Goal: Task Accomplishment & Management: Manage account settings

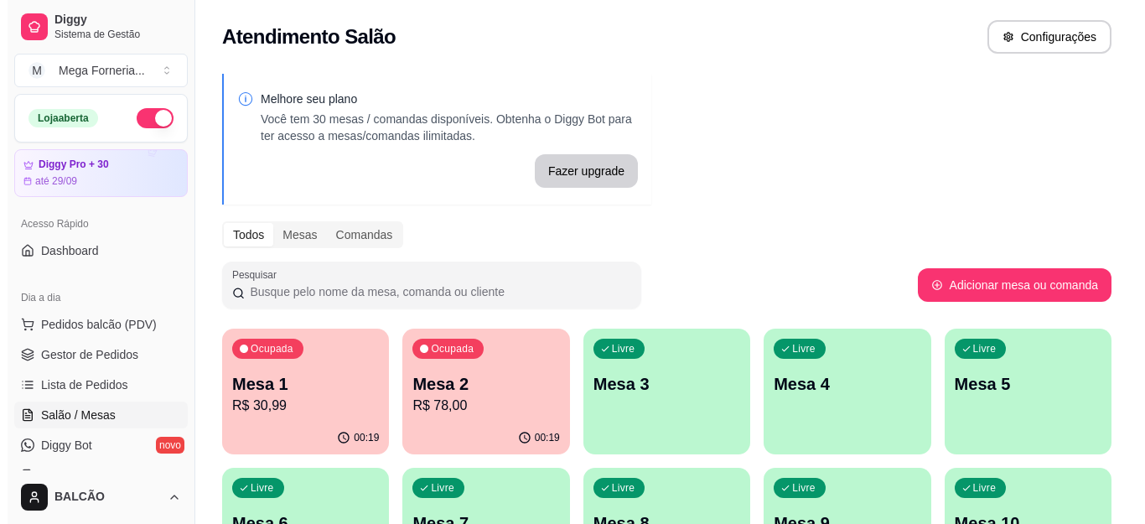
scroll to position [84, 0]
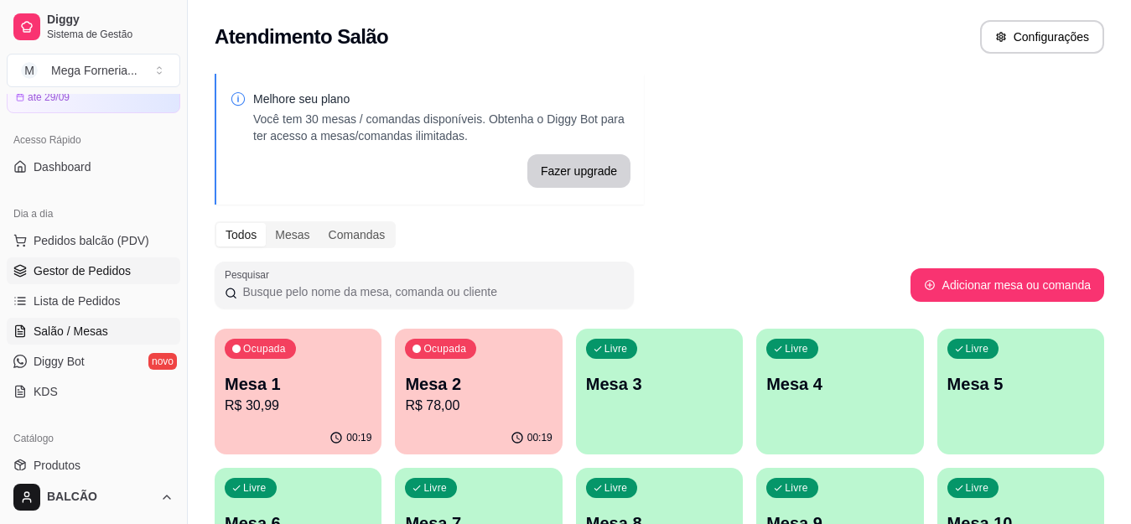
click at [92, 273] on span "Gestor de Pedidos" at bounding box center [82, 270] width 97 height 17
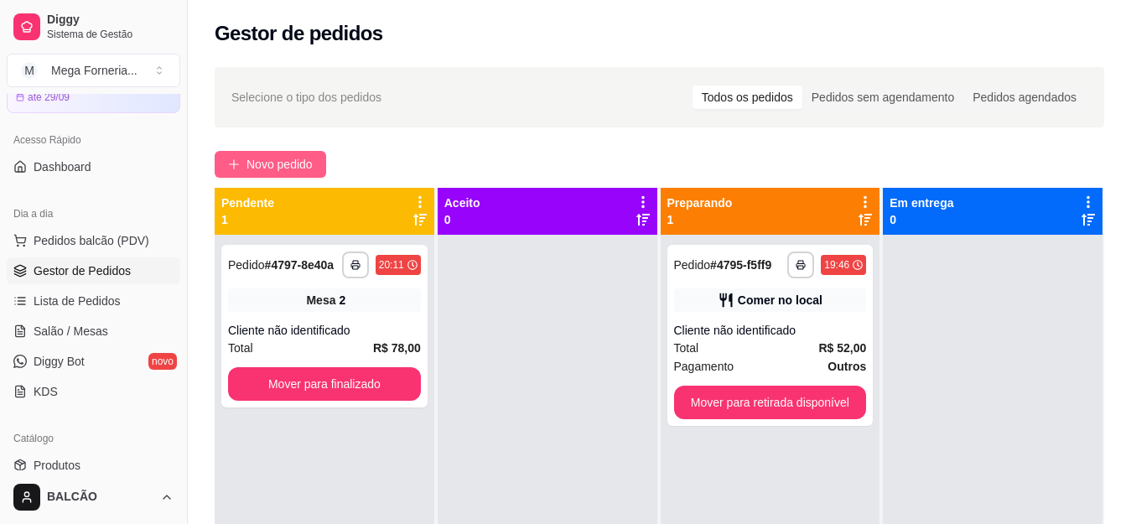
click at [319, 169] on button "Novo pedido" at bounding box center [271, 164] width 112 height 27
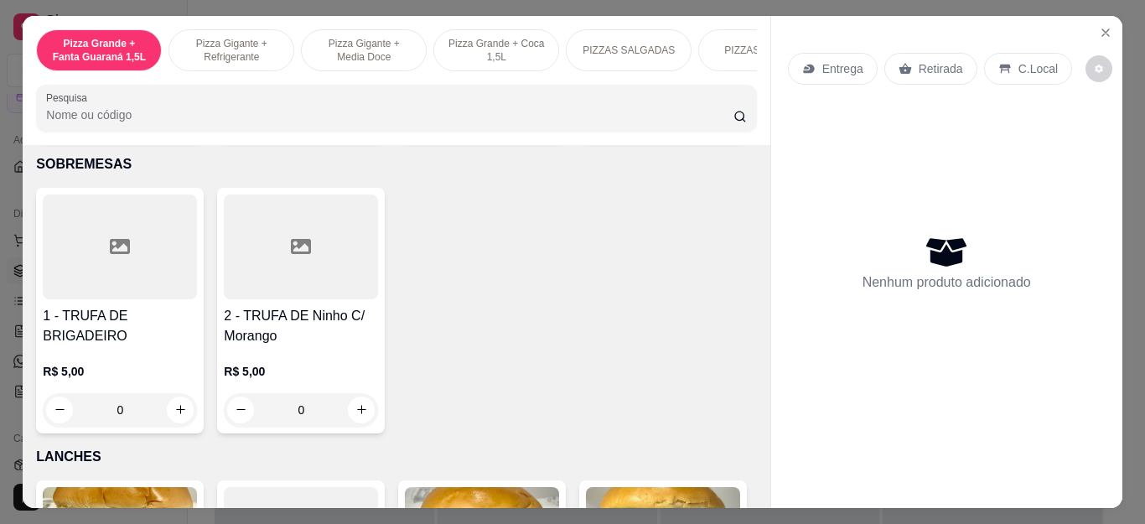
scroll to position [1982, 0]
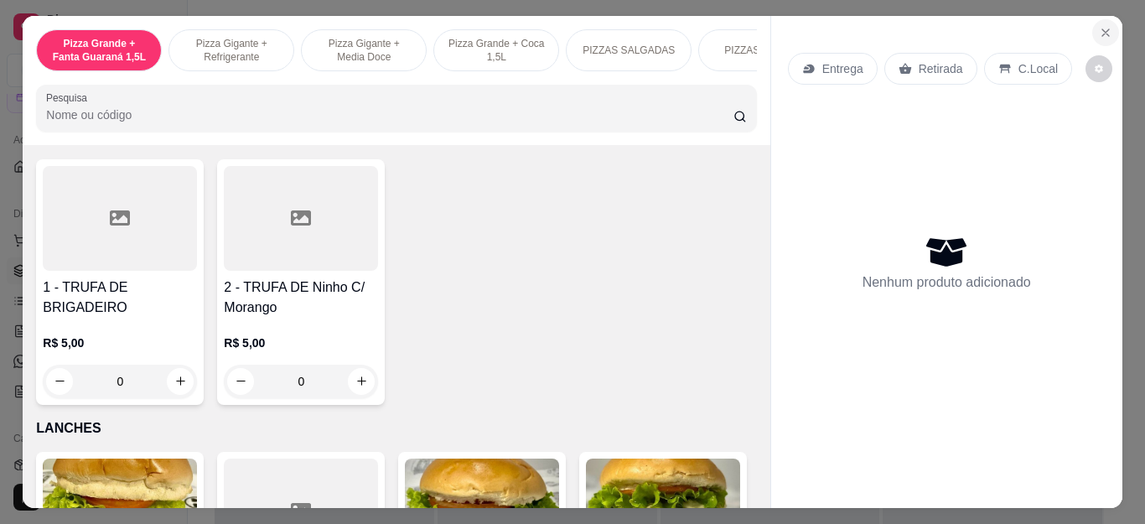
click at [1099, 29] on icon "Close" at bounding box center [1105, 32] width 13 height 13
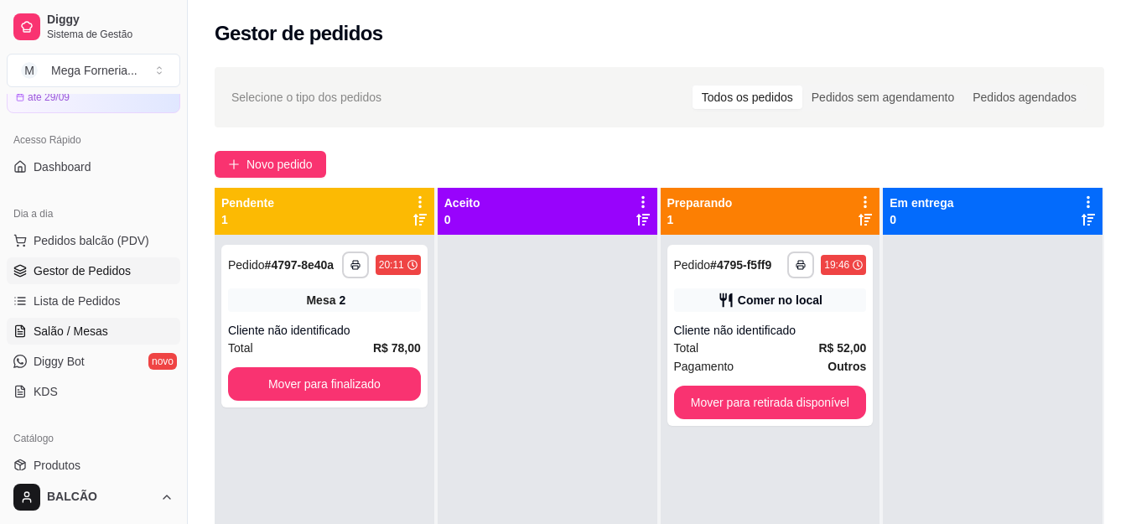
click at [87, 324] on span "Salão / Mesas" at bounding box center [71, 331] width 75 height 17
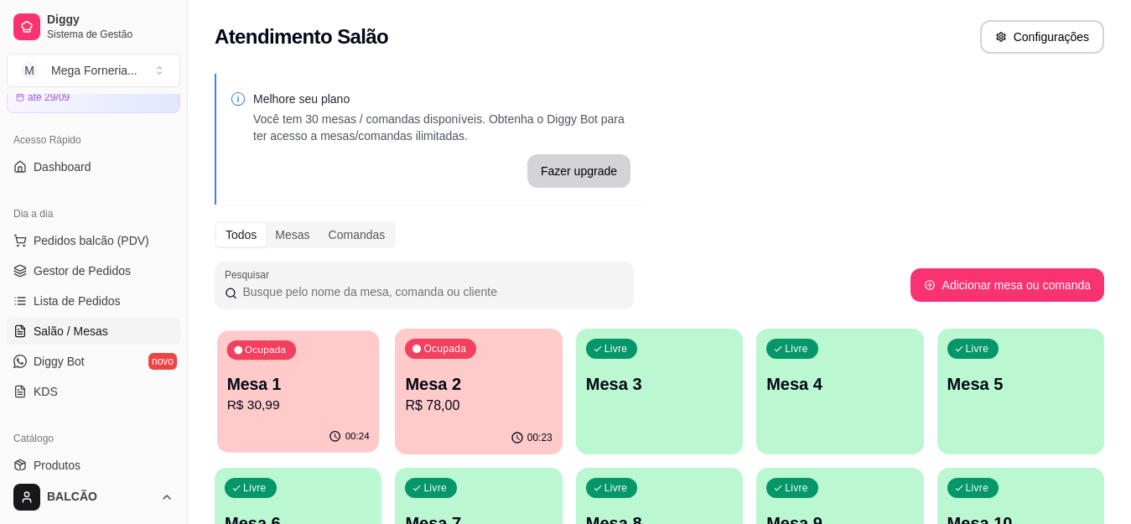
click at [285, 396] on p "R$ 30,99" at bounding box center [298, 405] width 143 height 19
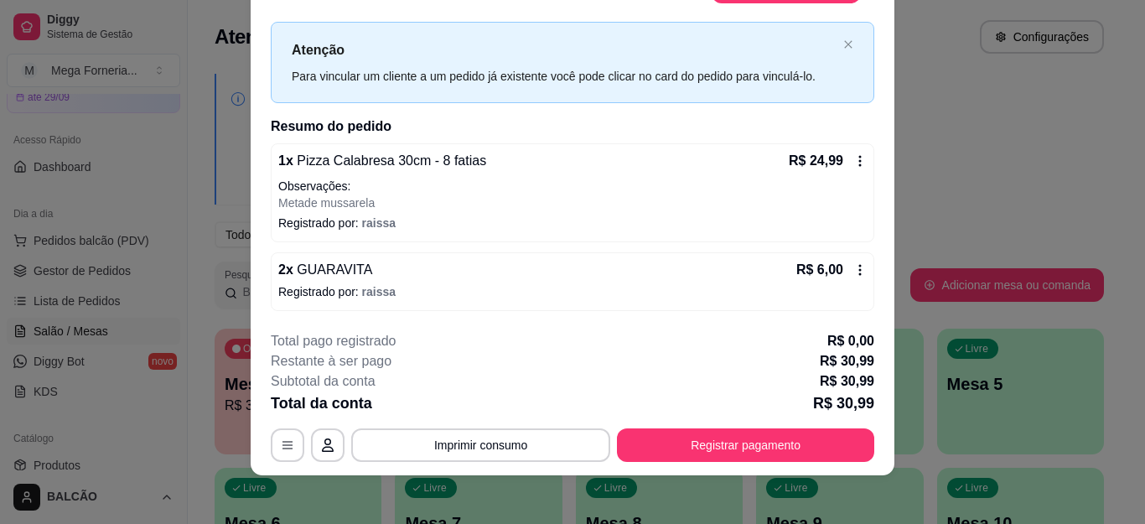
scroll to position [51, 0]
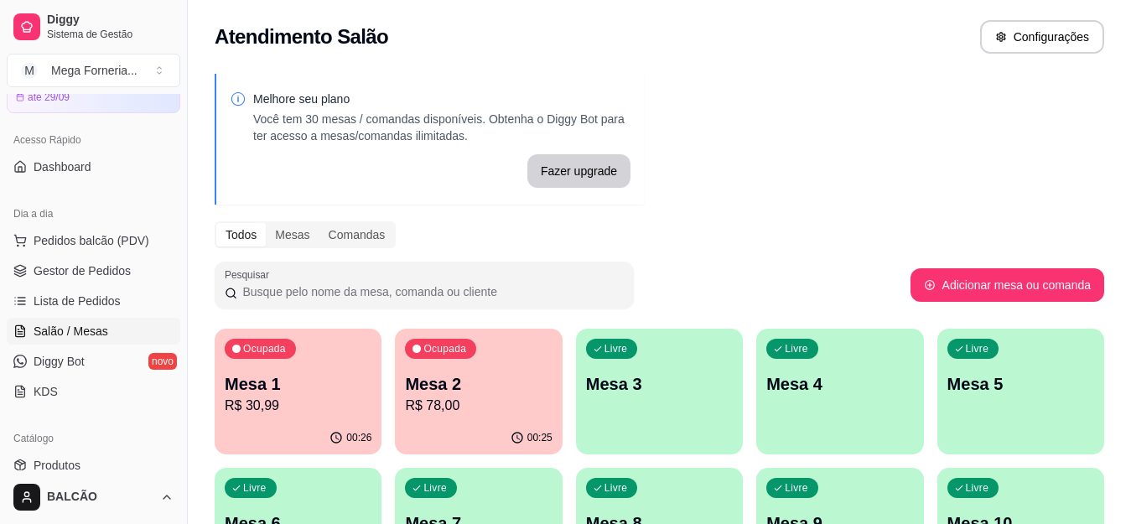
click at [92, 257] on ul "Pedidos balcão (PDV) Gestor de Pedidos Lista de Pedidos Salão / Mesas Diggy Bot…" at bounding box center [94, 316] width 174 height 178
click at [94, 258] on link "Gestor de Pedidos" at bounding box center [94, 270] width 174 height 27
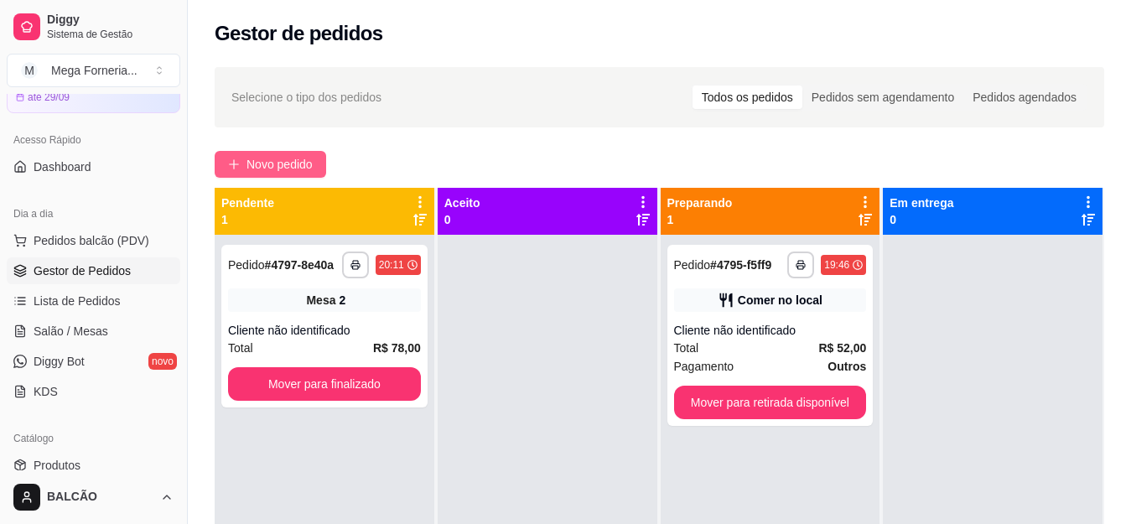
click at [293, 153] on button "Novo pedido" at bounding box center [271, 164] width 112 height 27
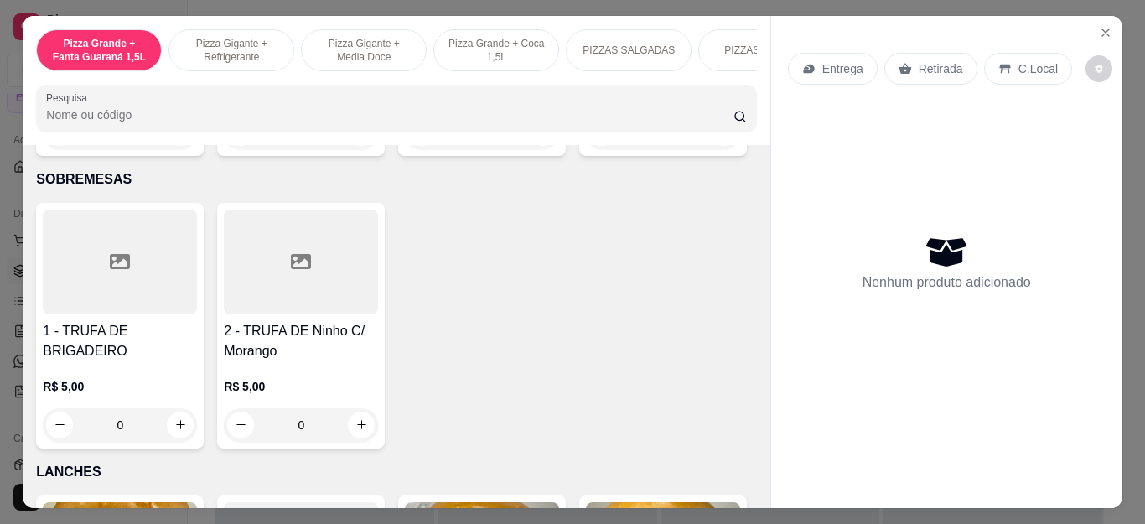
scroll to position [1855, 0]
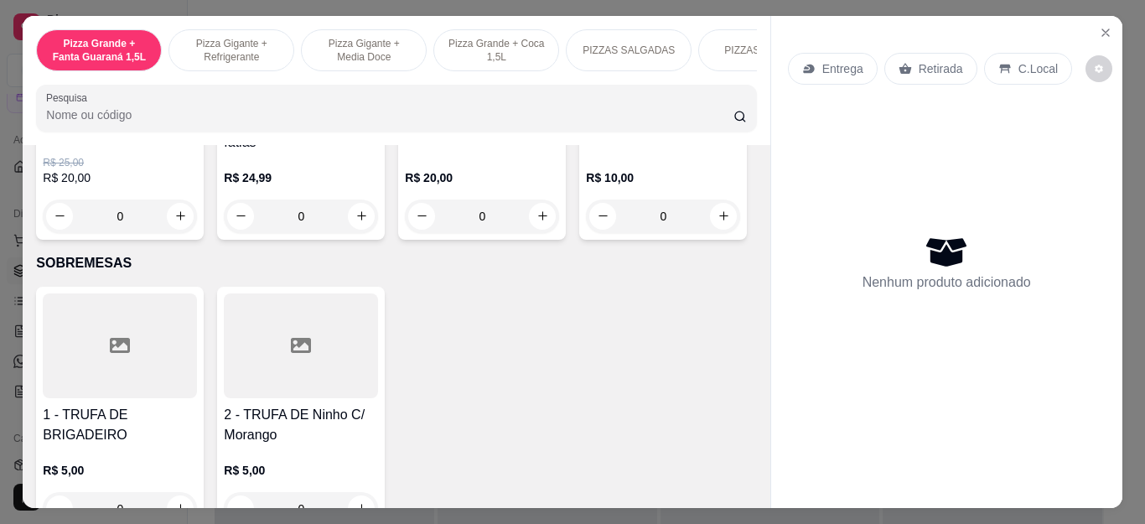
click at [586, 233] on div "0" at bounding box center [663, 217] width 154 height 34
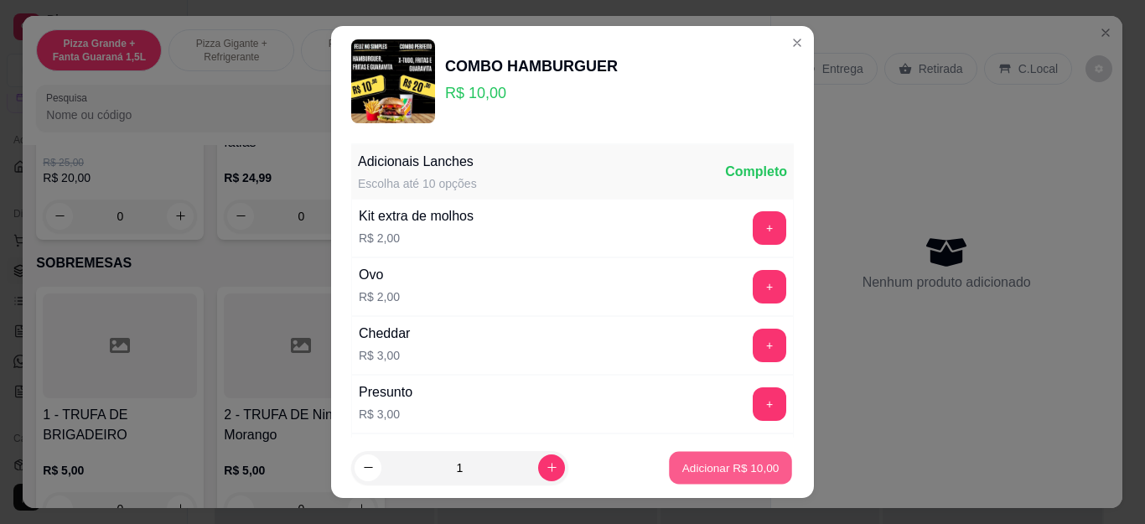
click at [739, 455] on button "Adicionar R$ 10,00" at bounding box center [730, 467] width 123 height 33
type input "1"
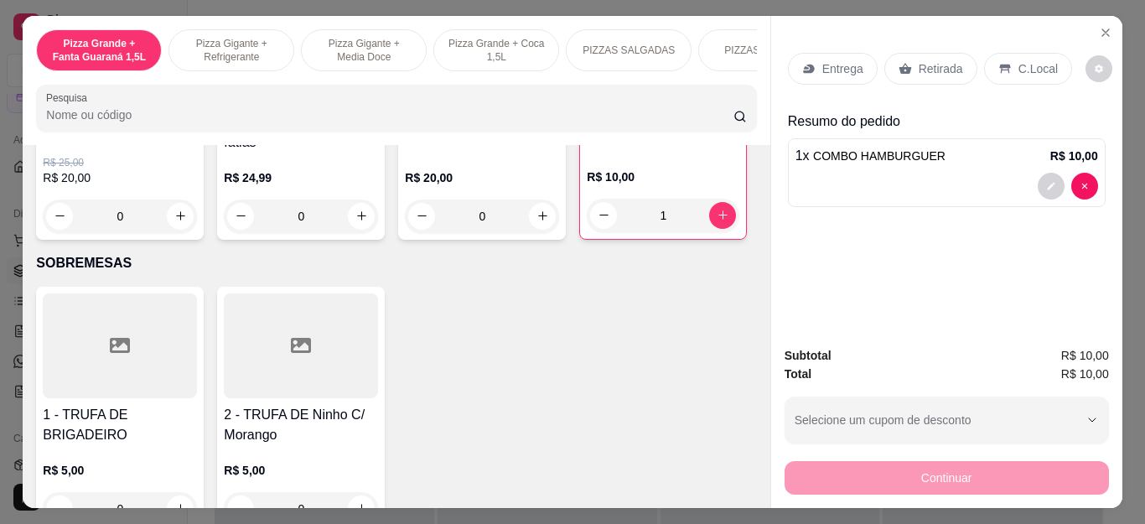
scroll to position [1771, 0]
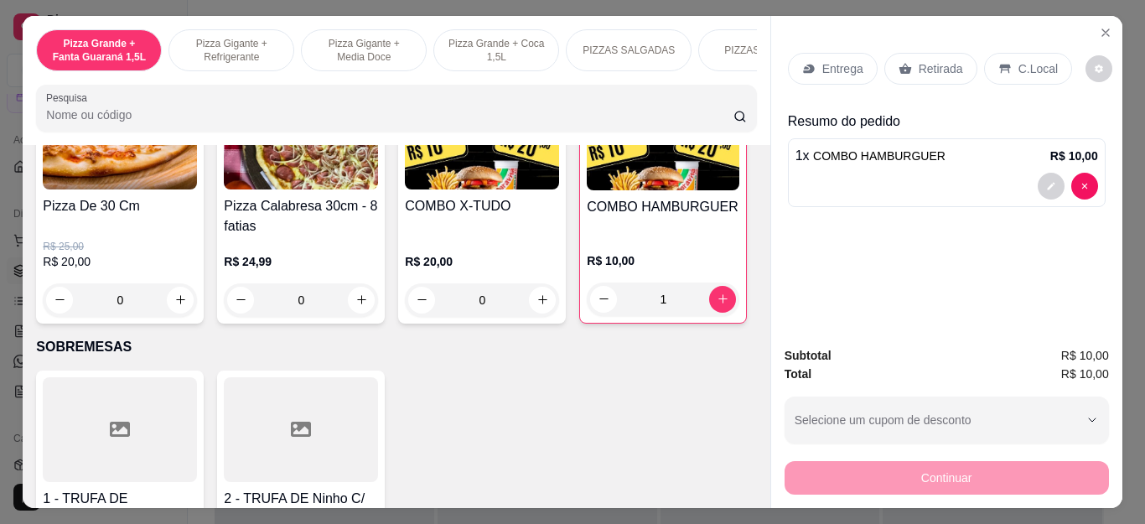
click at [537, 308] on div "0" at bounding box center [482, 300] width 154 height 34
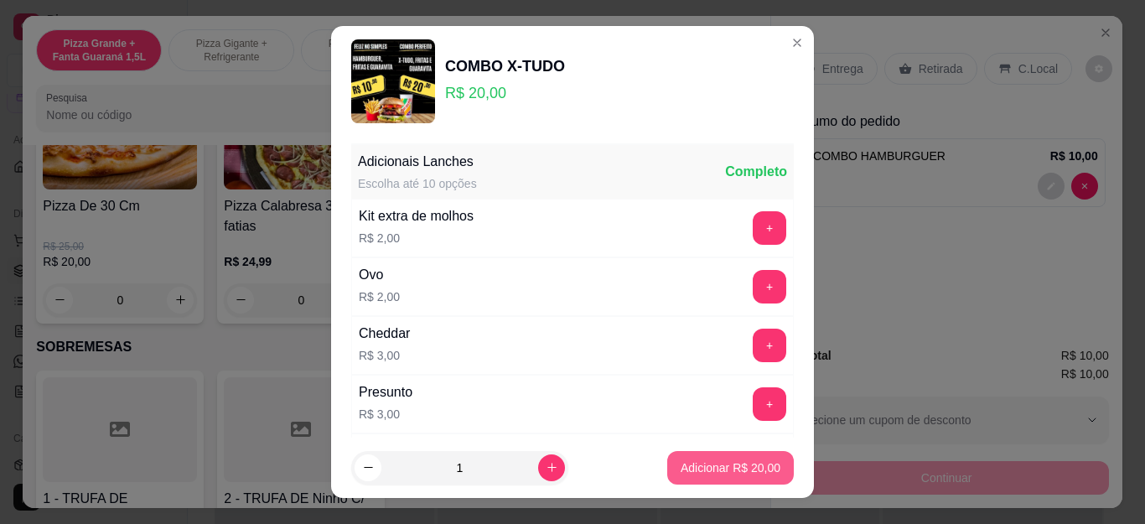
click at [698, 464] on p "Adicionar R$ 20,00" at bounding box center [731, 467] width 100 height 17
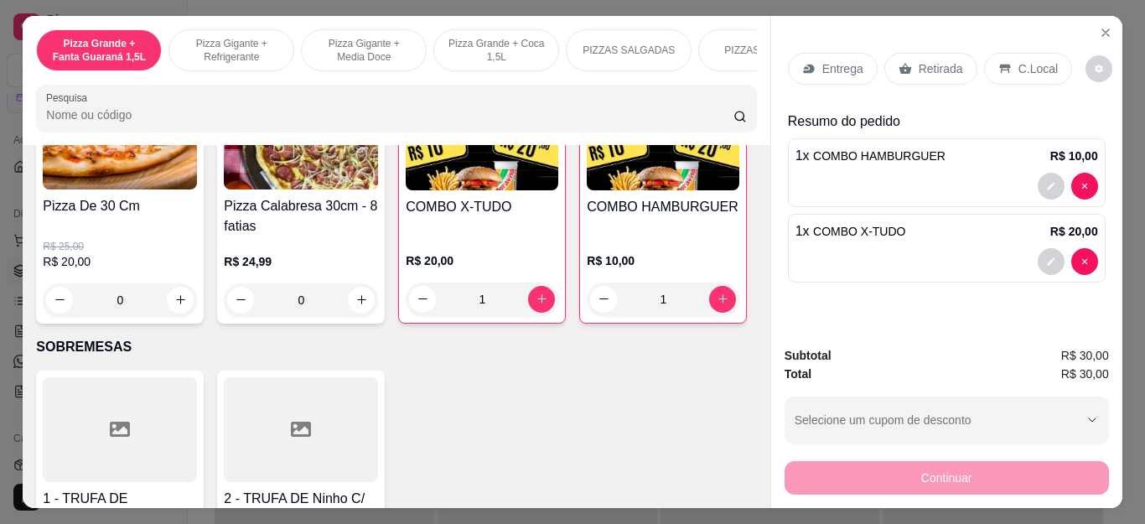
type input "1"
click at [838, 65] on p "Entrega" at bounding box center [842, 68] width 41 height 17
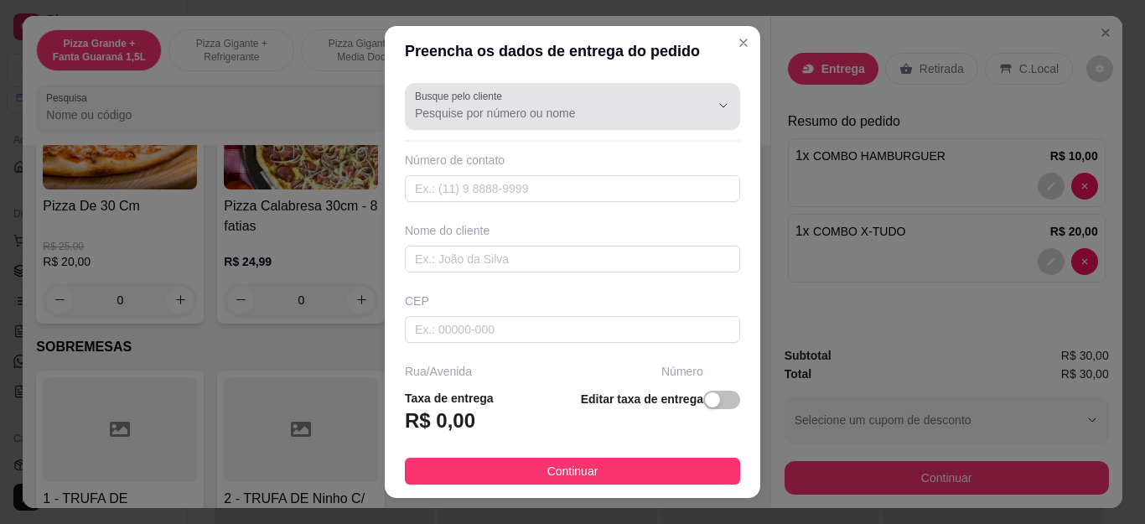
scroll to position [28, 0]
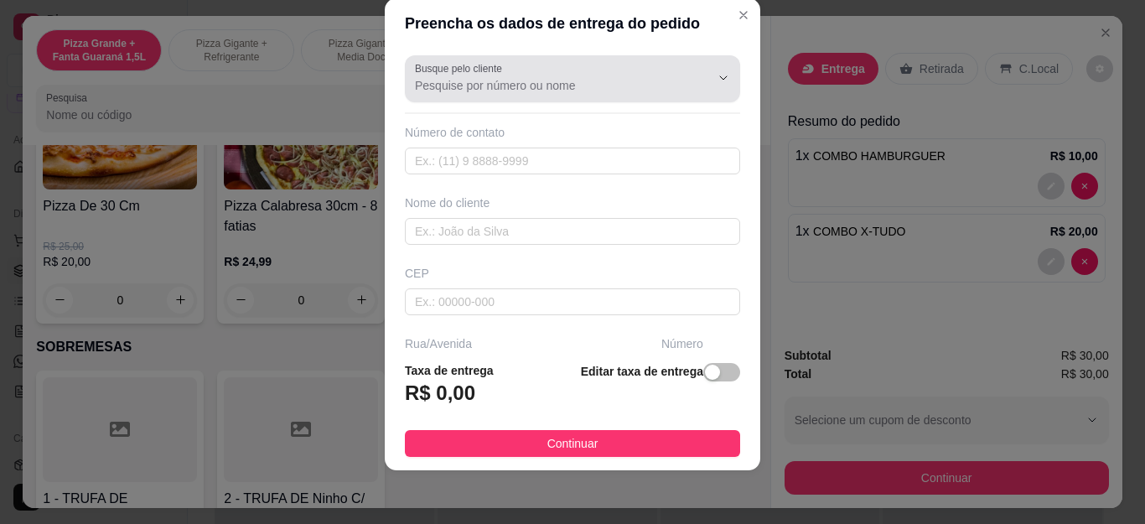
click at [683, 80] on div at bounding box center [710, 78] width 54 height 32
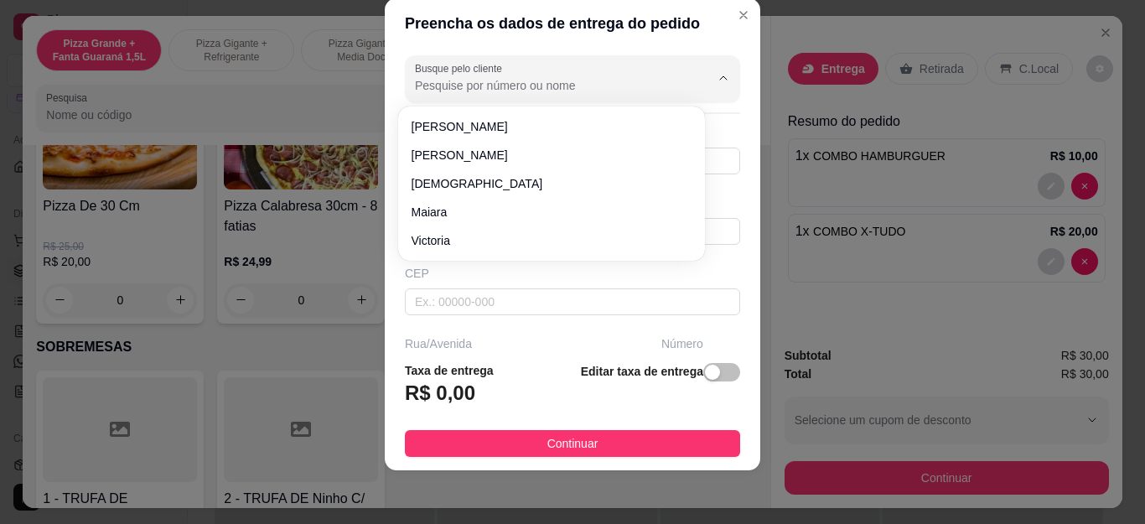
click at [512, 89] on input "Busque pelo cliente" at bounding box center [549, 85] width 268 height 17
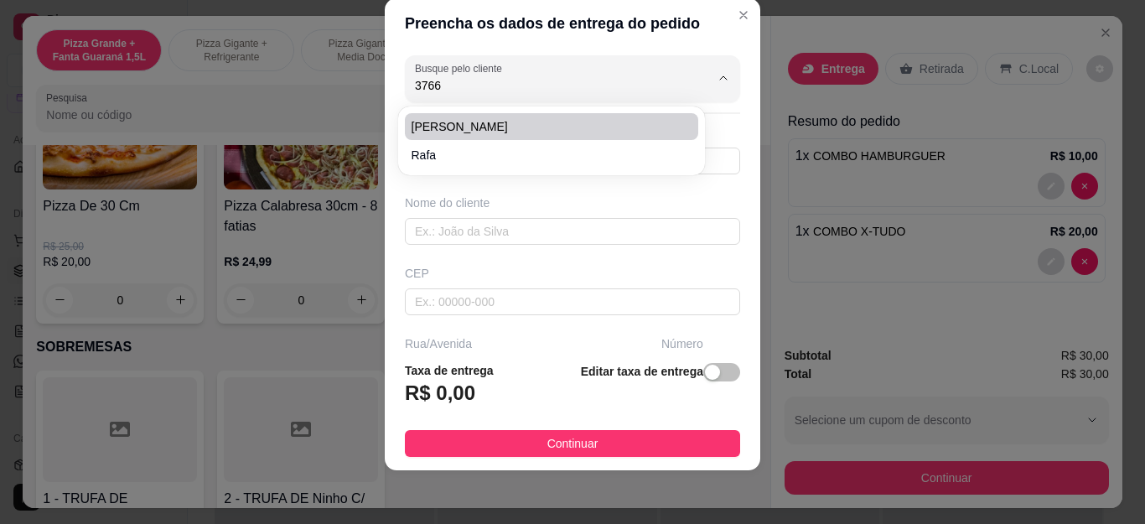
click at [502, 125] on span "[PERSON_NAME]" at bounding box center [543, 126] width 263 height 17
type input "[PERSON_NAME]"
type input "22999023766"
type input "[PERSON_NAME]"
type input "Rua [PERSON_NAME]"
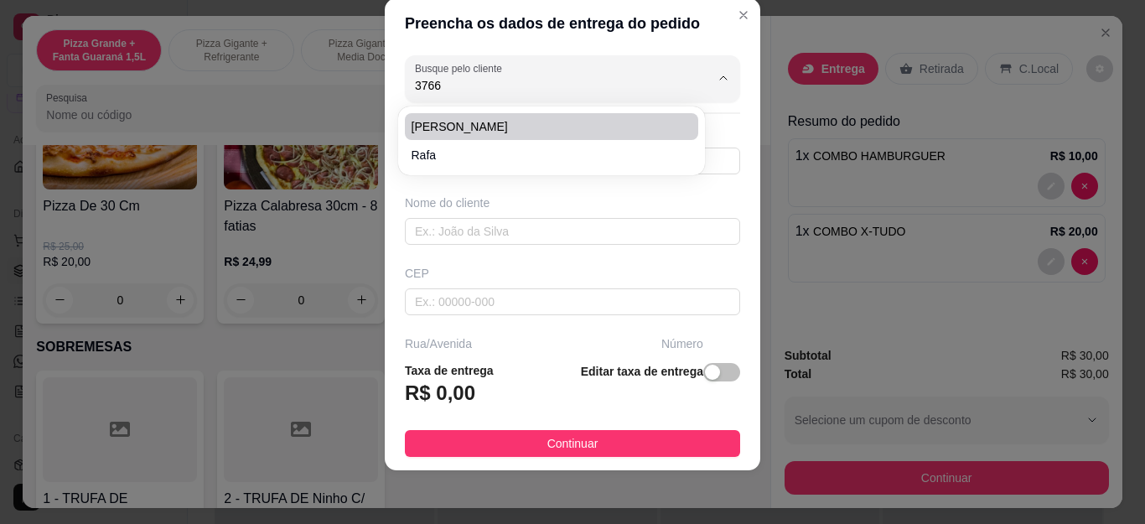
type input "145"
type input "Cabo Frio"
type input "Casa"
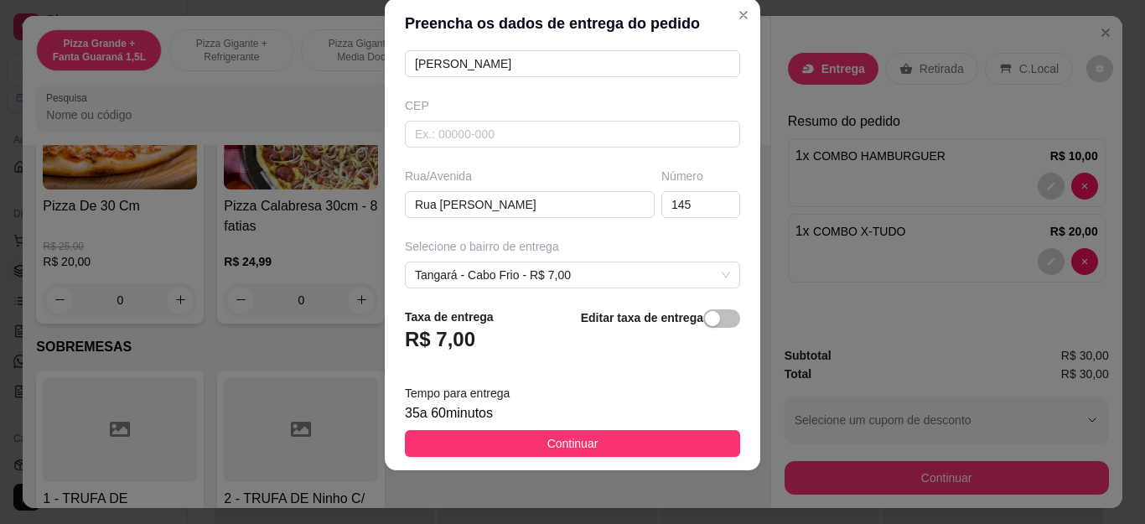
scroll to position [252, 0]
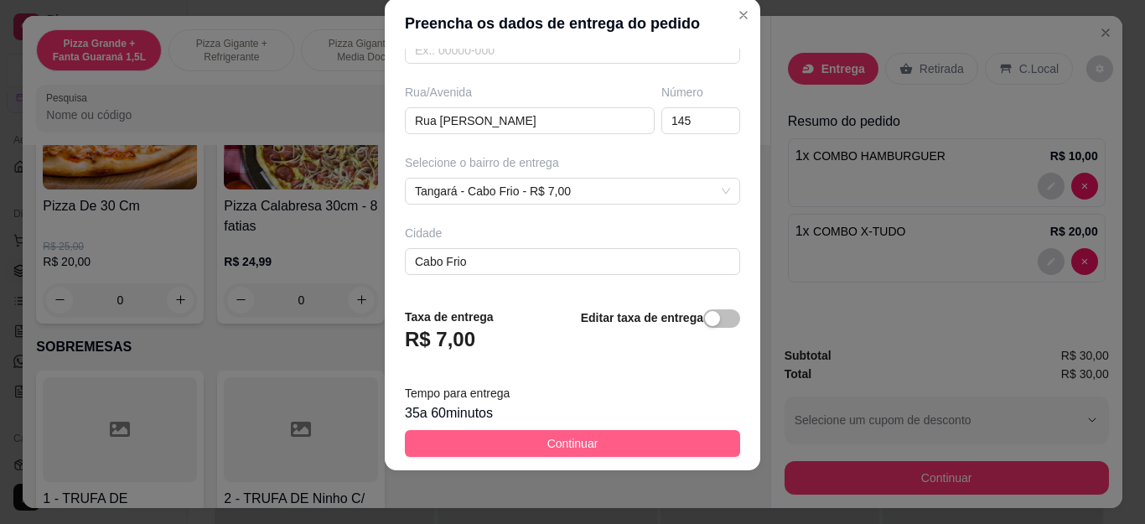
click at [587, 444] on button "Continuar" at bounding box center [572, 443] width 335 height 27
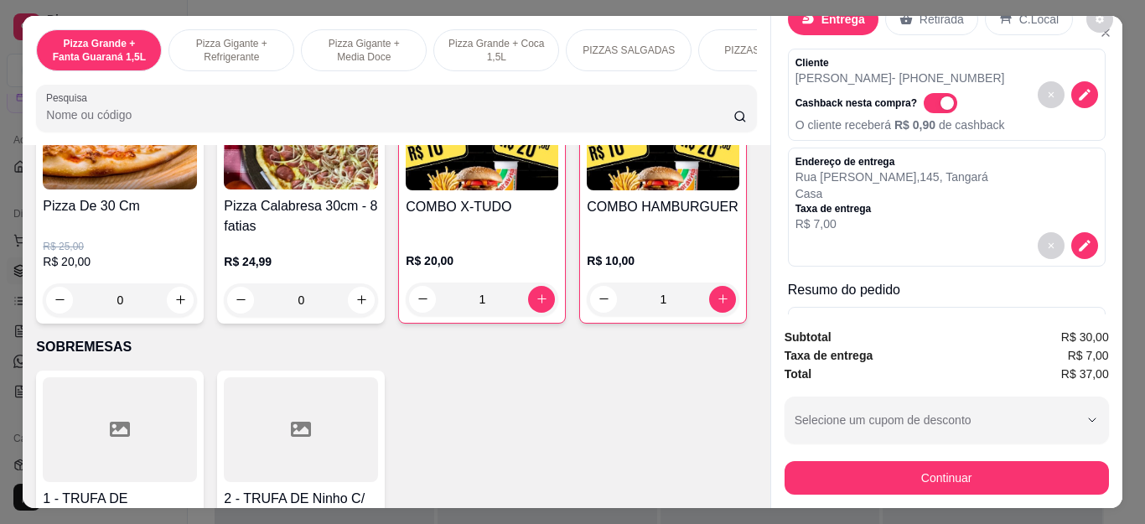
scroll to position [41, 0]
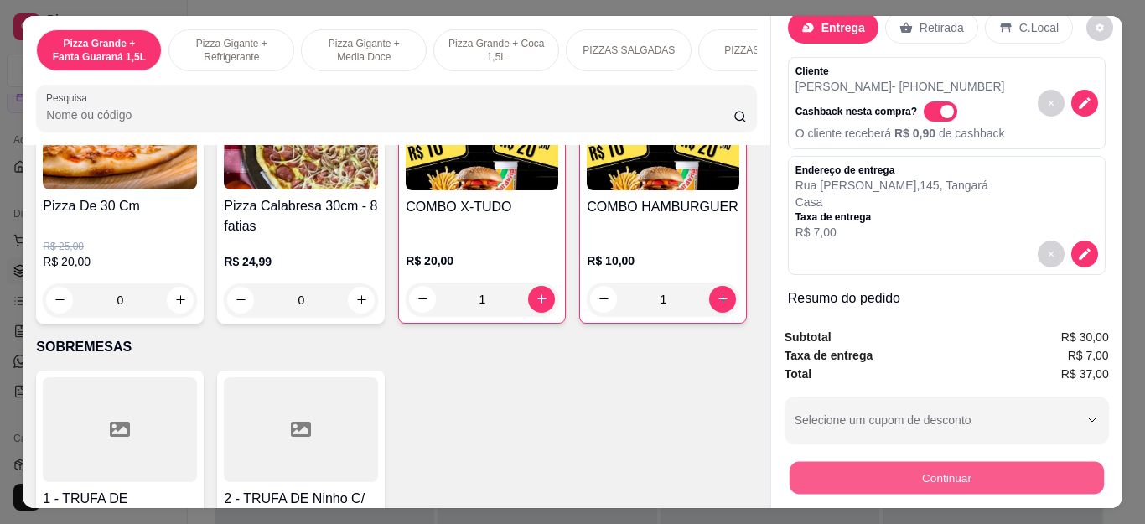
click at [947, 468] on button "Continuar" at bounding box center [946, 478] width 314 height 33
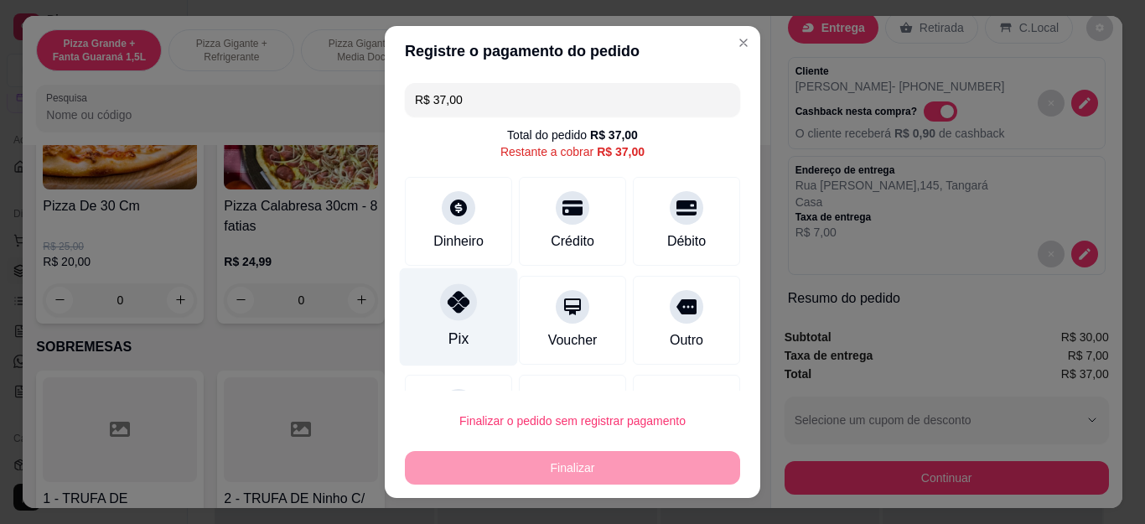
click at [462, 319] on div "Pix" at bounding box center [459, 317] width 118 height 98
type input "R$ 0,00"
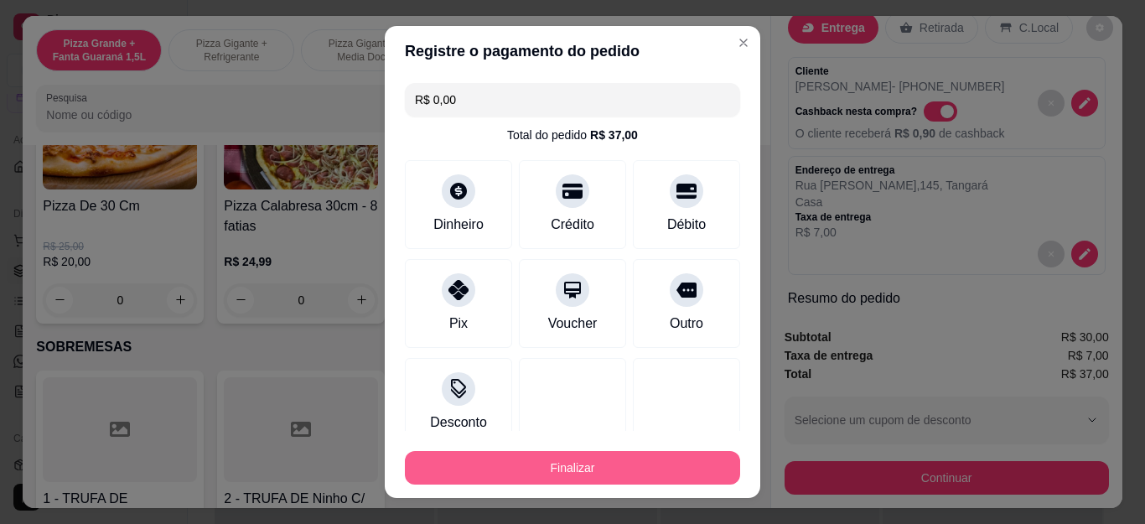
click at [490, 463] on button "Finalizar" at bounding box center [572, 468] width 335 height 34
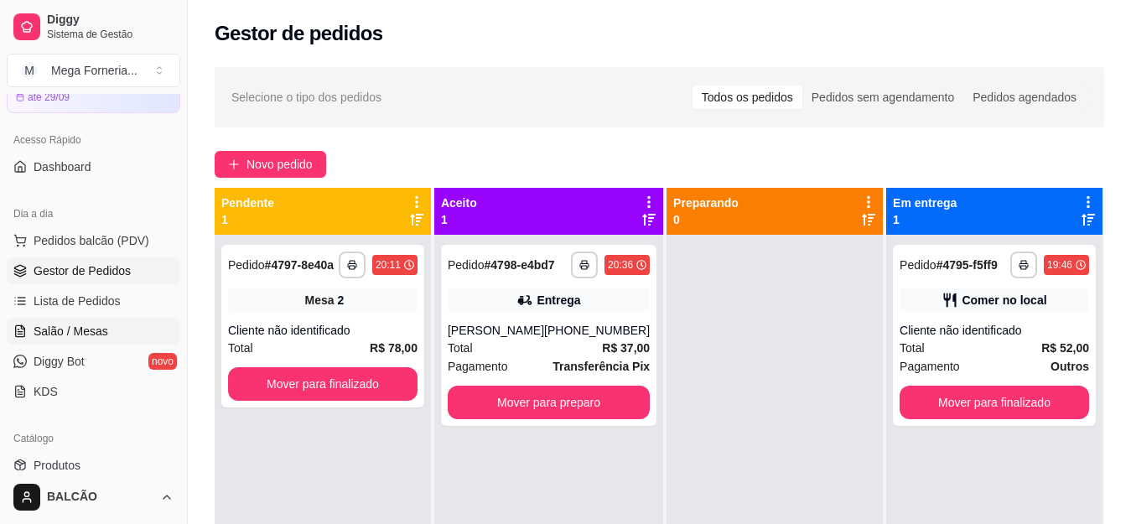
click at [133, 330] on link "Salão / Mesas" at bounding box center [94, 331] width 174 height 27
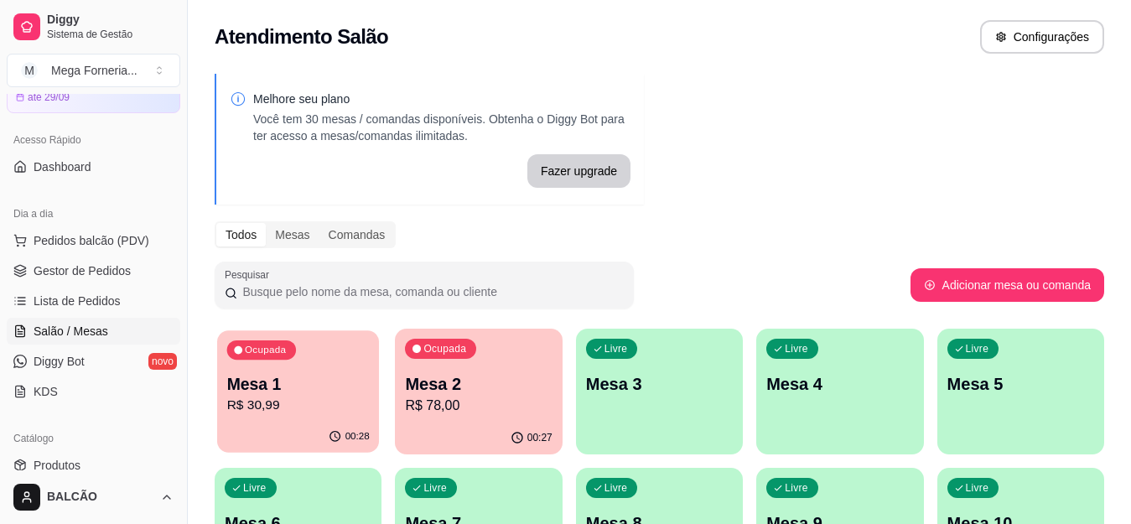
click at [341, 394] on p "Mesa 1" at bounding box center [298, 384] width 143 height 23
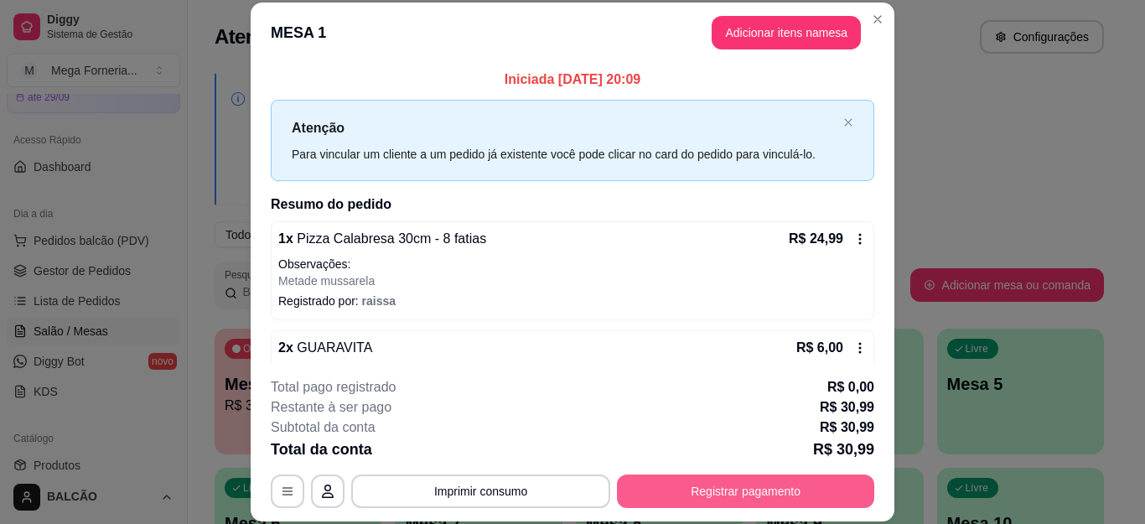
click at [719, 481] on button "Registrar pagamento" at bounding box center [745, 492] width 257 height 34
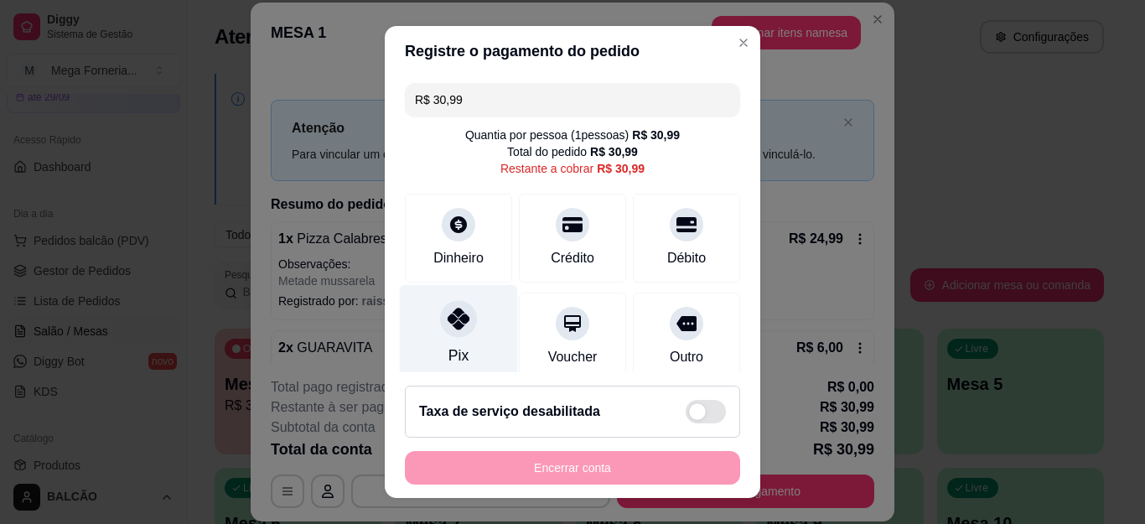
click at [459, 323] on div at bounding box center [458, 319] width 37 height 37
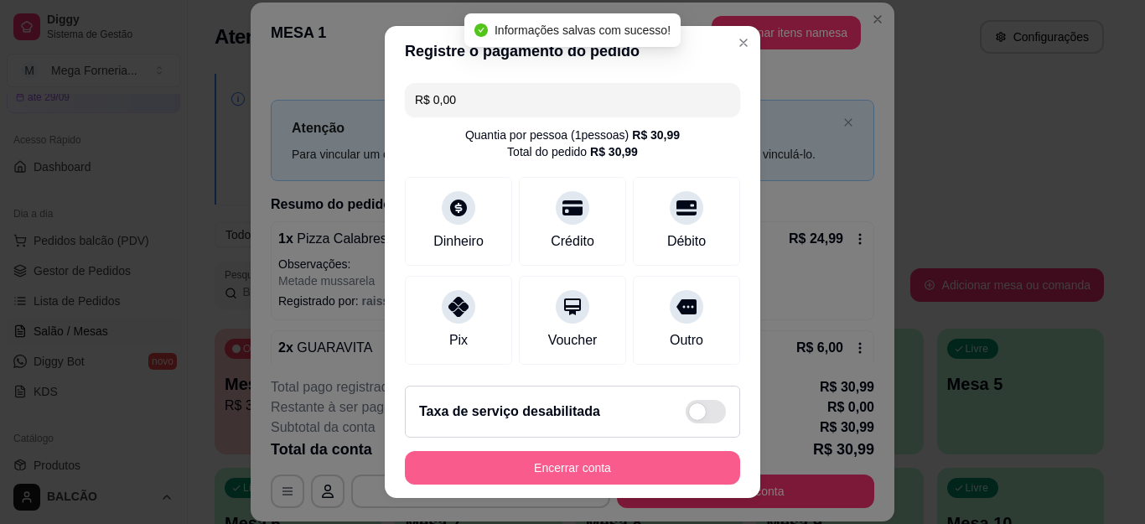
type input "R$ 0,00"
click at [520, 466] on button "Encerrar conta" at bounding box center [572, 467] width 325 height 33
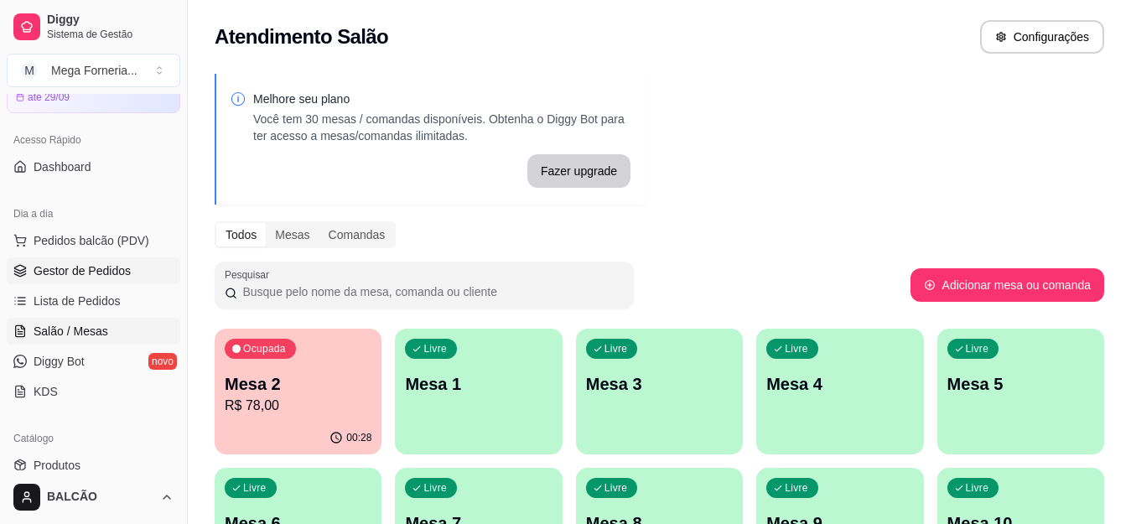
click at [108, 271] on span "Gestor de Pedidos" at bounding box center [82, 270] width 97 height 17
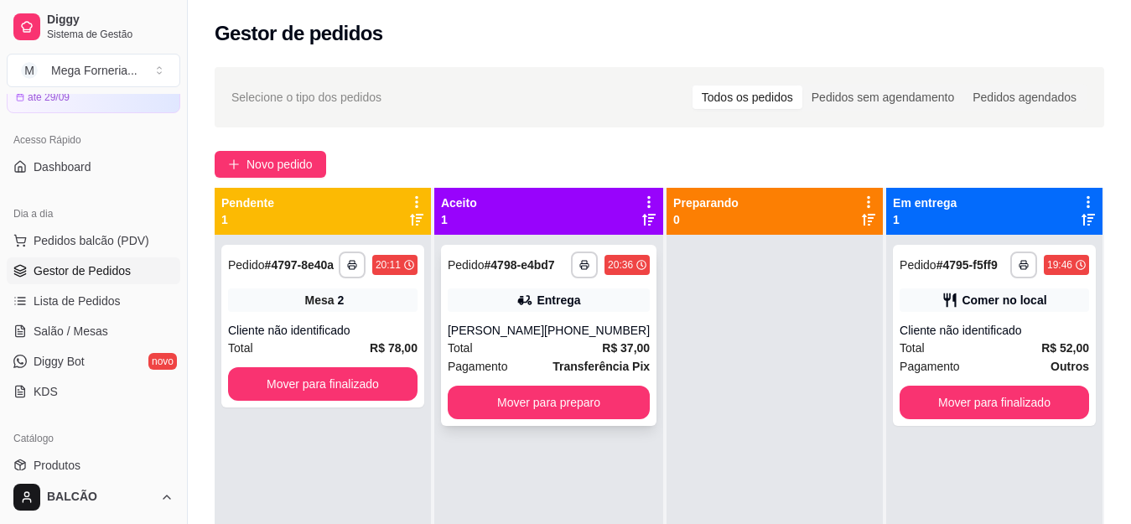
click at [566, 347] on div "Total R$ 37,00" at bounding box center [549, 348] width 202 height 18
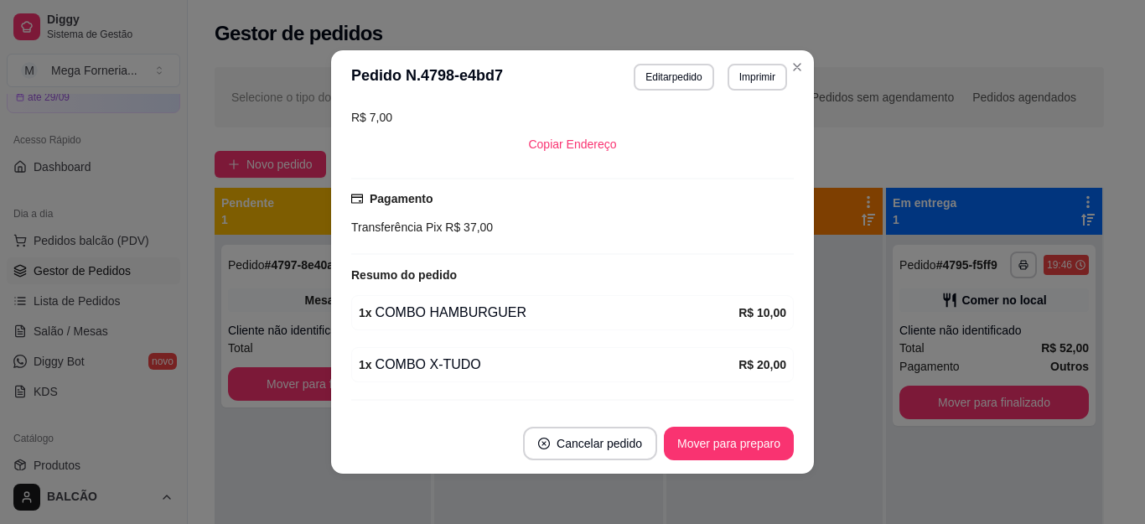
scroll to position [3, 0]
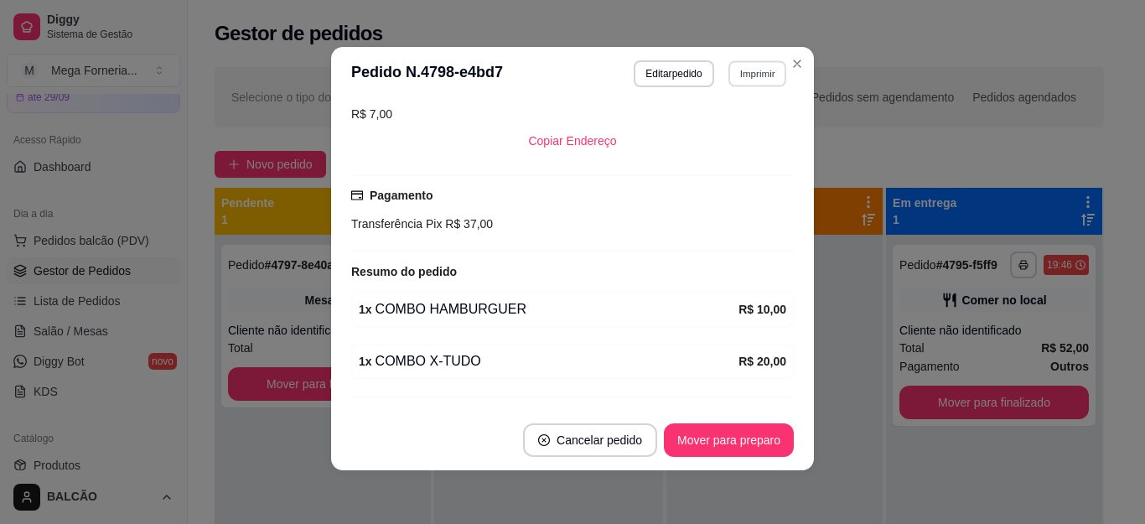
click at [730, 70] on button "Imprimir" at bounding box center [758, 73] width 58 height 26
click at [697, 137] on button "IMPRESSORA" at bounding box center [721, 132] width 122 height 27
click at [751, 80] on button "Imprimir" at bounding box center [758, 73] width 58 height 26
click at [725, 127] on button "IMPRESSORA" at bounding box center [719, 132] width 117 height 26
click at [756, 64] on button "Imprimir" at bounding box center [758, 73] width 58 height 26
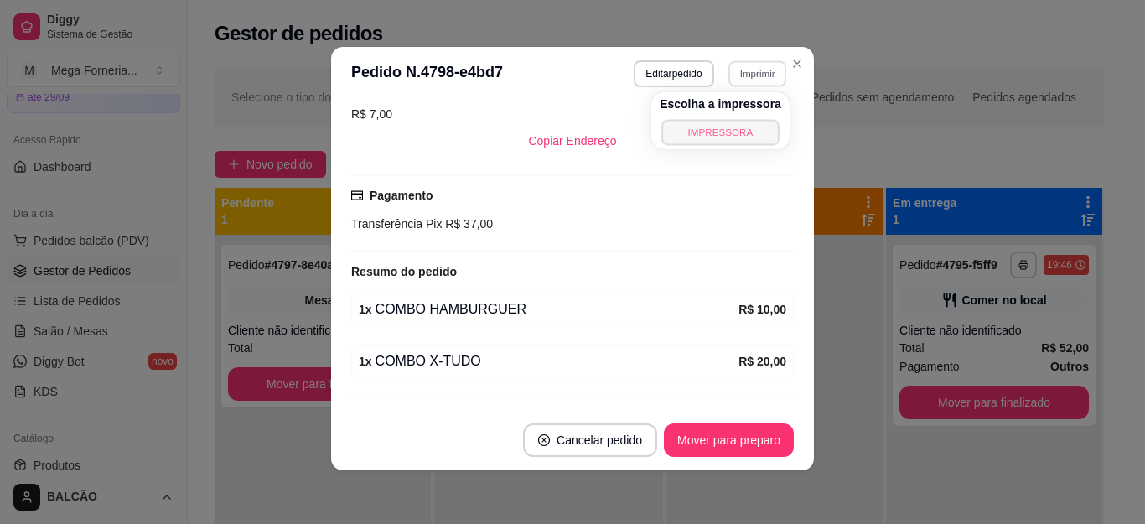
click at [721, 132] on button "IMPRESSORA" at bounding box center [719, 132] width 117 height 26
click at [771, 79] on button "Imprimir" at bounding box center [758, 73] width 58 height 26
click at [726, 124] on button "IMPRESSORA" at bounding box center [721, 132] width 122 height 27
click at [747, 66] on button "Imprimir" at bounding box center [758, 73] width 60 height 27
click at [680, 131] on button "IMPRESSORA" at bounding box center [722, 132] width 122 height 27
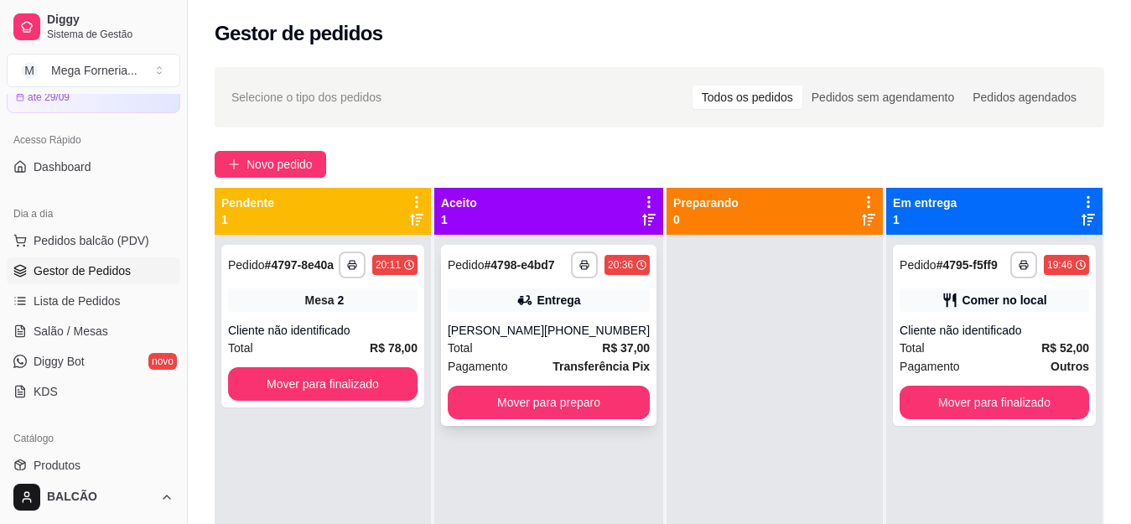
click at [566, 335] on div "(22) 99902-3766" at bounding box center [597, 330] width 106 height 17
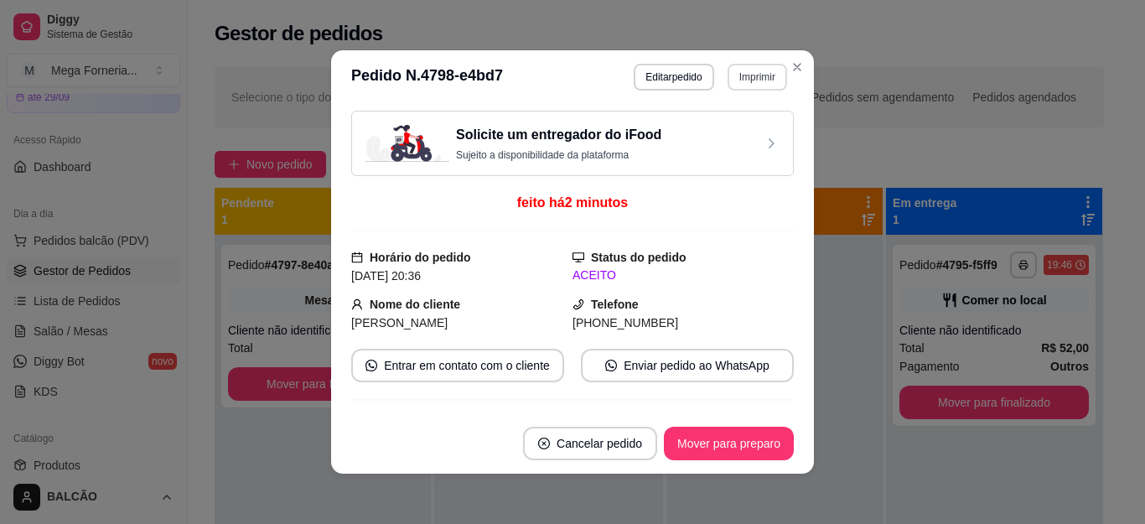
click at [756, 69] on button "Imprimir" at bounding box center [758, 77] width 60 height 27
click at [709, 122] on button "IMPRESSORA" at bounding box center [720, 135] width 117 height 26
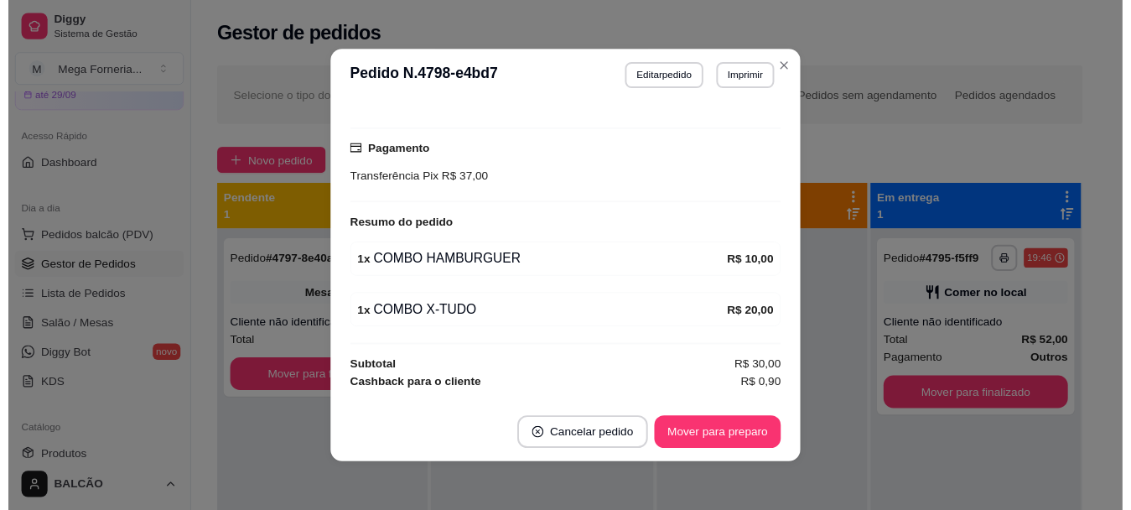
scroll to position [458, 0]
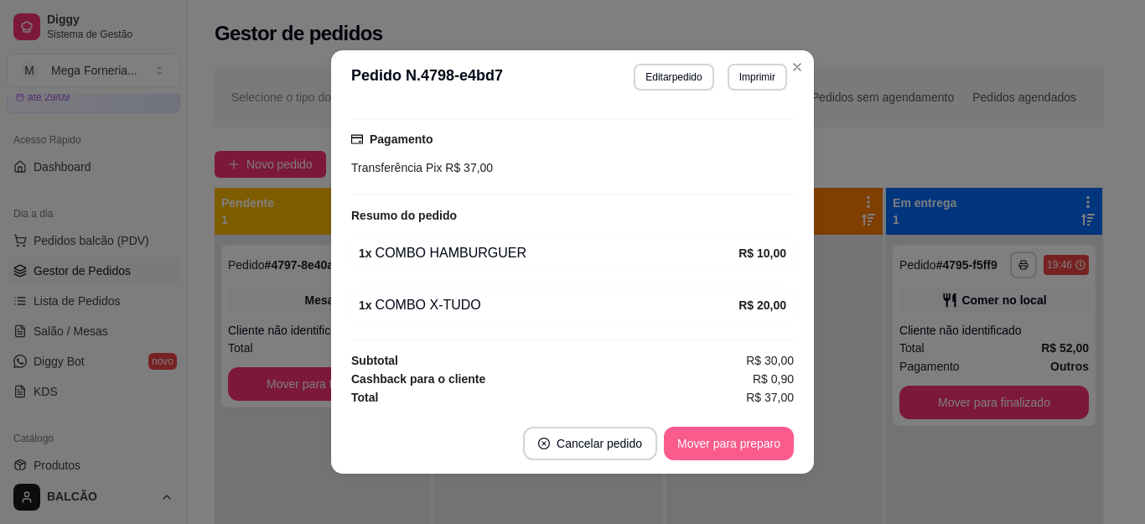
click at [740, 444] on button "Mover para preparo" at bounding box center [729, 444] width 130 height 34
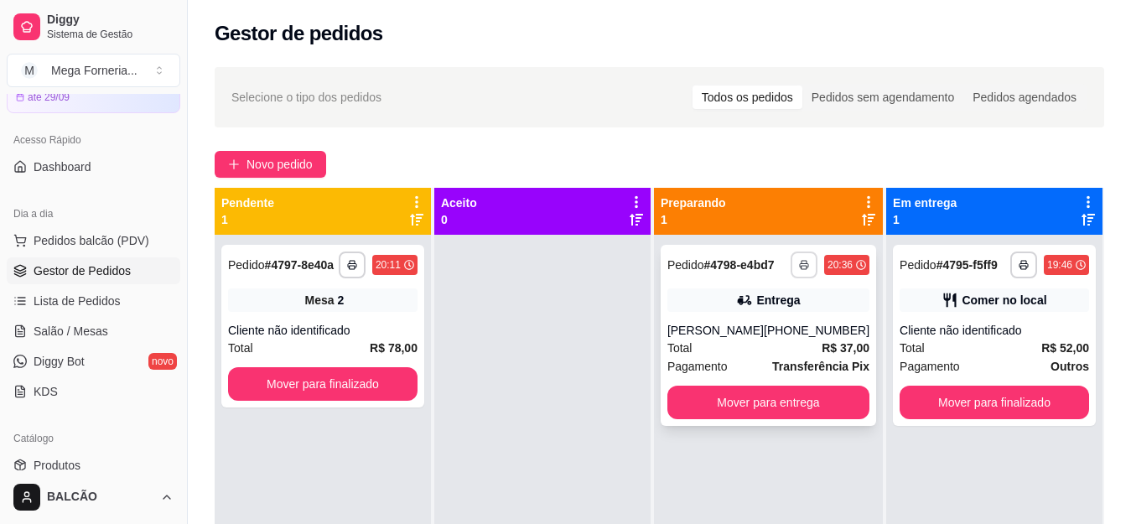
click at [799, 269] on button "button" at bounding box center [804, 265] width 27 height 27
click at [776, 311] on button "IMPRESSORA" at bounding box center [746, 323] width 122 height 27
click at [801, 261] on polyline "button" at bounding box center [803, 262] width 5 height 3
click at [766, 329] on button "IMPRESSORA" at bounding box center [745, 323] width 117 height 26
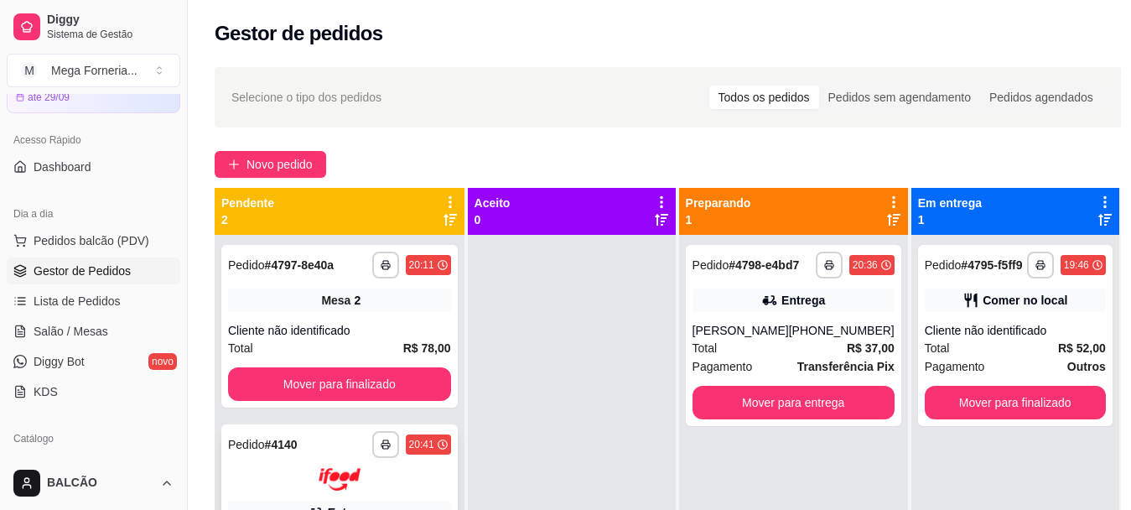
scroll to position [47, 0]
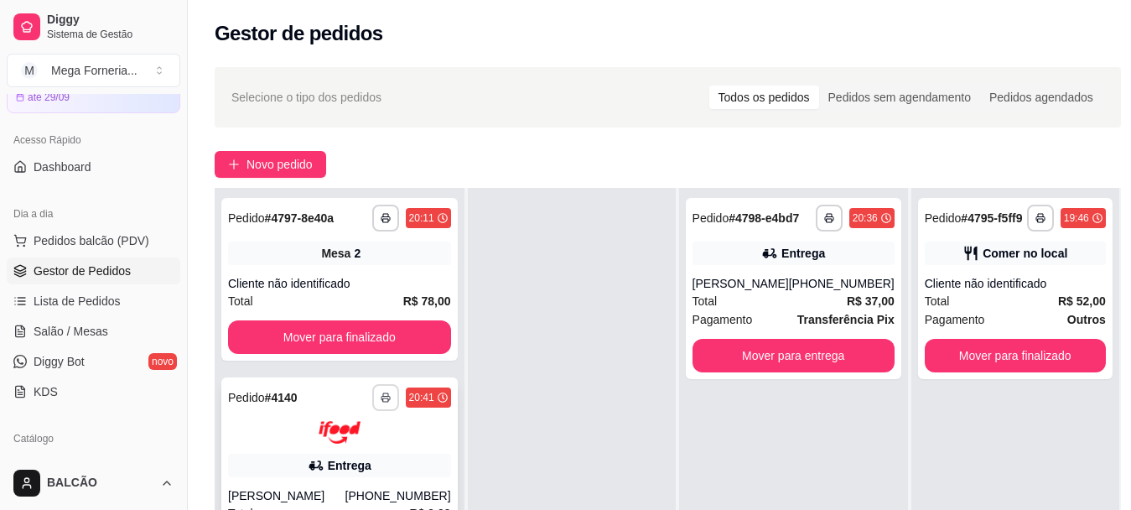
click at [381, 390] on button "button" at bounding box center [385, 397] width 27 height 27
click at [358, 457] on button "IMPRESSORA" at bounding box center [339, 456] width 117 height 26
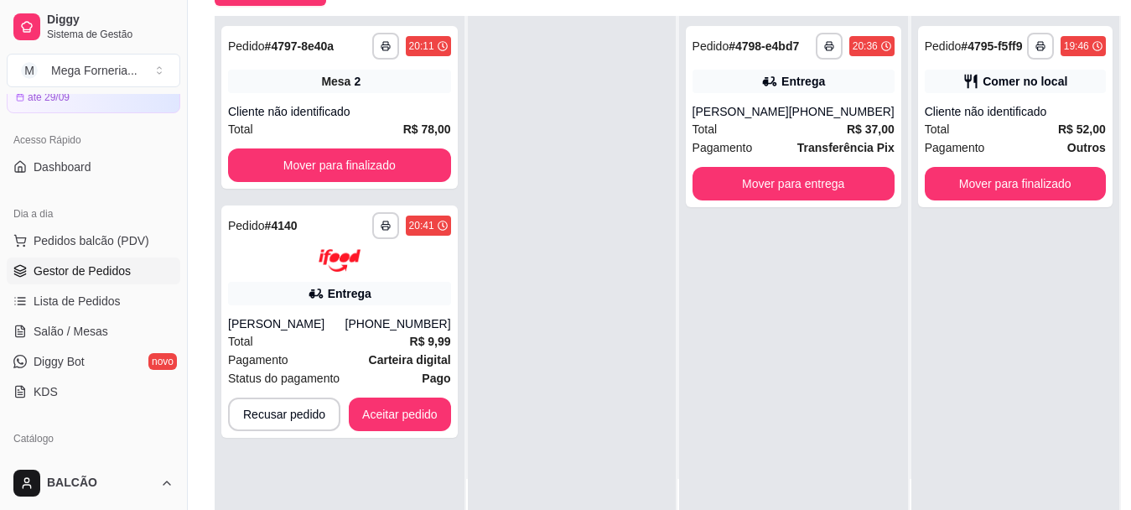
scroll to position [270, 0]
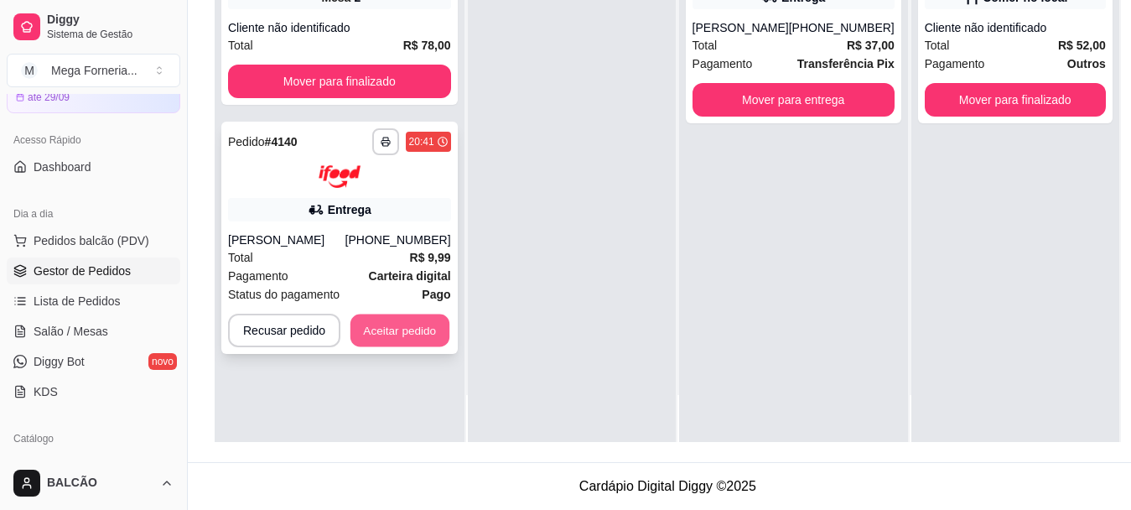
click at [413, 314] on button "Aceitar pedido" at bounding box center [399, 330] width 99 height 33
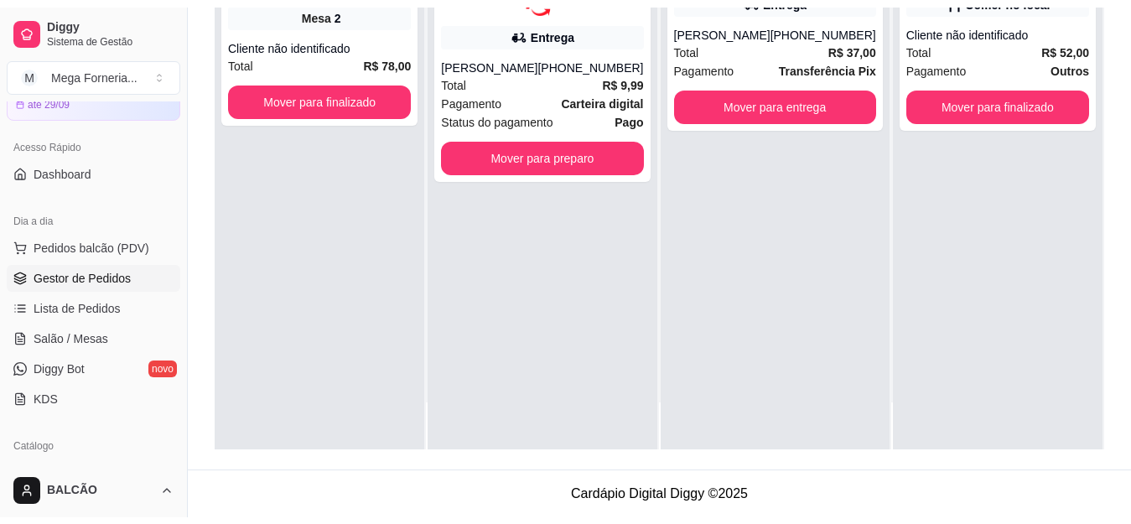
scroll to position [256, 0]
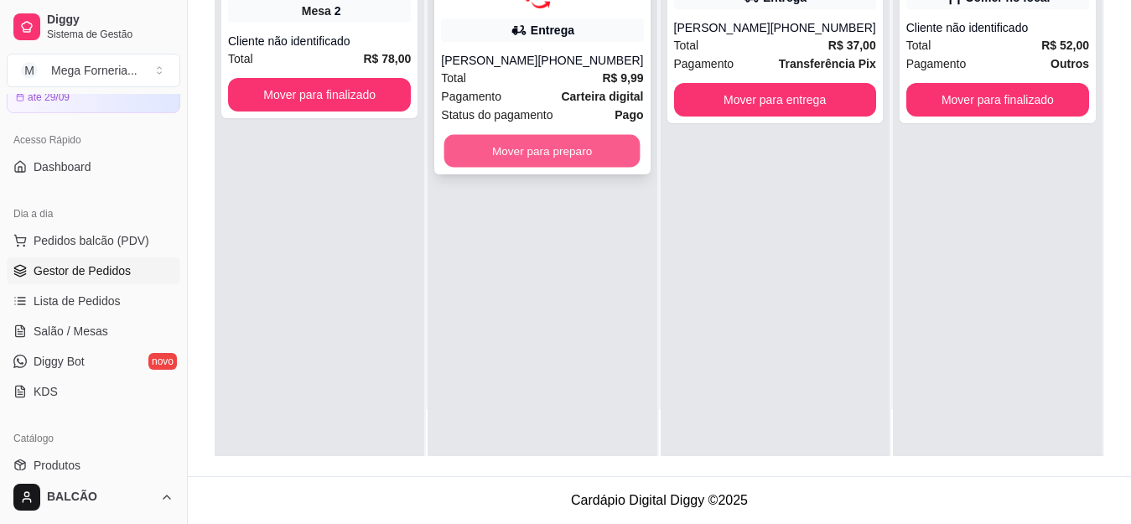
click at [601, 150] on button "Mover para preparo" at bounding box center [542, 150] width 196 height 33
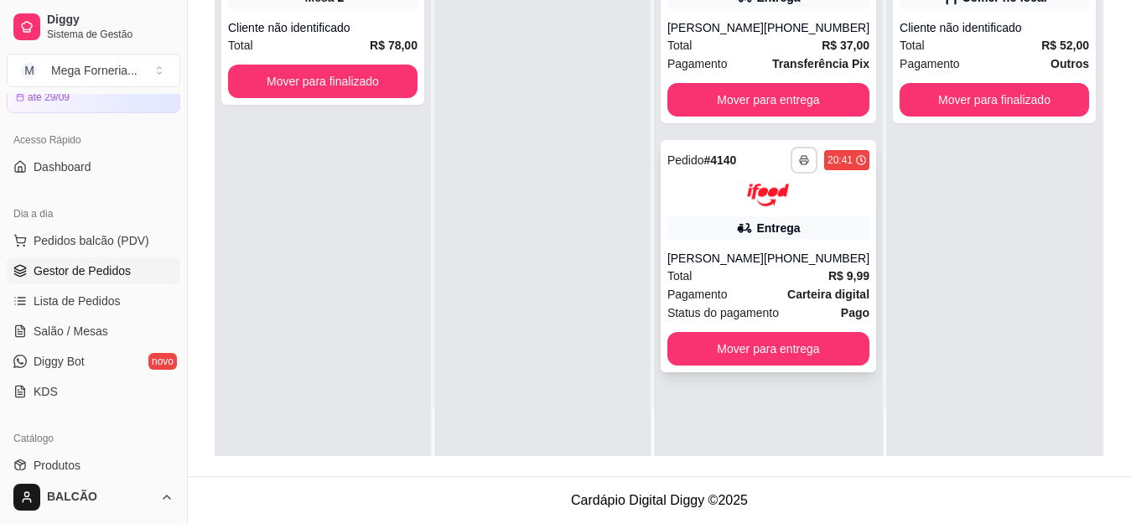
click at [791, 156] on button "button" at bounding box center [804, 160] width 27 height 27
click at [779, 220] on button "IMPRESSORA" at bounding box center [746, 218] width 122 height 27
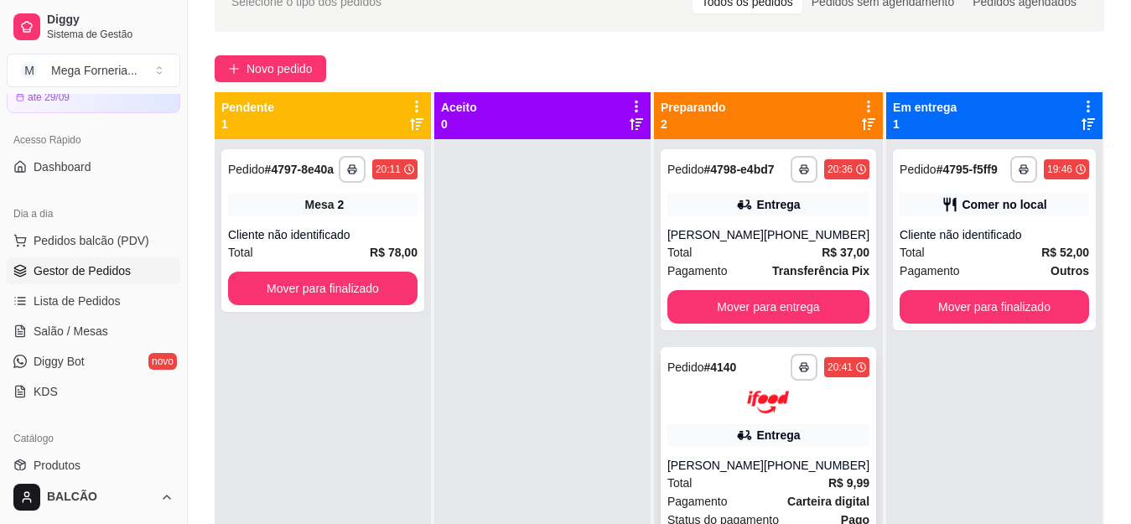
scroll to position [88, 0]
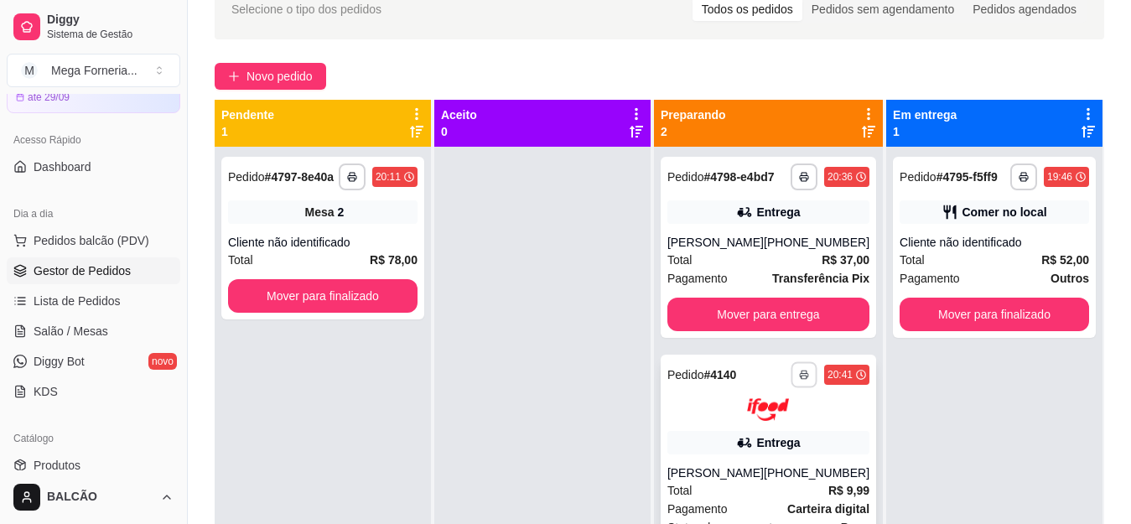
click at [791, 385] on button "button" at bounding box center [804, 374] width 26 height 26
click at [752, 441] on button "IMPRESSORA" at bounding box center [746, 433] width 122 height 27
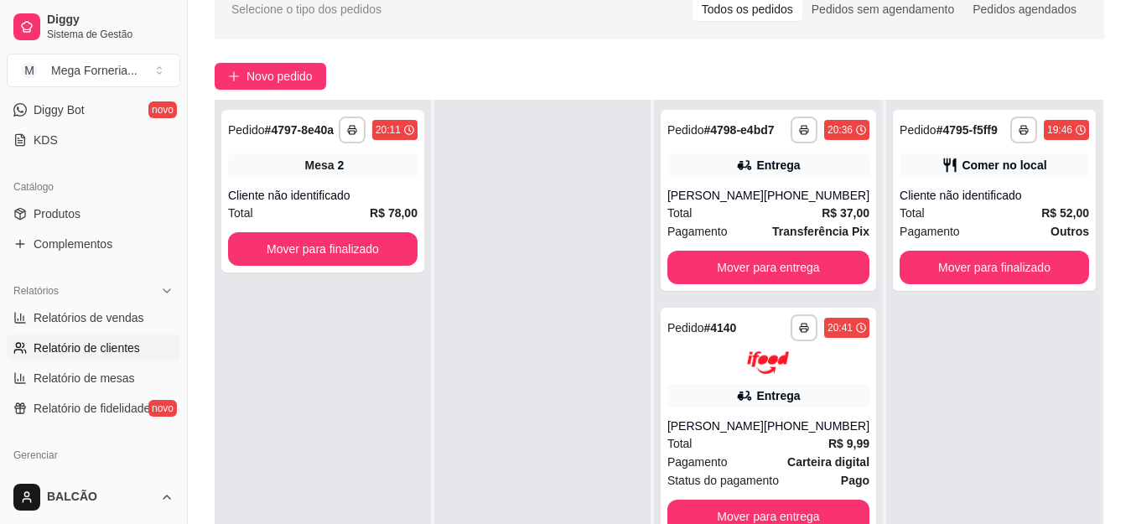
scroll to position [419, 0]
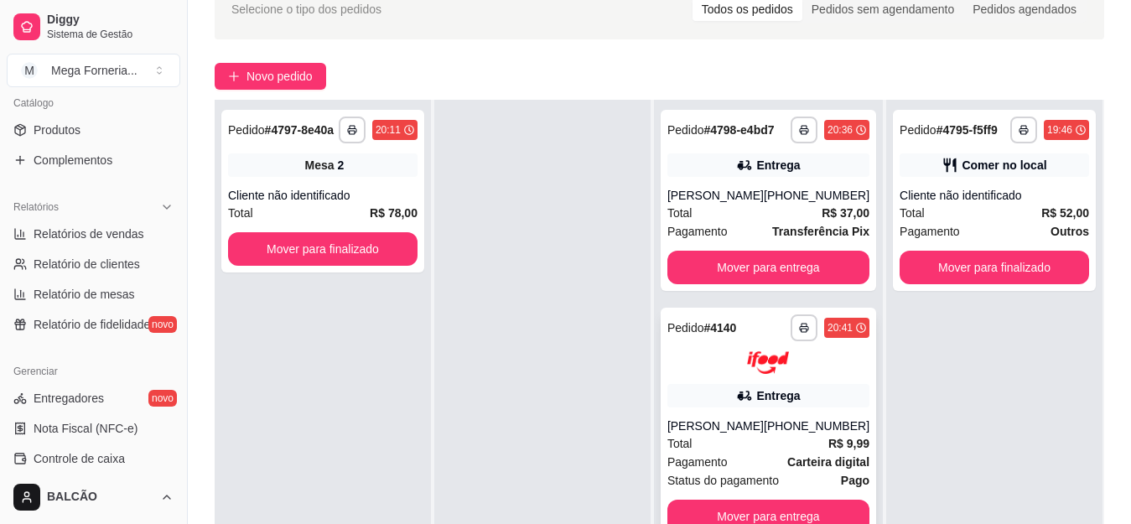
click at [698, 412] on div "**********" at bounding box center [768, 424] width 215 height 232
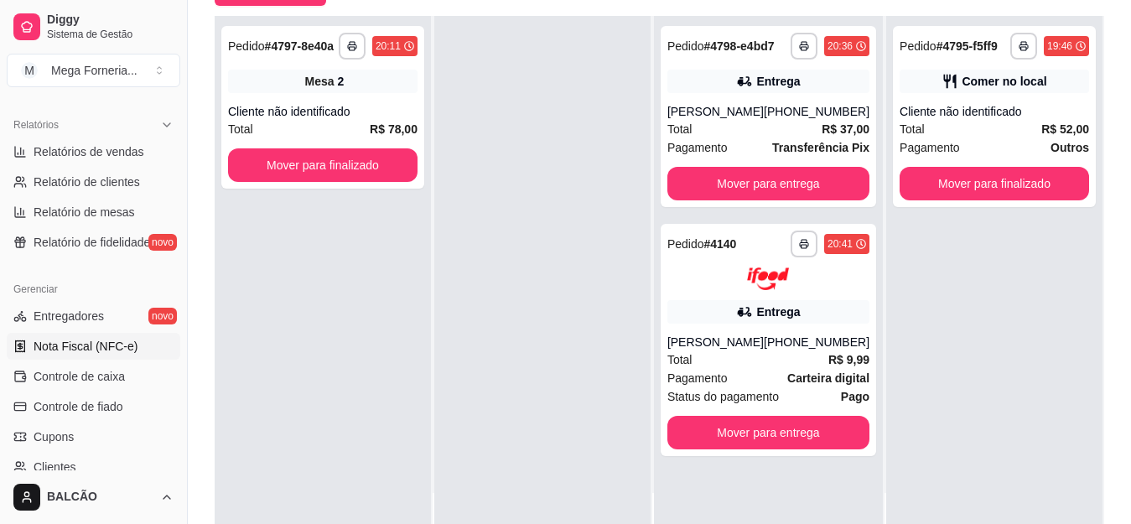
scroll to position [503, 0]
click at [748, 255] on div "**********" at bounding box center [768, 244] width 202 height 27
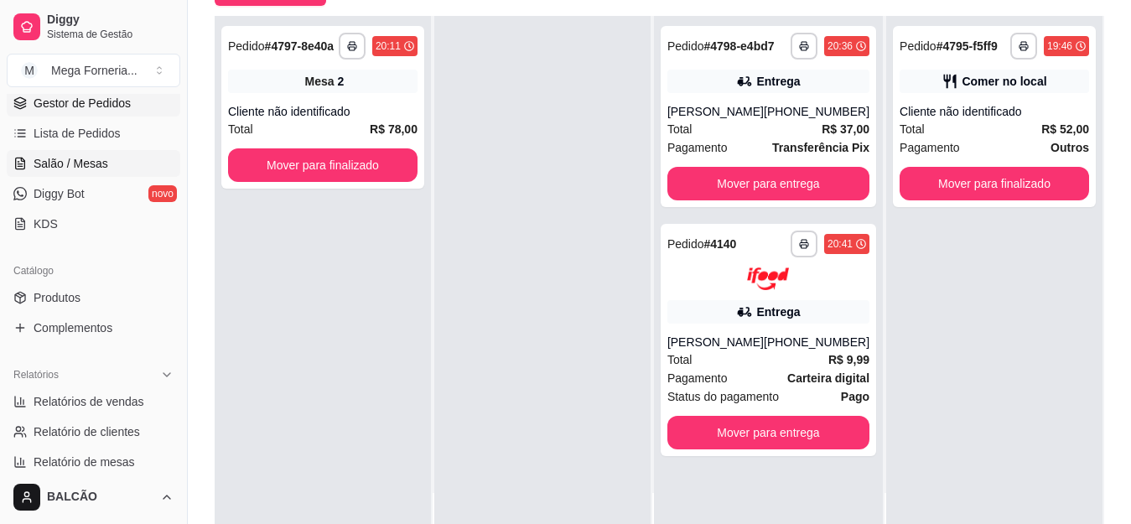
click at [77, 161] on span "Salão / Mesas" at bounding box center [71, 163] width 75 height 17
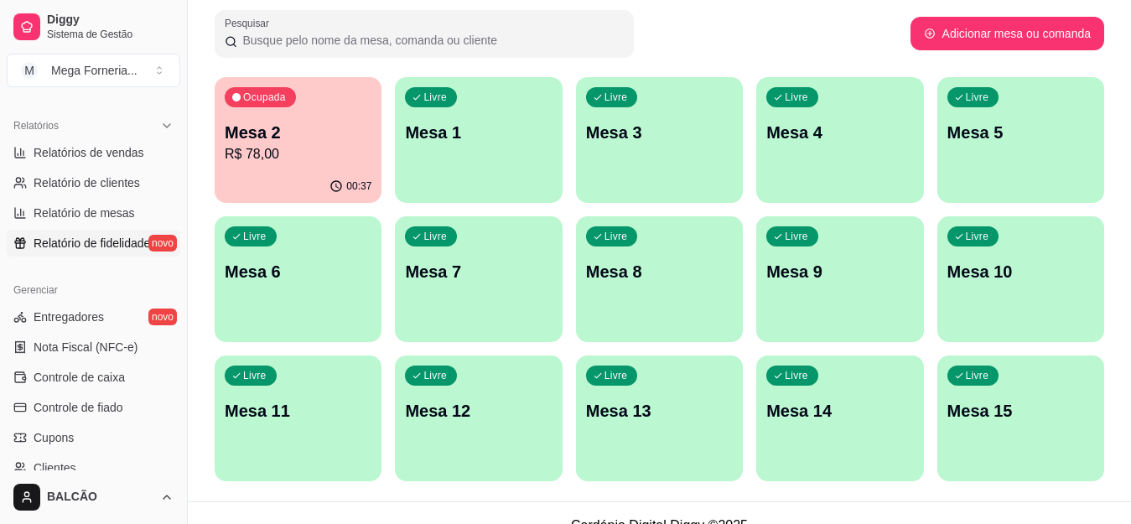
scroll to position [503, 0]
click at [94, 152] on span "Relatórios de vendas" at bounding box center [89, 150] width 111 height 17
select select "ALL"
select select "0"
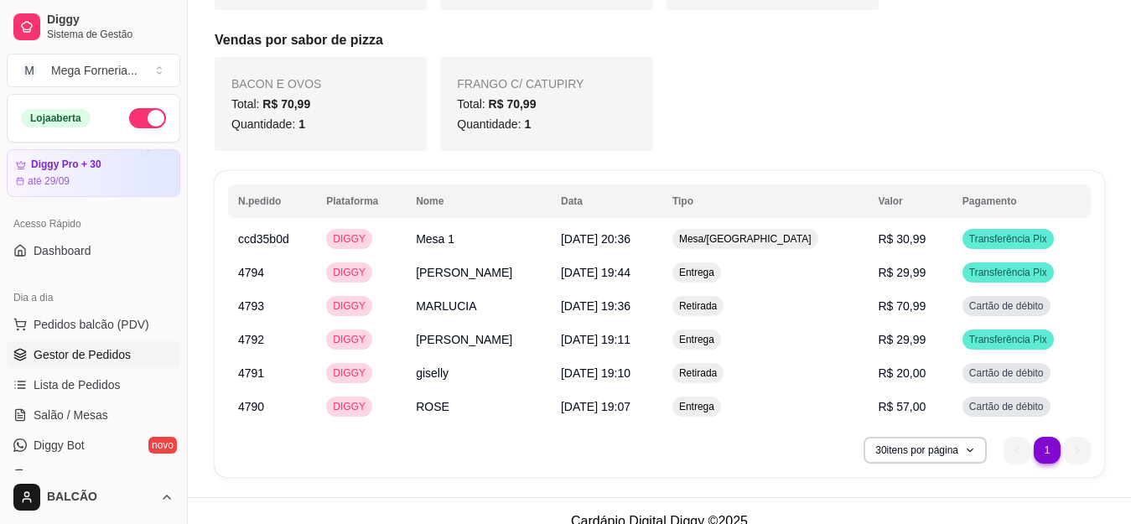
click at [75, 356] on span "Gestor de Pedidos" at bounding box center [82, 354] width 97 height 17
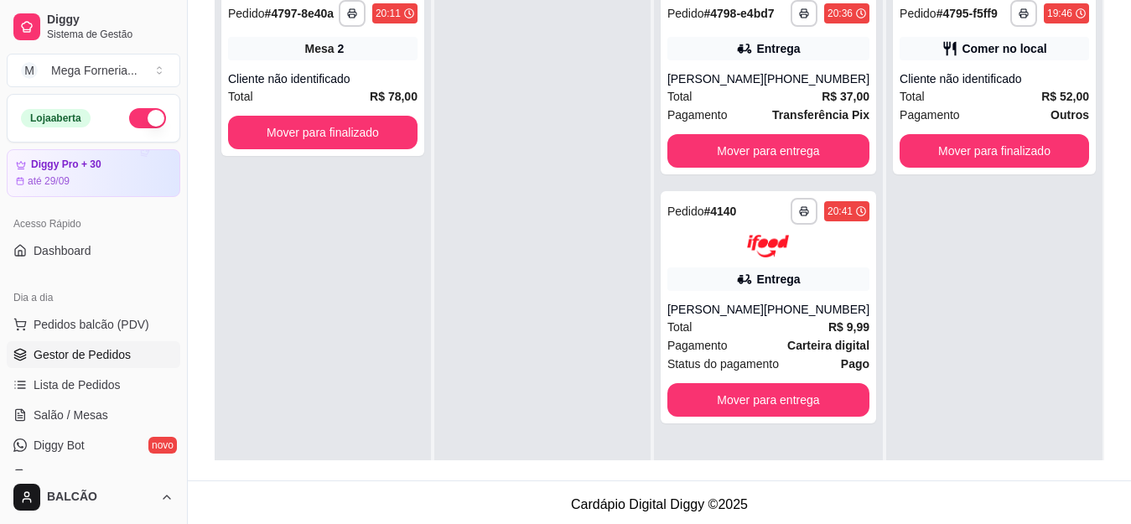
scroll to position [168, 0]
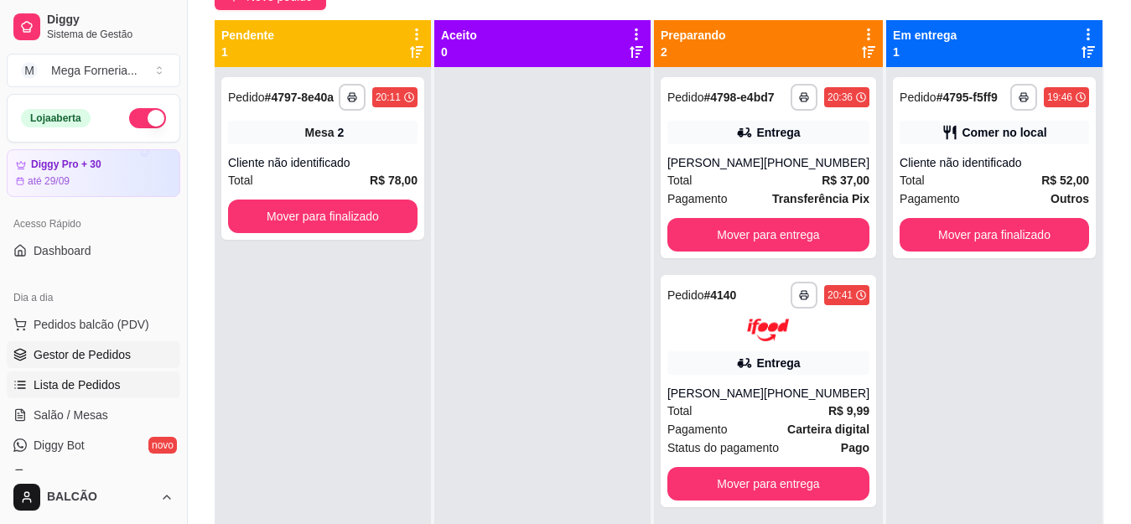
click at [91, 381] on span "Lista de Pedidos" at bounding box center [77, 384] width 87 height 17
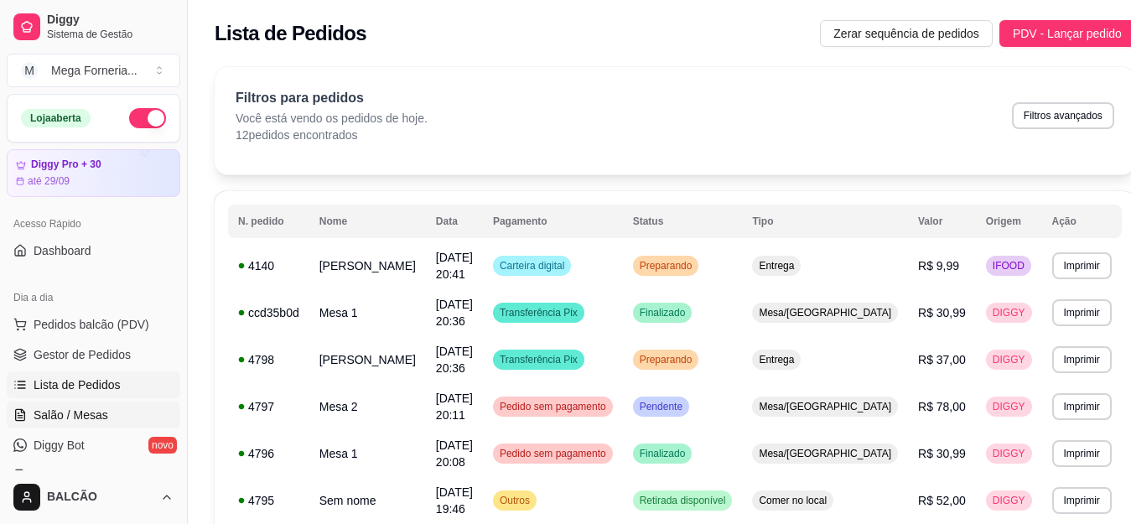
click at [94, 415] on span "Salão / Mesas" at bounding box center [71, 415] width 75 height 17
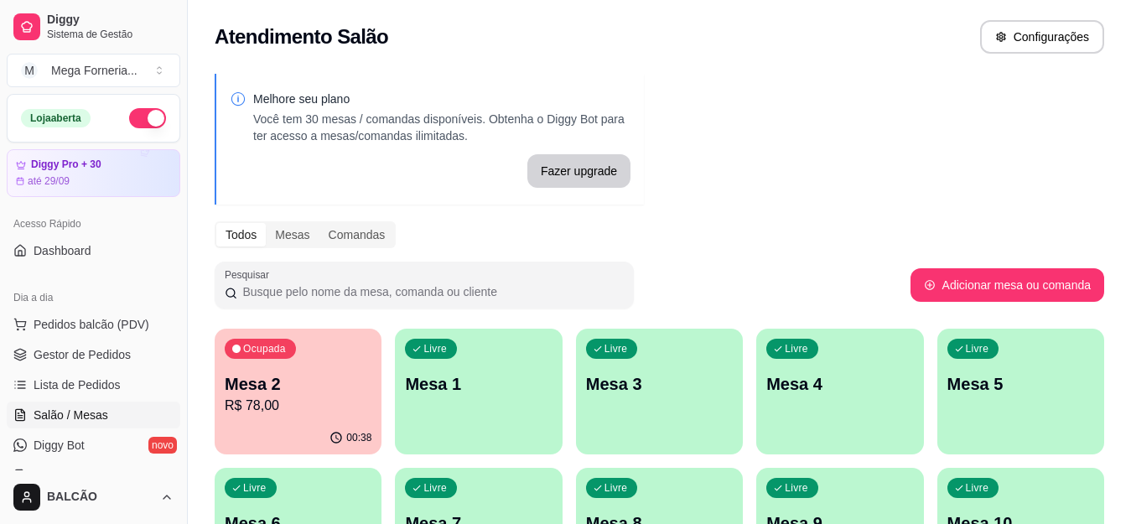
click at [278, 394] on p "Mesa 2" at bounding box center [298, 383] width 147 height 23
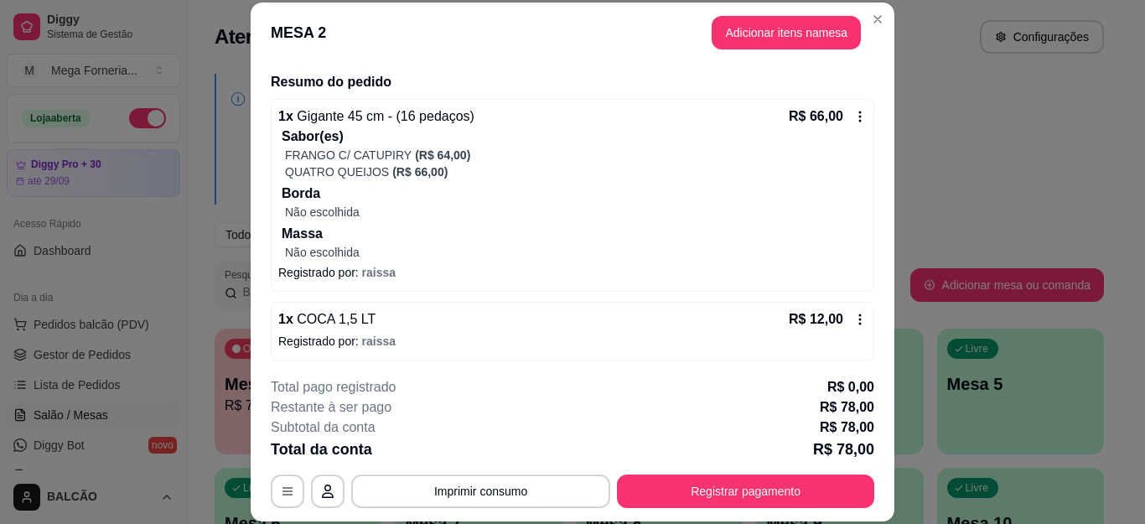
scroll to position [126, 0]
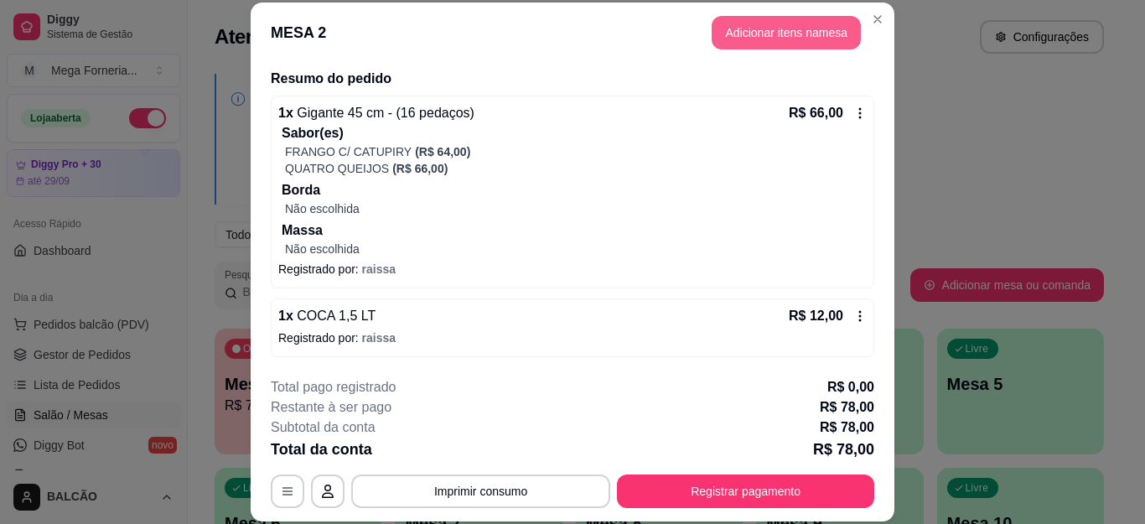
click at [797, 34] on button "Adicionar itens na mesa" at bounding box center [786, 33] width 149 height 34
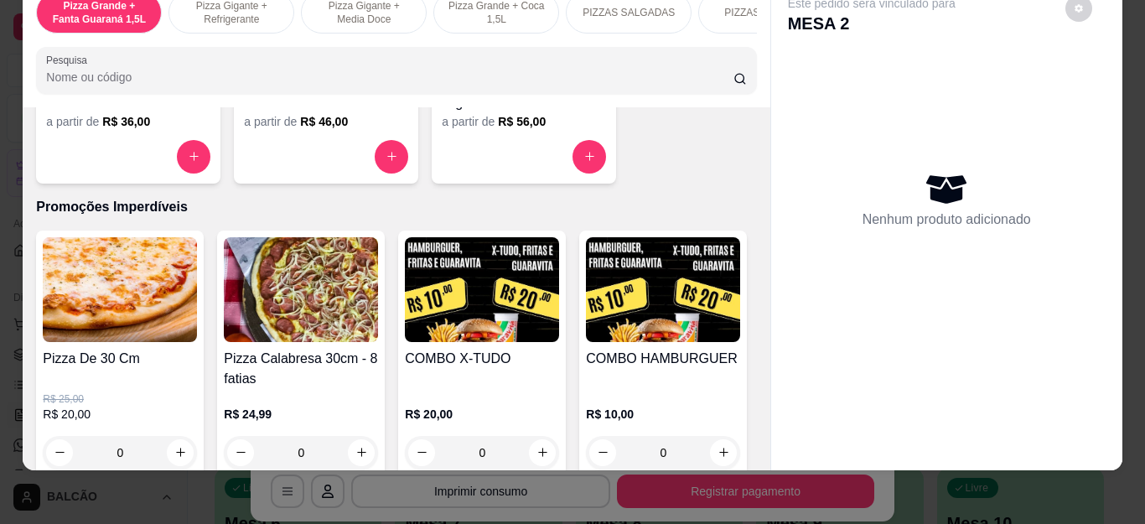
scroll to position [1425, 0]
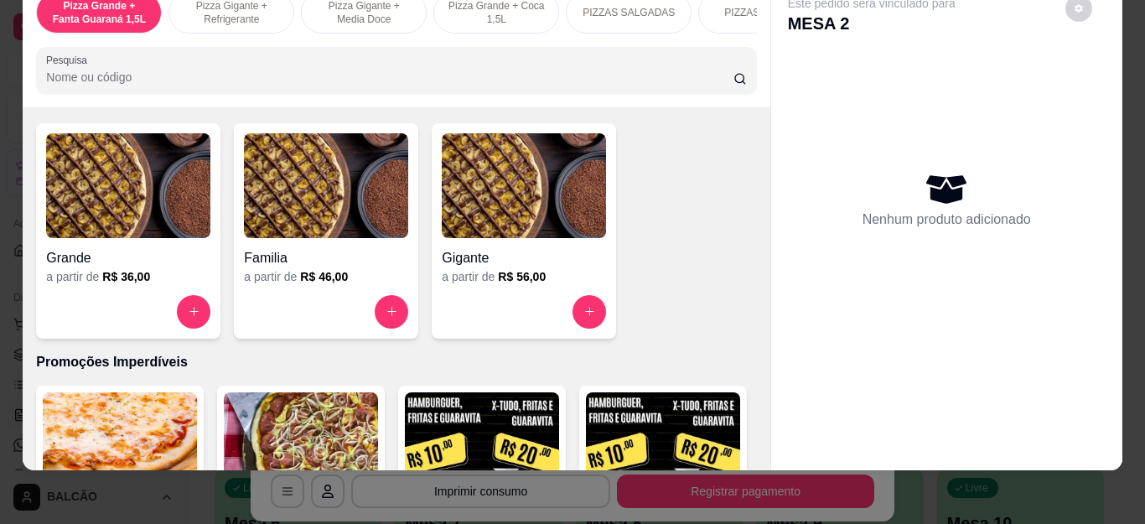
click at [376, 305] on button "increase-product-quantity" at bounding box center [392, 312] width 34 height 34
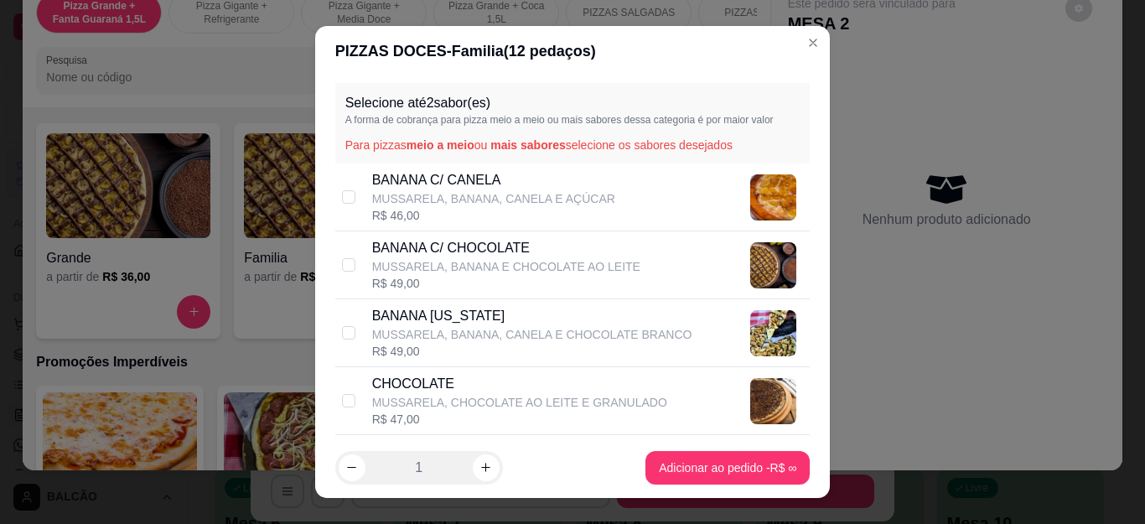
scroll to position [84, 0]
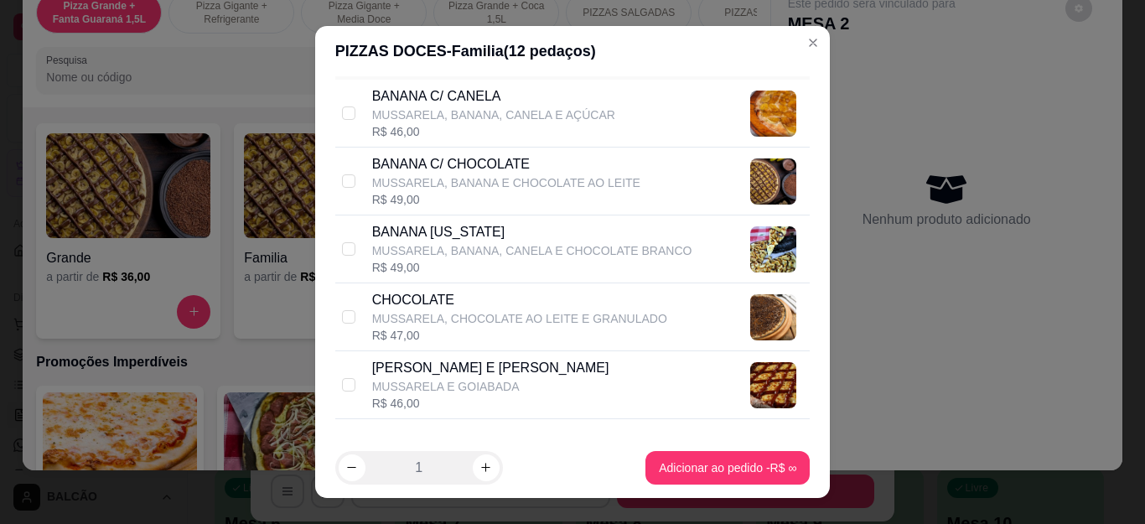
click at [479, 319] on p "MUSSARELA, CHOCOLATE AO LEITE E GRANULADO" at bounding box center [519, 318] width 295 height 17
checkbox input "true"
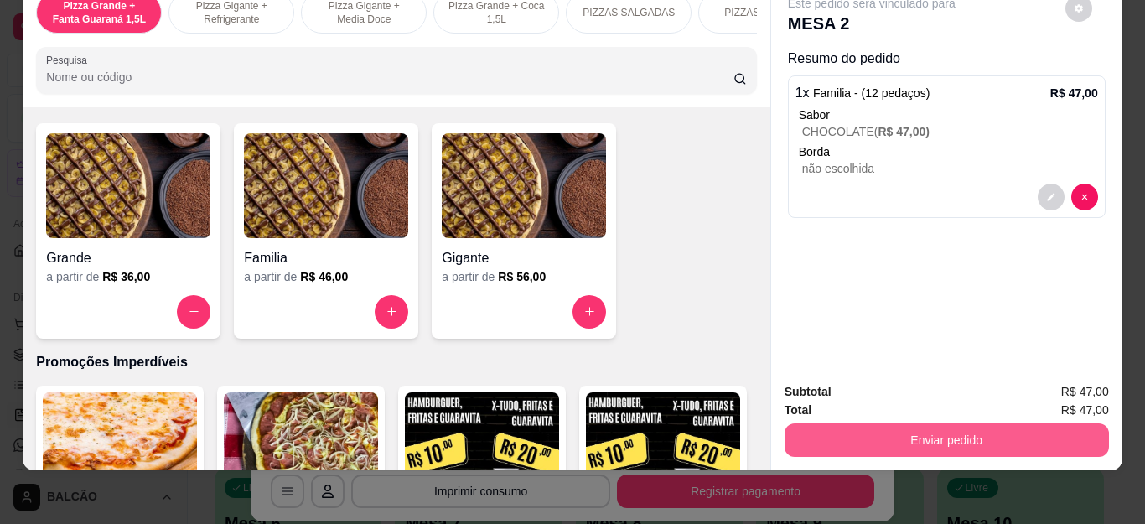
click at [910, 423] on button "Enviar pedido" at bounding box center [947, 440] width 324 height 34
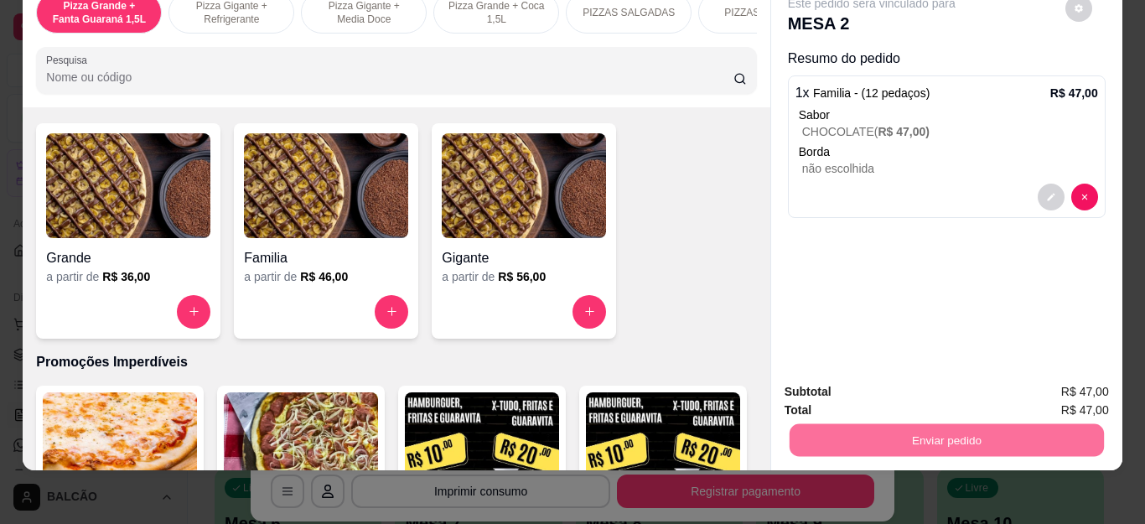
click at [955, 390] on button "Registrar cliente" at bounding box center [952, 385] width 111 height 32
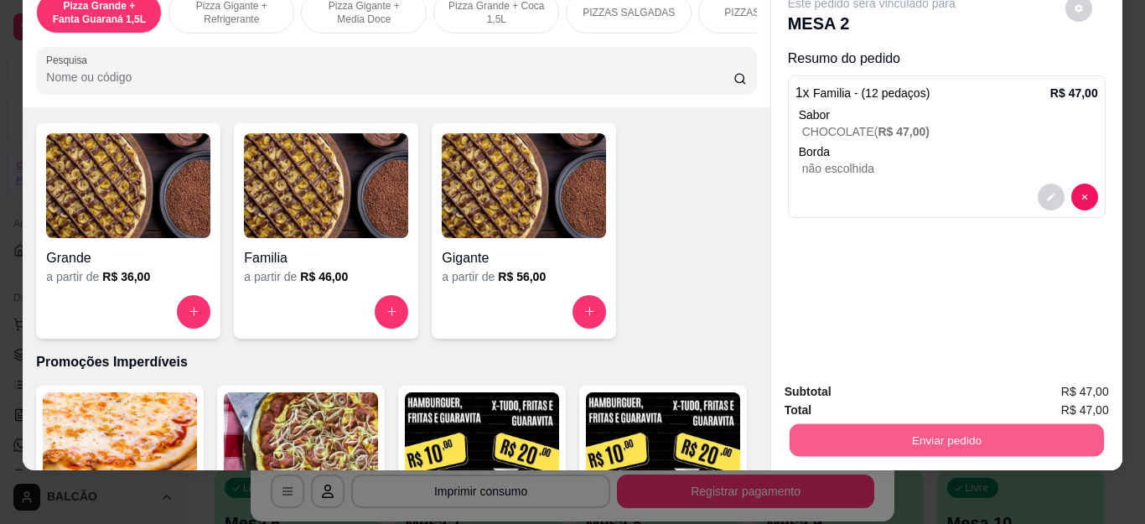
click at [1009, 427] on button "Enviar pedido" at bounding box center [946, 440] width 314 height 33
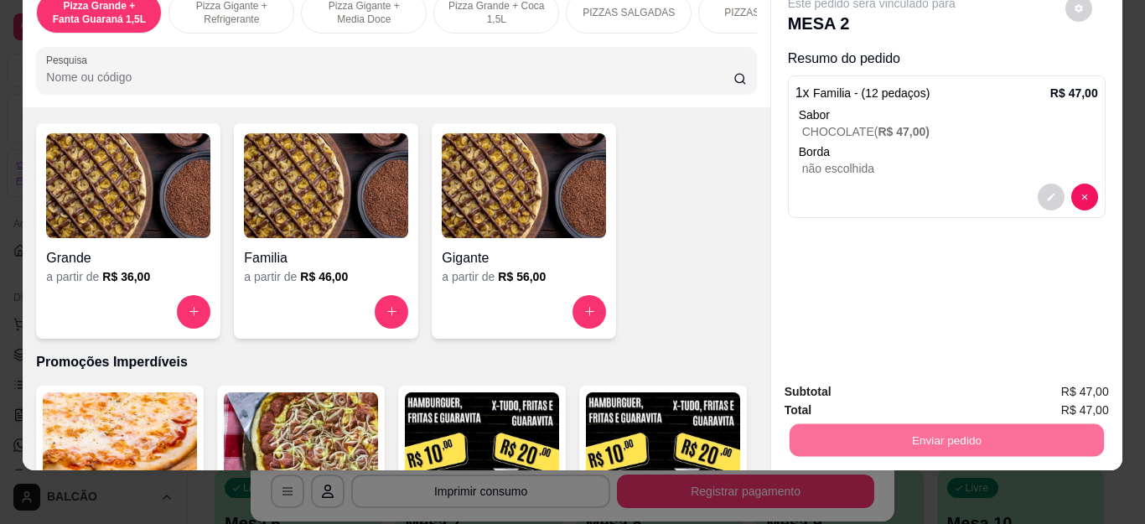
click at [1043, 381] on button "Enviar pedido" at bounding box center [1064, 385] width 95 height 32
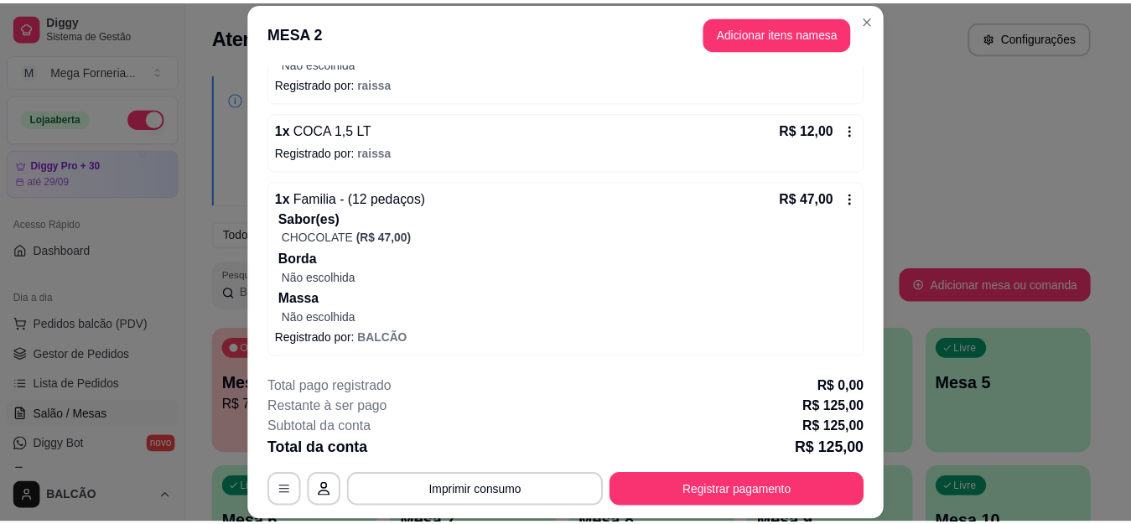
scroll to position [51, 0]
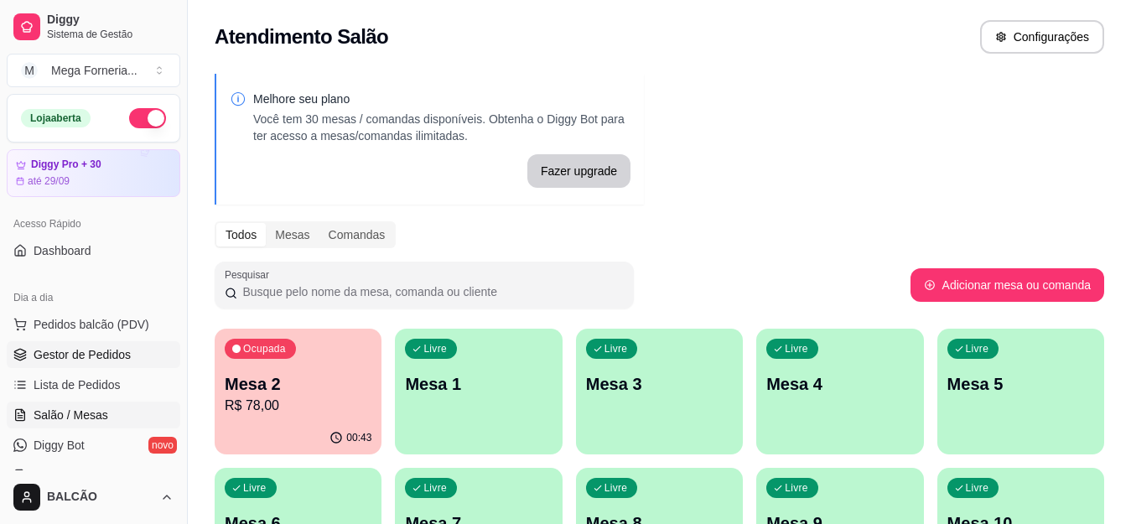
click at [100, 359] on span "Gestor de Pedidos" at bounding box center [82, 354] width 97 height 17
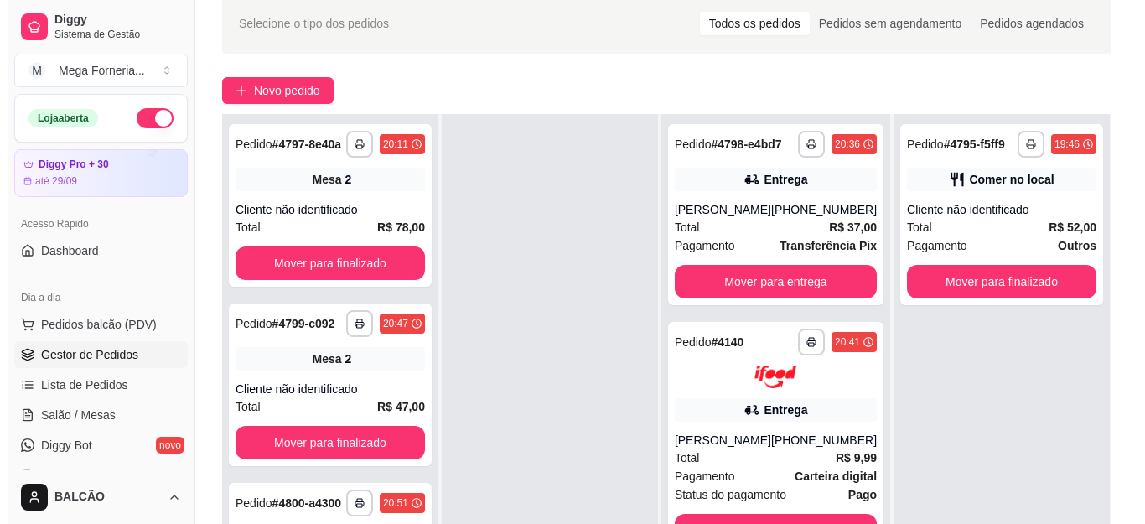
scroll to position [84, 0]
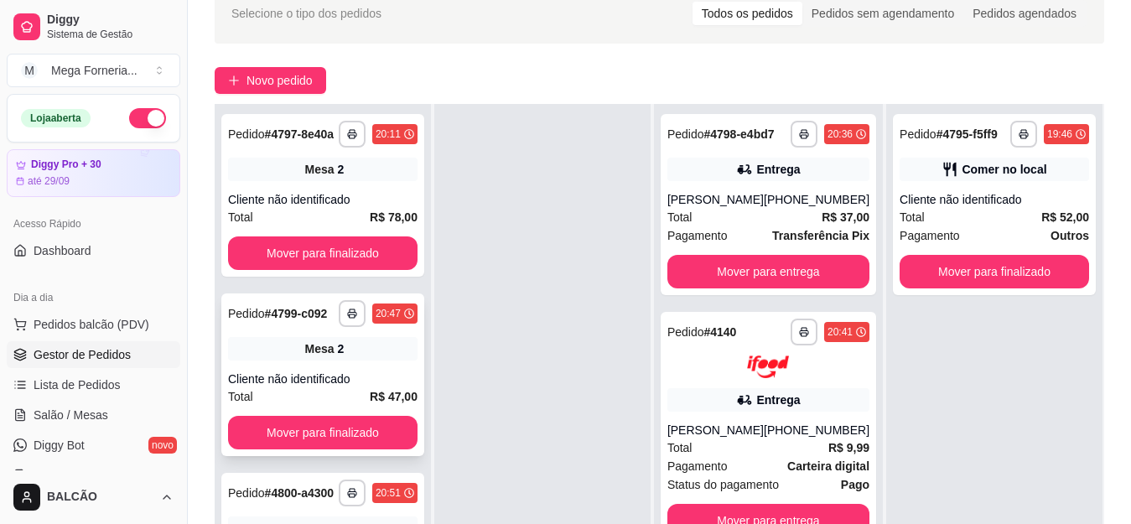
click at [351, 361] on div "Mesa 2" at bounding box center [322, 348] width 189 height 23
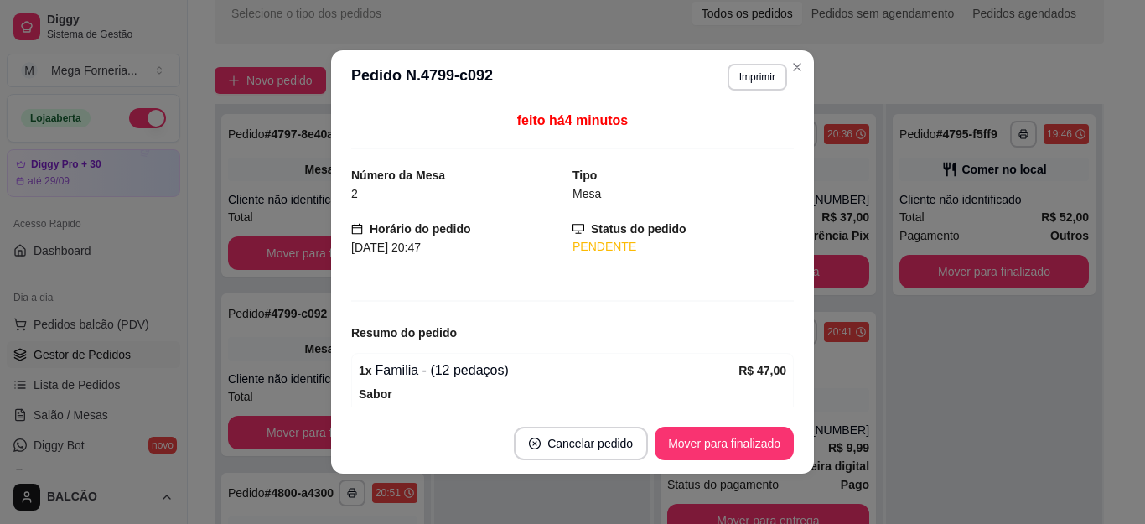
scroll to position [174, 0]
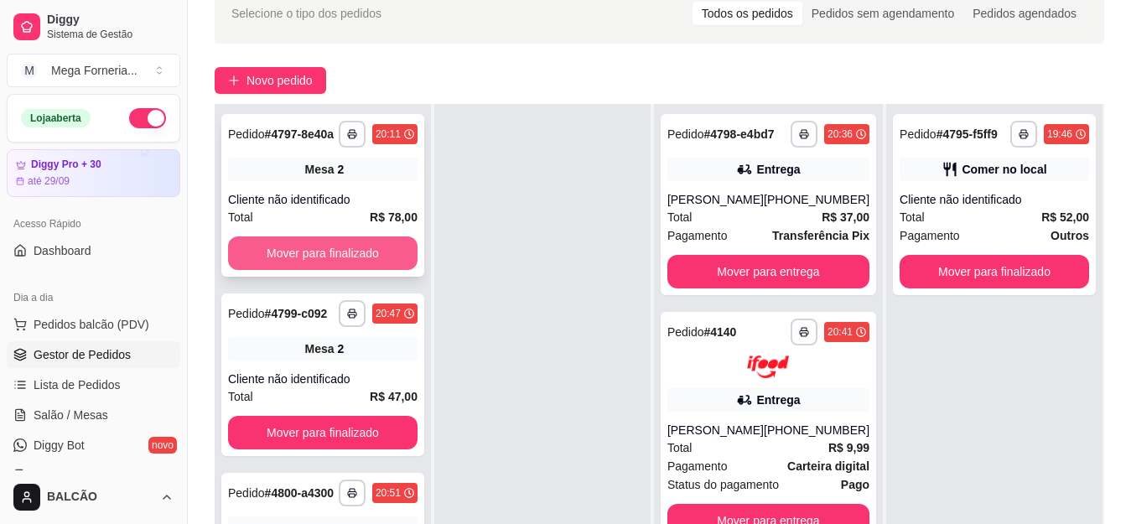
click at [307, 226] on div "Total R$ 78,00" at bounding box center [322, 217] width 189 height 18
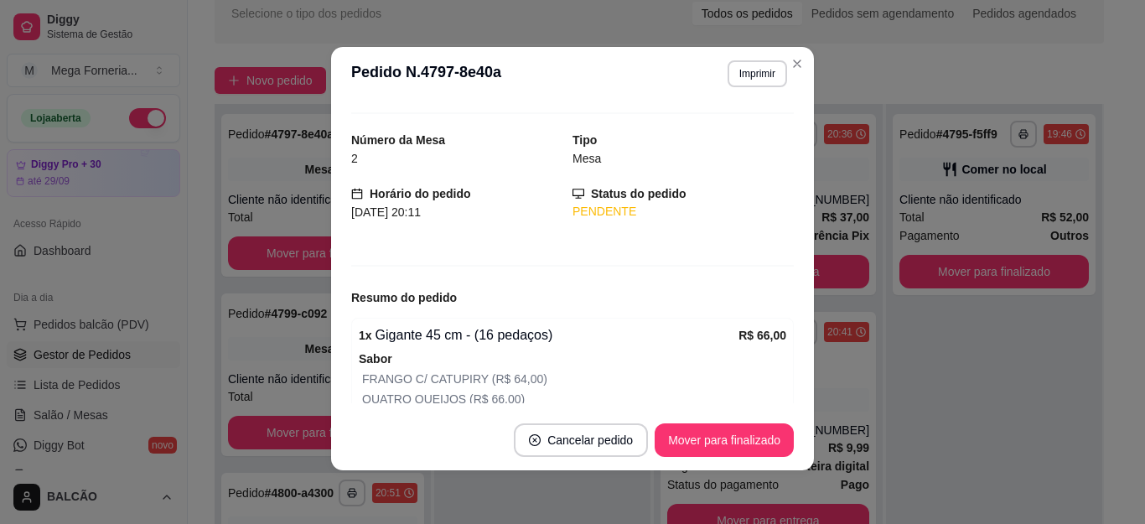
scroll to position [246, 0]
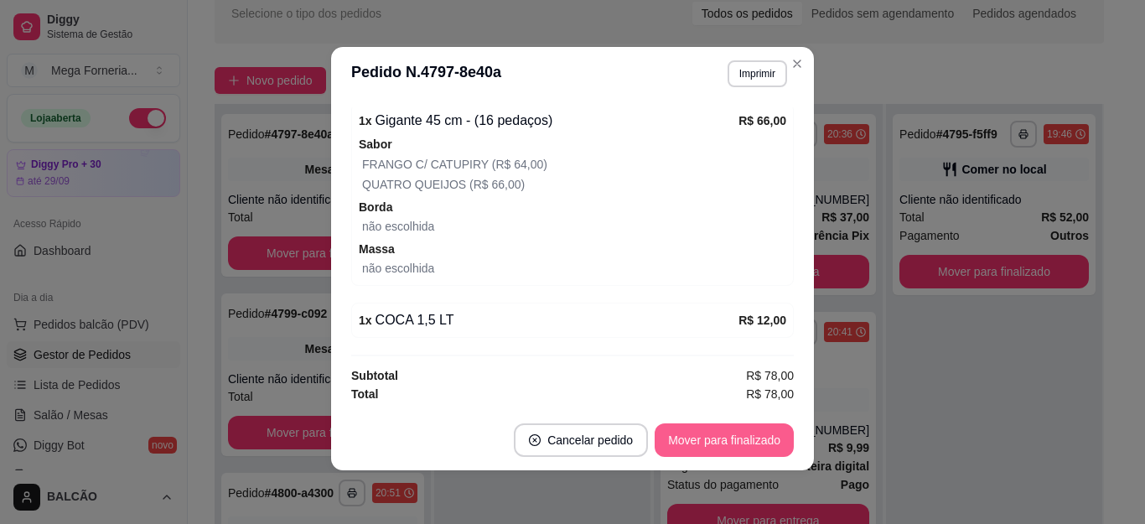
click at [707, 430] on button "Mover para finalizado" at bounding box center [724, 440] width 139 height 34
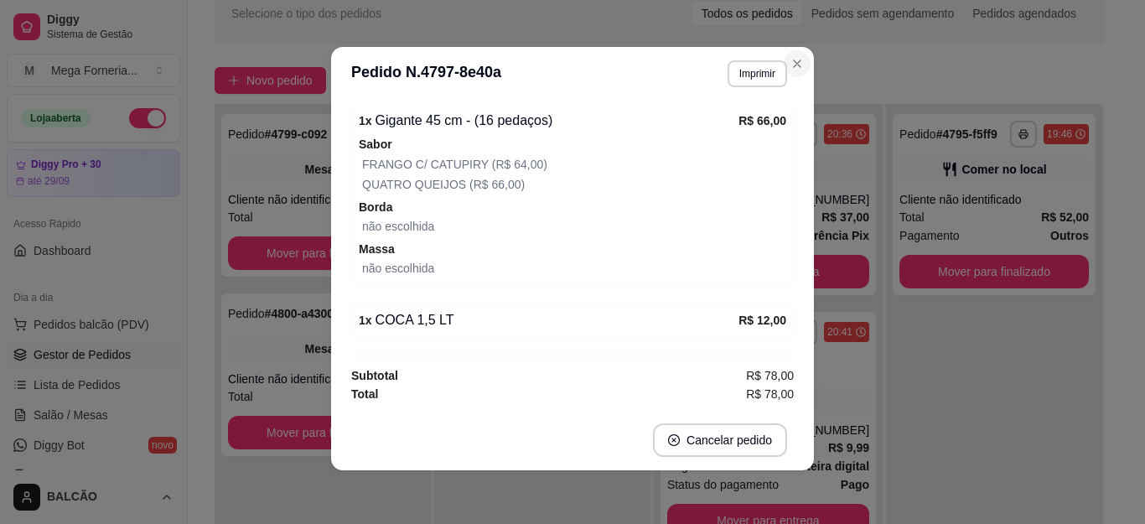
scroll to position [191, 0]
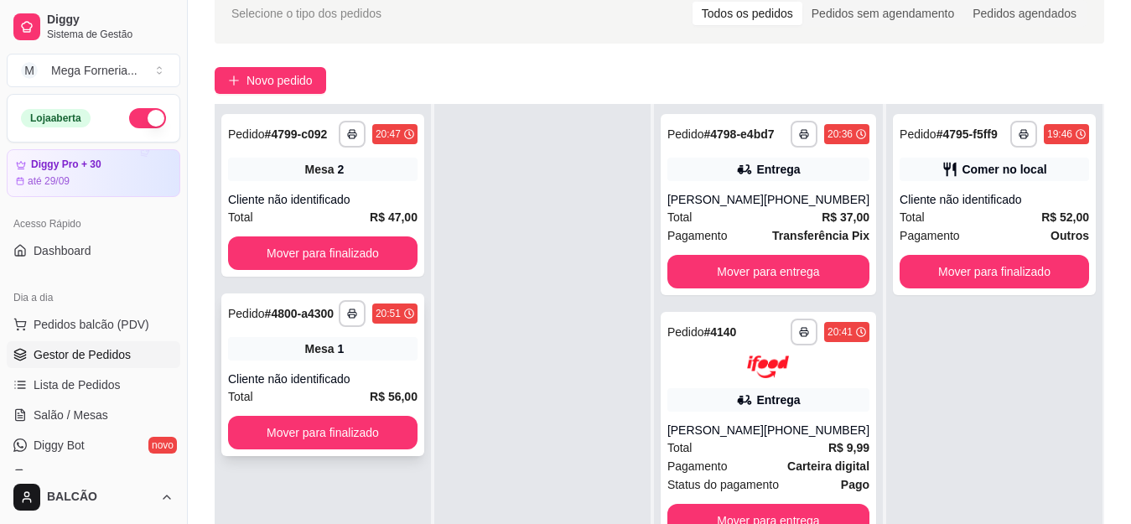
click at [329, 353] on span "Mesa" at bounding box center [319, 348] width 29 height 17
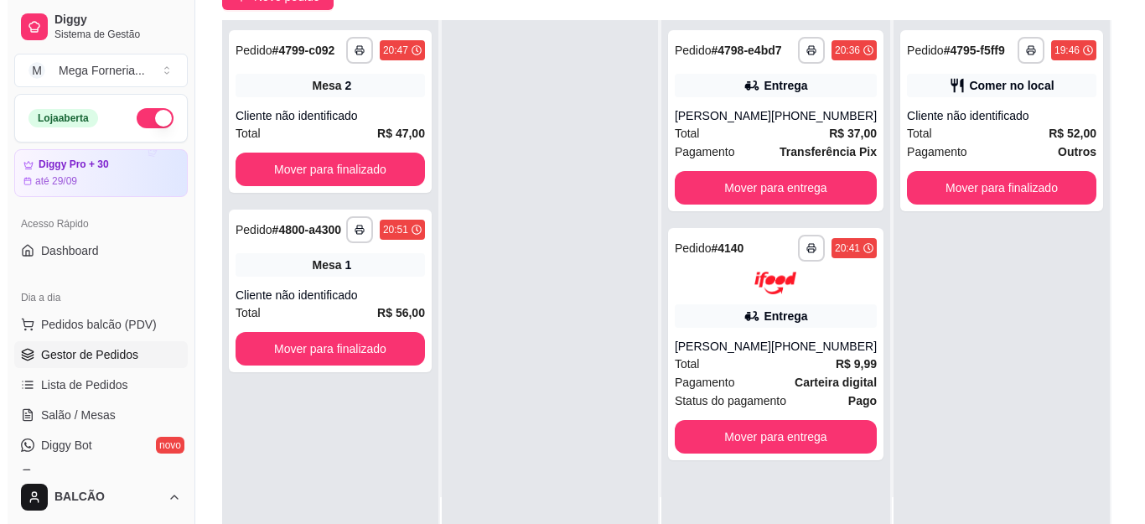
scroll to position [0, 0]
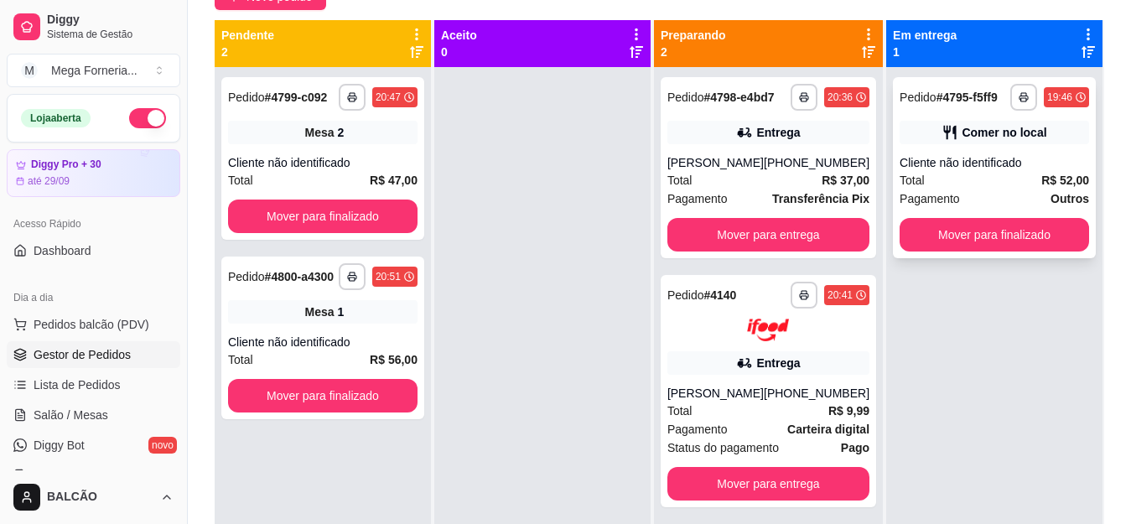
click at [973, 185] on div "Total R$ 52,00" at bounding box center [994, 180] width 189 height 18
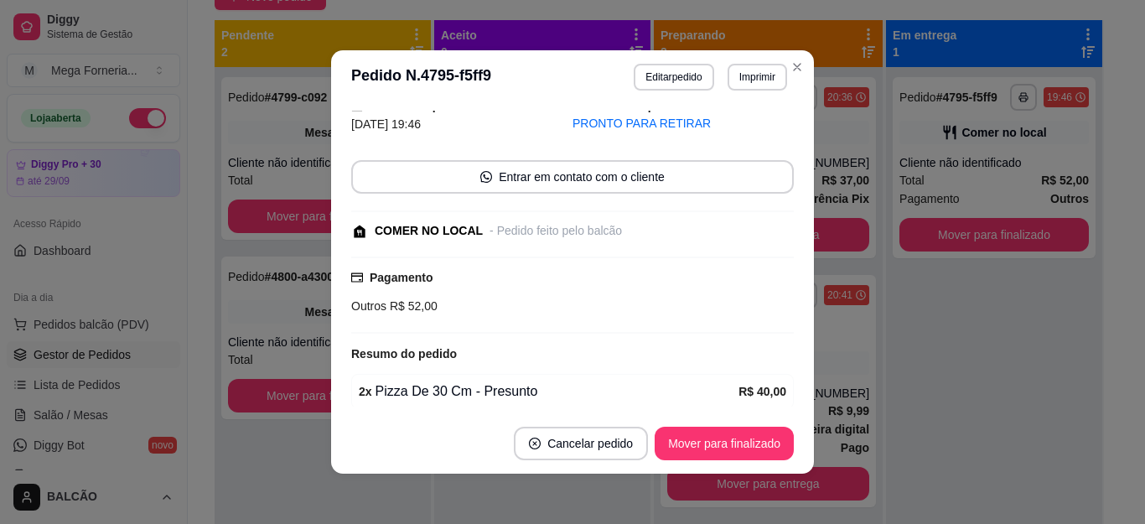
scroll to position [189, 0]
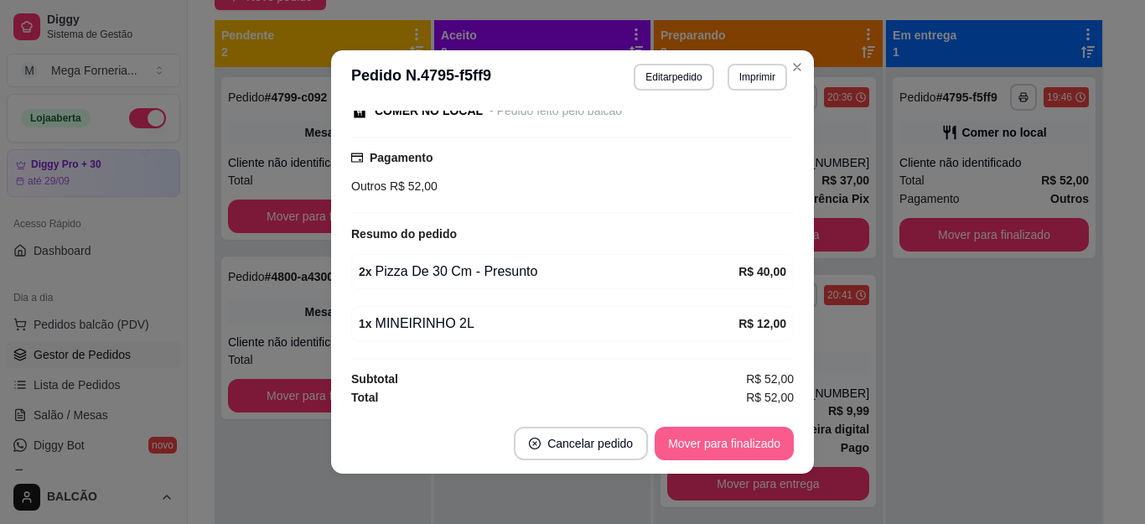
click at [730, 429] on button "Mover para finalizado" at bounding box center [724, 444] width 139 height 34
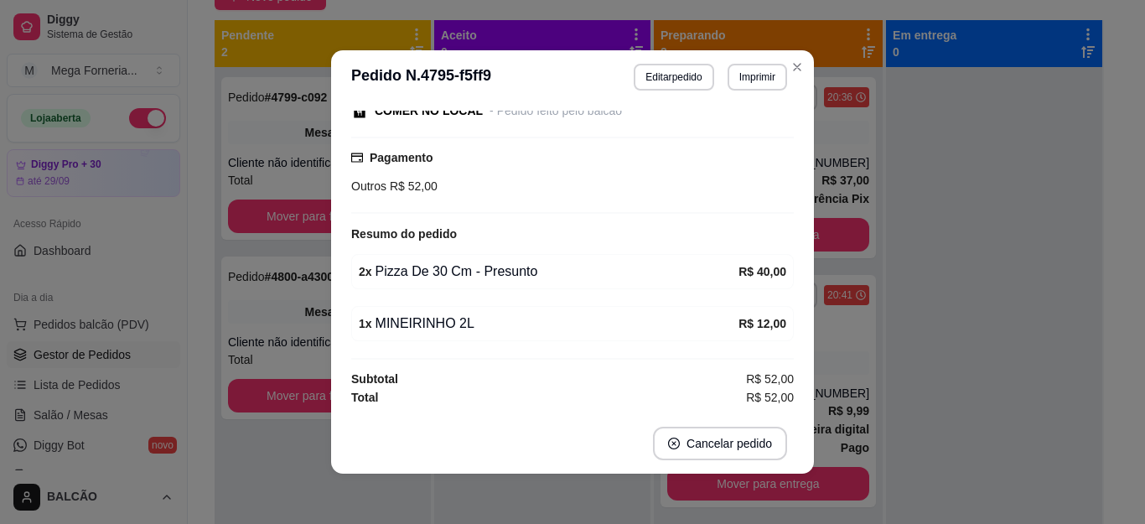
scroll to position [117, 0]
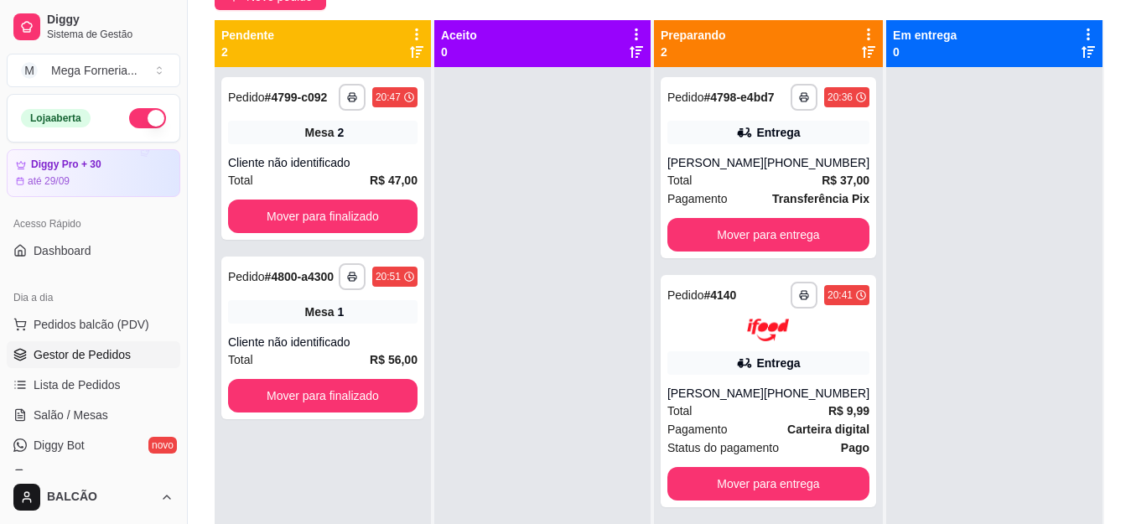
click at [901, 137] on div at bounding box center [994, 329] width 216 height 524
click at [739, 228] on button "Mover para entrega" at bounding box center [768, 235] width 196 height 33
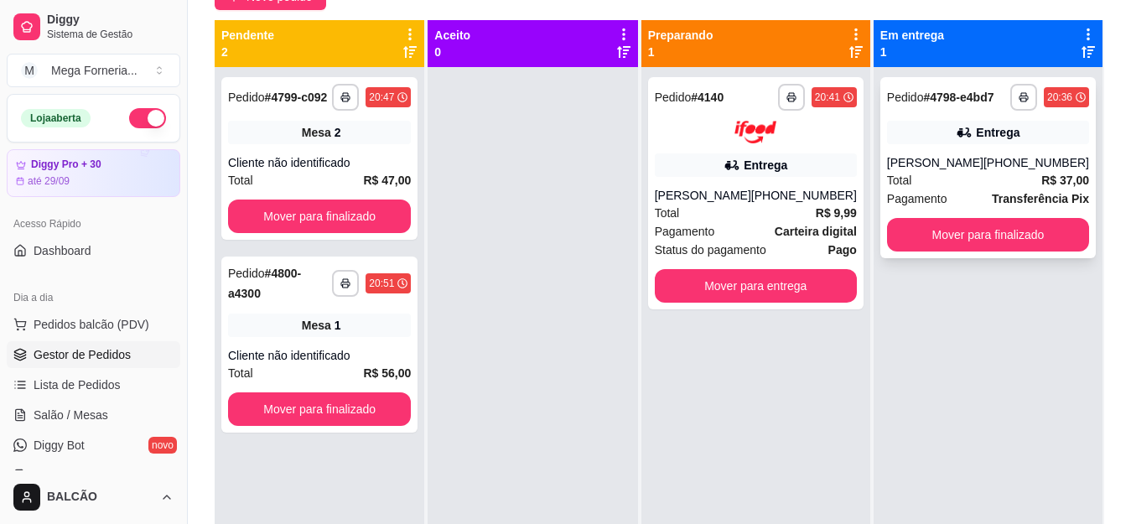
click at [952, 181] on div "Total R$ 37,00" at bounding box center [988, 180] width 202 height 18
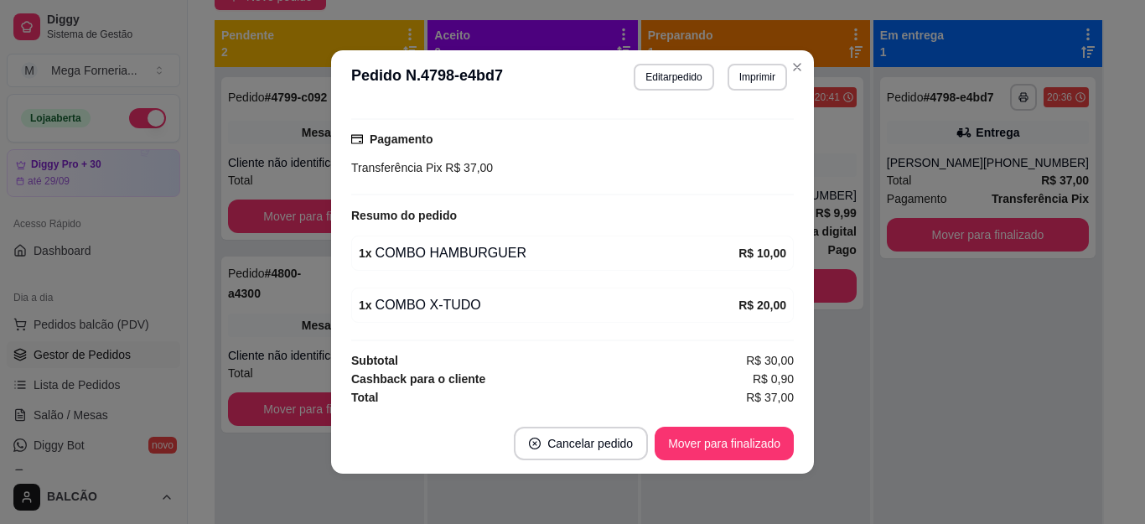
scroll to position [3, 0]
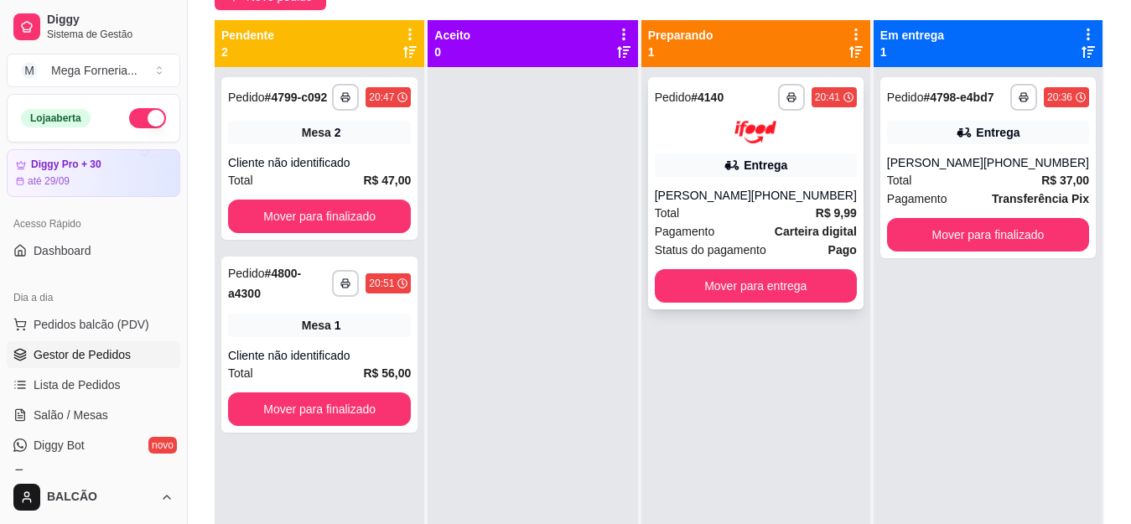
click at [686, 247] on span "Status do pagamento" at bounding box center [711, 250] width 112 height 18
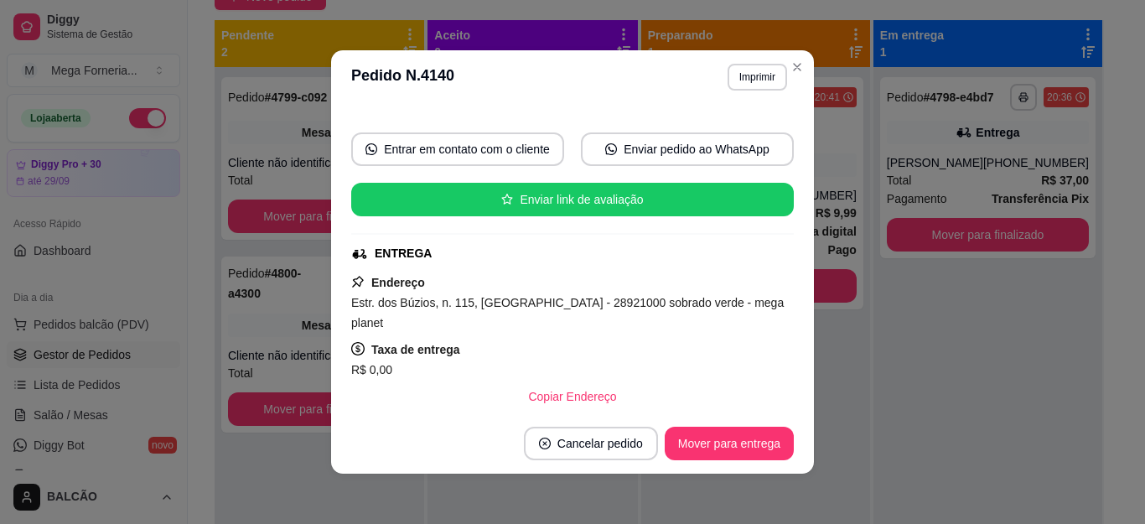
scroll to position [153, 0]
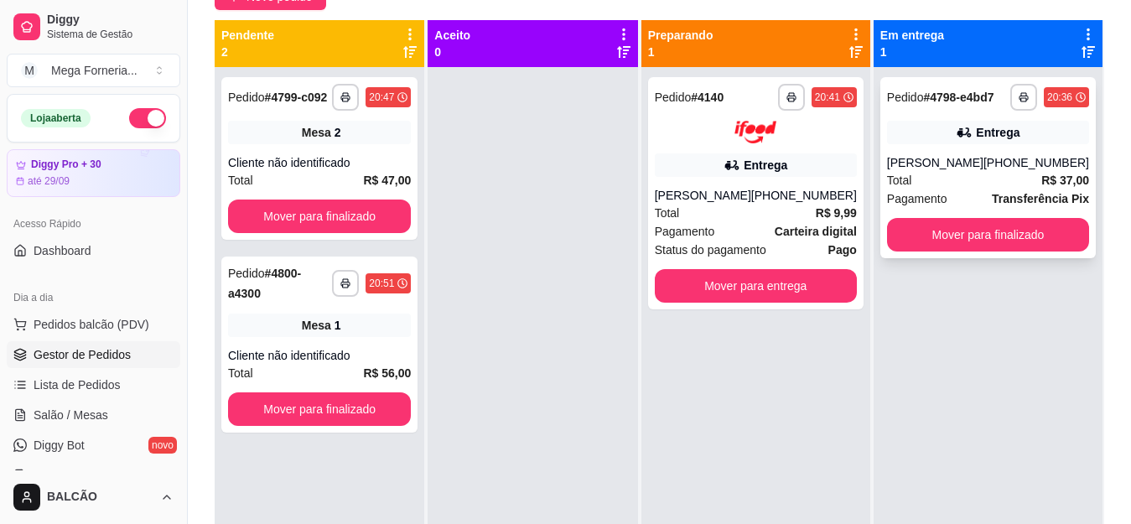
click at [910, 176] on span "Total" at bounding box center [899, 180] width 25 height 18
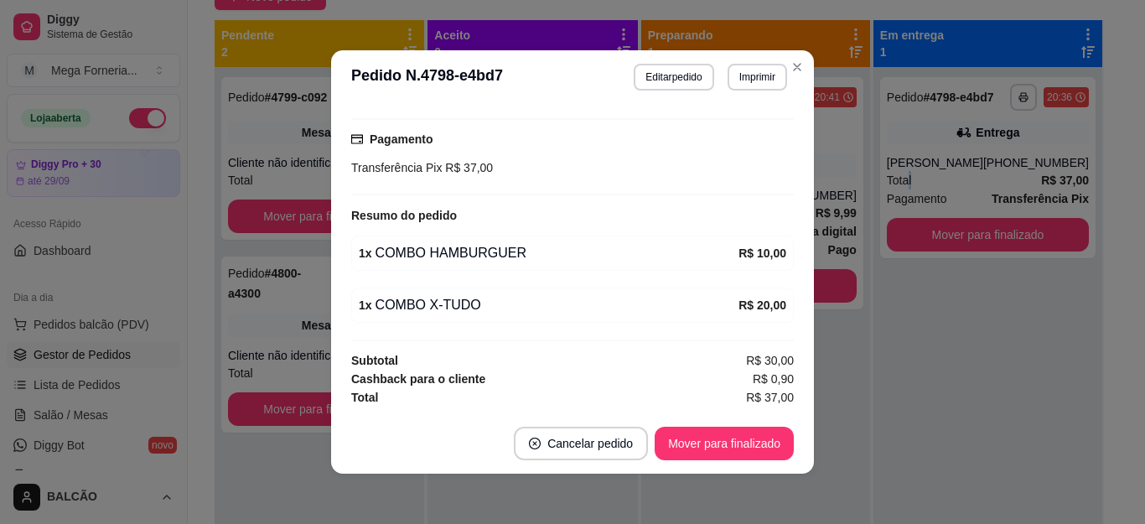
scroll to position [3, 0]
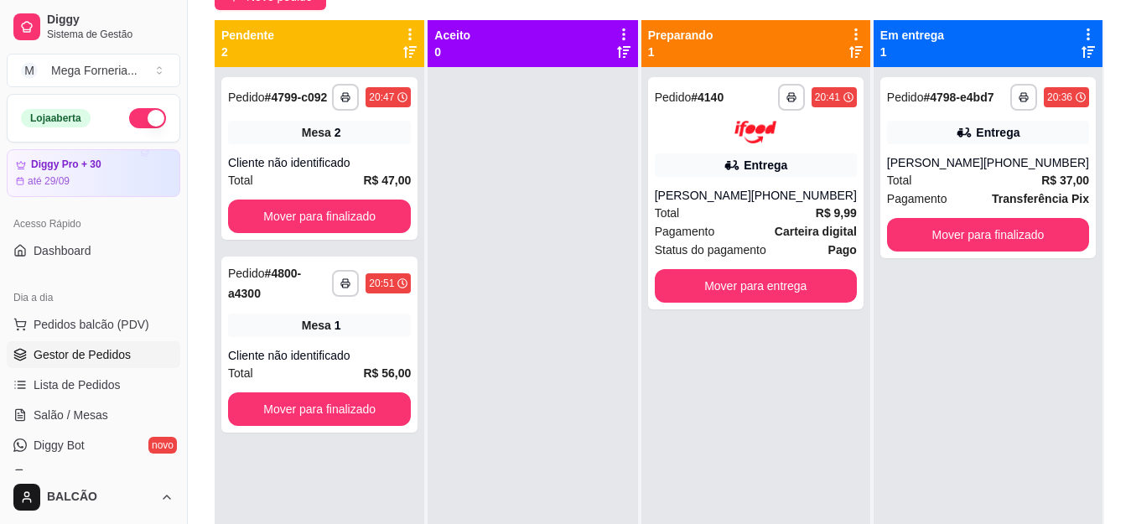
click at [897, 326] on div "**********" at bounding box center [988, 329] width 229 height 524
click at [962, 173] on div "Total R$ 37,00" at bounding box center [988, 180] width 202 height 18
click at [967, 149] on div "**********" at bounding box center [987, 167] width 215 height 181
click at [802, 185] on div "**********" at bounding box center [755, 193] width 215 height 232
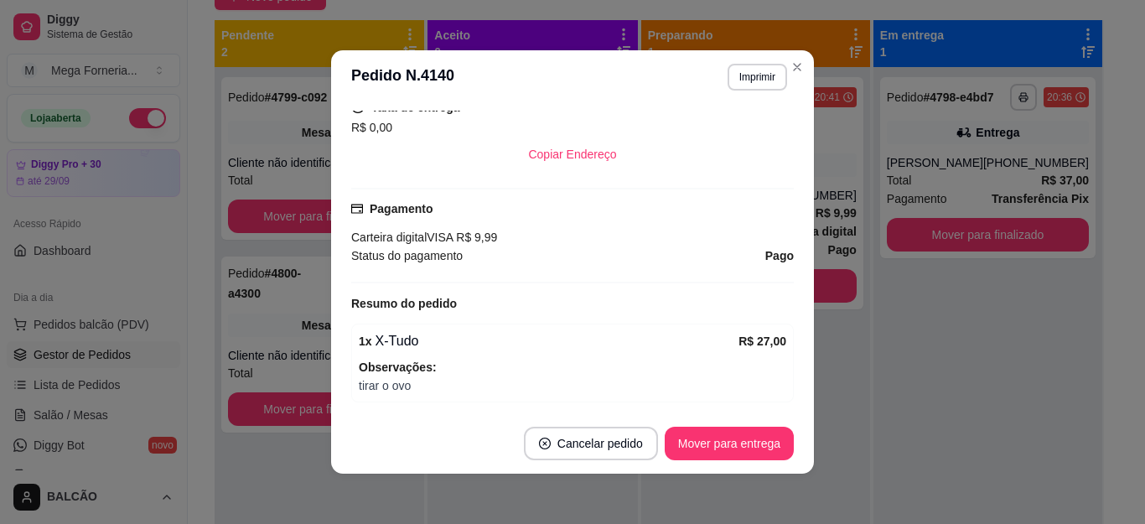
scroll to position [503, 0]
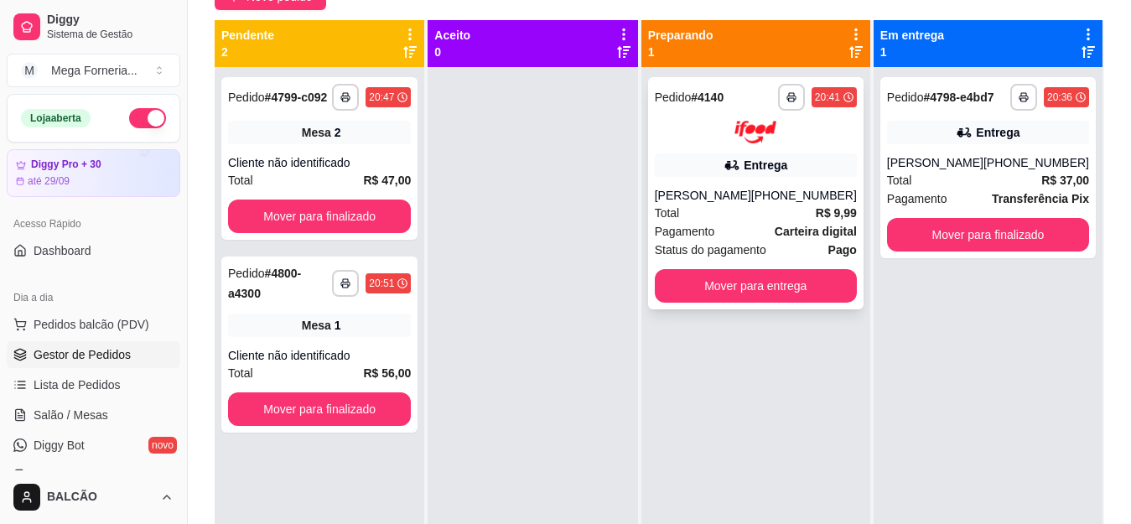
click at [748, 203] on div "[PERSON_NAME]" at bounding box center [703, 195] width 96 height 17
click at [785, 235] on strong "Carteira digital" at bounding box center [816, 231] width 82 height 13
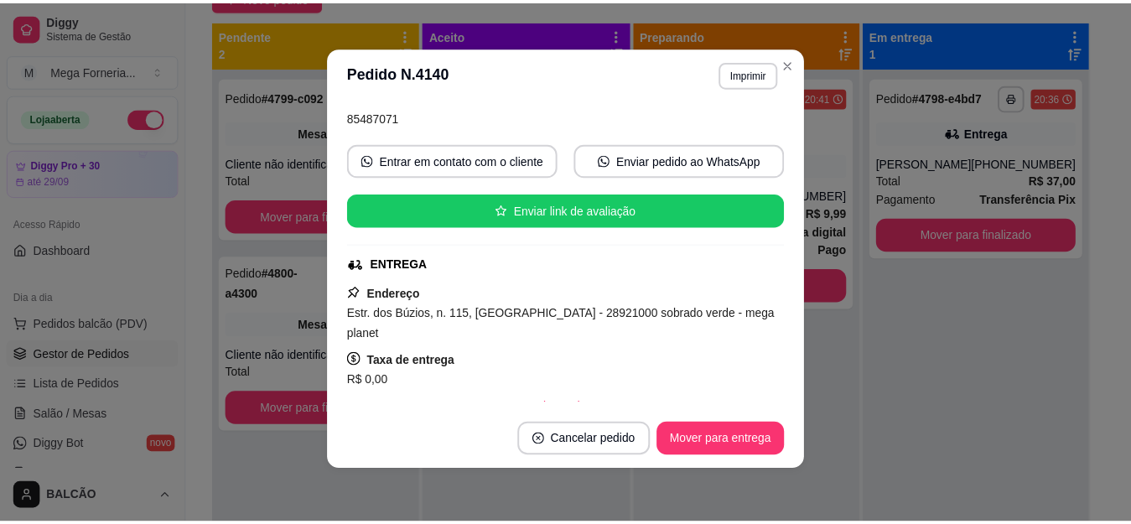
scroll to position [153, 0]
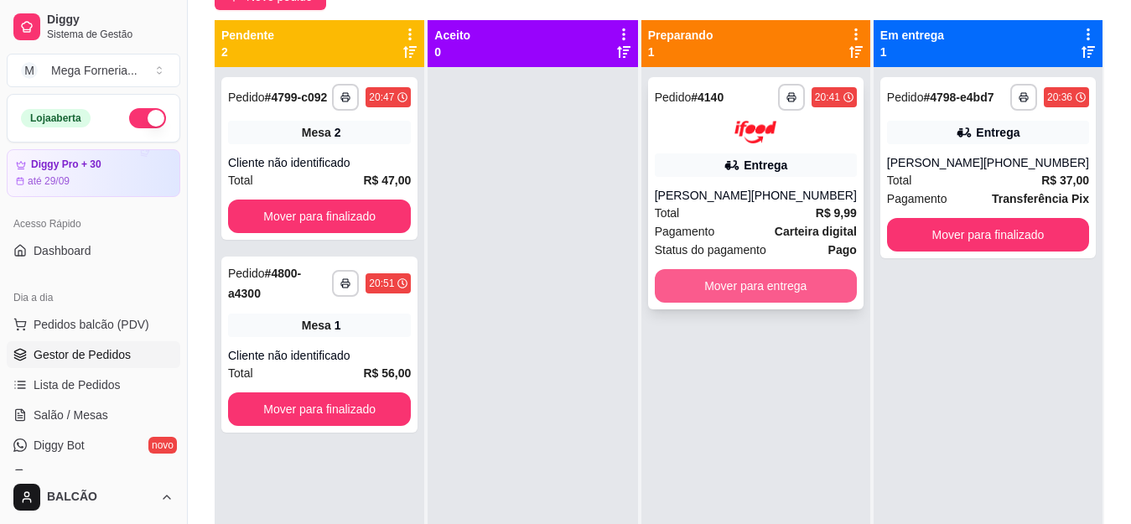
click at [833, 277] on button "Mover para entrega" at bounding box center [756, 286] width 202 height 34
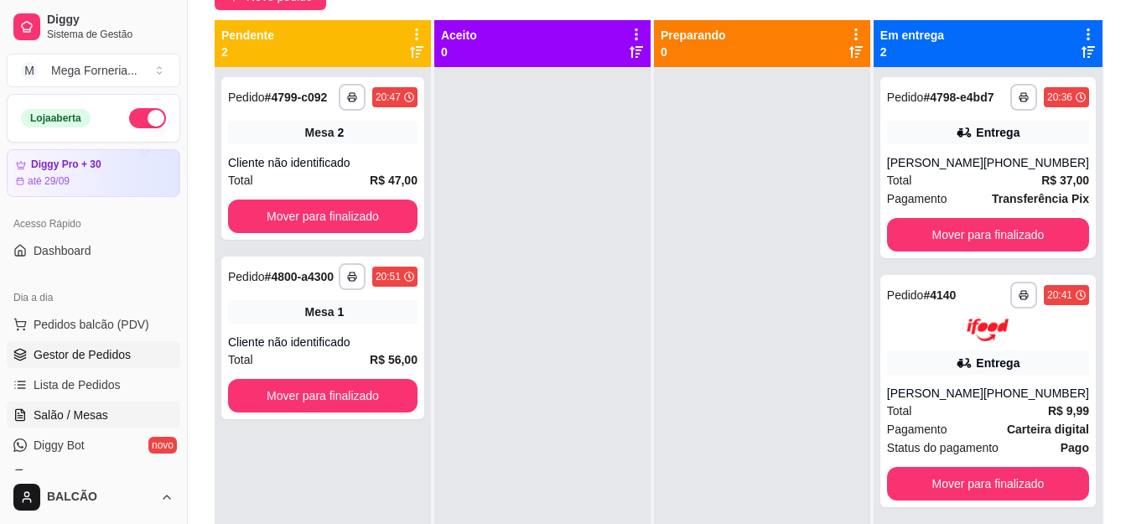
click at [112, 407] on link "Salão / Mesas" at bounding box center [94, 415] width 174 height 27
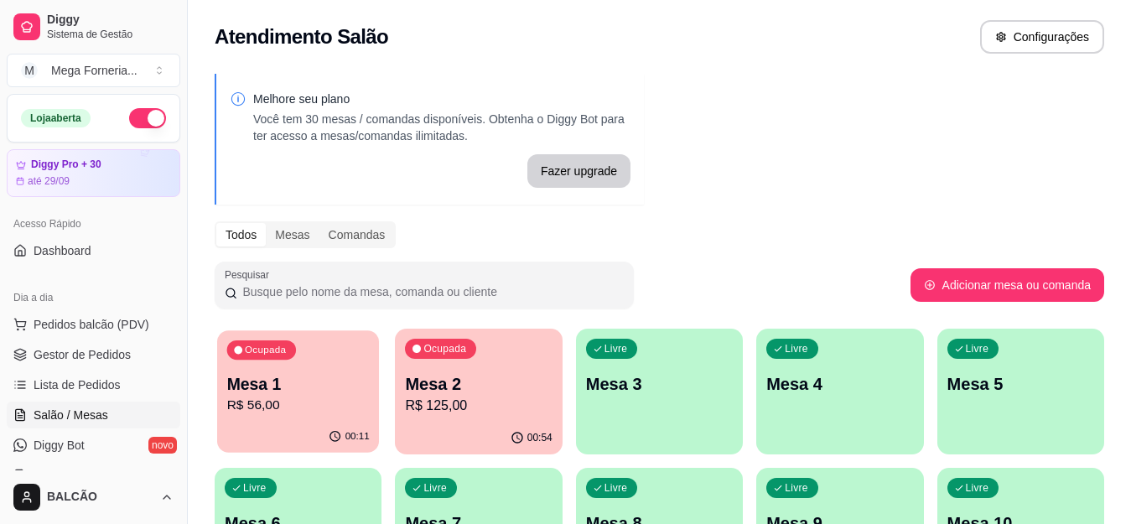
click at [348, 380] on p "Mesa 1" at bounding box center [298, 384] width 143 height 23
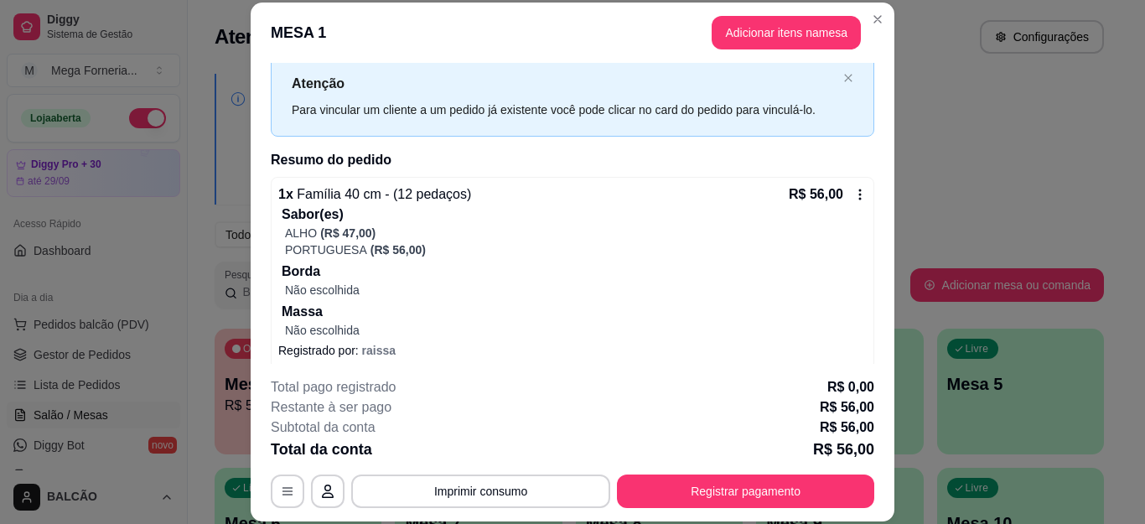
scroll to position [57, 0]
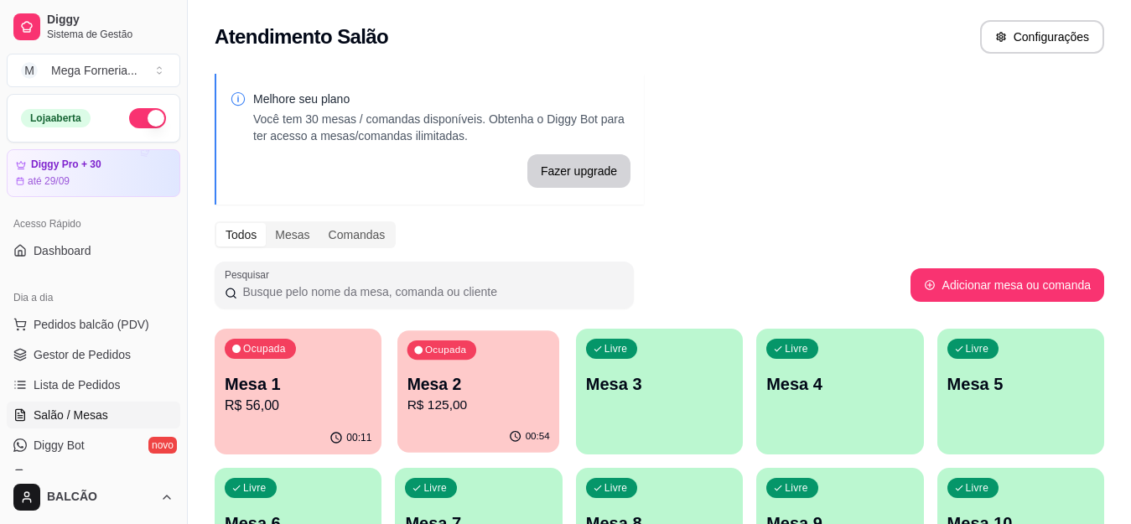
click at [474, 386] on p "Mesa 2" at bounding box center [478, 384] width 143 height 23
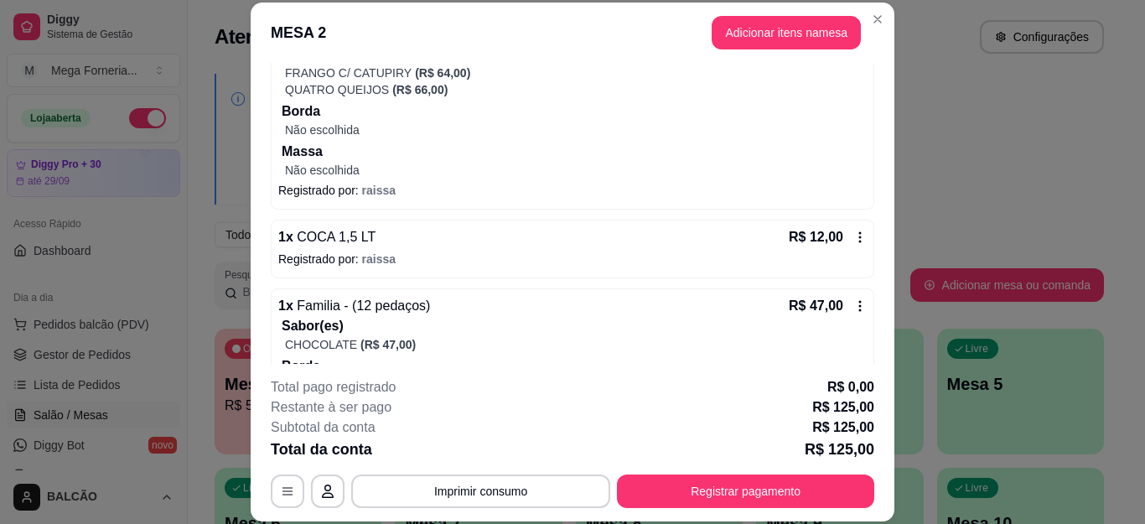
scroll to position [312, 0]
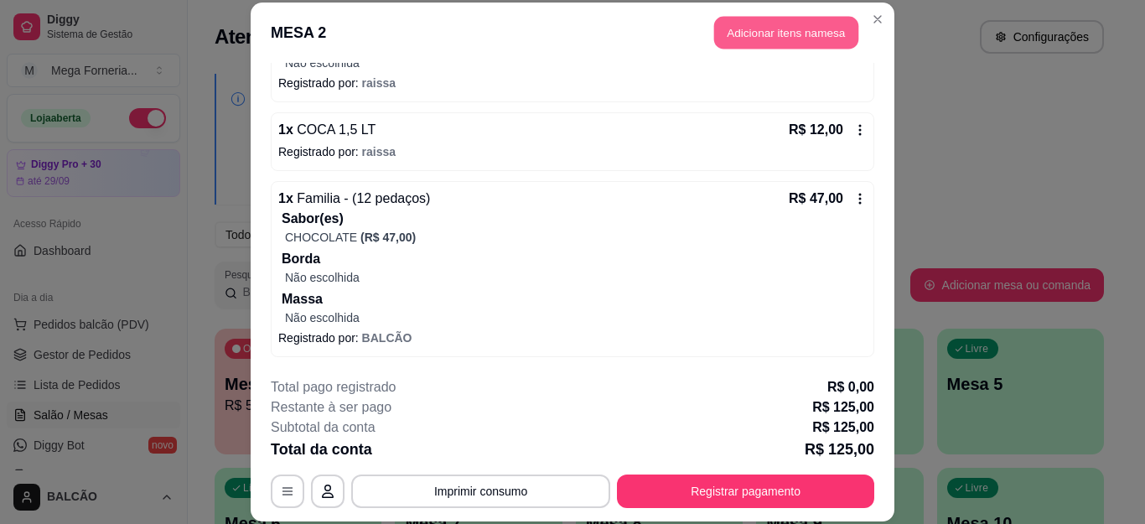
click at [758, 46] on button "Adicionar itens na mesa" at bounding box center [786, 33] width 144 height 33
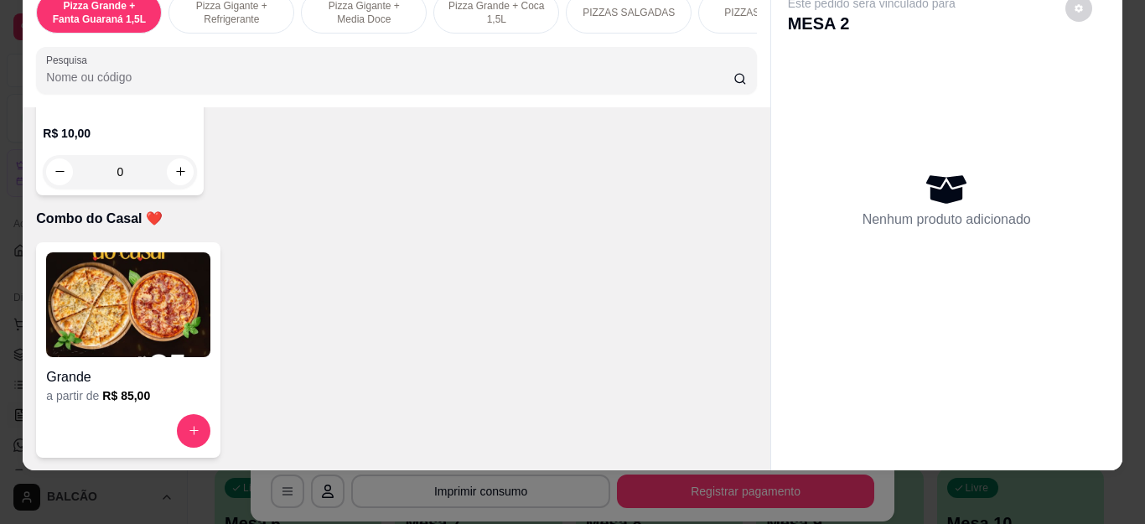
scroll to position [4611, 0]
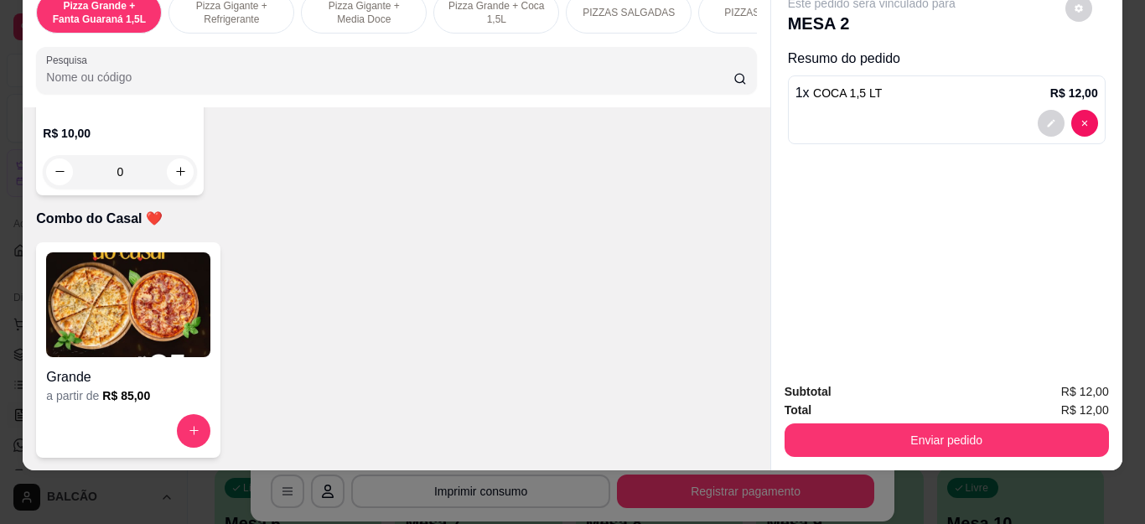
type input "1"
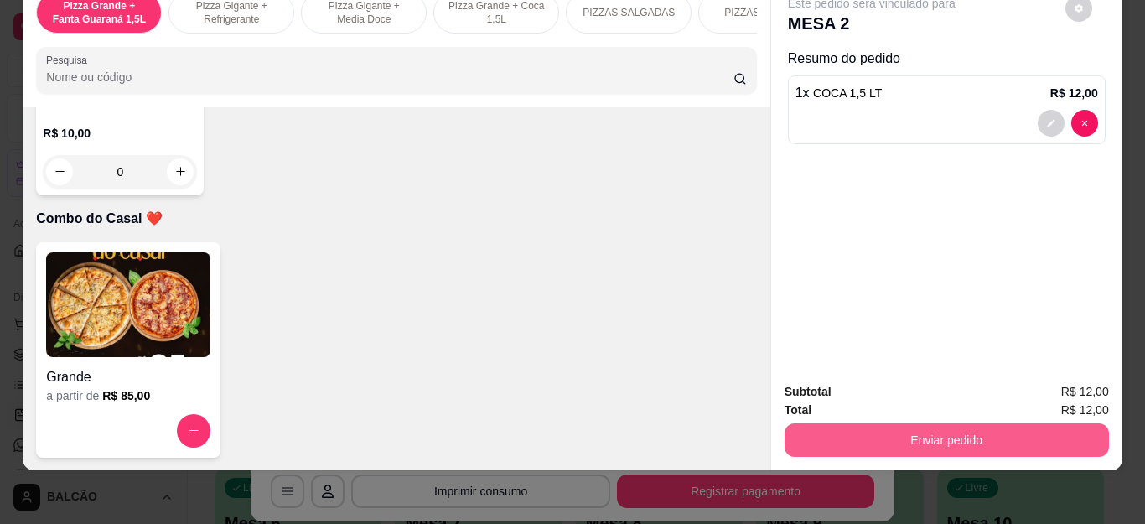
click at [876, 423] on button "Enviar pedido" at bounding box center [947, 440] width 324 height 34
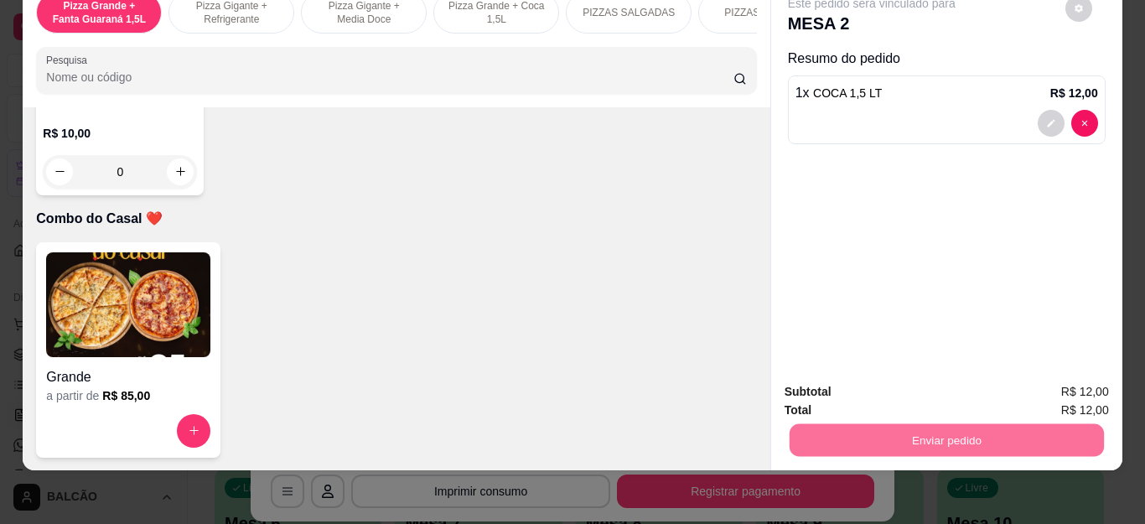
click at [1066, 391] on button "Enviar pedido" at bounding box center [1065, 384] width 92 height 31
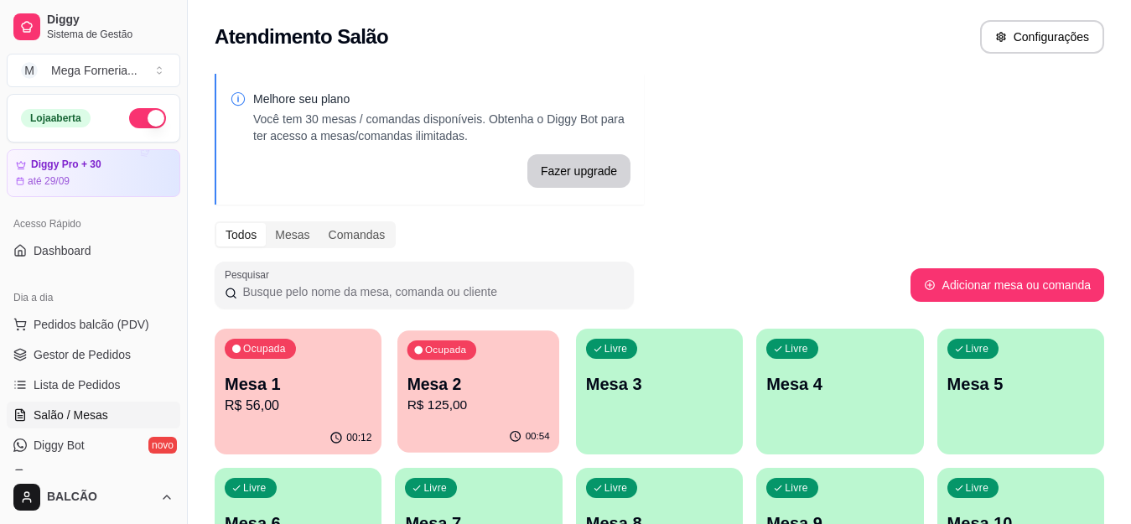
click at [517, 384] on p "Mesa 2" at bounding box center [478, 384] width 143 height 23
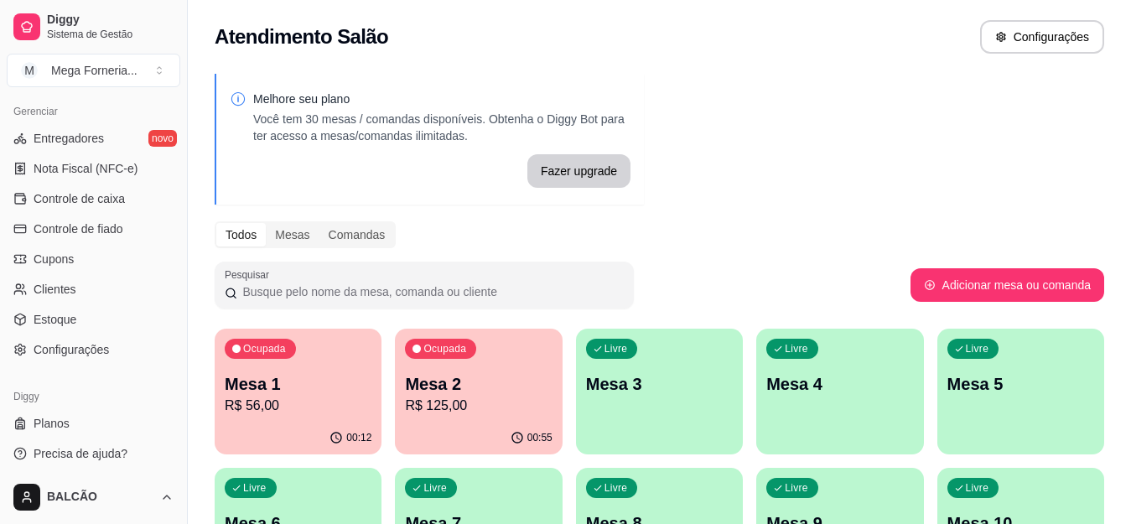
scroll to position [682, 0]
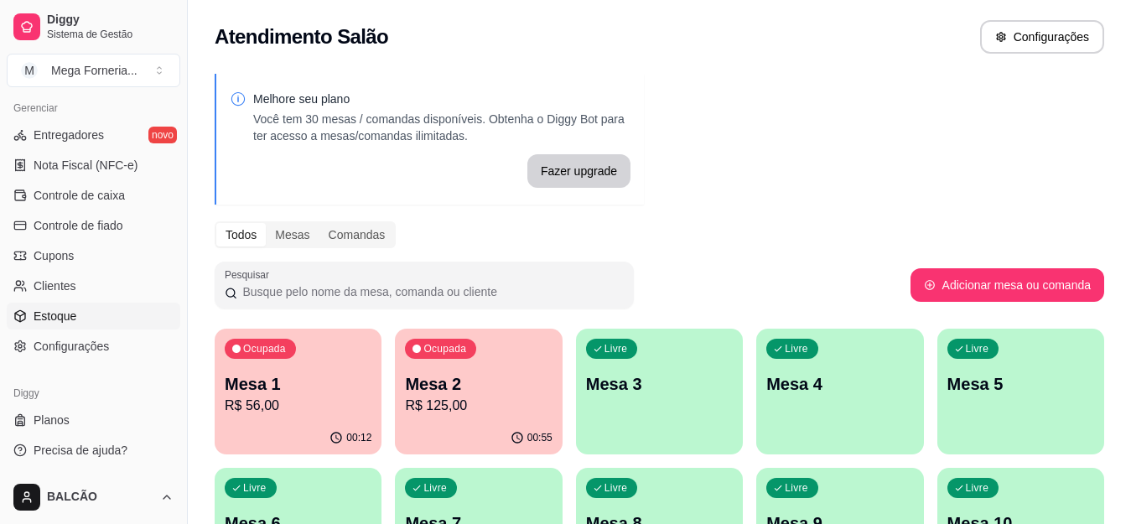
click at [75, 314] on link "Estoque" at bounding box center [94, 316] width 174 height 27
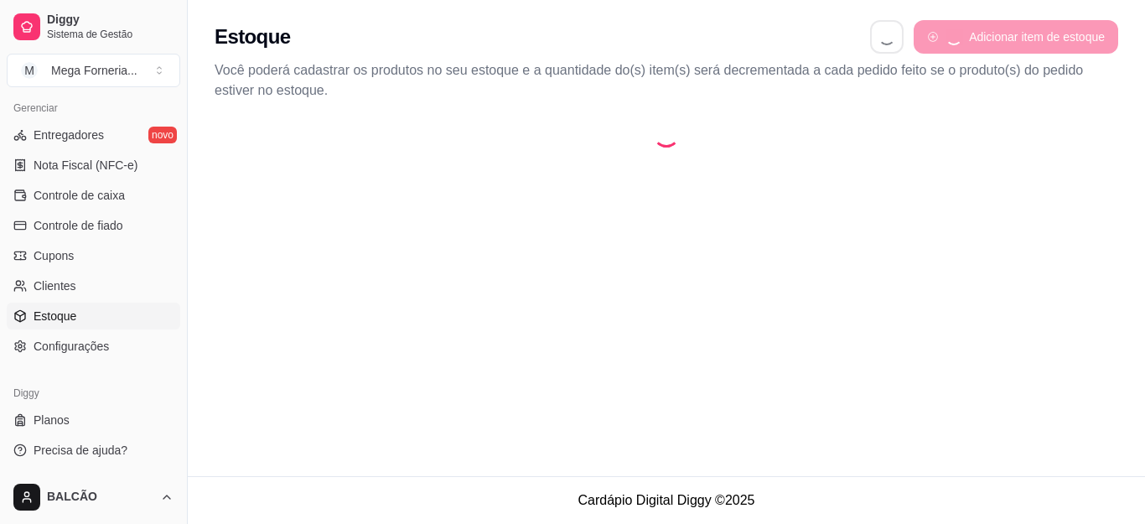
select select "QUANTITY_ORDER"
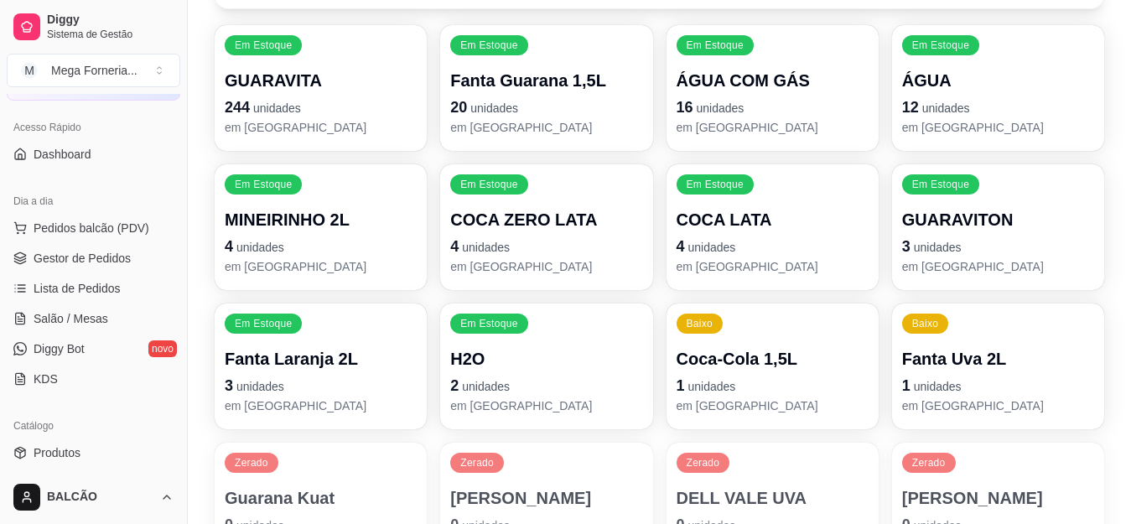
scroll to position [96, 0]
click at [99, 266] on span "Gestor de Pedidos" at bounding box center [82, 259] width 97 height 17
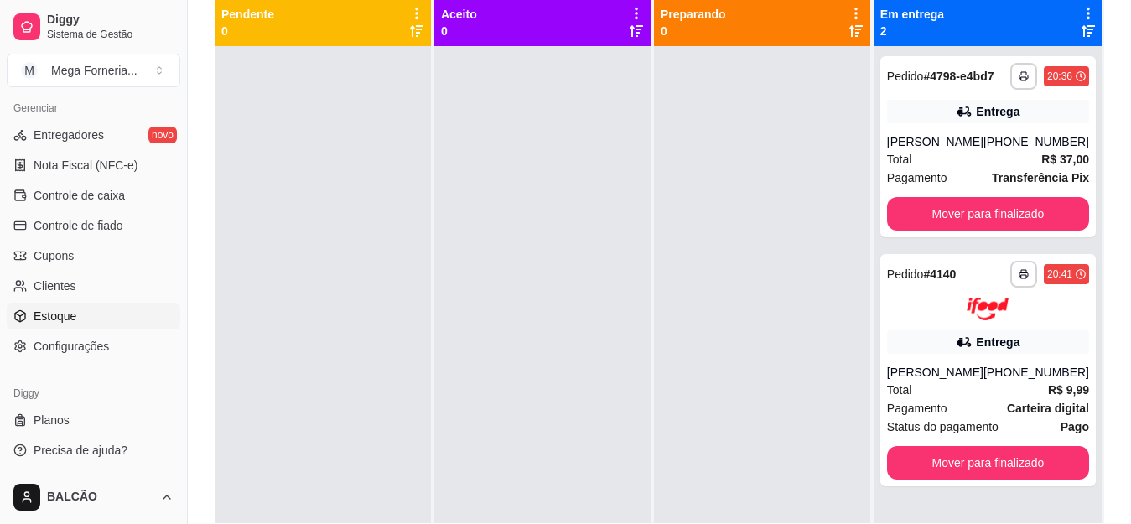
scroll to position [256, 0]
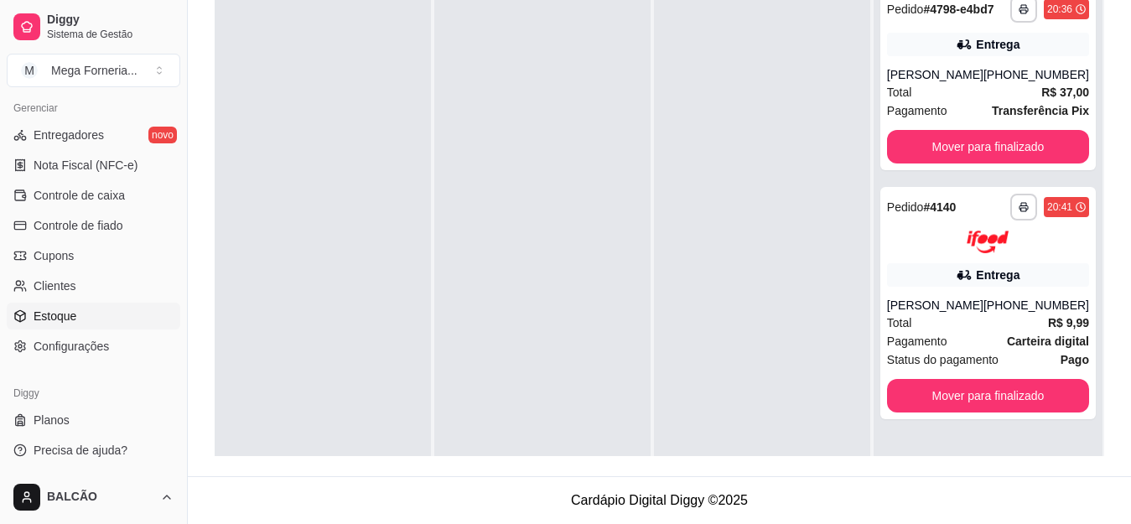
click at [70, 314] on span "Estoque" at bounding box center [55, 316] width 43 height 17
select select "QUANTITY_ORDER"
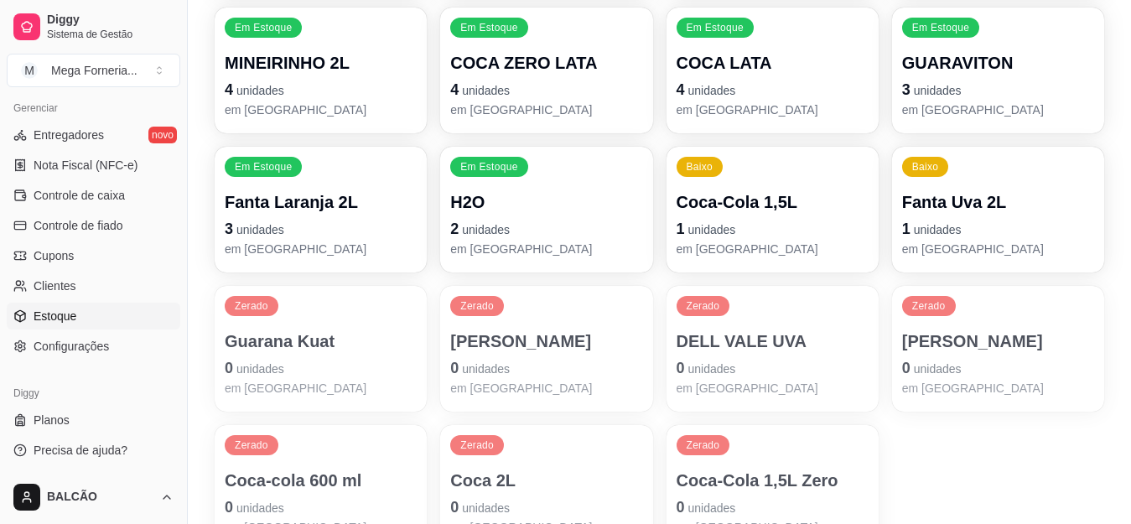
scroll to position [419, 0]
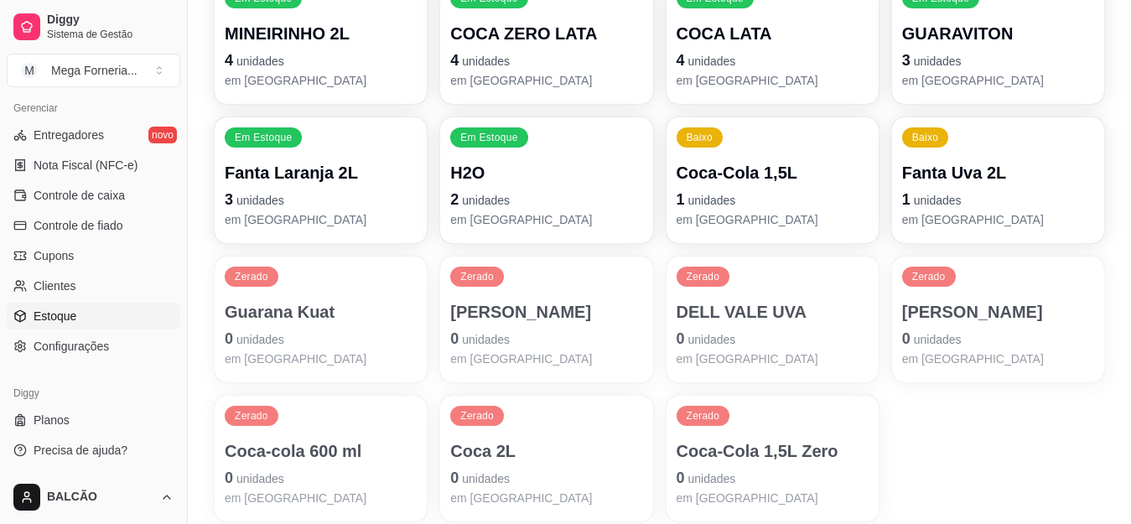
click at [1045, 169] on p "Fanta Uva 2L" at bounding box center [998, 172] width 192 height 23
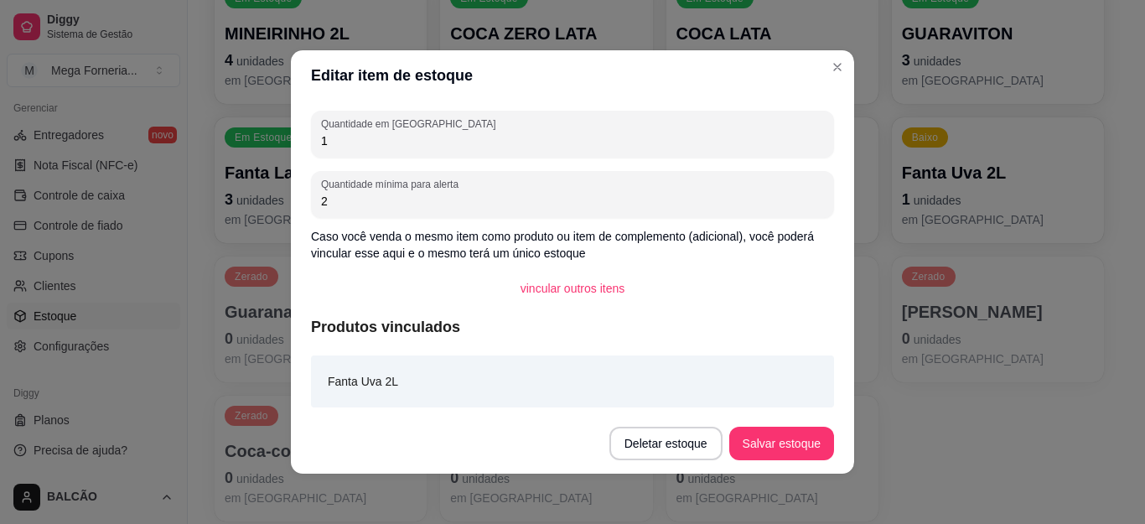
click at [336, 142] on input "1" at bounding box center [572, 140] width 503 height 17
type input "7"
click at [814, 434] on button "Salvar estoque" at bounding box center [781, 444] width 105 height 34
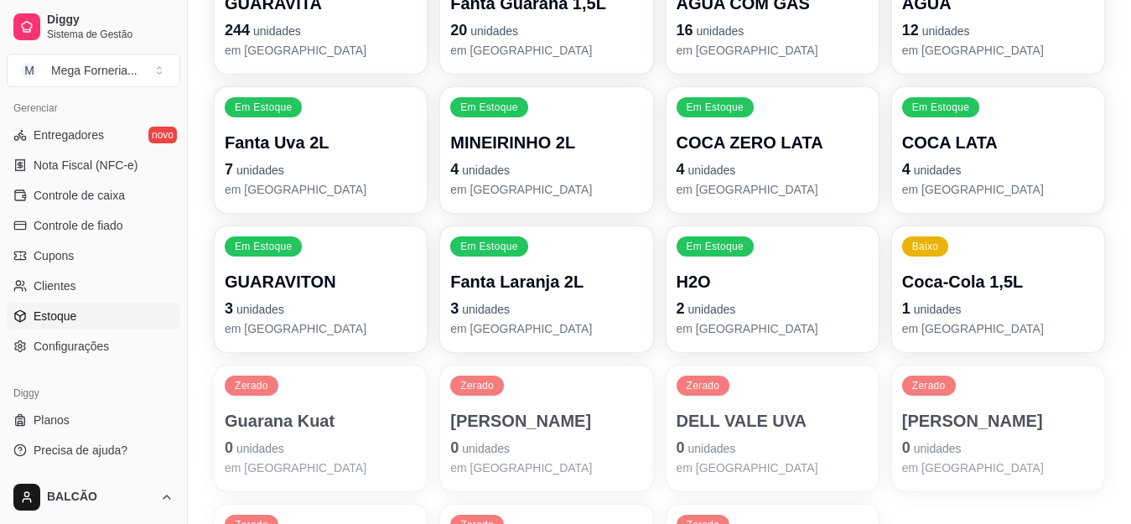
scroll to position [168, 0]
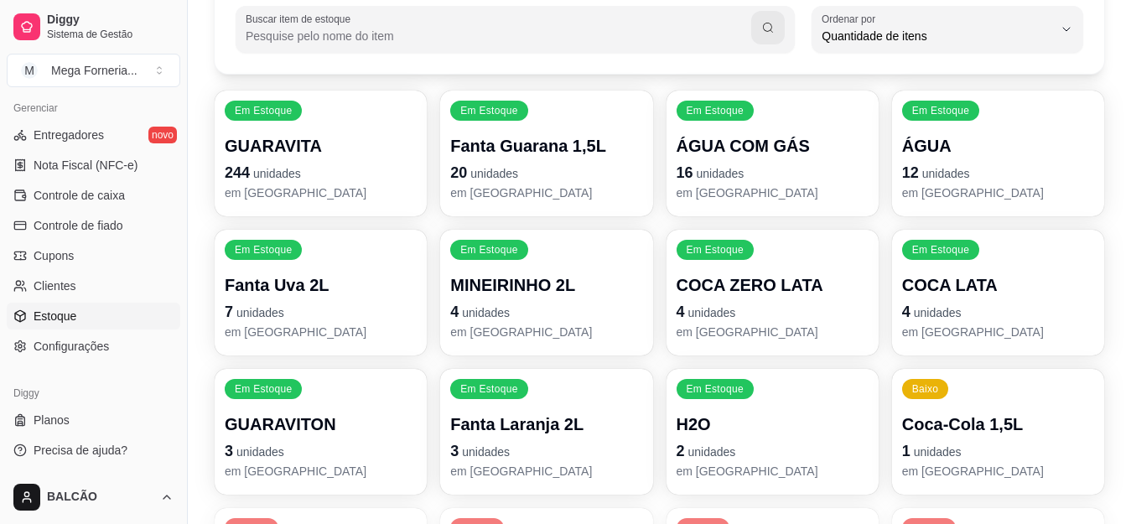
click at [329, 285] on p "Fanta Uva 2L" at bounding box center [321, 284] width 192 height 23
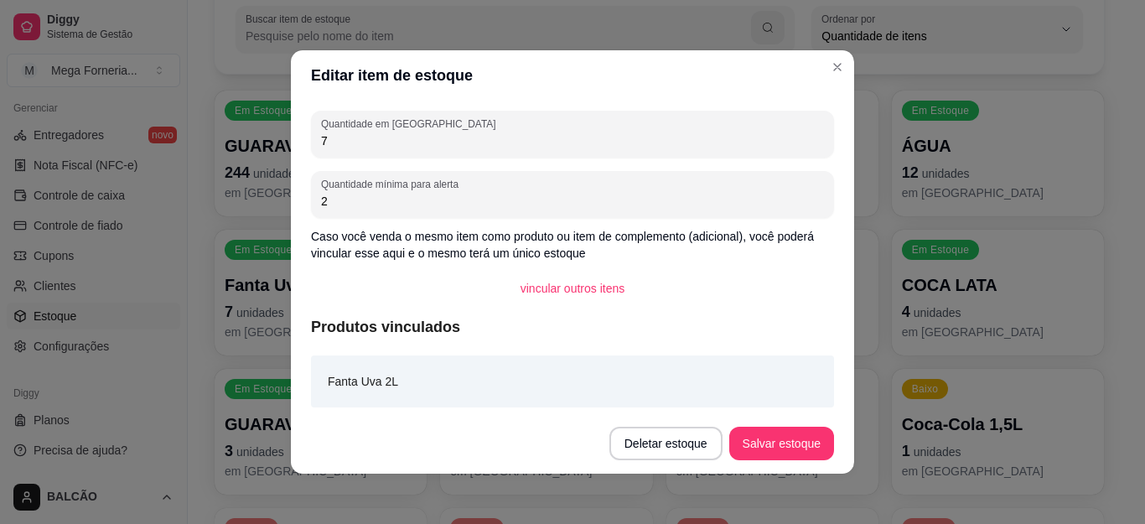
click at [480, 135] on input "7" at bounding box center [572, 140] width 503 height 17
type input "1"
click at [763, 455] on button "Salvar estoque" at bounding box center [781, 444] width 105 height 34
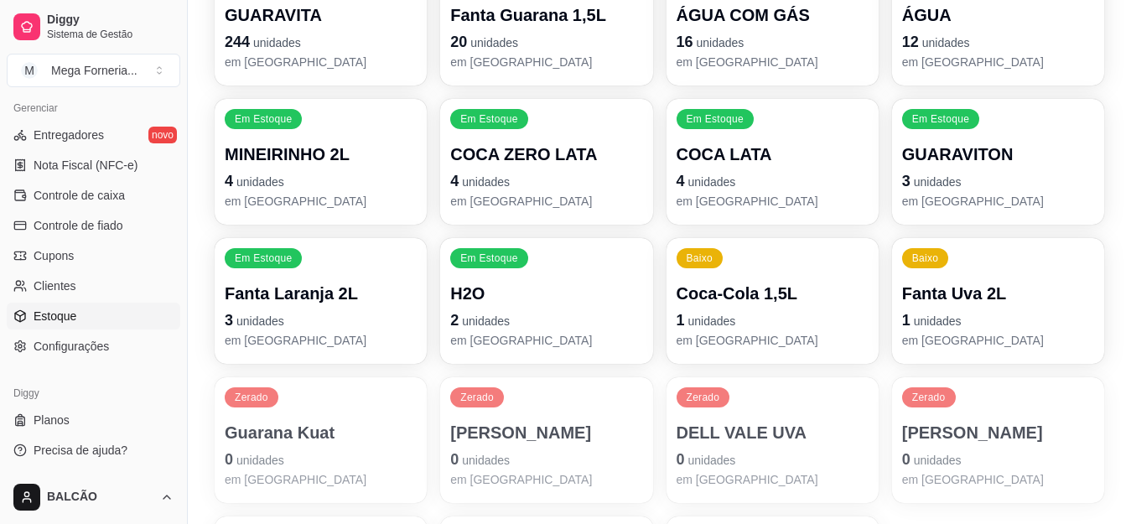
scroll to position [485, 0]
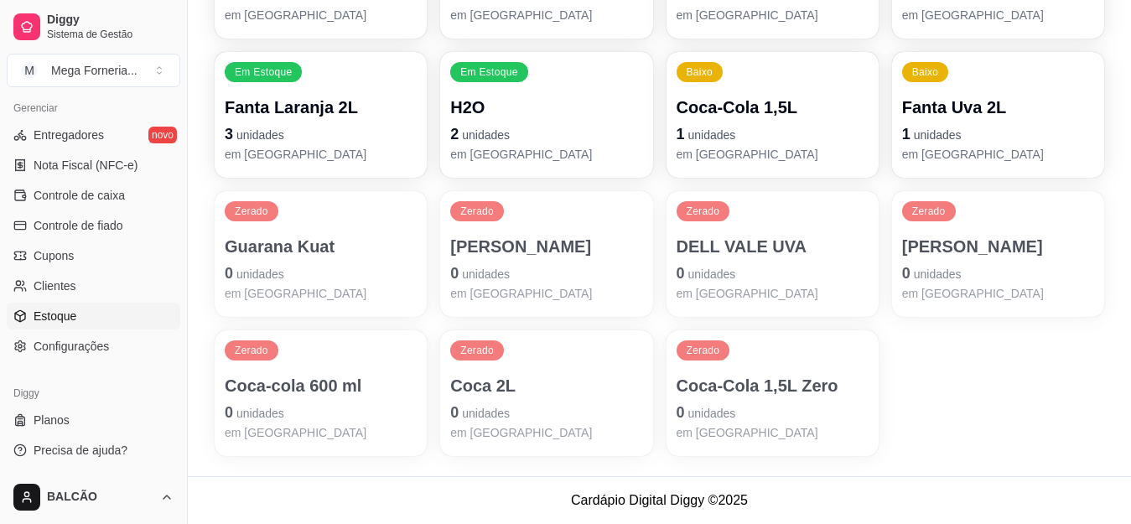
click at [943, 265] on p "0 unidades" at bounding box center [998, 273] width 192 height 23
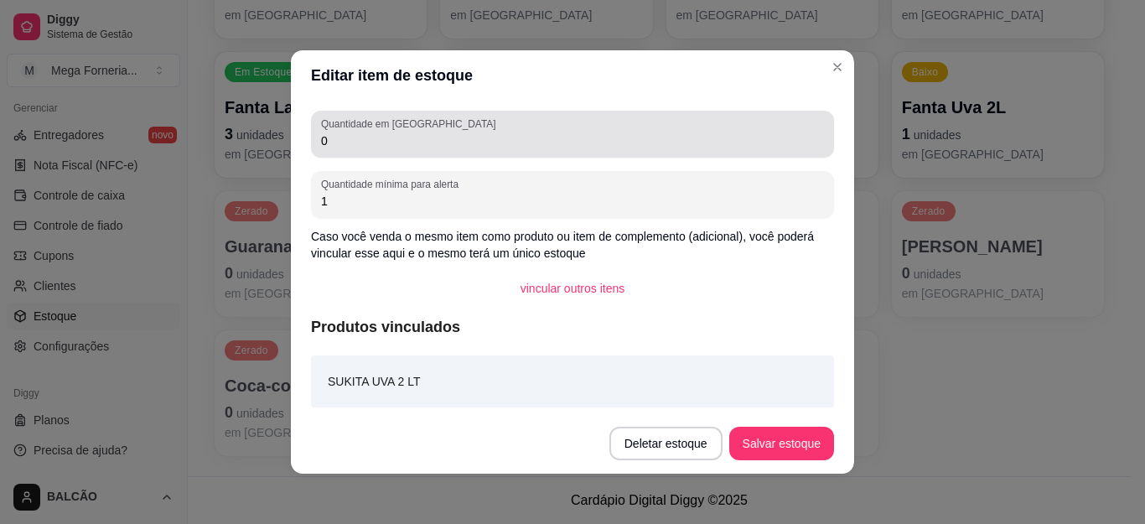
click at [381, 128] on label "Quantidade em estoque" at bounding box center [411, 124] width 180 height 14
click at [381, 132] on input "0" at bounding box center [572, 140] width 503 height 17
click at [381, 128] on label "Quantidade em estoque" at bounding box center [411, 124] width 180 height 14
click at [381, 132] on input "0" at bounding box center [572, 140] width 503 height 17
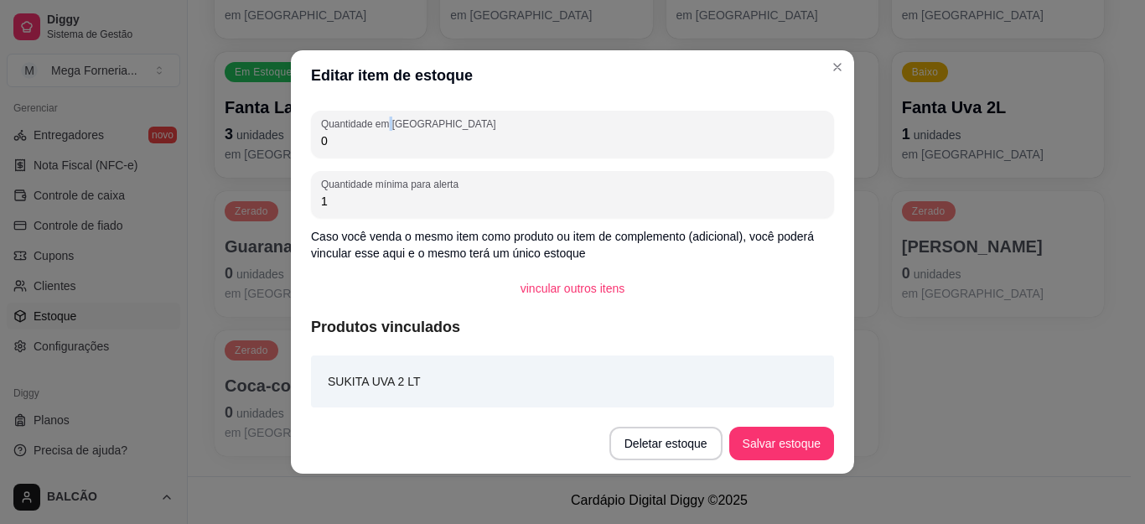
click at [403, 139] on input "0" at bounding box center [572, 140] width 503 height 17
click at [404, 139] on input "0" at bounding box center [572, 140] width 503 height 17
type input "6"
click at [776, 455] on button "Salvar estoque" at bounding box center [781, 444] width 102 height 33
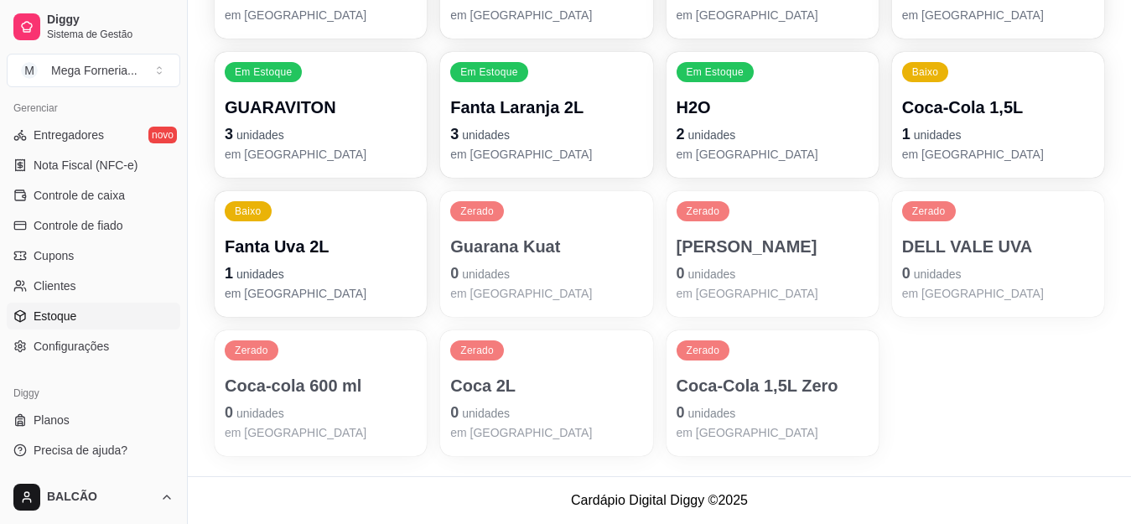
click at [744, 267] on p "0 unidades" at bounding box center [773, 273] width 192 height 23
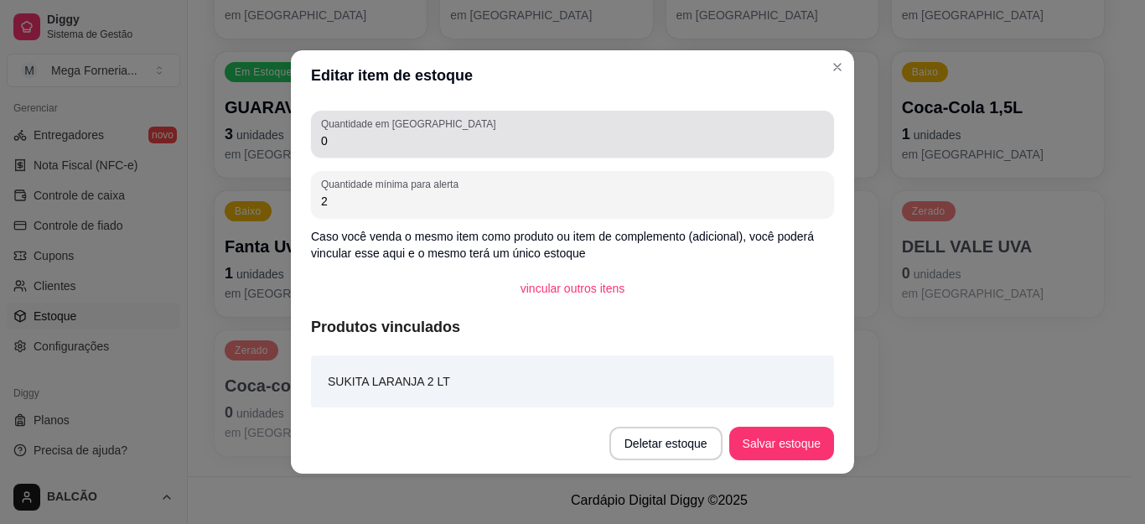
click at [537, 141] on input "0" at bounding box center [572, 140] width 503 height 17
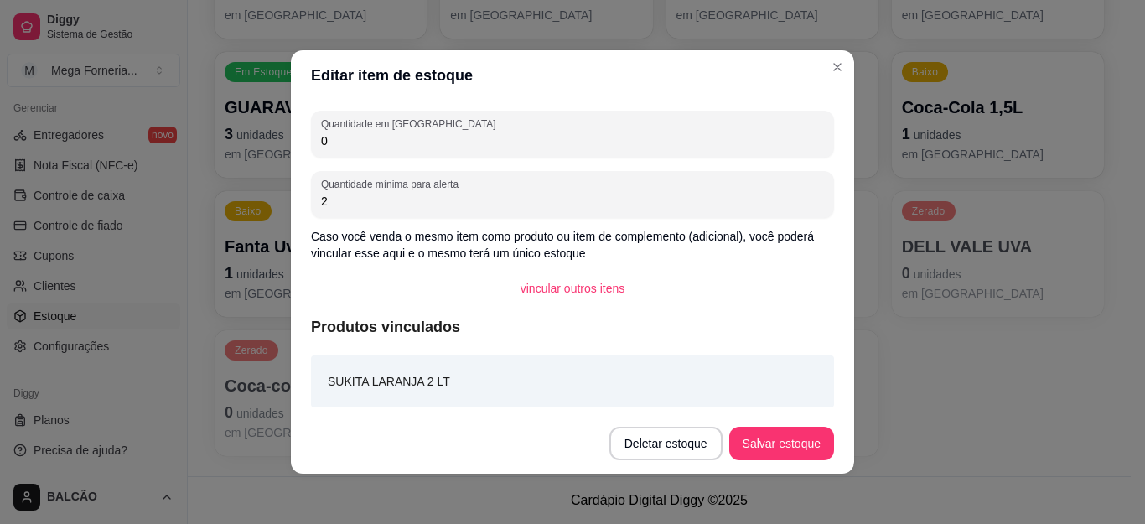
click at [537, 141] on input "0" at bounding box center [572, 140] width 503 height 17
type input "6"
click at [791, 445] on button "Salvar estoque" at bounding box center [781, 444] width 105 height 34
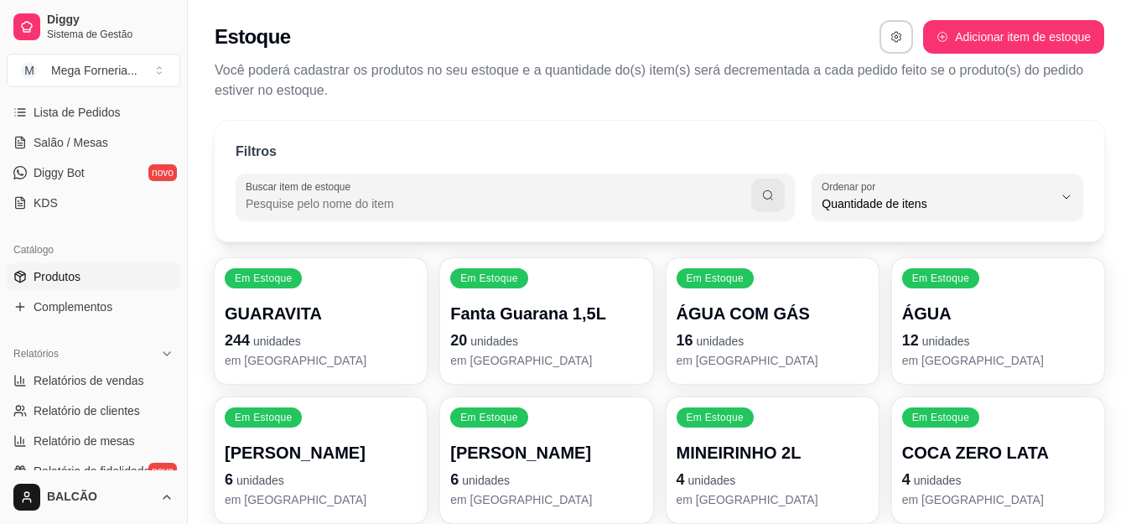
scroll to position [179, 0]
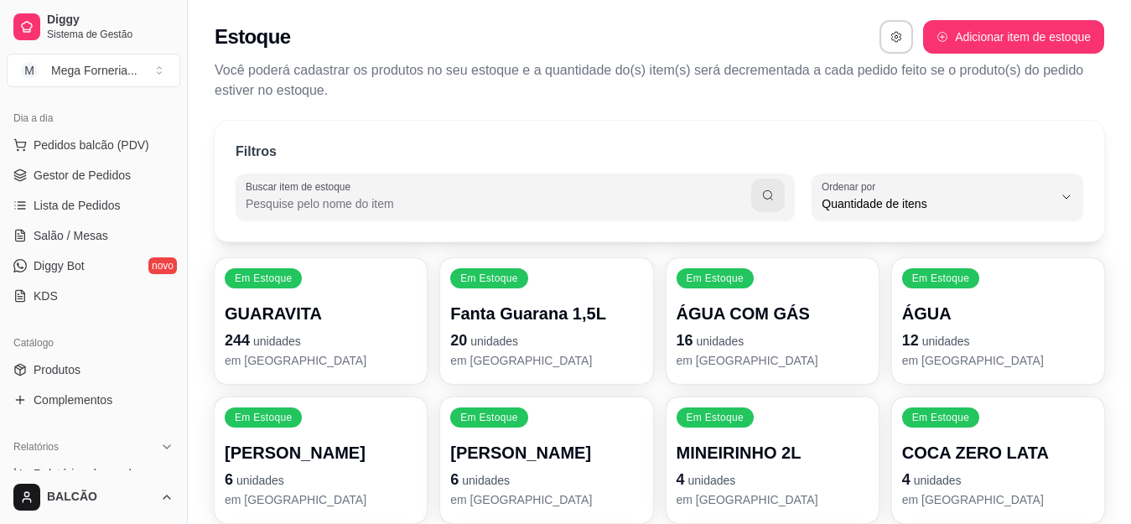
click at [92, 159] on ul "Pedidos balcão (PDV) Gestor de Pedidos Lista de Pedidos Salão / Mesas Diggy Bot…" at bounding box center [94, 221] width 174 height 178
click at [98, 161] on ul "Pedidos balcão (PDV) Gestor de Pedidos Lista de Pedidos Salão / Mesas Diggy Bot…" at bounding box center [94, 221] width 174 height 178
click at [105, 173] on span "Gestor de Pedidos" at bounding box center [82, 175] width 97 height 17
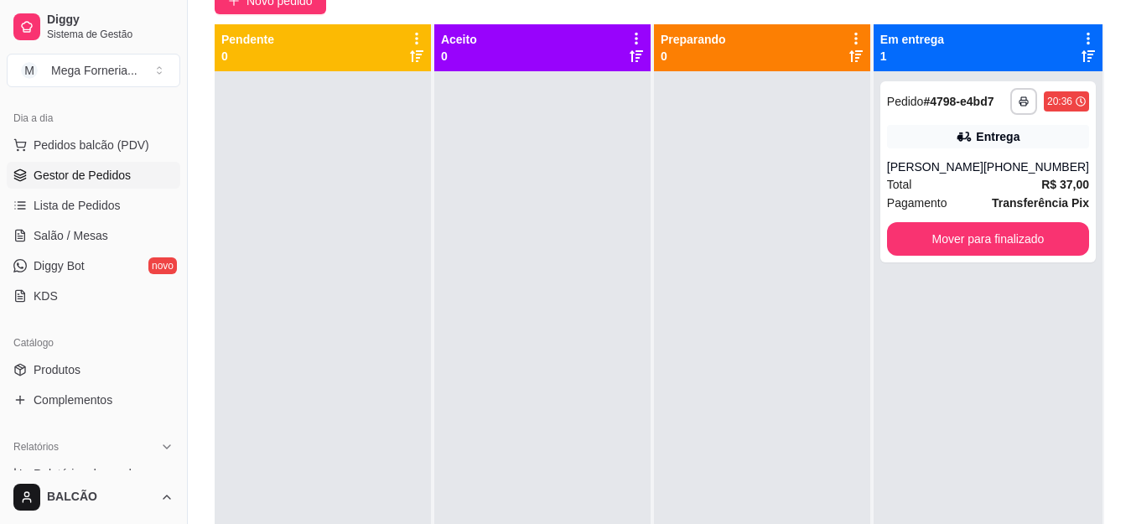
scroll to position [177, 0]
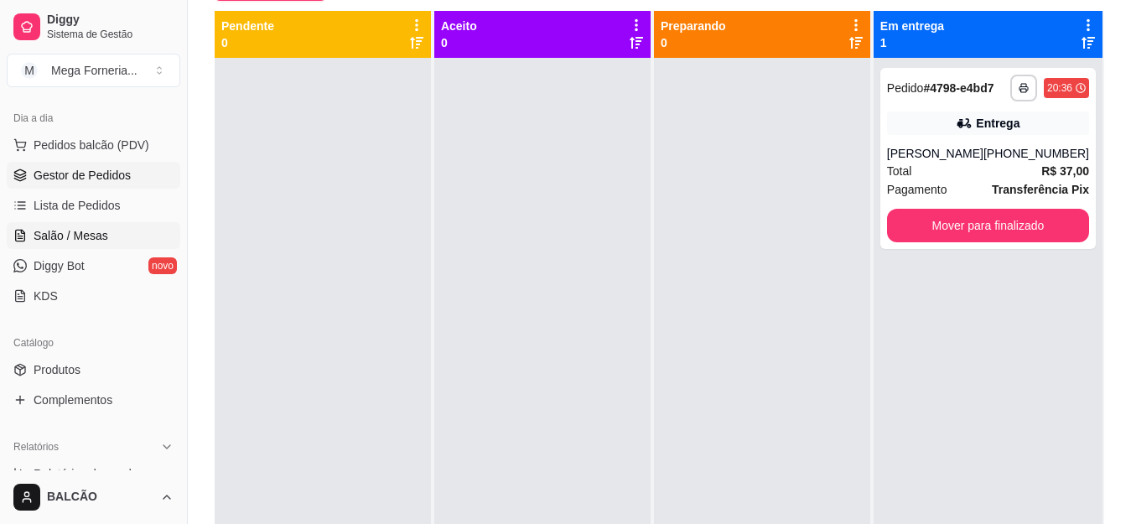
click at [72, 236] on span "Salão / Mesas" at bounding box center [71, 235] width 75 height 17
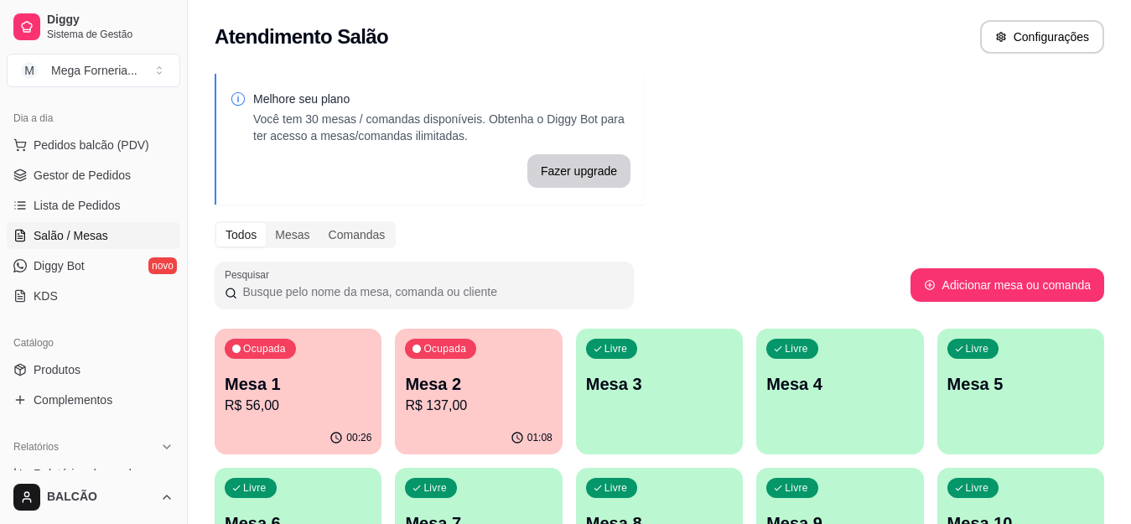
click at [490, 386] on p "Mesa 2" at bounding box center [478, 383] width 147 height 23
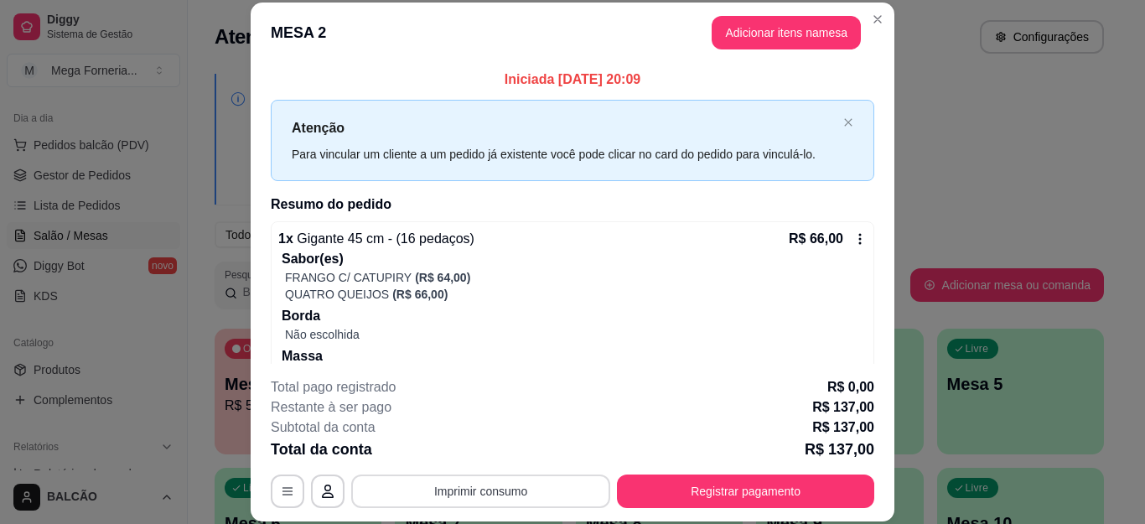
click at [402, 485] on button "Imprimir consumo" at bounding box center [480, 492] width 259 height 34
click at [470, 441] on button "IMPRESSORA" at bounding box center [478, 452] width 117 height 26
click at [500, 493] on button "Imprimir consumo" at bounding box center [480, 492] width 259 height 34
click at [512, 446] on button "IMPRESSORA" at bounding box center [478, 452] width 117 height 26
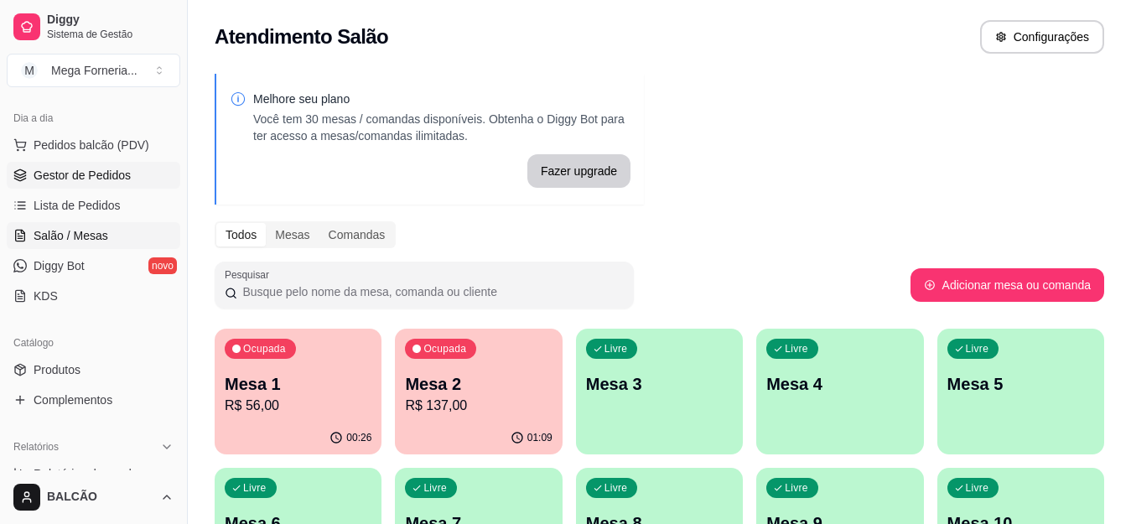
click at [119, 180] on span "Gestor de Pedidos" at bounding box center [82, 175] width 97 height 17
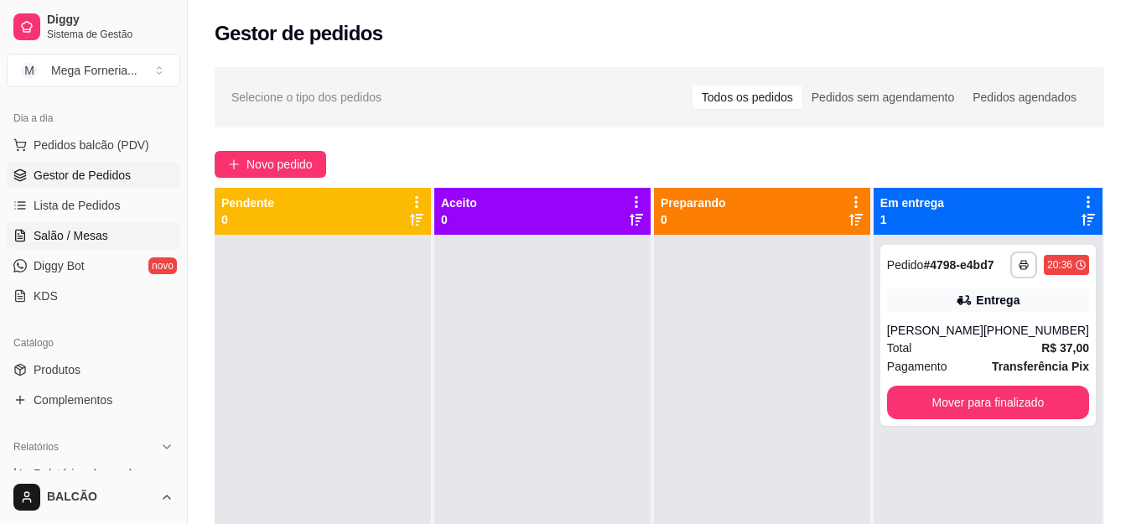
click at [89, 236] on span "Salão / Mesas" at bounding box center [71, 235] width 75 height 17
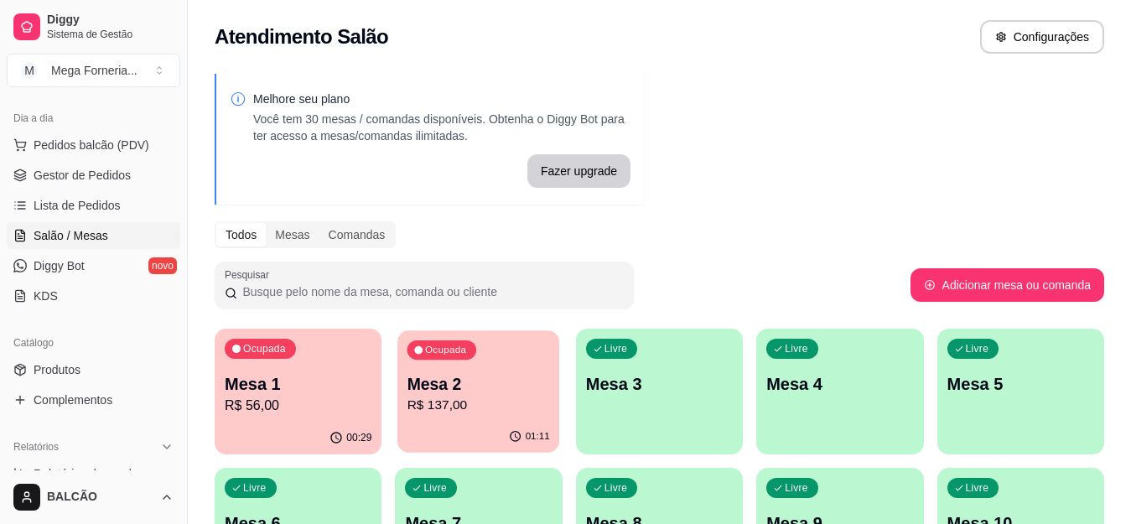
click at [454, 408] on p "R$ 137,00" at bounding box center [478, 405] width 143 height 19
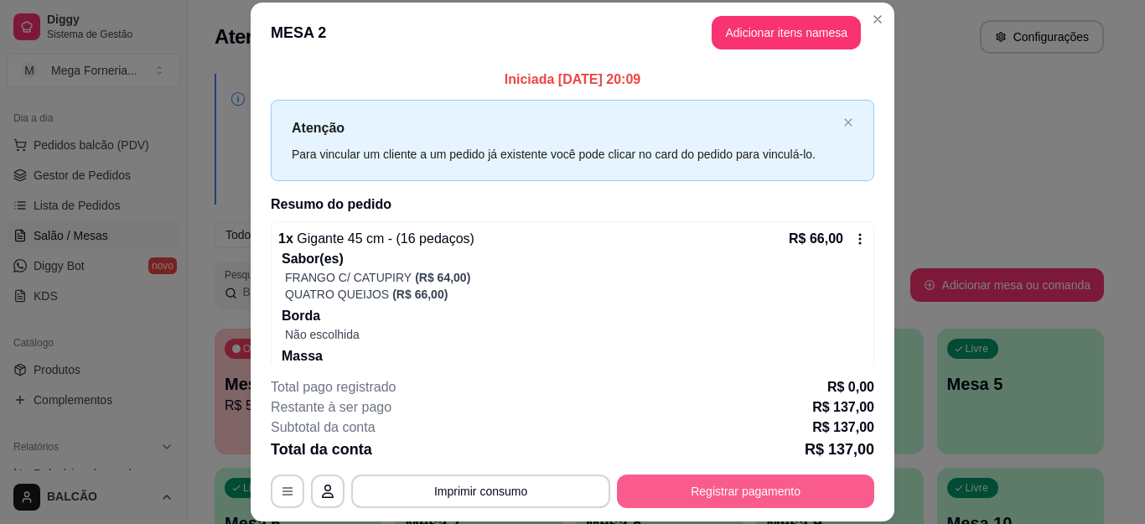
click at [723, 479] on button "Registrar pagamento" at bounding box center [745, 492] width 257 height 34
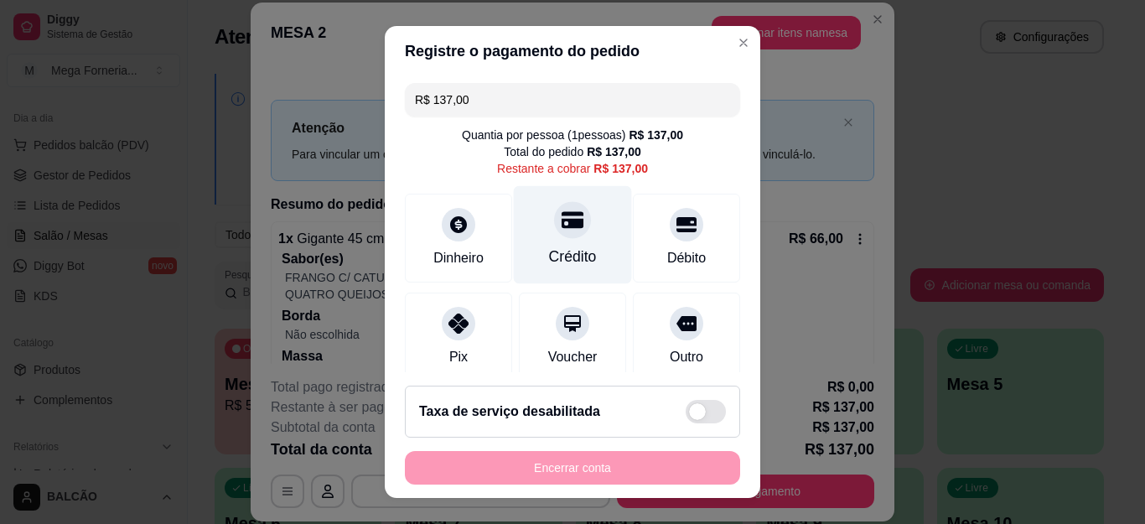
click at [576, 241] on div "Crédito" at bounding box center [573, 235] width 118 height 98
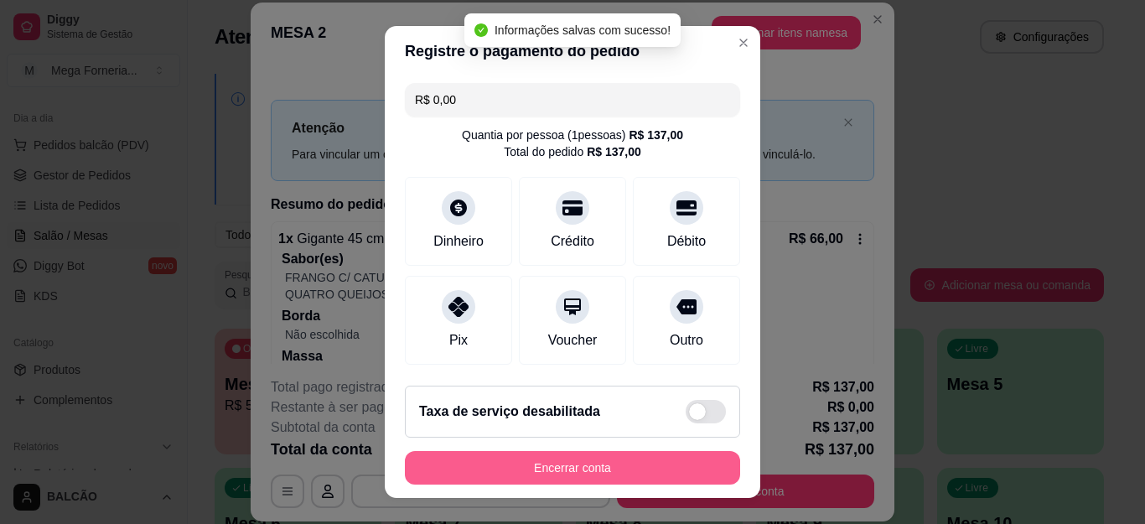
type input "R$ 0,00"
click at [589, 464] on button "Encerrar conta" at bounding box center [572, 468] width 335 height 34
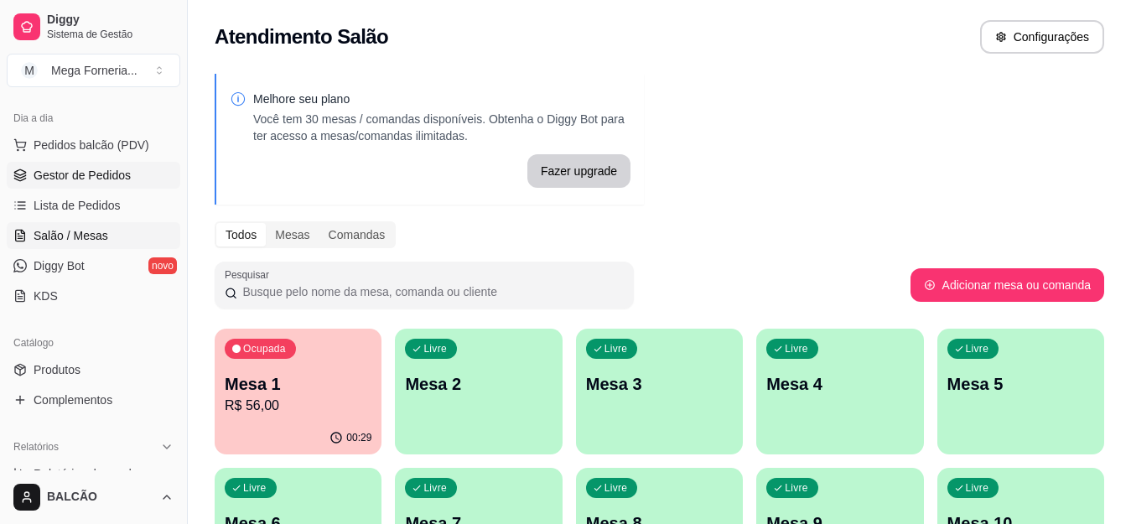
click at [130, 178] on link "Gestor de Pedidos" at bounding box center [94, 175] width 174 height 27
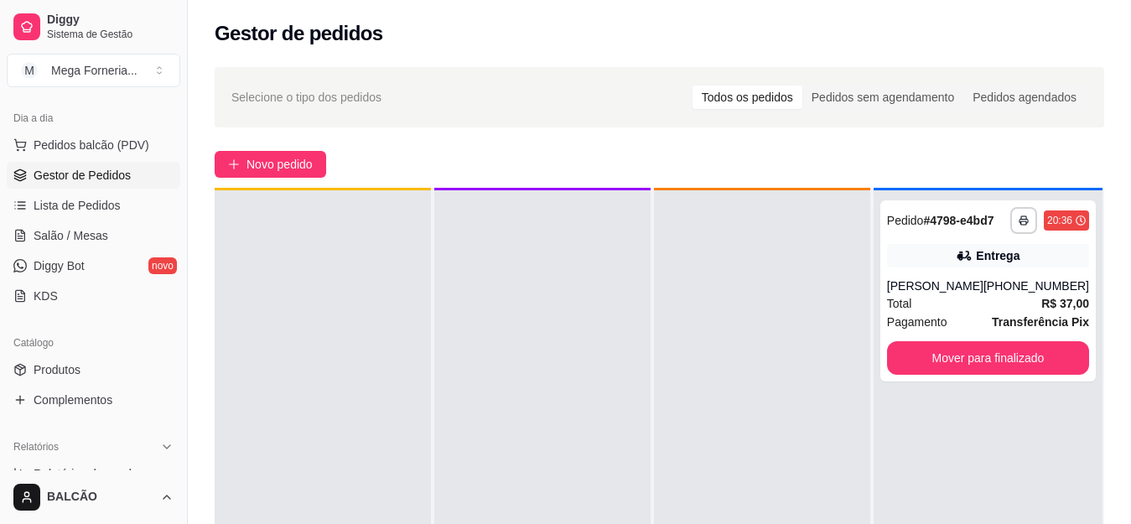
scroll to position [47, 0]
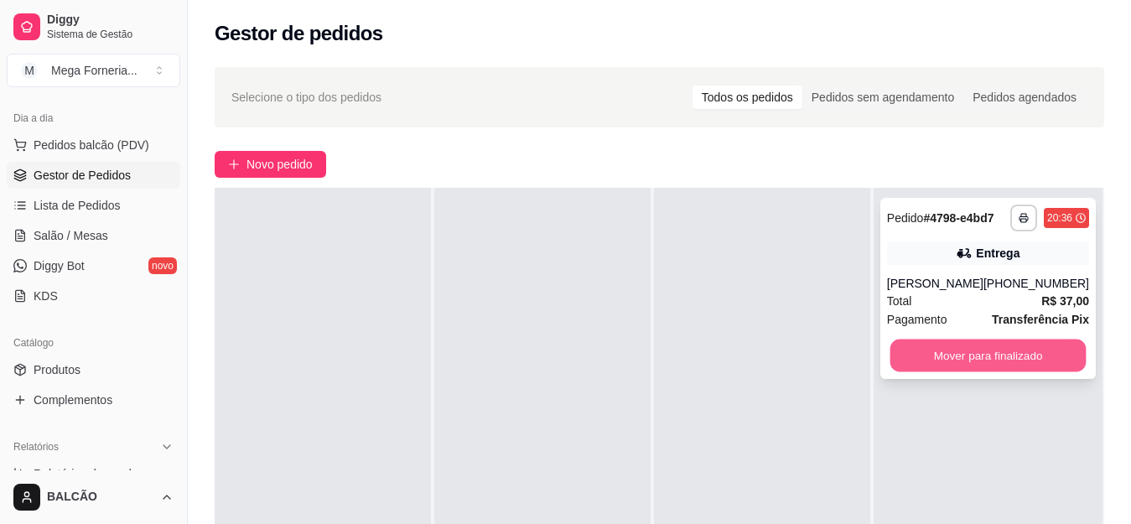
click at [978, 357] on button "Mover para finalizado" at bounding box center [988, 356] width 196 height 33
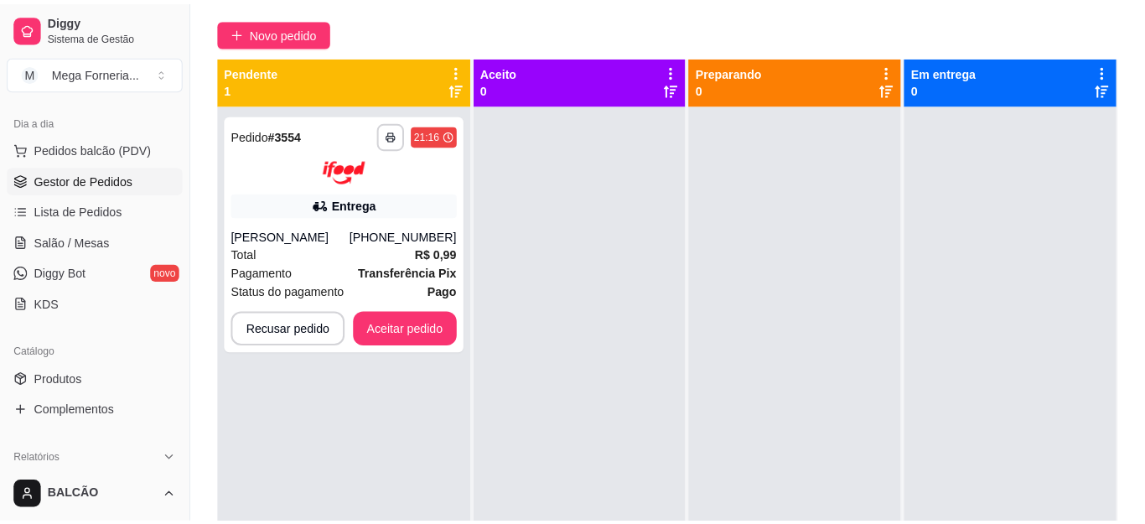
scroll to position [153, 0]
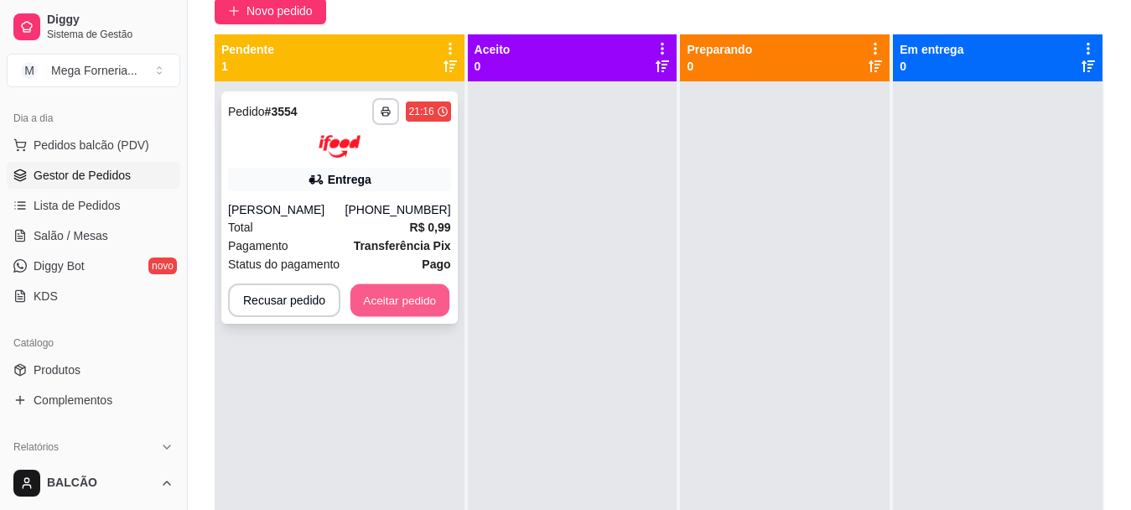
click at [415, 296] on button "Aceitar pedido" at bounding box center [399, 299] width 99 height 33
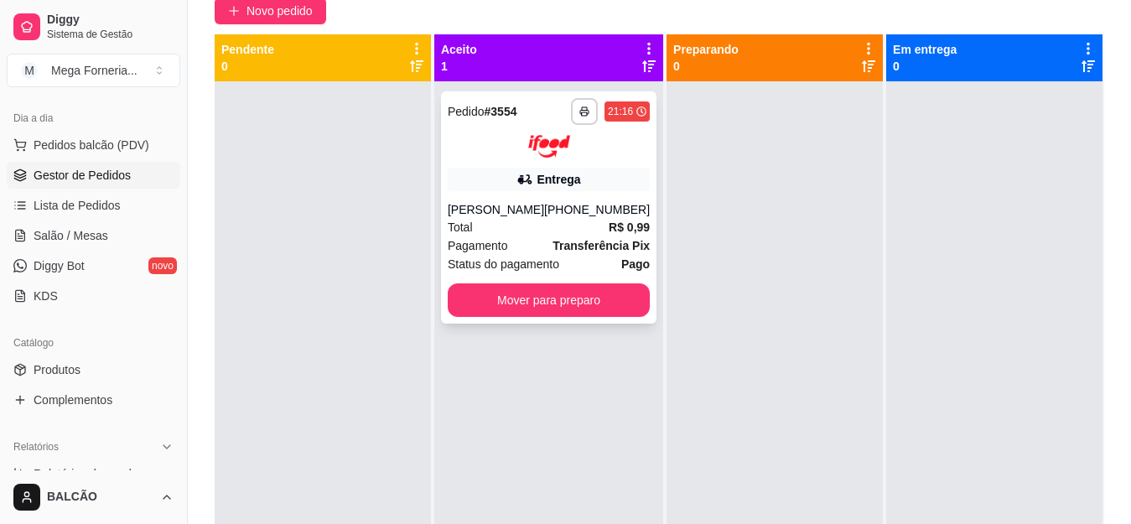
click at [481, 232] on div "Total R$ 0,99" at bounding box center [549, 227] width 202 height 18
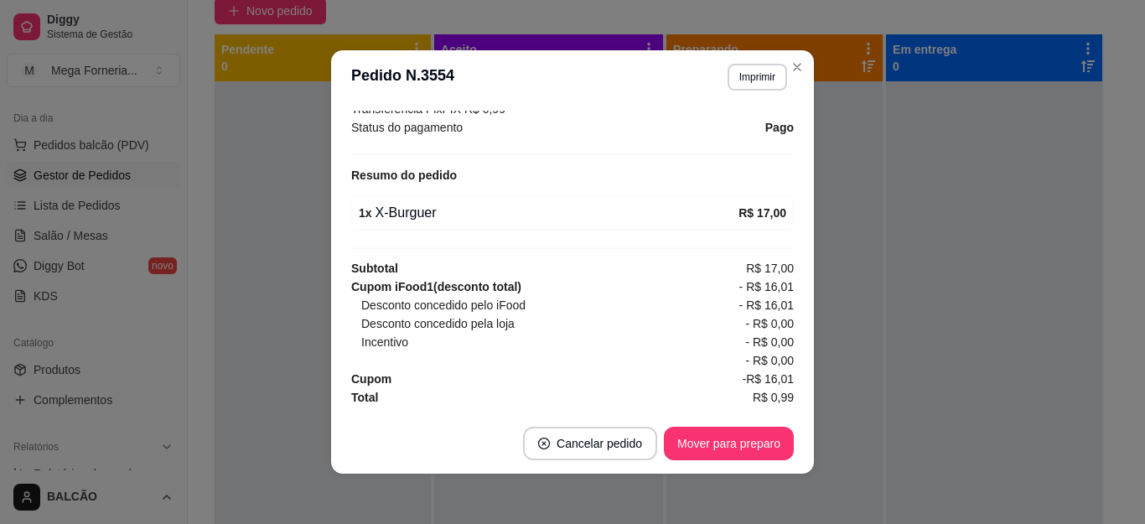
scroll to position [3, 0]
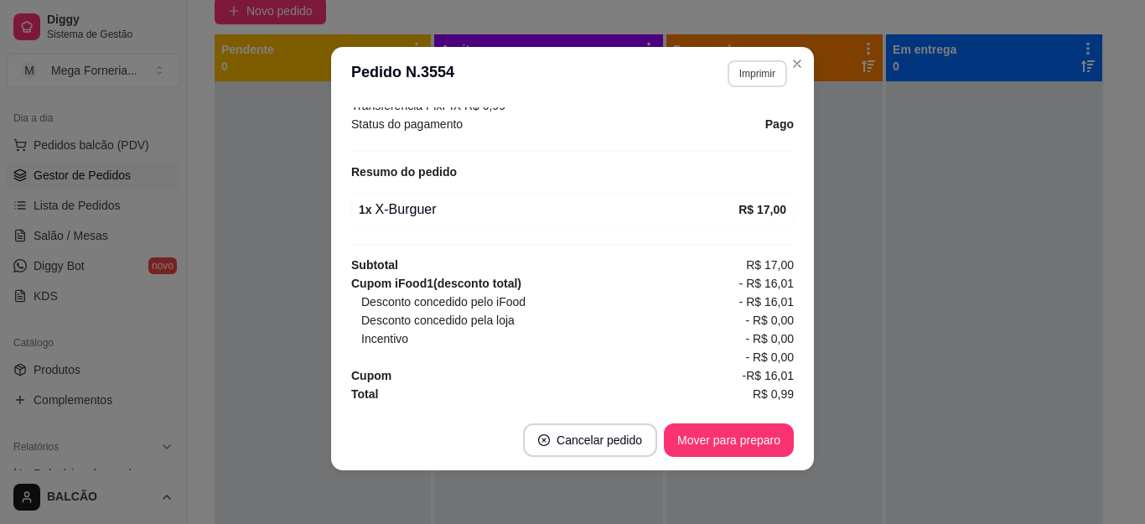
click at [770, 67] on button "Imprimir" at bounding box center [758, 73] width 60 height 27
click at [721, 123] on button "IMPRESSORA" at bounding box center [719, 132] width 117 height 26
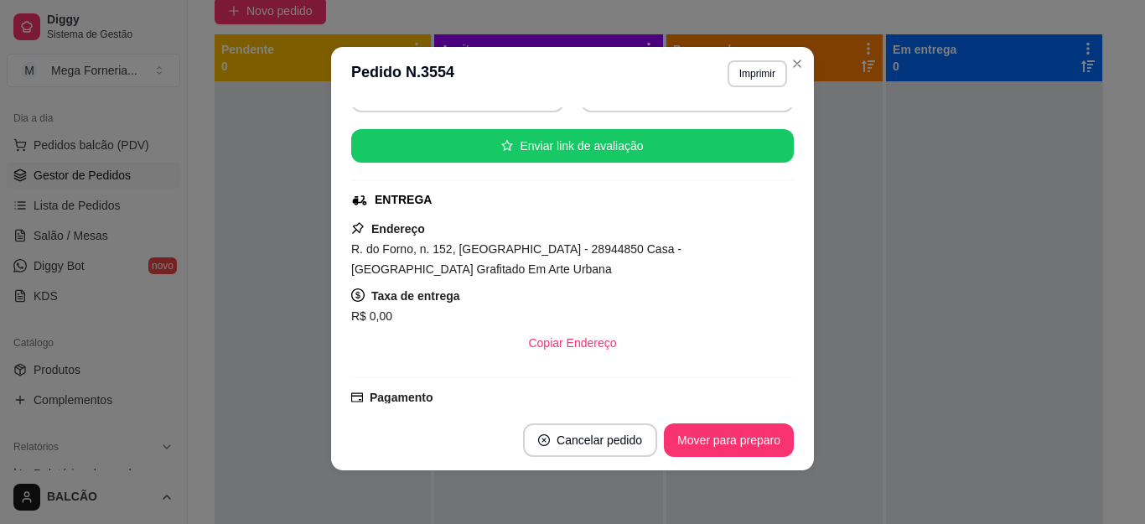
scroll to position [213, 0]
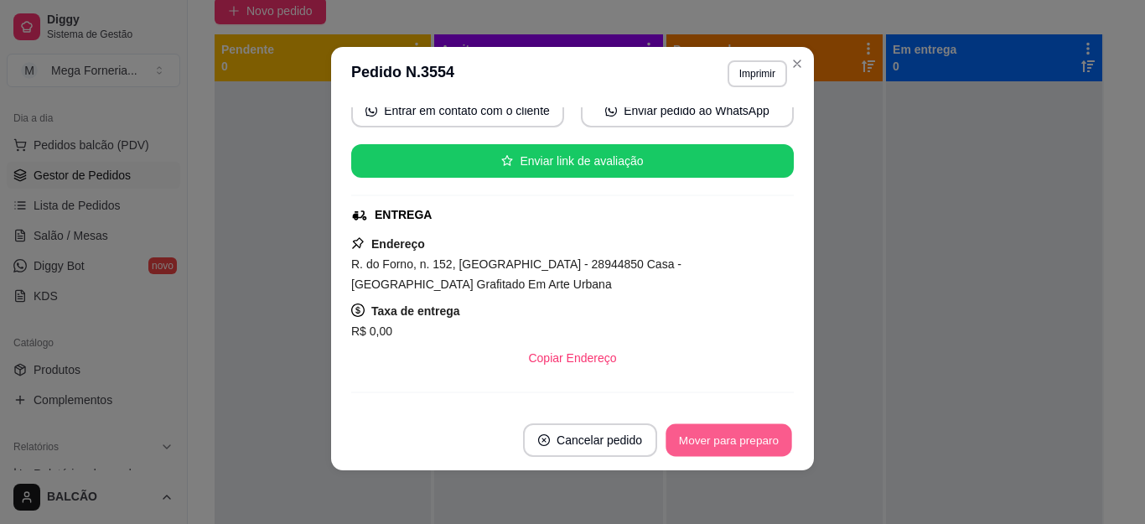
click at [720, 438] on button "Mover para preparo" at bounding box center [729, 440] width 126 height 33
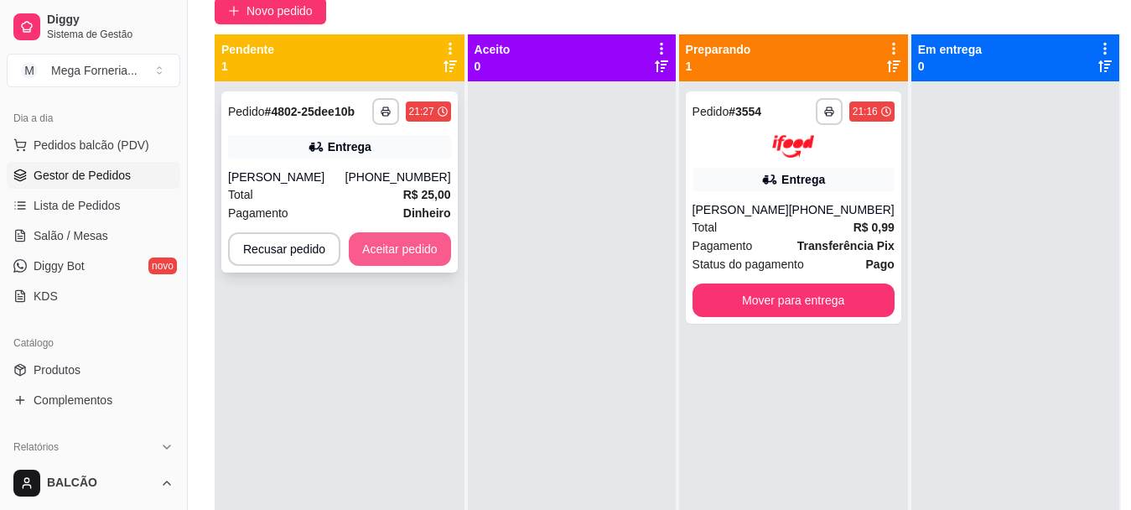
click at [387, 241] on button "Aceitar pedido" at bounding box center [400, 249] width 102 height 34
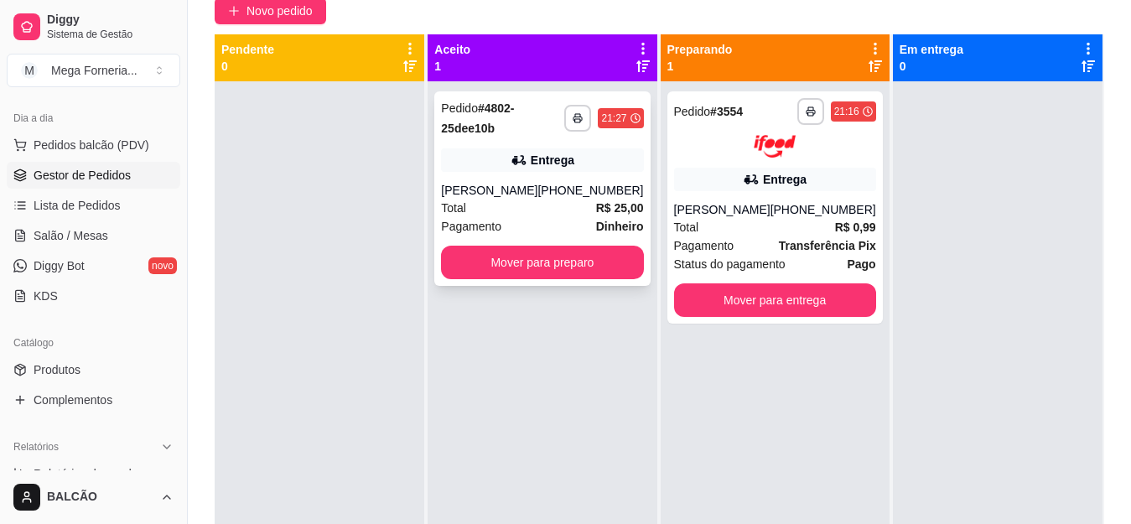
click at [537, 189] on div "[PERSON_NAME]" at bounding box center [489, 190] width 96 height 17
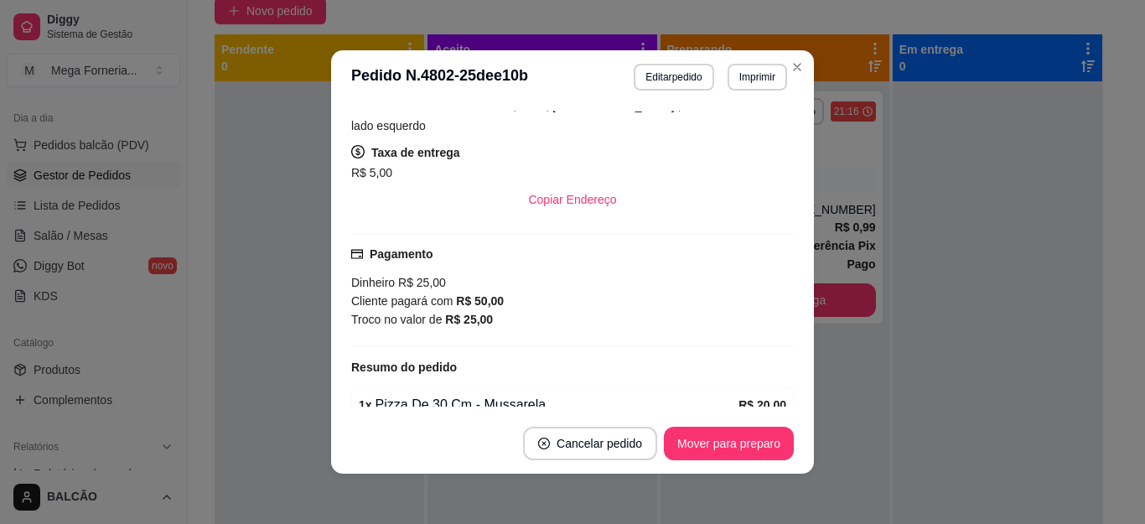
scroll to position [513, 0]
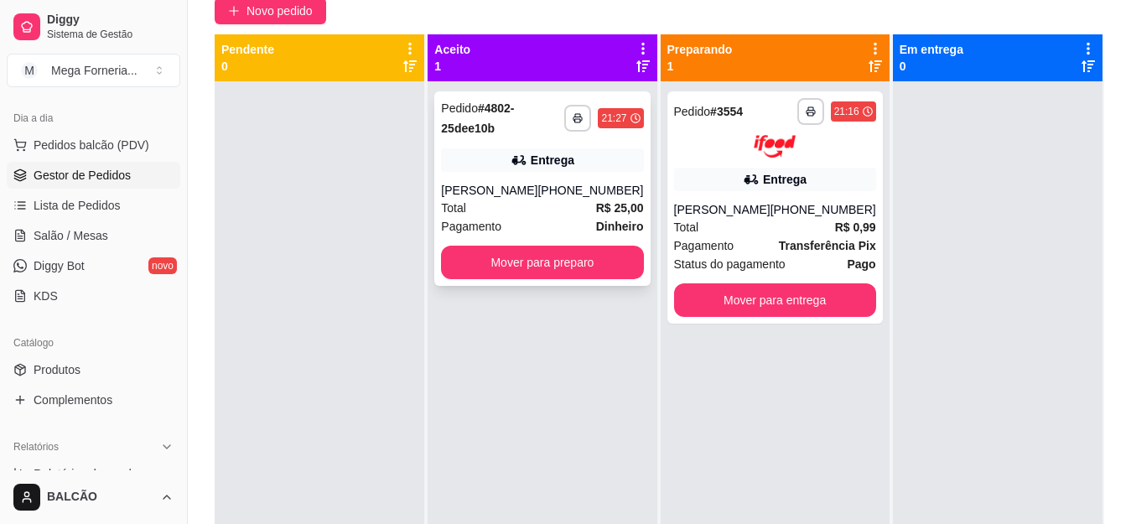
click at [500, 212] on div "Total R$ 25,00" at bounding box center [542, 208] width 202 height 18
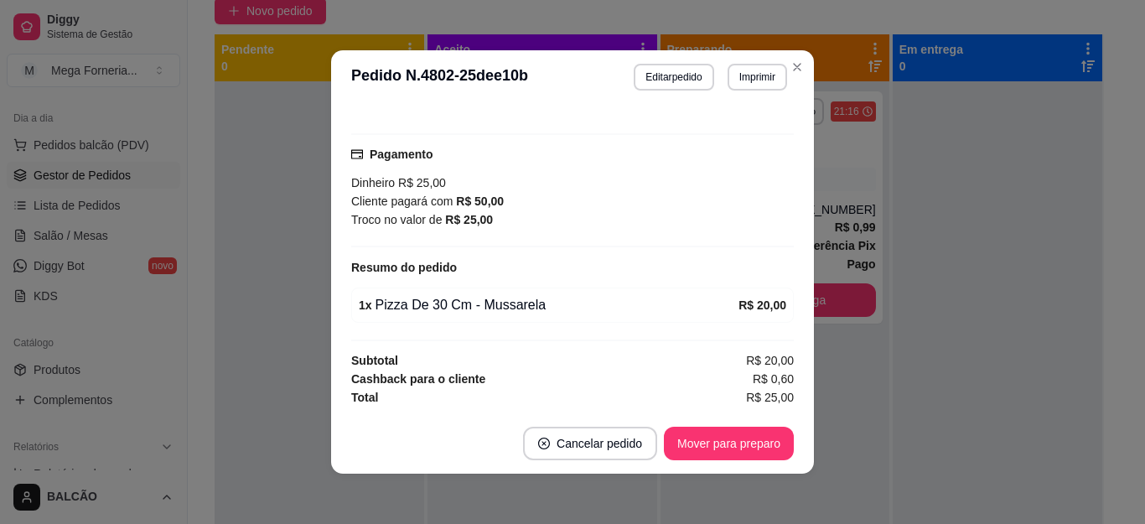
scroll to position [3, 0]
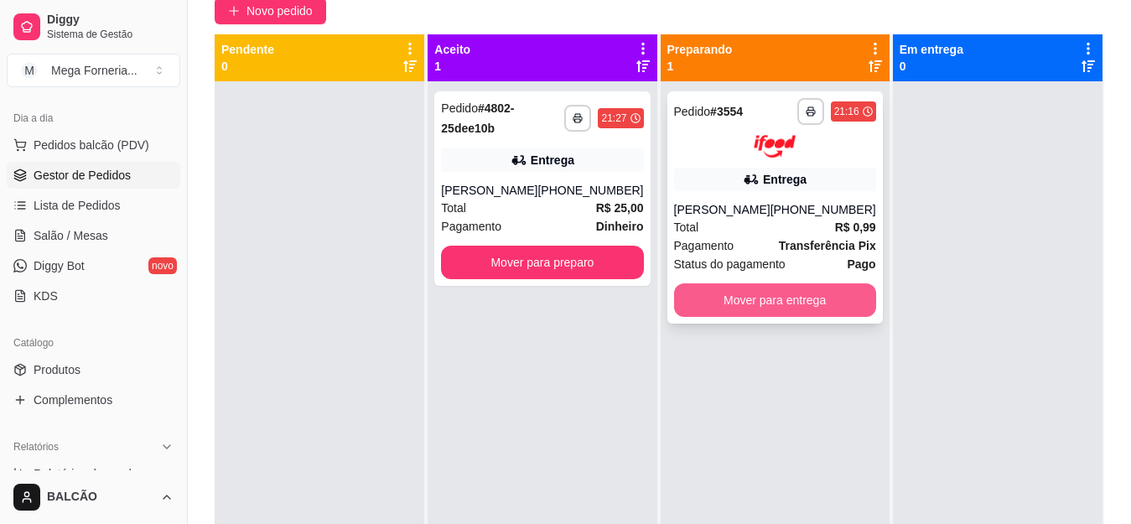
click at [744, 305] on button "Mover para entrega" at bounding box center [775, 300] width 202 height 34
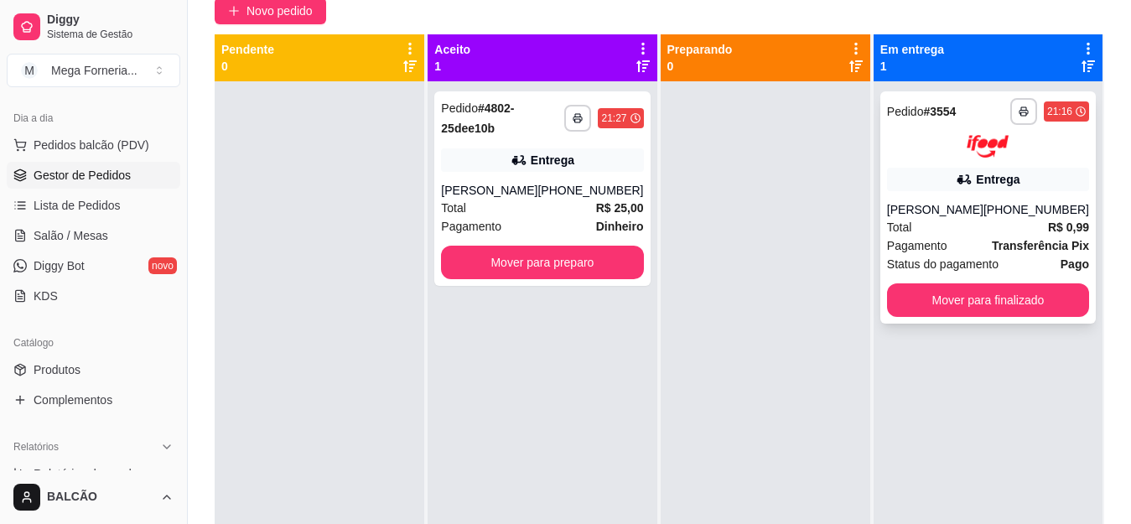
click at [963, 215] on div "[PERSON_NAME]" at bounding box center [935, 209] width 96 height 17
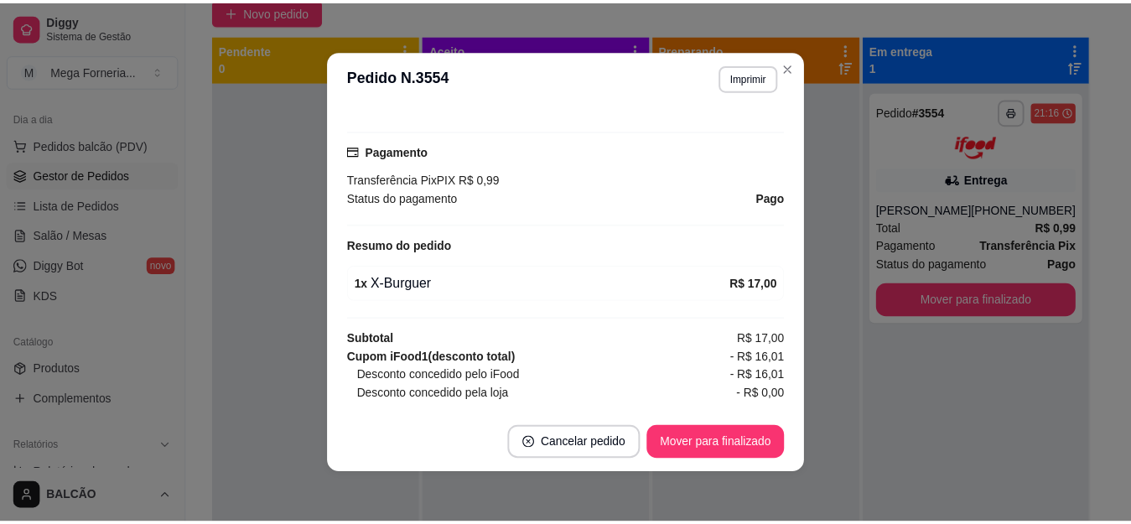
scroll to position [548, 0]
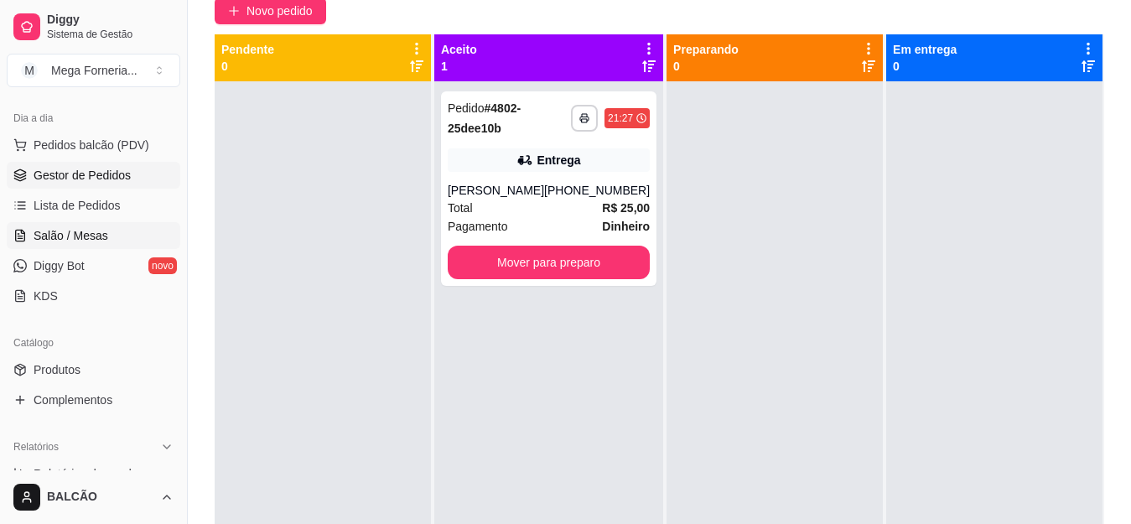
click at [46, 223] on link "Salão / Mesas" at bounding box center [94, 235] width 174 height 27
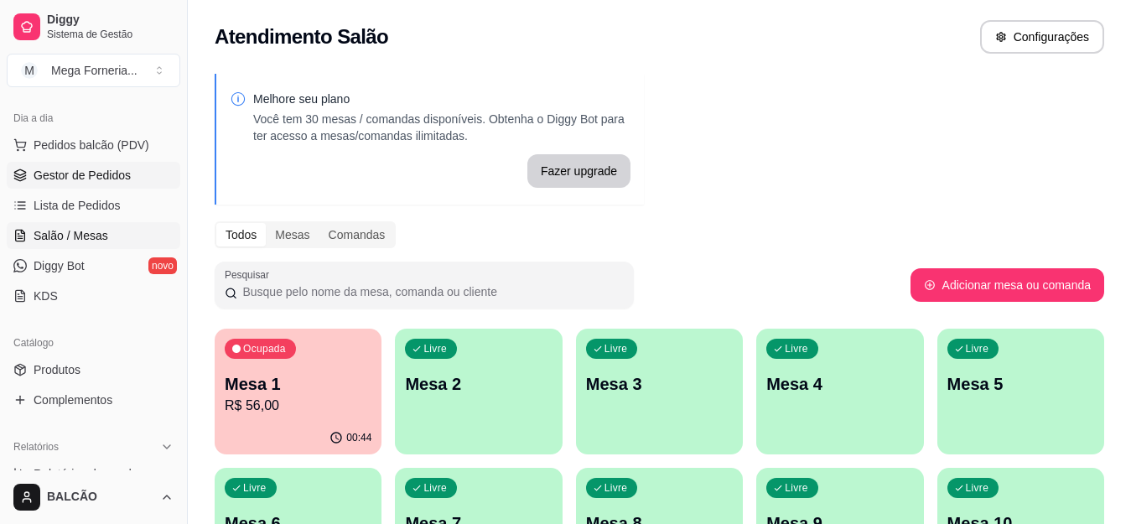
click at [121, 179] on span "Gestor de Pedidos" at bounding box center [82, 175] width 97 height 17
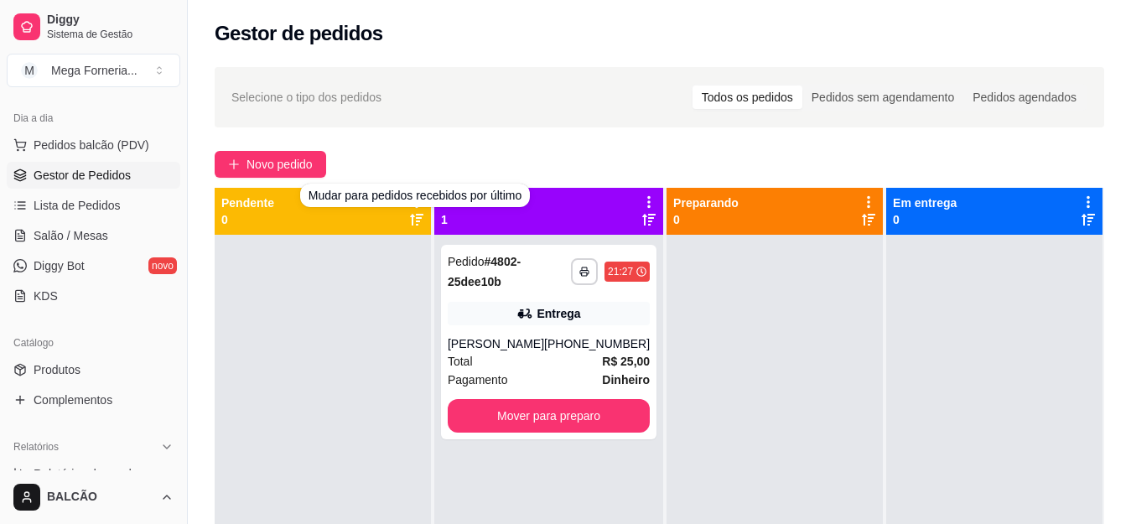
click at [272, 144] on div "**********" at bounding box center [659, 394] width 943 height 675
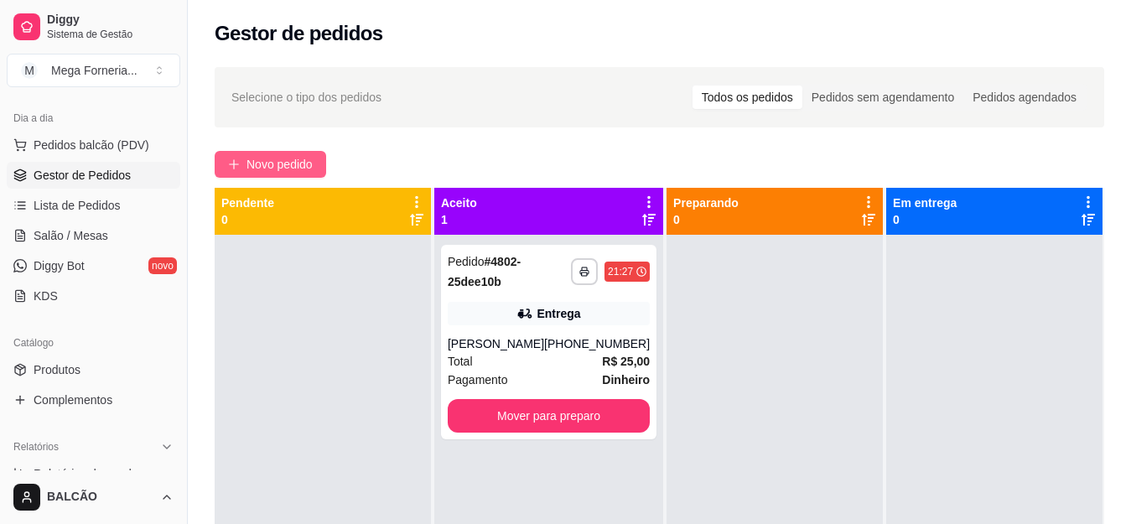
click at [278, 159] on span "Novo pedido" at bounding box center [279, 164] width 66 height 18
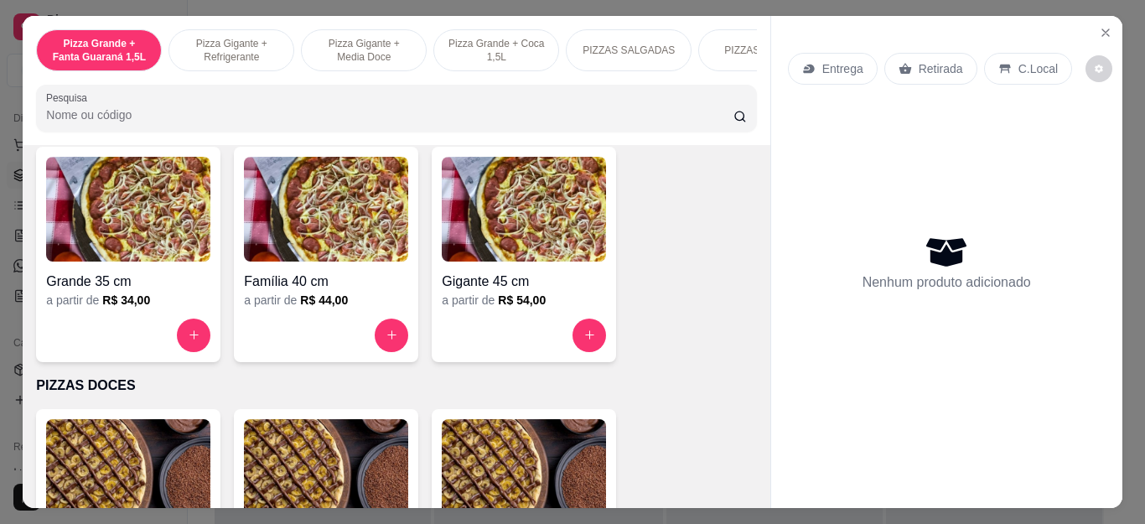
scroll to position [1174, 0]
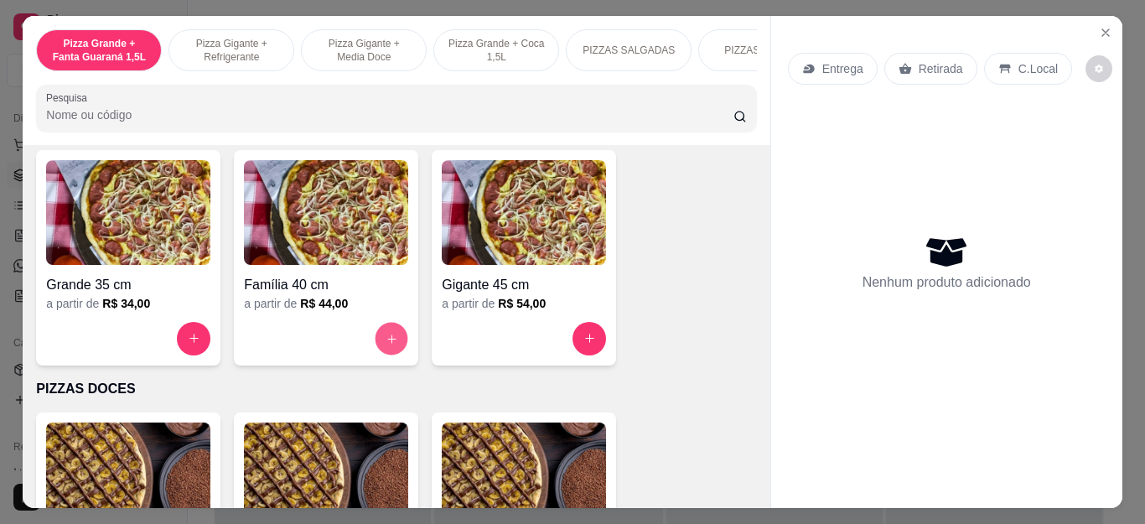
click at [389, 340] on icon "increase-product-quantity" at bounding box center [392, 338] width 13 height 13
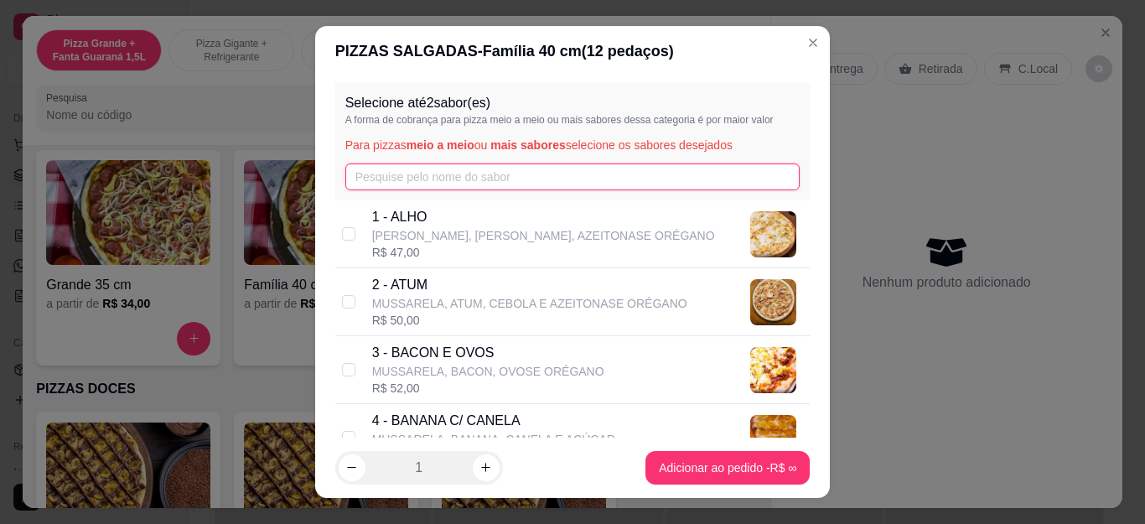
click at [509, 178] on input "text" at bounding box center [572, 176] width 455 height 27
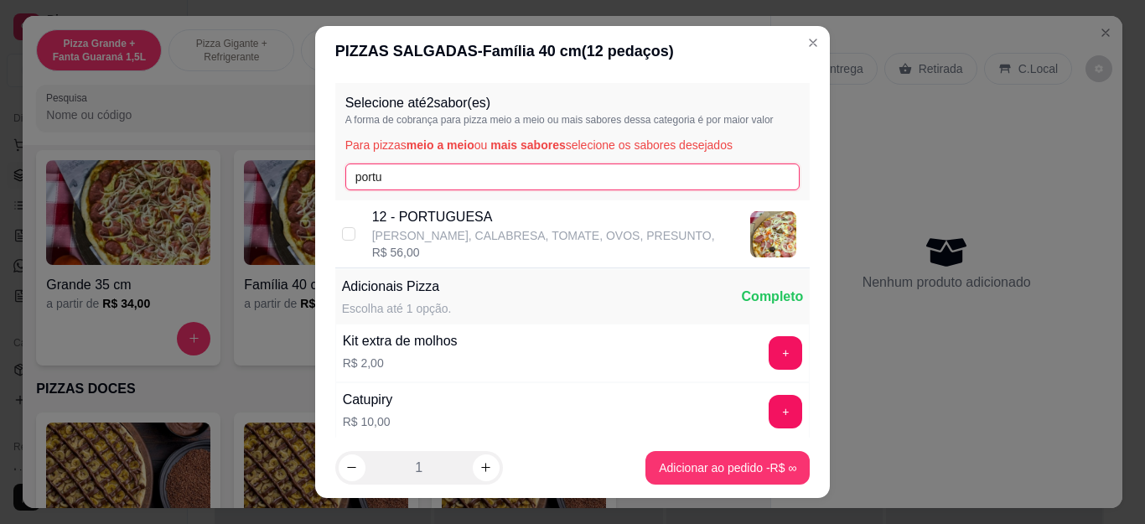
type input "portu"
click at [485, 217] on p "12 - PORTUGUESA" at bounding box center [543, 217] width 343 height 20
checkbox input "true"
click at [490, 169] on input "portu" at bounding box center [572, 176] width 455 height 27
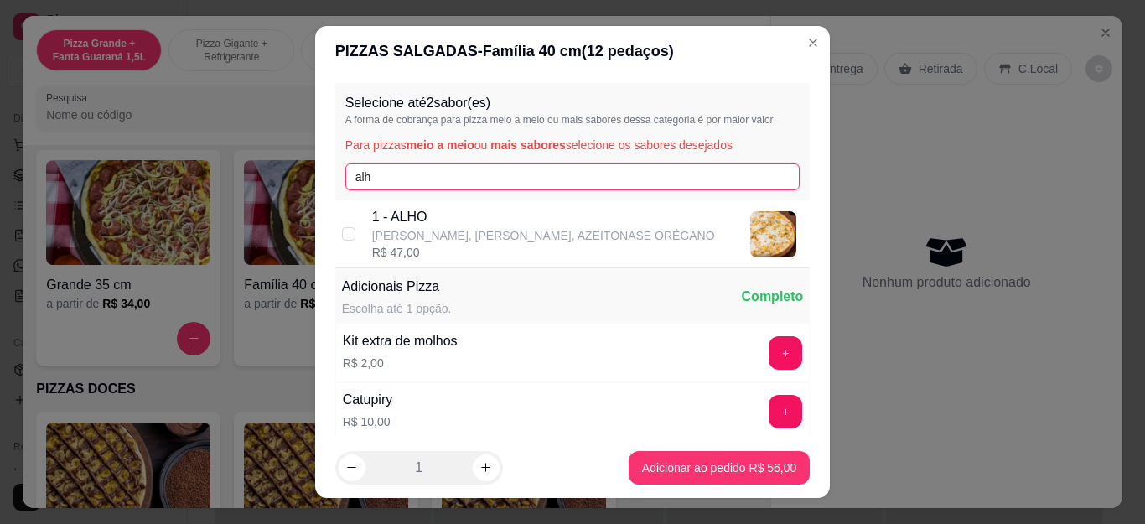
type input "alh"
click at [502, 229] on p "[PERSON_NAME], [PERSON_NAME], AZEITONASE ORÉGANO" at bounding box center [543, 235] width 343 height 17
checkbox input "true"
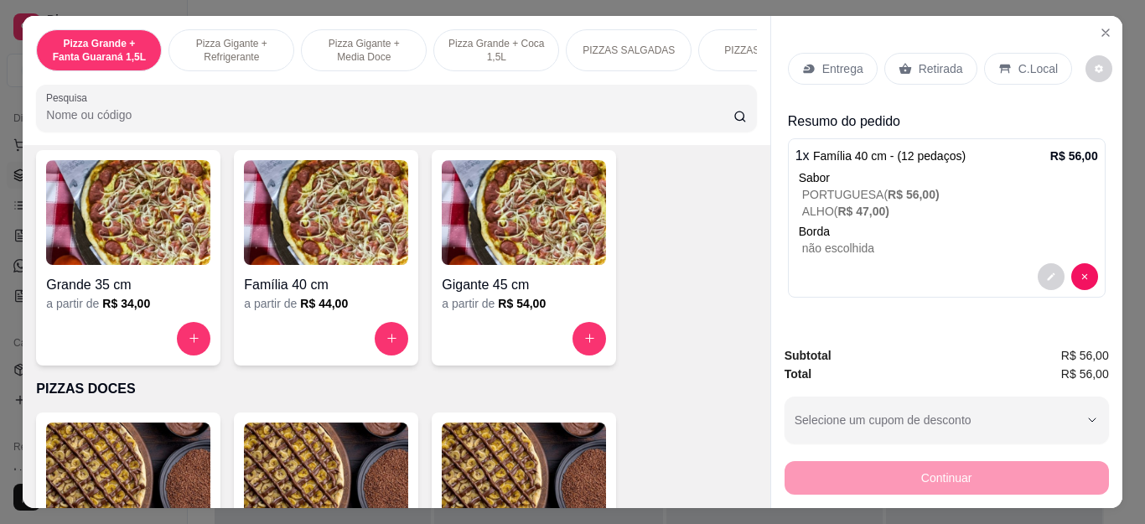
click at [900, 295] on div "Resumo do pedido 1 x Família 40 cm - (12 pedaços) R$ 56,00 Sabor PORTUGUESA ( R…" at bounding box center [947, 208] width 318 height 193
click at [939, 60] on p "Retirada" at bounding box center [941, 68] width 44 height 17
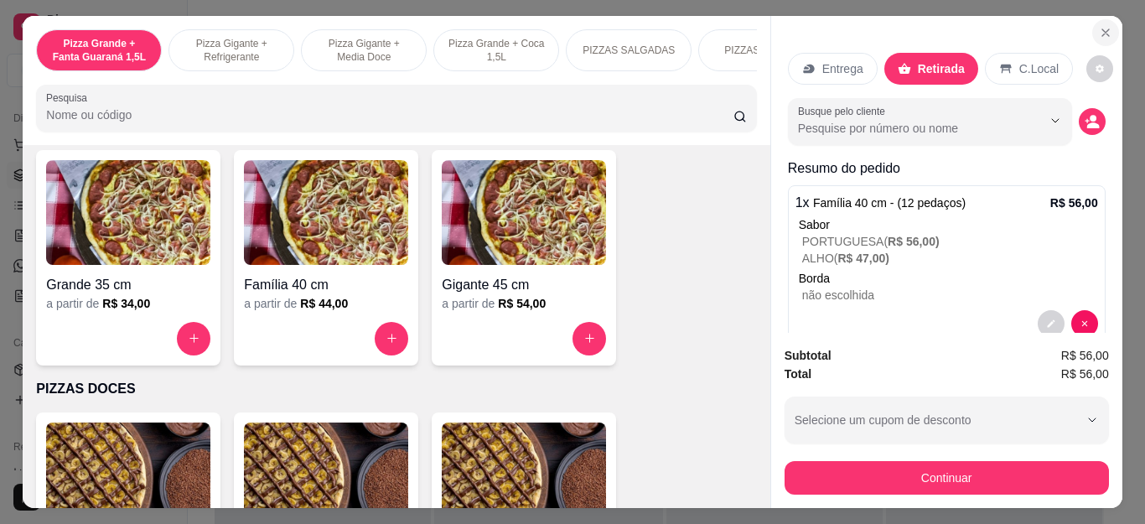
click at [1092, 23] on button "Close" at bounding box center [1105, 32] width 27 height 27
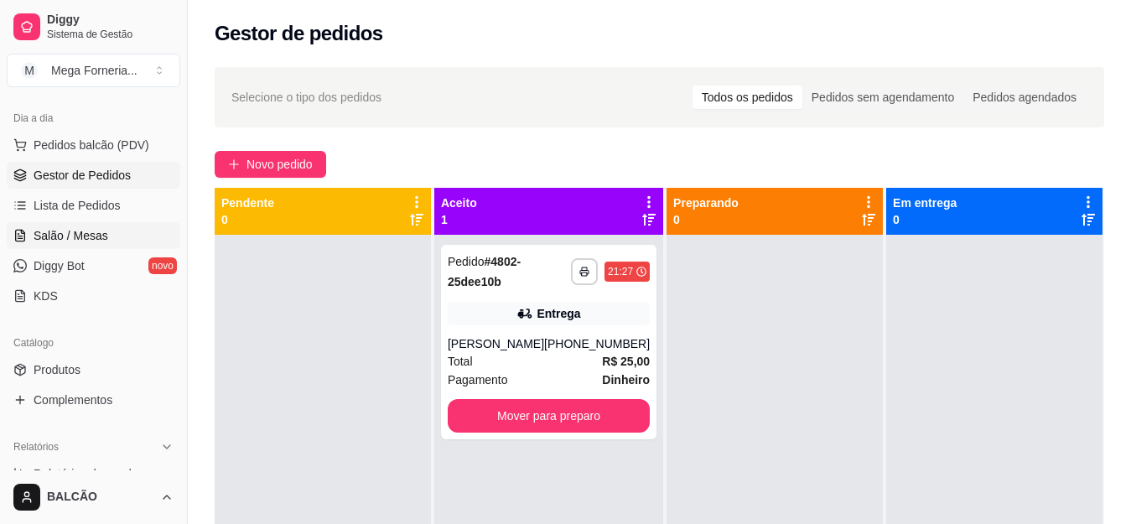
click at [138, 243] on link "Salão / Mesas" at bounding box center [94, 235] width 174 height 27
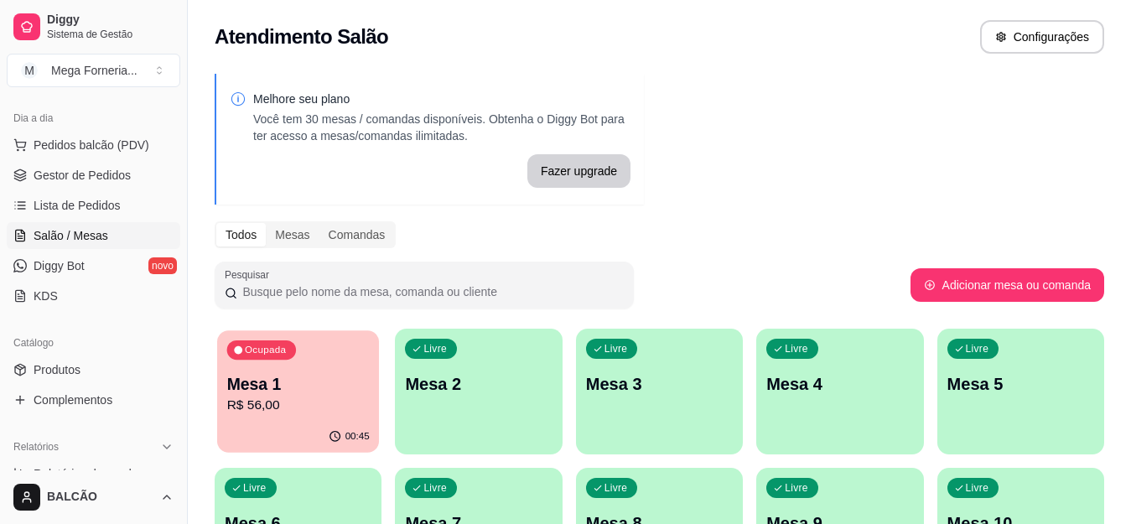
click at [315, 424] on div "00:45" at bounding box center [298, 437] width 162 height 32
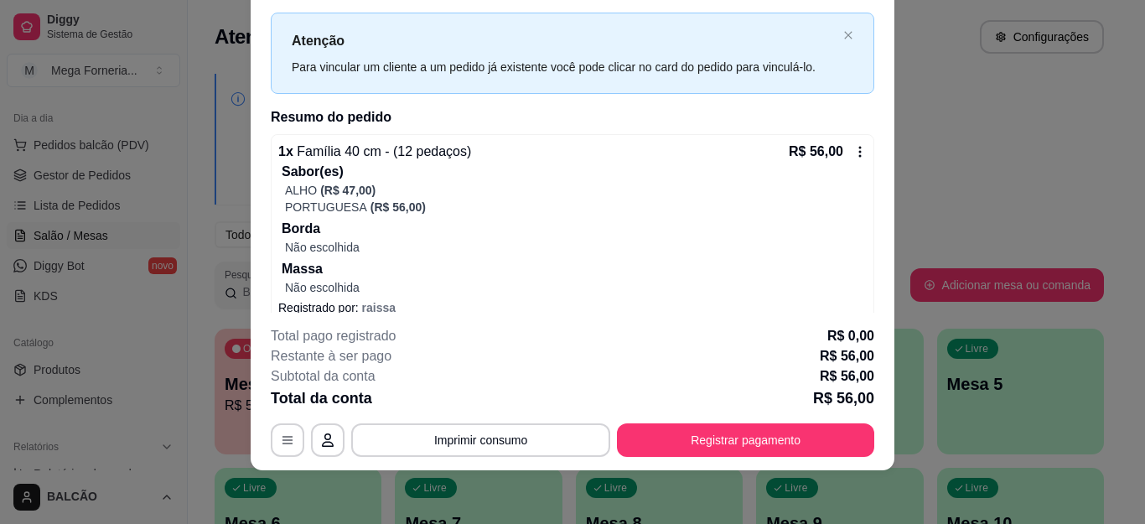
scroll to position [57, 0]
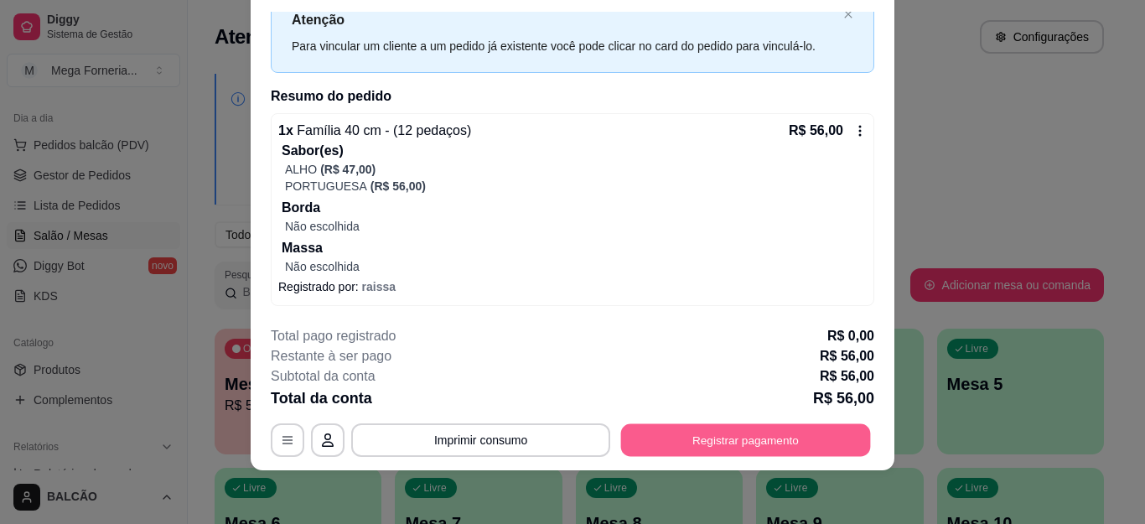
click at [675, 424] on button "Registrar pagamento" at bounding box center [746, 439] width 250 height 33
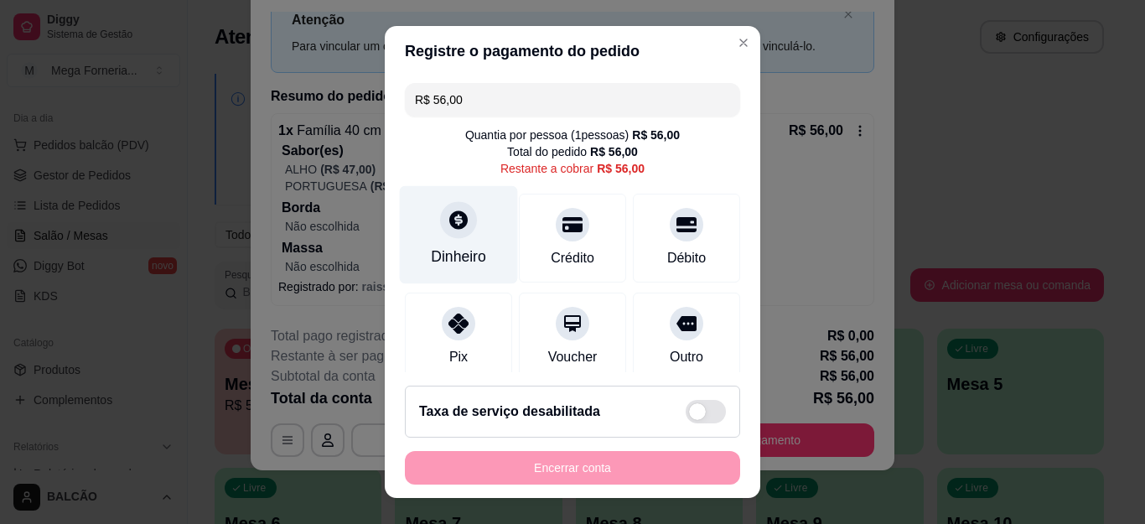
click at [461, 233] on div "Dinheiro" at bounding box center [459, 235] width 118 height 98
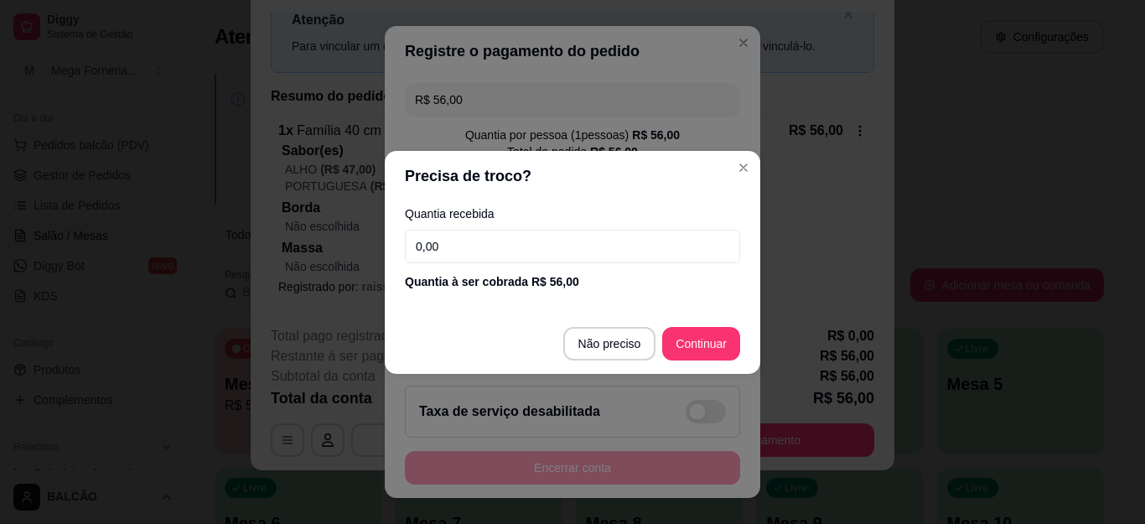
click at [547, 252] on input "0,00" at bounding box center [572, 247] width 335 height 34
type input "24,00"
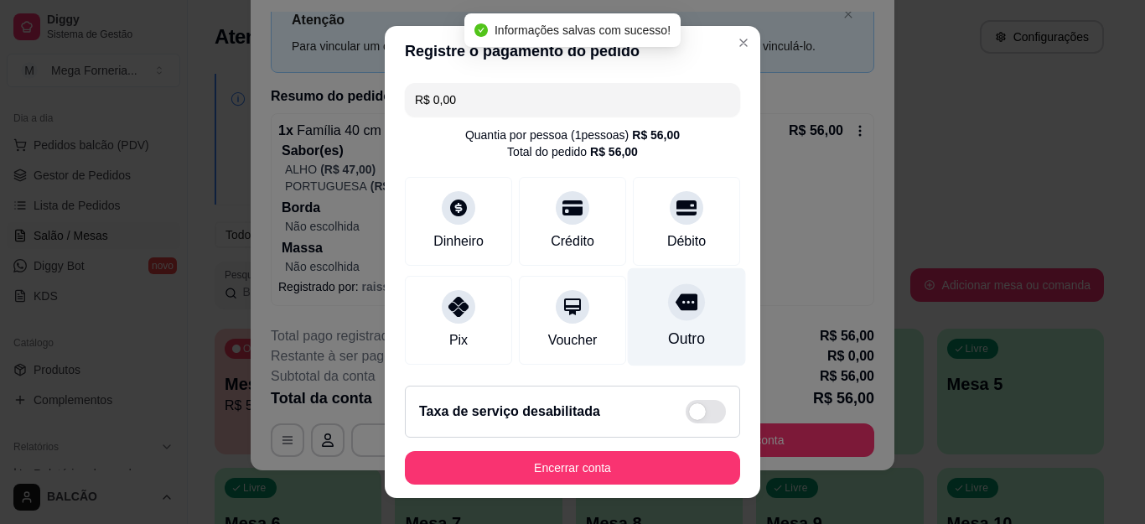
scroll to position [205, 0]
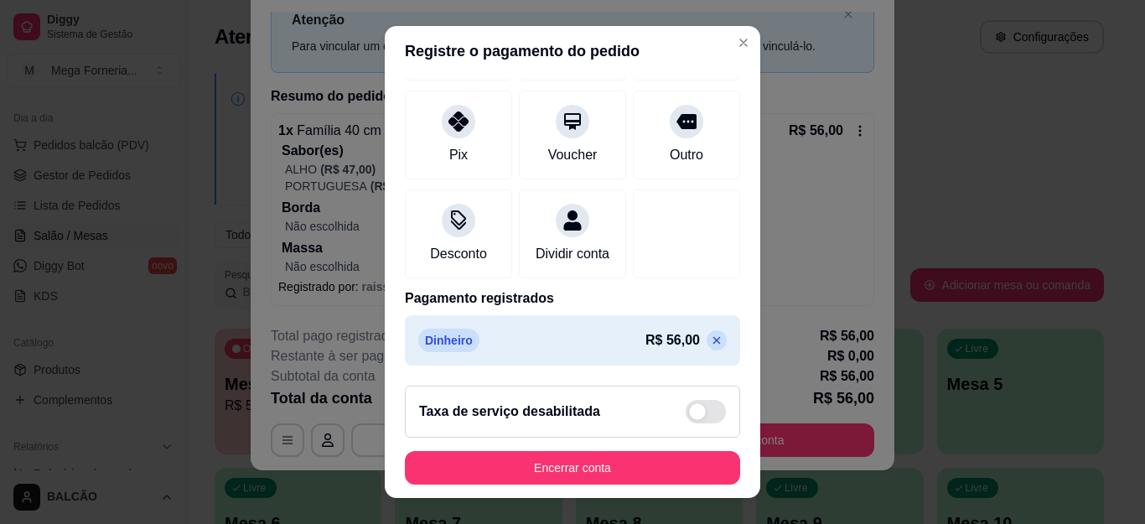
click at [713, 338] on icon at bounding box center [717, 341] width 8 height 8
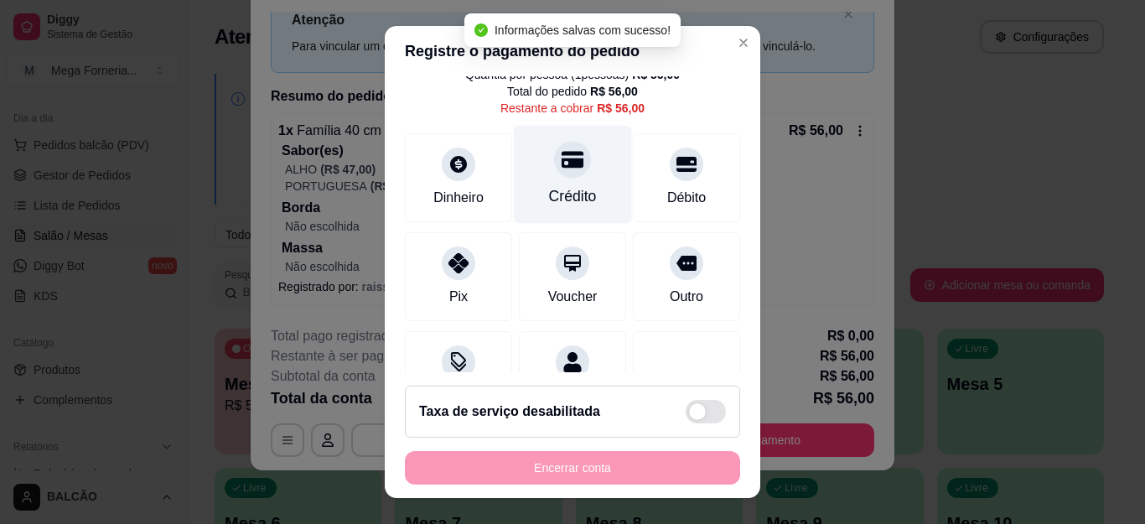
scroll to position [0, 0]
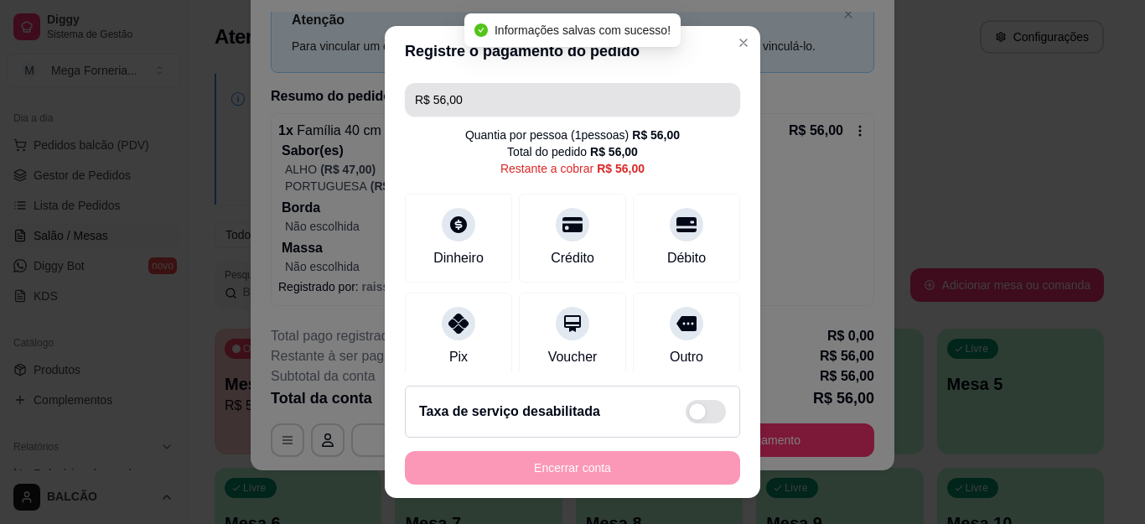
click at [490, 112] on input "R$ 56,00" at bounding box center [572, 100] width 315 height 34
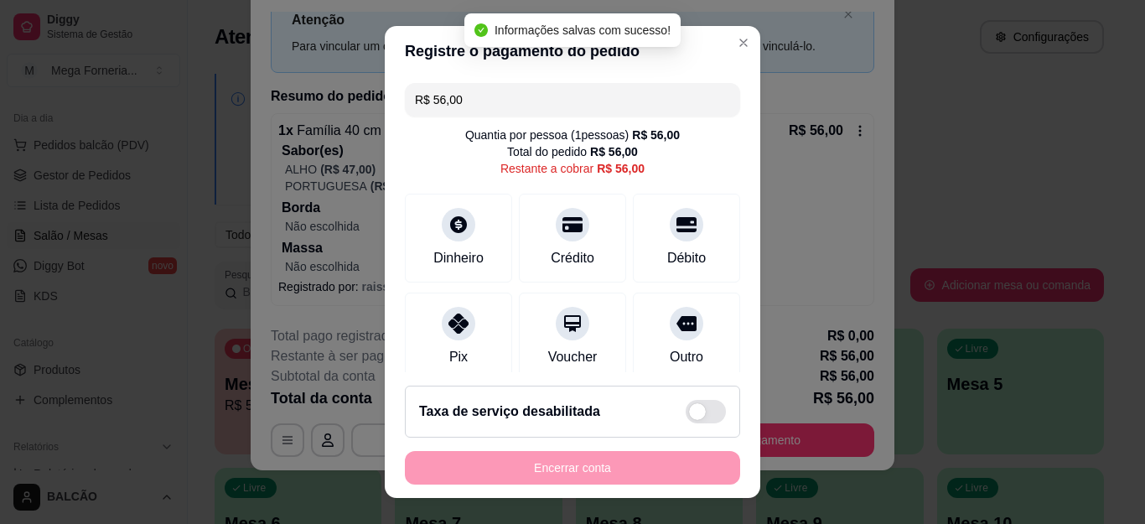
click at [490, 112] on input "R$ 56,00" at bounding box center [572, 100] width 315 height 34
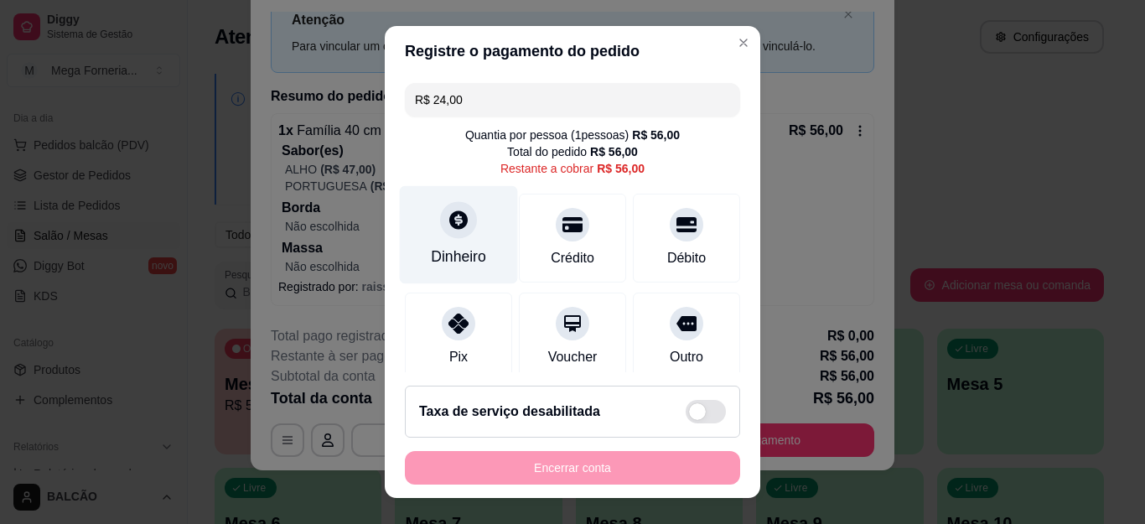
type input "R$ 24,00"
click at [457, 242] on div "Dinheiro" at bounding box center [459, 235] width 118 height 98
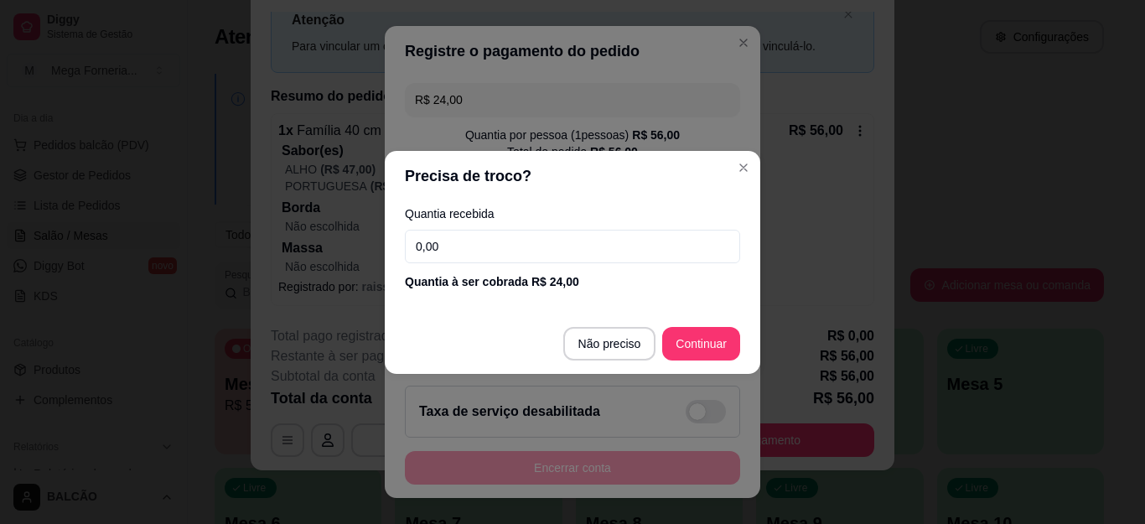
click at [589, 233] on input "0,00" at bounding box center [572, 247] width 335 height 34
type input "24,00"
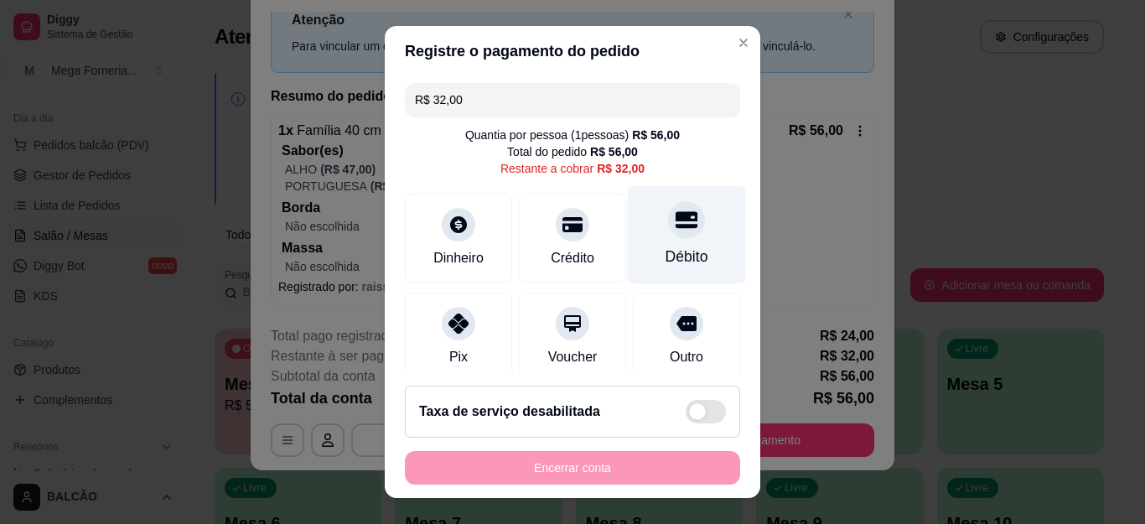
click at [671, 241] on div "Débito" at bounding box center [687, 235] width 118 height 98
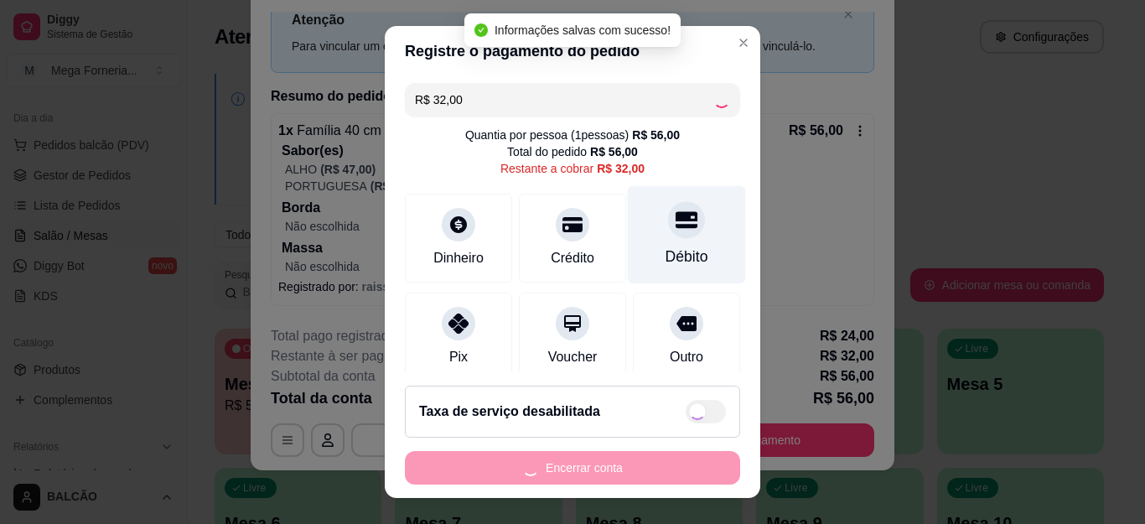
type input "R$ 0,00"
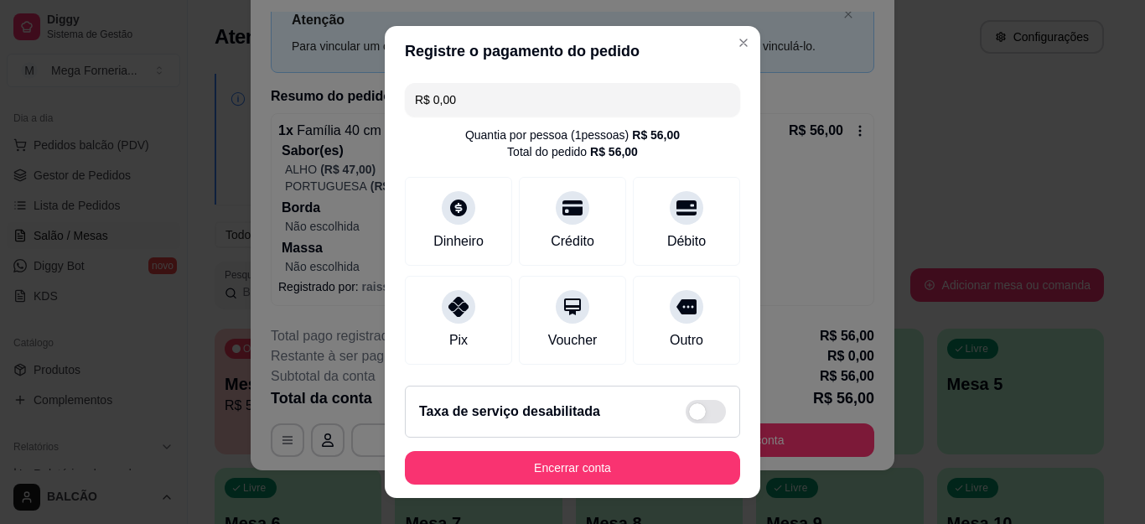
click at [640, 109] on input "R$ 0,00" at bounding box center [572, 100] width 315 height 34
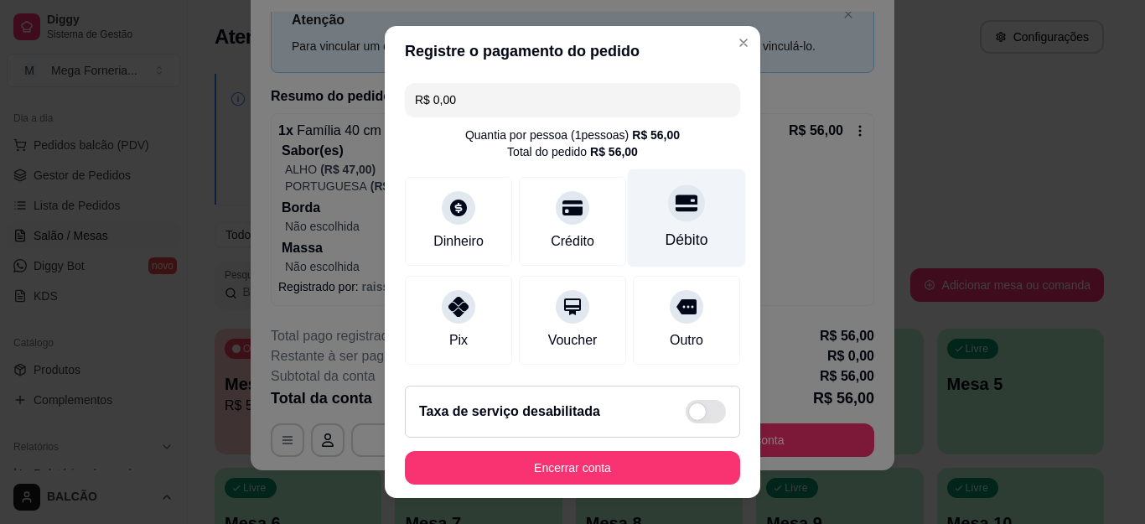
click at [676, 205] on icon at bounding box center [687, 203] width 22 height 17
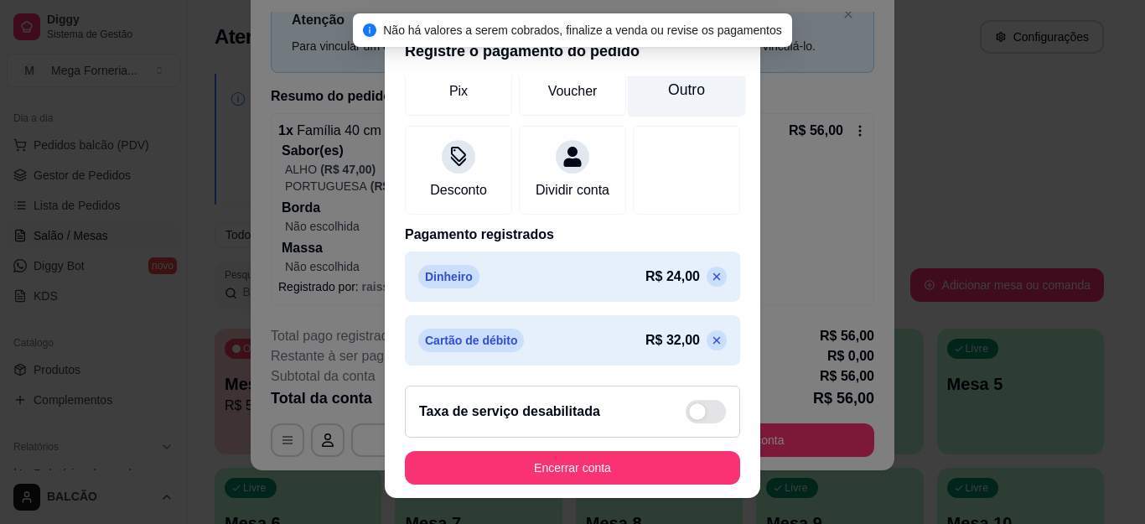
scroll to position [269, 0]
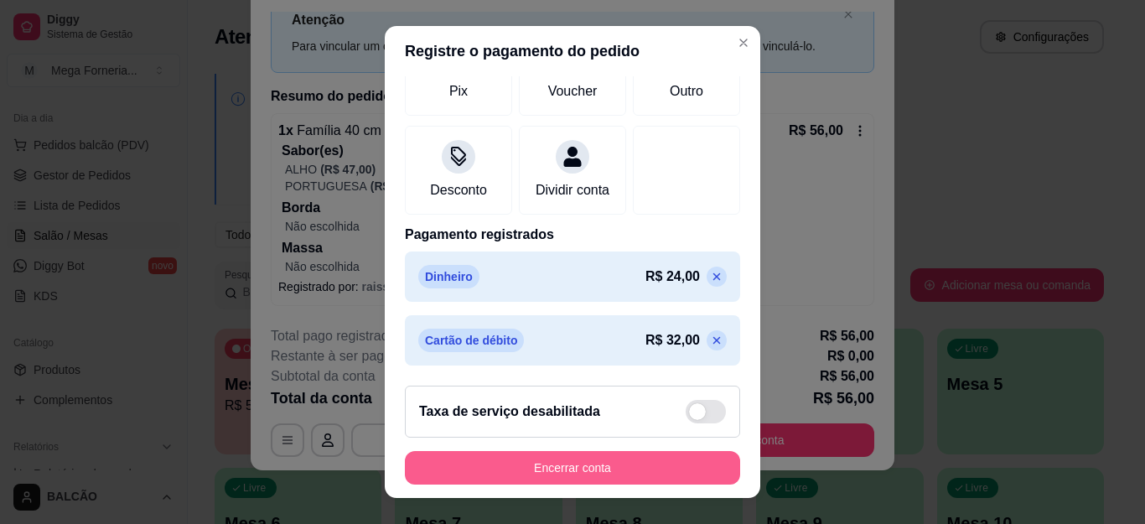
click at [601, 469] on button "Encerrar conta" at bounding box center [572, 468] width 335 height 34
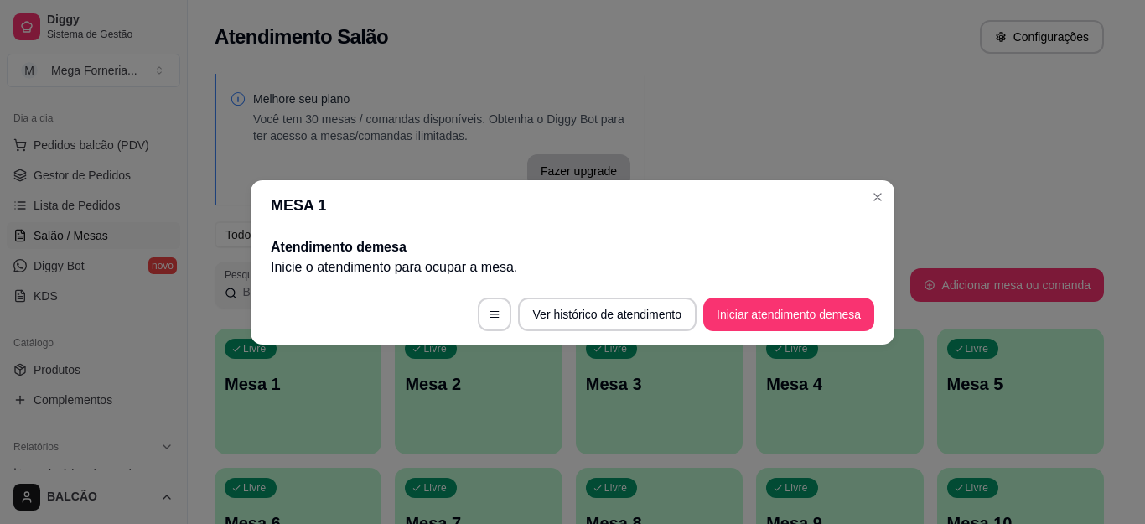
scroll to position [0, 0]
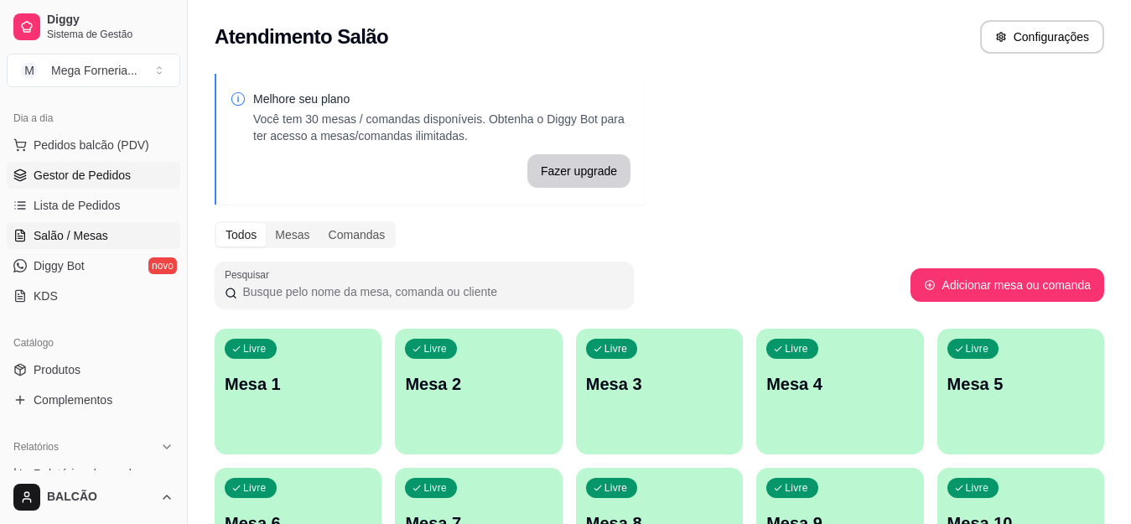
click at [80, 175] on span "Gestor de Pedidos" at bounding box center [82, 175] width 97 height 17
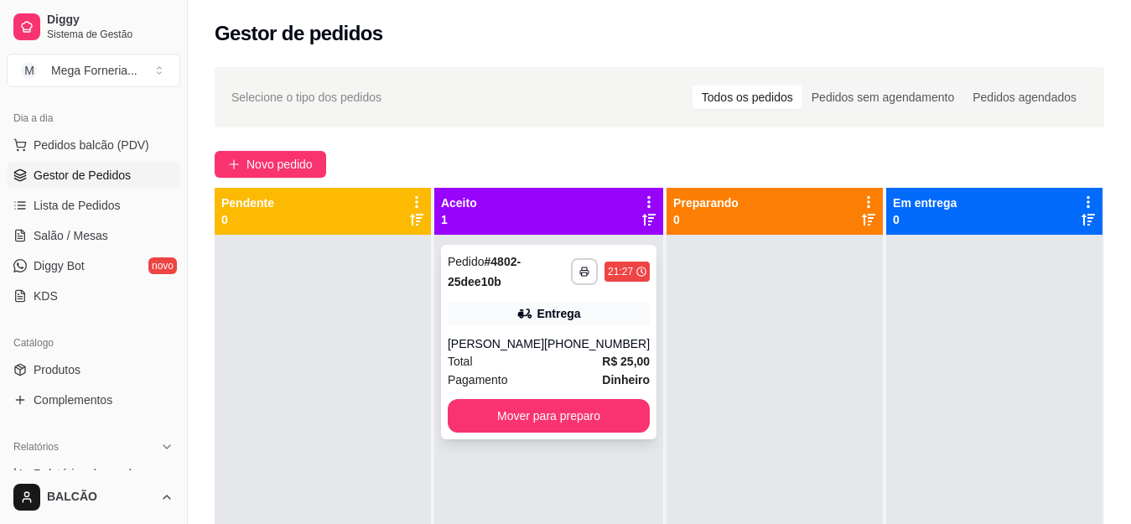
click at [552, 330] on div "**********" at bounding box center [548, 342] width 215 height 195
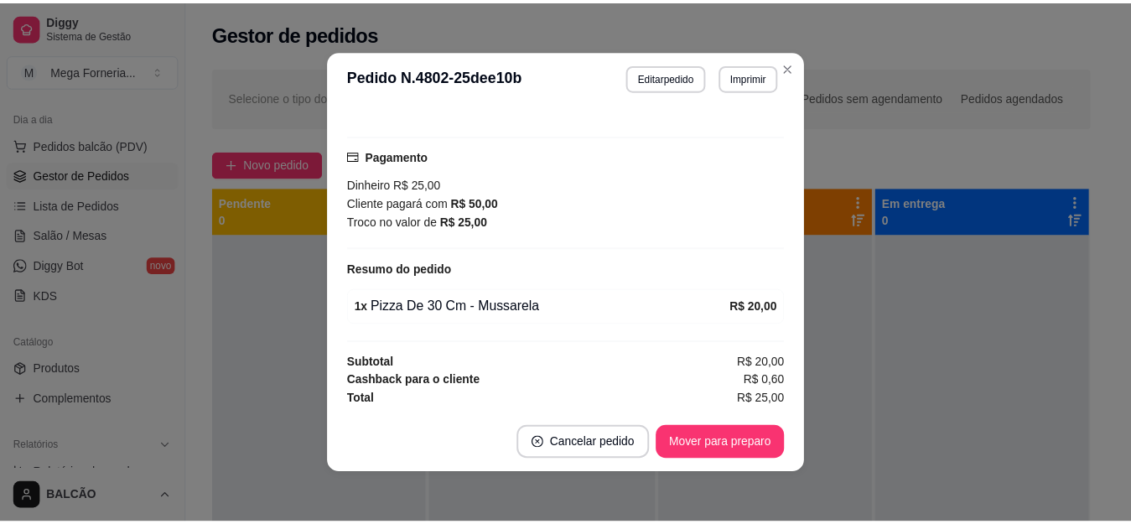
scroll to position [513, 0]
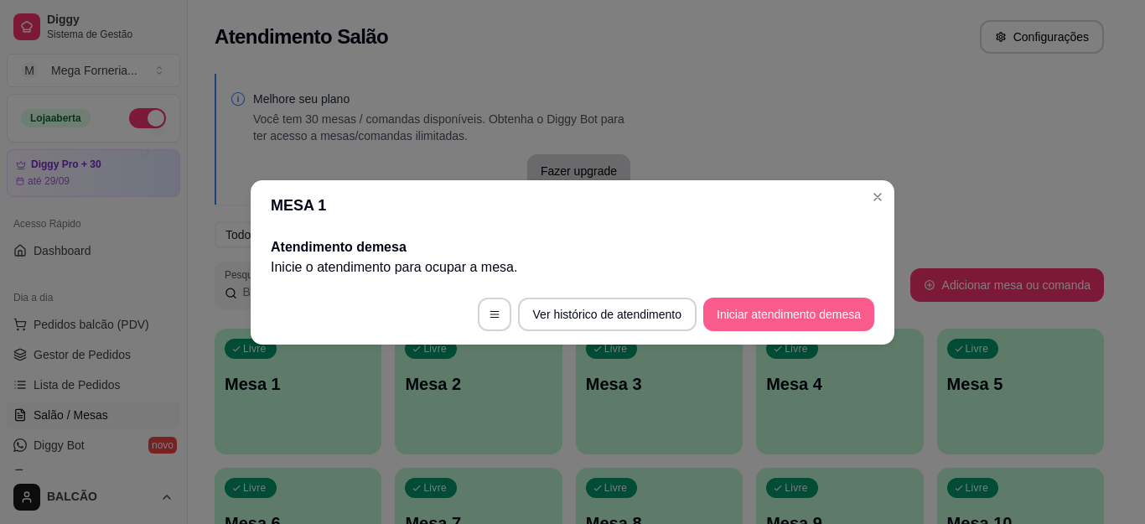
click at [782, 313] on button "Iniciar atendimento de mesa" at bounding box center [788, 315] width 171 height 34
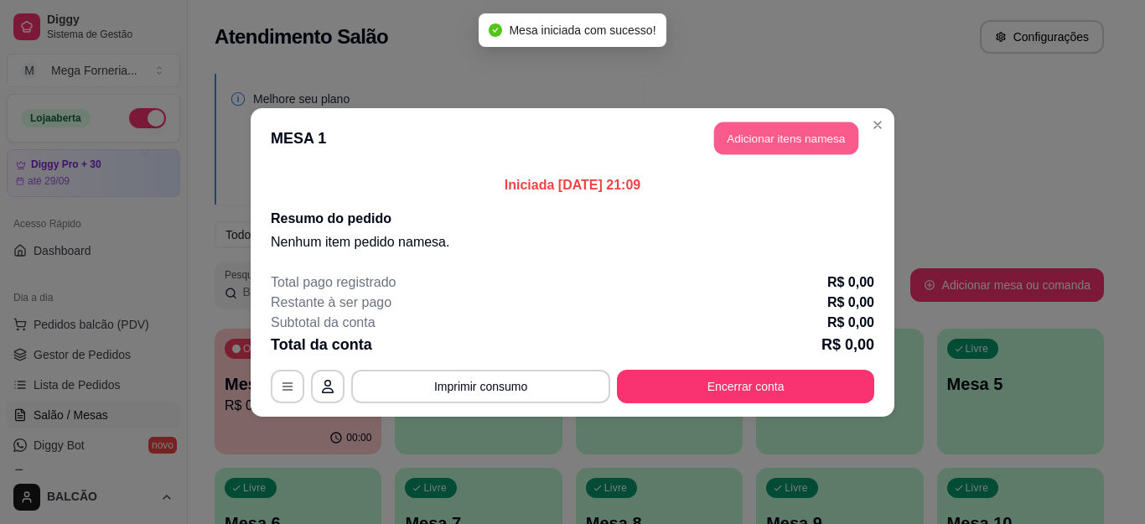
click at [770, 143] on button "Adicionar itens na mesa" at bounding box center [786, 138] width 144 height 33
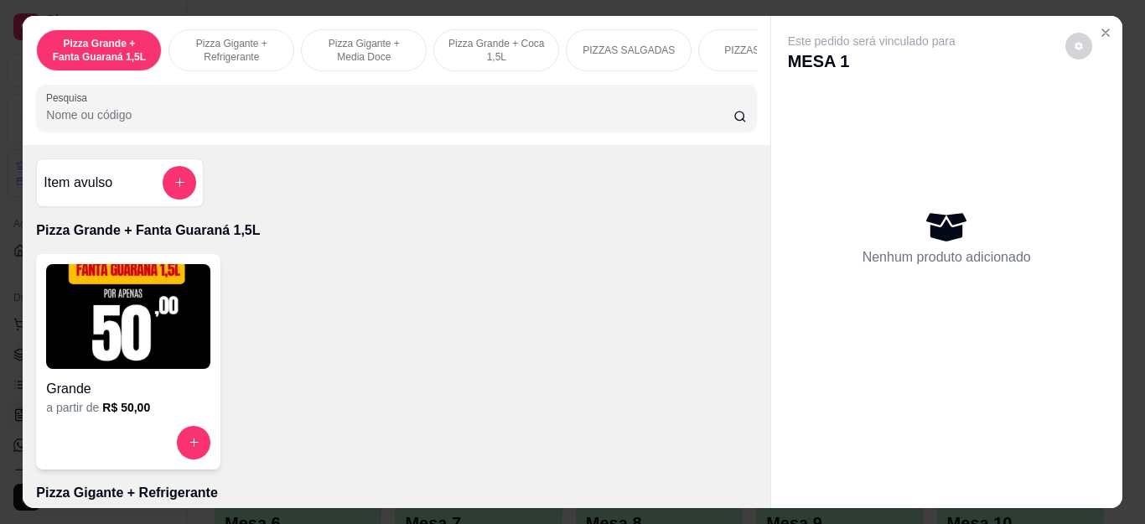
click at [603, 118] on input "Pesquisa" at bounding box center [389, 114] width 687 height 17
type input "fa"
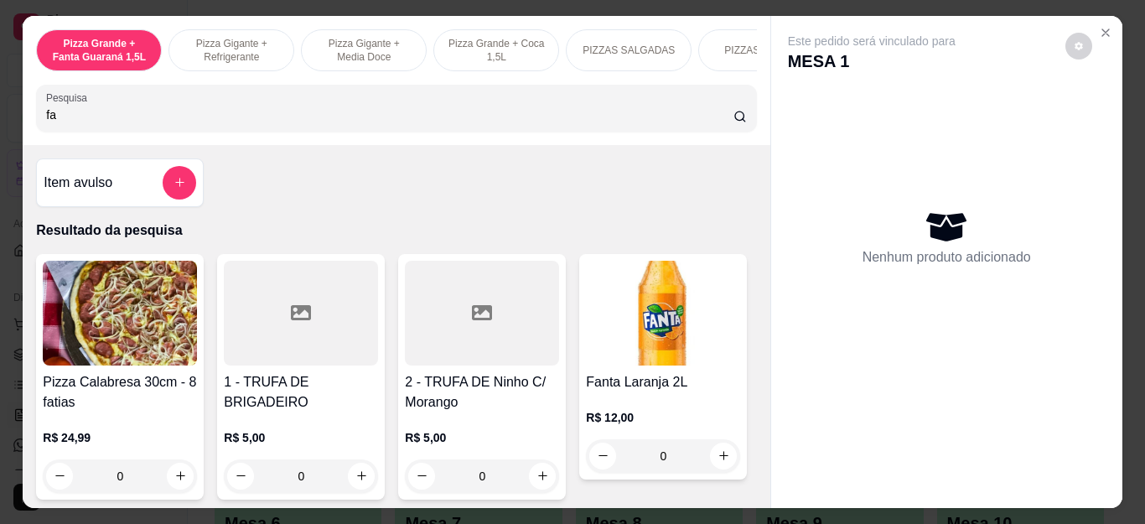
click at [712, 119] on input "fa" at bounding box center [389, 114] width 687 height 17
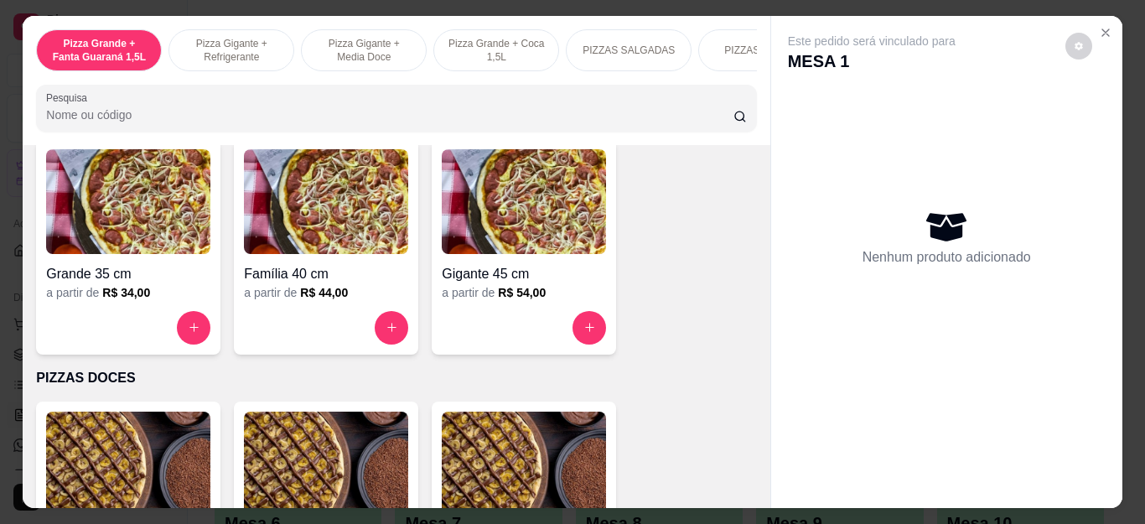
scroll to position [1144, 0]
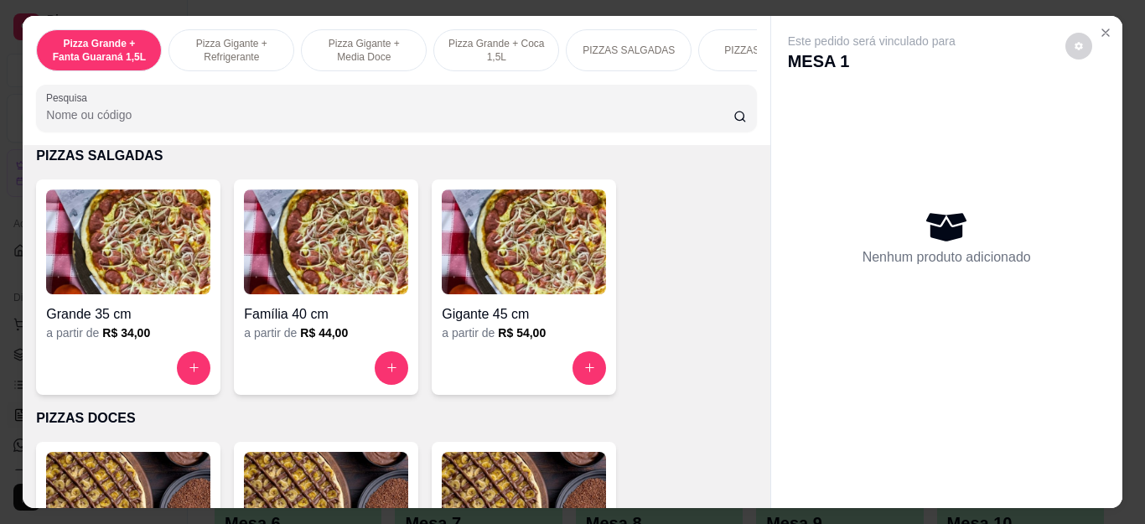
click at [312, 274] on img at bounding box center [326, 241] width 164 height 105
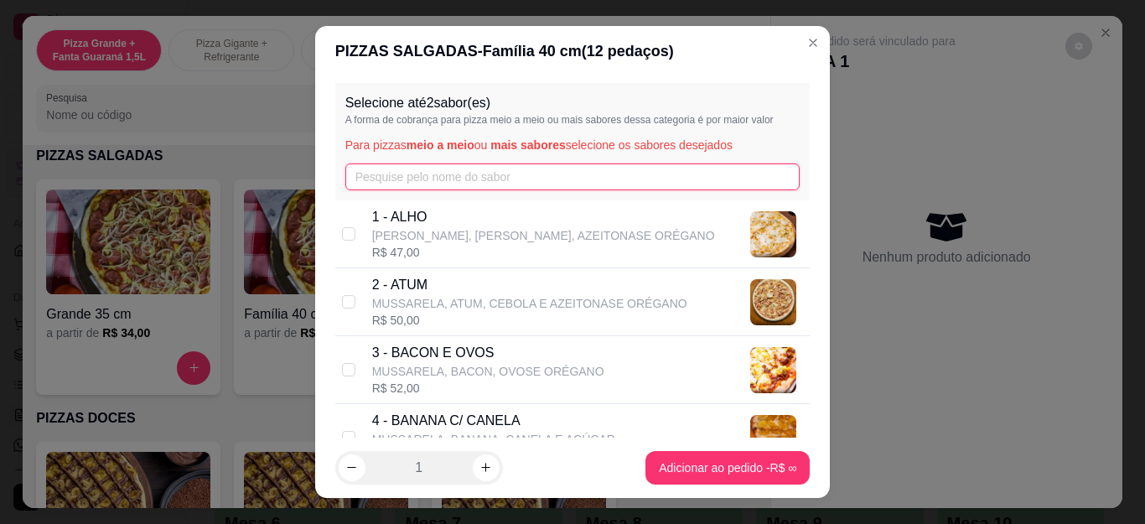
click at [505, 184] on input "text" at bounding box center [572, 176] width 455 height 27
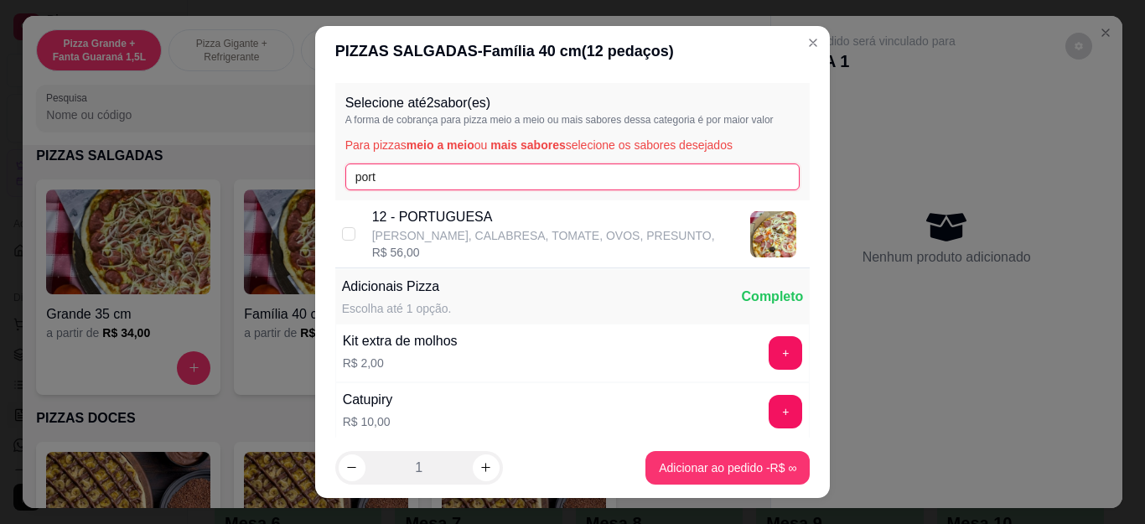
type input "port"
click at [508, 204] on div "12 - PORTUGUESA MUSSARELA, CALABRESA, TOMATE, OVOS, PRESUNTO, R$ 56,00" at bounding box center [572, 234] width 475 height 68
checkbox input "true"
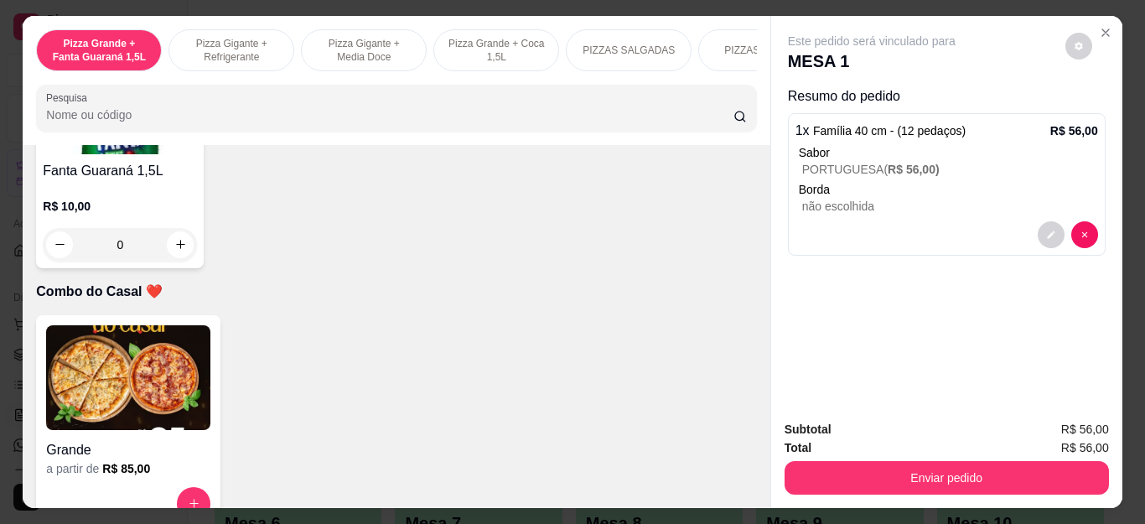
scroll to position [4494, 0]
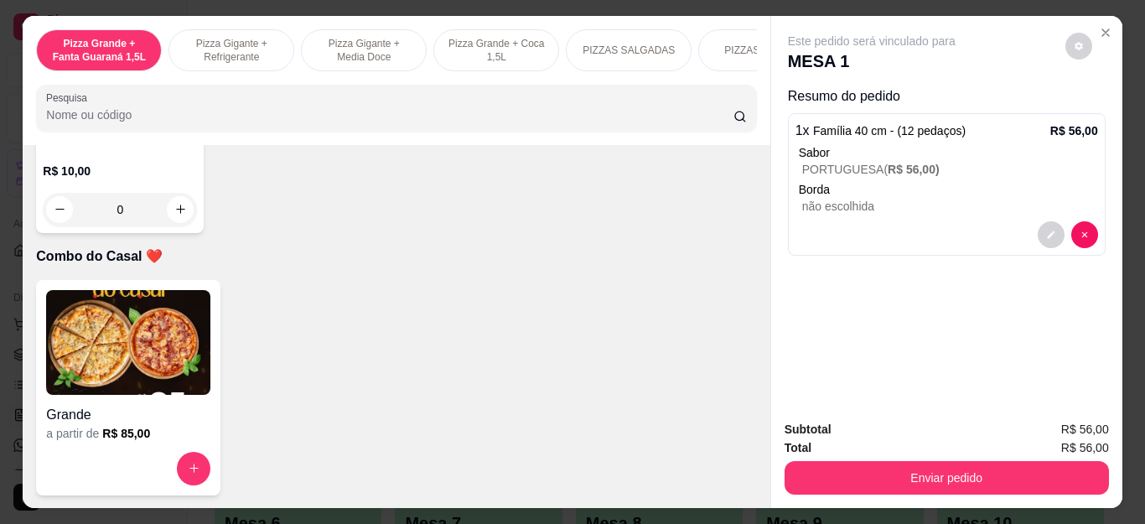
type input "1"
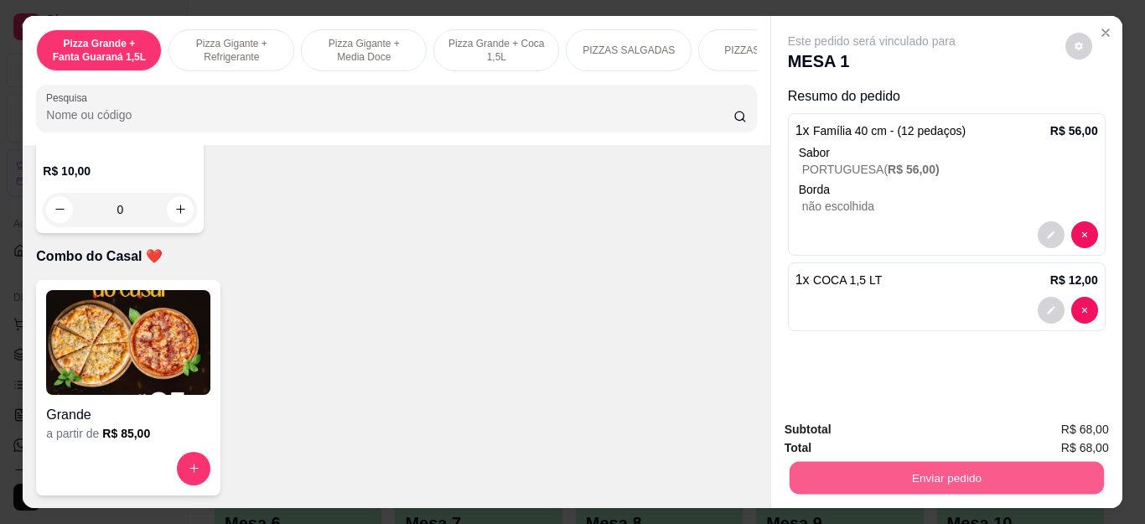
click at [976, 474] on button "Enviar pedido" at bounding box center [946, 478] width 314 height 33
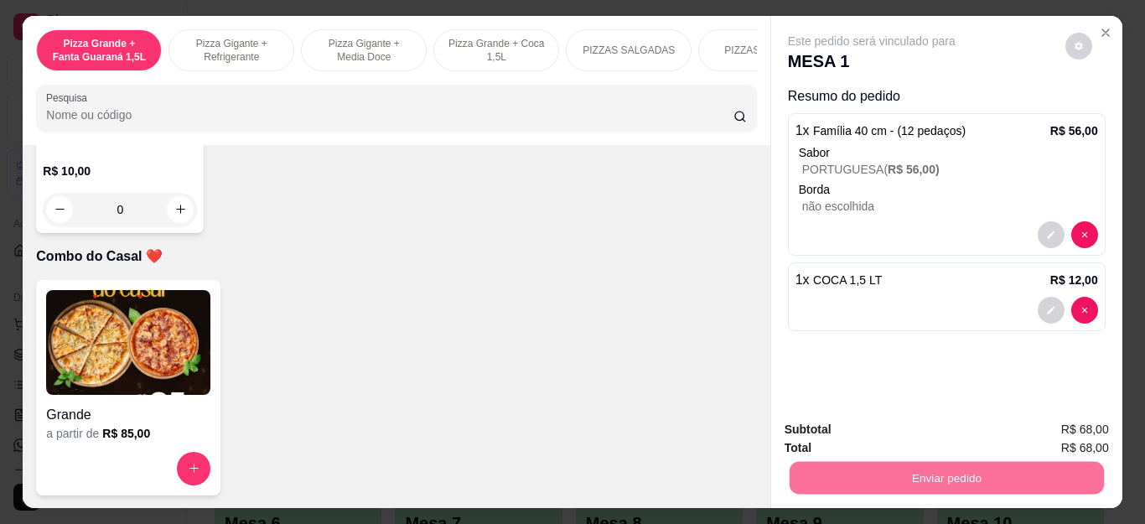
click at [1060, 416] on button "Enviar pedido" at bounding box center [1064, 430] width 95 height 32
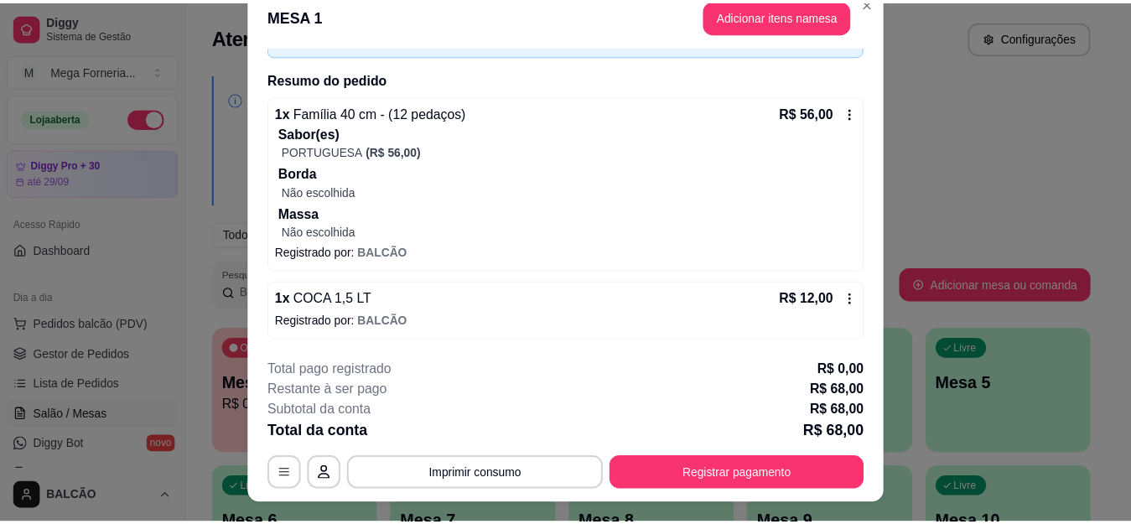
scroll to position [0, 0]
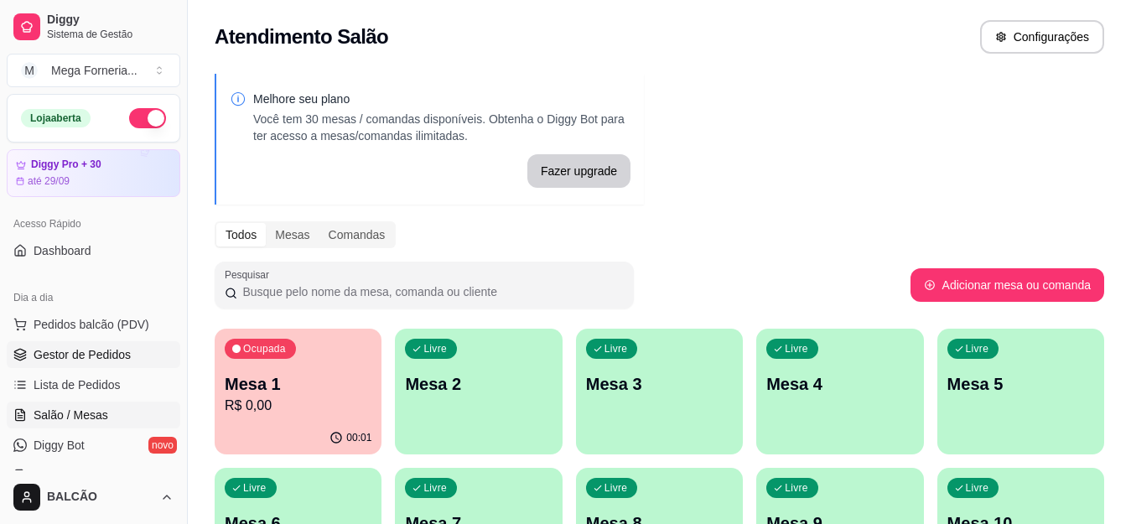
click at [80, 352] on span "Gestor de Pedidos" at bounding box center [82, 354] width 97 height 17
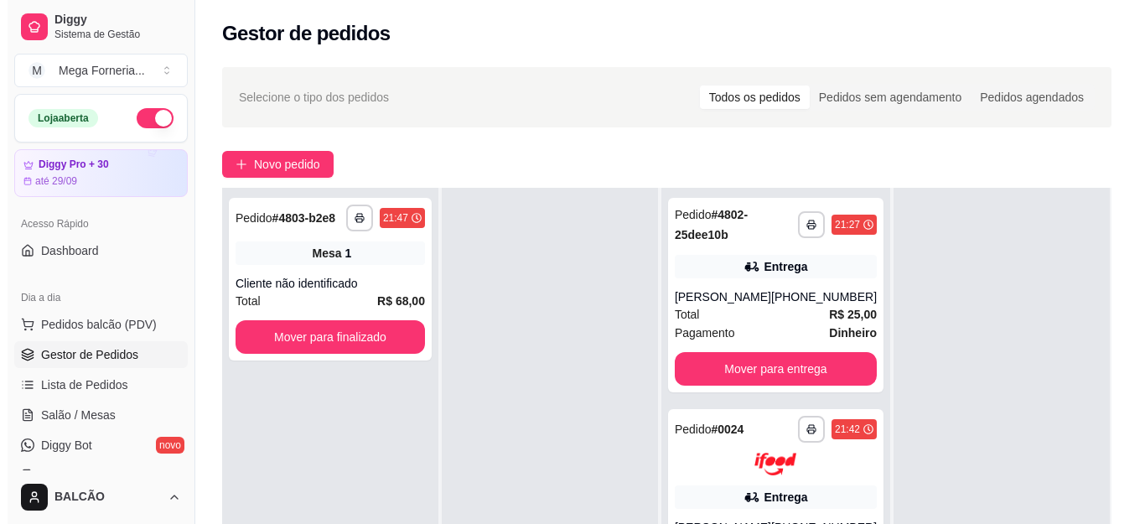
scroll to position [84, 0]
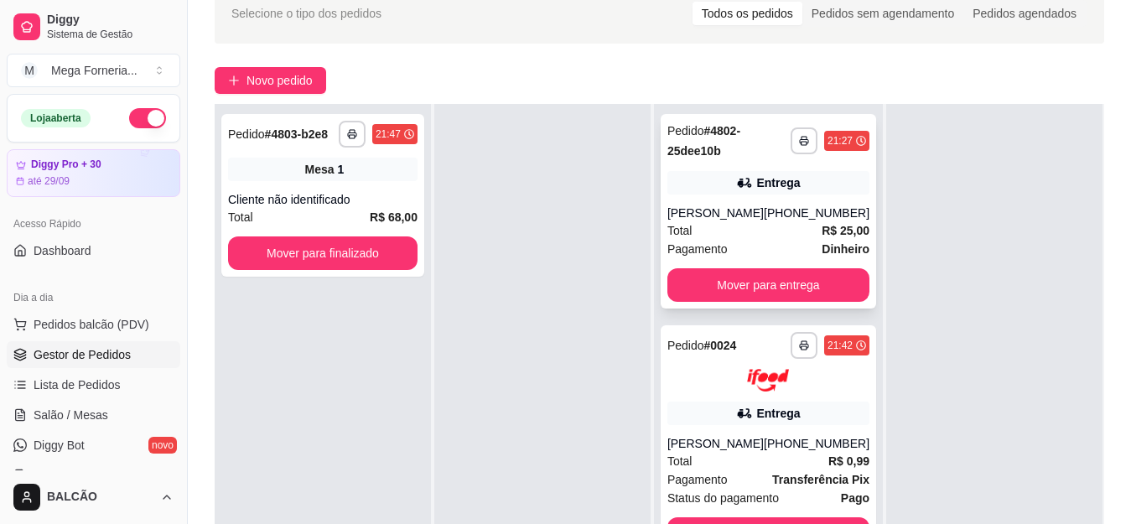
click at [746, 216] on div "[PERSON_NAME]" at bounding box center [715, 213] width 96 height 17
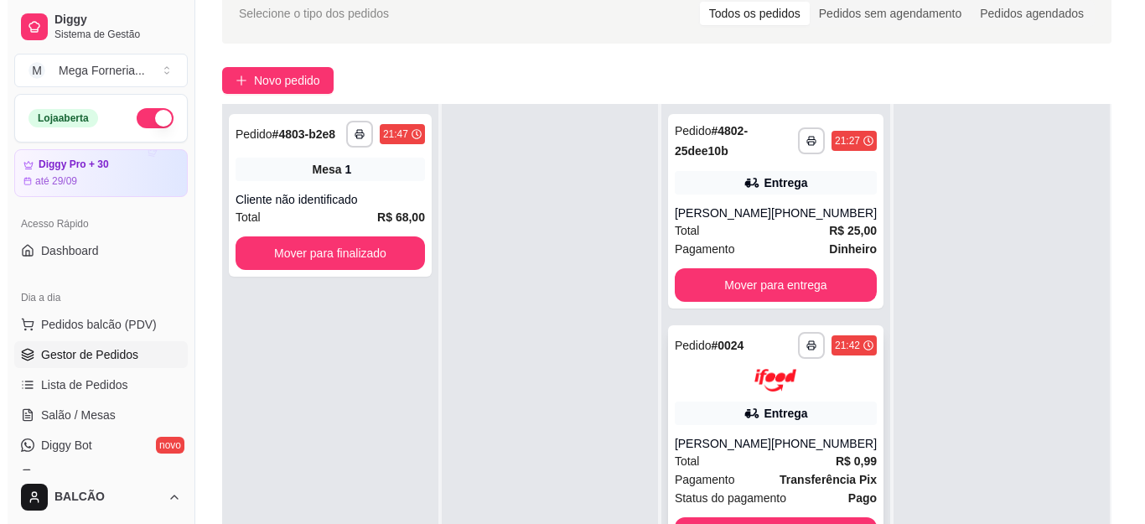
scroll to position [218, 0]
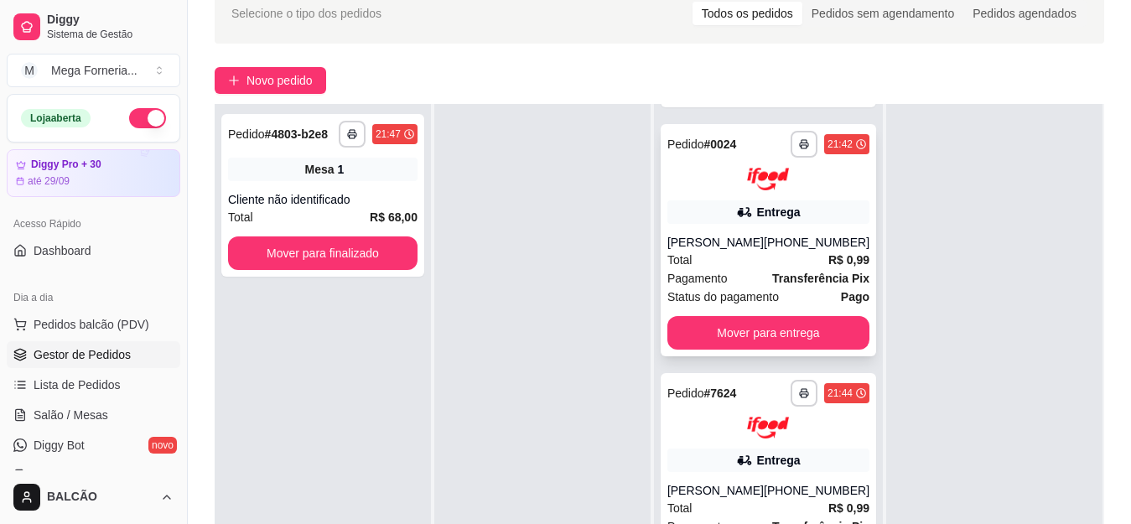
click at [764, 241] on div "[PHONE_NUMBER]" at bounding box center [817, 242] width 106 height 17
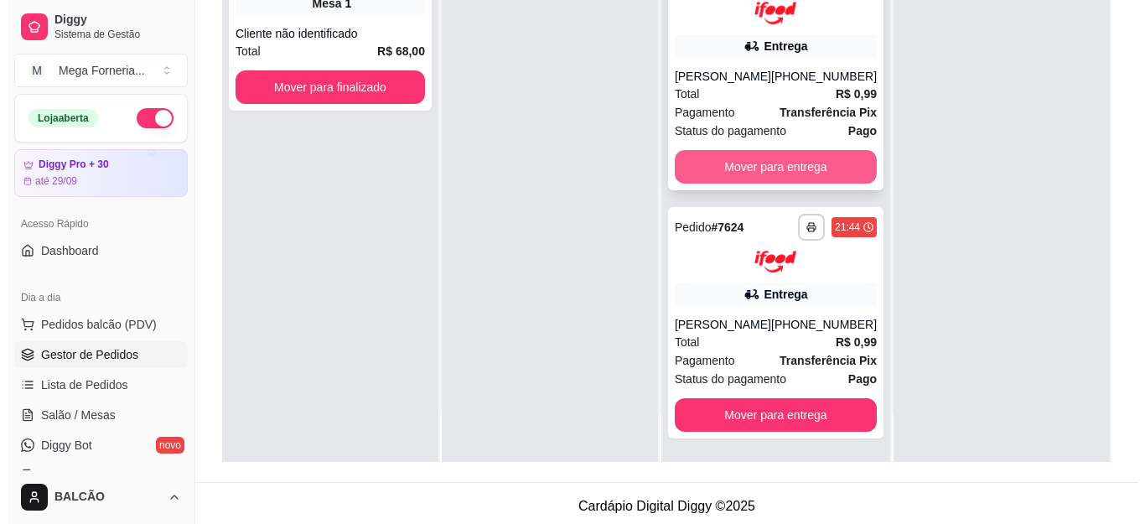
scroll to position [256, 0]
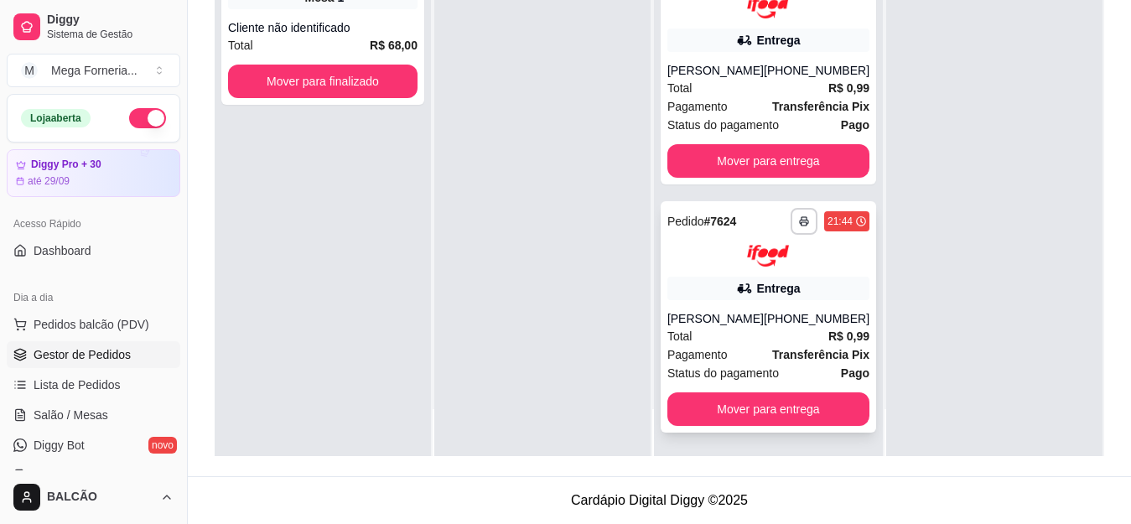
click at [742, 324] on div "[PERSON_NAME]" at bounding box center [715, 318] width 96 height 17
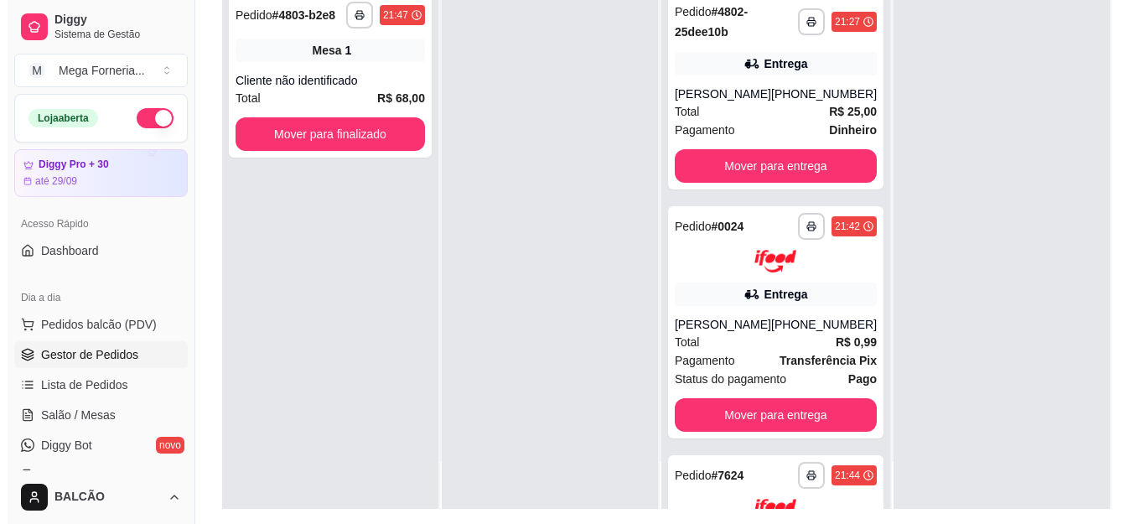
scroll to position [189, 0]
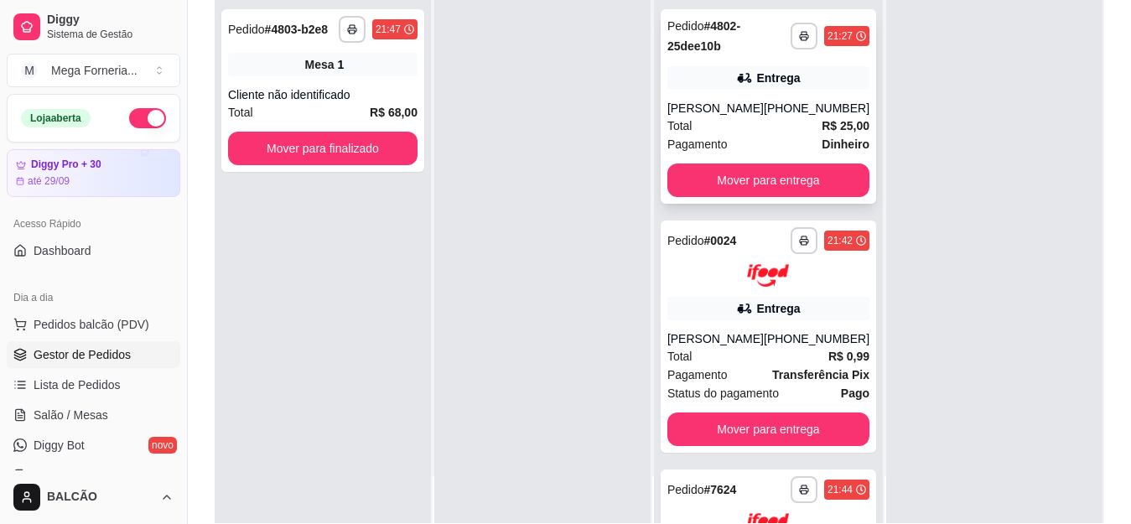
click at [770, 122] on div "Total R$ 25,00" at bounding box center [768, 126] width 202 height 18
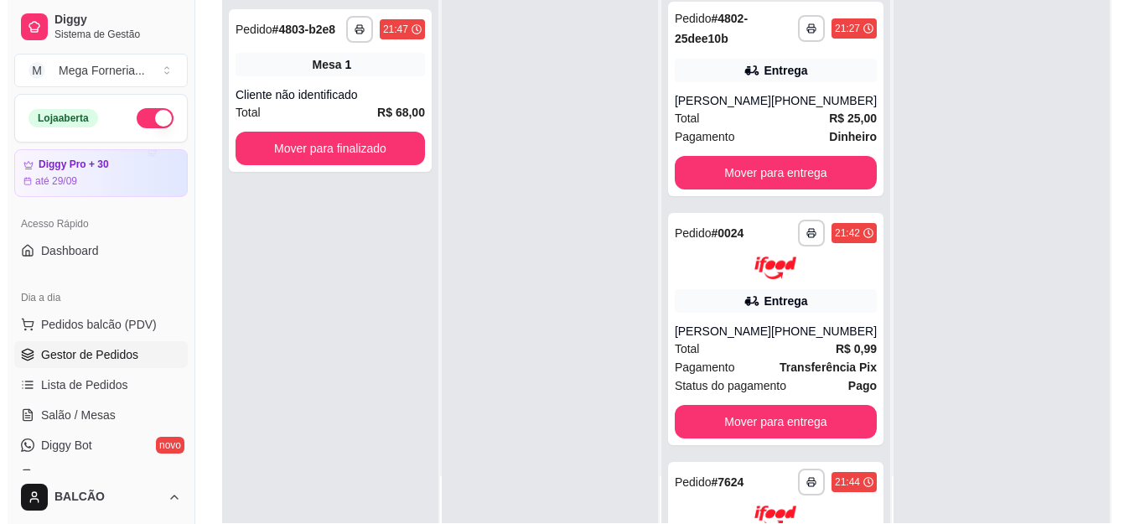
scroll to position [0, 0]
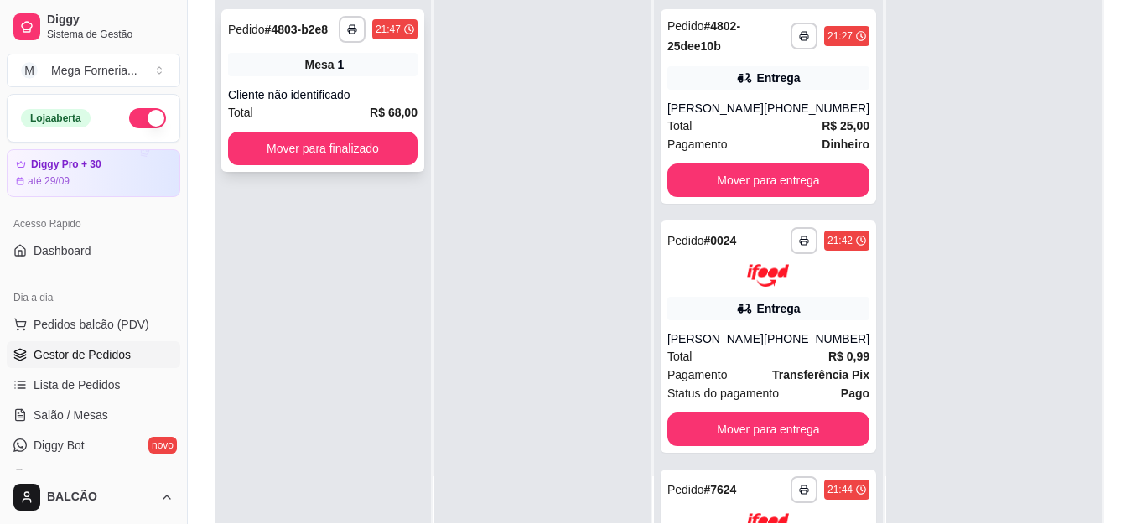
click at [305, 75] on div "Mesa 1" at bounding box center [322, 64] width 189 height 23
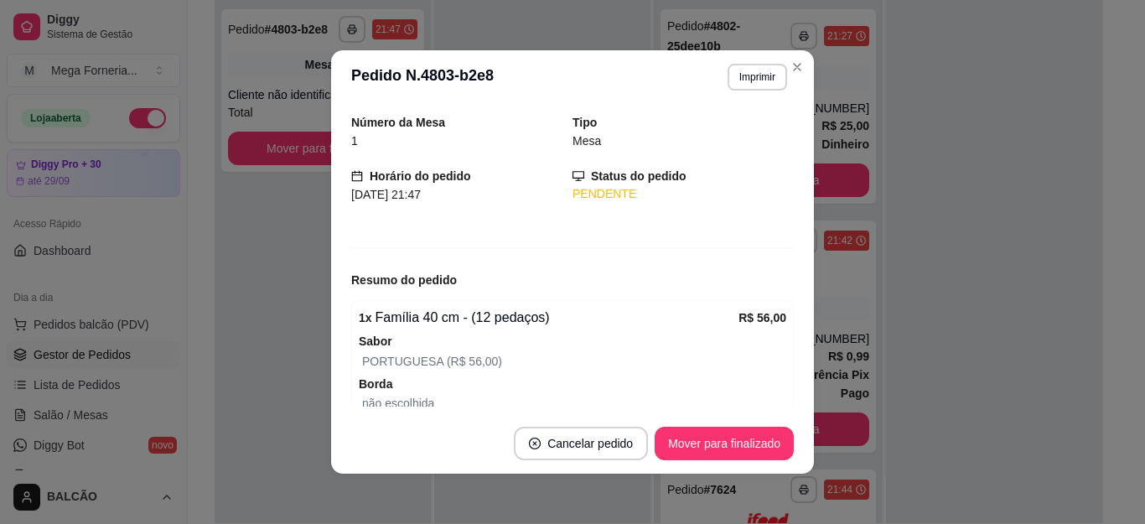
scroll to position [226, 0]
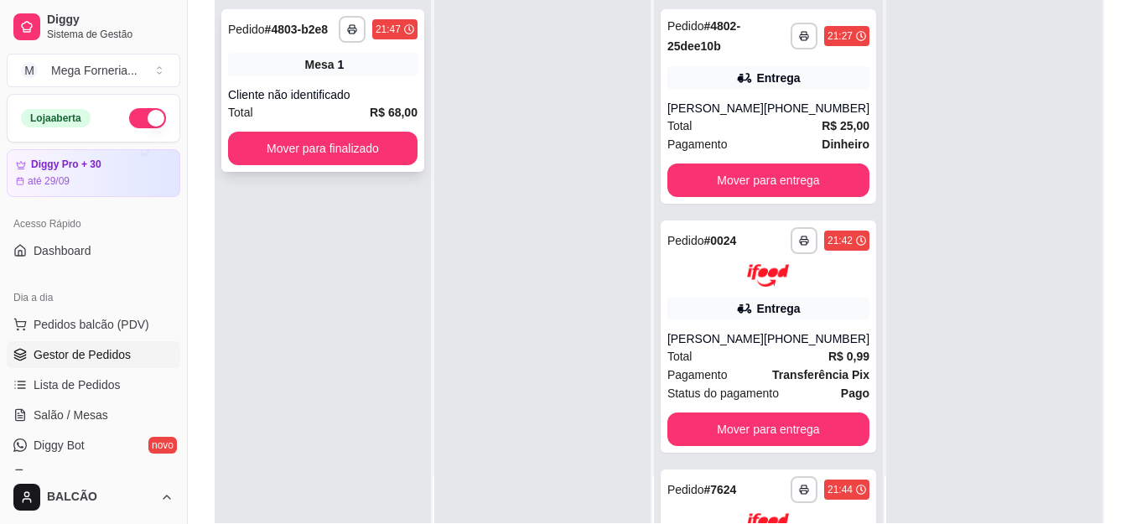
click at [293, 81] on div "**********" at bounding box center [322, 90] width 203 height 163
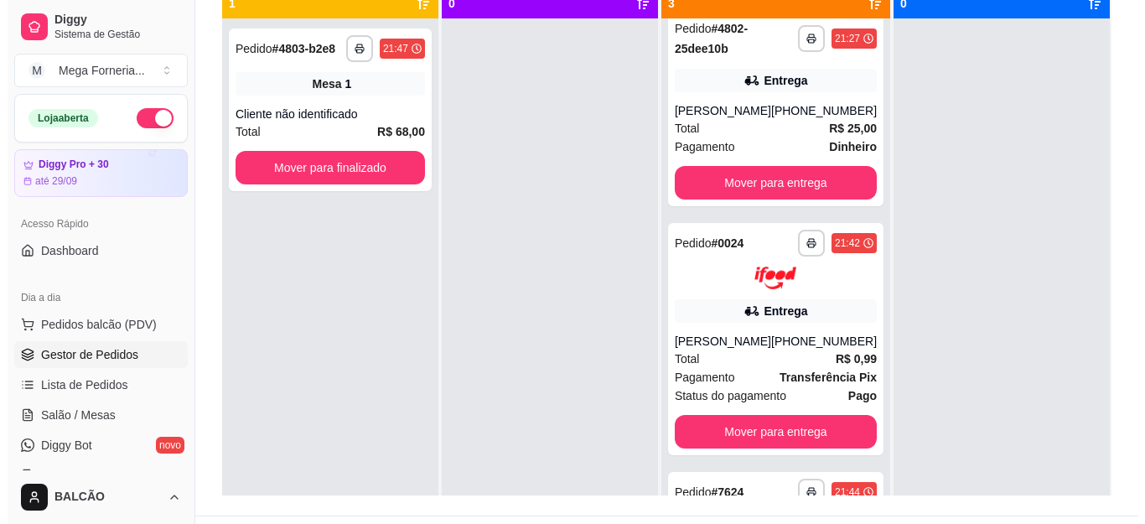
scroll to position [0, 0]
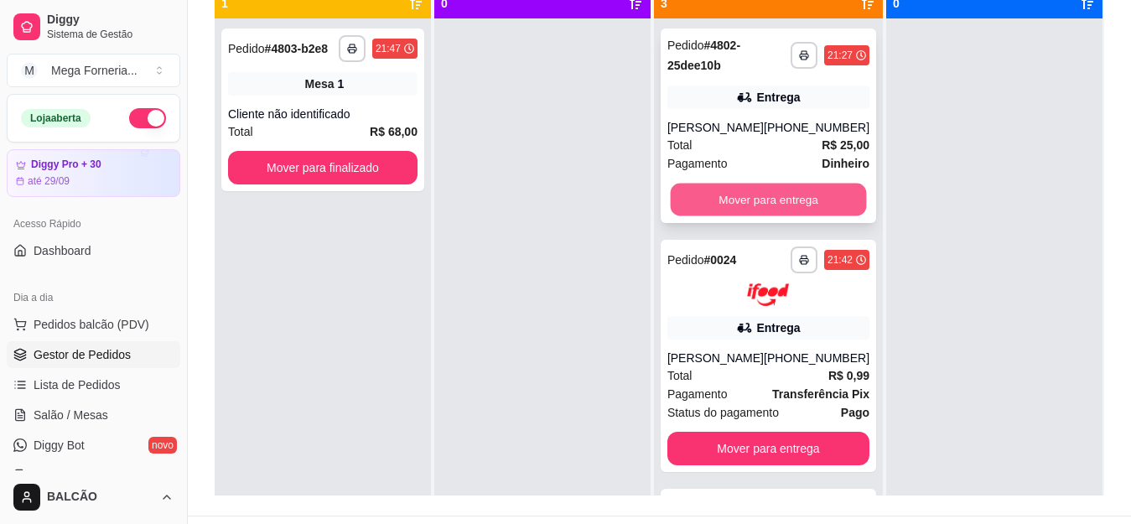
click at [795, 200] on button "Mover para entrega" at bounding box center [768, 200] width 196 height 33
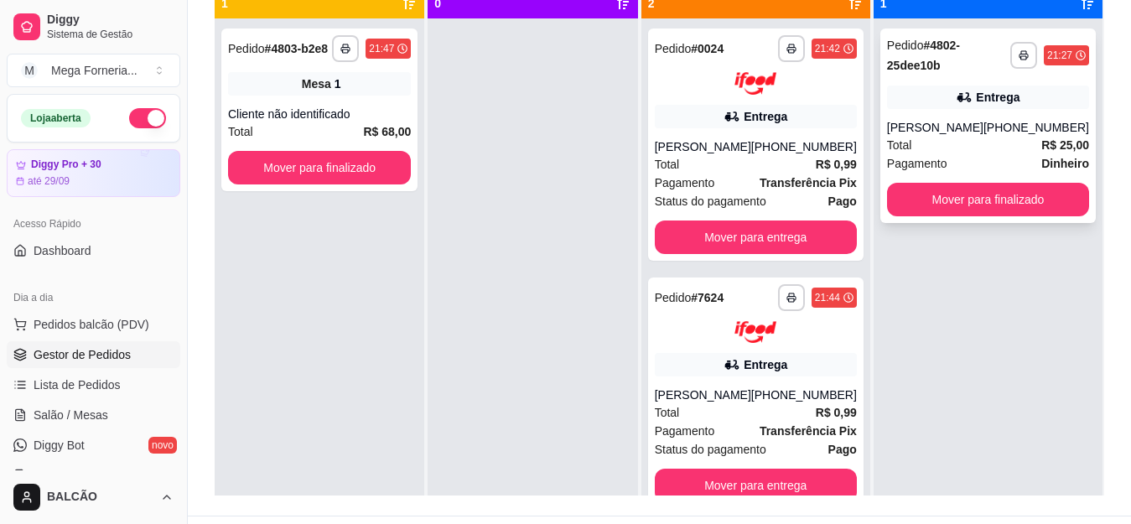
click at [1008, 160] on div "Pagamento Dinheiro" at bounding box center [988, 163] width 202 height 18
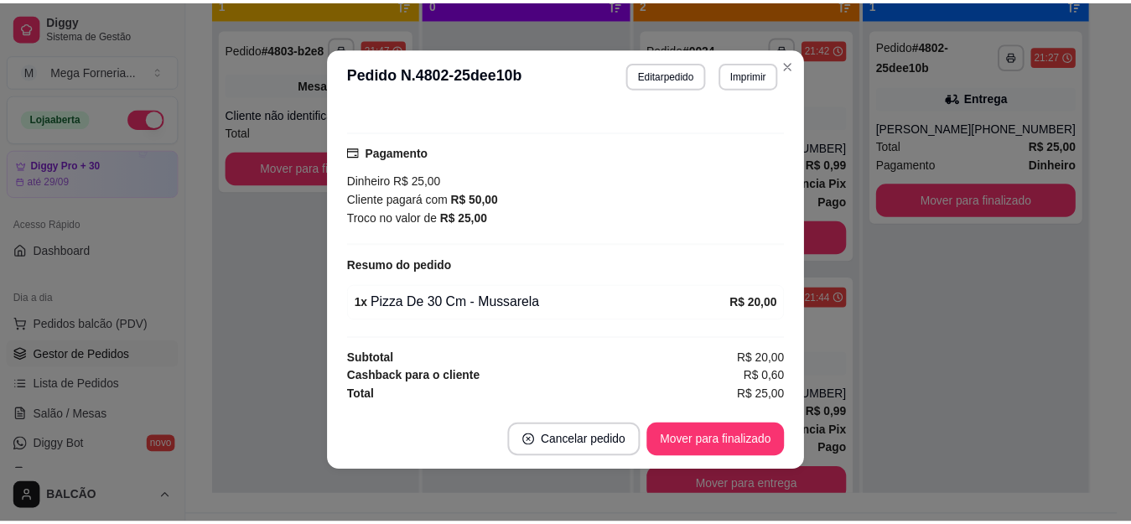
scroll to position [3, 0]
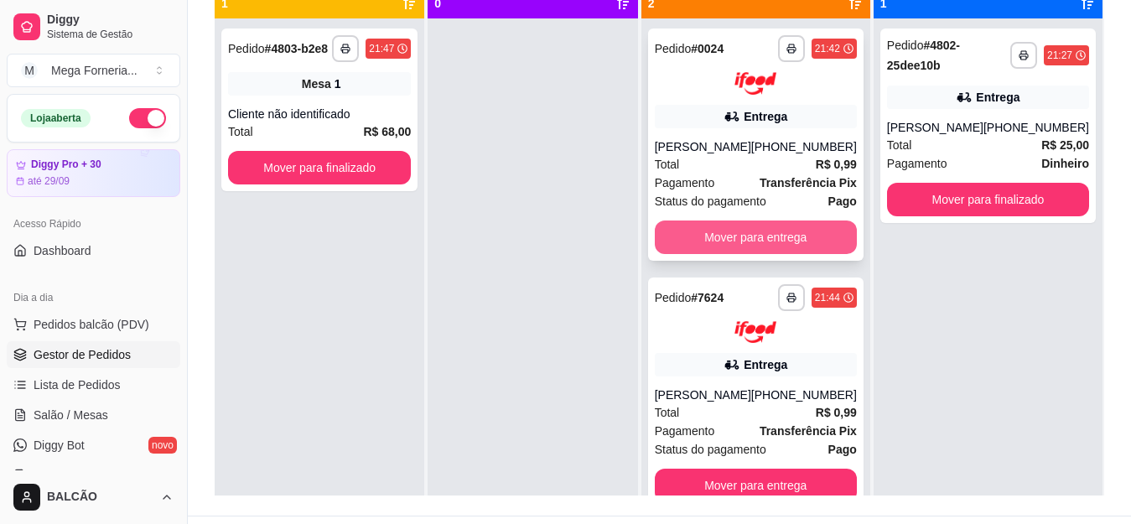
click at [749, 249] on button "Mover para entrega" at bounding box center [756, 237] width 202 height 34
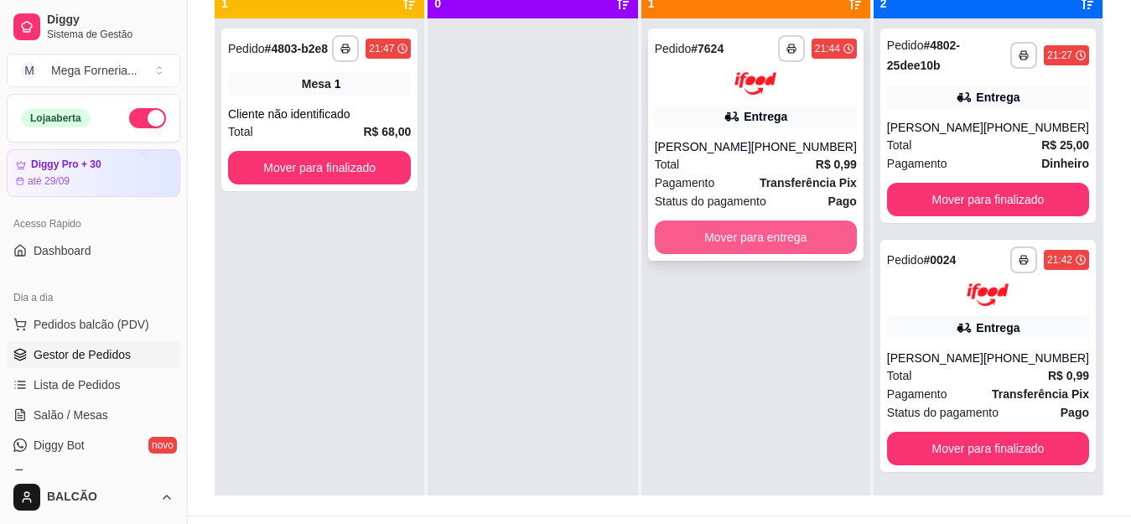
click at [753, 241] on button "Mover para entrega" at bounding box center [756, 237] width 202 height 34
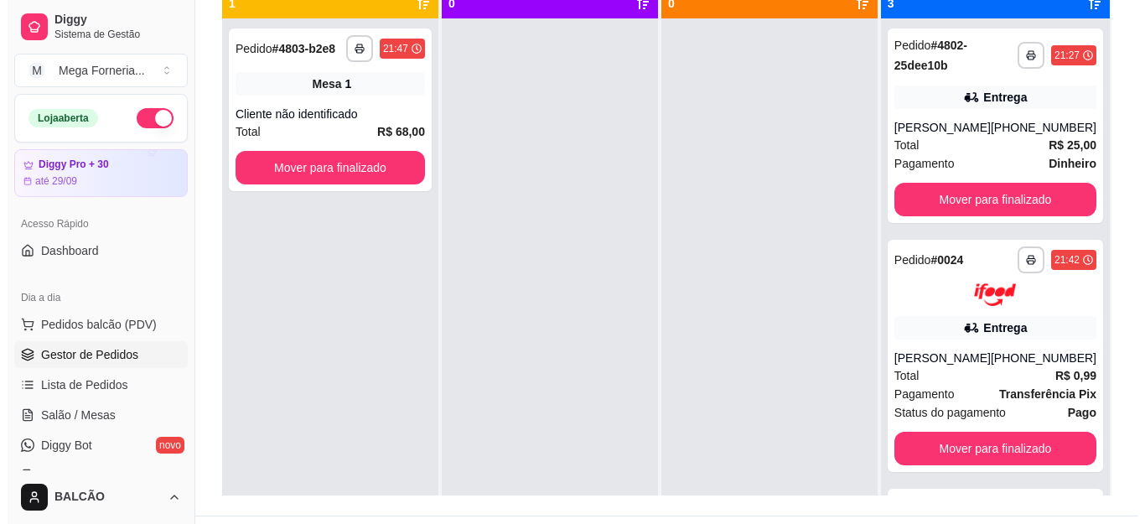
scroll to position [168, 0]
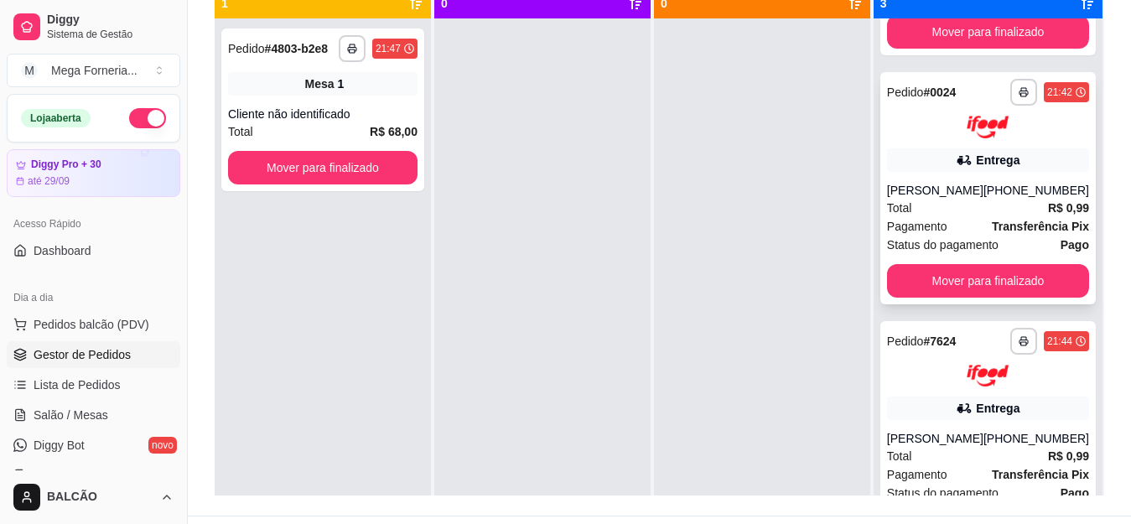
click at [926, 217] on div "Total R$ 0,99" at bounding box center [988, 208] width 202 height 18
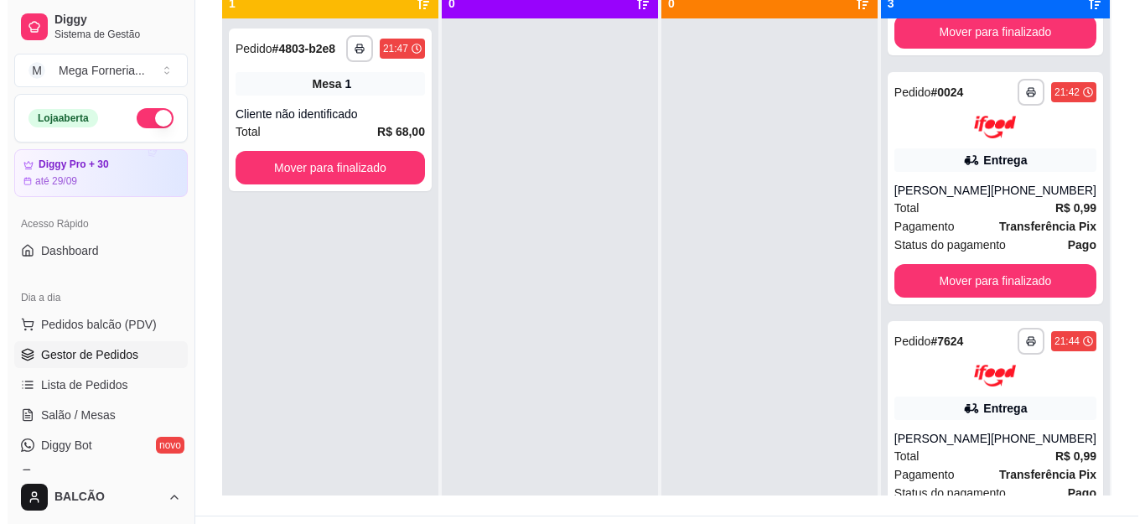
scroll to position [218, 0]
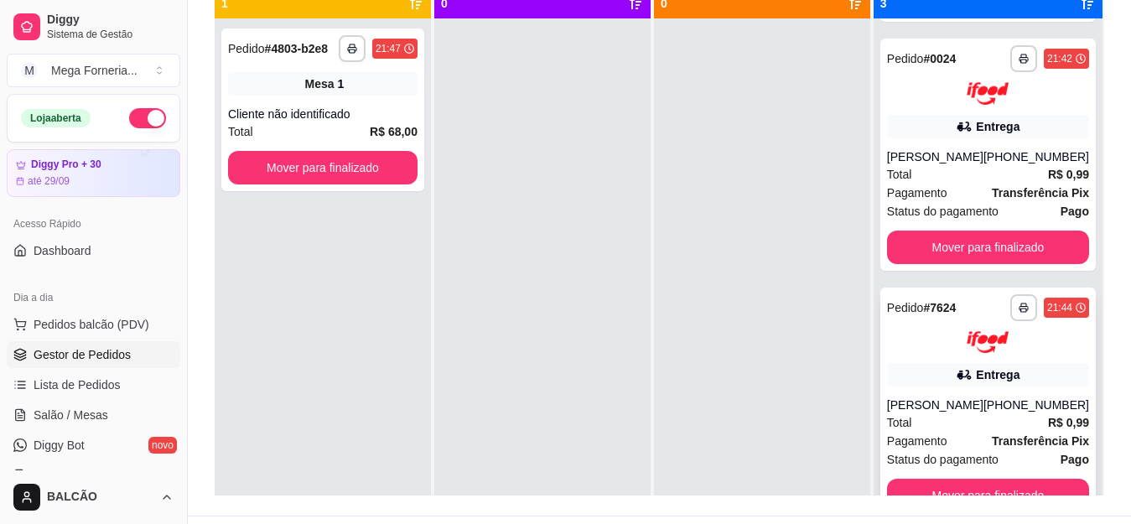
click at [926, 426] on div "Total R$ 0,99" at bounding box center [988, 422] width 202 height 18
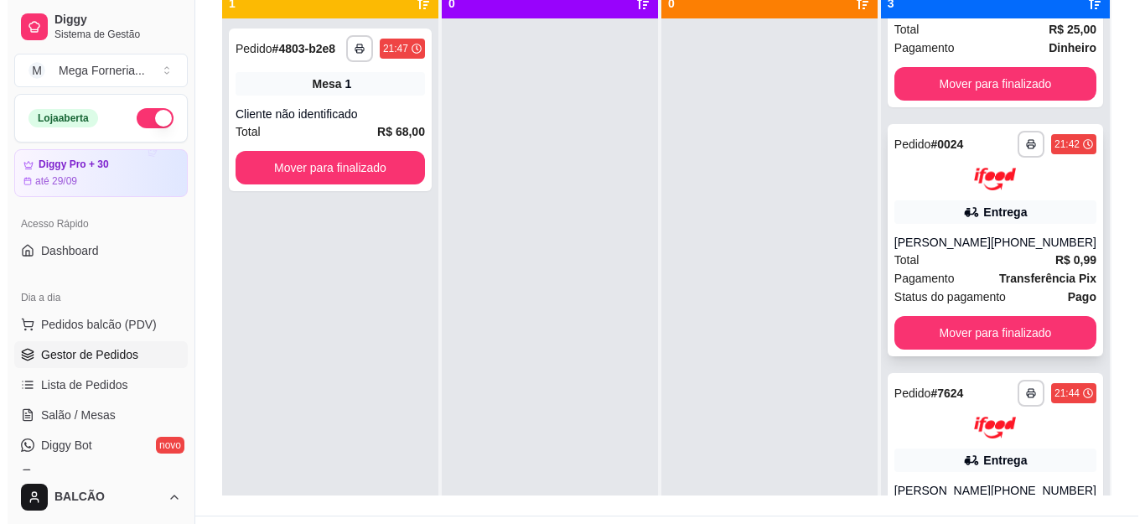
scroll to position [0, 0]
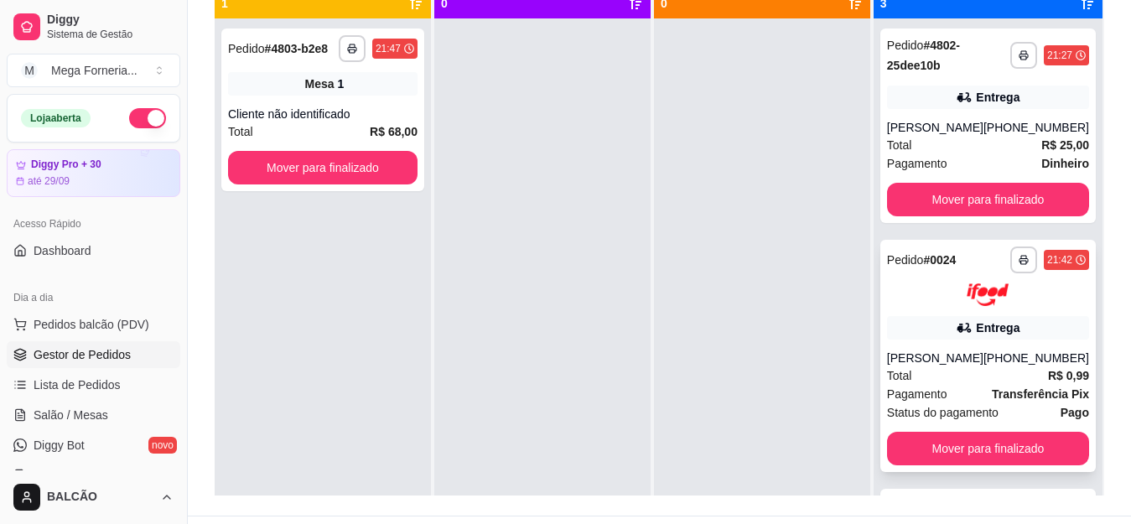
click at [989, 136] on div "Total R$ 25,00" at bounding box center [988, 145] width 202 height 18
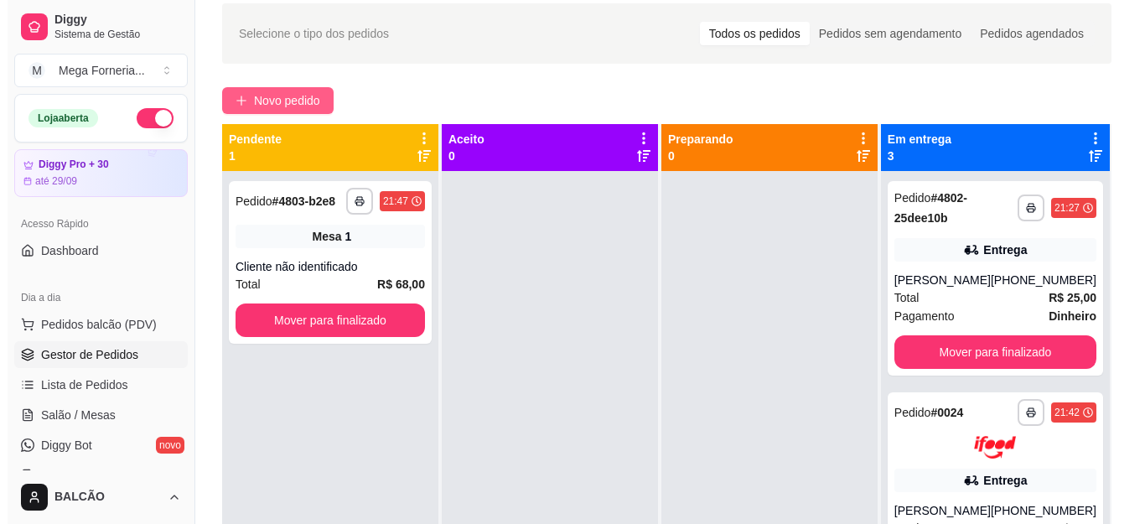
scroll to position [49, 0]
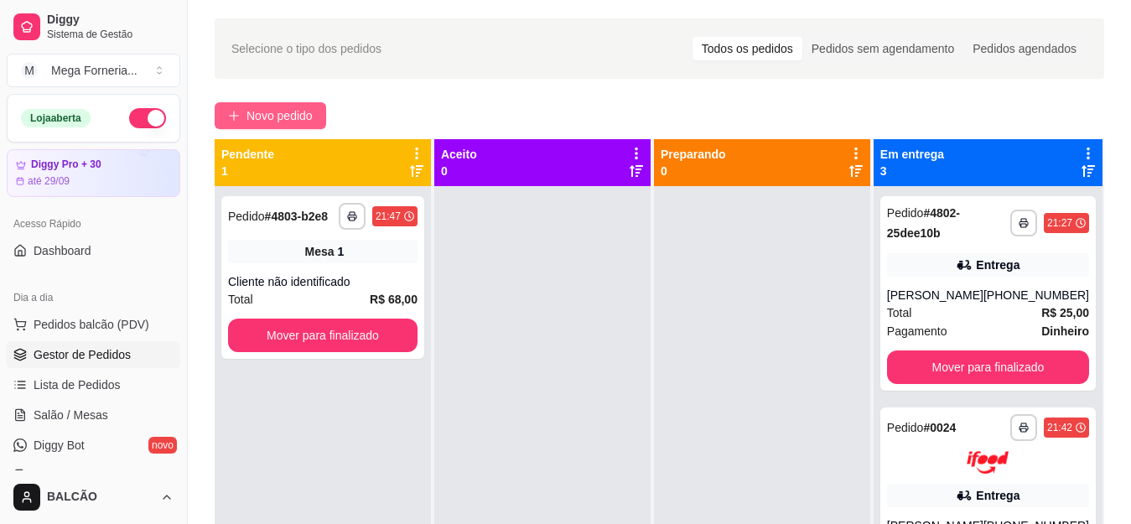
click at [257, 103] on button "Novo pedido" at bounding box center [271, 115] width 112 height 27
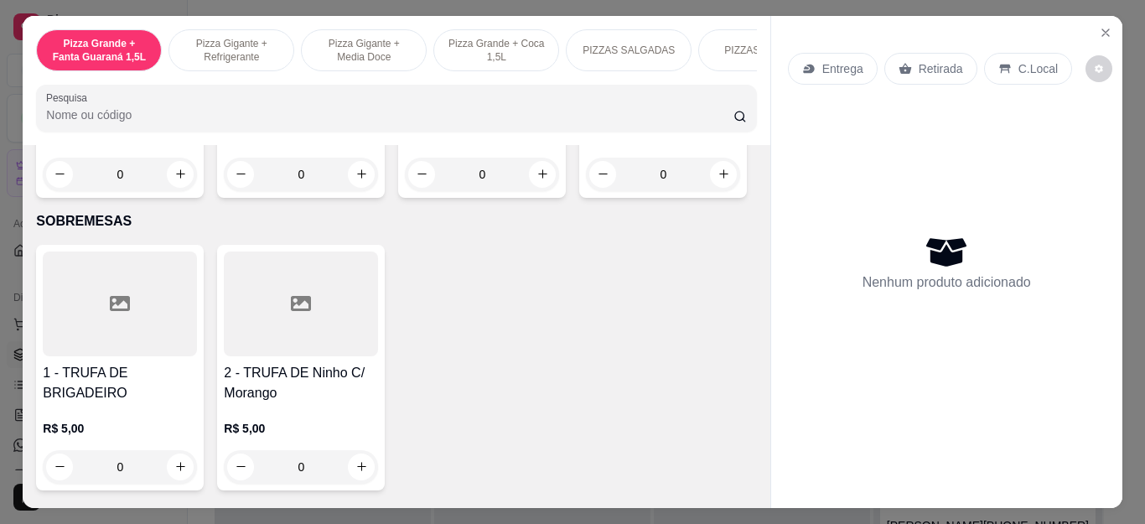
scroll to position [1761, 0]
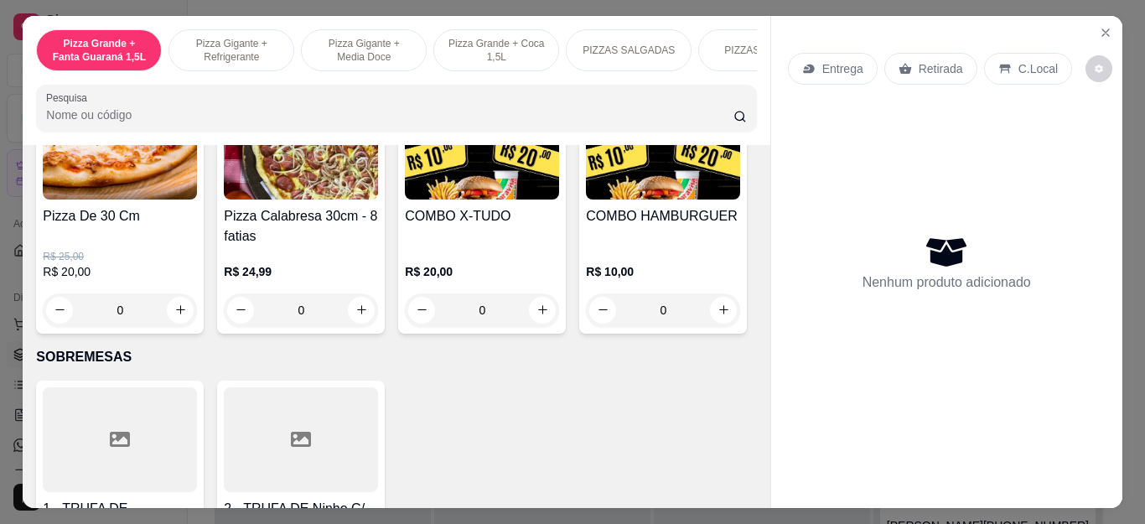
click at [540, 314] on div "0" at bounding box center [482, 310] width 154 height 34
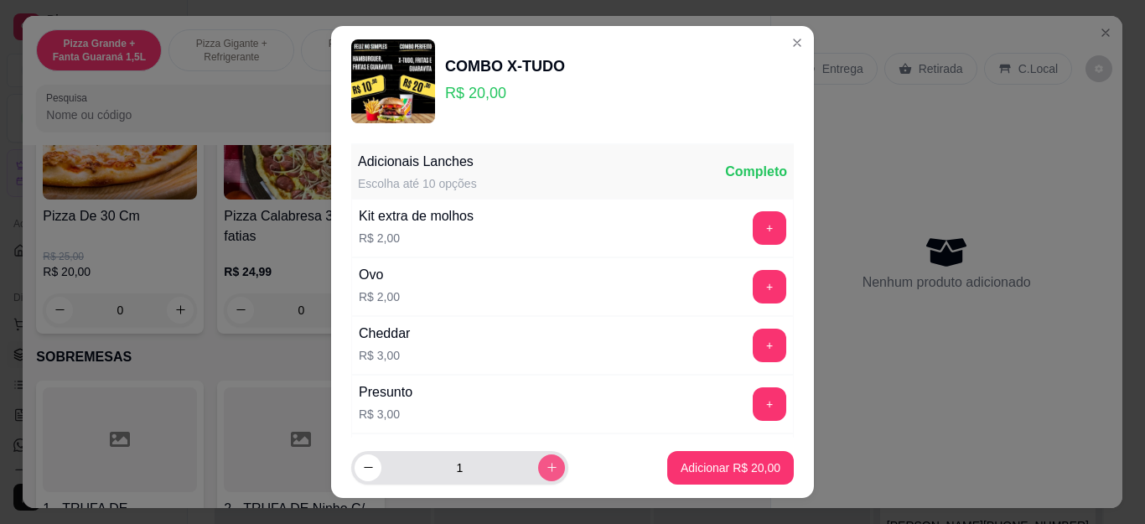
click at [538, 479] on button "increase-product-quantity" at bounding box center [551, 467] width 27 height 27
type input "2"
click at [742, 463] on p "Adicionar R$ 40,00" at bounding box center [731, 467] width 100 height 17
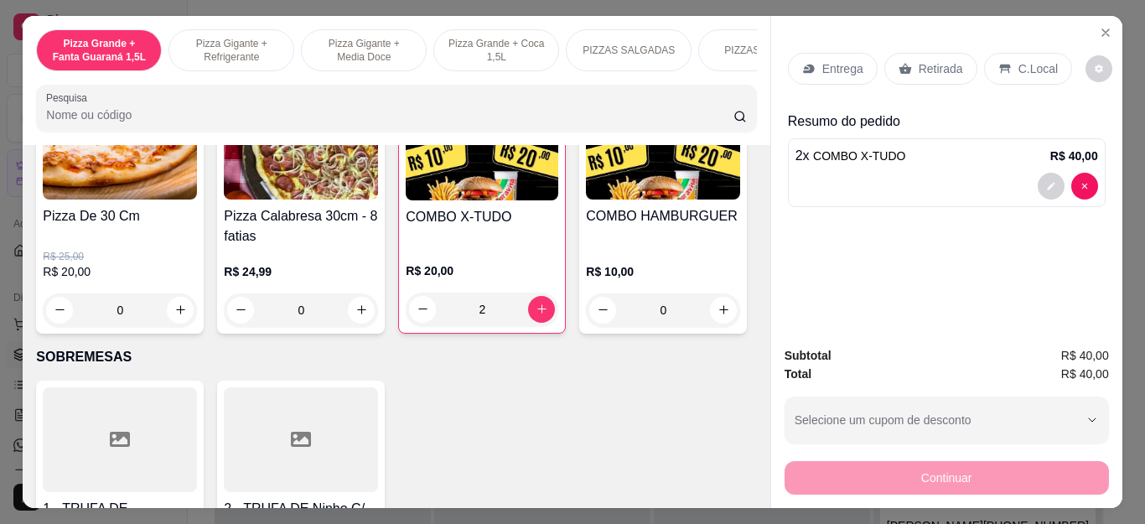
type input "2"
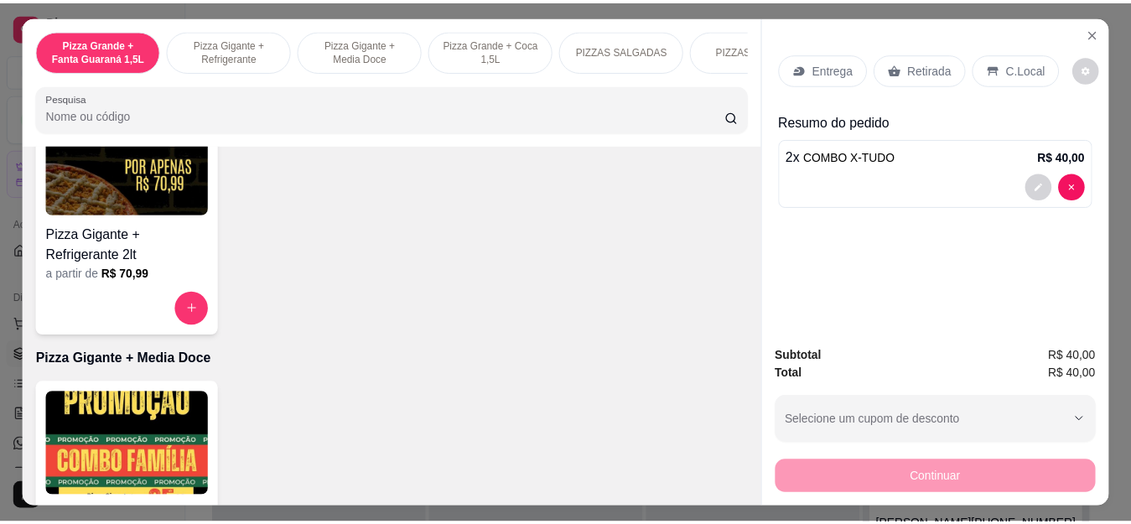
scroll to position [0, 0]
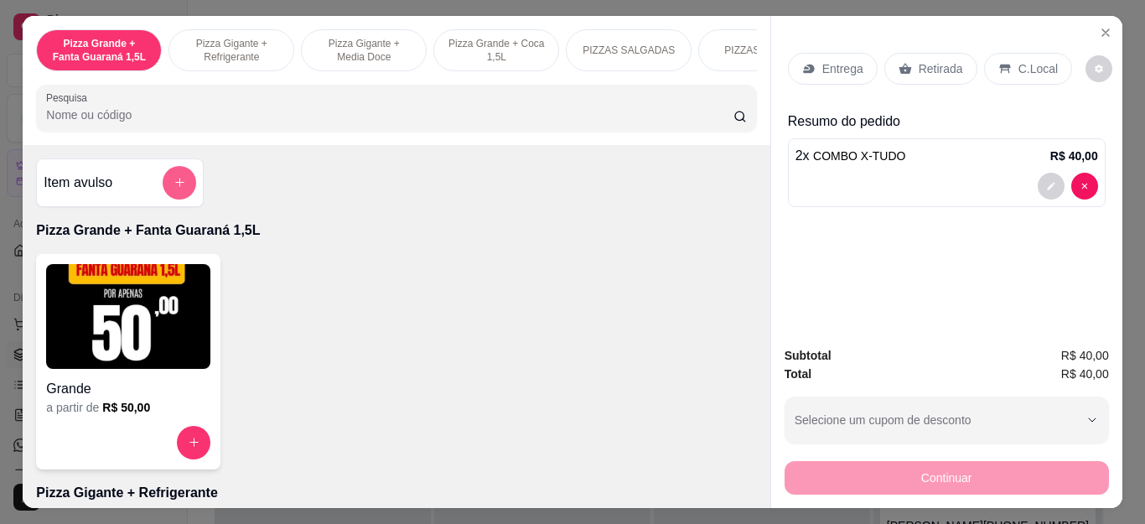
click at [176, 188] on icon "add-separate-item" at bounding box center [180, 182] width 13 height 13
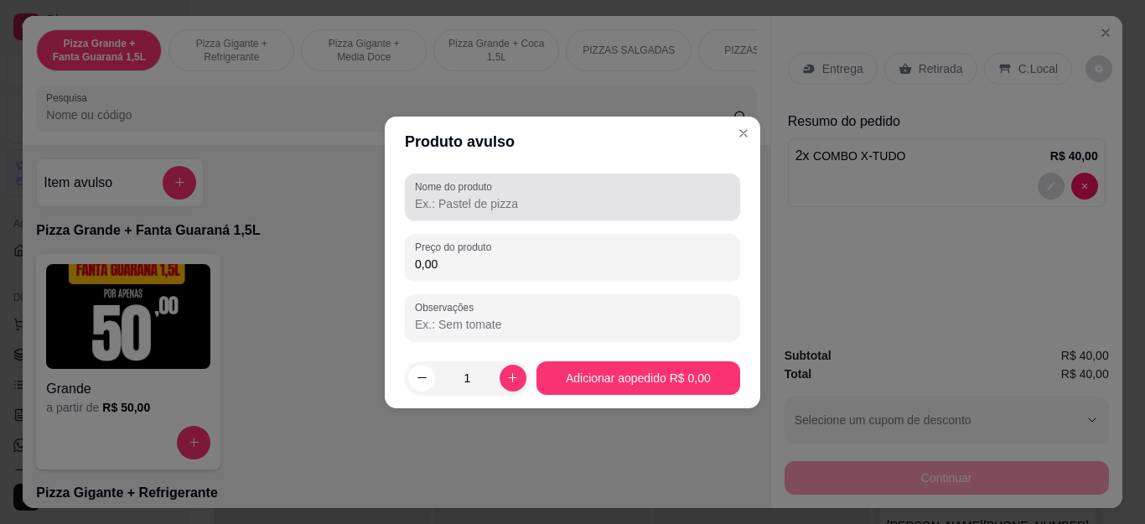
click at [584, 184] on div at bounding box center [572, 197] width 315 height 34
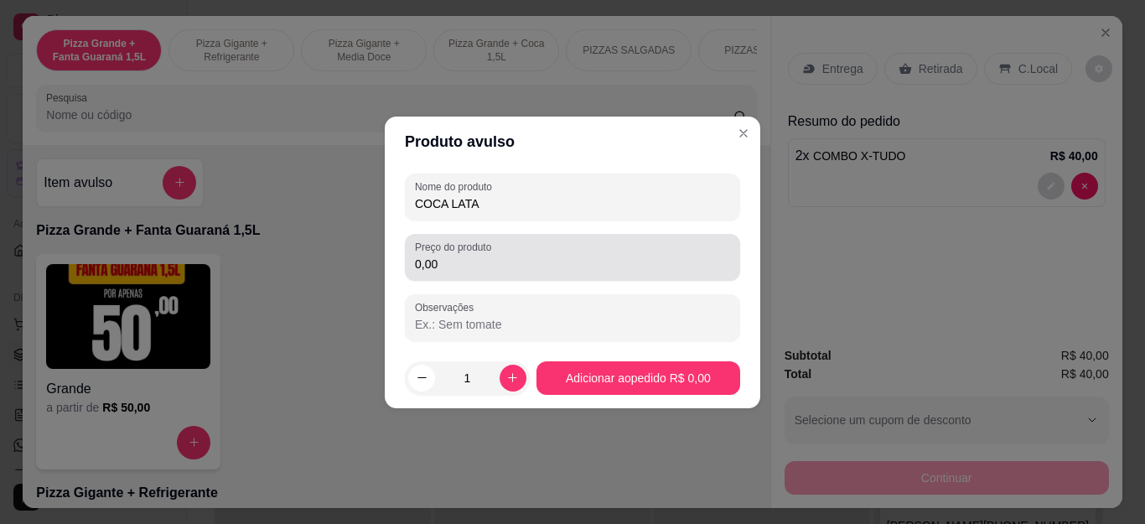
type input "COCA LATA"
click at [549, 274] on div "Preço do produto 0,00" at bounding box center [572, 257] width 335 height 47
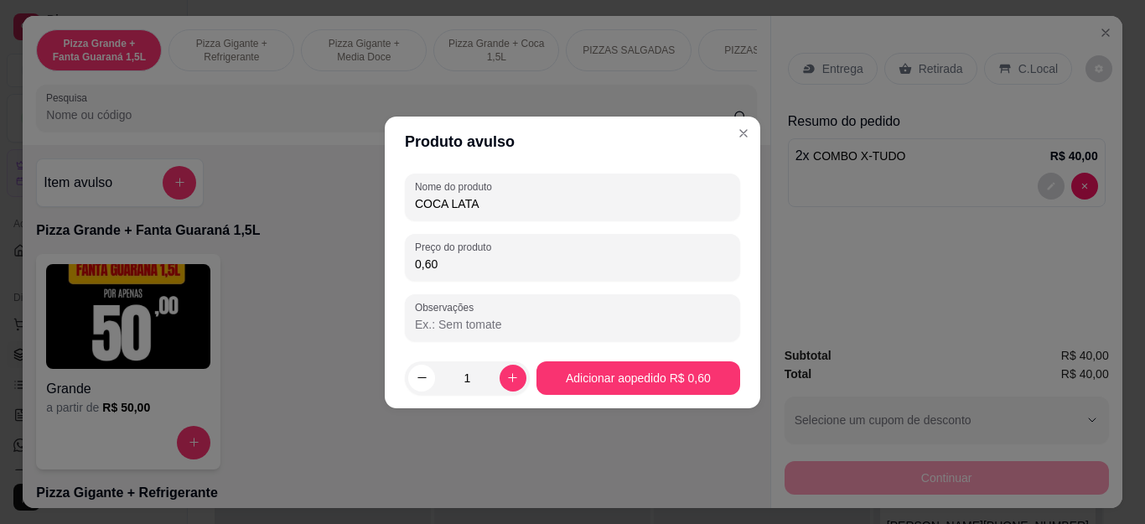
type input "6,00"
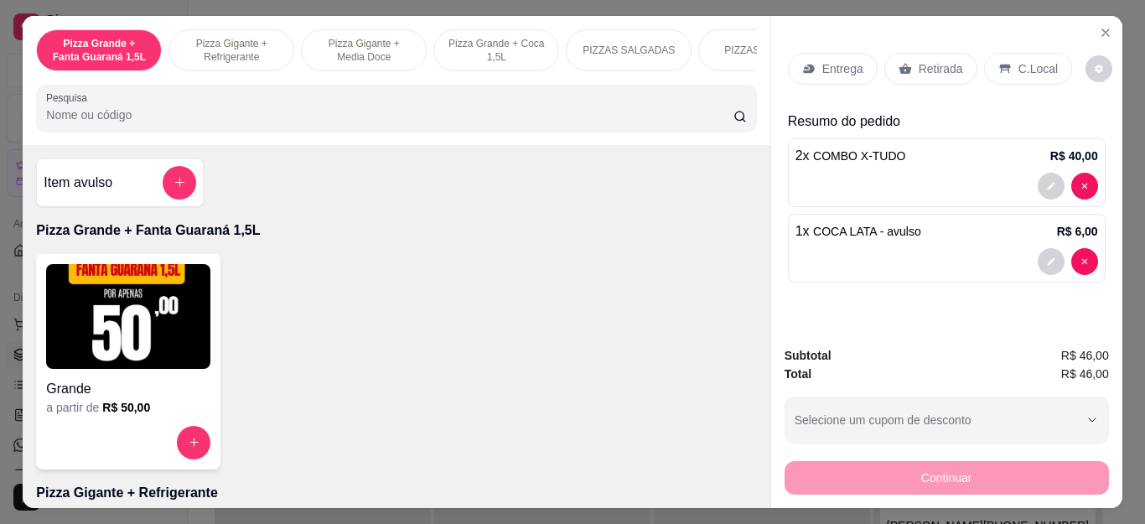
click at [830, 61] on p "Entrega" at bounding box center [842, 68] width 41 height 17
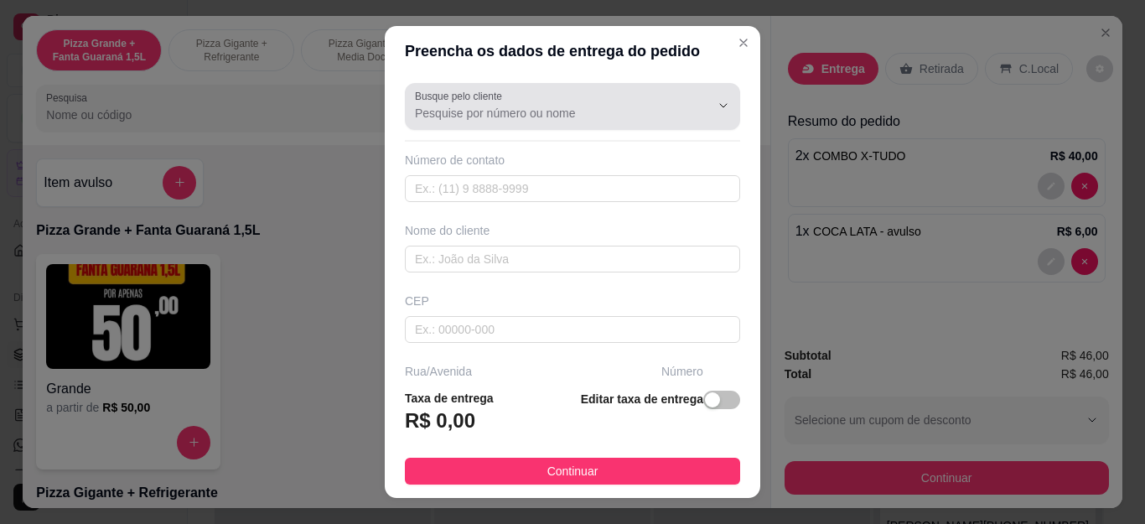
click at [593, 100] on div at bounding box center [572, 107] width 315 height 34
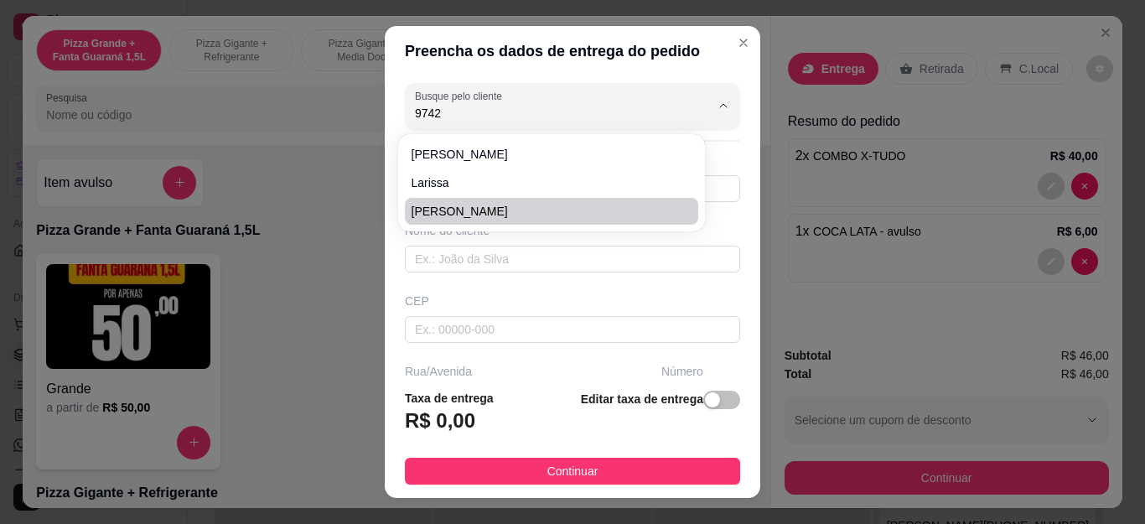
click at [512, 204] on span "[PERSON_NAME]" at bounding box center [543, 211] width 263 height 17
type input "[PERSON_NAME]"
type input "22992269742"
type input "[PERSON_NAME]"
type input "Cabo Frio"
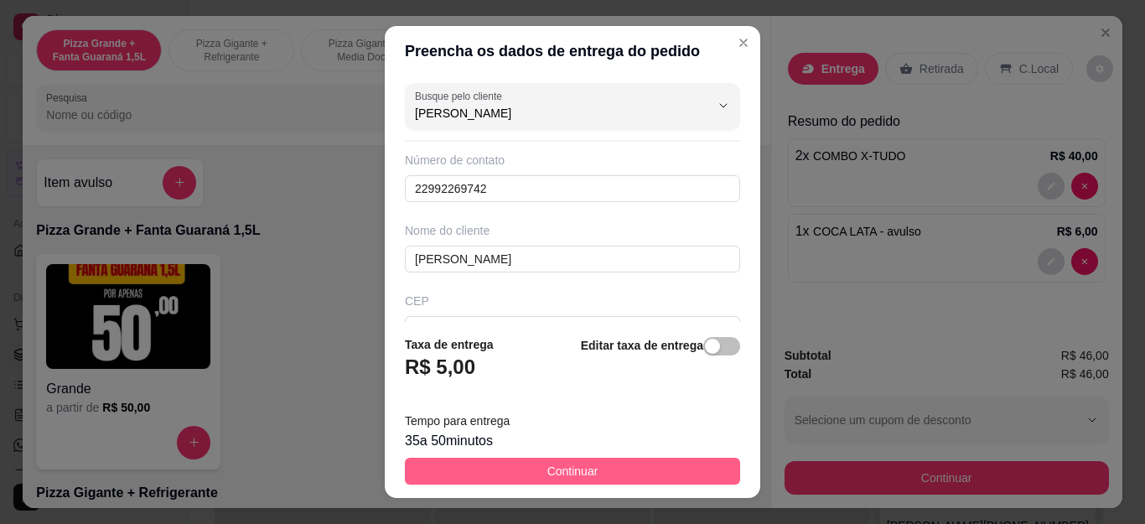
type input "[PERSON_NAME]"
click at [591, 464] on button "Continuar" at bounding box center [572, 471] width 335 height 27
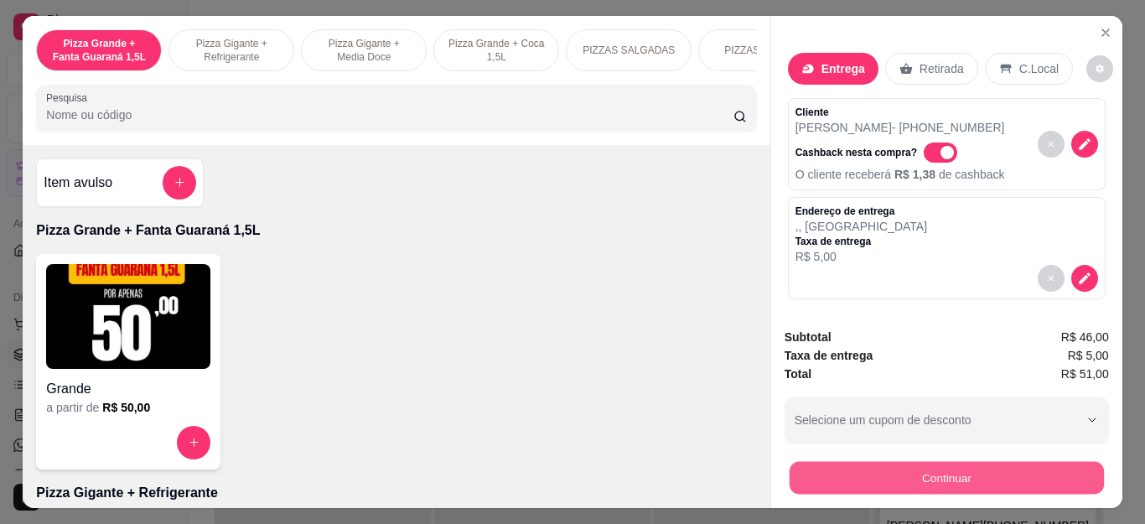
click at [952, 480] on button "Continuar" at bounding box center [946, 478] width 314 height 33
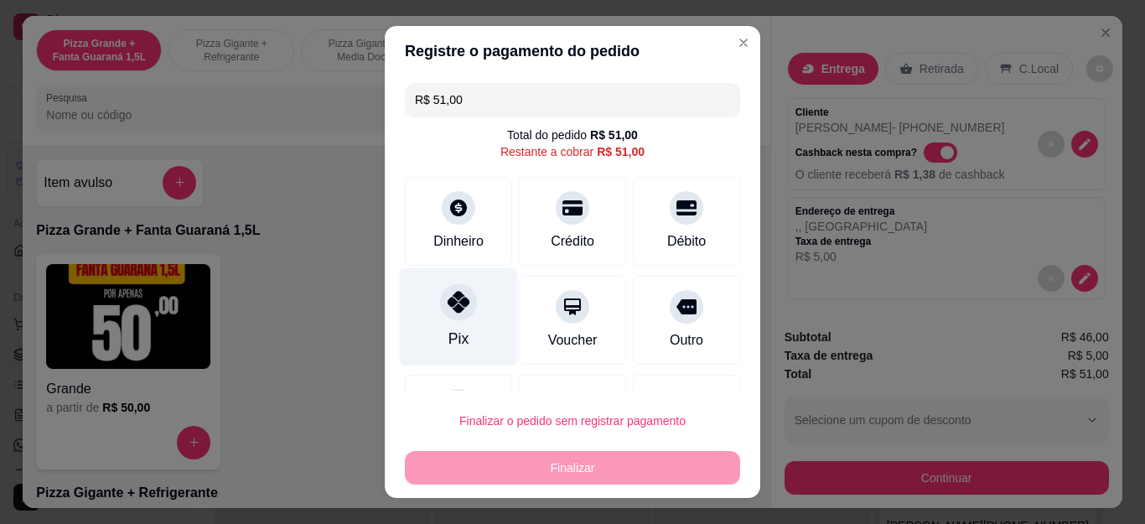
click at [439, 327] on div "Pix" at bounding box center [459, 317] width 118 height 98
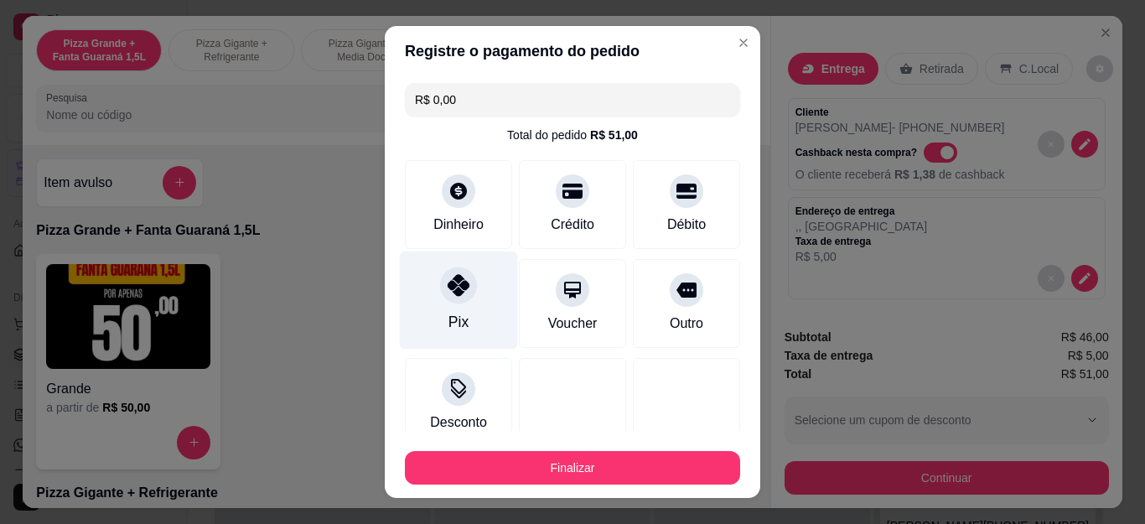
type input "R$ 0,00"
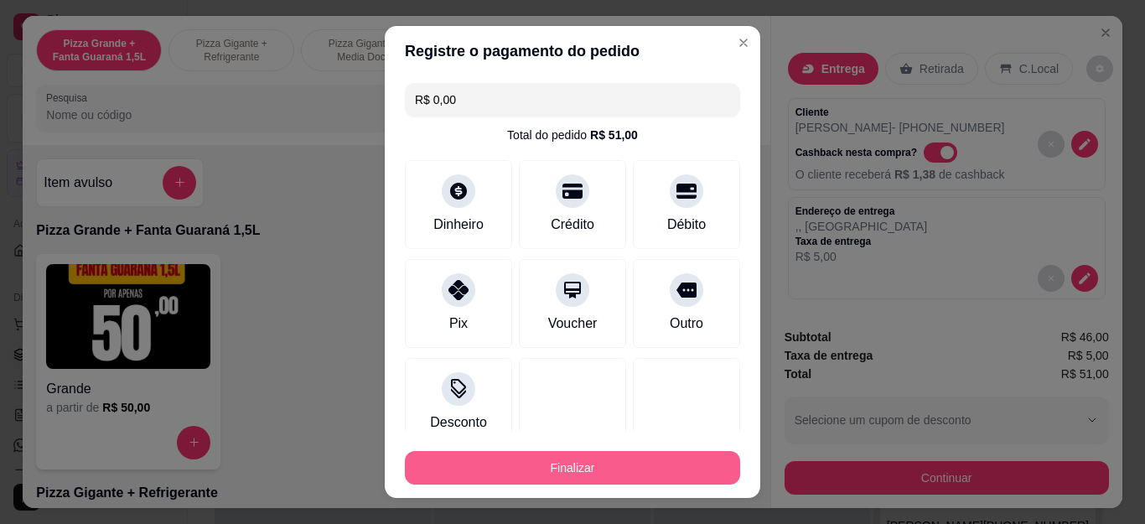
click at [546, 464] on button "Finalizar" at bounding box center [572, 468] width 335 height 34
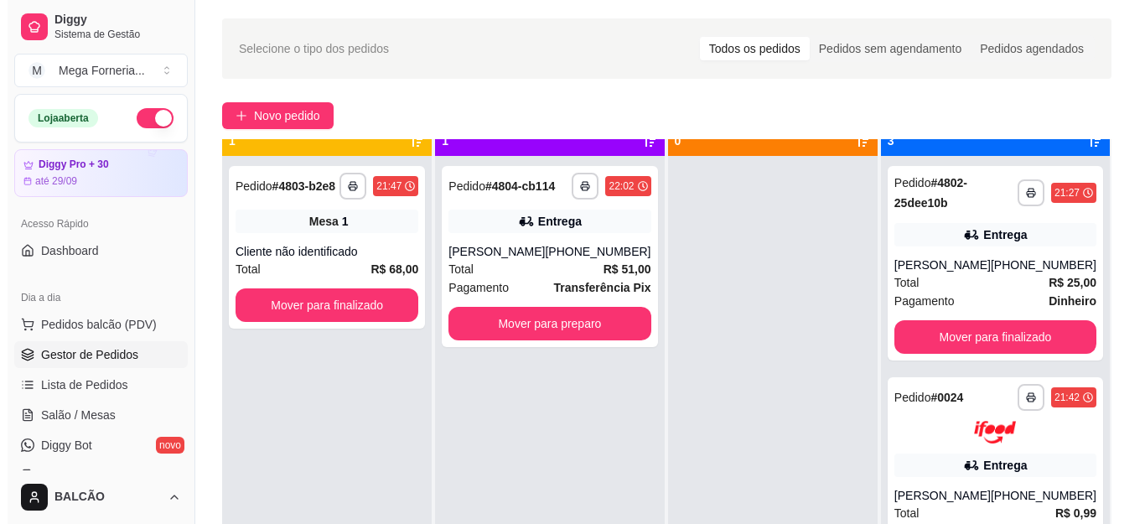
scroll to position [47, 0]
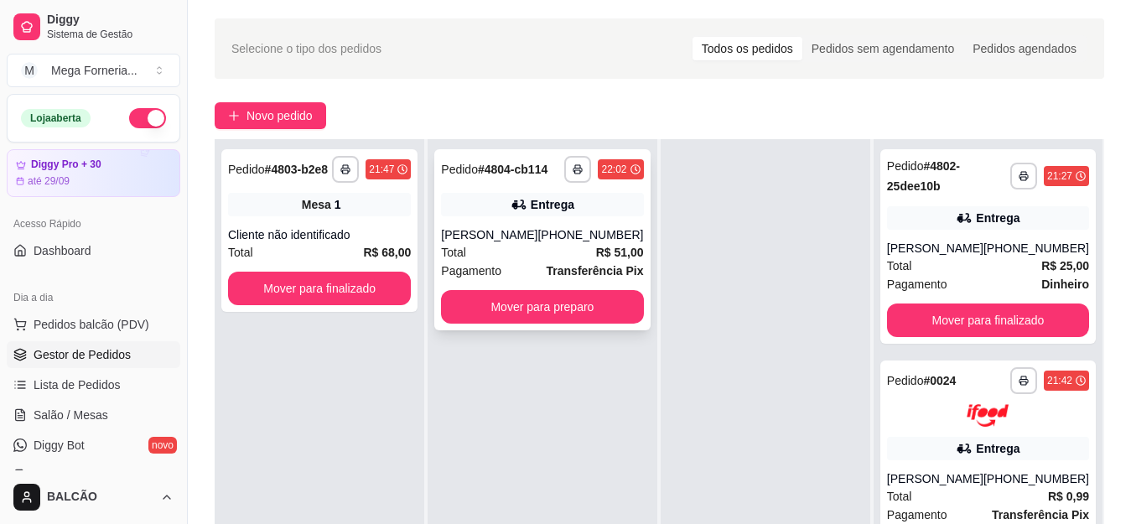
click at [521, 262] on div "Total R$ 51,00" at bounding box center [542, 252] width 202 height 18
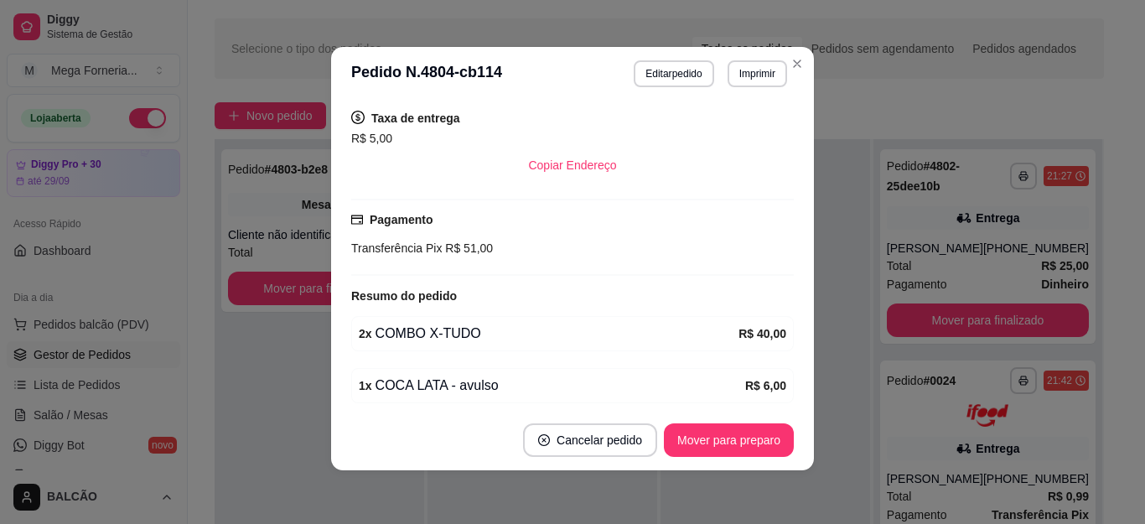
scroll to position [458, 0]
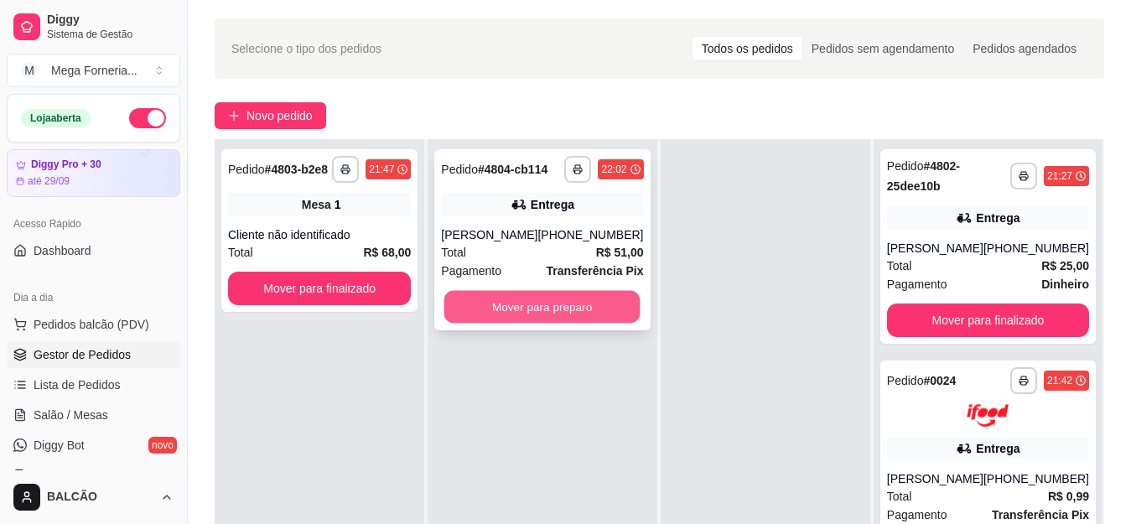
click at [549, 312] on button "Mover para preparo" at bounding box center [542, 307] width 196 height 33
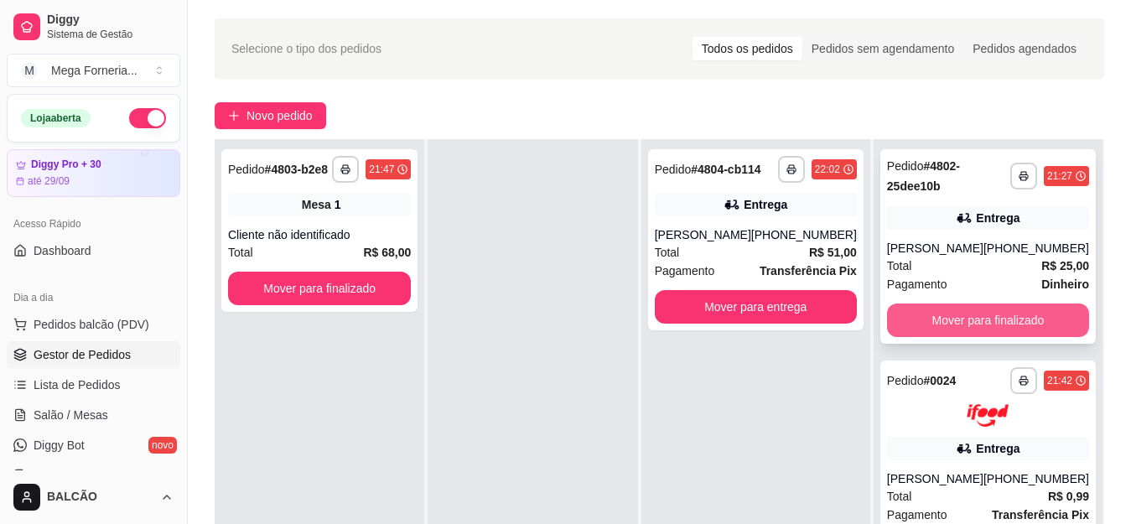
click at [1007, 315] on button "Mover para finalizado" at bounding box center [988, 320] width 202 height 34
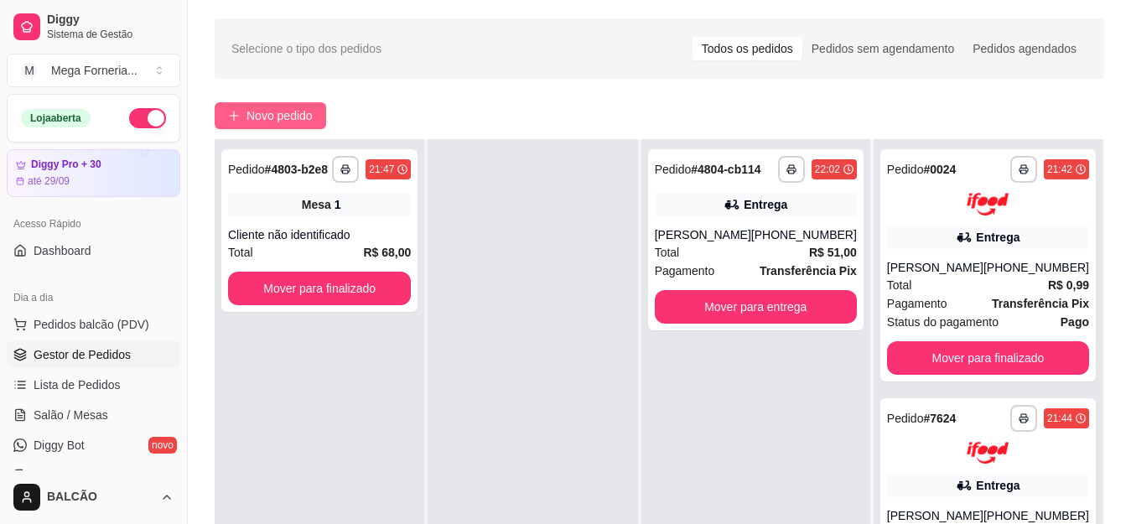
click at [273, 115] on span "Novo pedido" at bounding box center [279, 115] width 66 height 18
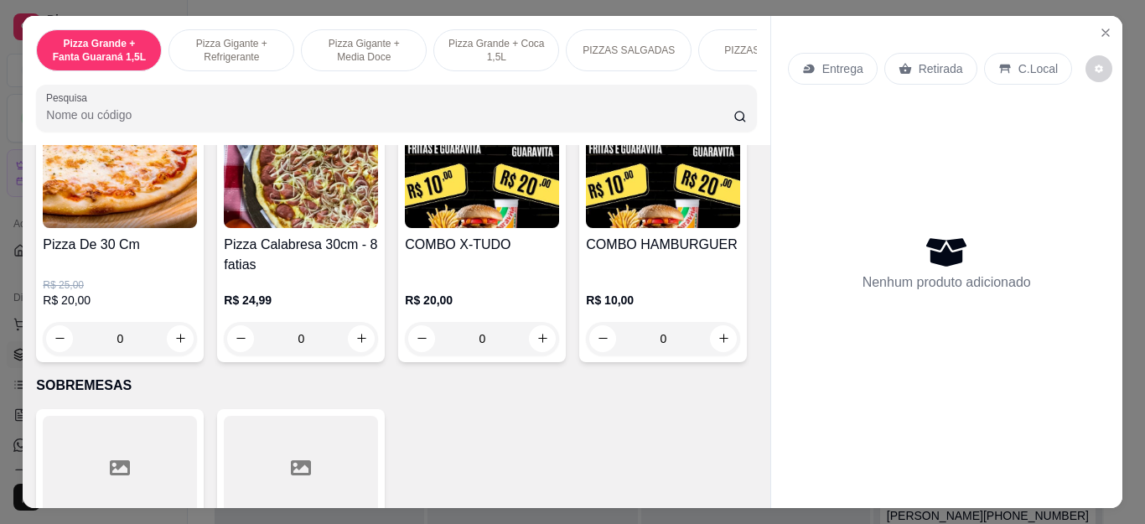
scroll to position [1676, 0]
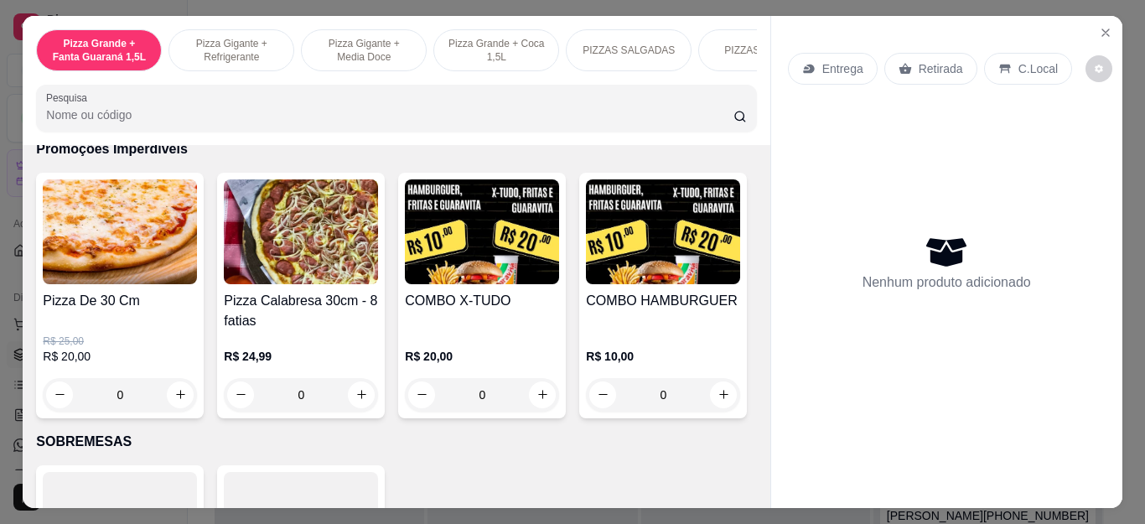
click at [535, 391] on div "0" at bounding box center [482, 395] width 154 height 34
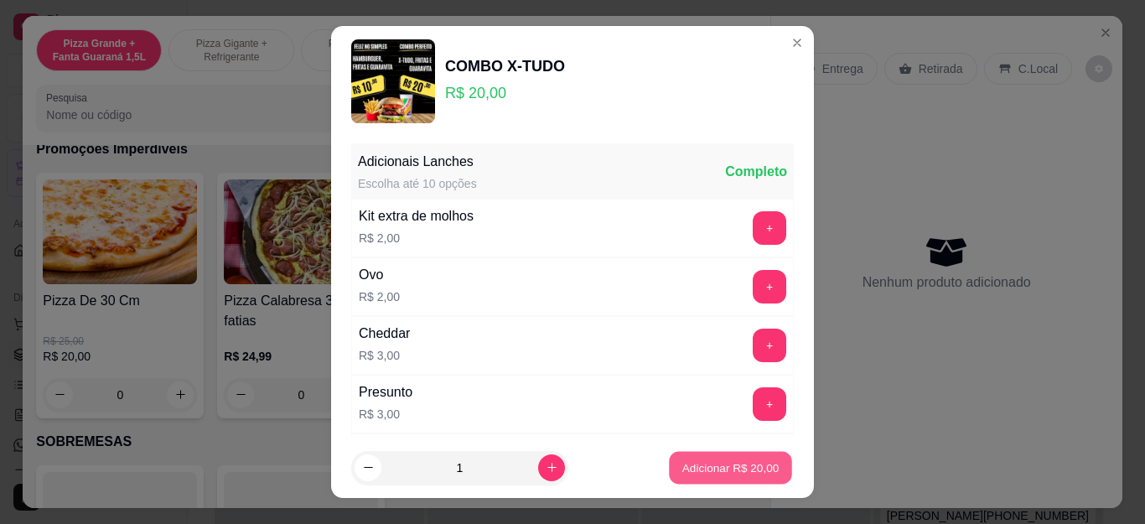
click at [703, 461] on p "Adicionar R$ 20,00" at bounding box center [730, 467] width 97 height 16
type input "1"
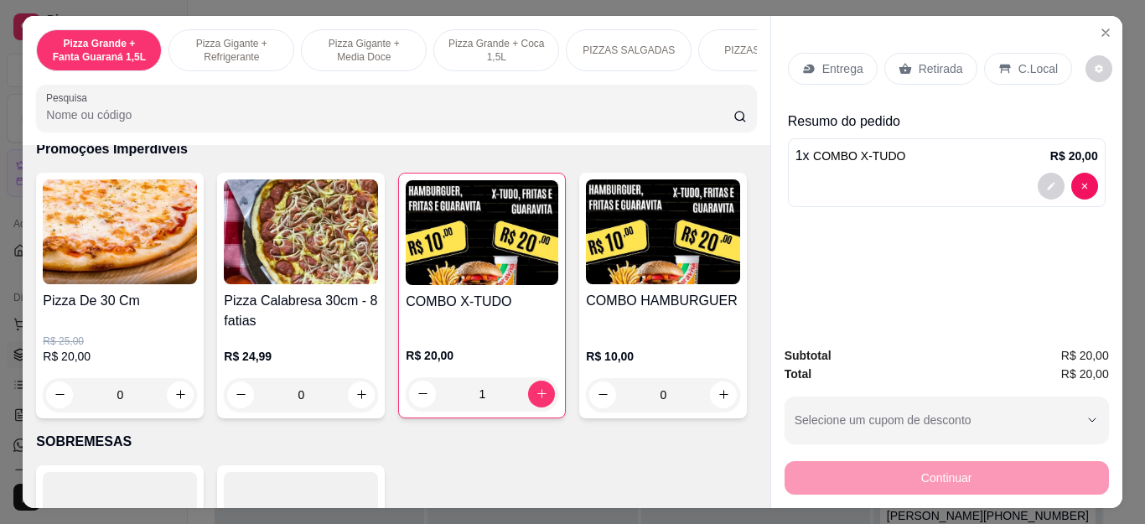
click at [847, 62] on p "Entrega" at bounding box center [842, 68] width 41 height 17
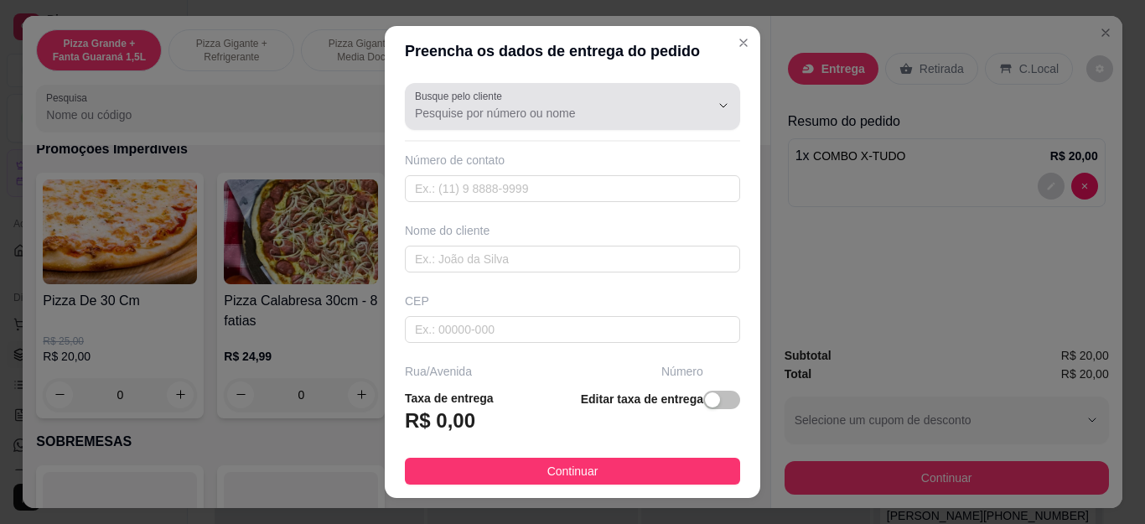
click at [628, 122] on div at bounding box center [572, 107] width 315 height 34
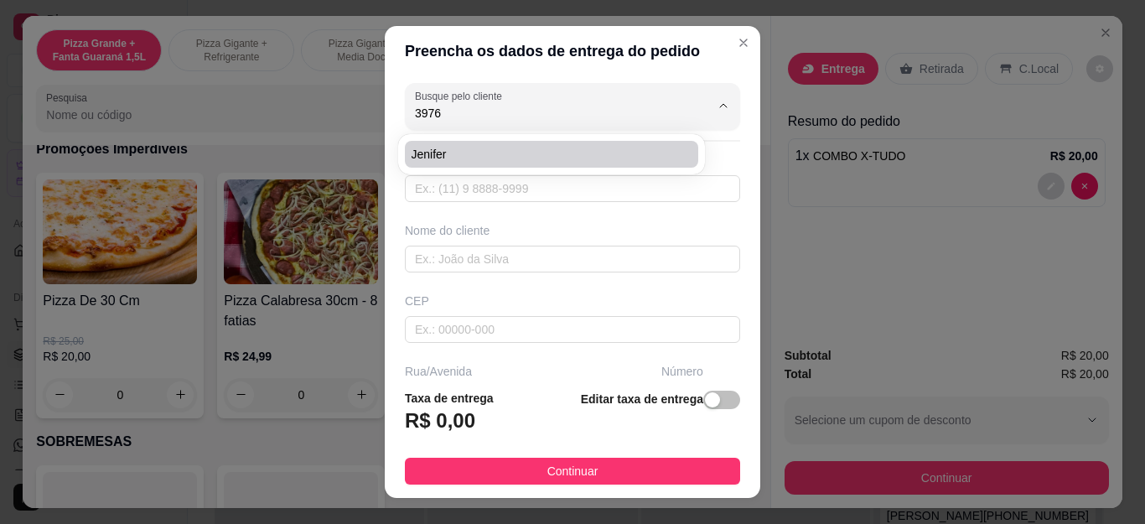
click at [549, 160] on span "Jenifer" at bounding box center [543, 154] width 263 height 17
type input "Jenifer"
type input "22999053976"
type input "Jenifer"
type input "28921209"
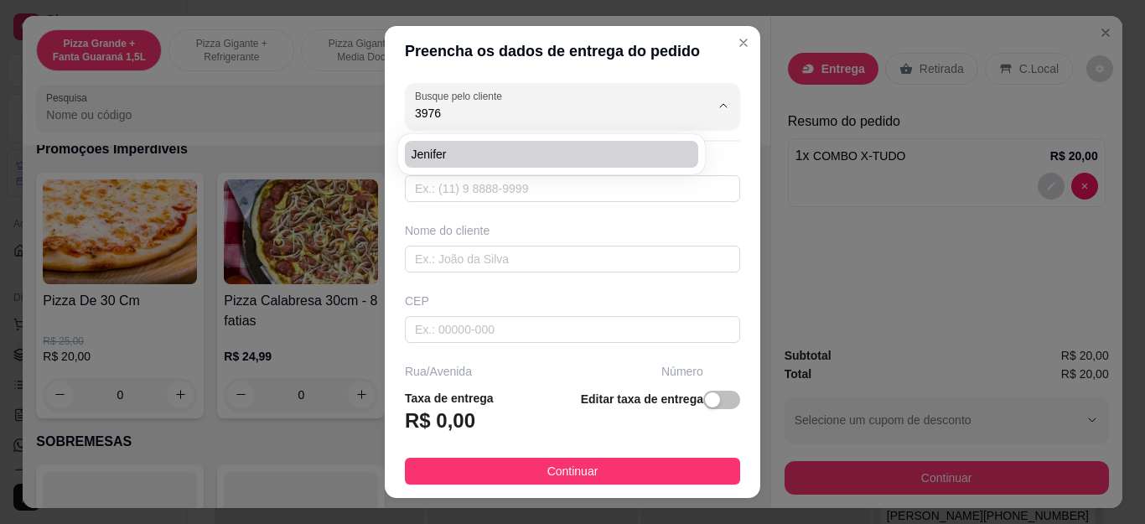
type input "Rua [PERSON_NAME]"
type input "145"
type input "Cabo Frio"
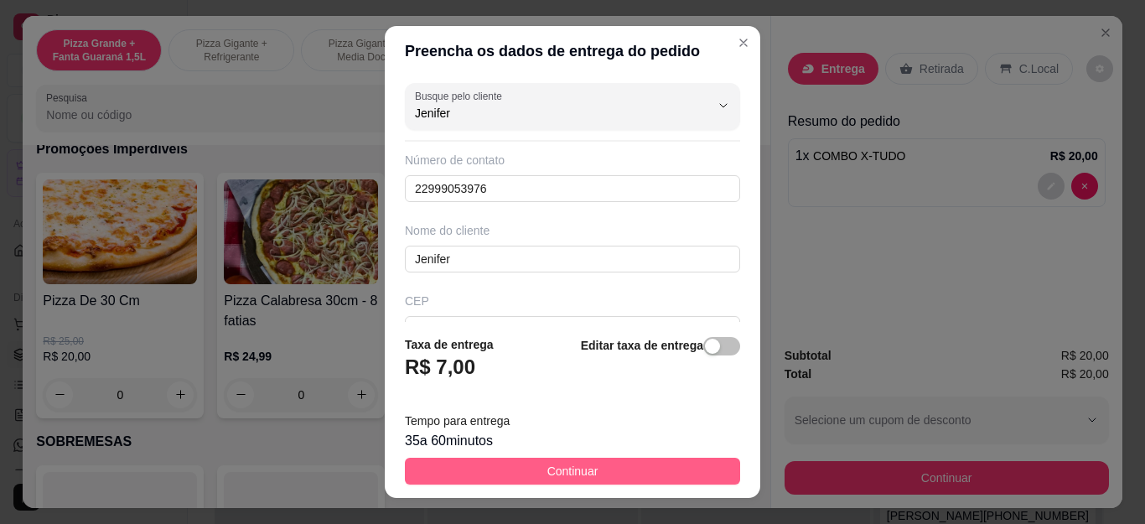
type input "Jenifer"
click at [567, 463] on span "Continuar" at bounding box center [572, 471] width 51 height 18
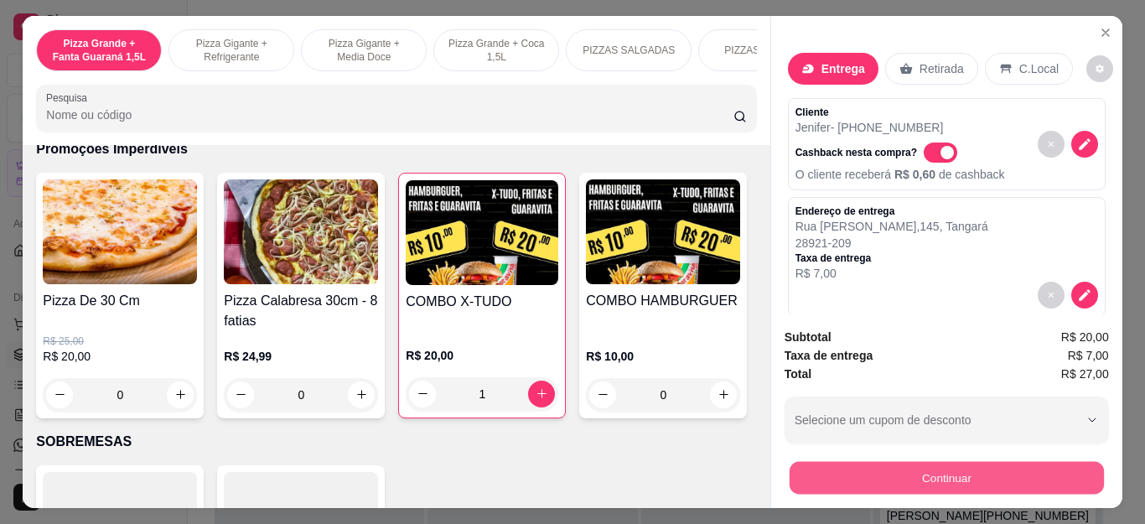
click at [909, 464] on button "Continuar" at bounding box center [946, 478] width 314 height 33
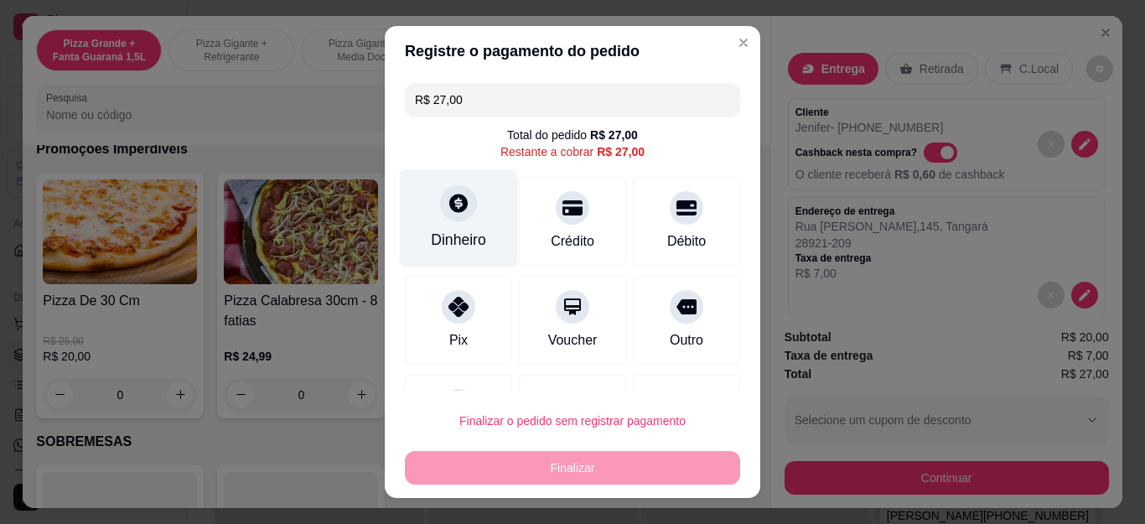
click at [443, 230] on div "Dinheiro" at bounding box center [458, 240] width 55 height 22
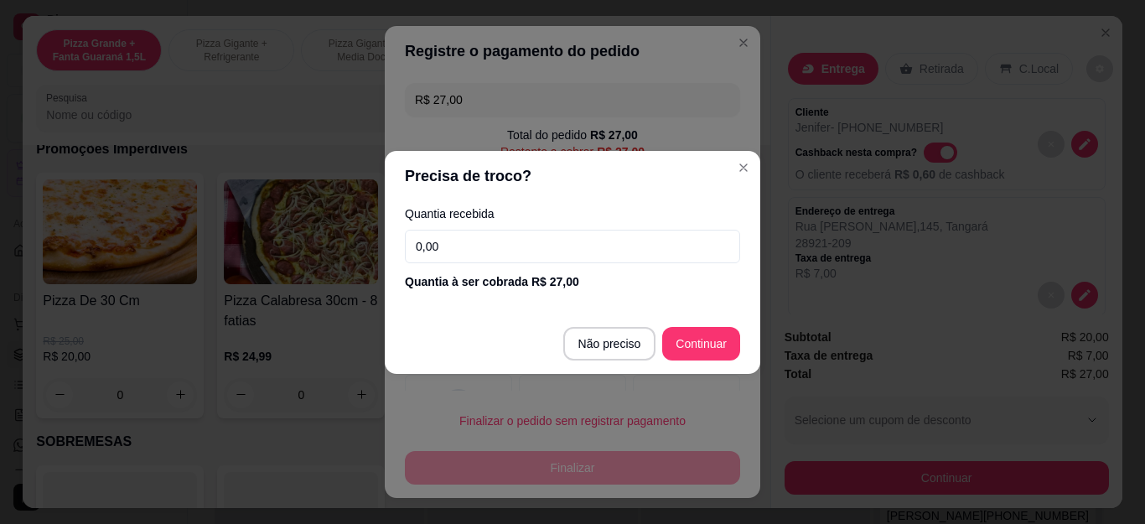
click at [464, 242] on input "0,00" at bounding box center [572, 247] width 335 height 34
type input "30,00"
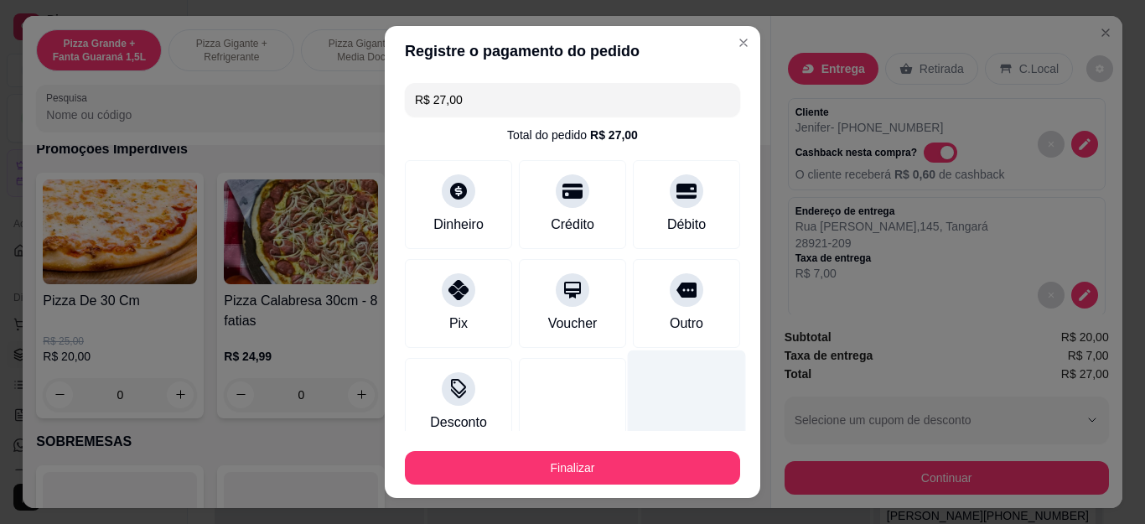
type input "R$ 0,00"
click at [533, 469] on button "Finalizar" at bounding box center [572, 468] width 335 height 34
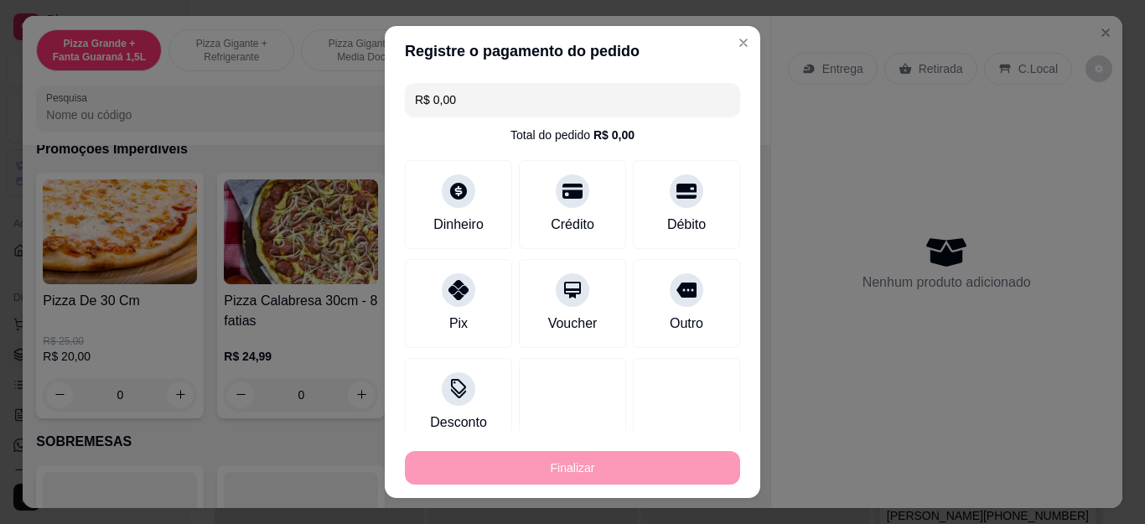
type input "0"
type input "-R$ 27,00"
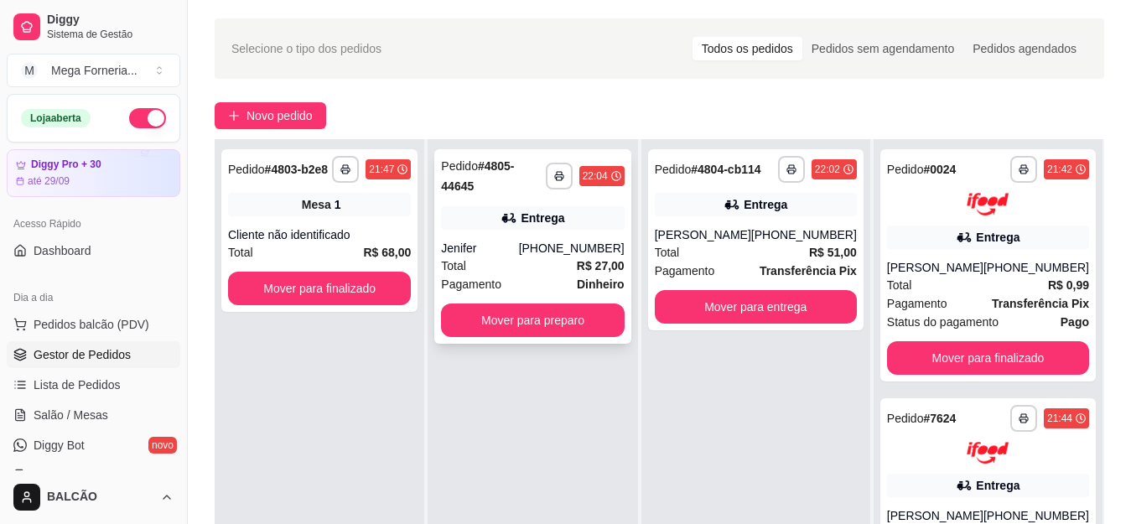
click at [527, 221] on div "**********" at bounding box center [532, 246] width 196 height 195
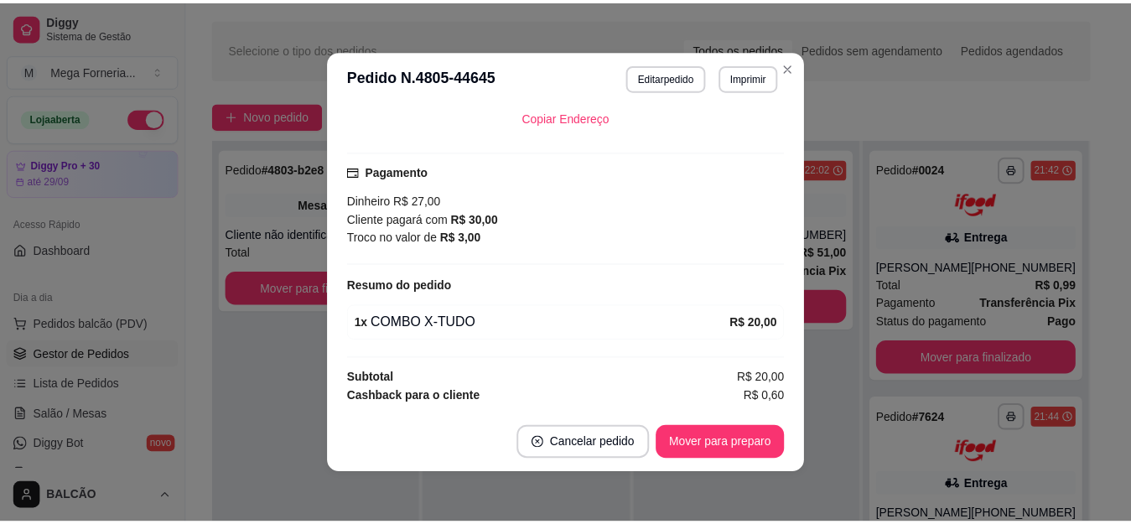
scroll to position [443, 0]
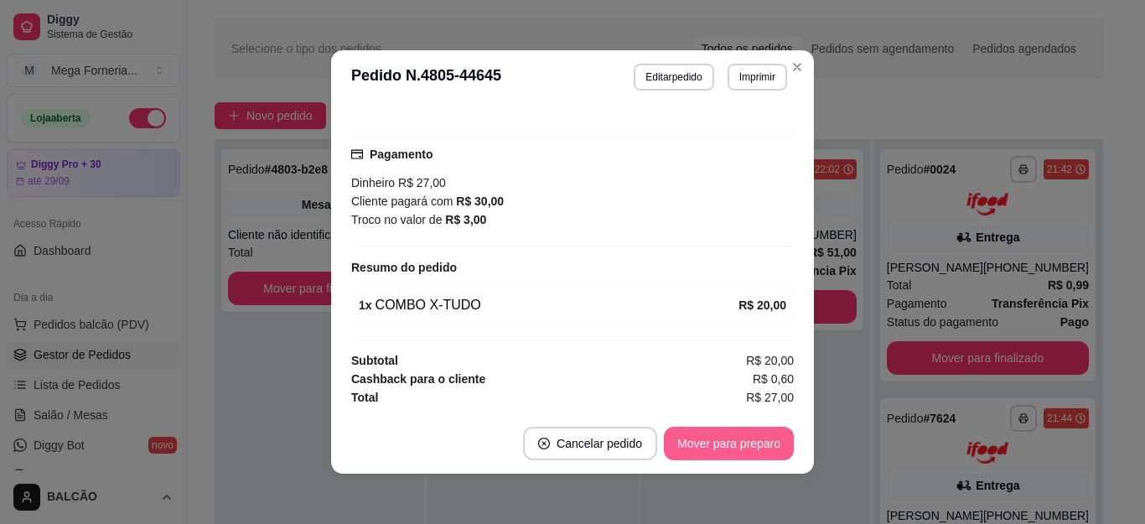
click at [752, 433] on button "Mover para preparo" at bounding box center [729, 444] width 130 height 34
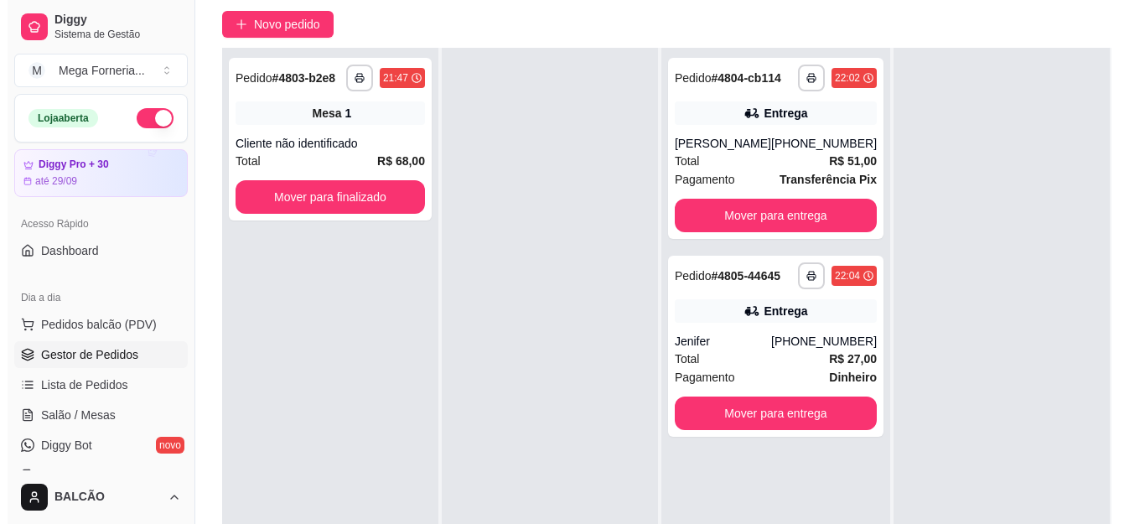
scroll to position [106, 0]
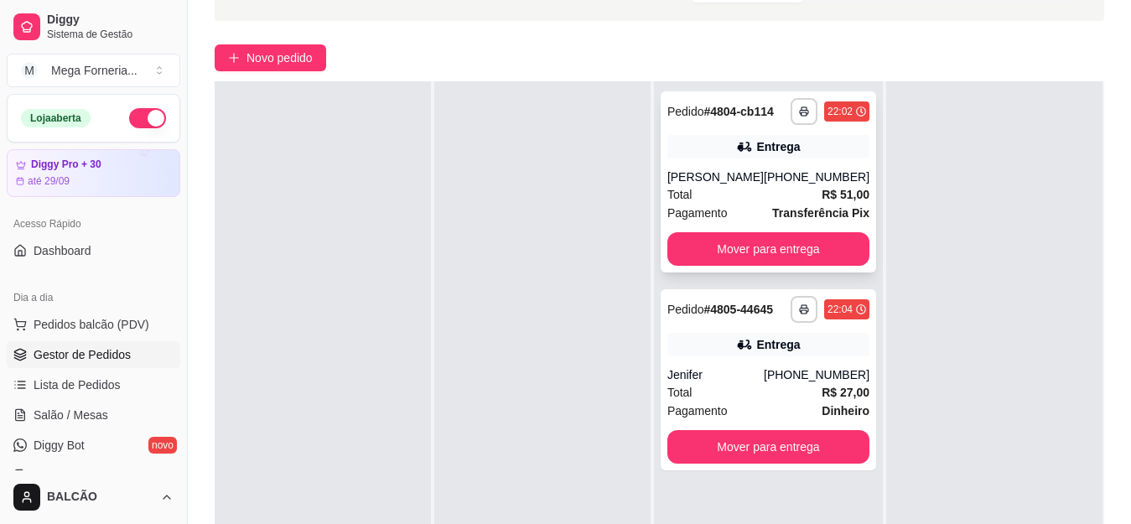
click at [739, 204] on div "Total R$ 51,00" at bounding box center [768, 194] width 202 height 18
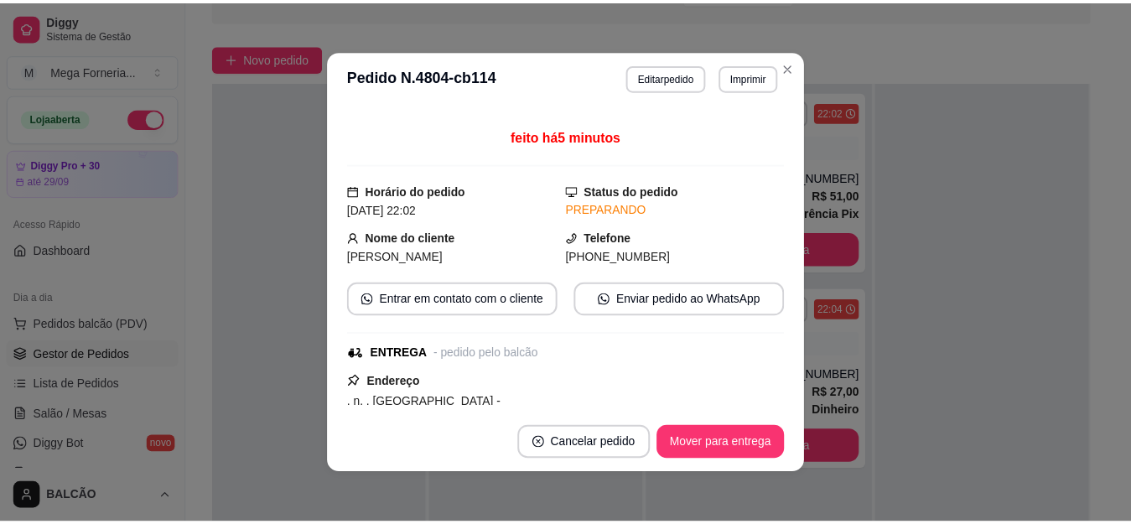
scroll to position [168, 0]
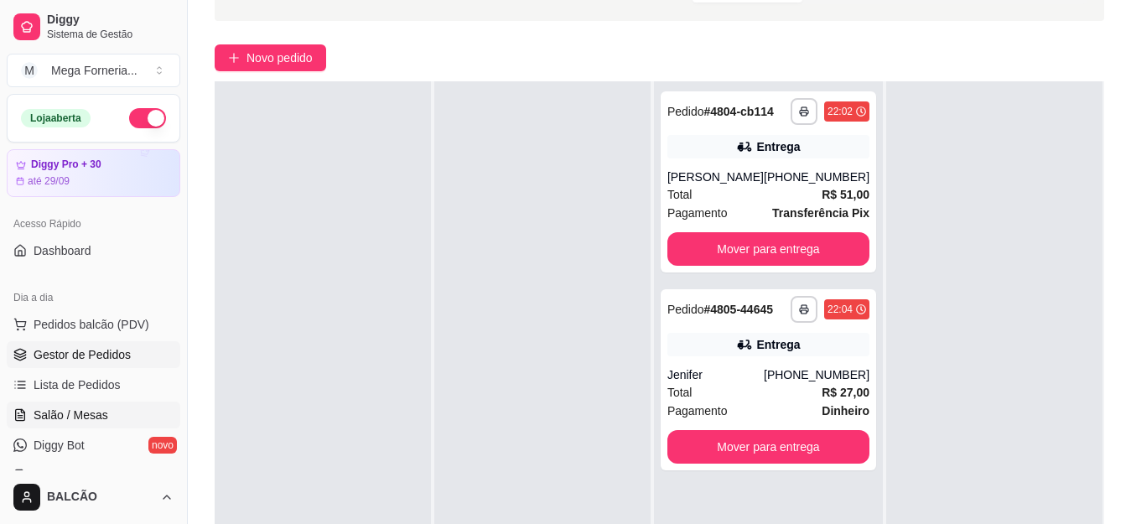
click at [74, 409] on span "Salão / Mesas" at bounding box center [71, 415] width 75 height 17
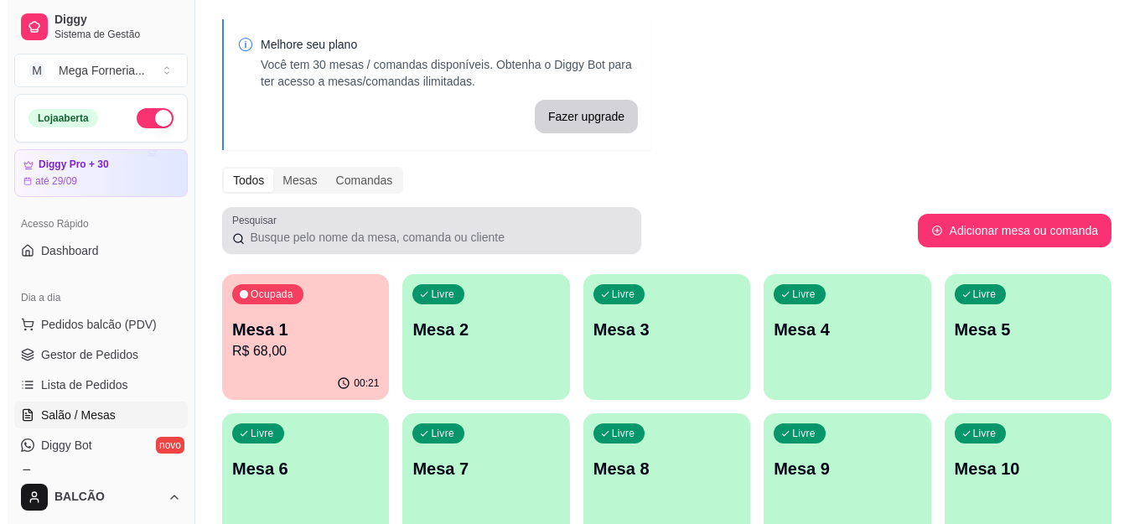
scroll to position [84, 0]
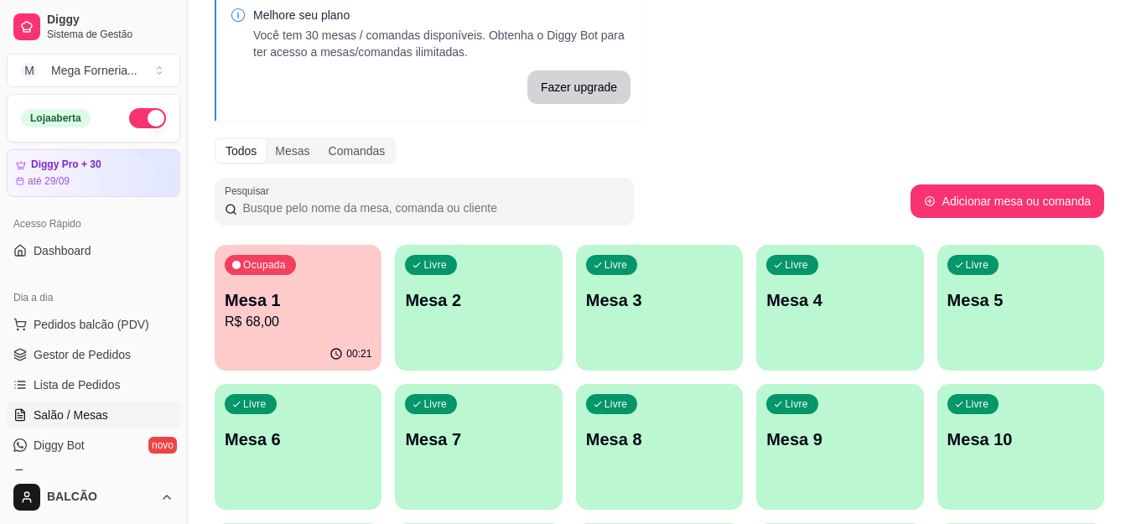
click at [295, 333] on div "Ocupada Mesa 1 R$ 68,00" at bounding box center [298, 291] width 167 height 93
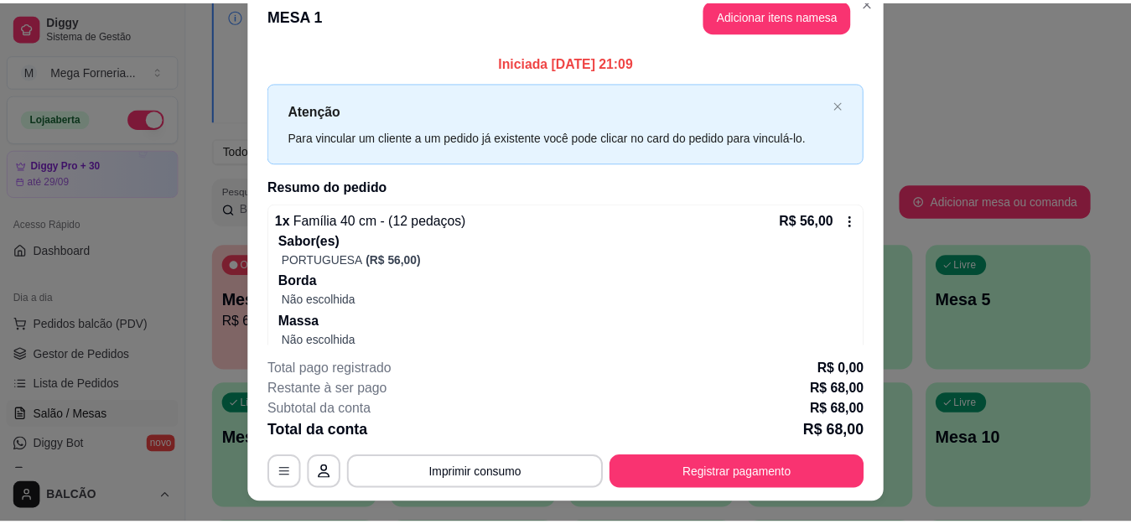
scroll to position [0, 0]
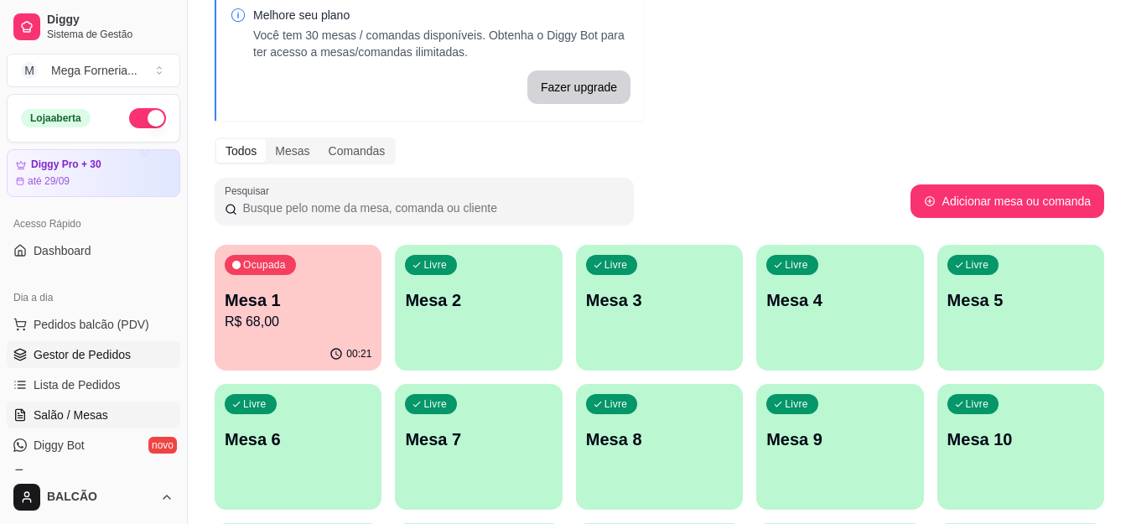
click at [101, 358] on span "Gestor de Pedidos" at bounding box center [82, 354] width 97 height 17
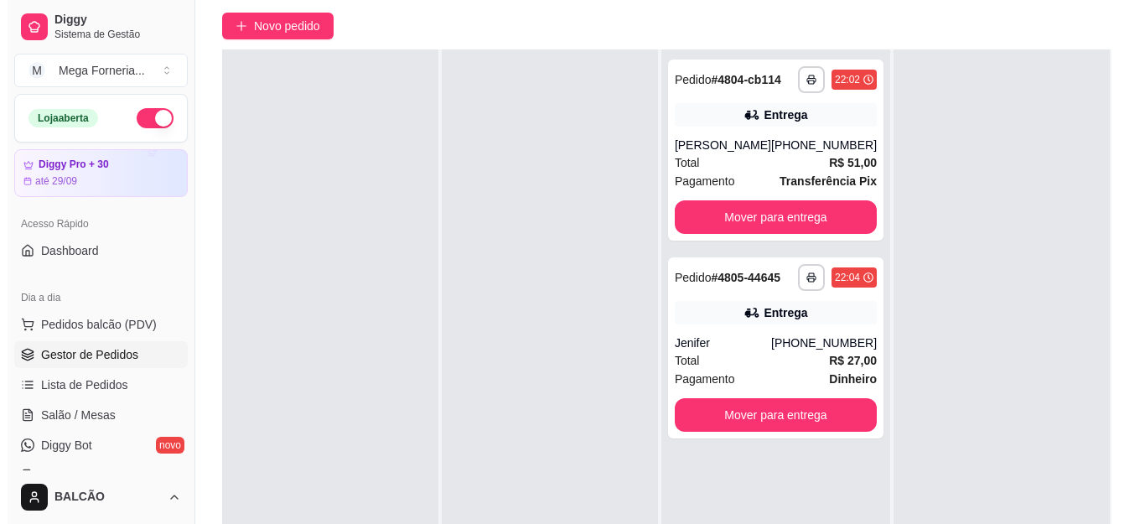
scroll to position [140, 0]
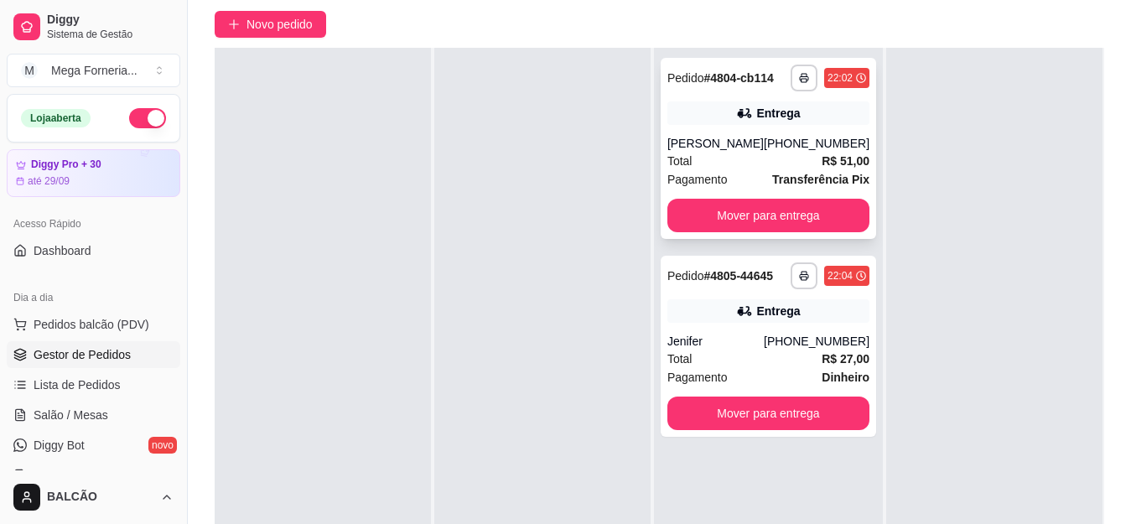
click at [708, 170] on div "Total R$ 51,00" at bounding box center [768, 161] width 202 height 18
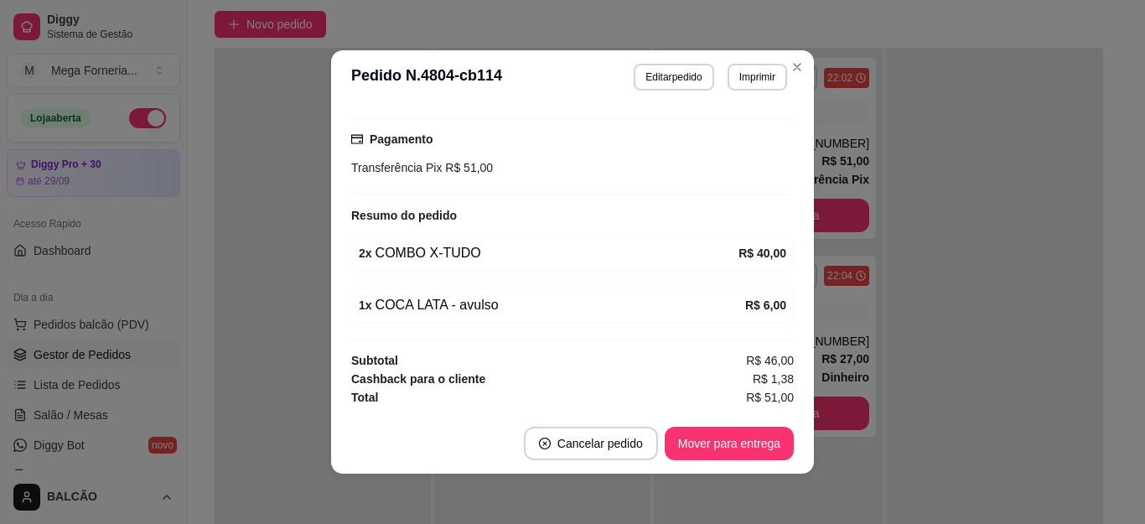
scroll to position [3, 0]
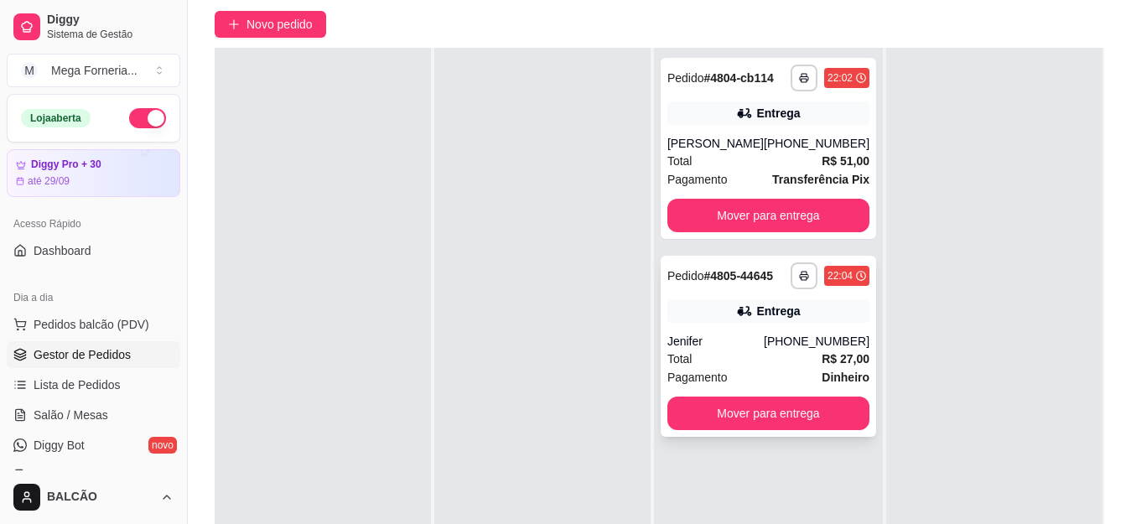
click at [765, 368] on div "Total R$ 27,00" at bounding box center [768, 359] width 202 height 18
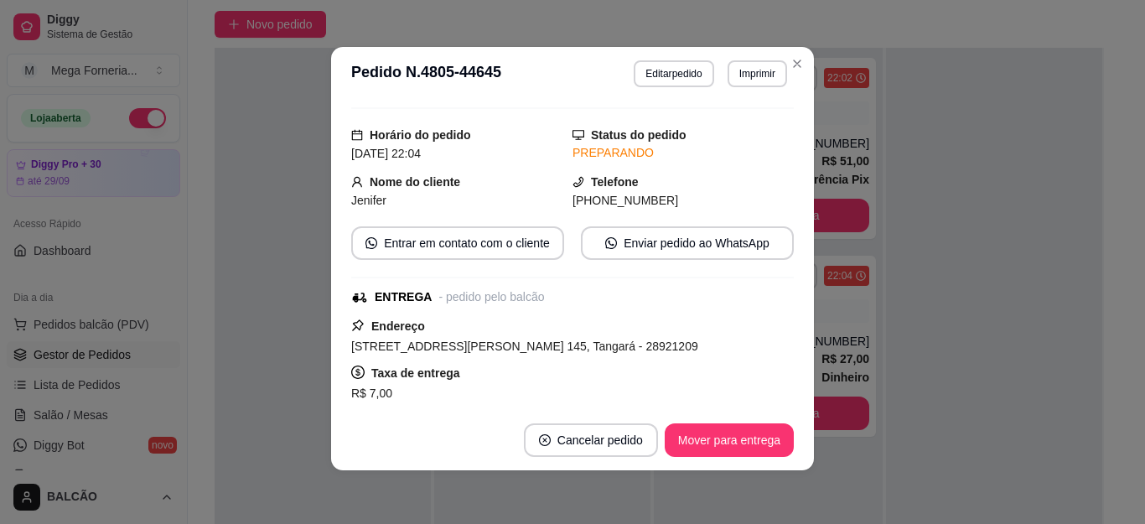
scroll to position [107, 0]
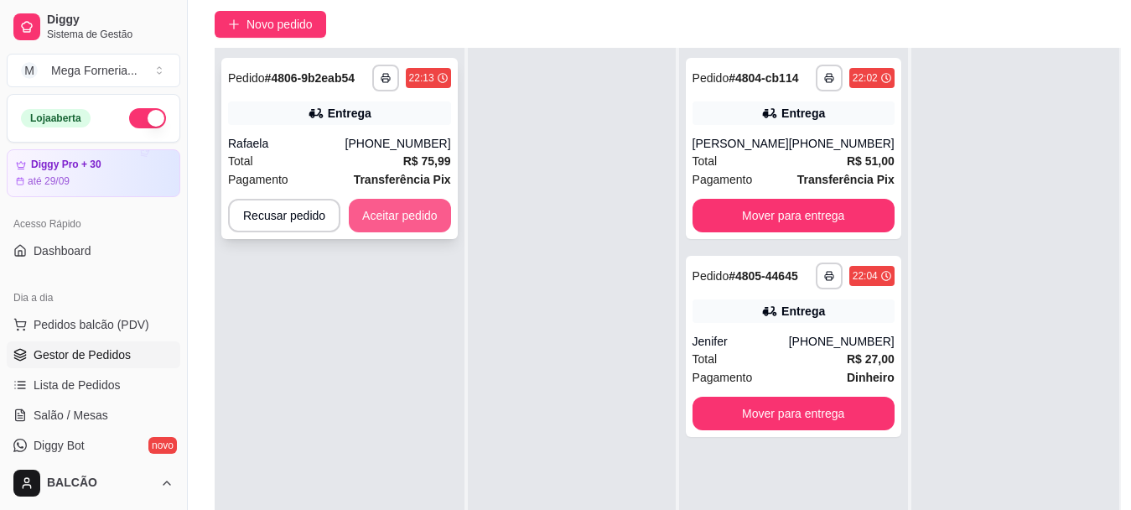
click at [366, 219] on button "Aceitar pedido" at bounding box center [400, 216] width 102 height 34
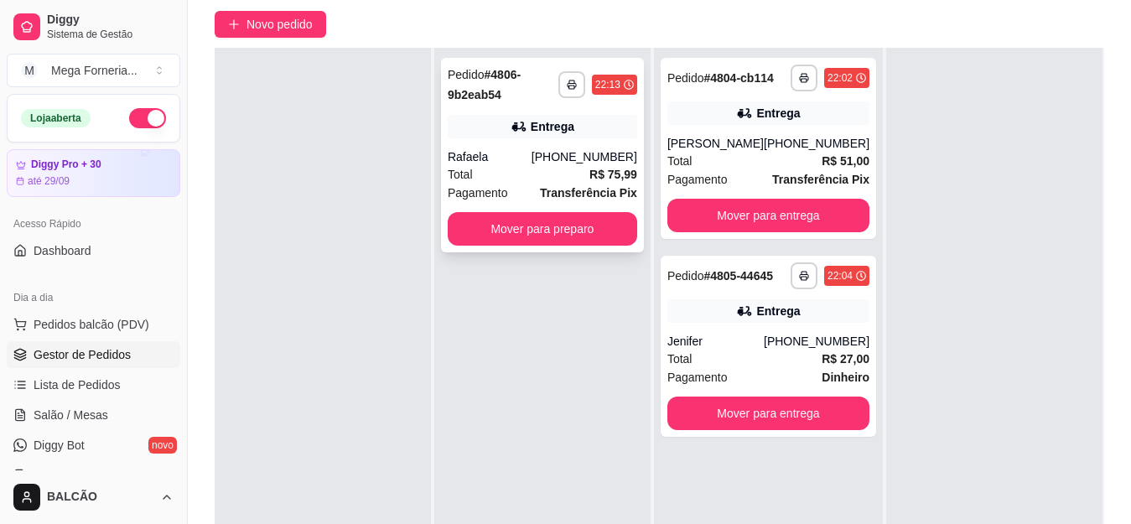
click at [610, 150] on div "[PHONE_NUMBER]" at bounding box center [585, 156] width 106 height 17
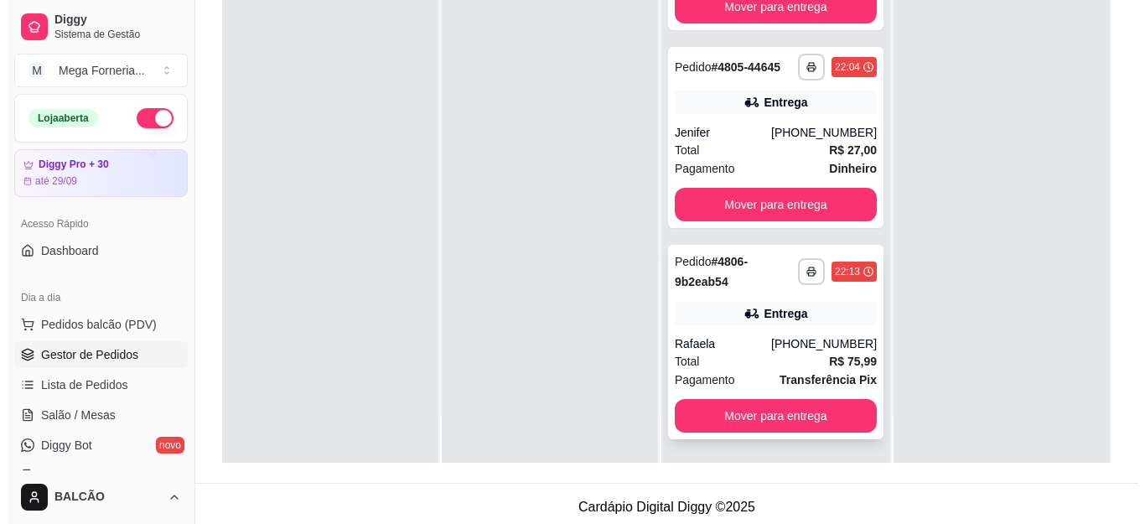
scroll to position [256, 0]
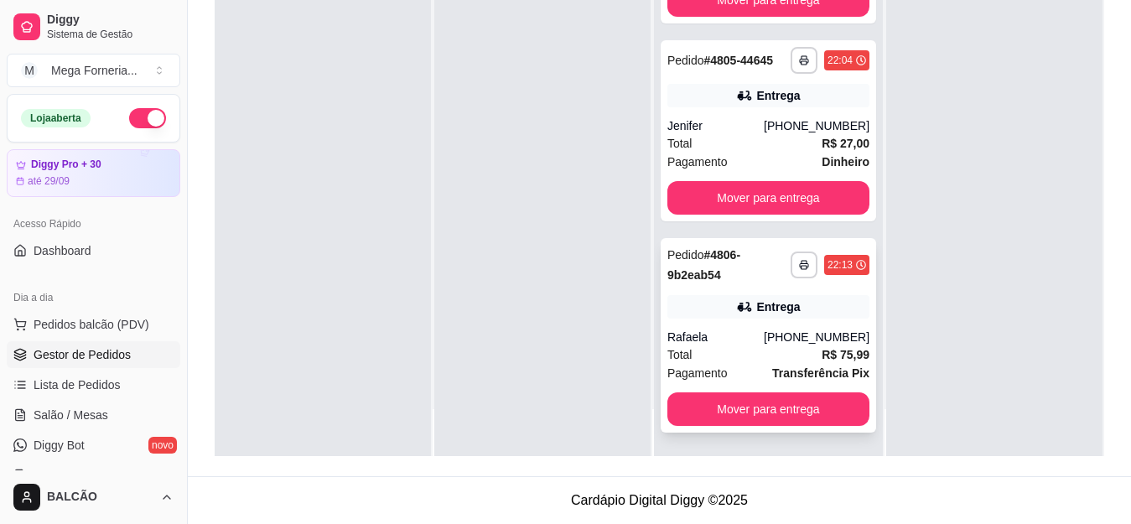
click at [778, 353] on div "Total R$ 75,99" at bounding box center [768, 354] width 202 height 18
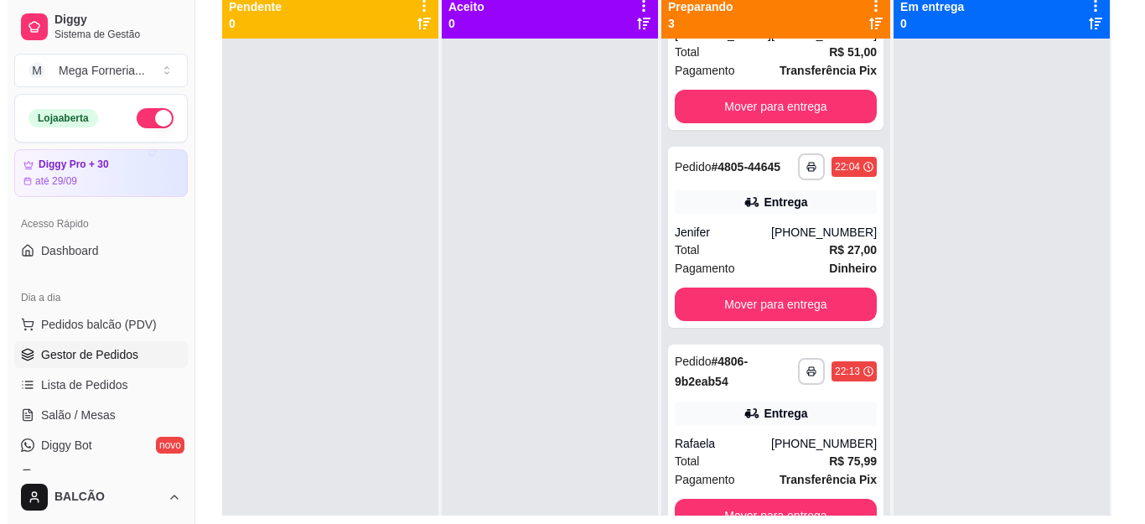
scroll to position [0, 0]
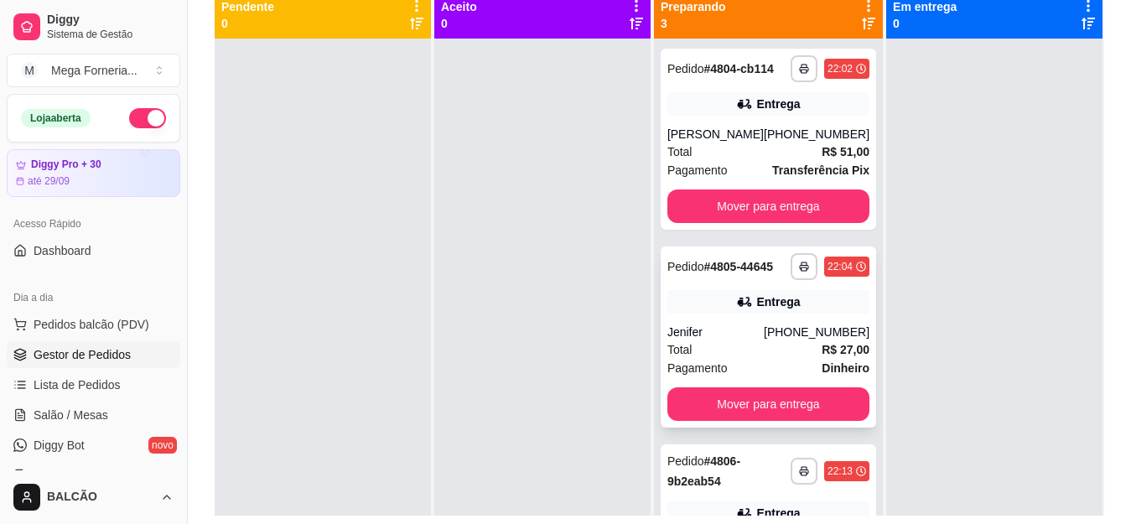
click at [684, 359] on span "Total" at bounding box center [679, 349] width 25 height 18
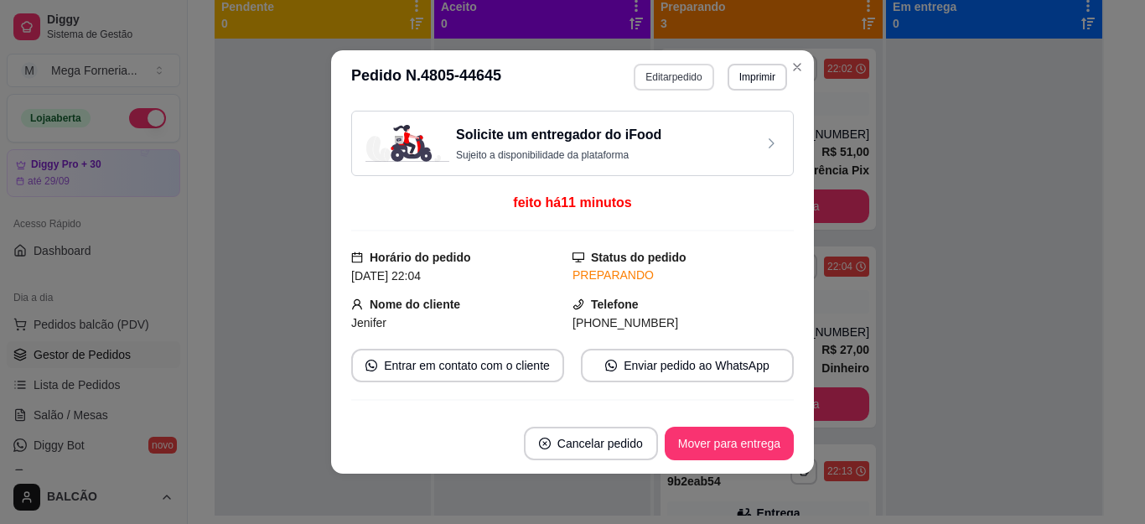
click at [675, 75] on button "Editar pedido" at bounding box center [674, 77] width 80 height 27
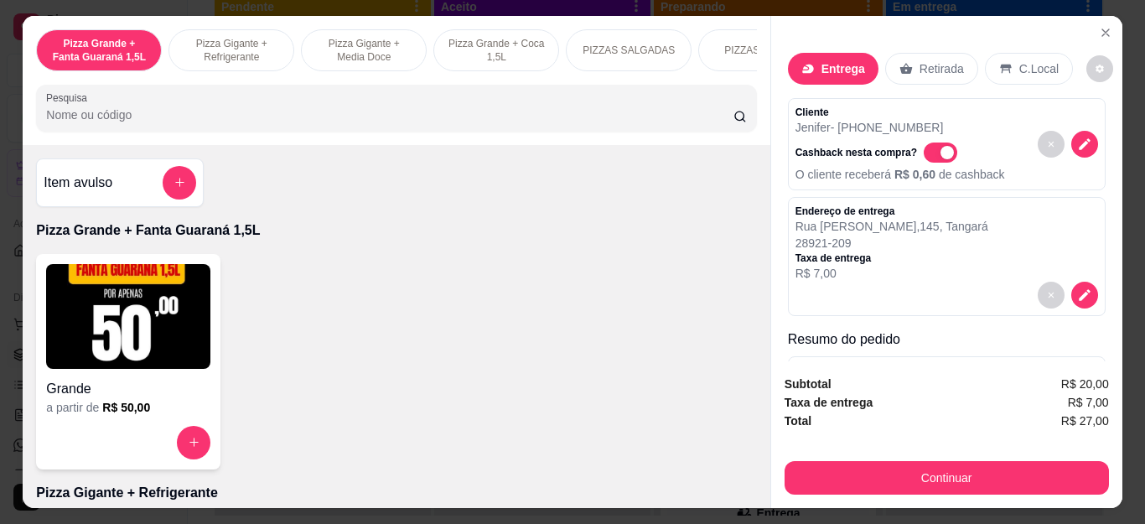
click at [923, 461] on button "Continuar" at bounding box center [947, 478] width 324 height 34
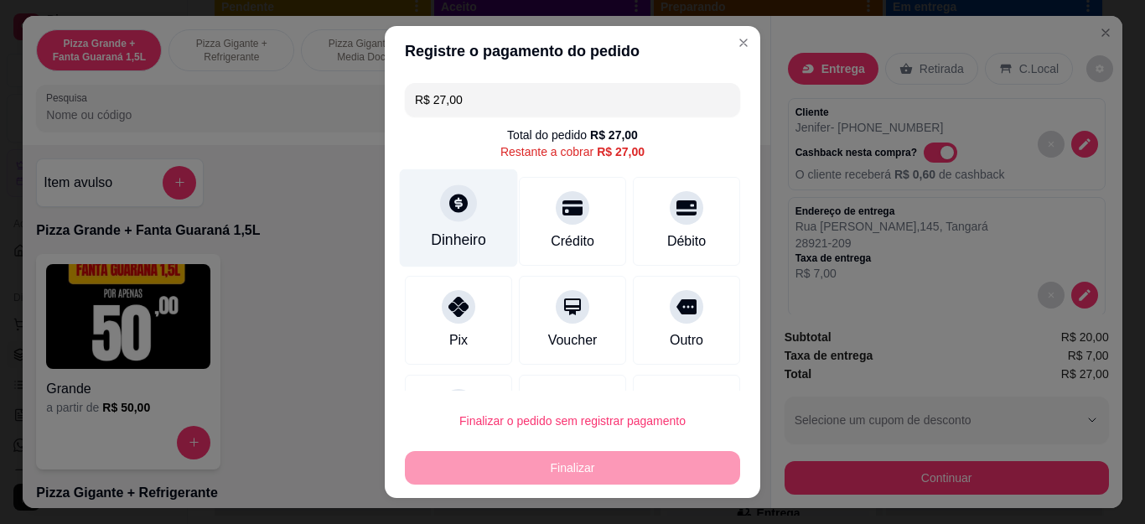
click at [464, 194] on div "Dinheiro" at bounding box center [459, 218] width 118 height 98
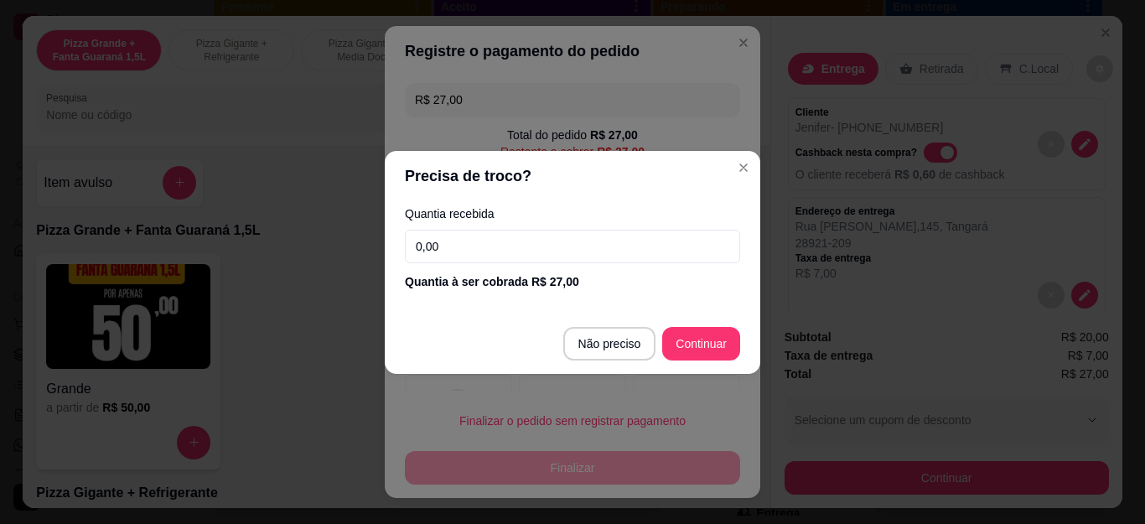
click at [476, 241] on input "0,00" at bounding box center [572, 247] width 335 height 34
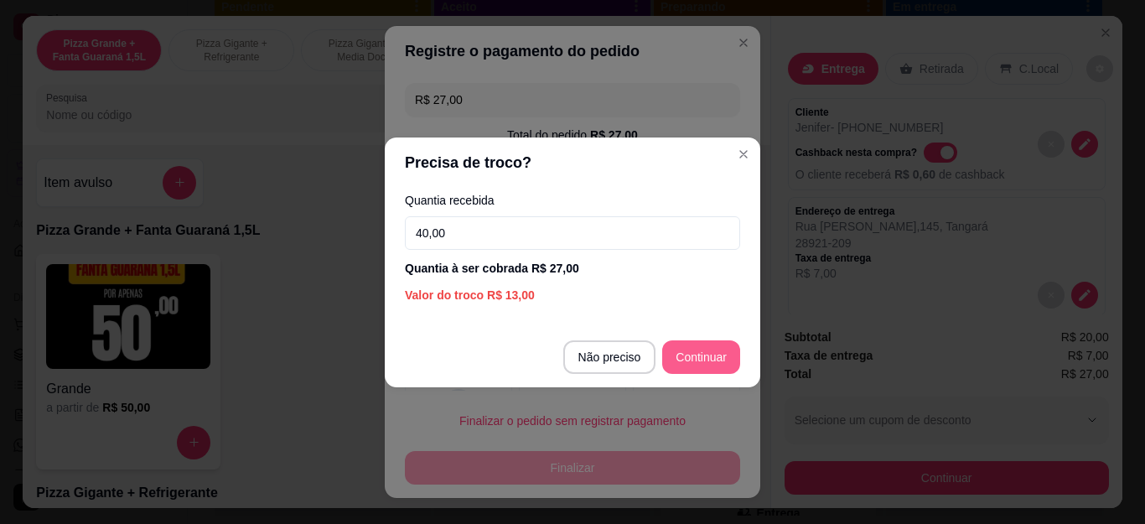
type input "40,00"
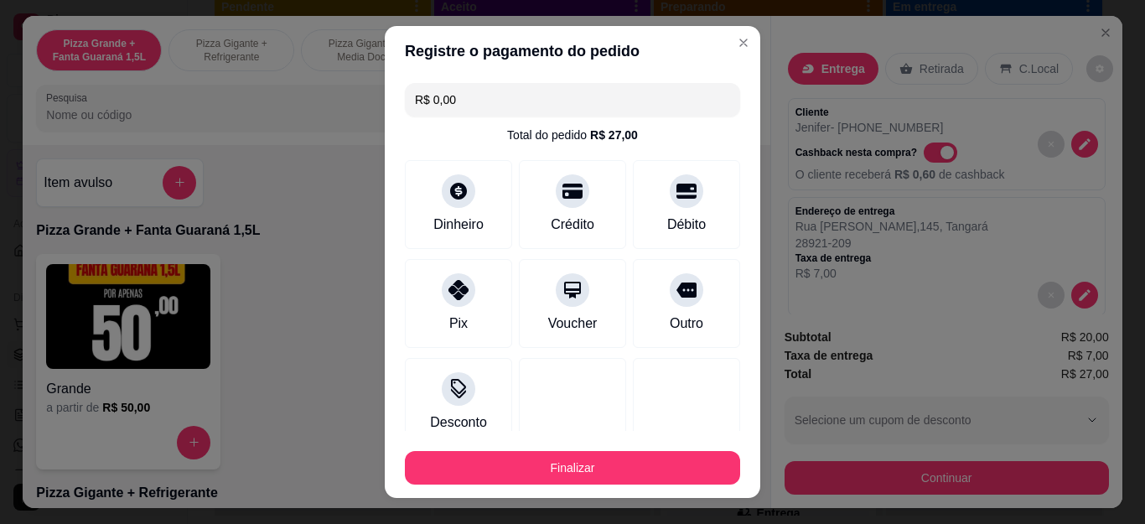
type input "R$ 0,00"
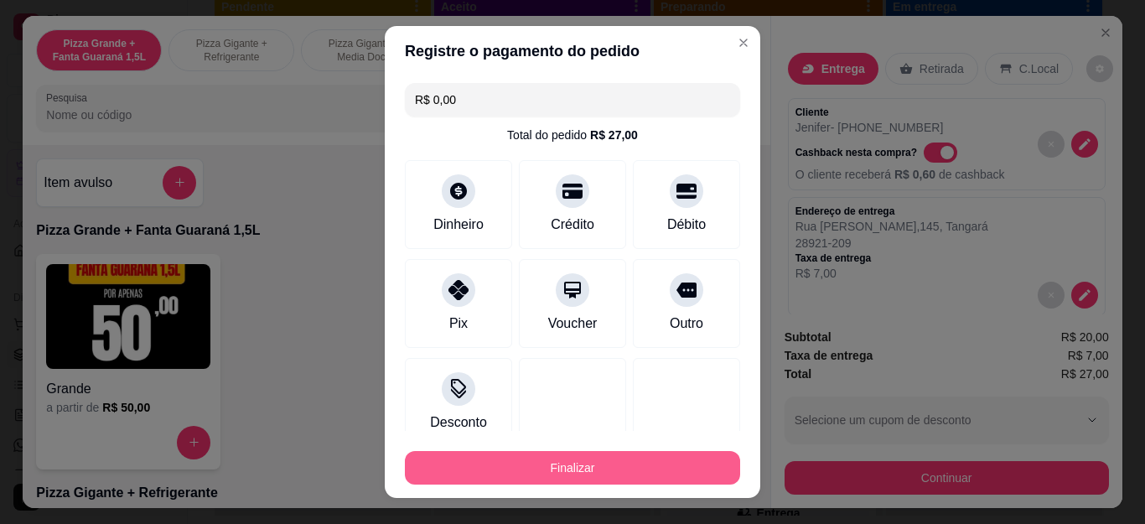
click at [676, 462] on button "Finalizar" at bounding box center [572, 468] width 335 height 34
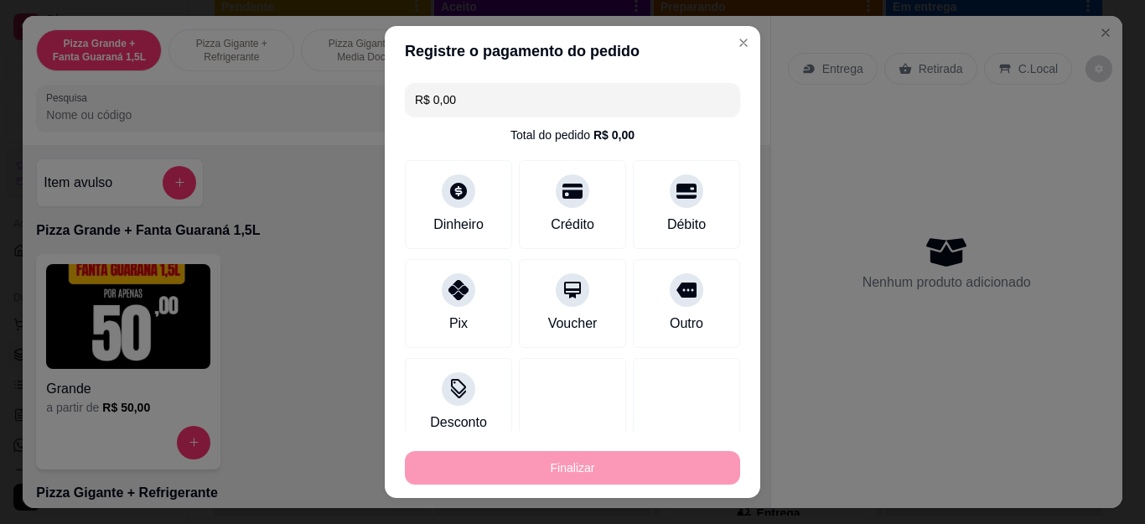
type input "0"
type input "-R$ 27,00"
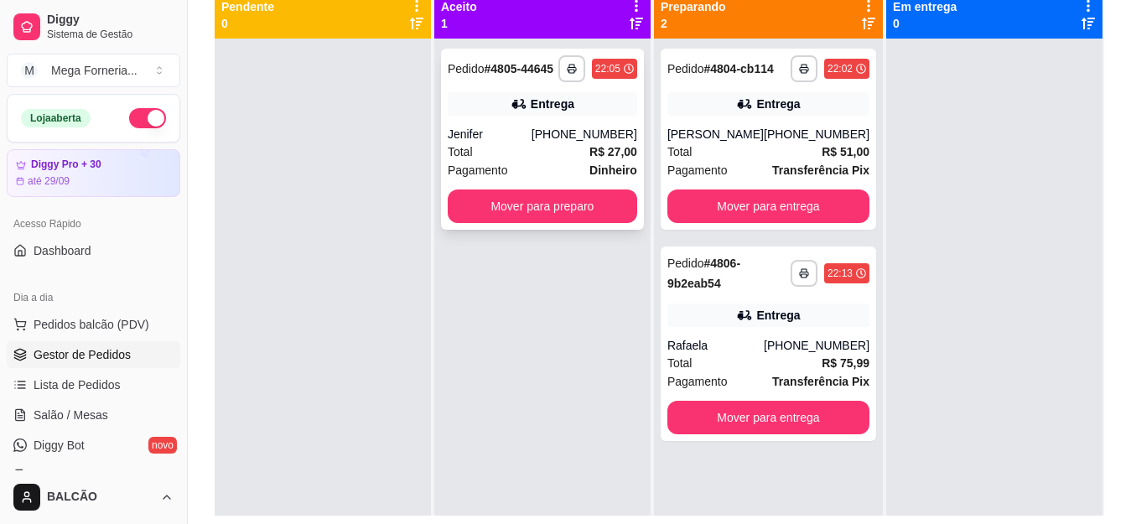
click at [574, 118] on div "**********" at bounding box center [542, 139] width 203 height 181
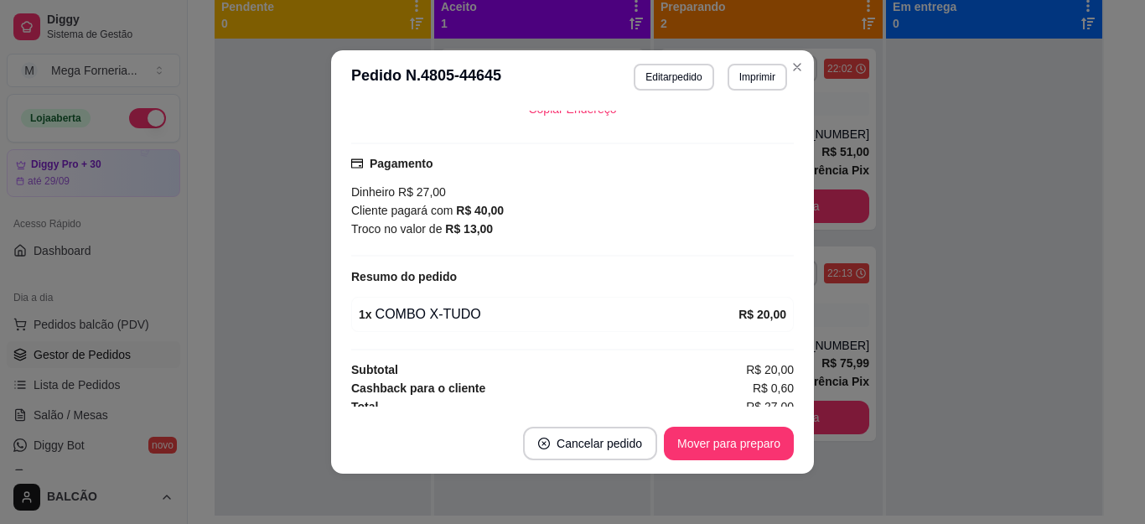
scroll to position [480, 0]
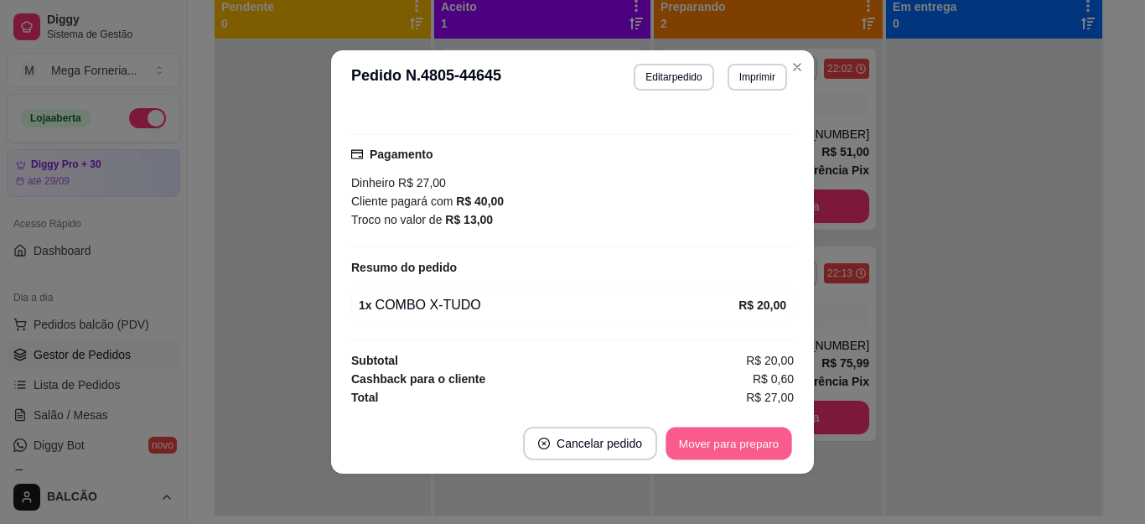
click at [742, 436] on button "Mover para preparo" at bounding box center [729, 444] width 126 height 33
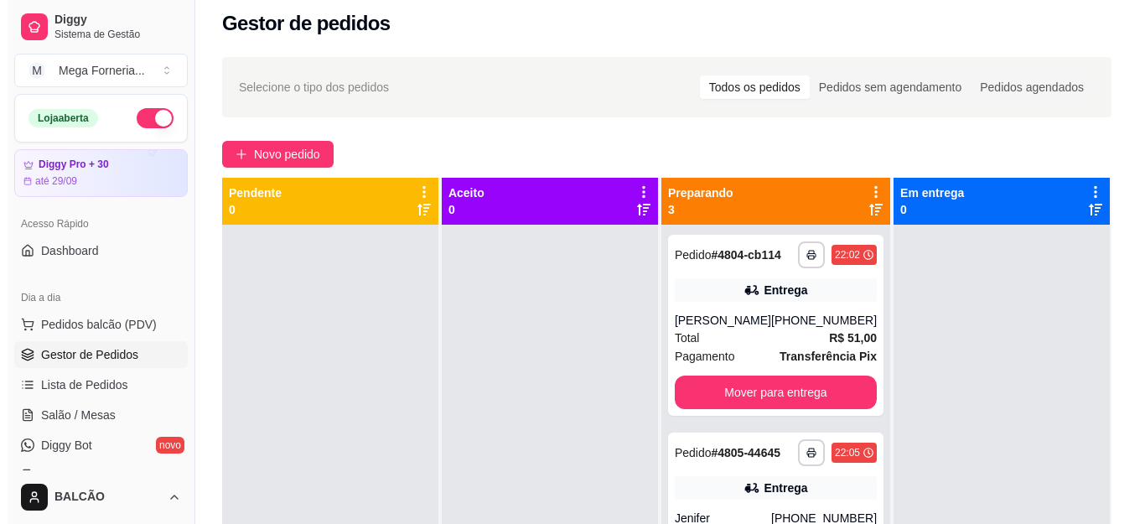
scroll to position [0, 0]
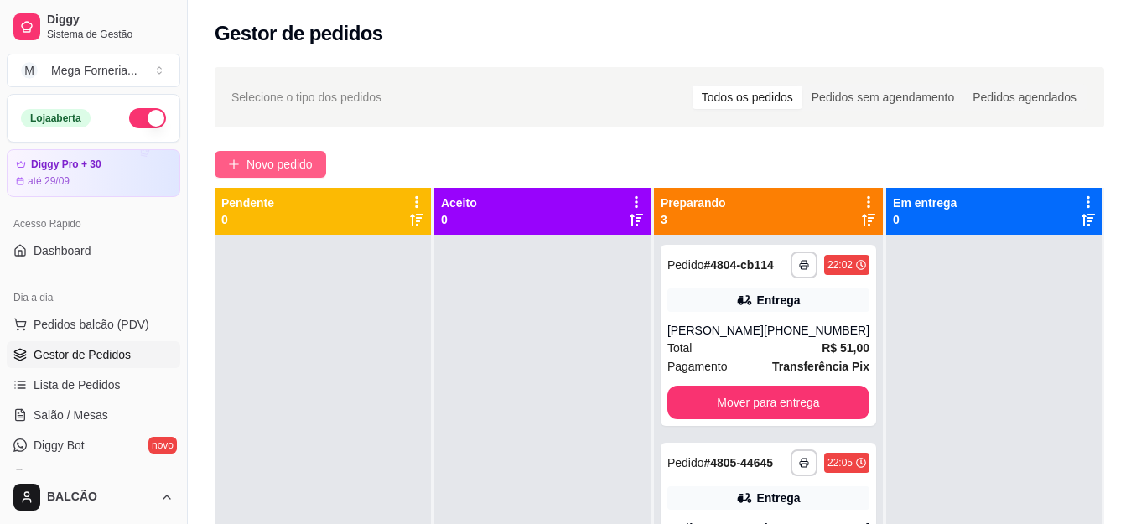
click at [230, 158] on icon "plus" at bounding box center [234, 164] width 12 height 12
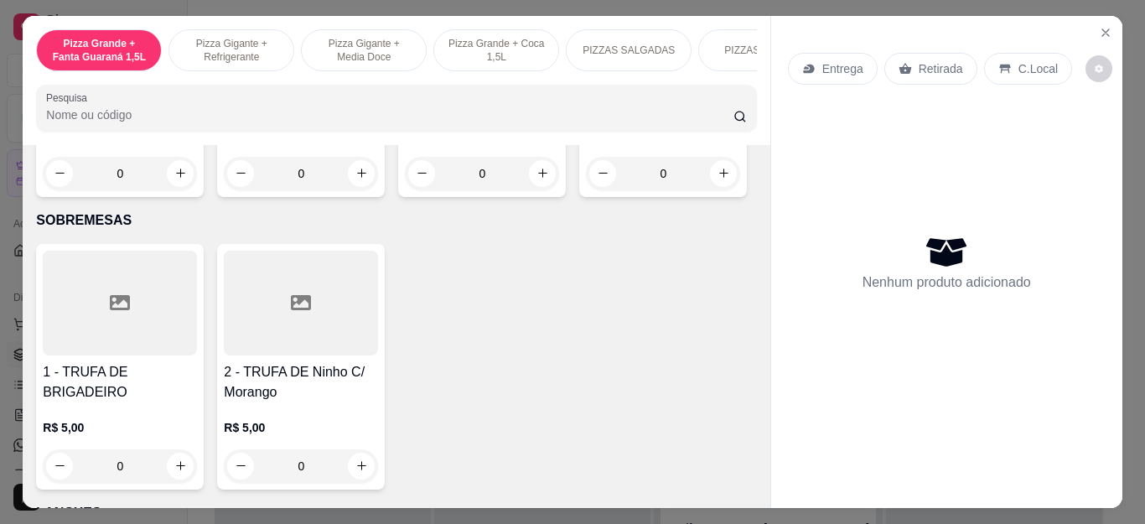
scroll to position [1862, 0]
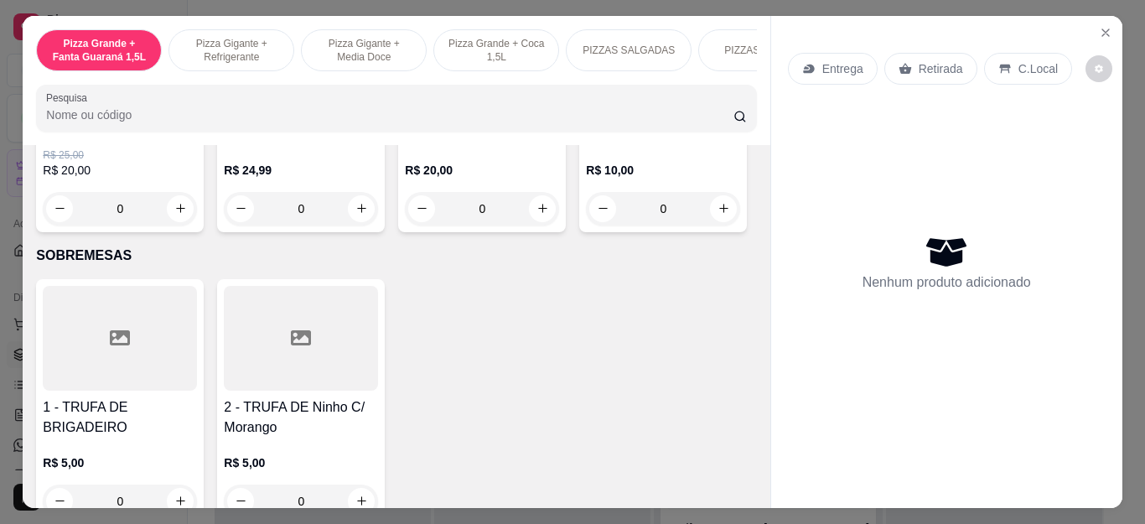
click at [586, 226] on div "0" at bounding box center [663, 209] width 154 height 34
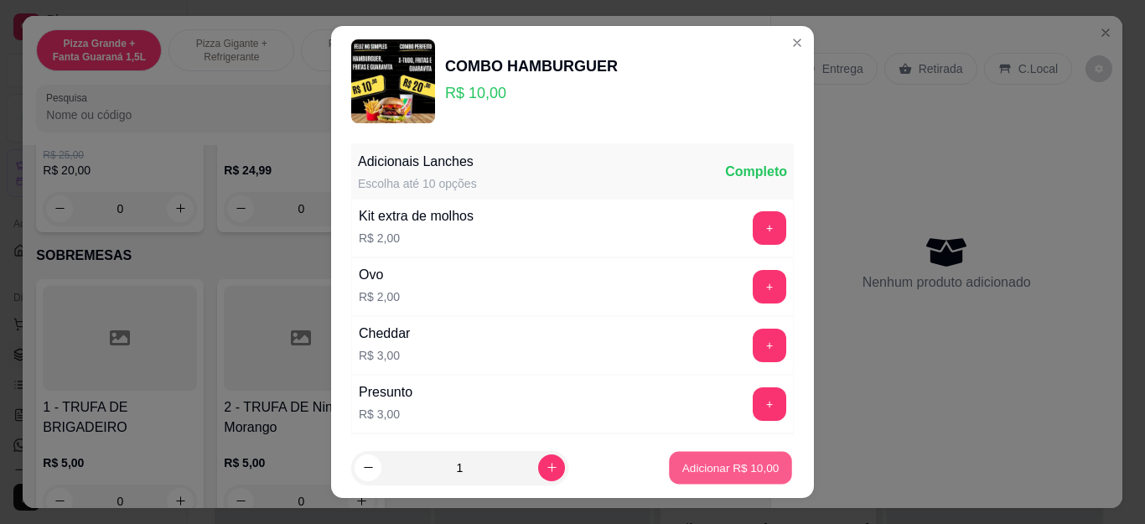
click at [729, 462] on p "Adicionar R$ 10,00" at bounding box center [730, 467] width 97 height 16
type input "1"
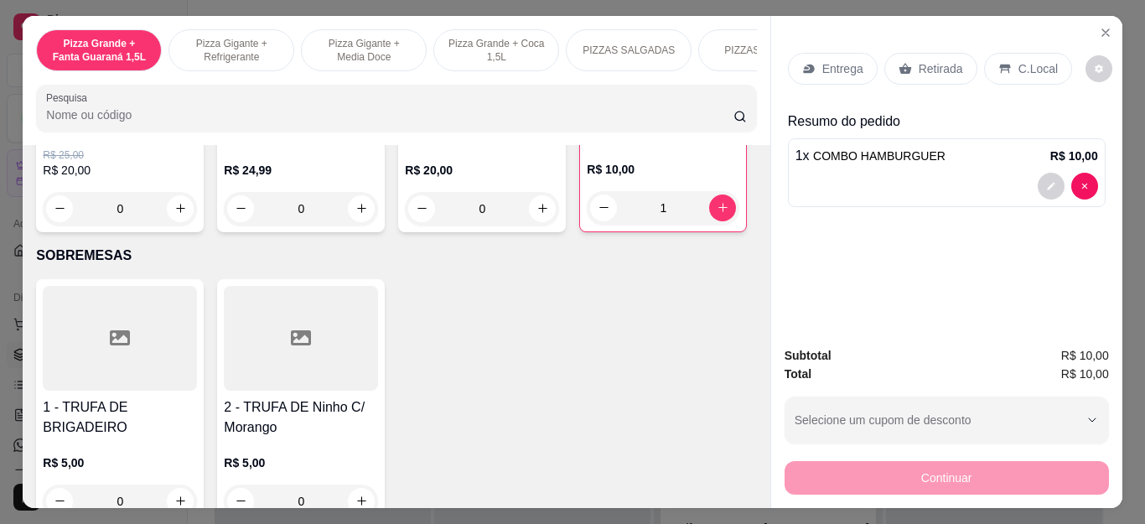
click at [957, 75] on div "Retirada" at bounding box center [930, 69] width 93 height 32
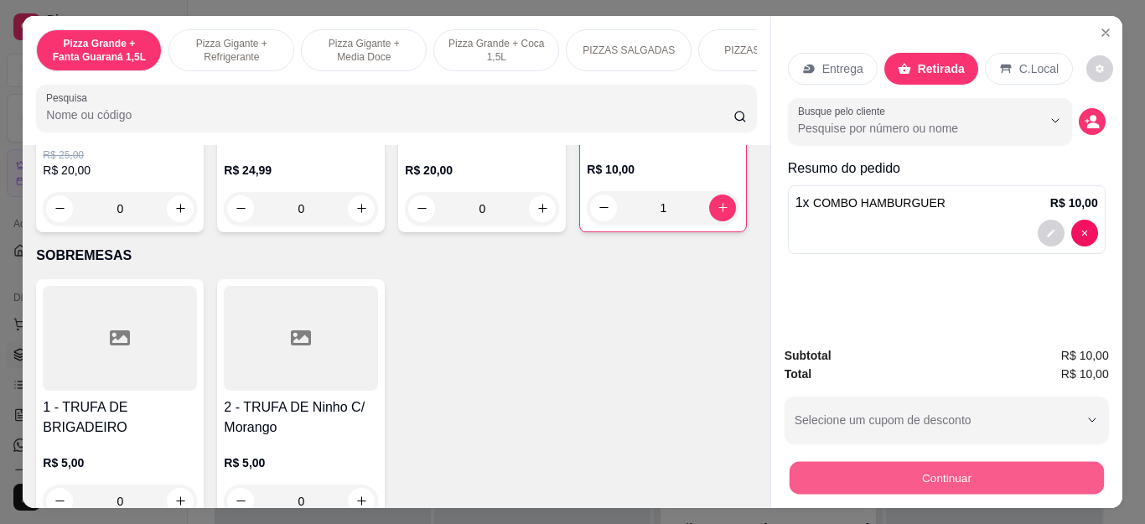
click at [939, 469] on button "Continuar" at bounding box center [946, 478] width 314 height 33
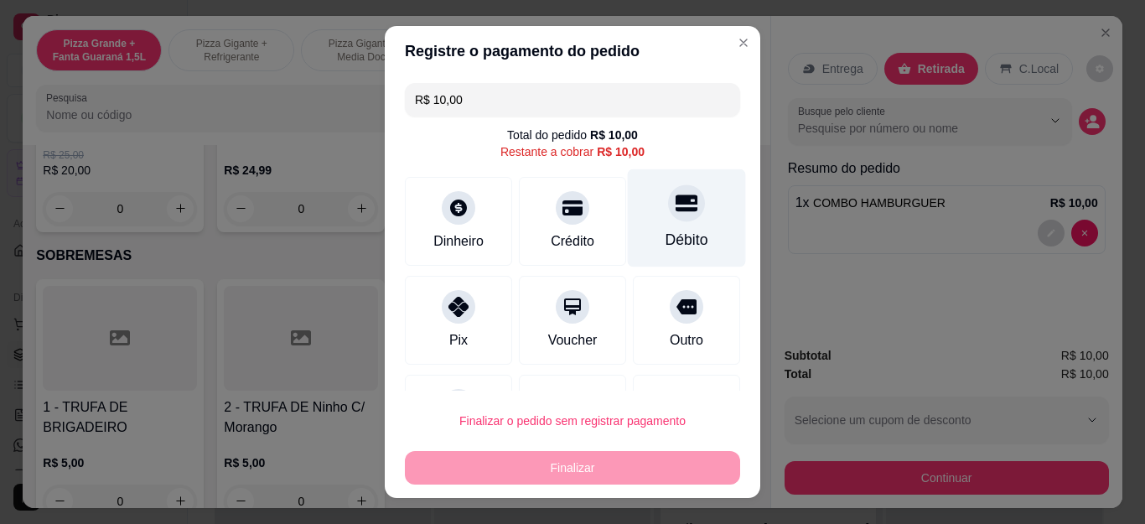
click at [671, 231] on div "Débito" at bounding box center [687, 240] width 43 height 22
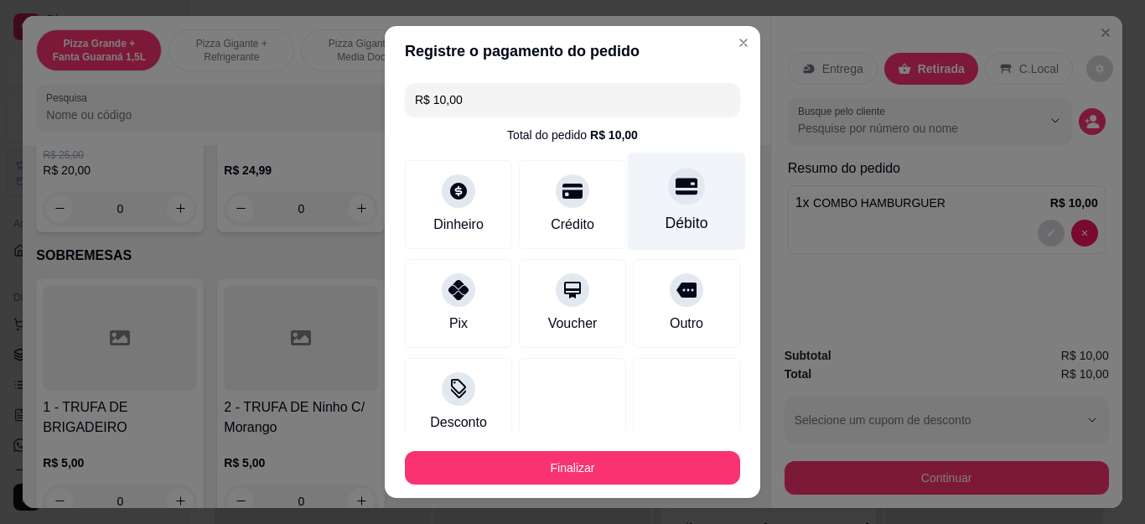
type input "R$ 0,00"
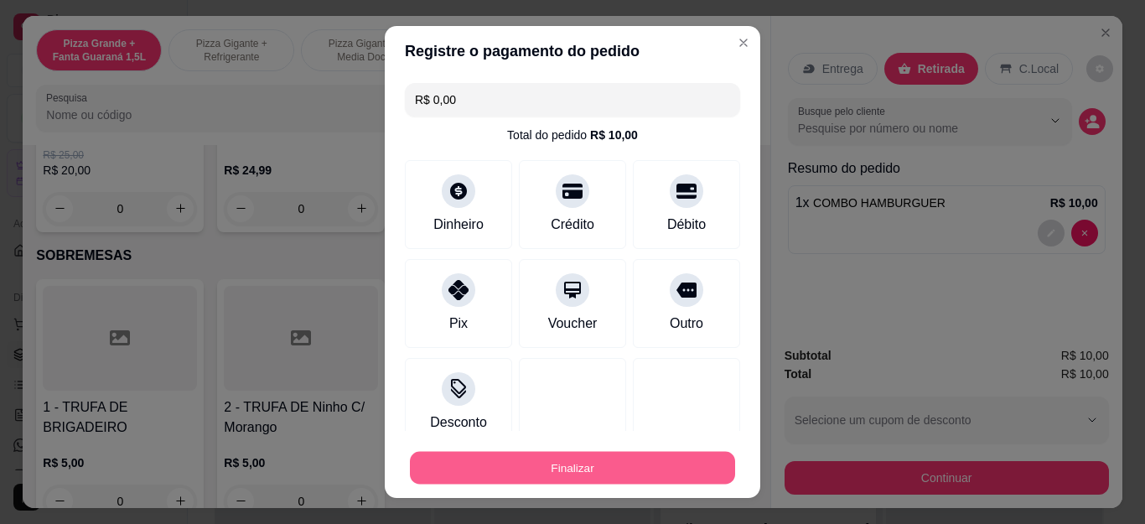
click at [599, 471] on button "Finalizar" at bounding box center [572, 467] width 325 height 33
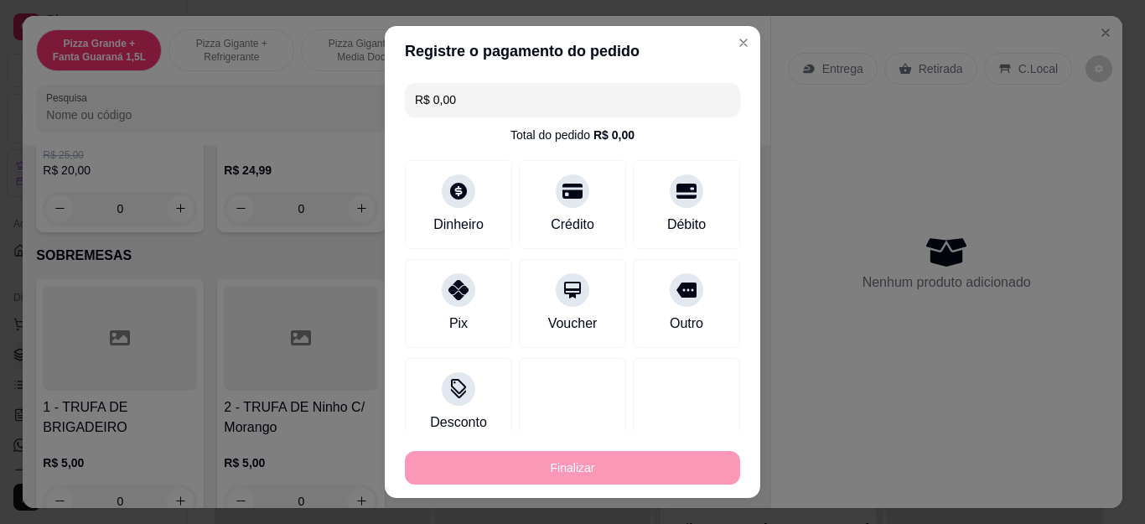
type input "0"
type input "-R$ 10,00"
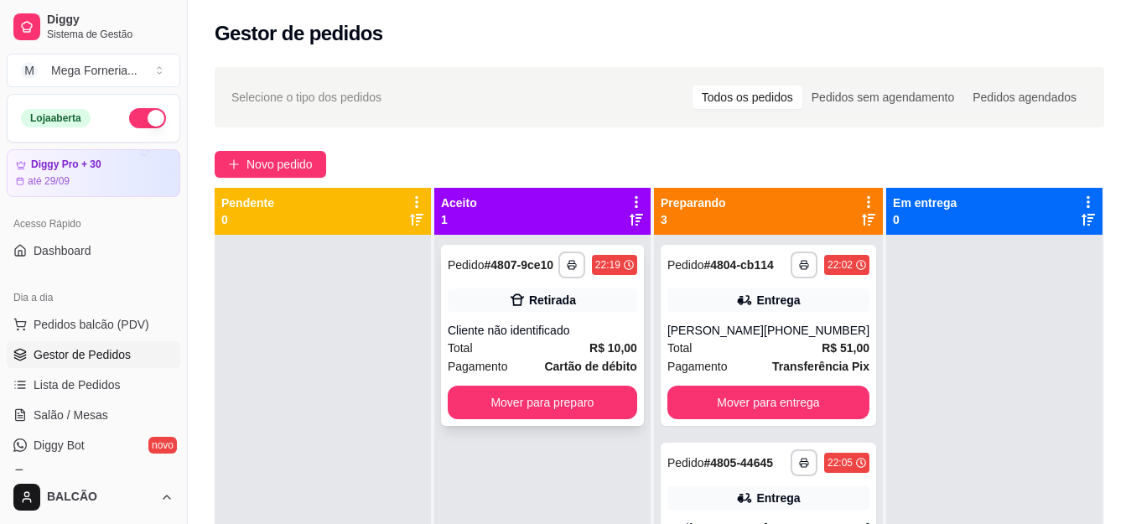
click at [584, 360] on strong "Cartão de débito" at bounding box center [590, 366] width 92 height 13
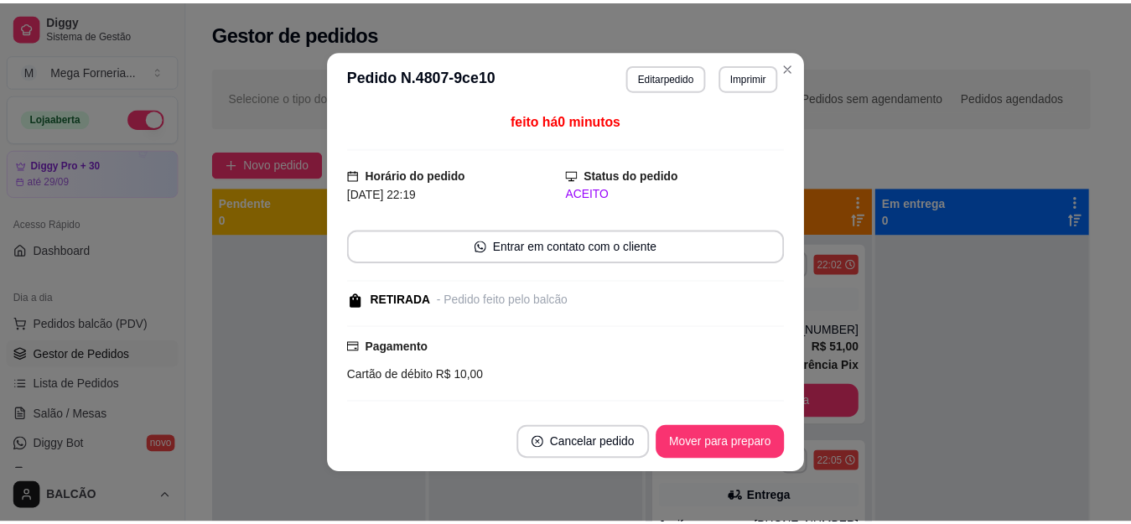
scroll to position [137, 0]
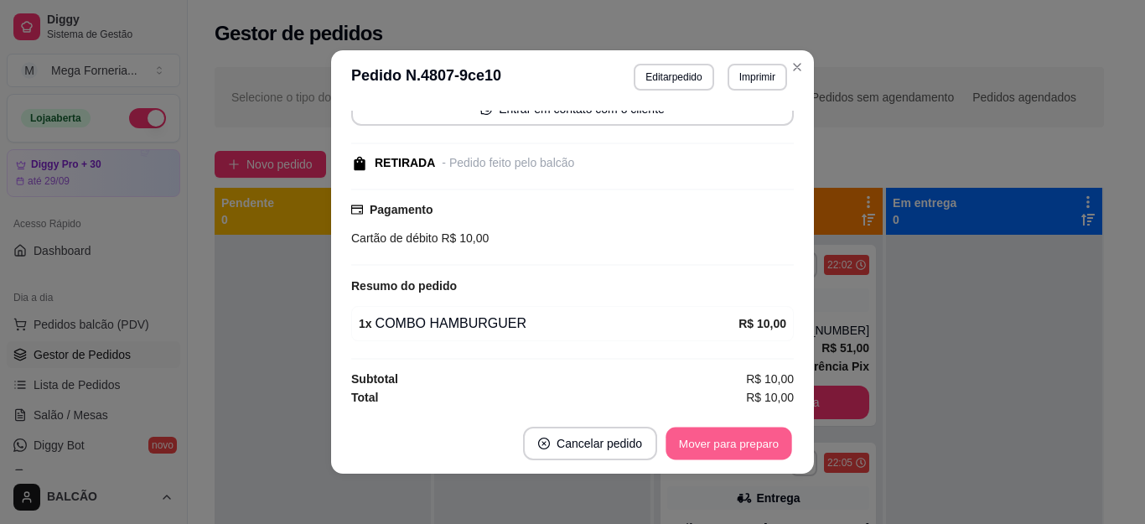
click at [698, 433] on button "Mover para preparo" at bounding box center [729, 444] width 126 height 33
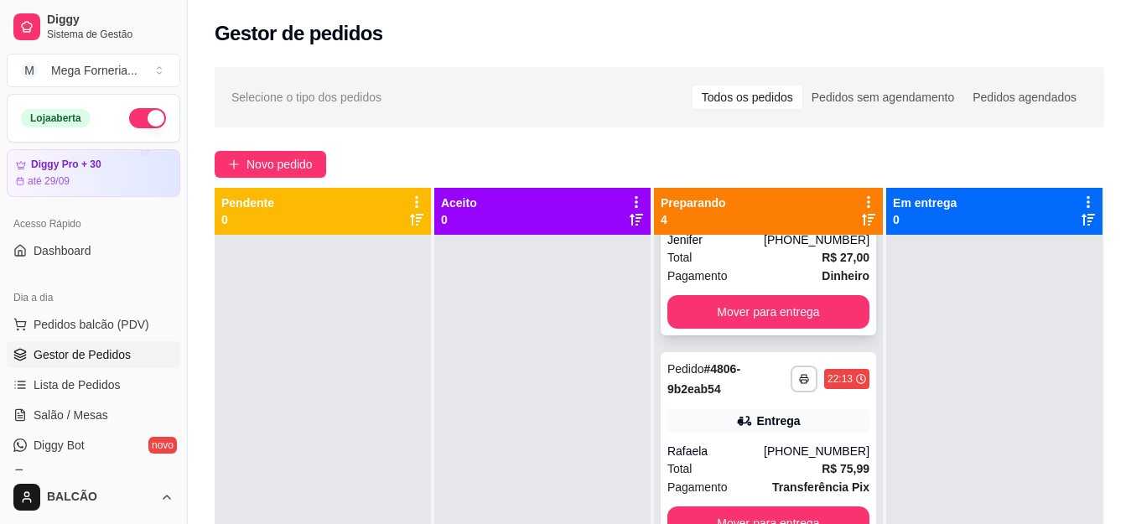
scroll to position [328, 0]
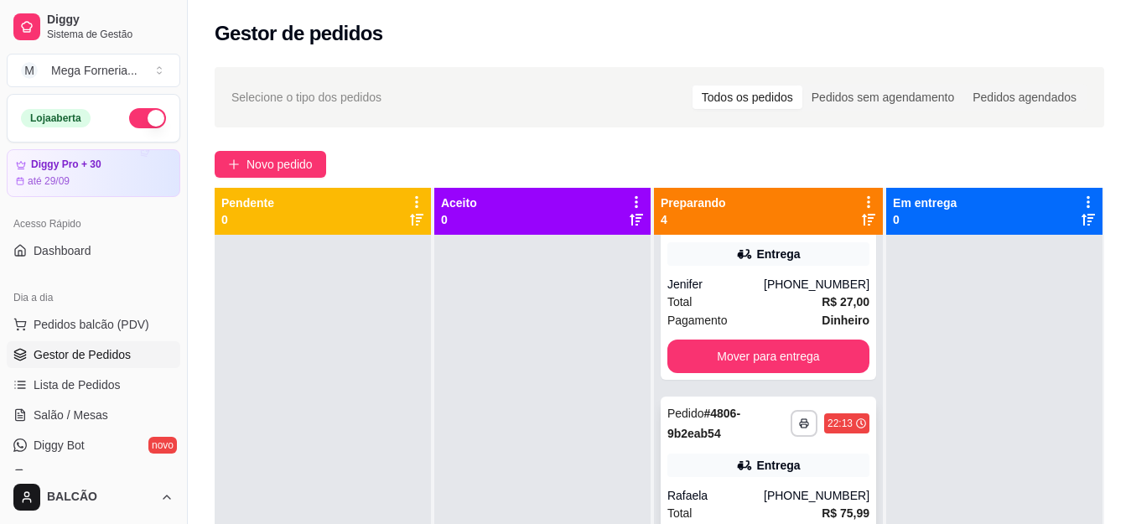
click at [799, 349] on div "**********" at bounding box center [768, 497] width 229 height 524
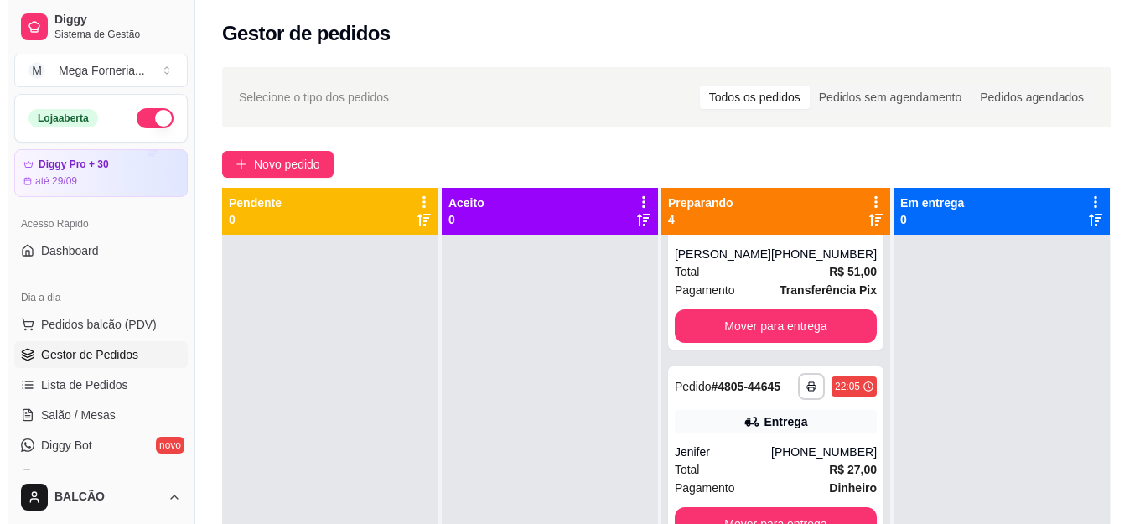
scroll to position [0, 0]
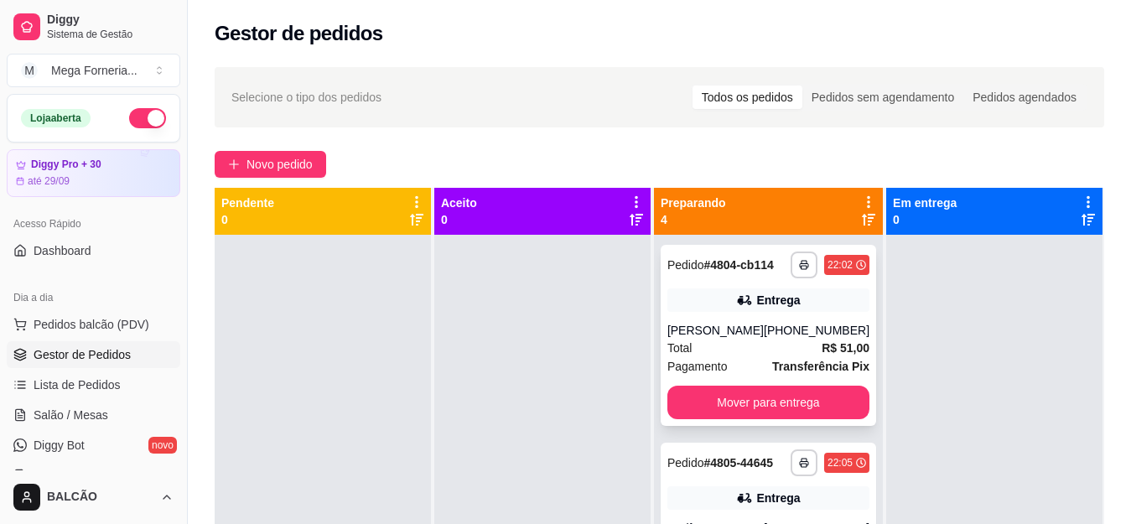
click at [699, 357] on div "Total R$ 51,00" at bounding box center [768, 348] width 202 height 18
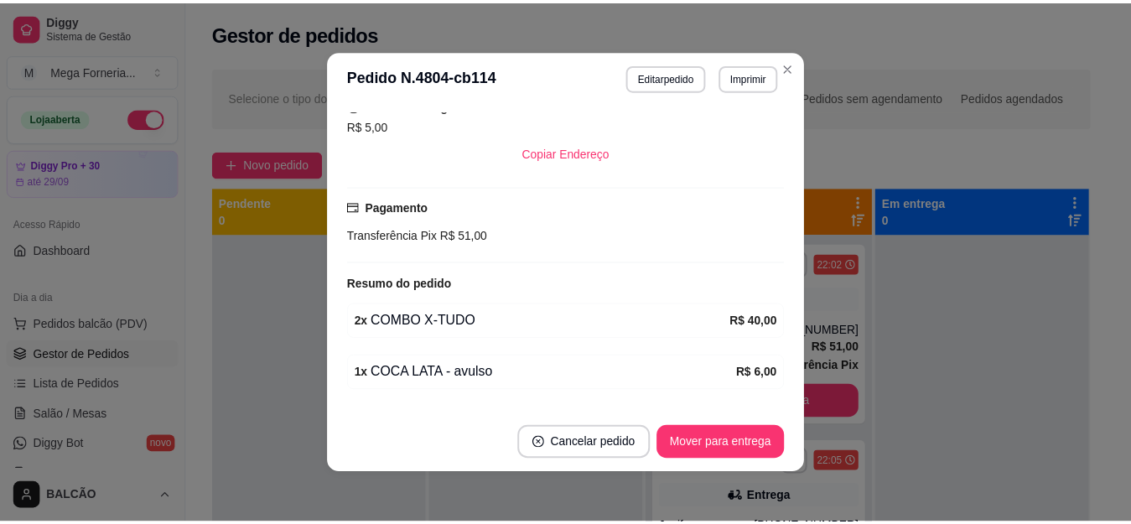
scroll to position [419, 0]
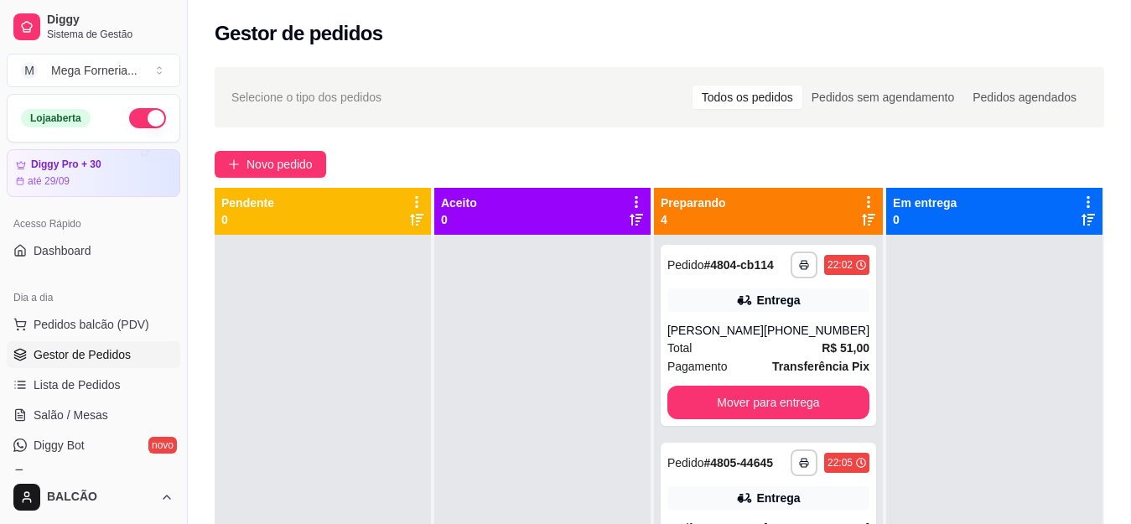
click at [1126, 187] on div "**********" at bounding box center [659, 394] width 943 height 675
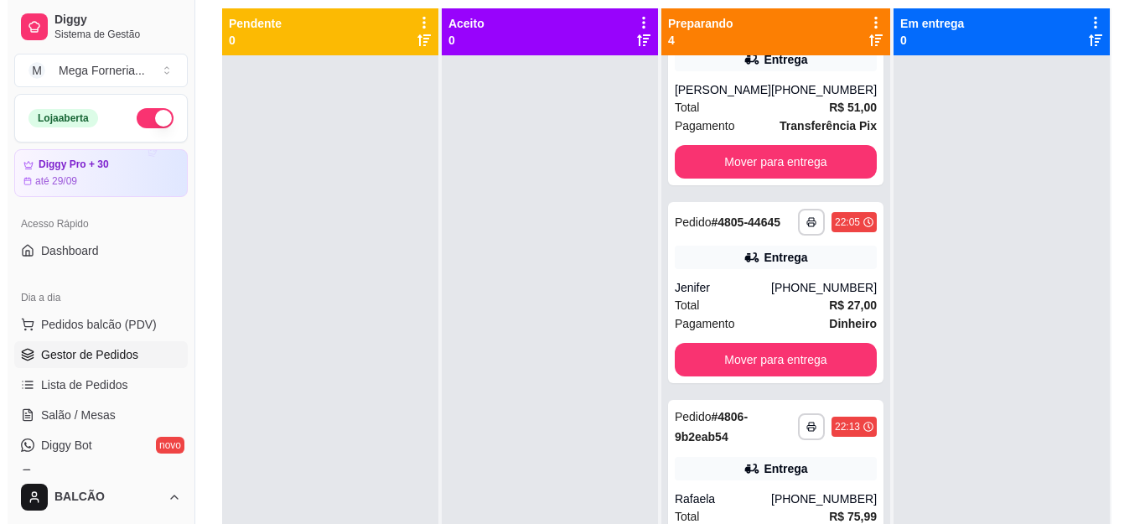
scroll to position [0, 0]
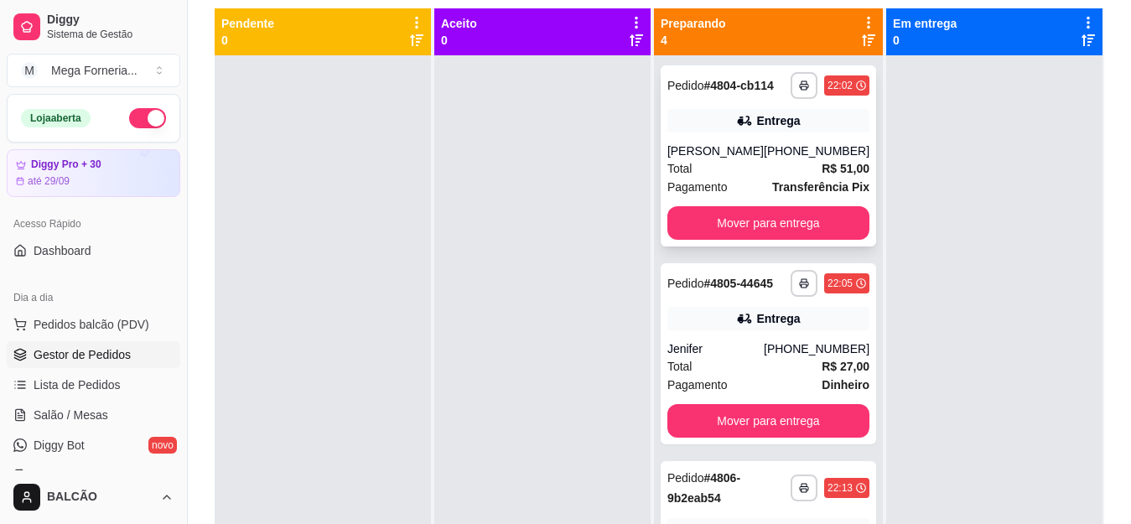
click at [718, 196] on span "Pagamento" at bounding box center [697, 187] width 60 height 18
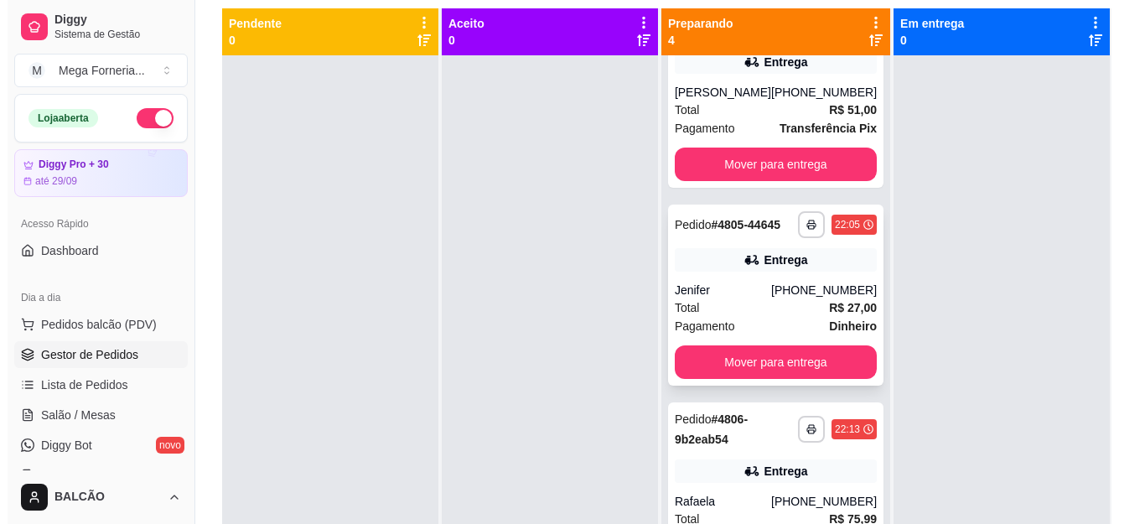
scroll to position [75, 0]
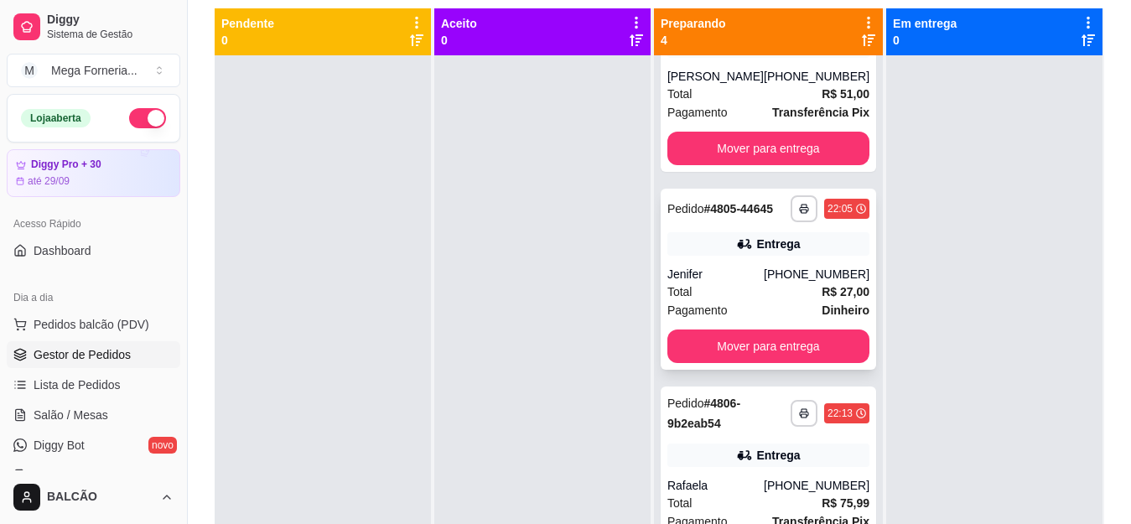
click at [770, 319] on div "Pagamento Dinheiro" at bounding box center [768, 310] width 202 height 18
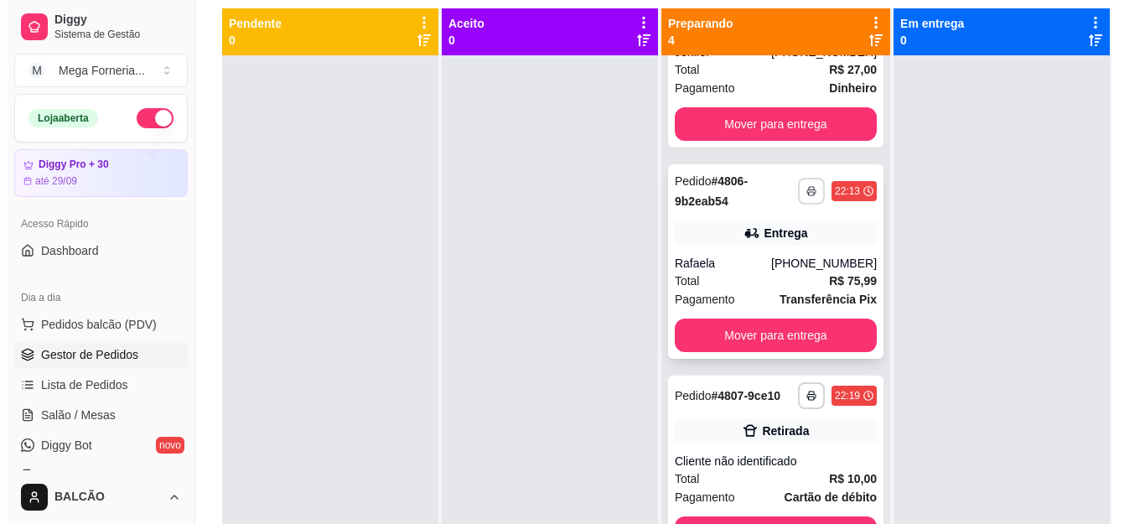
scroll to position [326, 0]
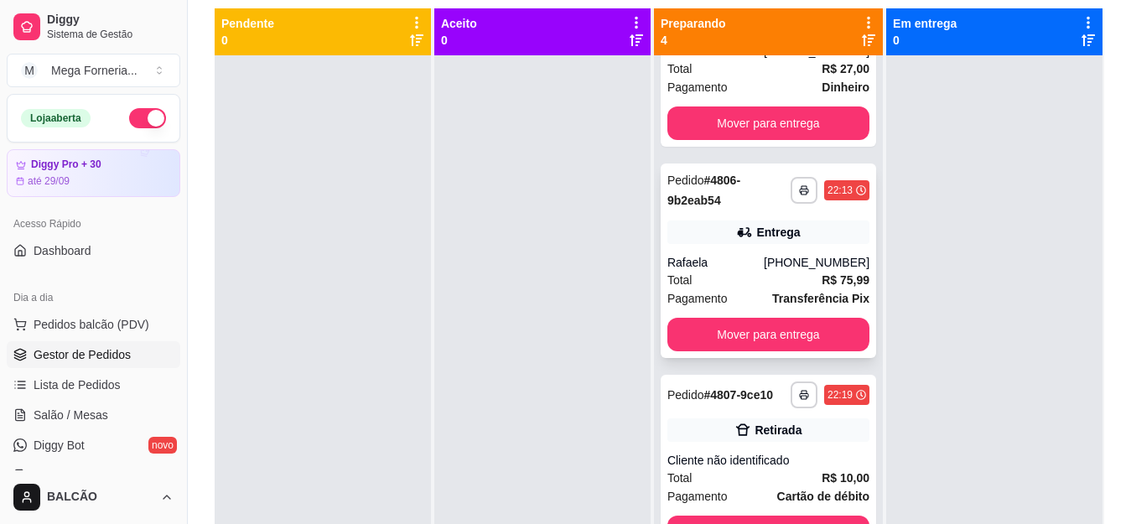
click at [785, 271] on div "[PHONE_NUMBER]" at bounding box center [817, 262] width 106 height 17
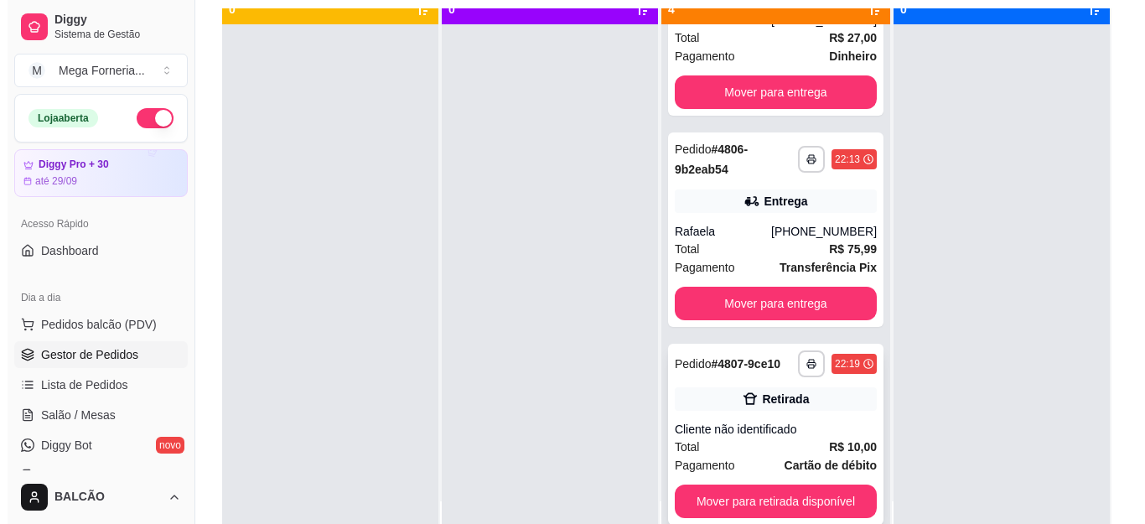
scroll to position [47, 0]
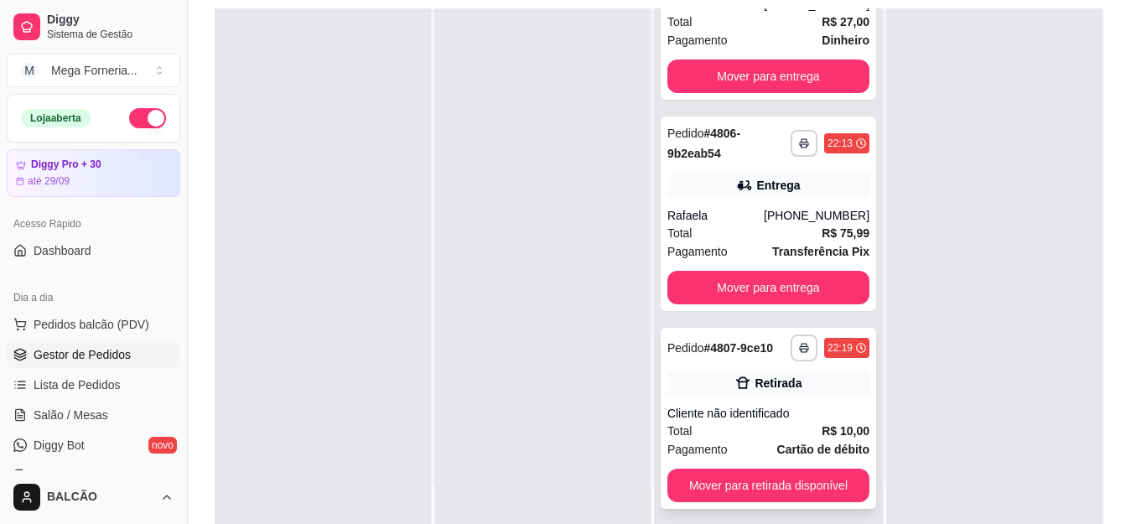
click at [732, 428] on div "Total R$ 10,00" at bounding box center [768, 431] width 202 height 18
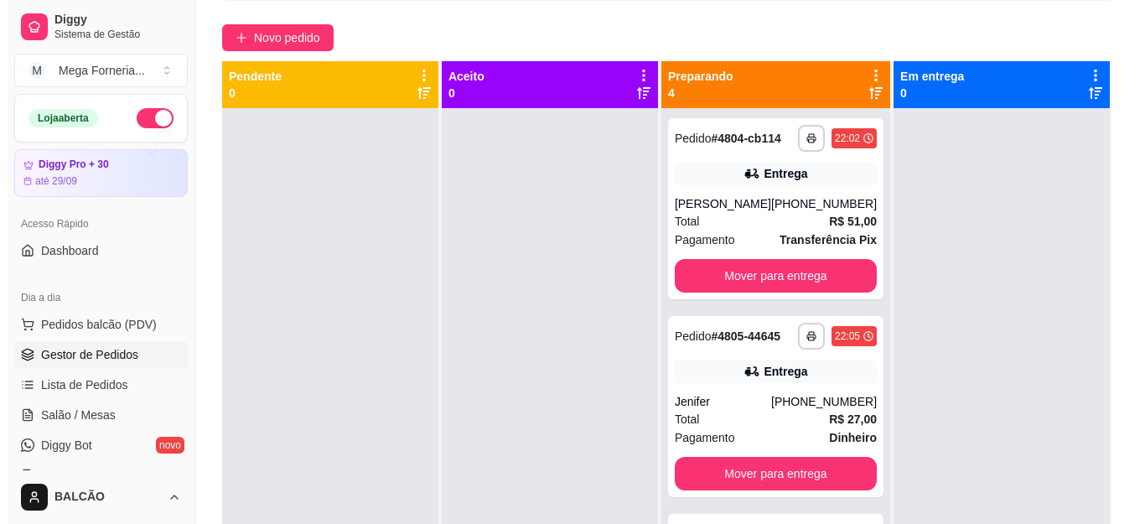
scroll to position [0, 0]
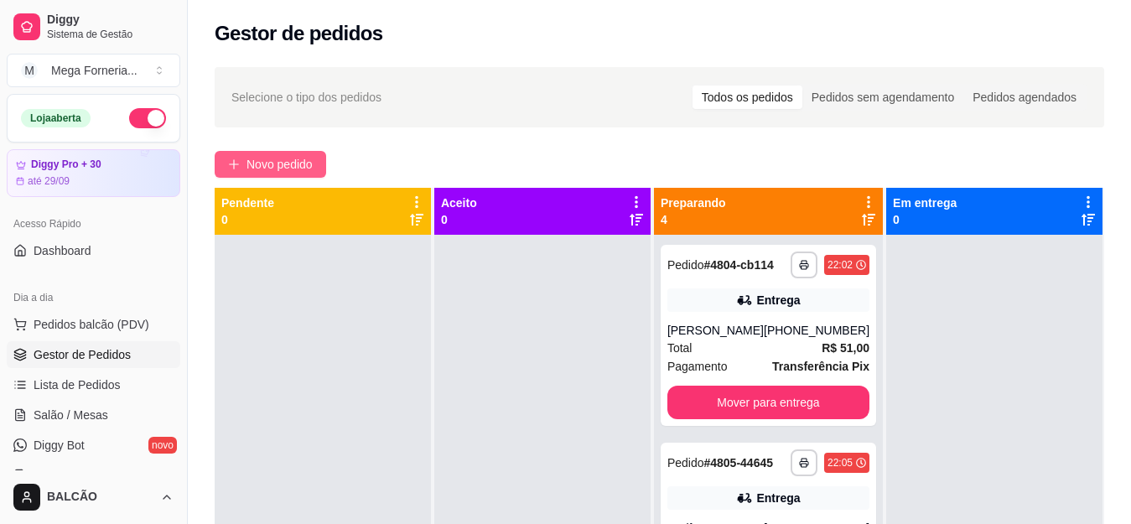
click at [291, 153] on button "Novo pedido" at bounding box center [271, 164] width 112 height 27
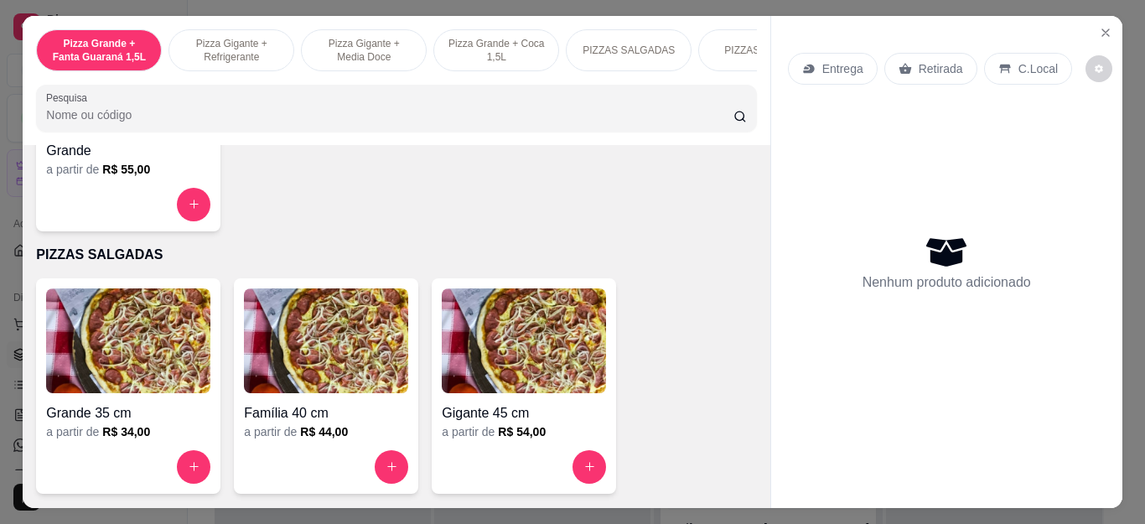
scroll to position [1129, 0]
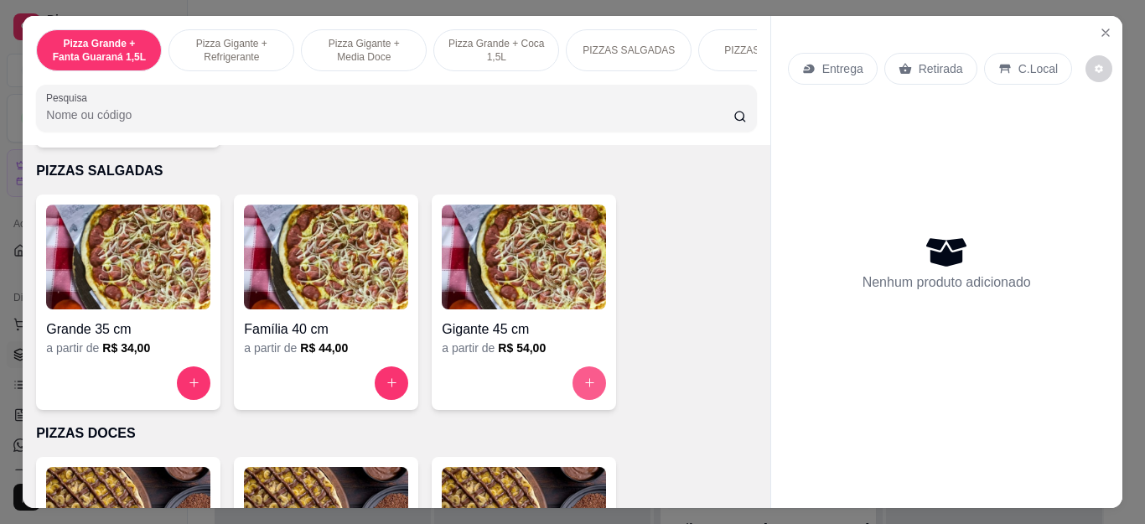
click at [587, 377] on button "increase-product-quantity" at bounding box center [590, 383] width 34 height 34
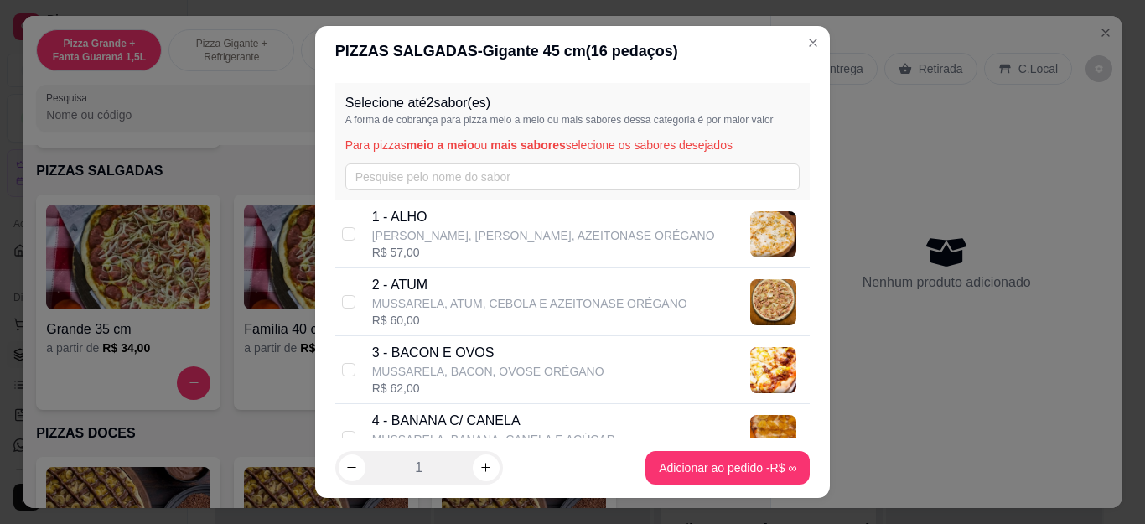
click at [491, 368] on p "MUSSARELA, BACON, OVOSE ORÉGANO" at bounding box center [488, 371] width 232 height 17
checkbox input "true"
click at [477, 172] on input "text" at bounding box center [572, 176] width 455 height 27
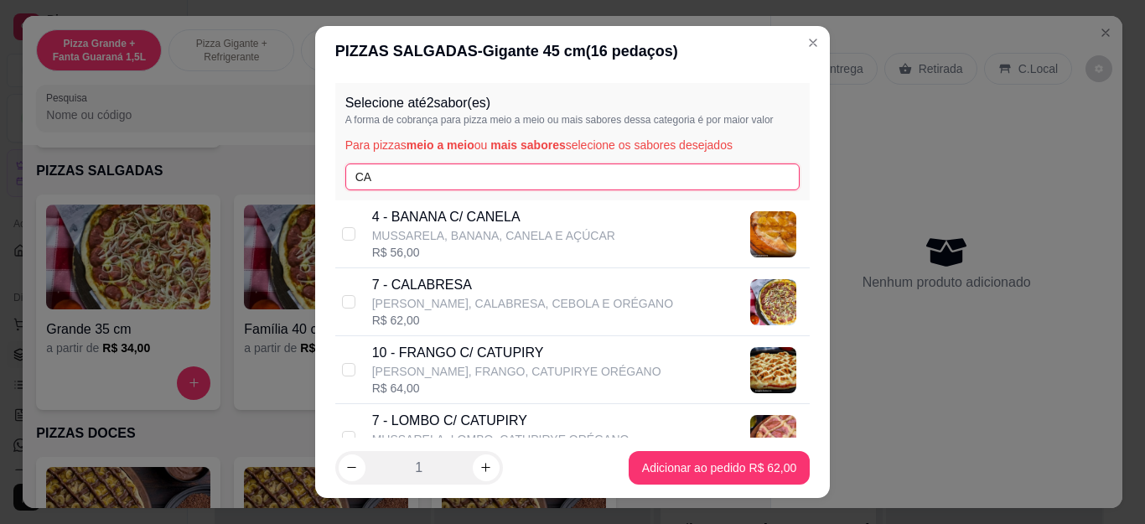
type input "CA"
click at [481, 293] on p "7 - CALABRESA" at bounding box center [522, 285] width 301 height 20
checkbox input "true"
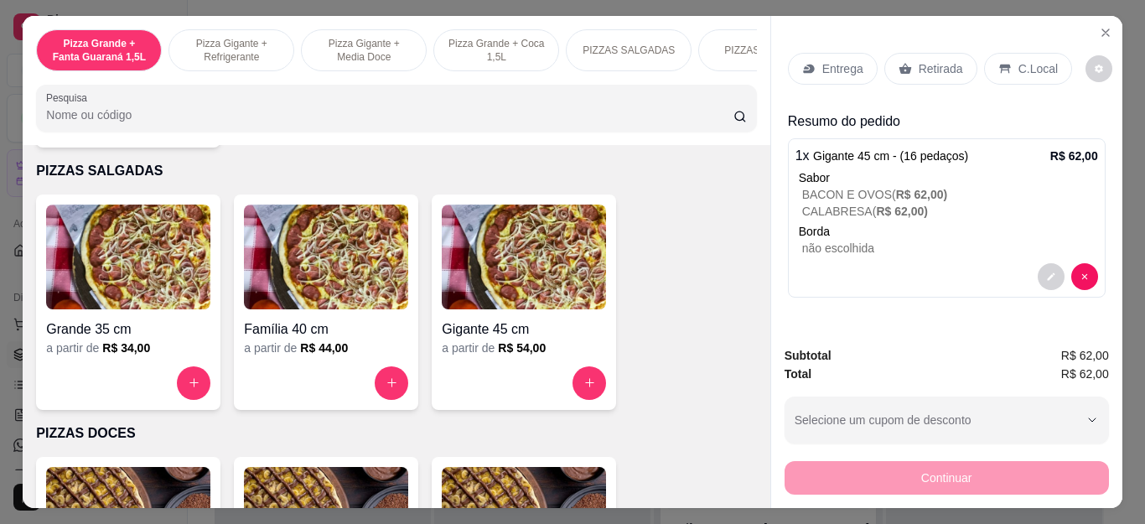
click at [905, 64] on div "Retirada" at bounding box center [930, 69] width 93 height 32
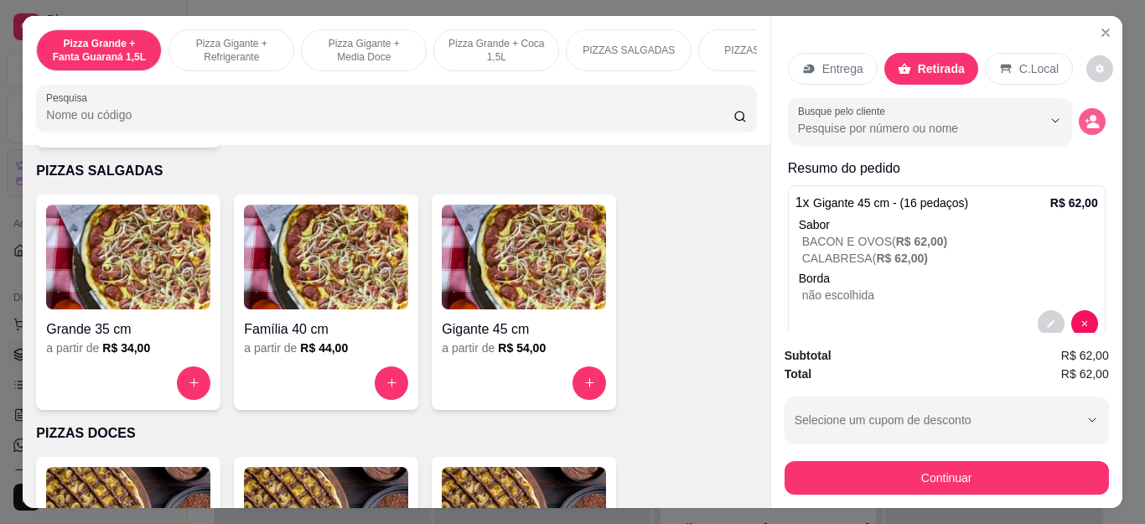
click at [1090, 115] on circle "decrease-product-quantity" at bounding box center [1093, 118] width 7 height 7
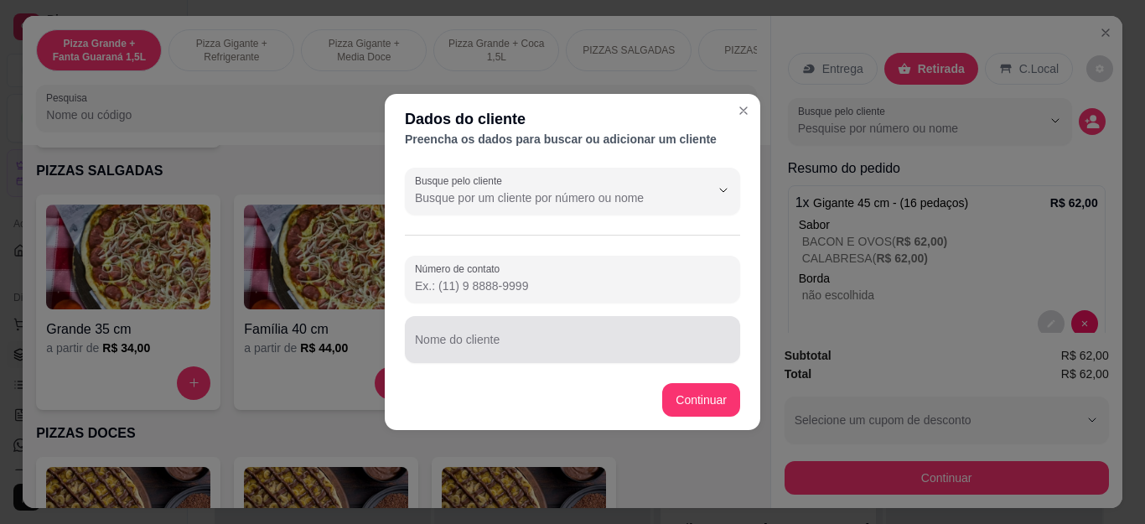
click at [595, 332] on div at bounding box center [572, 340] width 315 height 34
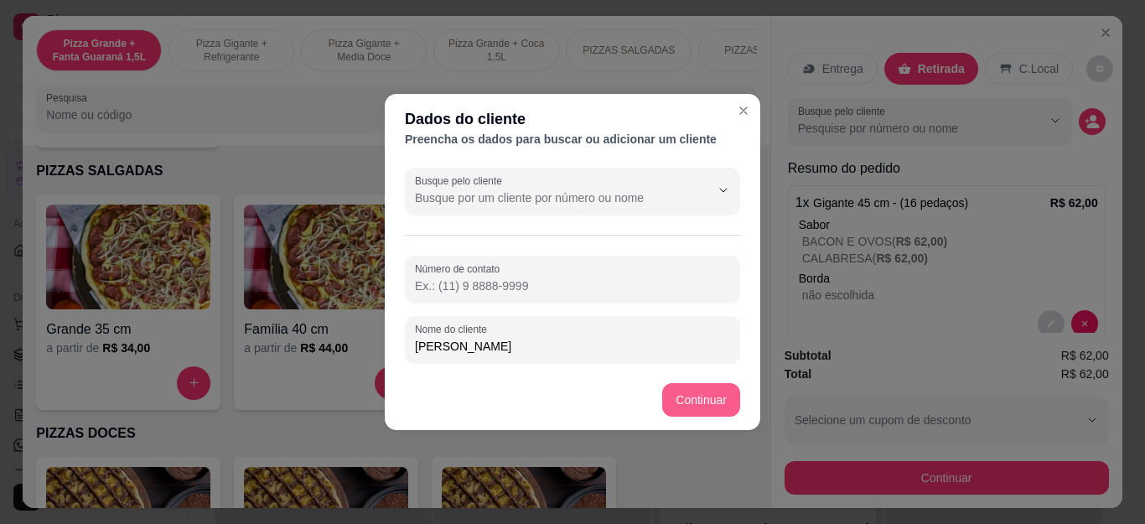
type input "[PERSON_NAME]"
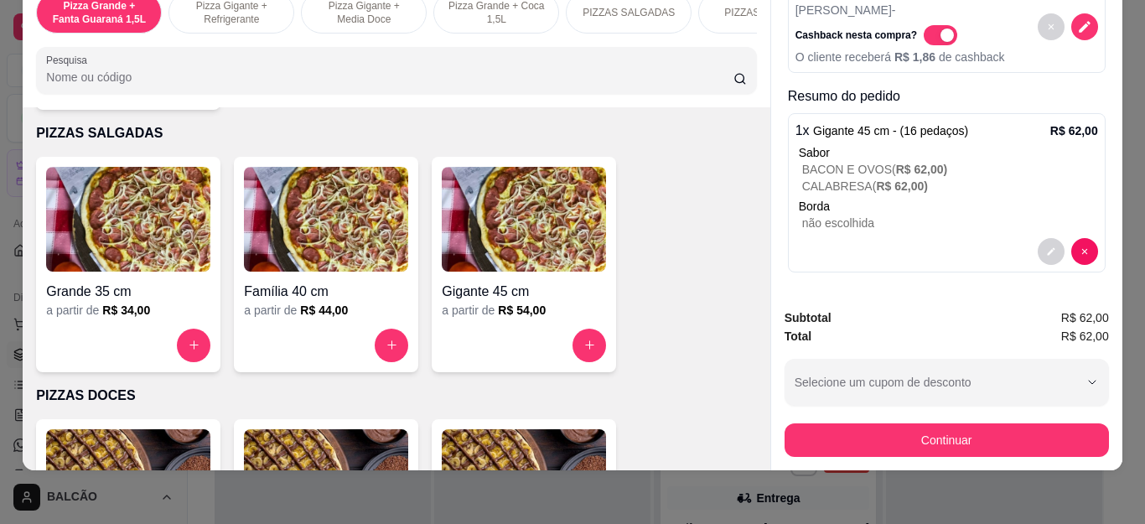
scroll to position [79, 0]
click at [1118, 82] on div "Pizza Grande + Fanta Guaraná 1,5L Pizza Gigante + Refrigerante Pizza Gigante + …" at bounding box center [572, 262] width 1145 height 524
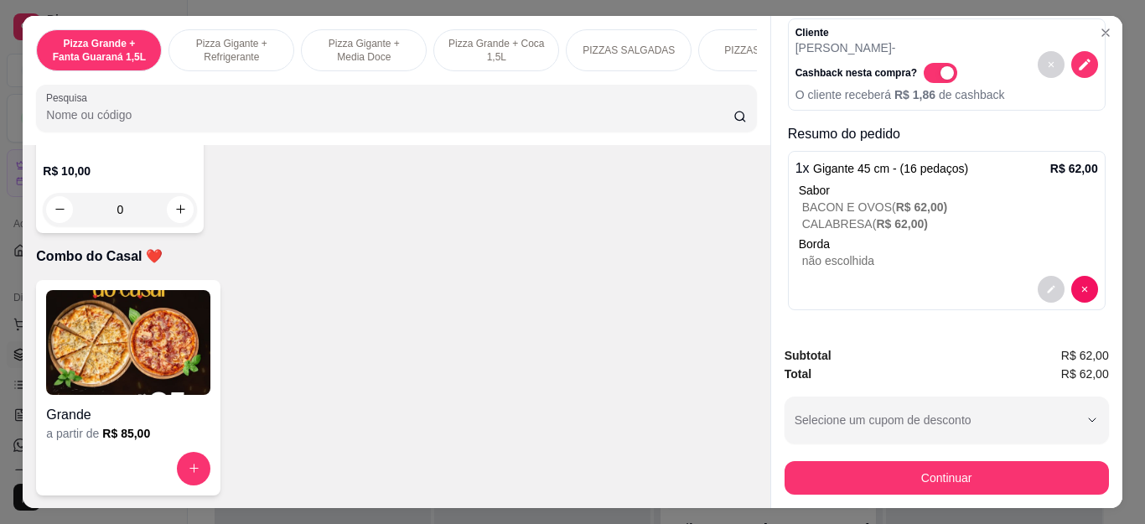
scroll to position [4915, 0]
click at [174, 215] on icon "increase-product-quantity" at bounding box center [180, 209] width 13 height 13
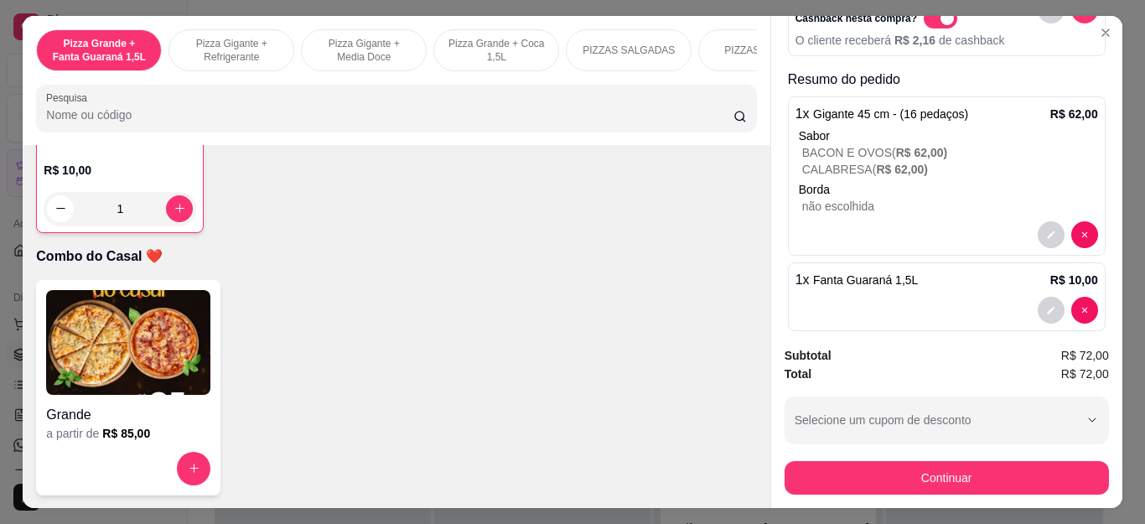
scroll to position [155, 0]
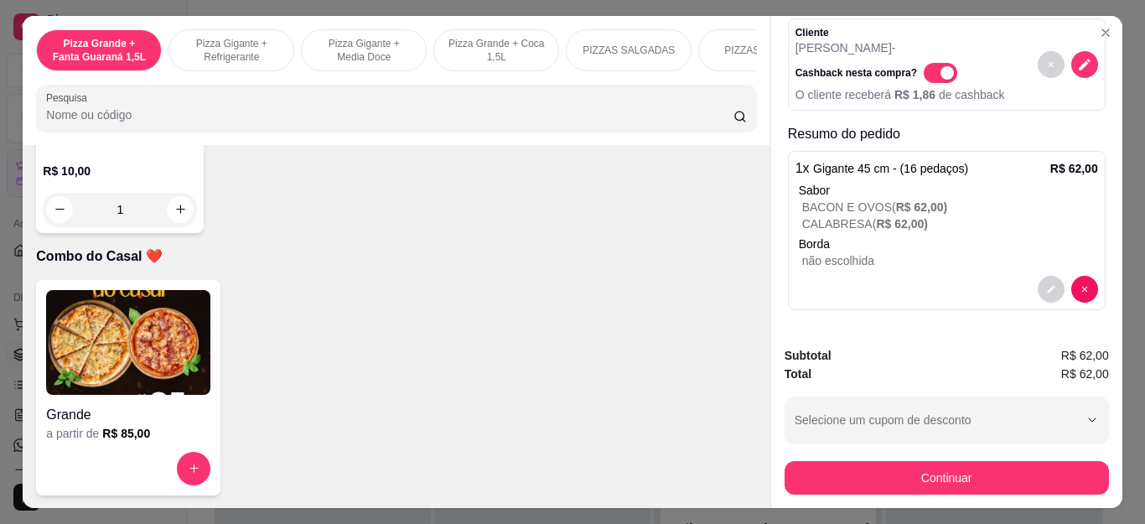
type input "0"
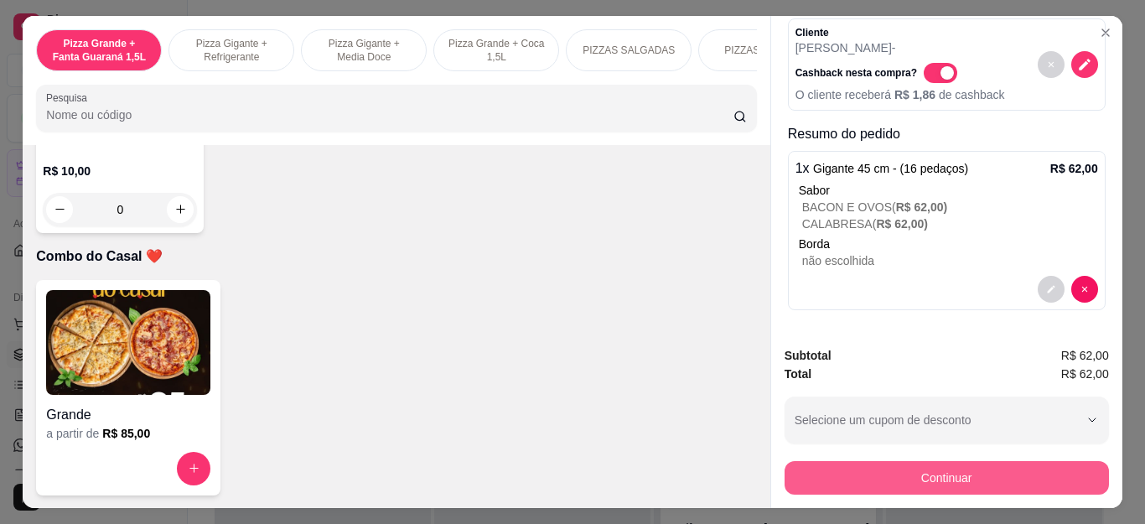
click at [961, 468] on button "Continuar" at bounding box center [947, 478] width 324 height 34
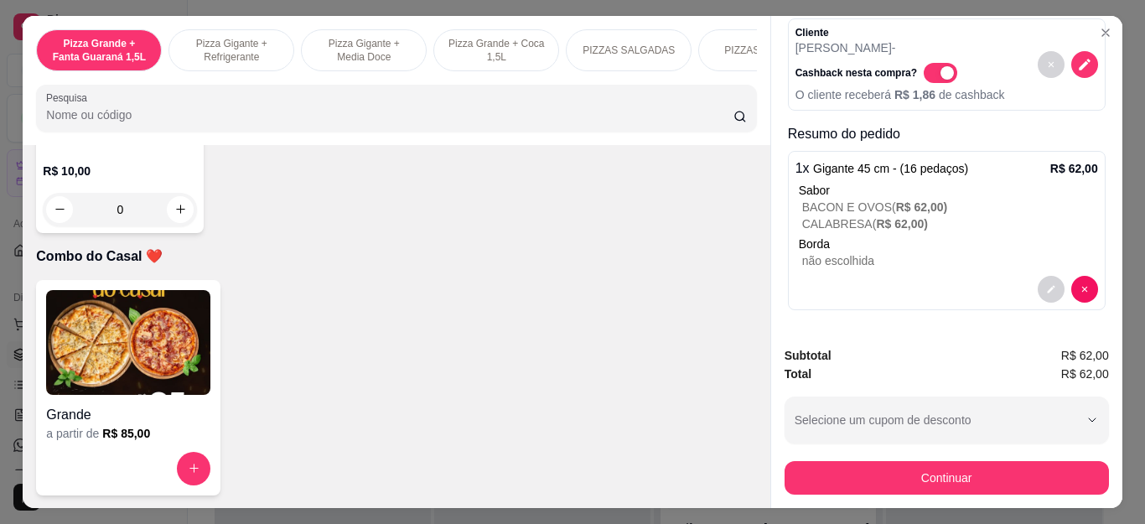
click at [676, 311] on icon at bounding box center [687, 302] width 22 height 17
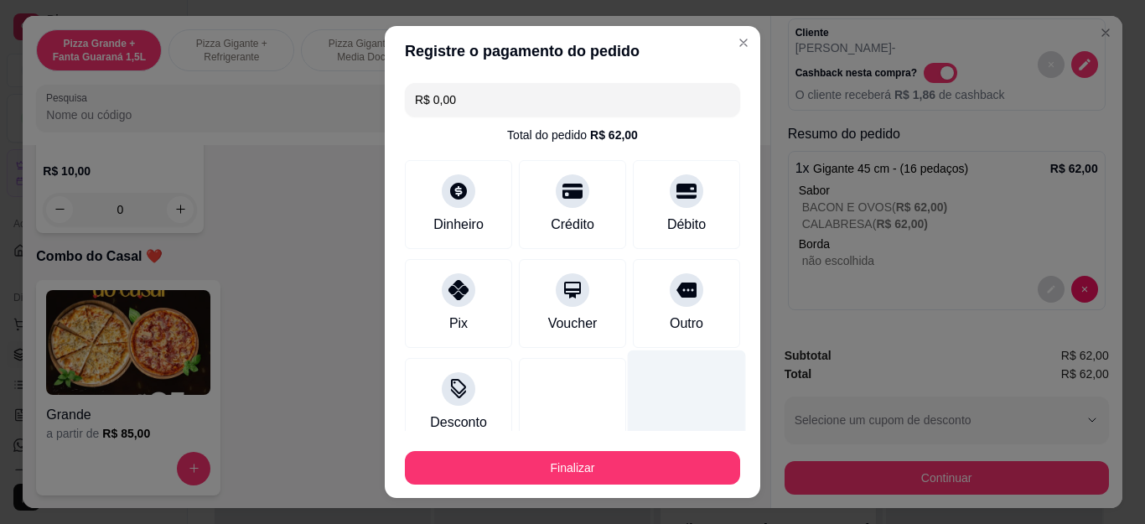
type input "R$ 0,00"
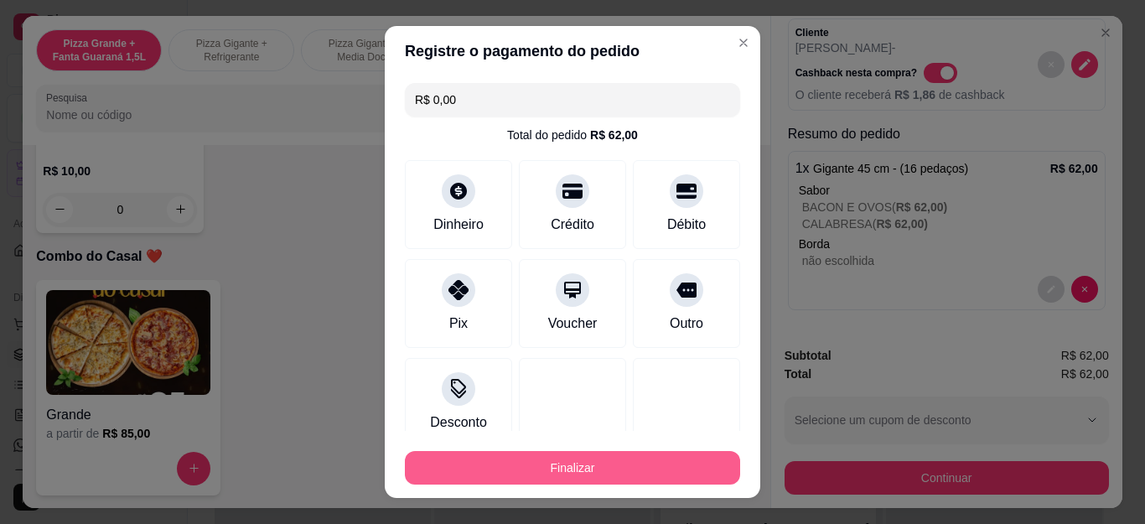
click at [599, 453] on button "Finalizar" at bounding box center [572, 468] width 335 height 34
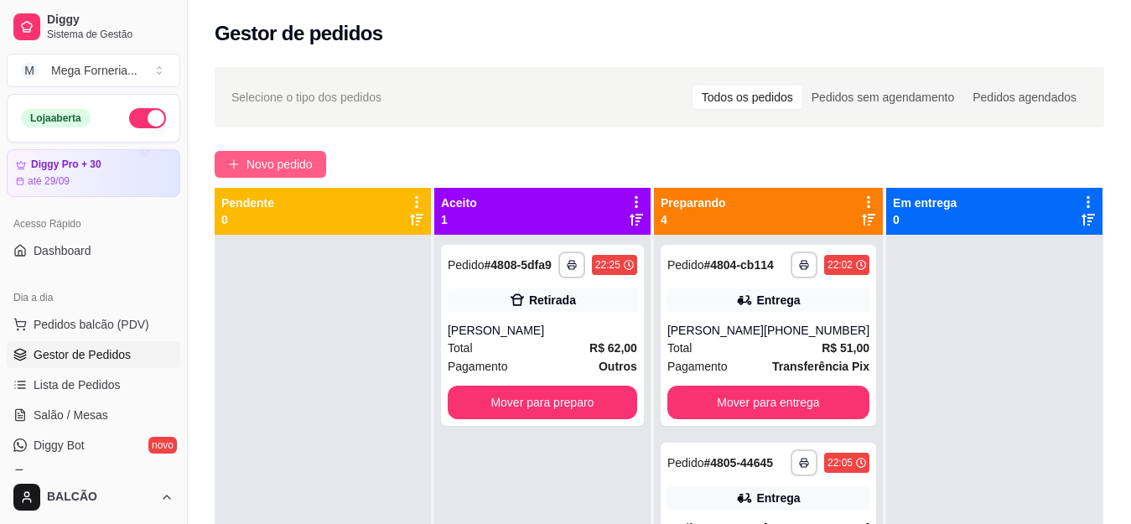
click at [303, 157] on span "Novo pedido" at bounding box center [279, 164] width 66 height 18
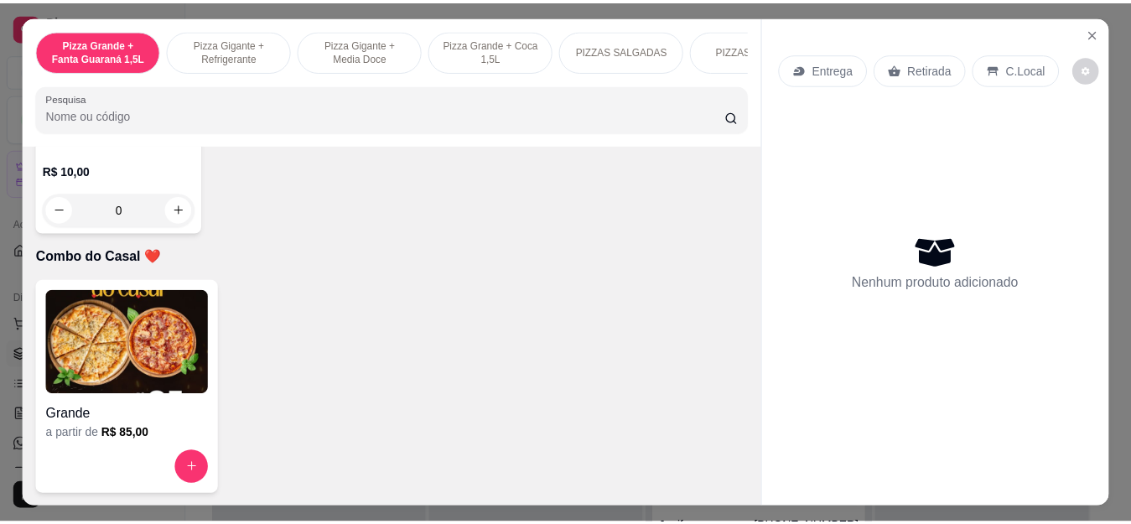
scroll to position [4685, 0]
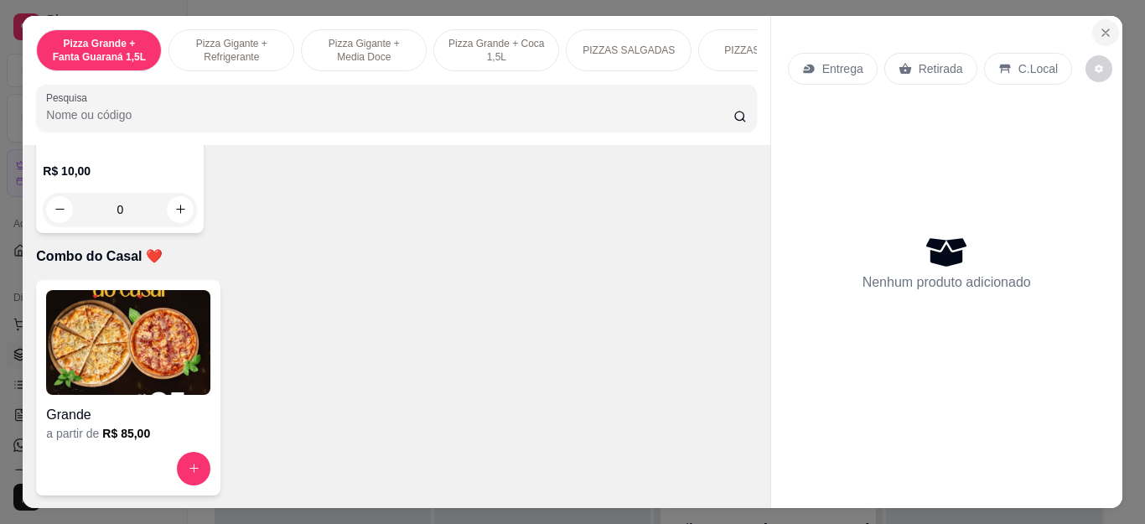
click at [1099, 26] on icon "Close" at bounding box center [1105, 32] width 13 height 13
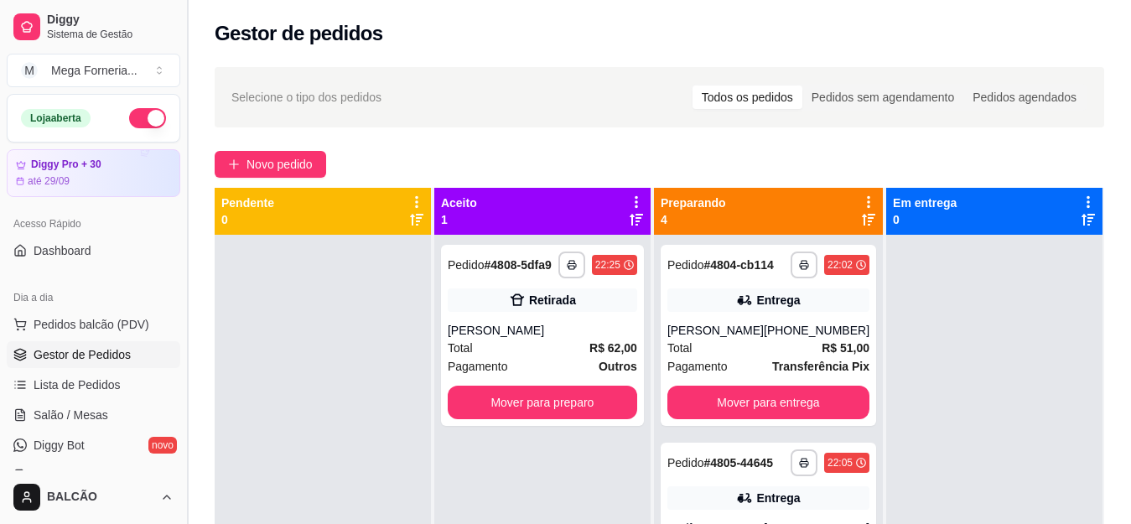
drag, startPoint x: 184, startPoint y: 223, endPoint x: 187, endPoint y: 246, distance: 22.9
click at [187, 246] on button "Toggle Sidebar" at bounding box center [186, 262] width 13 height 524
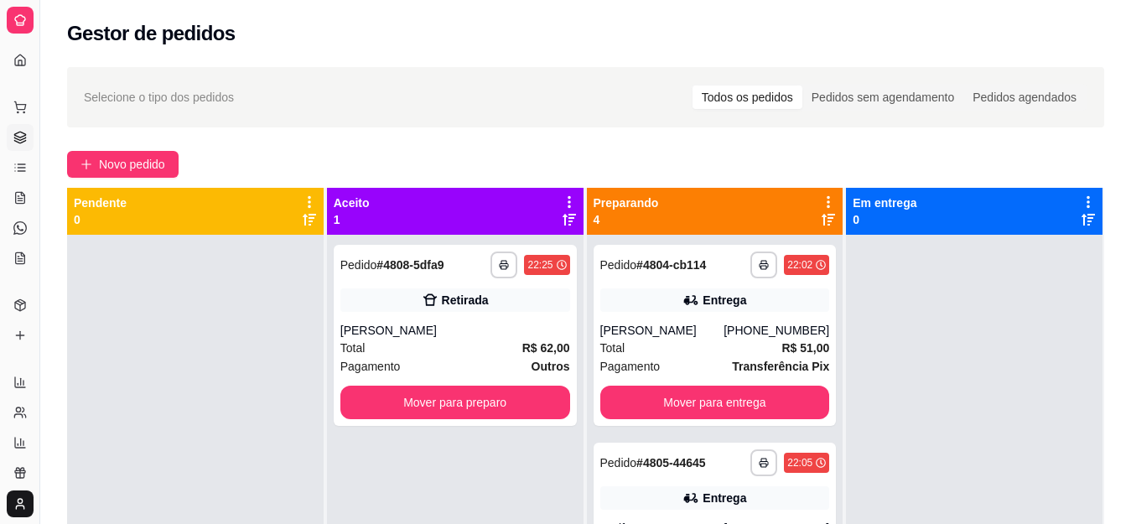
drag, startPoint x: 38, startPoint y: 273, endPoint x: 158, endPoint y: 259, distance: 121.6
click at [158, 259] on div "**********" at bounding box center [565, 390] width 1131 height 780
drag, startPoint x: 39, startPoint y: 283, endPoint x: 122, endPoint y: 274, distance: 83.5
click at [122, 274] on div "**********" at bounding box center [565, 390] width 1131 height 780
drag, startPoint x: 39, startPoint y: 288, endPoint x: 39, endPoint y: 298, distance: 9.3
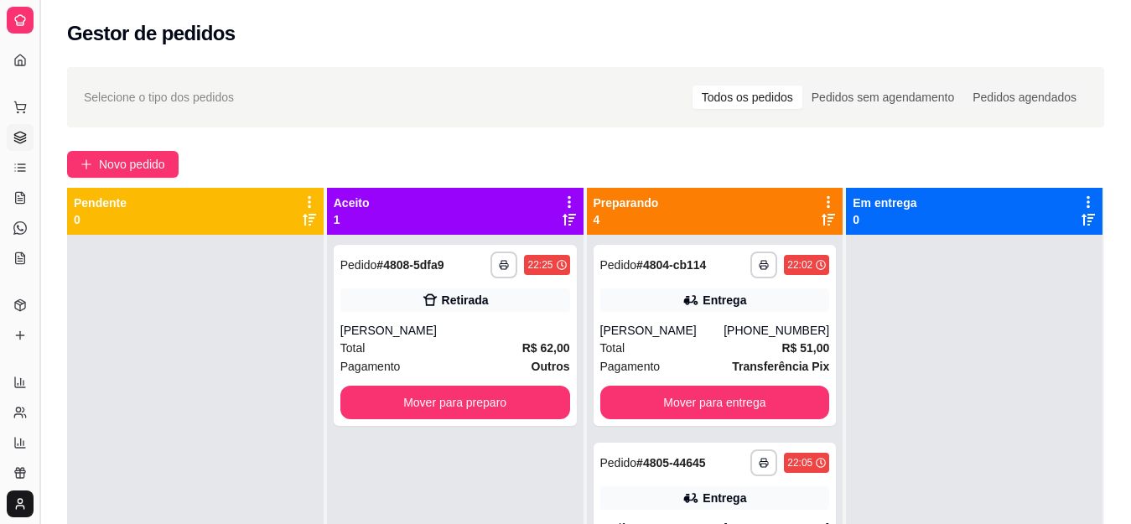
click at [53, 293] on div "**********" at bounding box center [565, 390] width 1131 height 780
click at [53, 298] on div "**********" at bounding box center [565, 390] width 1131 height 780
drag, startPoint x: 17, startPoint y: 280, endPoint x: 75, endPoint y: 281, distance: 58.7
click at [86, 278] on div "**********" at bounding box center [565, 390] width 1131 height 780
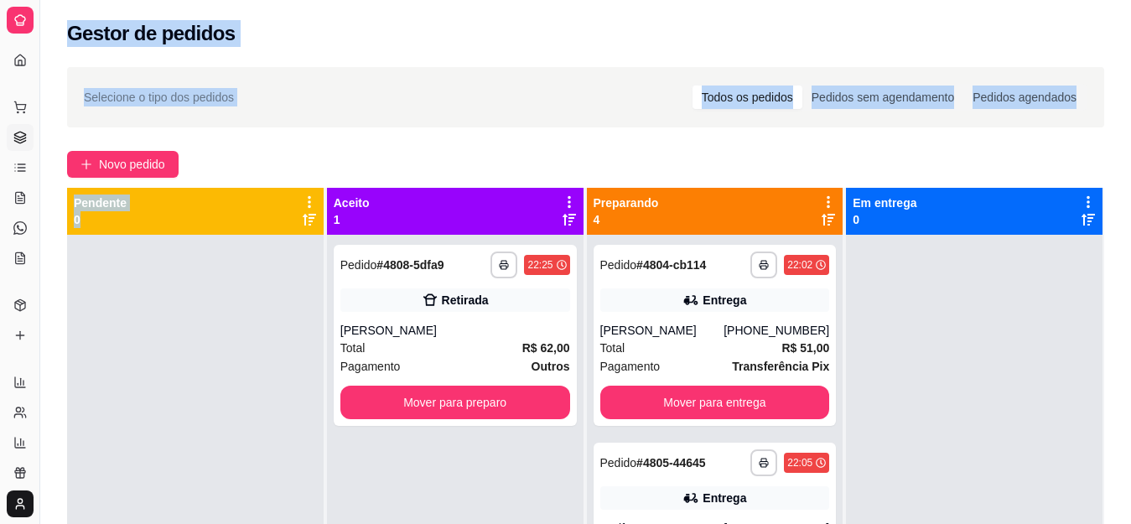
click at [150, 276] on div at bounding box center [195, 497] width 257 height 524
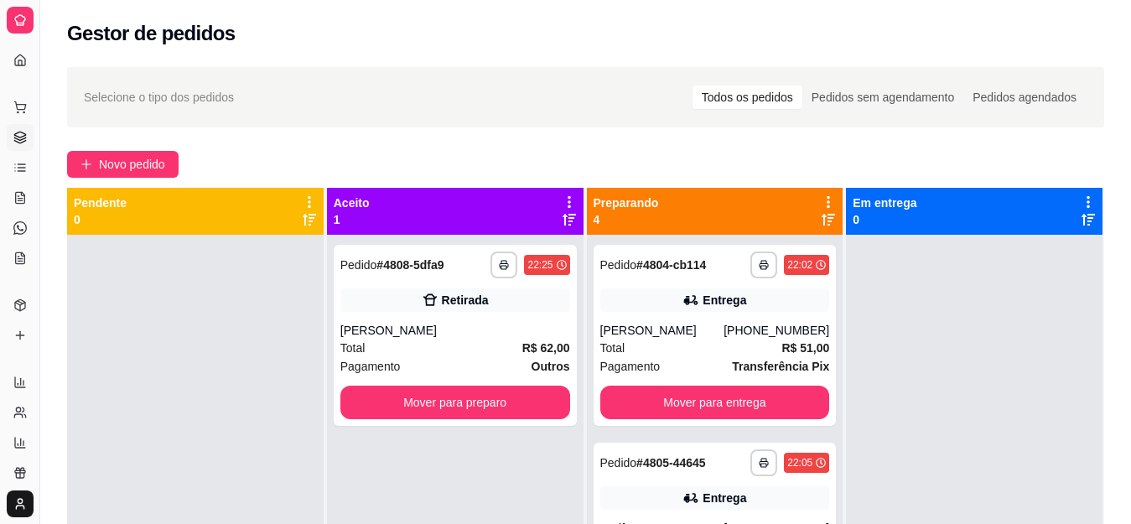
drag, startPoint x: 145, startPoint y: 276, endPoint x: 101, endPoint y: 278, distance: 44.5
click at [101, 278] on div at bounding box center [195, 497] width 257 height 524
drag, startPoint x: 39, startPoint y: 170, endPoint x: 71, endPoint y: 168, distance: 32.0
click at [71, 168] on div "**********" at bounding box center [565, 390] width 1131 height 780
drag, startPoint x: 36, startPoint y: 164, endPoint x: 63, endPoint y: 164, distance: 26.8
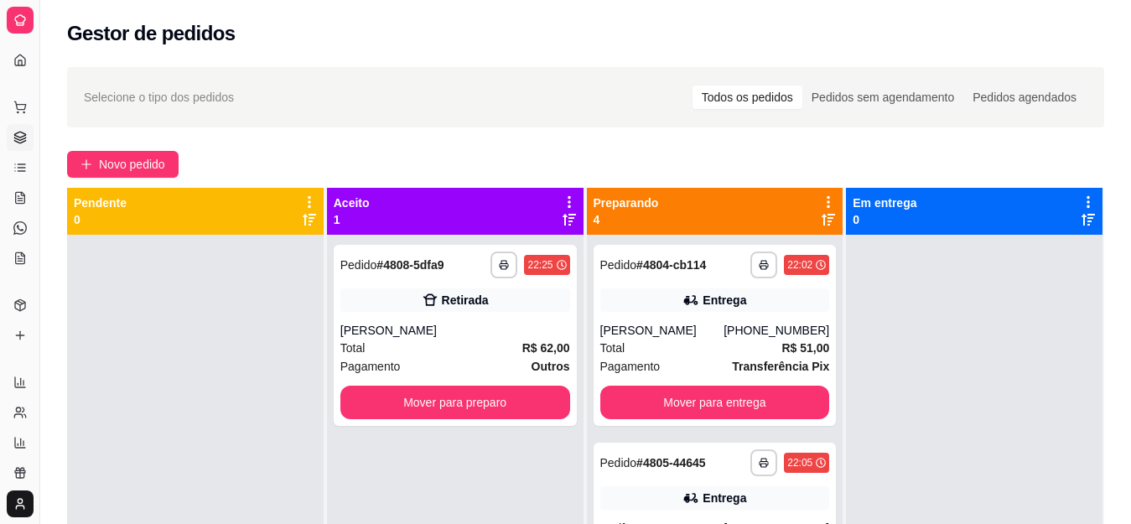
click at [63, 164] on div "**********" at bounding box center [565, 390] width 1131 height 780
click at [32, 142] on link "Gestor de Pedidos" at bounding box center [20, 137] width 27 height 27
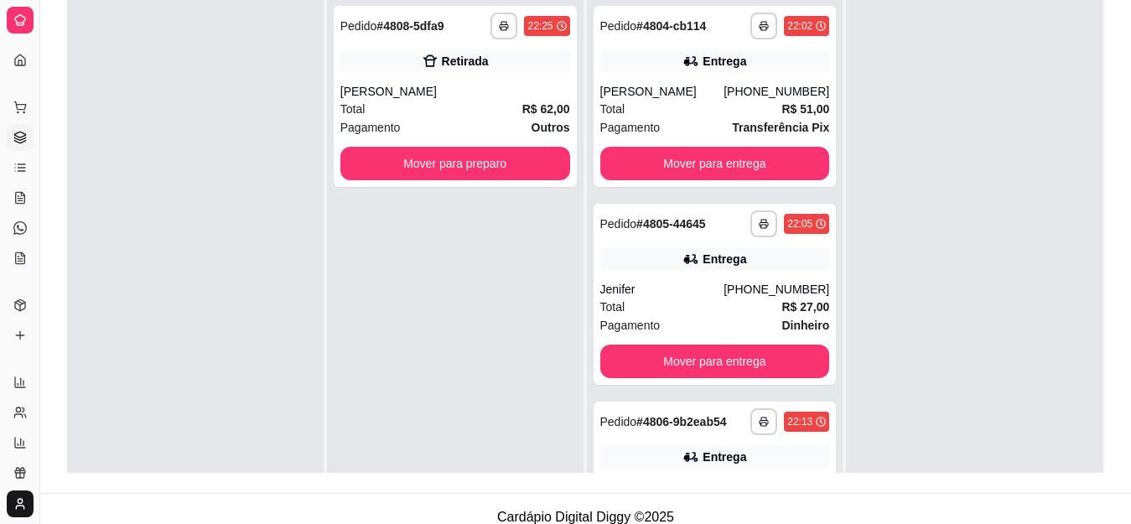
scroll to position [252, 0]
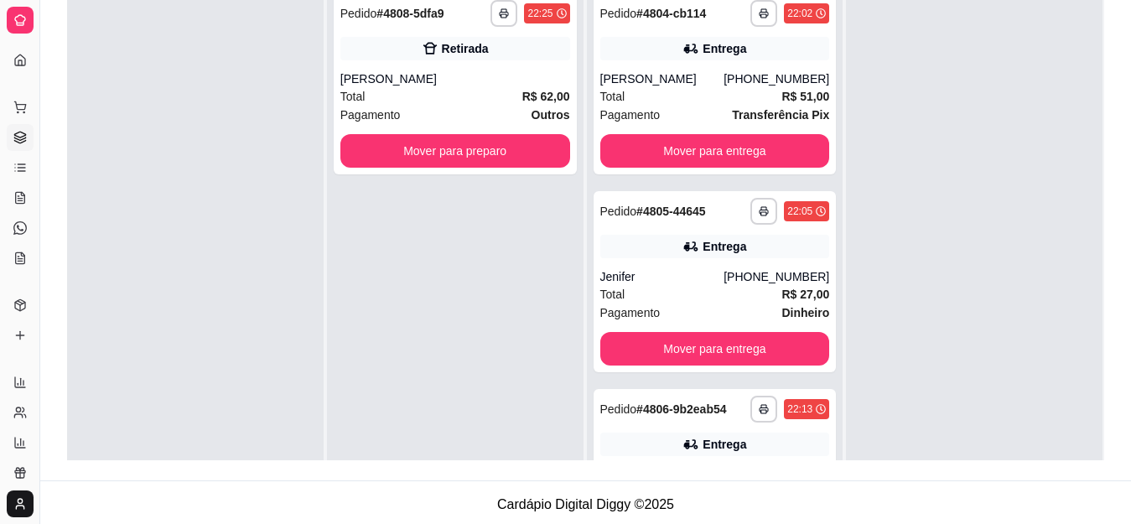
drag, startPoint x: 39, startPoint y: 286, endPoint x: 242, endPoint y: 246, distance: 206.7
click at [242, 246] on div "**********" at bounding box center [565, 138] width 1131 height 780
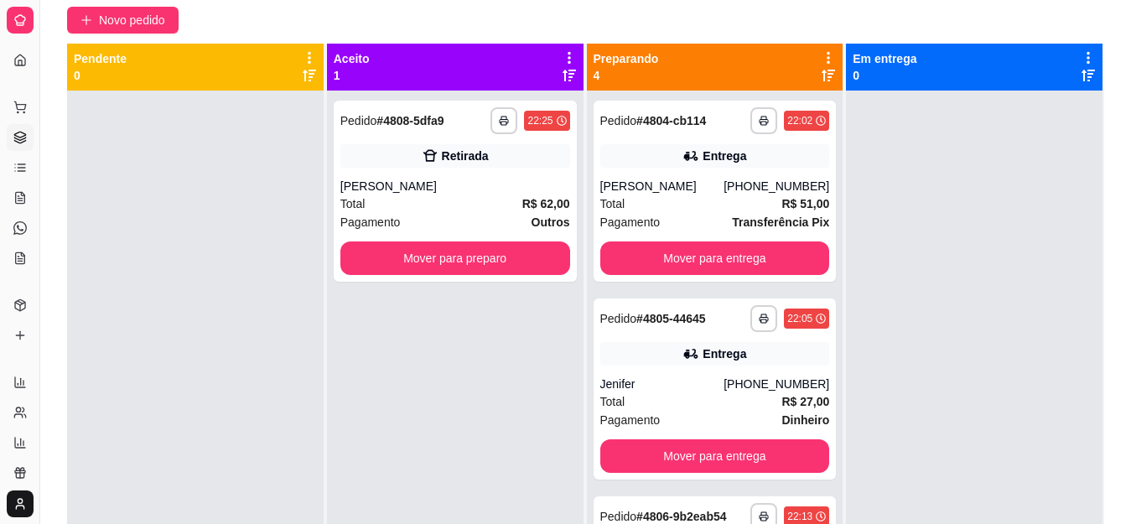
scroll to position [0, 0]
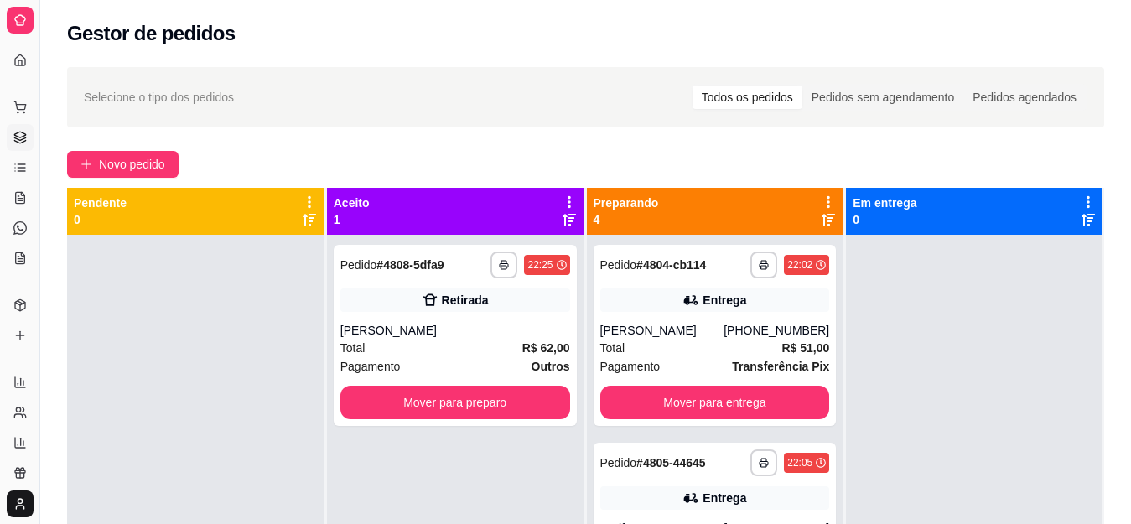
drag, startPoint x: 40, startPoint y: 32, endPoint x: 54, endPoint y: 33, distance: 13.4
click at [54, 33] on div "**********" at bounding box center [565, 390] width 1131 height 780
drag, startPoint x: 34, startPoint y: 32, endPoint x: 67, endPoint y: 23, distance: 34.6
click at [67, 23] on div "**********" at bounding box center [565, 390] width 1131 height 780
click at [39, 25] on button "Toggle Sidebar" at bounding box center [39, 262] width 13 height 524
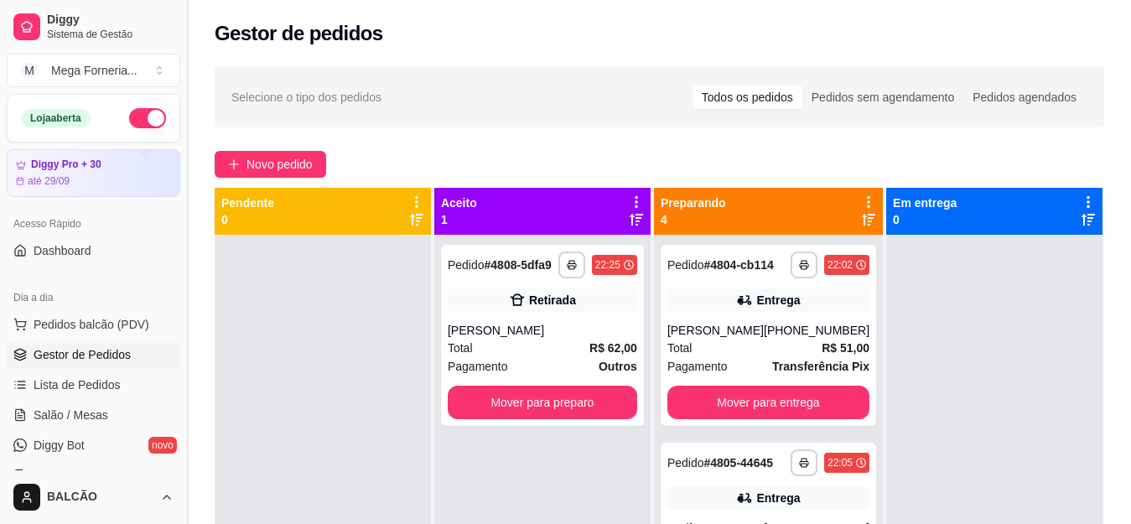
click at [39, 25] on li "Diggy Sistema de Gestão" at bounding box center [94, 27] width 174 height 40
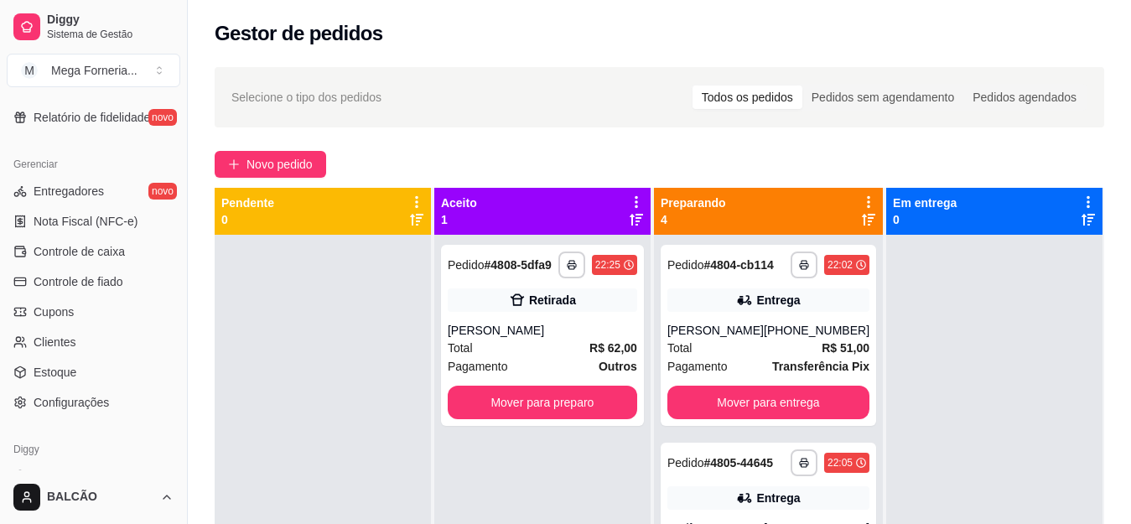
scroll to position [640, 0]
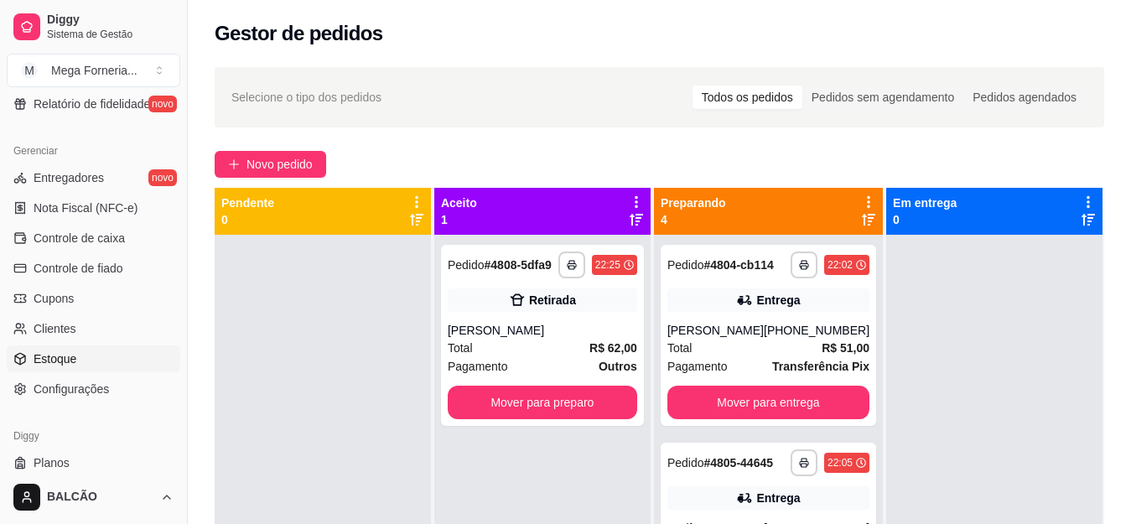
click at [80, 365] on link "Estoque" at bounding box center [94, 358] width 174 height 27
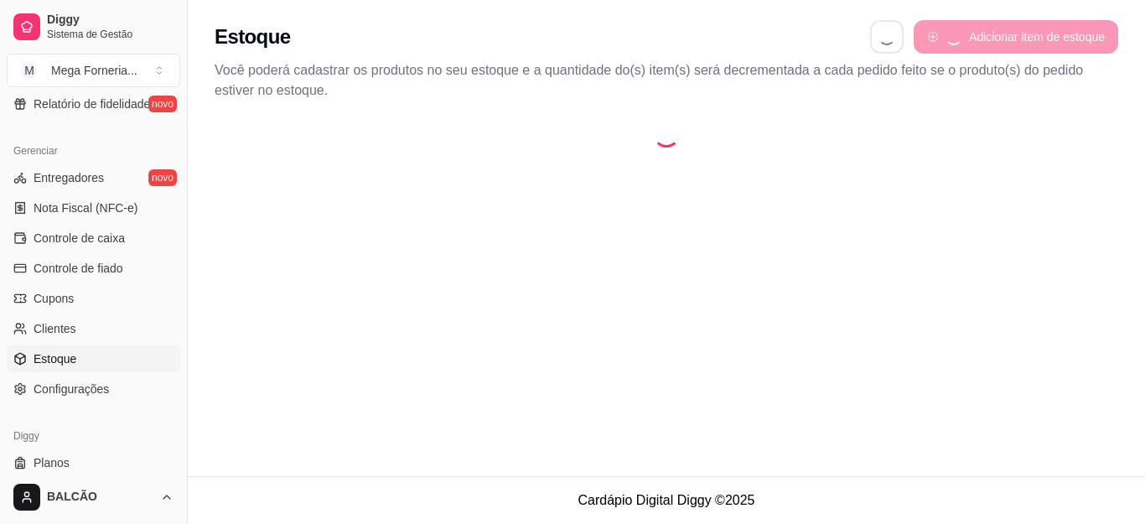
select select "QUANTITY_ORDER"
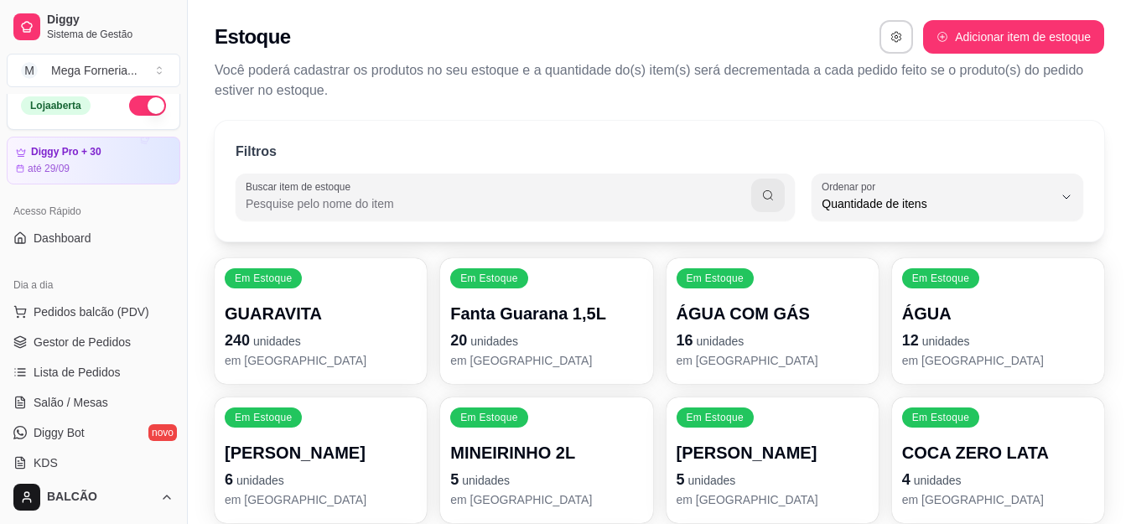
scroll to position [5, 0]
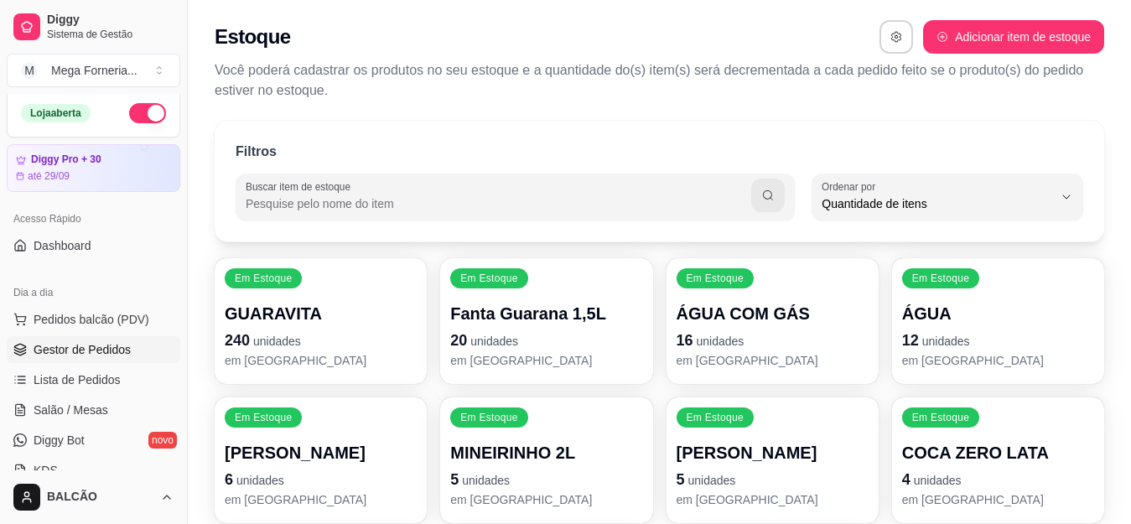
click at [109, 341] on span "Gestor de Pedidos" at bounding box center [82, 349] width 97 height 17
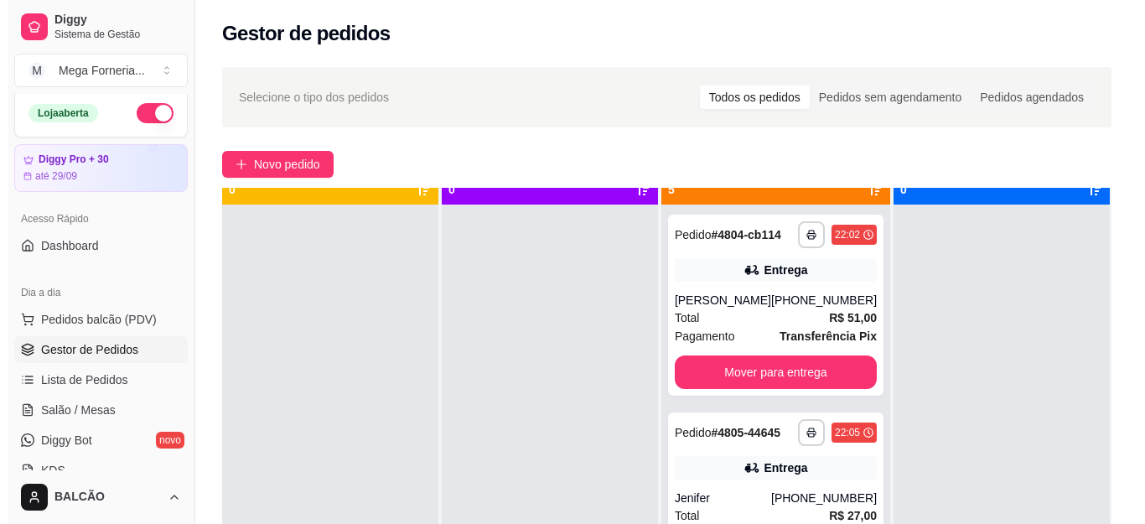
scroll to position [47, 0]
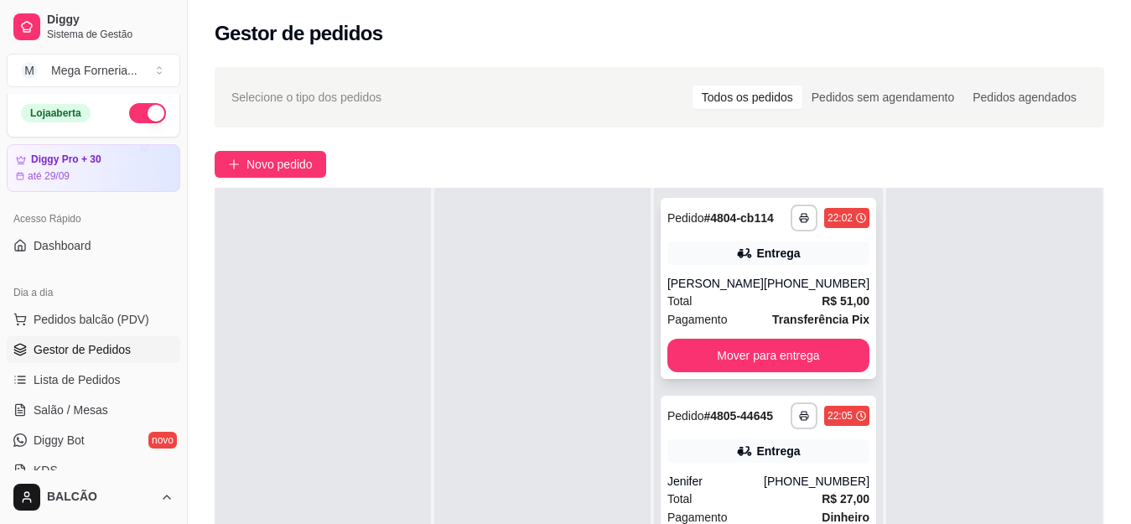
click at [729, 292] on div "[PERSON_NAME]" at bounding box center [715, 283] width 96 height 17
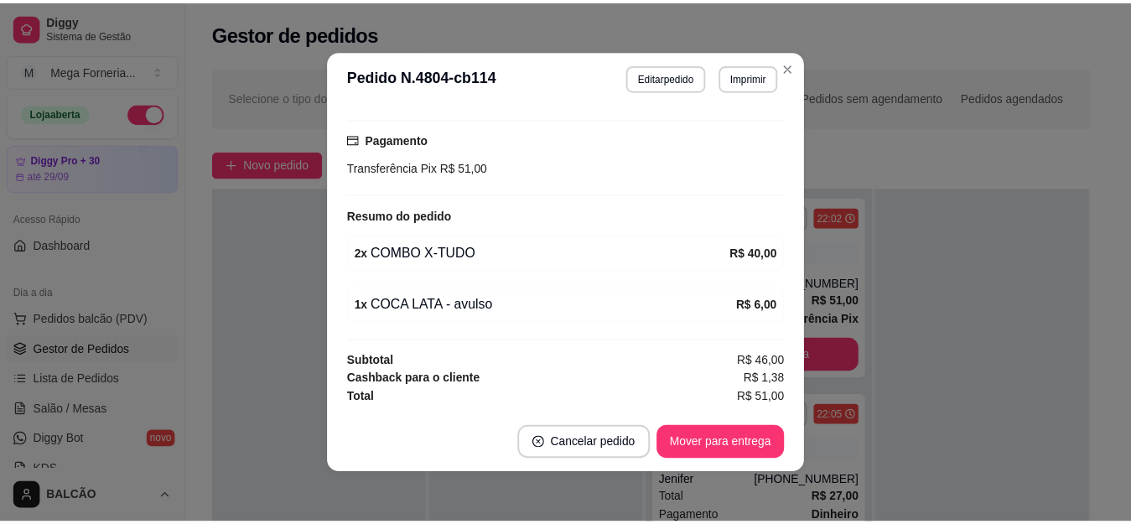
scroll to position [376, 0]
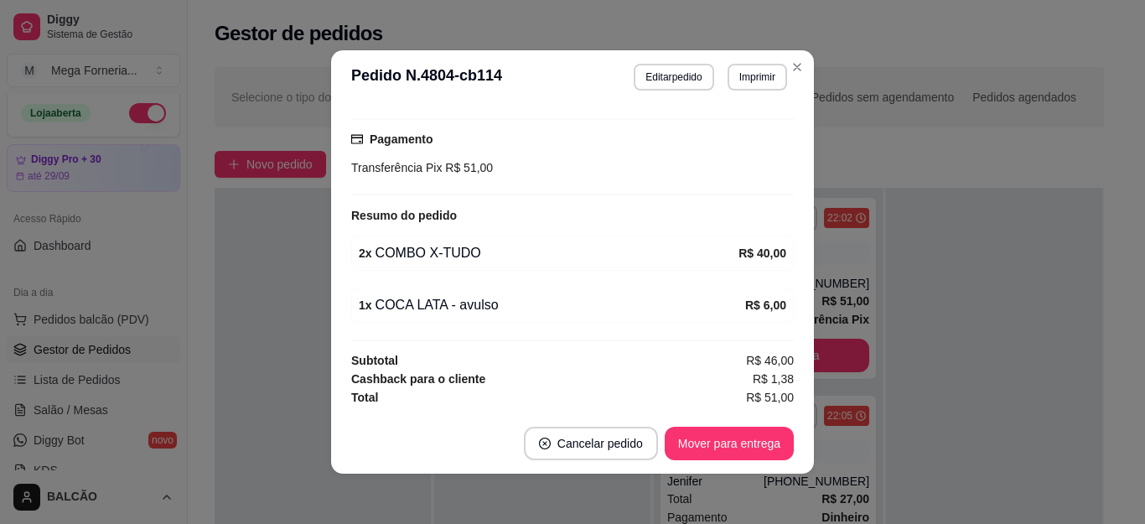
click at [790, 89] on header "**********" at bounding box center [572, 77] width 483 height 54
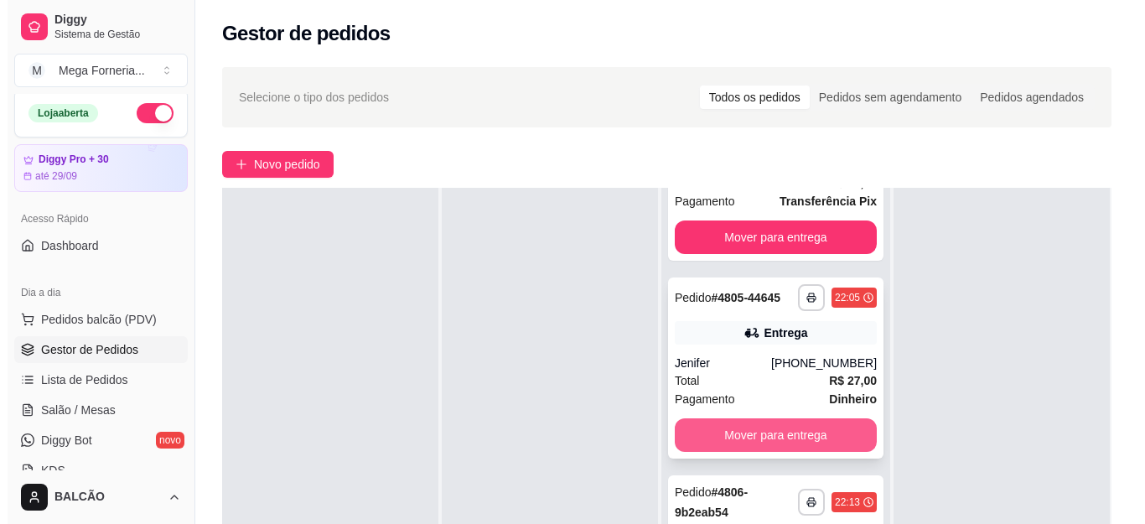
scroll to position [252, 0]
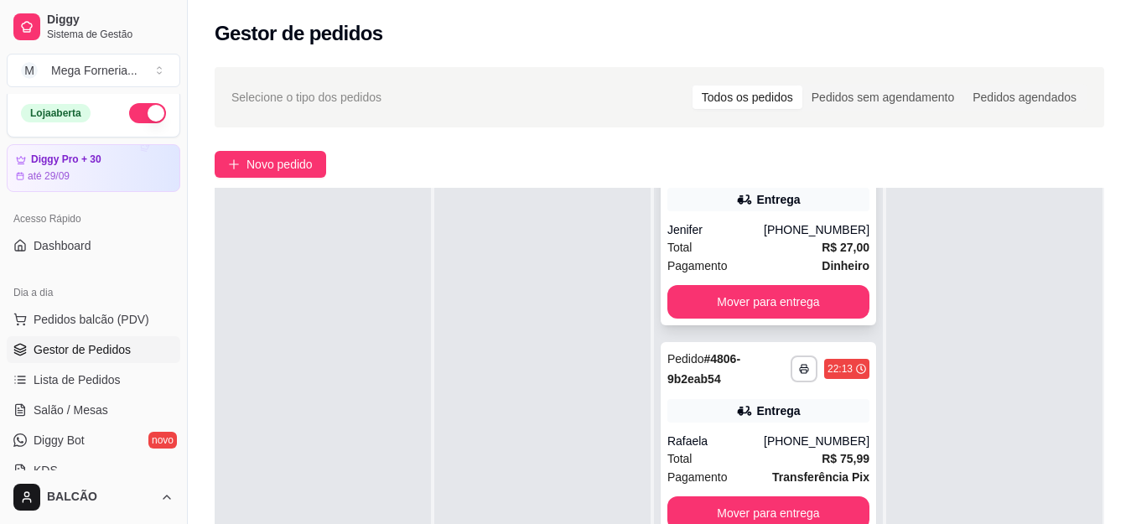
click at [750, 257] on div "Total R$ 27,00" at bounding box center [768, 247] width 202 height 18
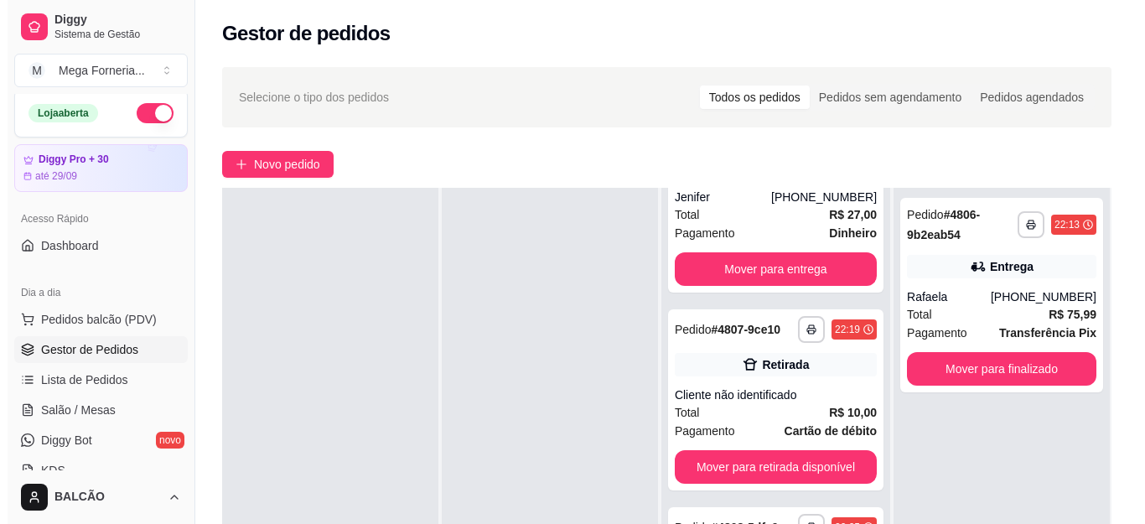
scroll to position [208, 0]
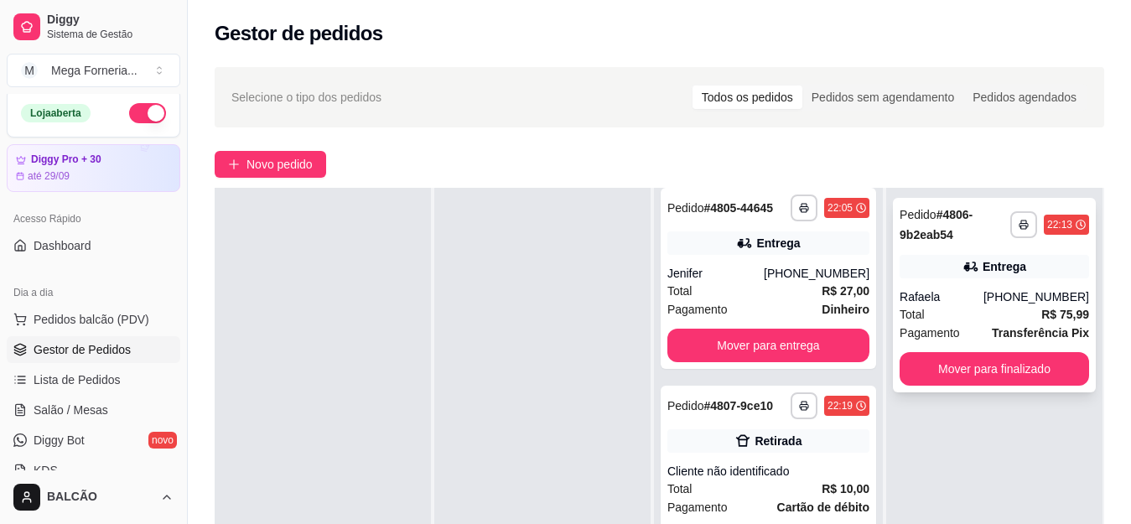
click at [988, 282] on div "**********" at bounding box center [994, 295] width 203 height 195
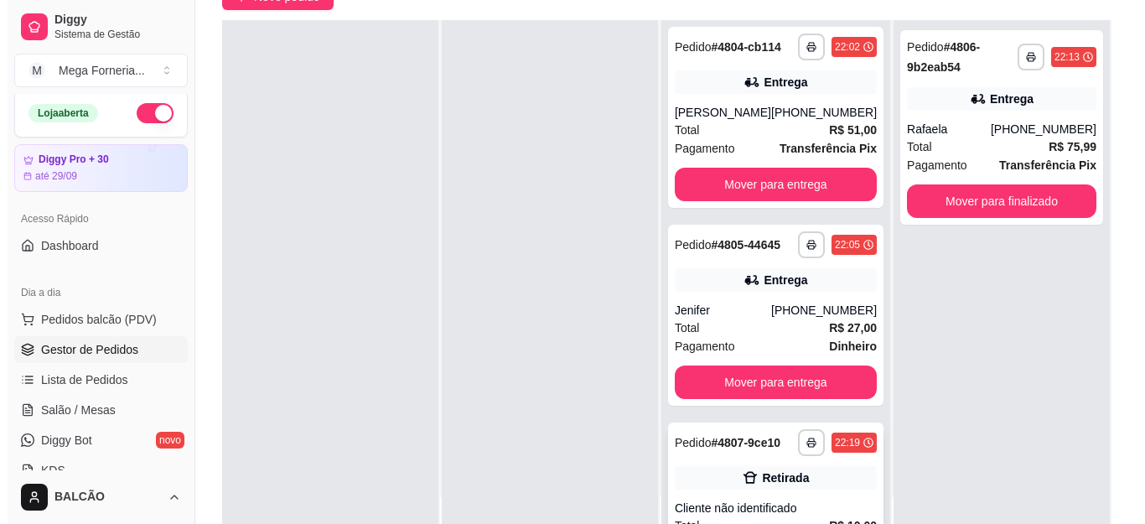
scroll to position [0, 0]
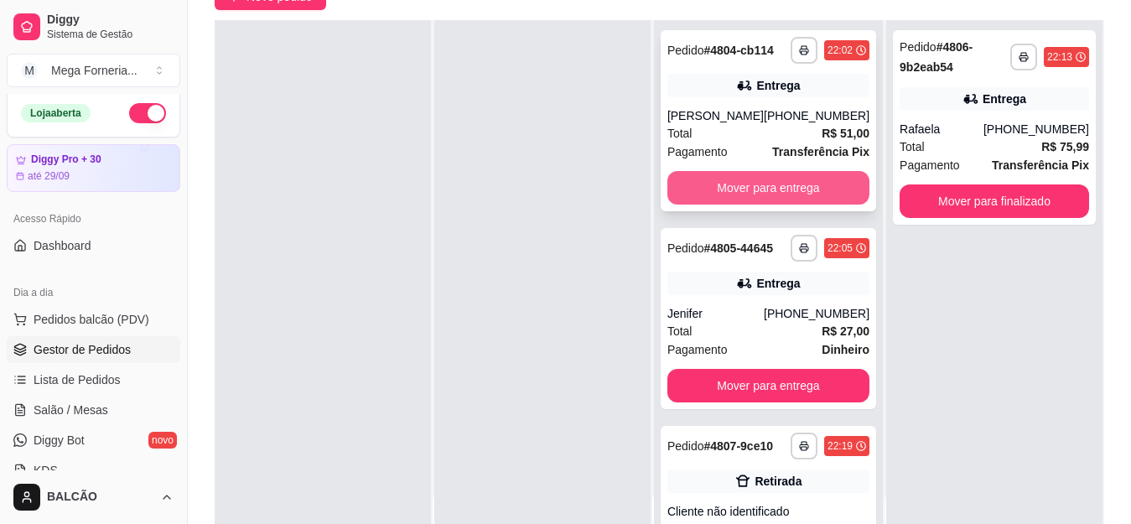
click at [760, 203] on button "Mover para entrega" at bounding box center [768, 188] width 202 height 34
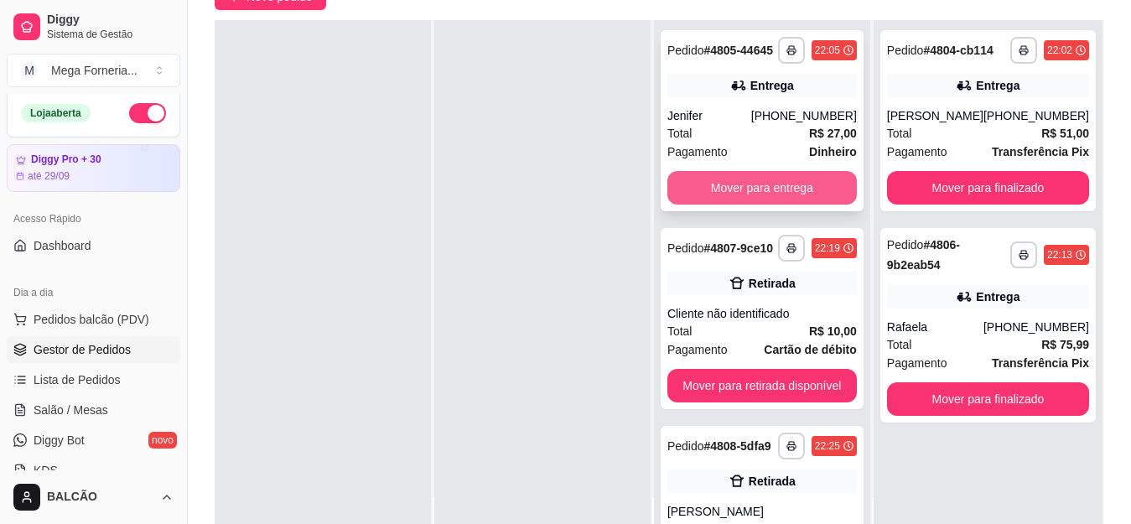
click at [770, 194] on button "Mover para entrega" at bounding box center [761, 188] width 189 height 34
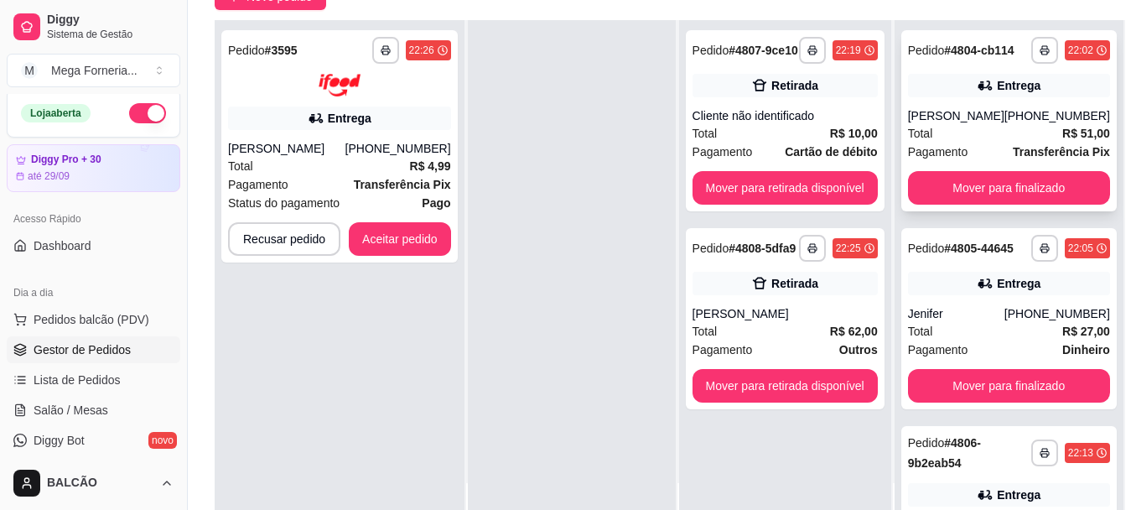
click at [969, 124] on div "[PERSON_NAME]" at bounding box center [956, 115] width 96 height 17
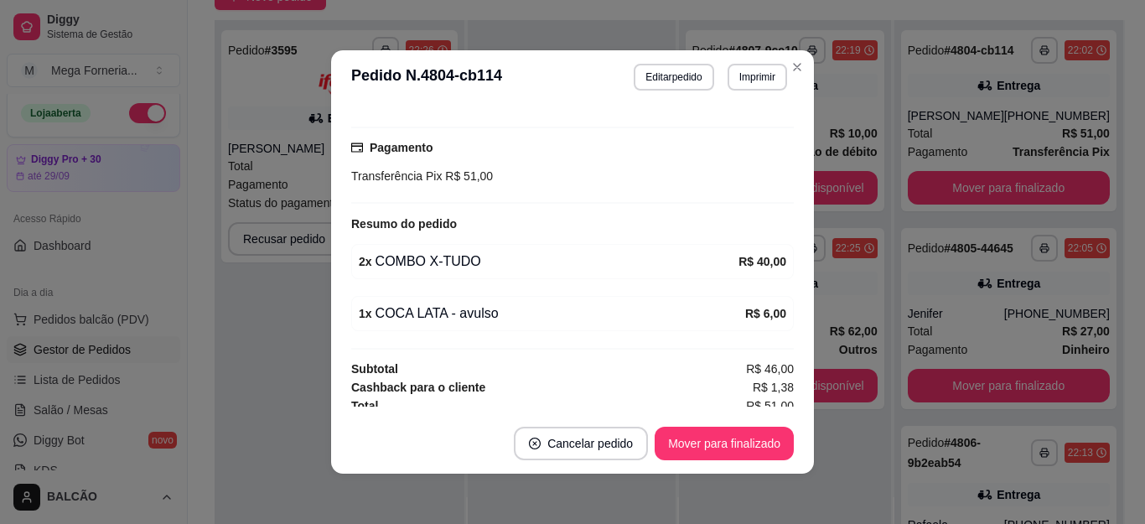
scroll to position [458, 0]
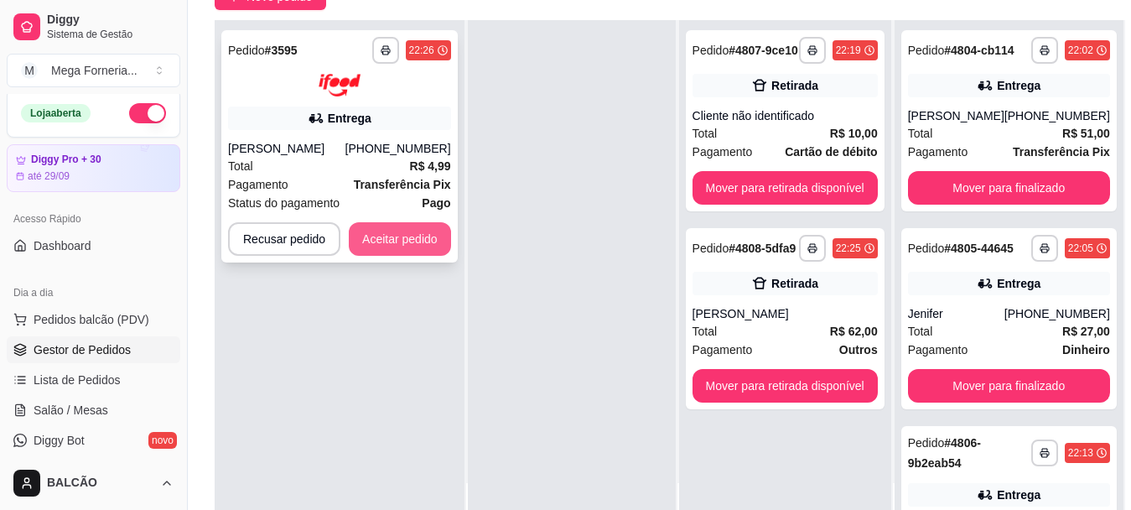
click at [386, 240] on button "Aceitar pedido" at bounding box center [400, 239] width 102 height 34
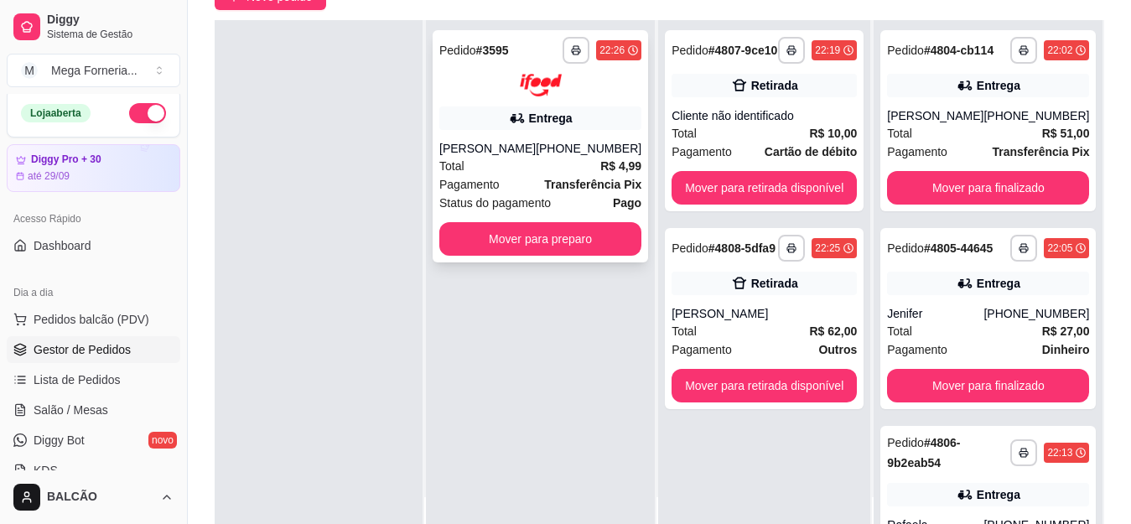
click at [555, 156] on div "[PHONE_NUMBER]" at bounding box center [589, 148] width 106 height 17
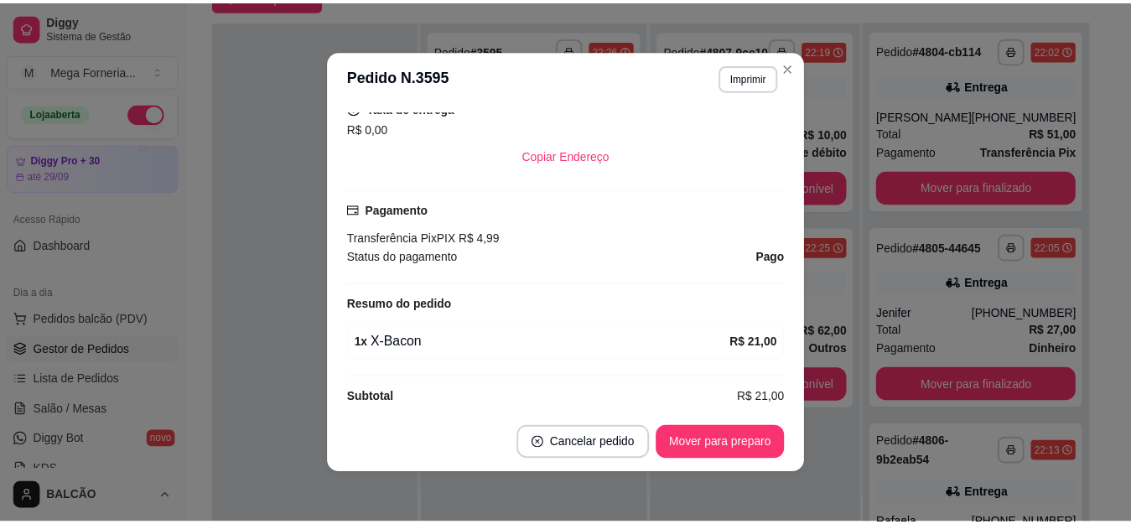
scroll to position [503, 0]
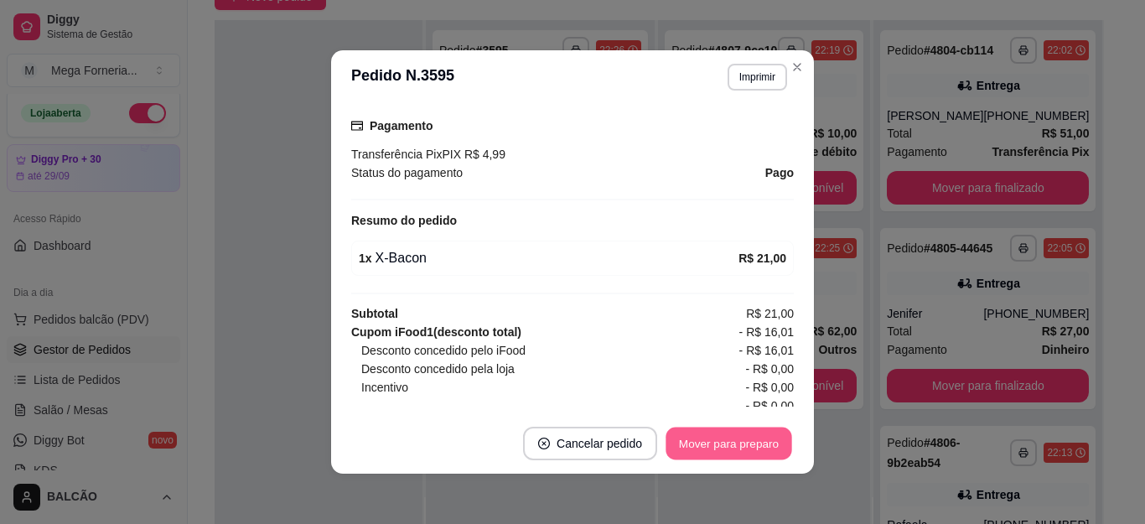
click at [720, 444] on button "Mover para preparo" at bounding box center [729, 444] width 126 height 33
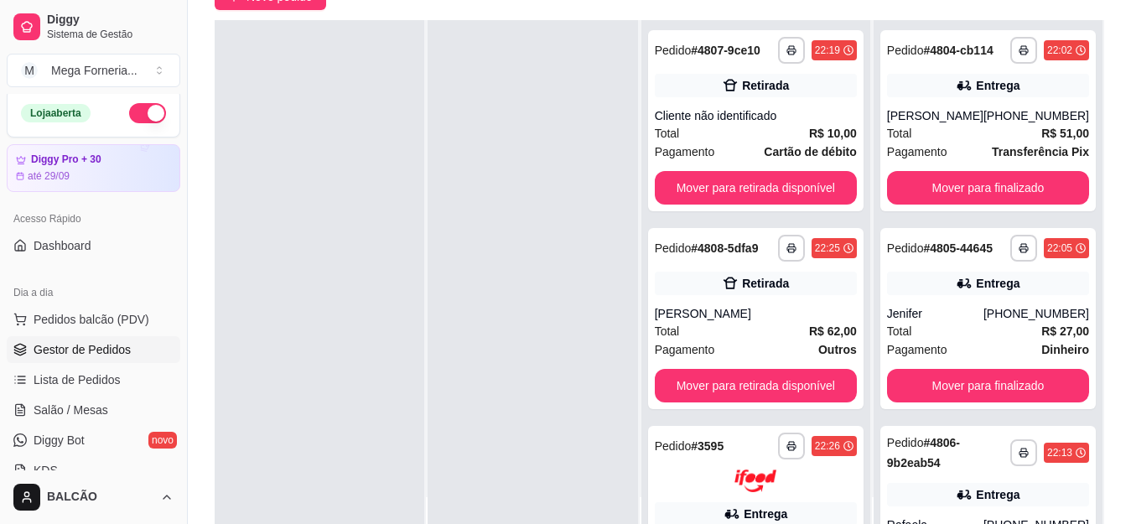
drag, startPoint x: 923, startPoint y: 80, endPoint x: 557, endPoint y: 265, distance: 410.2
click at [525, 265] on div at bounding box center [533, 282] width 210 height 524
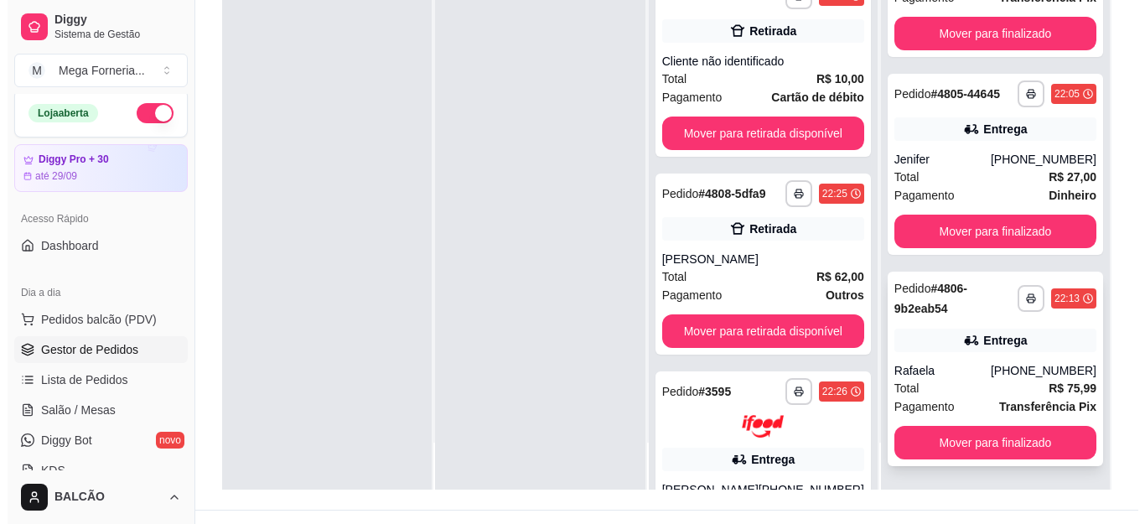
scroll to position [252, 0]
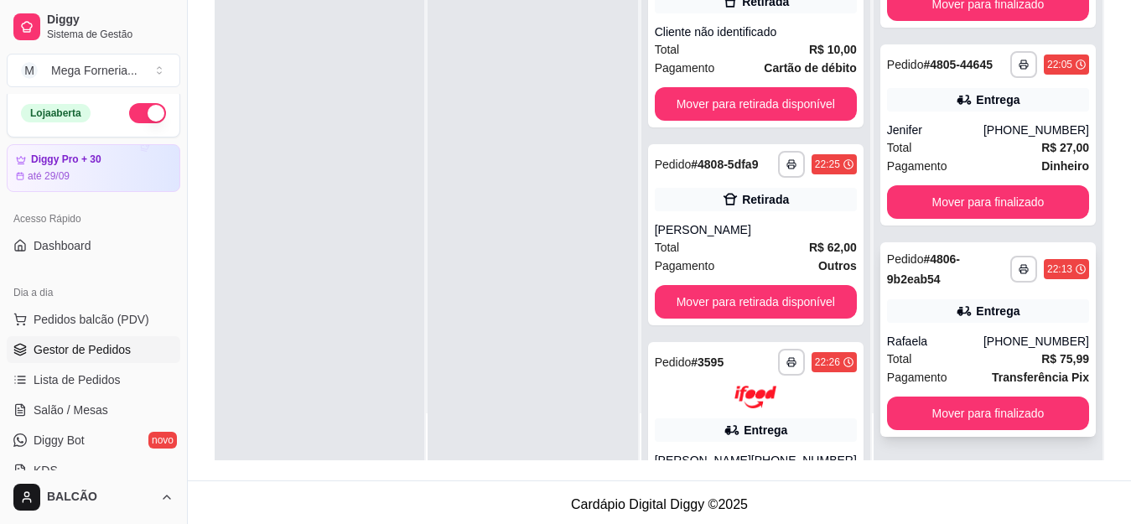
click at [947, 350] on div "Total R$ 75,99" at bounding box center [988, 359] width 202 height 18
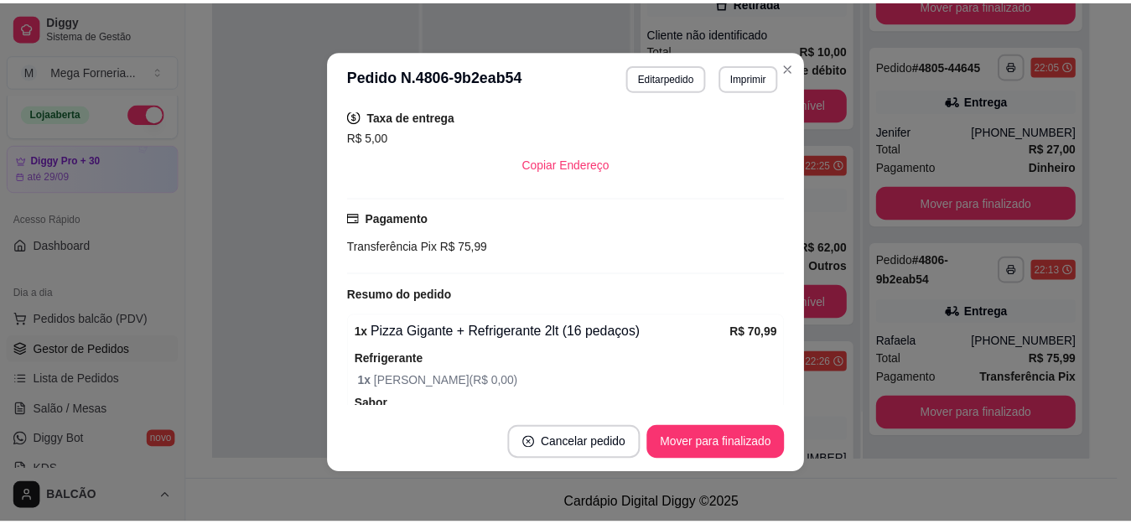
scroll to position [421, 0]
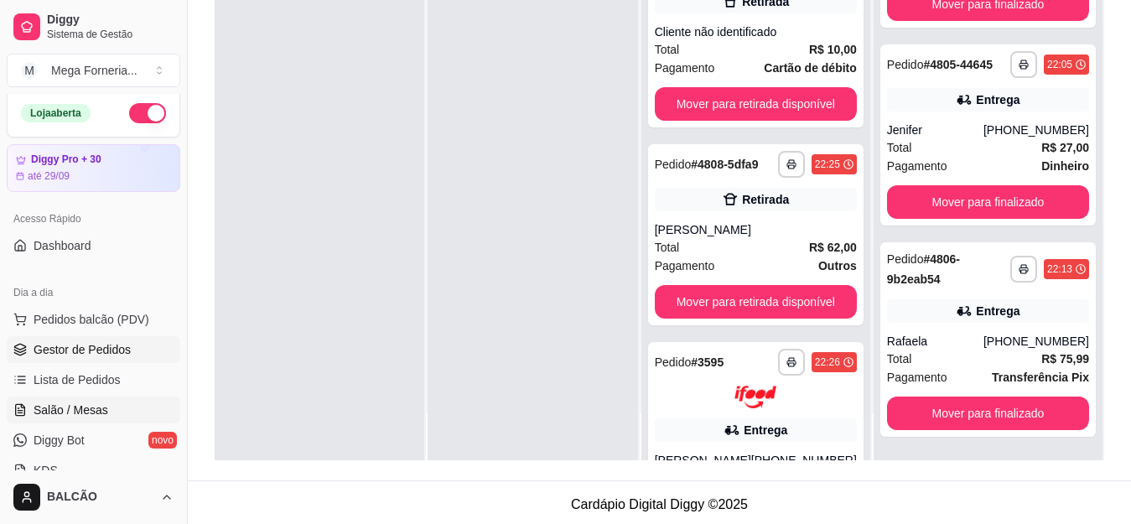
click at [46, 406] on span "Salão / Mesas" at bounding box center [71, 410] width 75 height 17
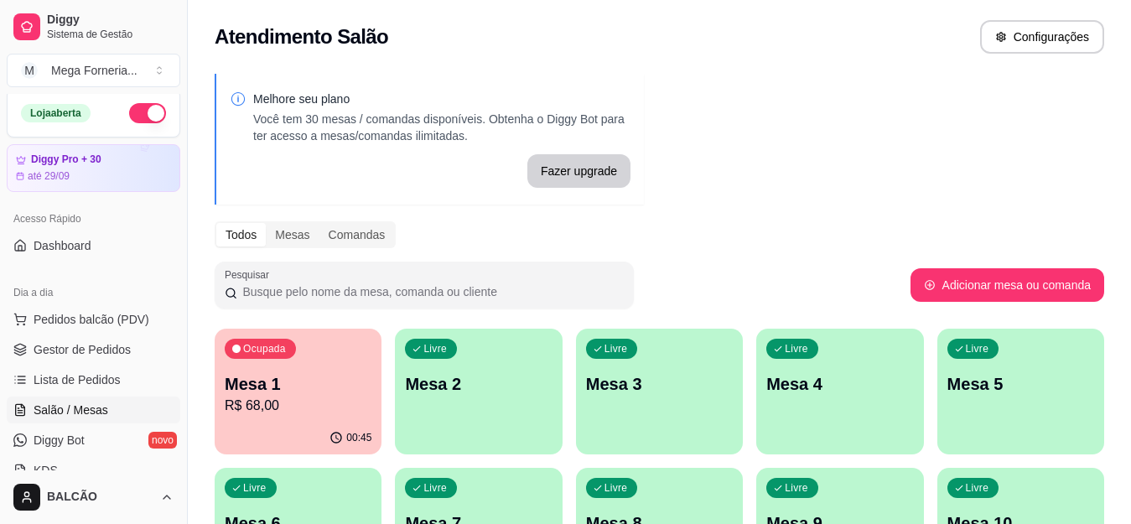
click at [268, 411] on p "R$ 68,00" at bounding box center [298, 406] width 147 height 20
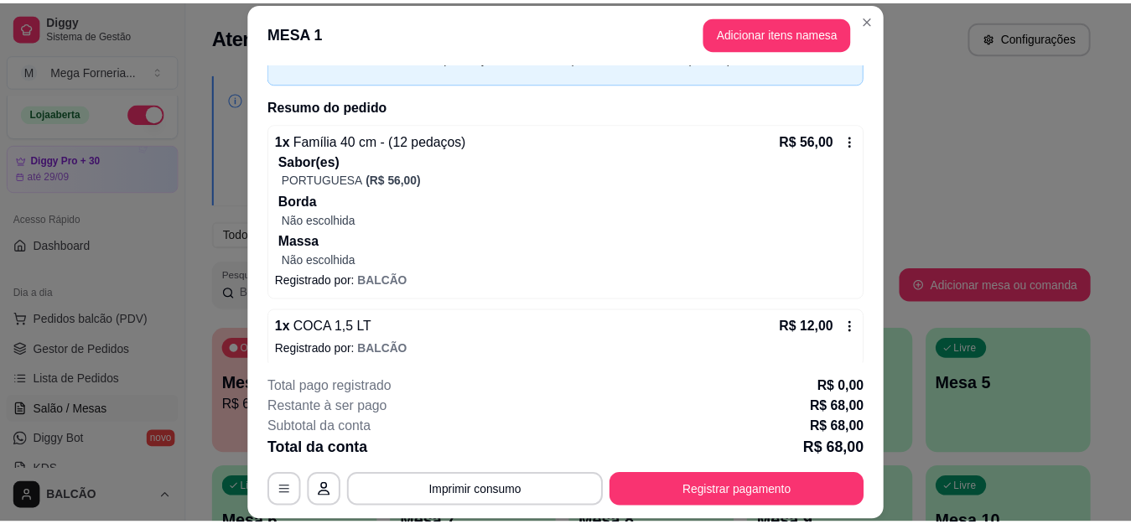
scroll to position [109, 0]
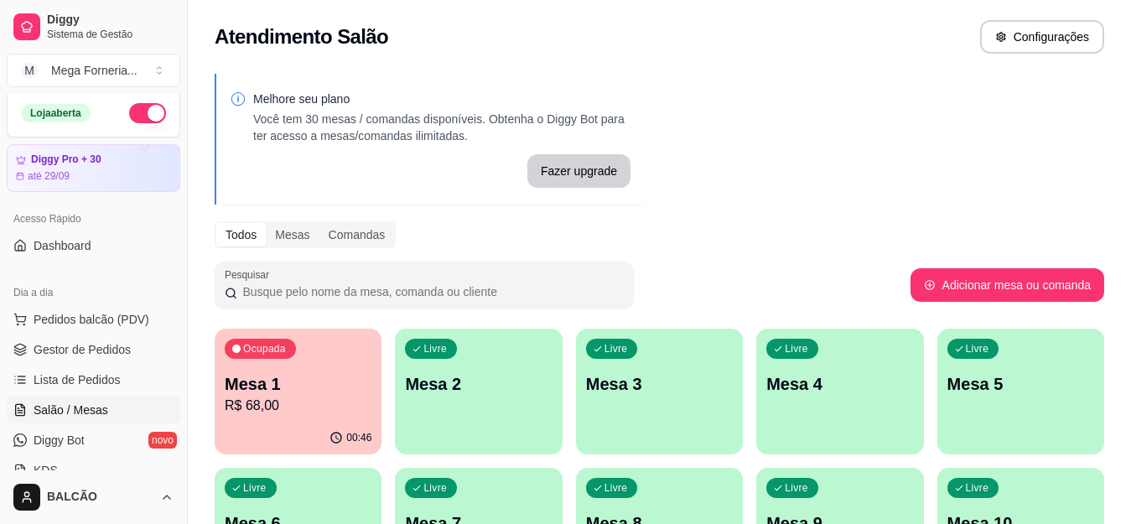
click at [294, 404] on p "R$ 68,00" at bounding box center [298, 406] width 147 height 20
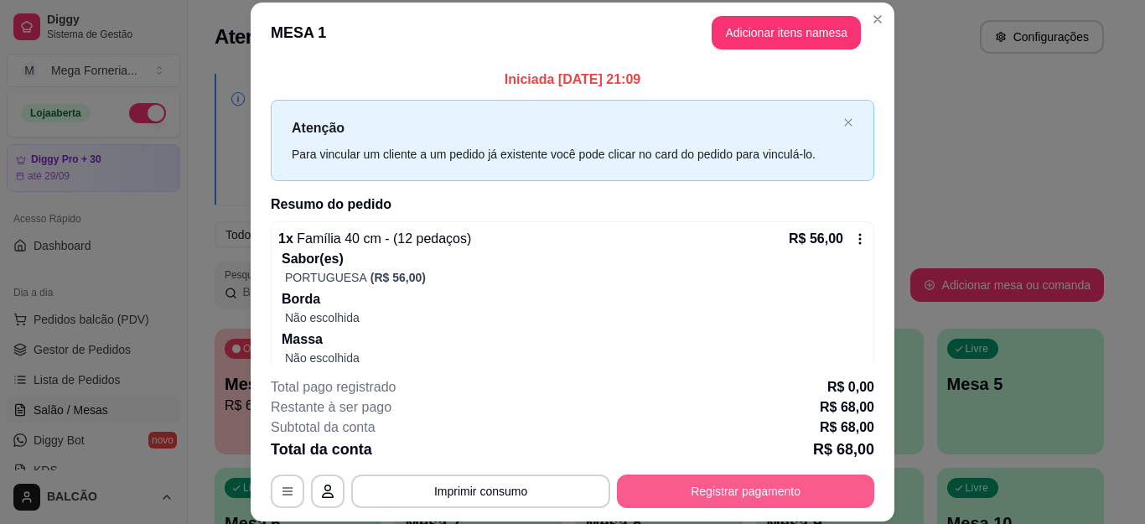
click at [662, 496] on button "Registrar pagamento" at bounding box center [745, 492] width 257 height 34
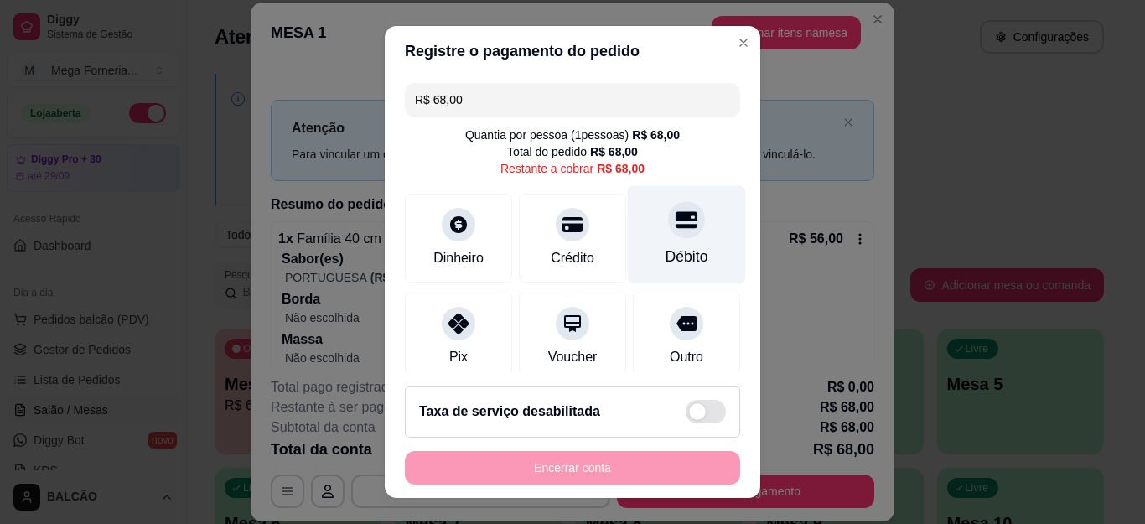
click at [669, 244] on div "Débito" at bounding box center [687, 235] width 118 height 98
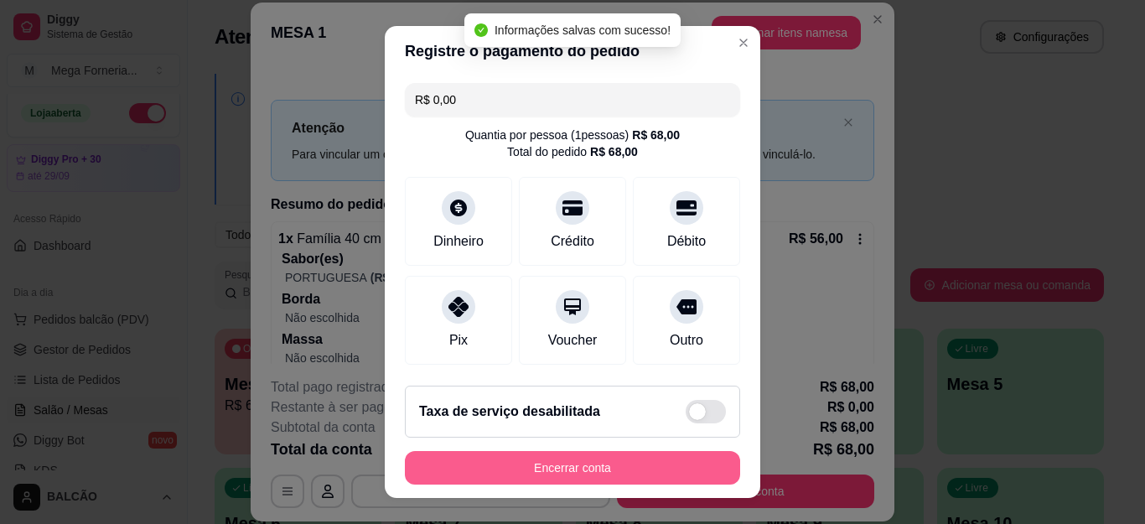
type input "R$ 0,00"
click at [630, 473] on button "Encerrar conta" at bounding box center [572, 467] width 325 height 33
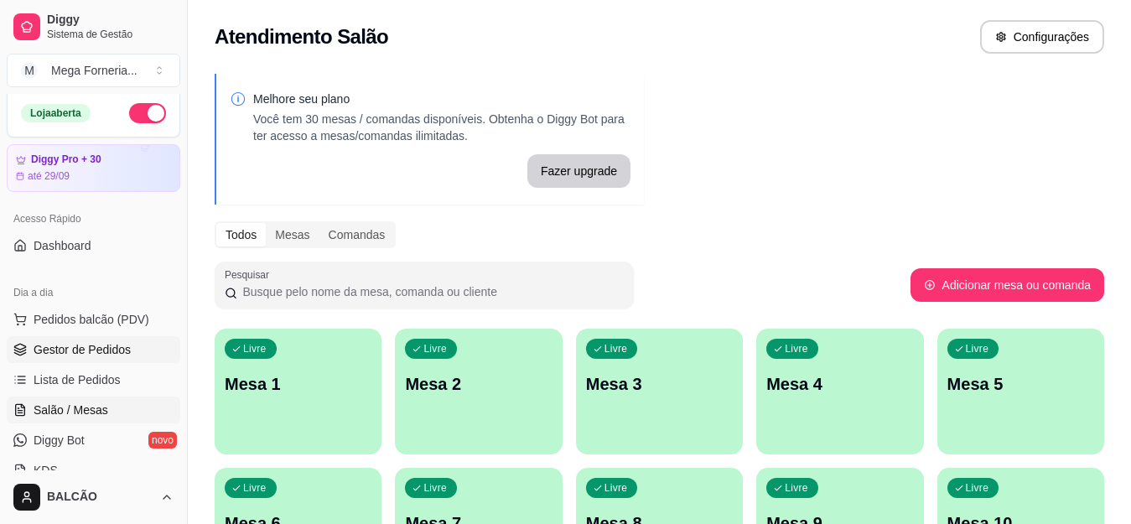
click at [80, 355] on span "Gestor de Pedidos" at bounding box center [82, 349] width 97 height 17
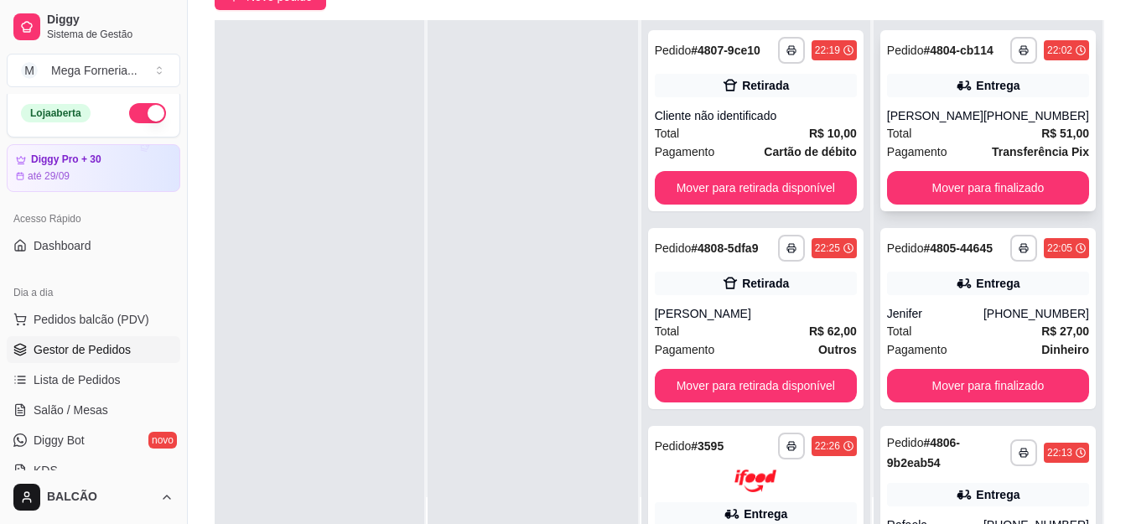
click at [974, 124] on div "[PERSON_NAME]" at bounding box center [935, 115] width 96 height 17
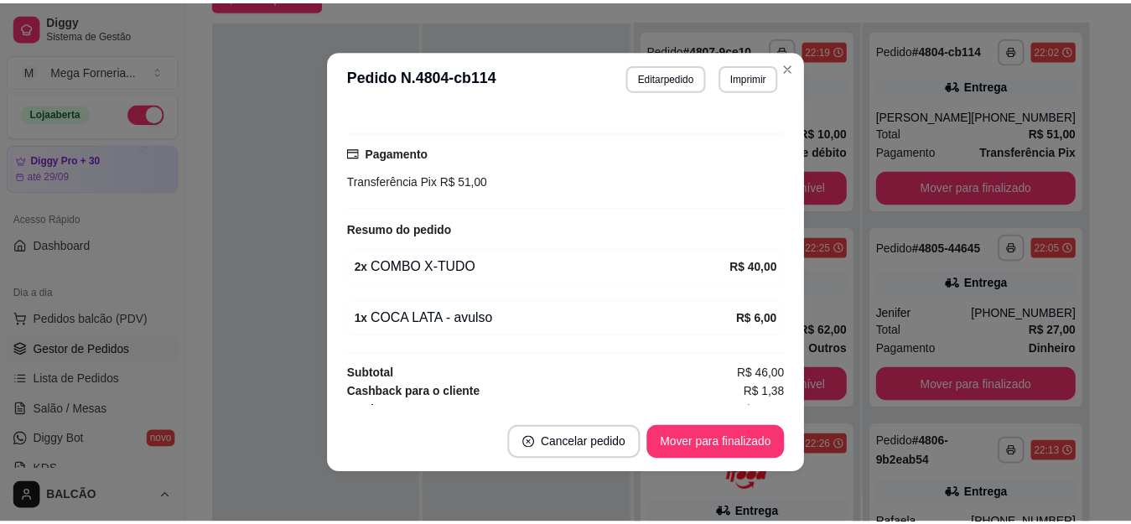
scroll to position [458, 0]
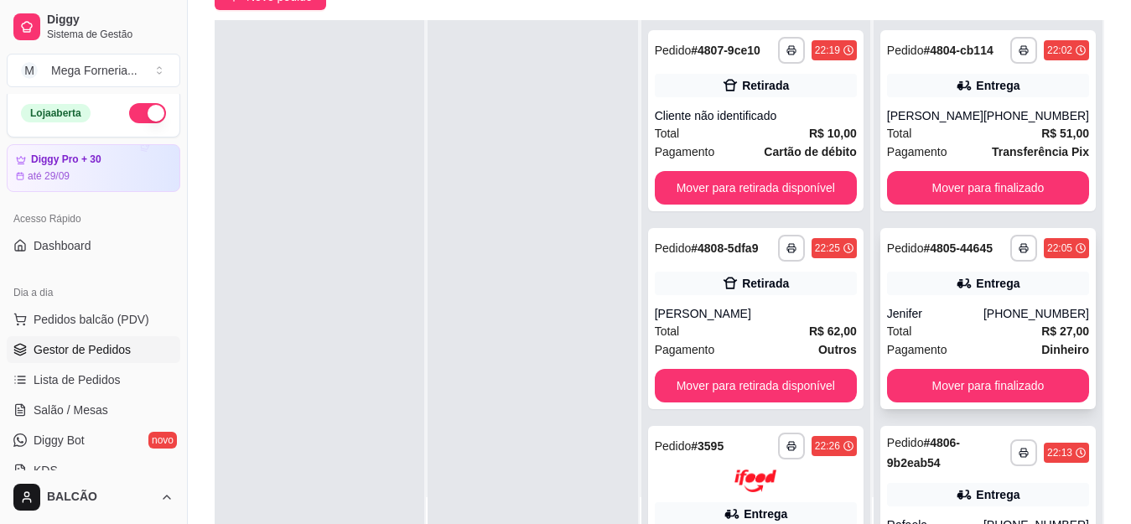
click at [1001, 322] on div "[PHONE_NUMBER]" at bounding box center [1036, 313] width 106 height 17
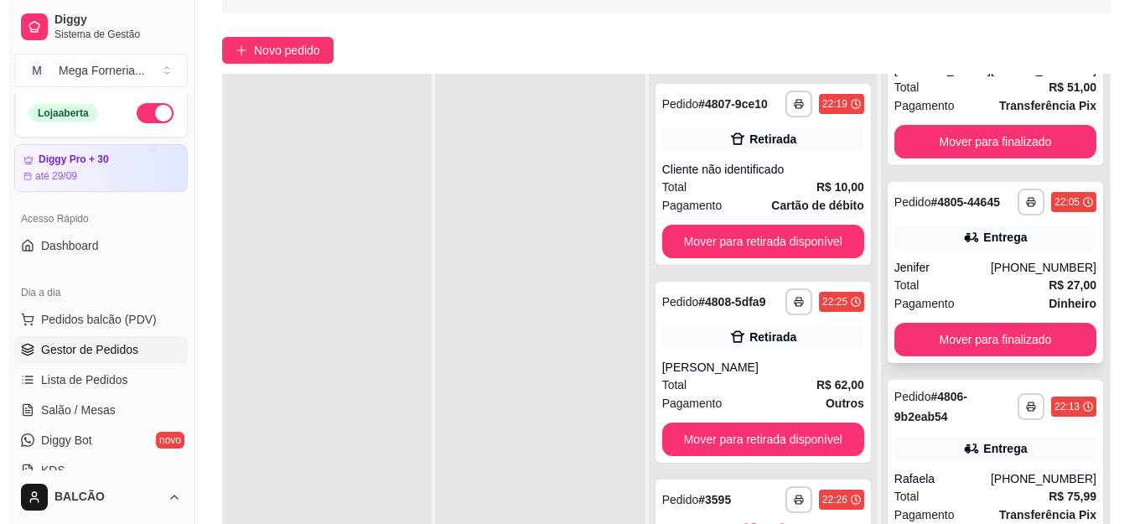
scroll to position [143, 0]
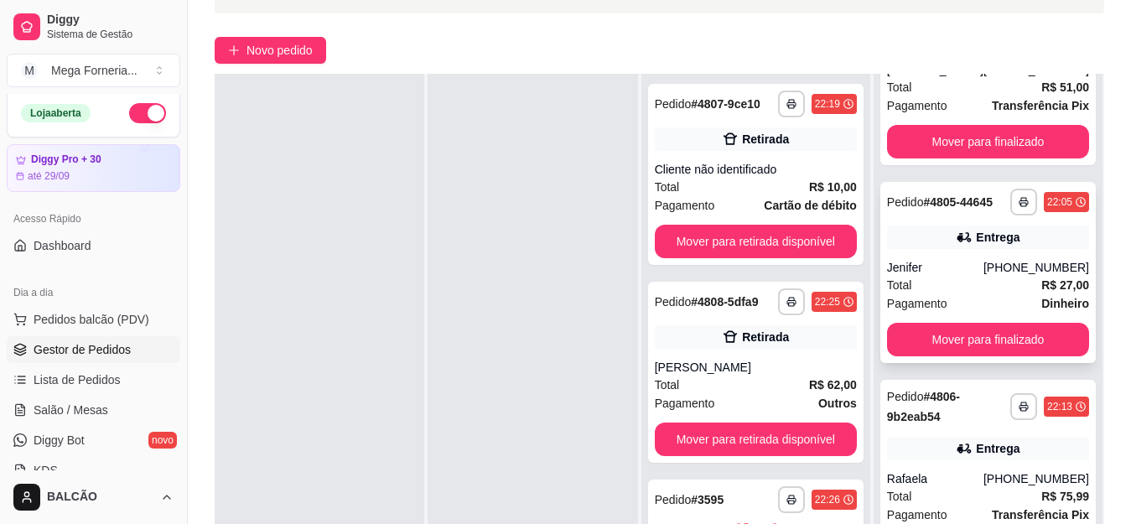
click at [931, 276] on div "Total R$ 27,00" at bounding box center [988, 285] width 202 height 18
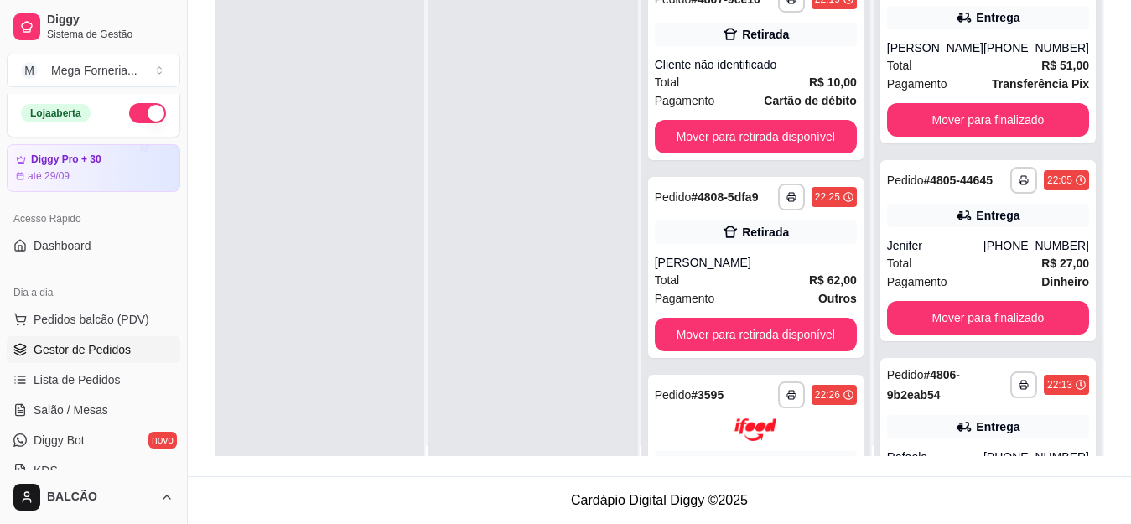
scroll to position [0, 0]
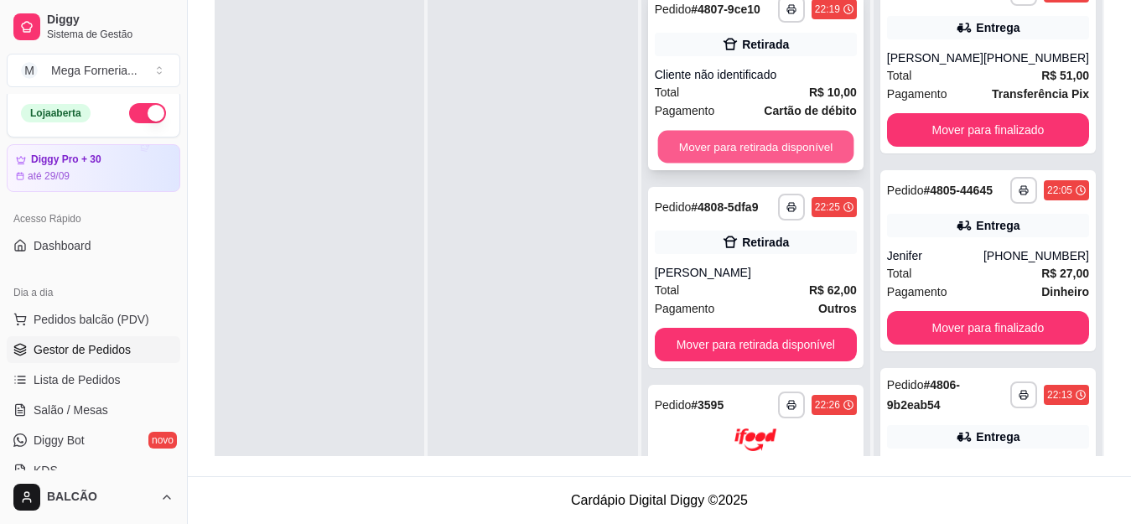
click at [786, 137] on button "Mover para retirada disponível" at bounding box center [755, 147] width 196 height 33
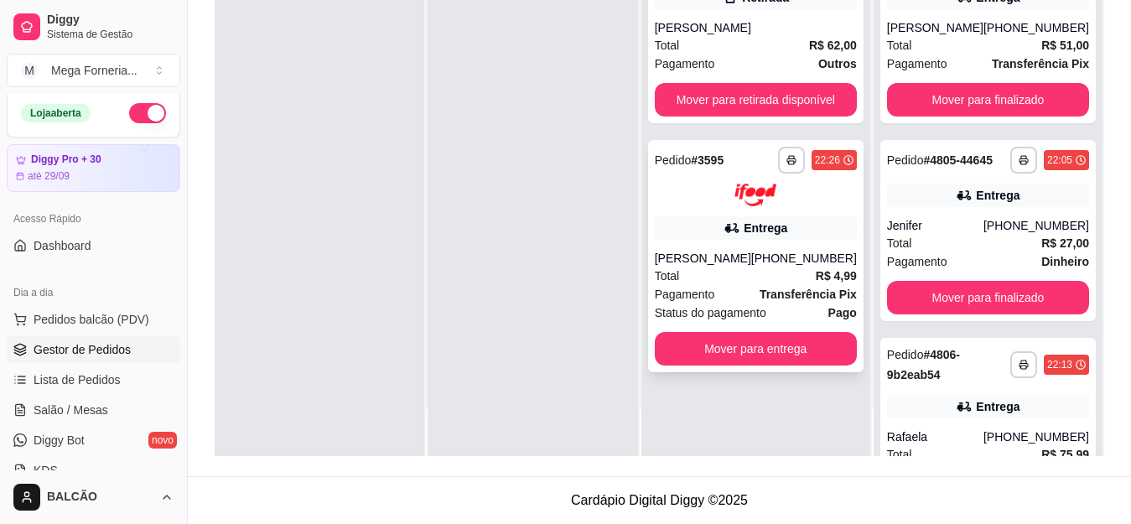
click at [755, 205] on img at bounding box center [755, 195] width 42 height 23
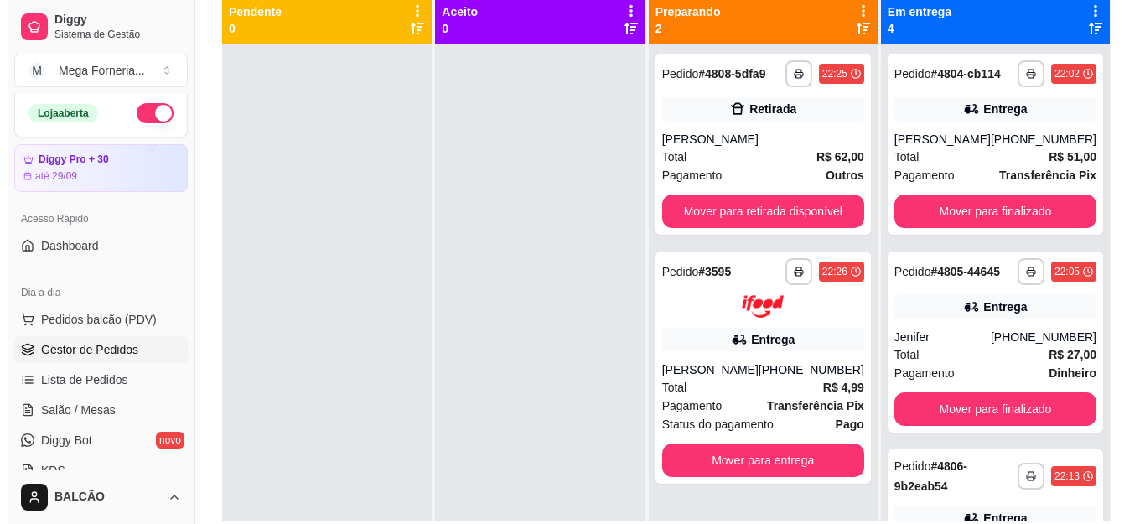
scroll to position [212, 0]
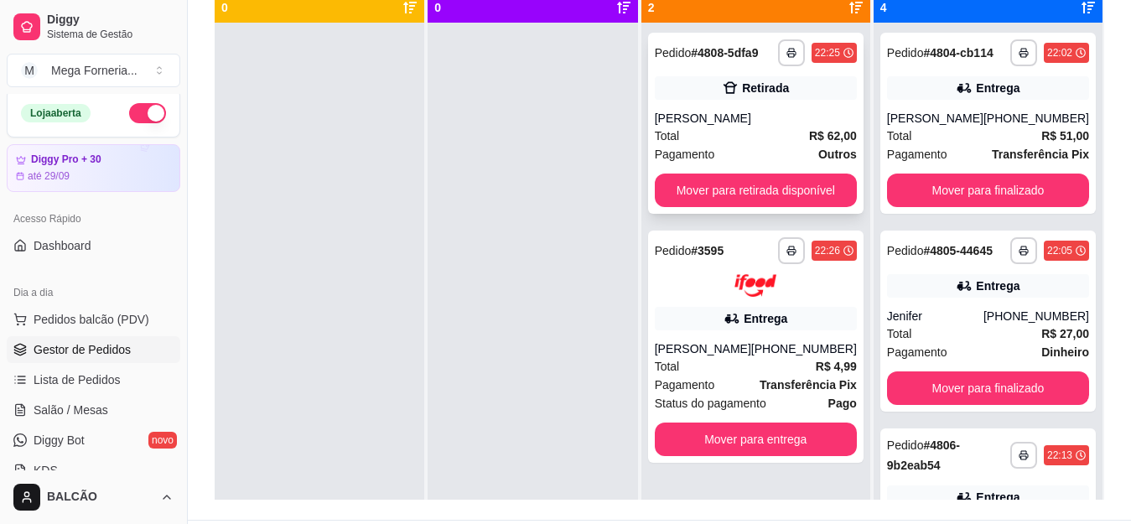
click at [781, 134] on div "Total R$ 62,00" at bounding box center [756, 136] width 202 height 18
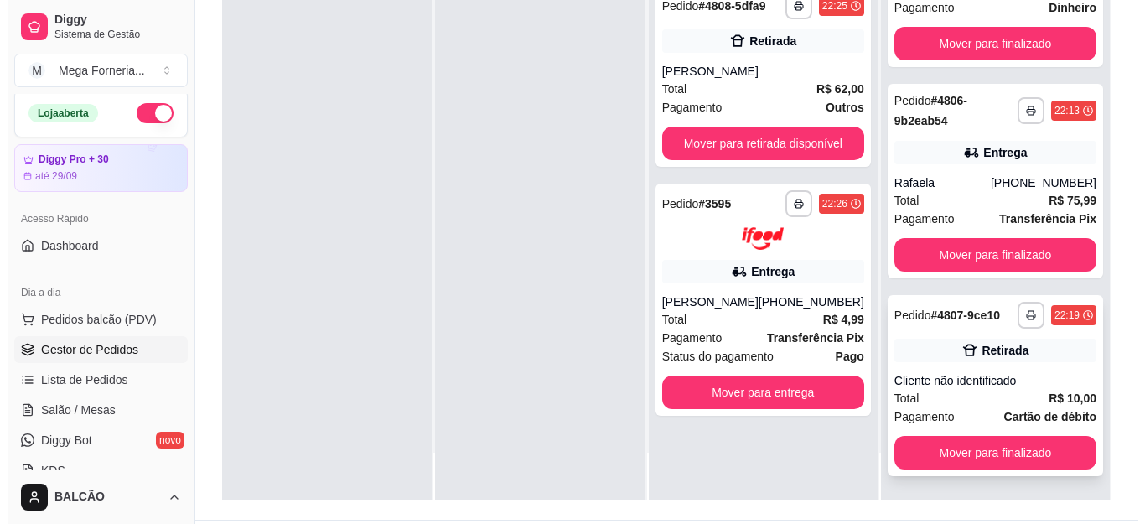
scroll to position [355, 0]
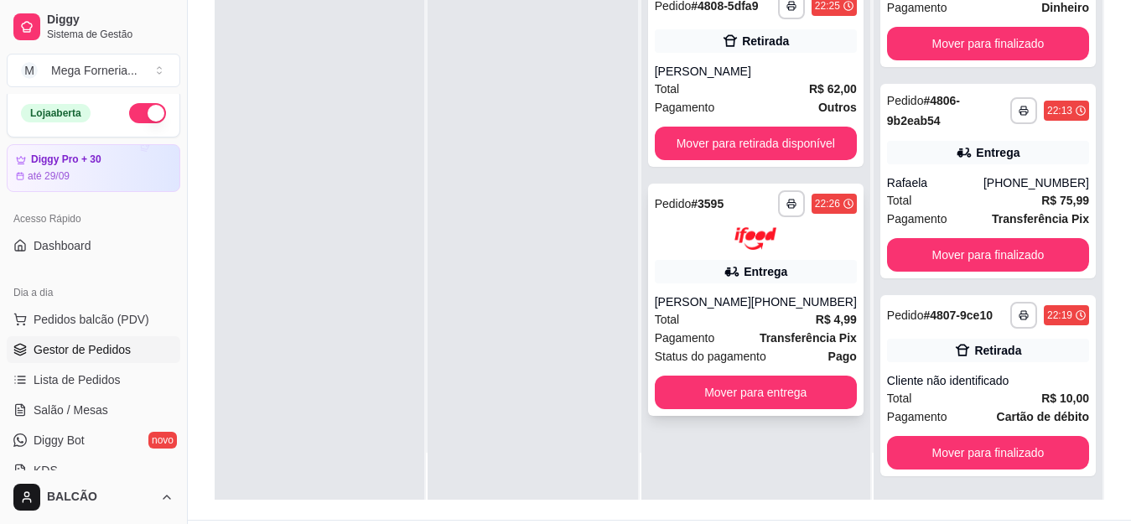
click at [756, 248] on img at bounding box center [755, 238] width 42 height 23
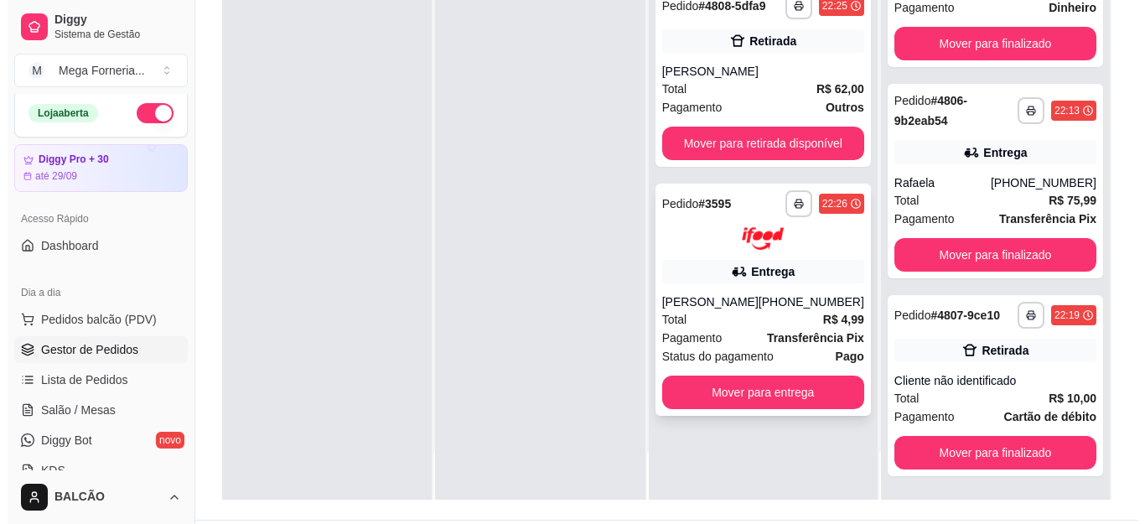
scroll to position [0, 0]
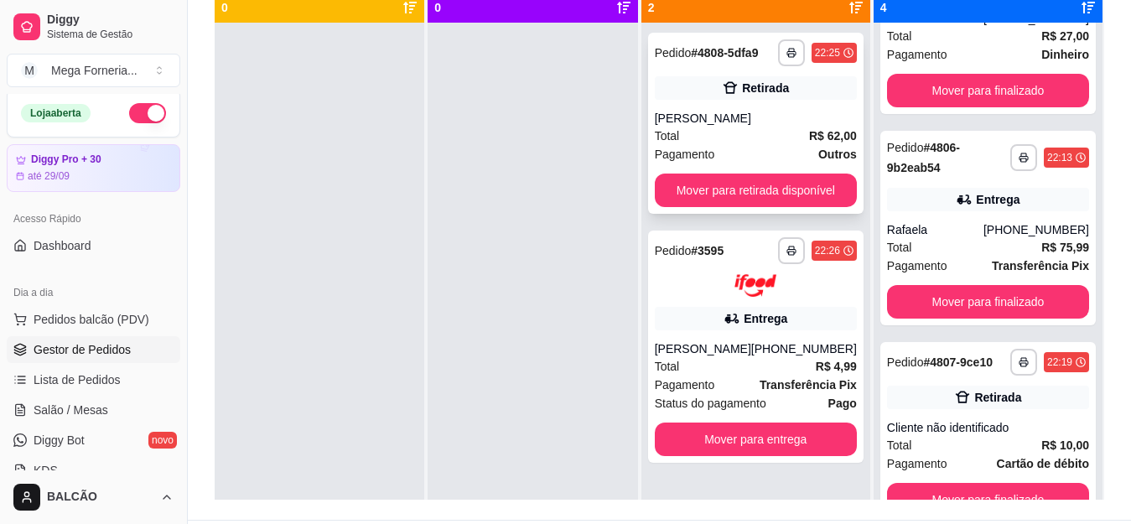
click at [801, 119] on div "[PERSON_NAME]" at bounding box center [756, 118] width 202 height 17
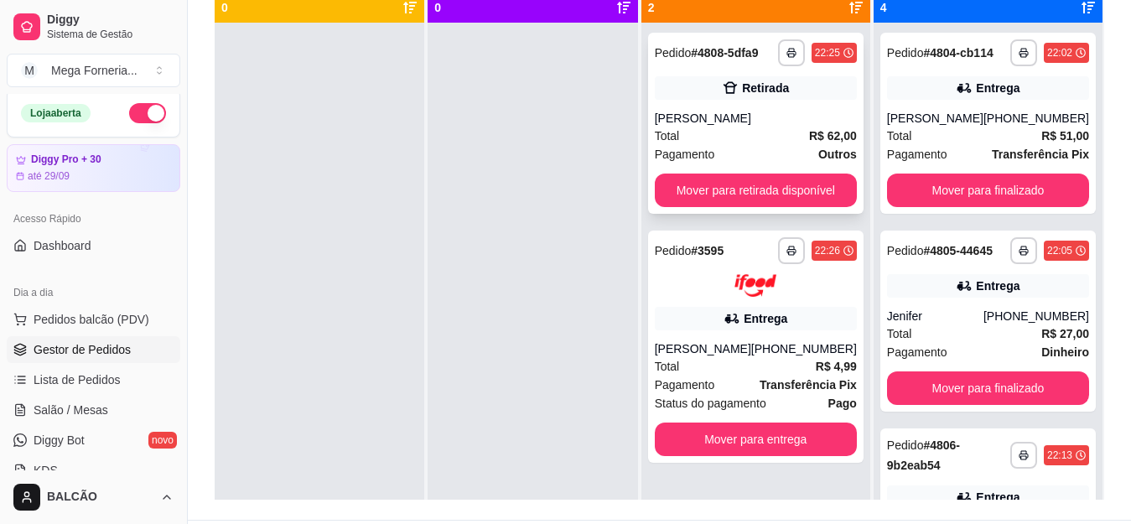
click at [727, 131] on div "Total R$ 62,00" at bounding box center [756, 136] width 202 height 18
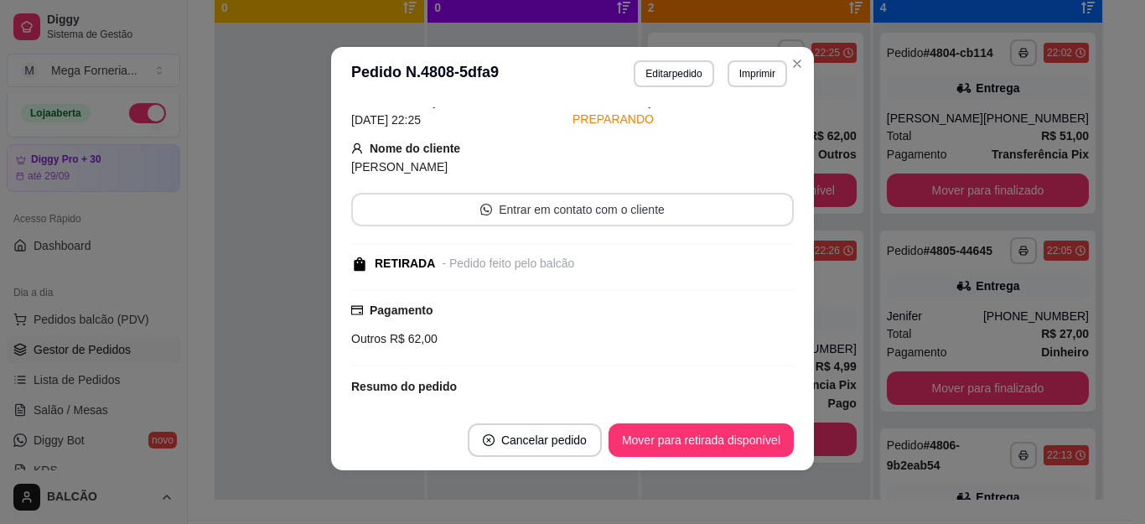
scroll to position [322, 0]
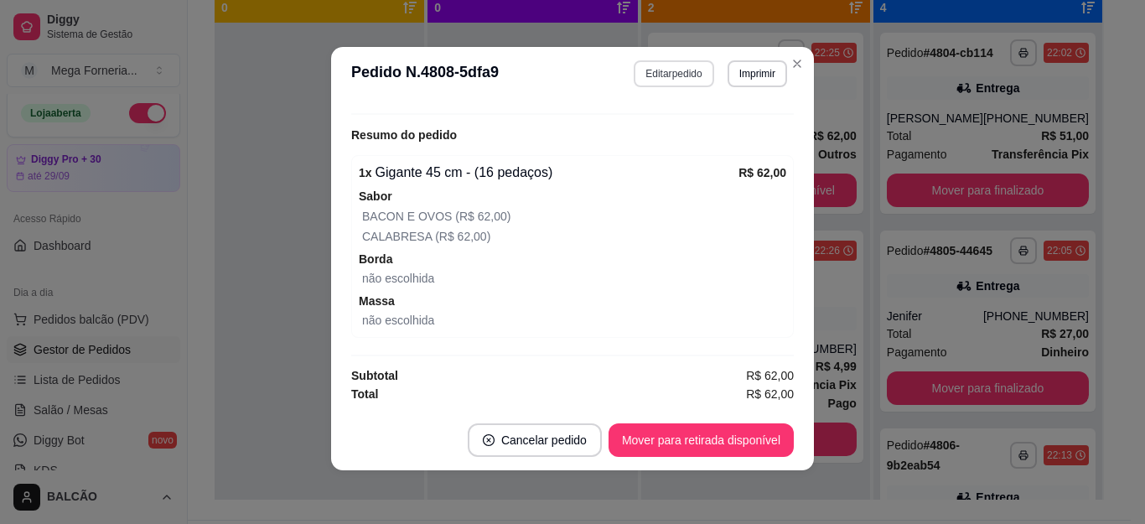
click at [671, 77] on button "Editar pedido" at bounding box center [674, 73] width 80 height 27
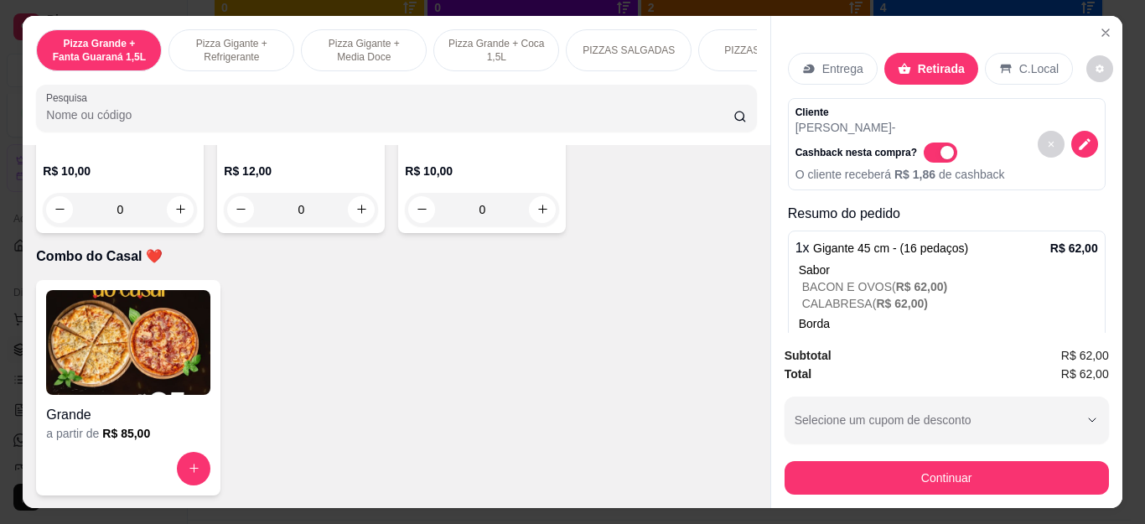
scroll to position [4905, 0]
click at [175, 215] on icon "increase-product-quantity" at bounding box center [180, 209] width 13 height 13
type input "1"
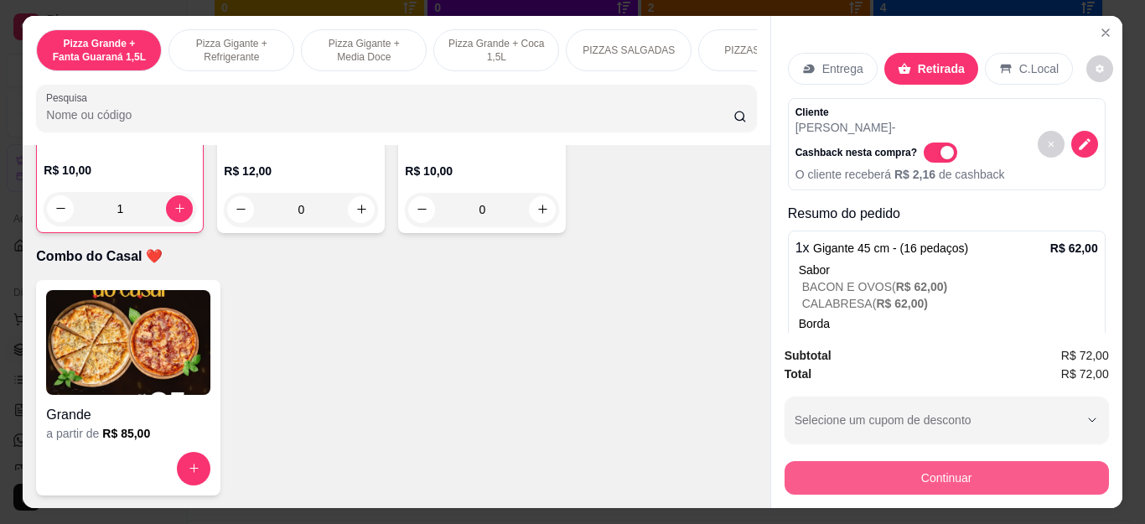
click at [920, 461] on button "Continuar" at bounding box center [947, 478] width 324 height 34
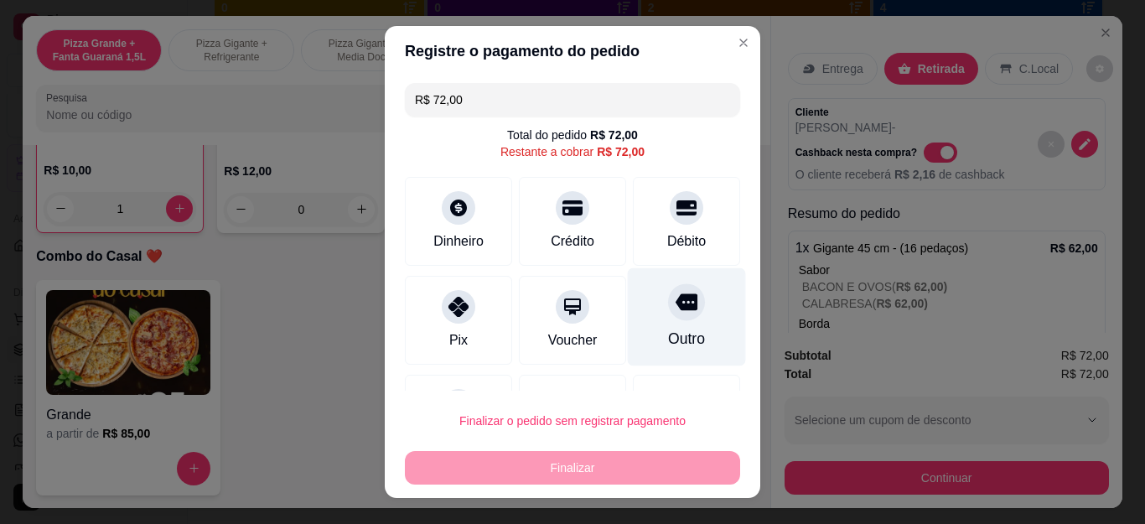
click at [666, 325] on div "Outro" at bounding box center [687, 317] width 118 height 98
type input "R$ 0,00"
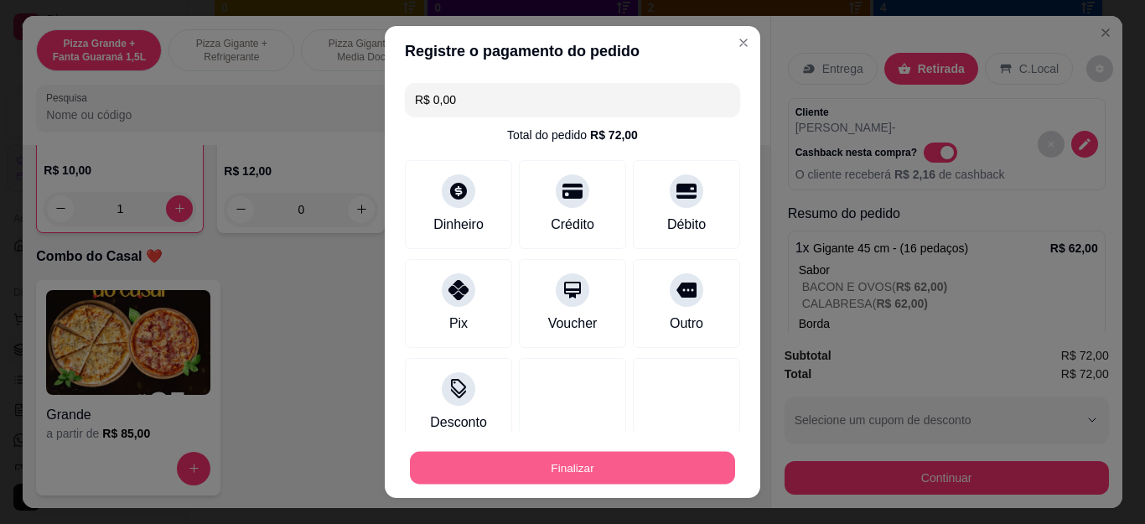
click at [610, 470] on button "Finalizar" at bounding box center [572, 467] width 325 height 33
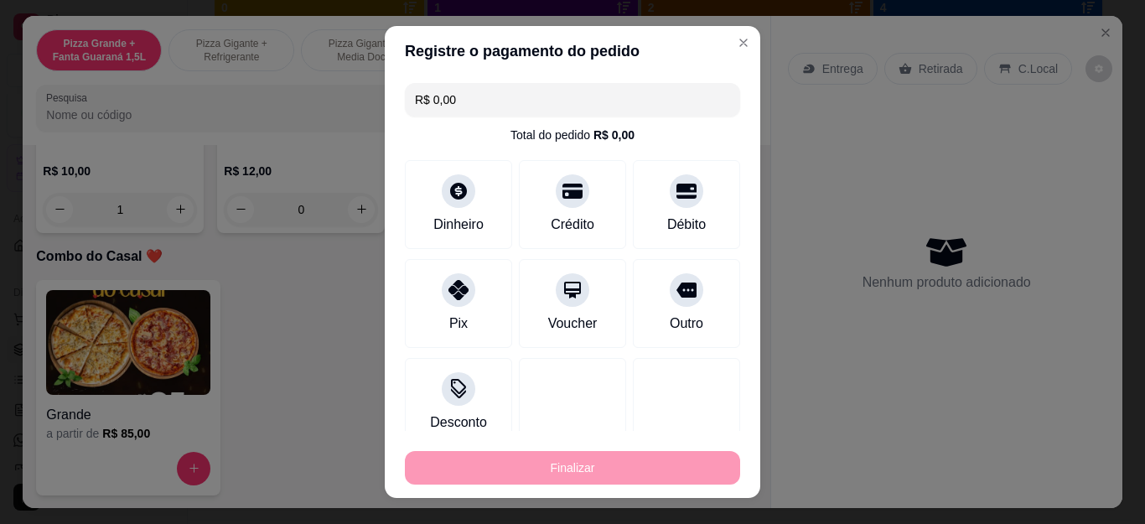
type input "0"
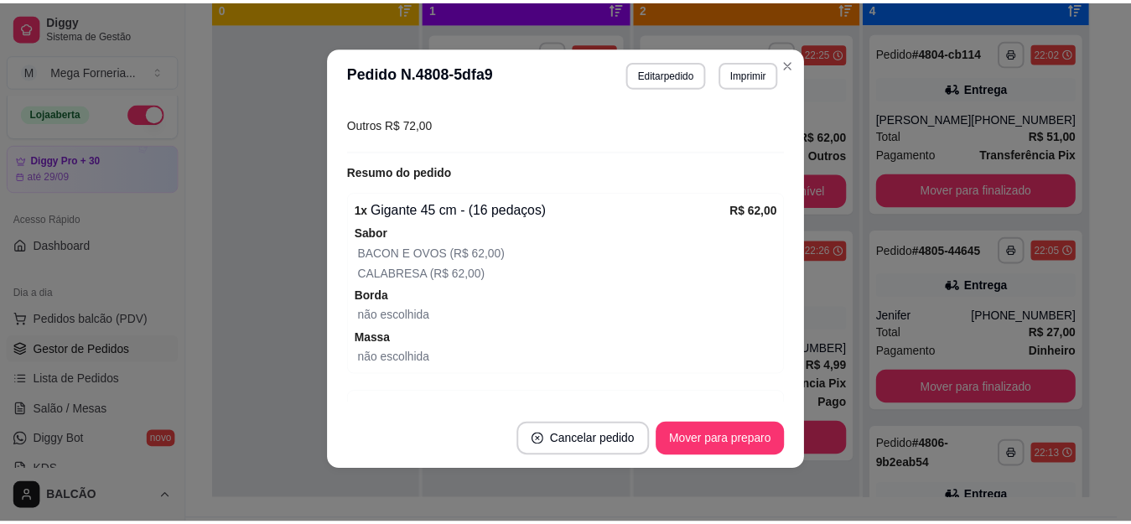
scroll to position [359, 0]
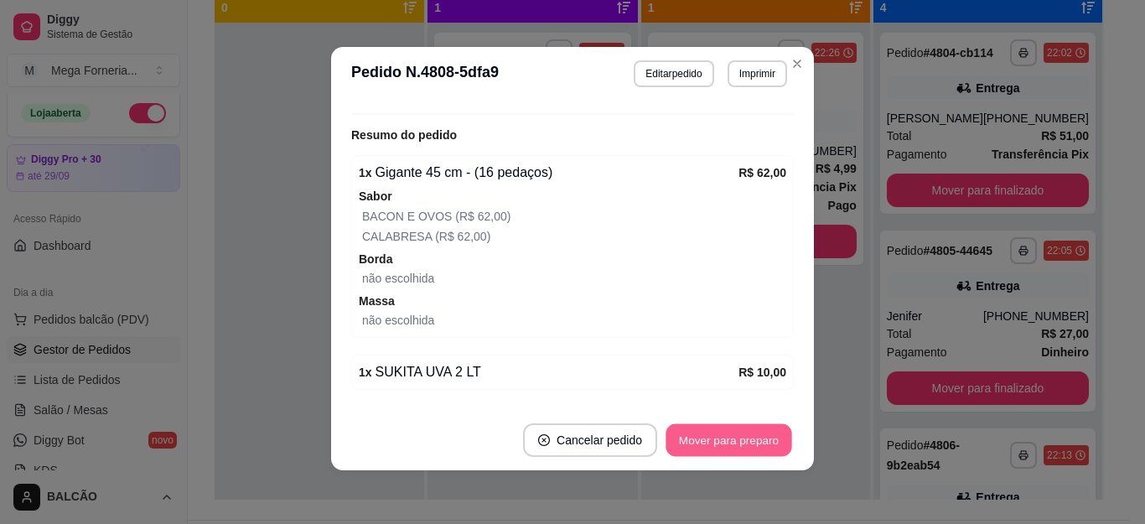
click at [713, 443] on button "Mover para preparo" at bounding box center [729, 440] width 126 height 33
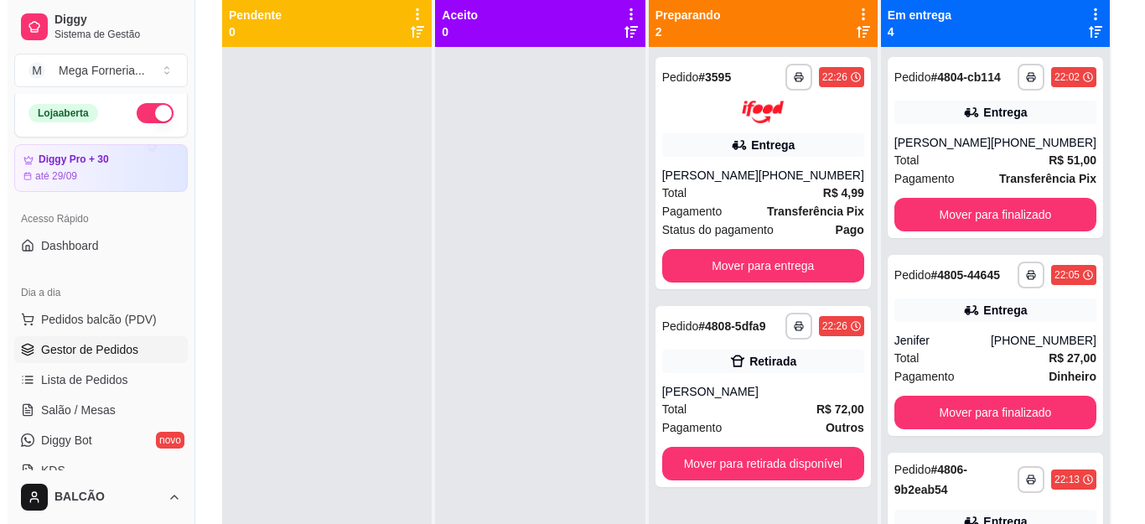
scroll to position [256, 0]
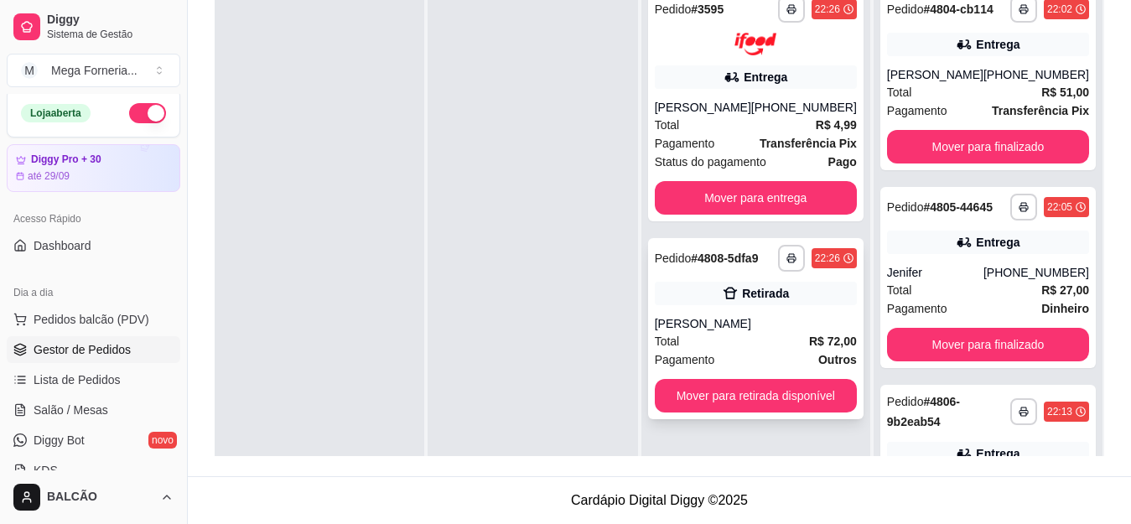
click at [771, 329] on div "[PERSON_NAME]" at bounding box center [756, 323] width 202 height 17
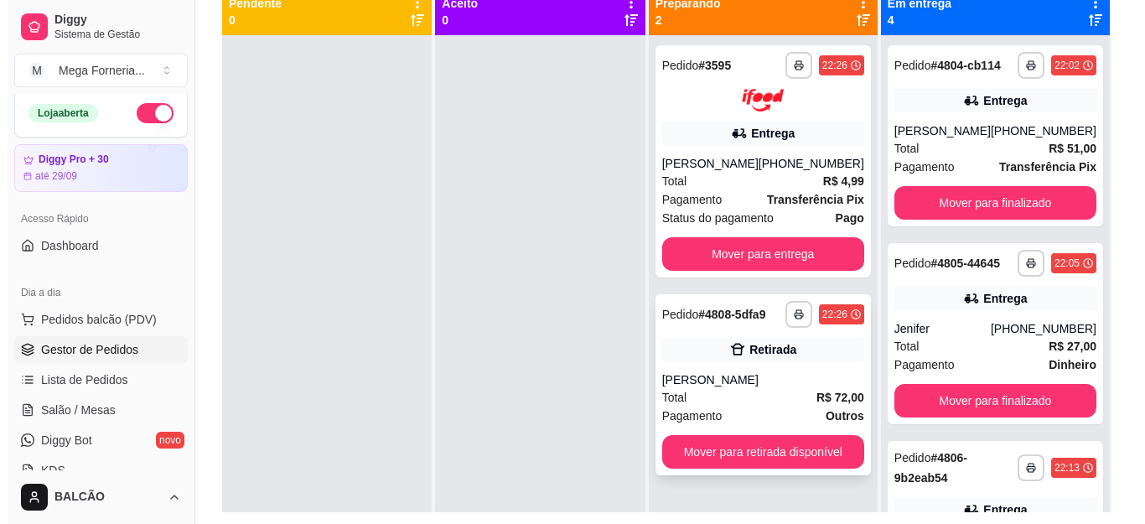
scroll to position [172, 0]
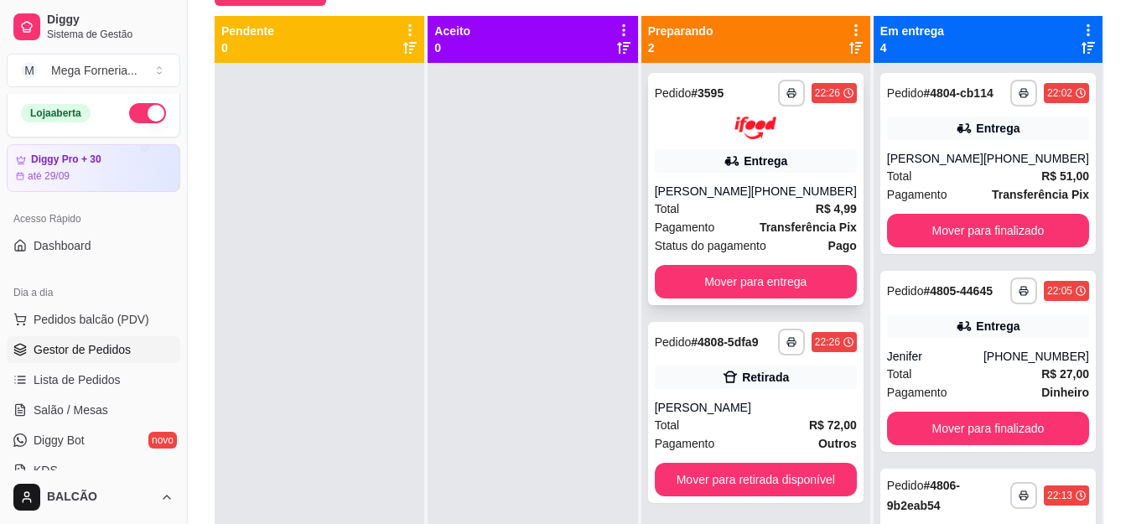
click at [776, 211] on div "Total R$ 4,99" at bounding box center [756, 209] width 202 height 18
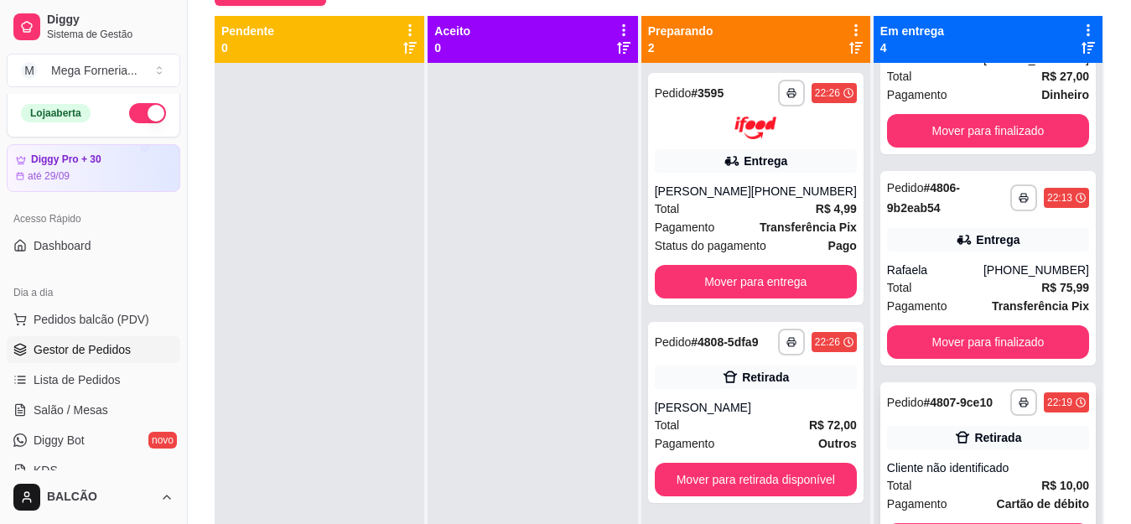
scroll to position [47, 0]
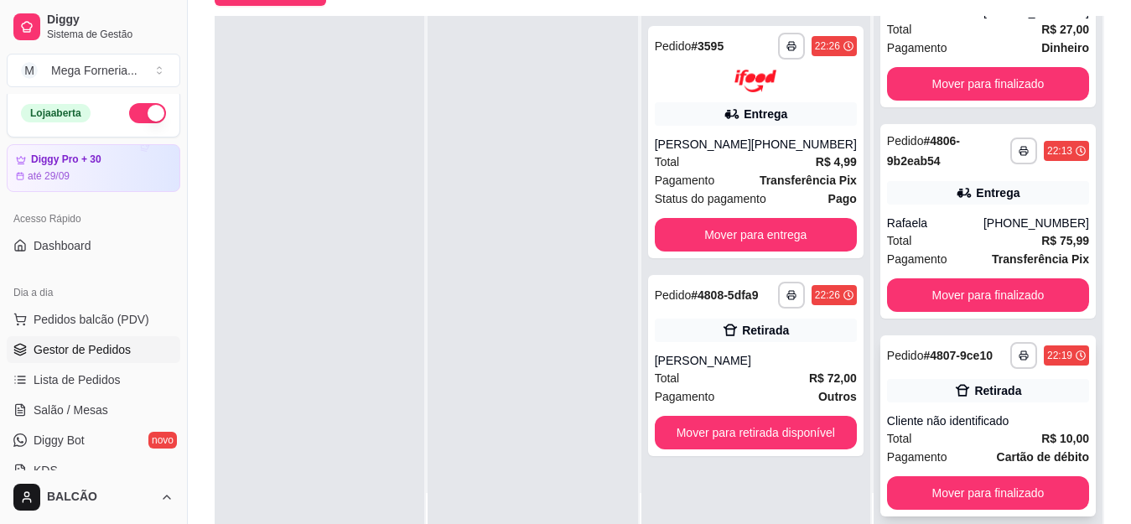
click at [983, 417] on div "Cliente não identificado" at bounding box center [988, 420] width 202 height 17
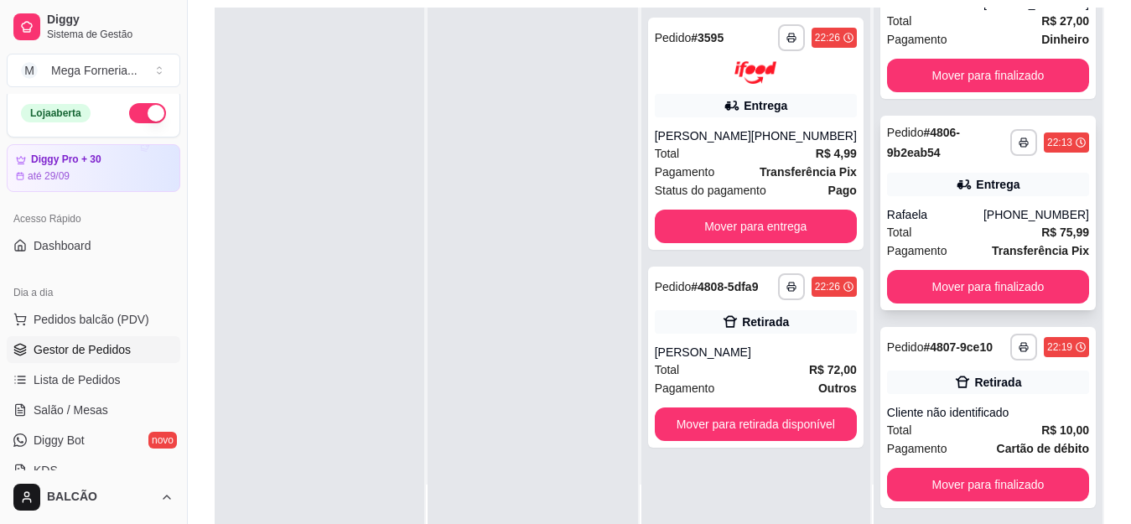
scroll to position [256, 0]
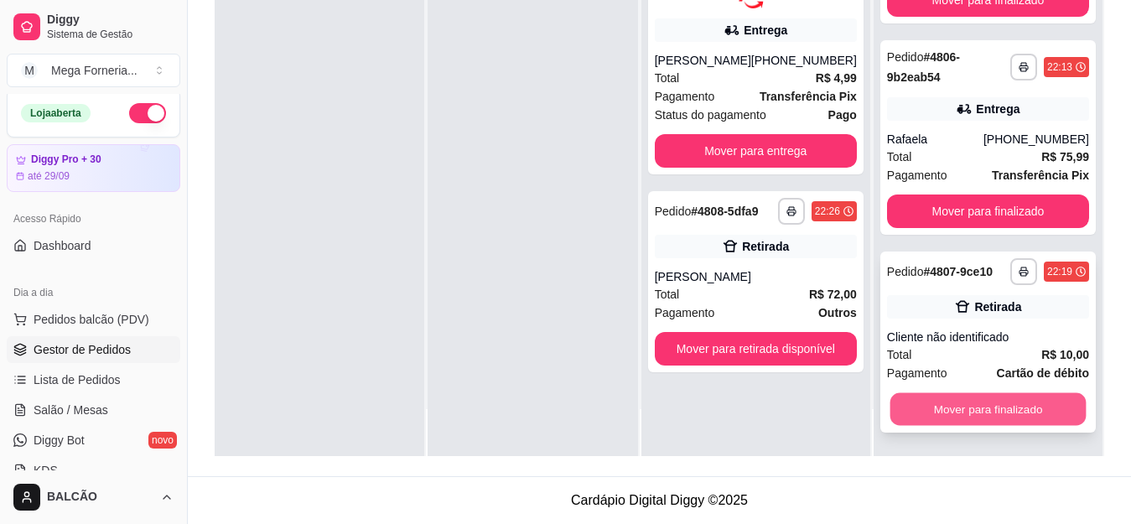
click at [973, 399] on button "Mover para finalizado" at bounding box center [988, 409] width 196 height 33
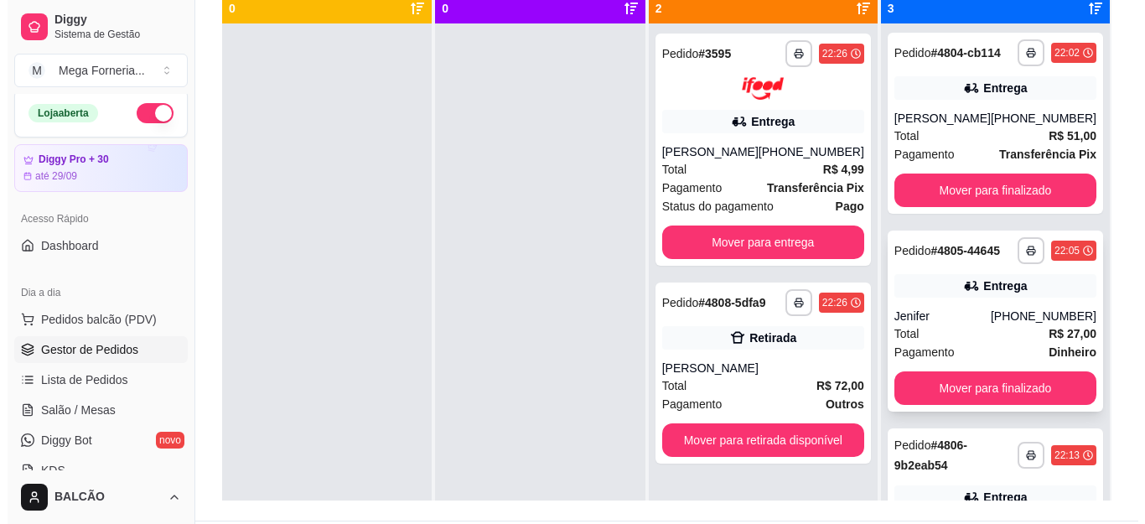
scroll to position [0, 0]
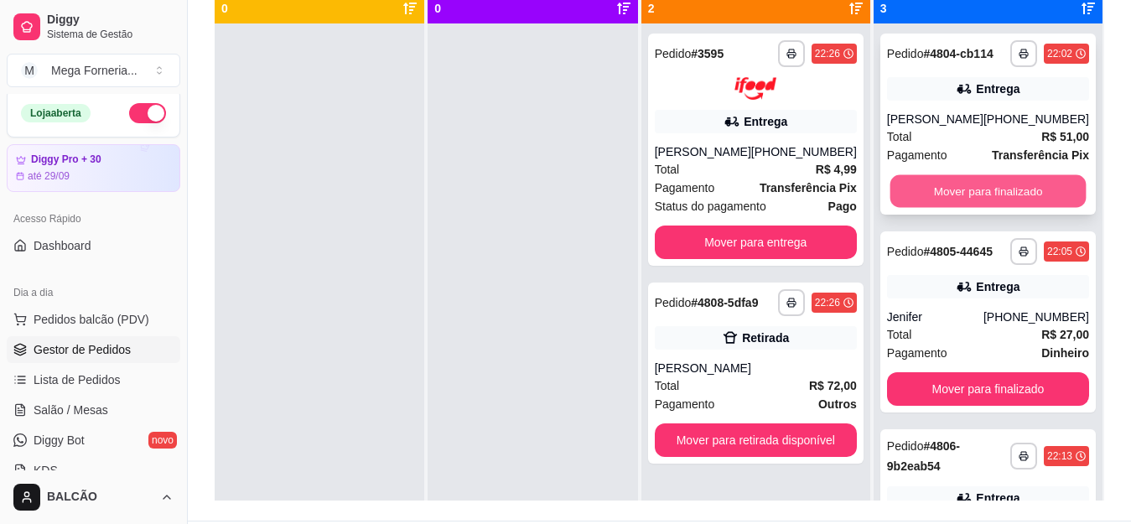
click at [937, 208] on button "Mover para finalizado" at bounding box center [988, 191] width 196 height 33
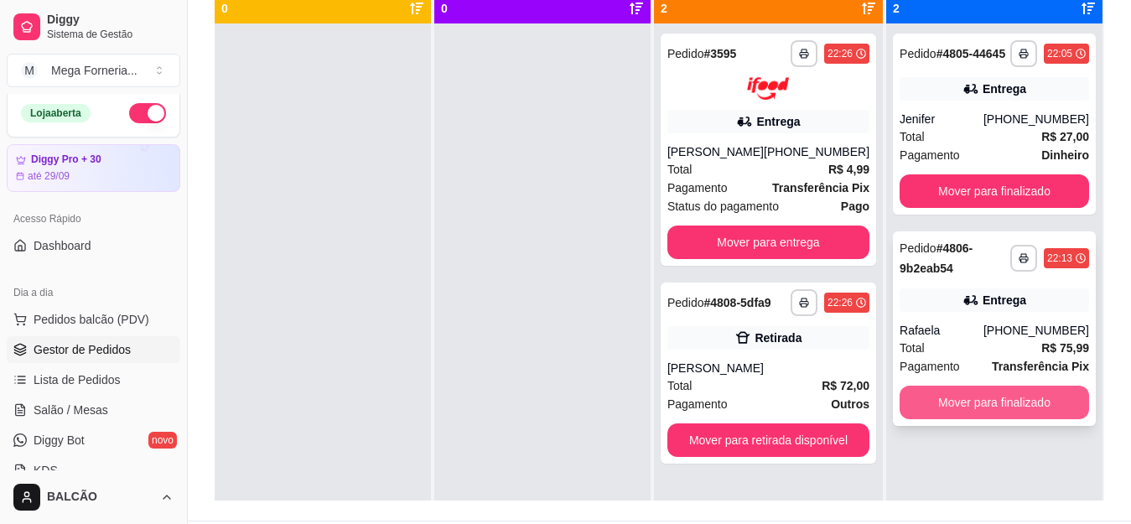
click at [973, 395] on button "Mover para finalizado" at bounding box center [994, 403] width 189 height 34
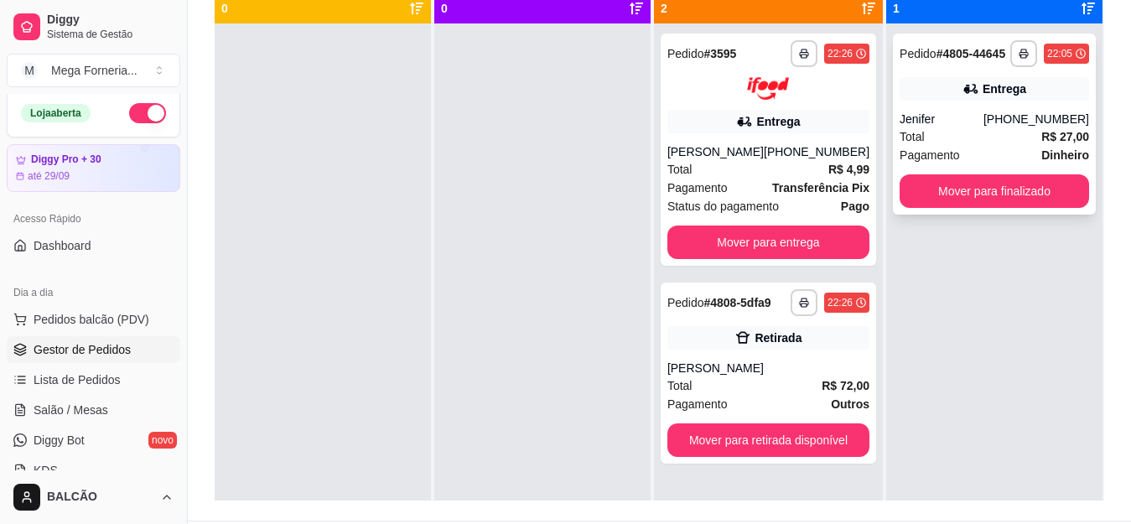
click at [1002, 119] on div "[PHONE_NUMBER]" at bounding box center [1036, 119] width 106 height 17
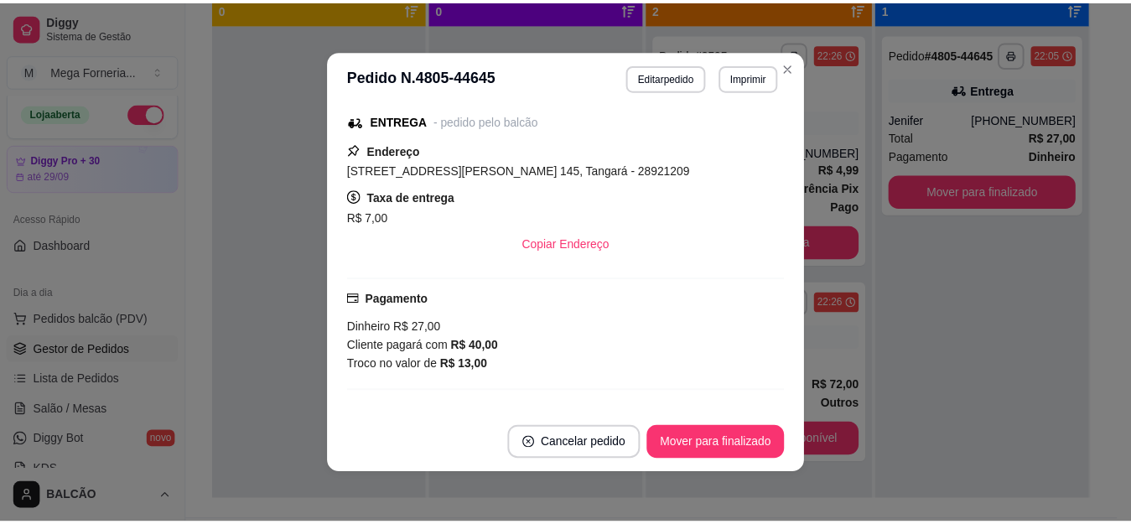
scroll to position [419, 0]
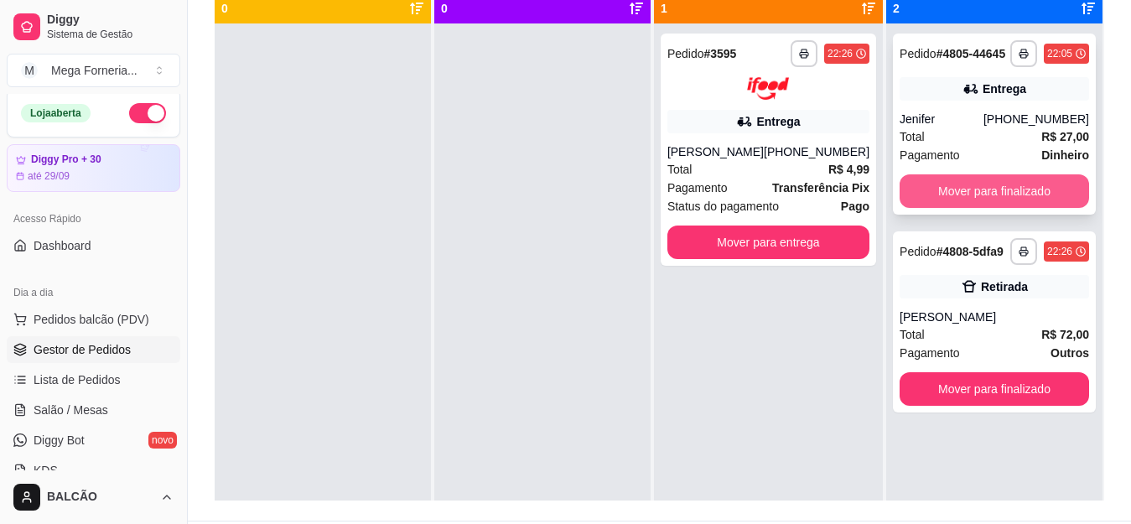
click at [1028, 187] on button "Mover para finalizado" at bounding box center [994, 191] width 189 height 34
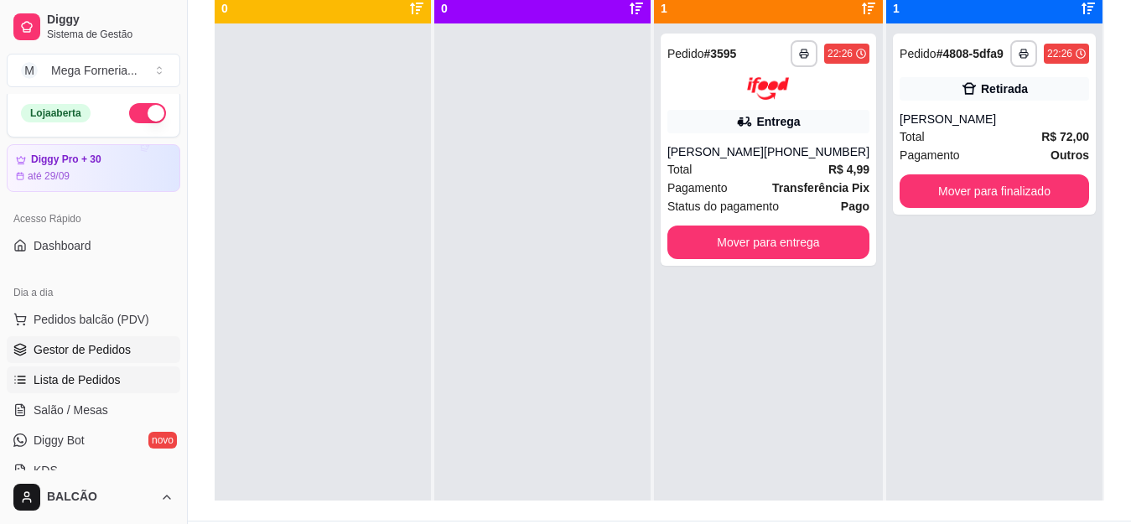
click at [95, 380] on span "Lista de Pedidos" at bounding box center [77, 379] width 87 height 17
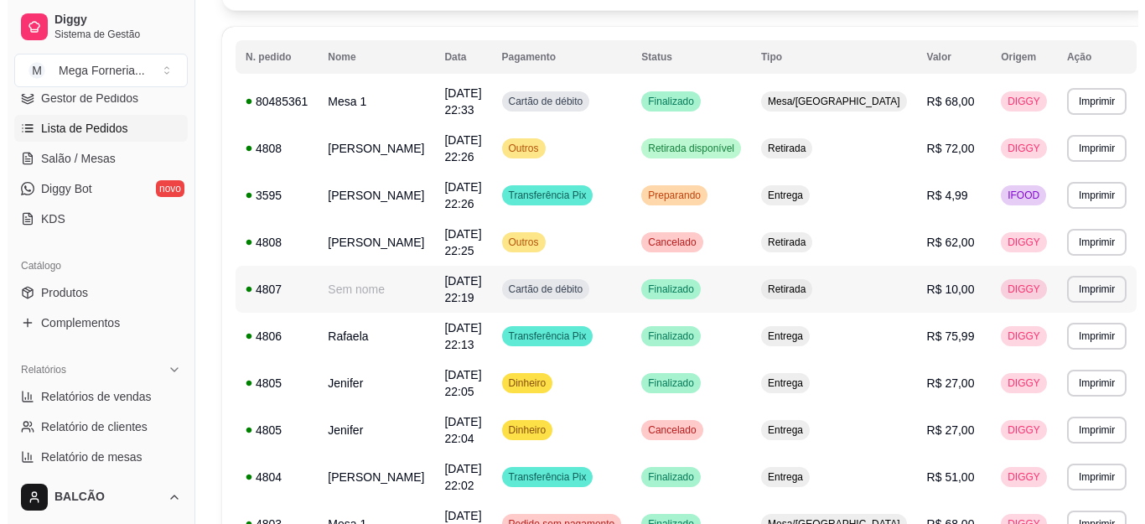
scroll to position [168, 0]
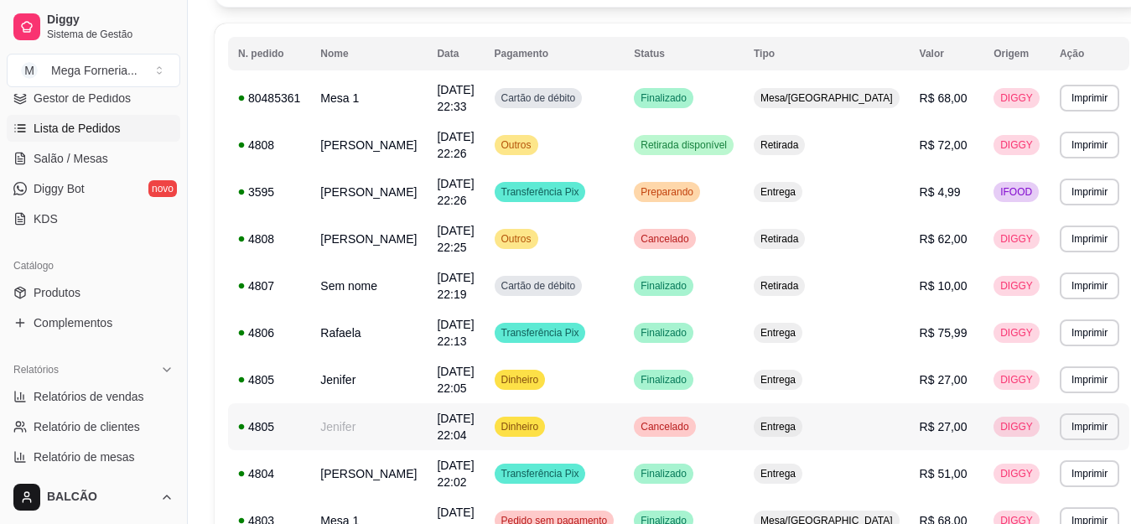
click at [369, 424] on td "Jenifer" at bounding box center [368, 426] width 117 height 47
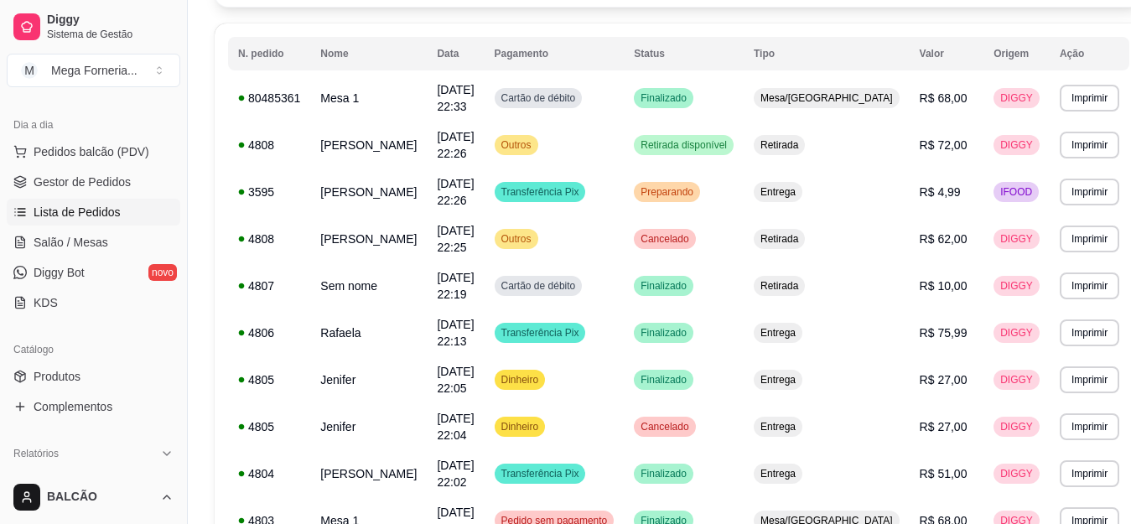
scroll to position [89, 0]
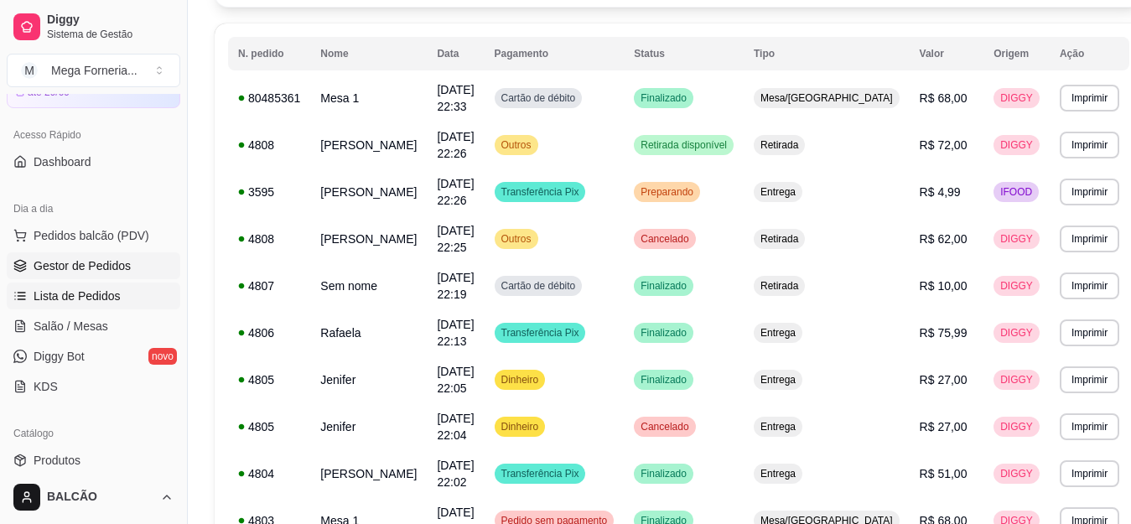
click at [90, 267] on span "Gestor de Pedidos" at bounding box center [82, 265] width 97 height 17
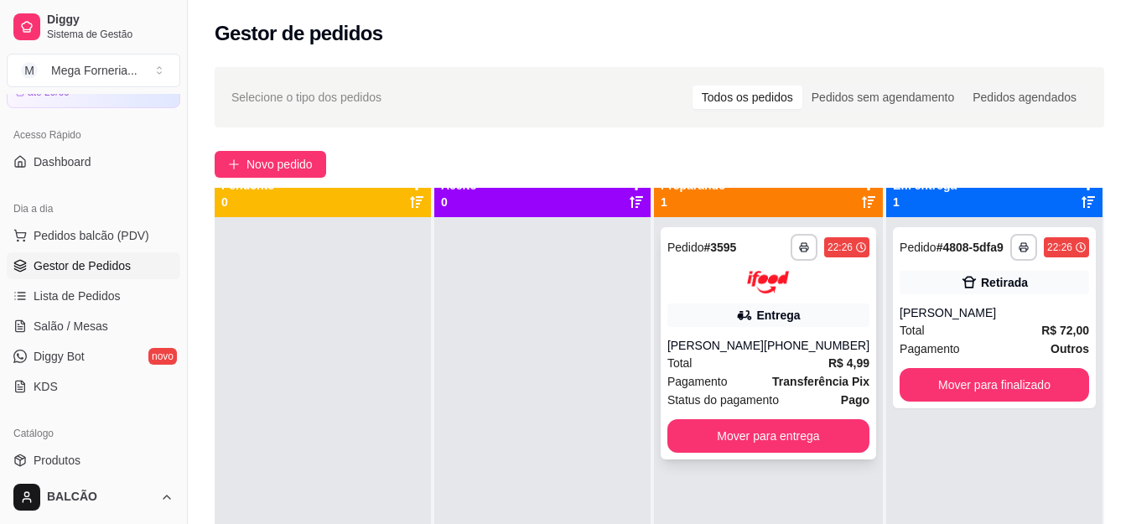
scroll to position [47, 0]
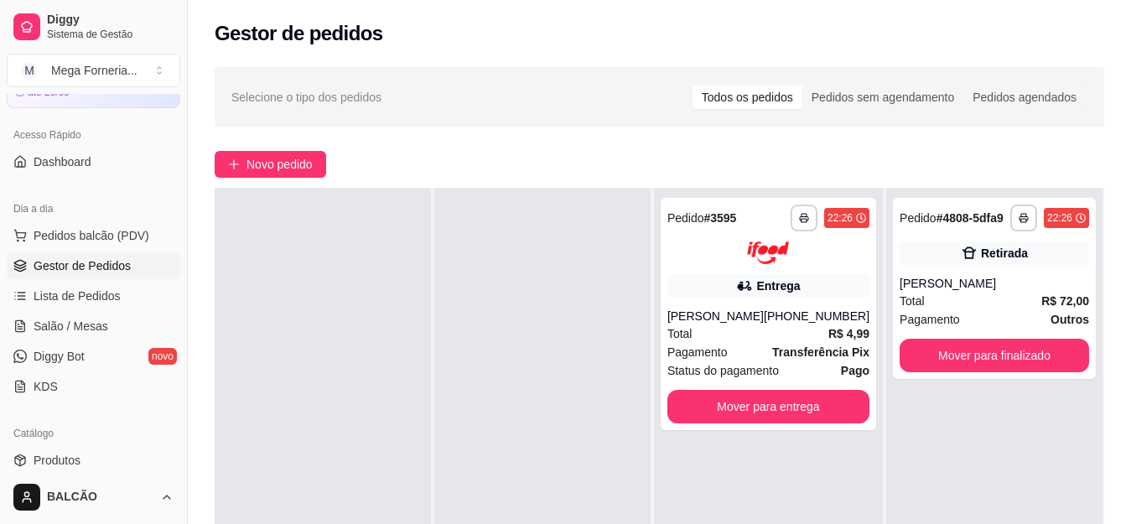
click at [599, 402] on div at bounding box center [542, 450] width 216 height 524
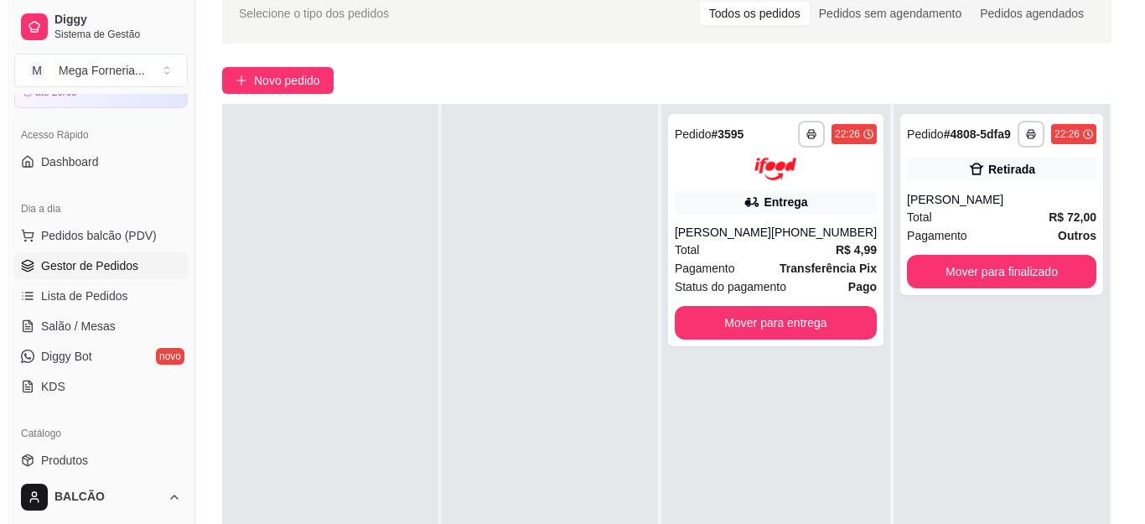
scroll to position [168, 0]
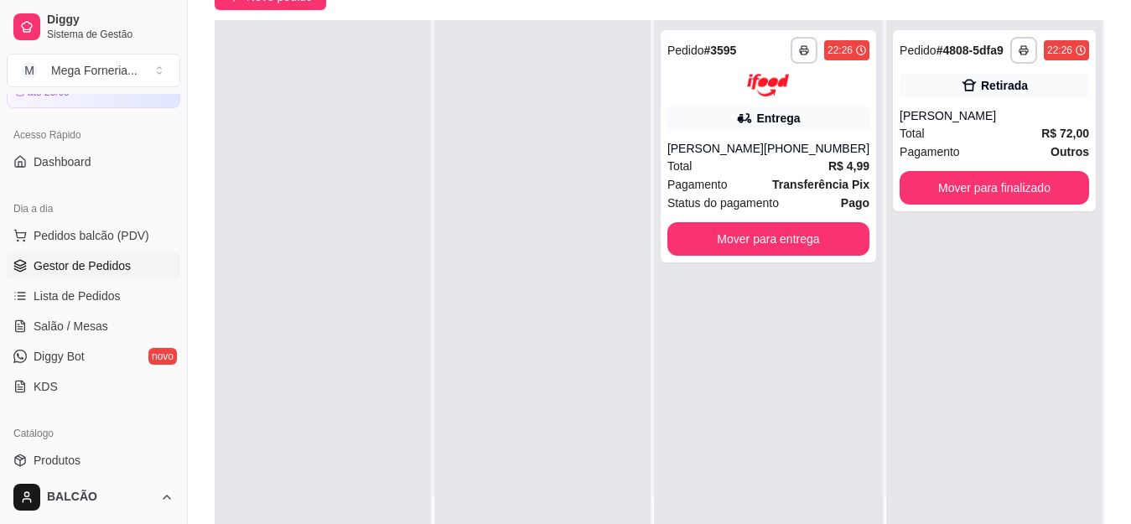
click at [590, 389] on div at bounding box center [542, 282] width 216 height 524
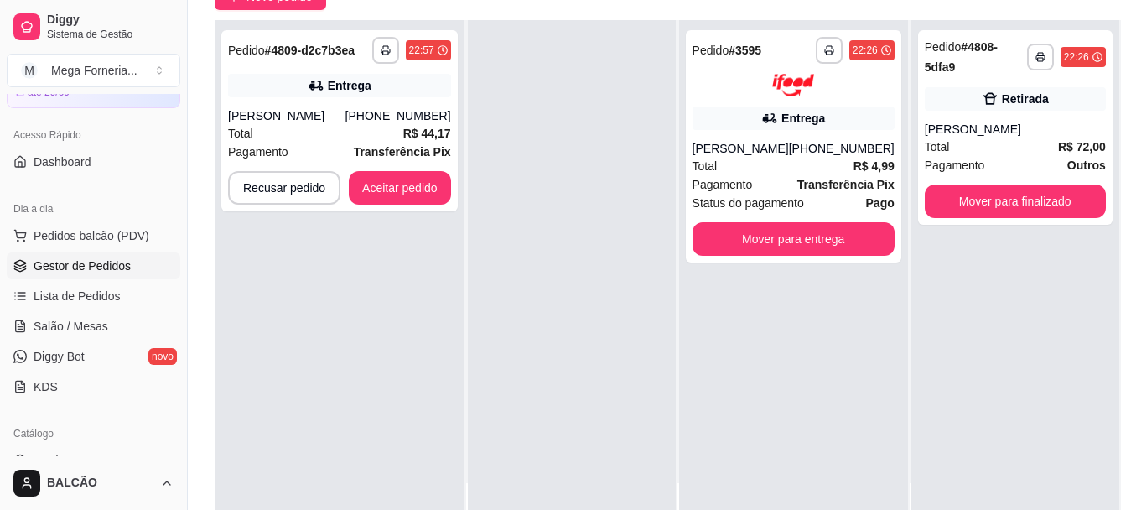
click at [475, 366] on div at bounding box center [572, 275] width 208 height 510
click at [418, 189] on button "Aceitar pedido" at bounding box center [399, 188] width 99 height 33
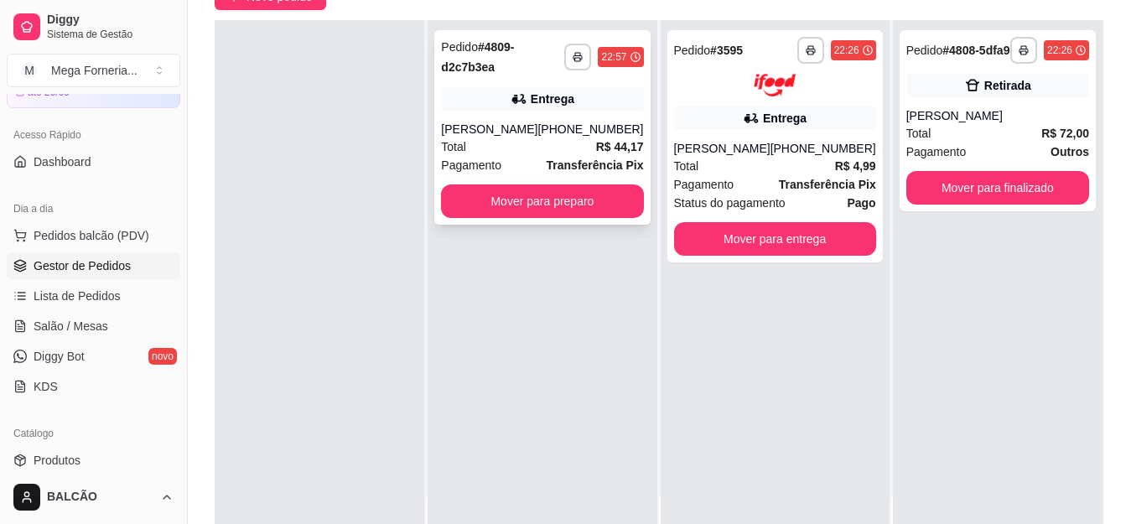
click at [497, 140] on div "Total R$ 44,17" at bounding box center [542, 146] width 202 height 18
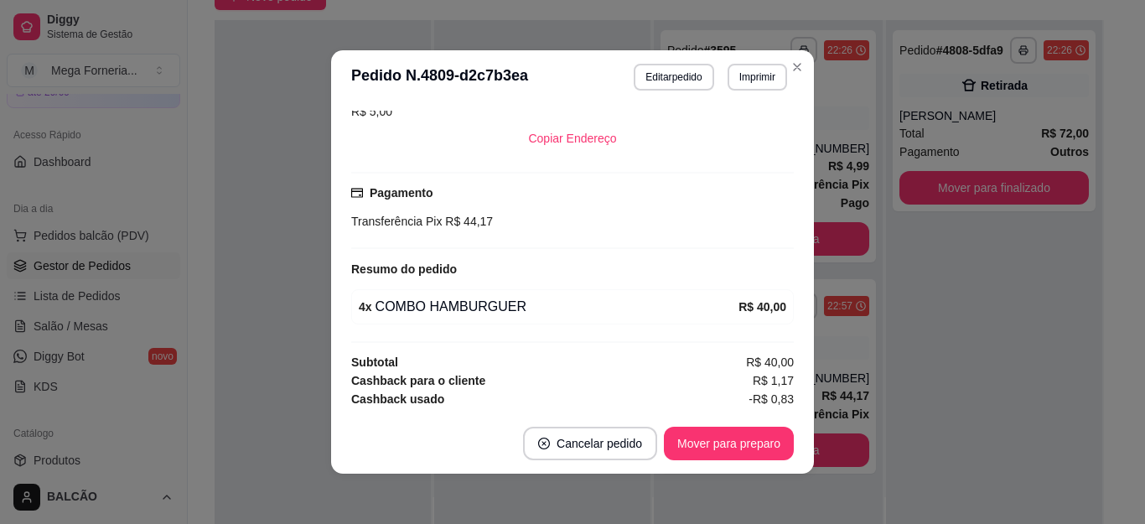
scroll to position [3, 0]
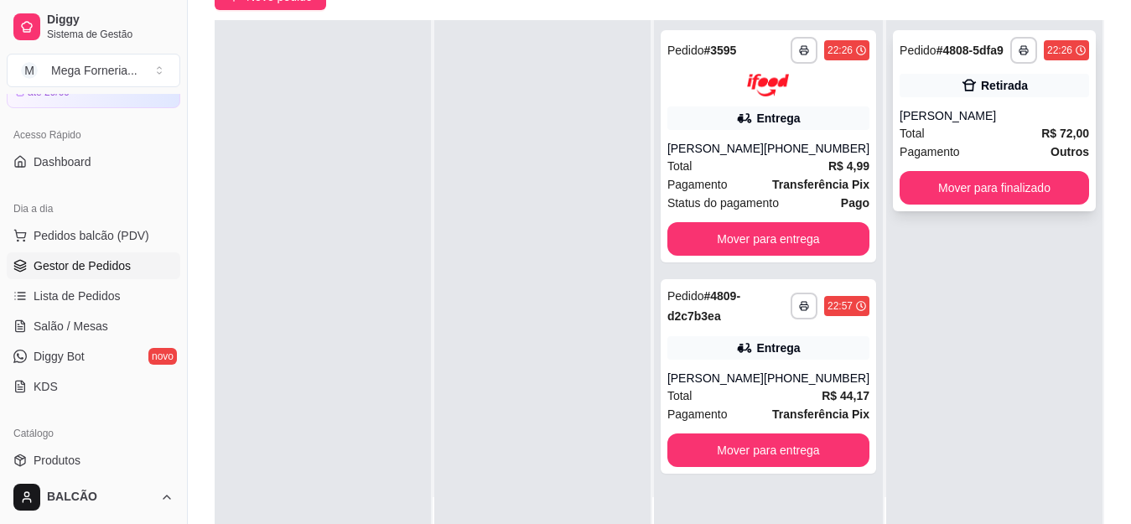
click at [993, 130] on div "Total R$ 72,00" at bounding box center [994, 133] width 189 height 18
click at [720, 379] on div "[PERSON_NAME]" at bounding box center [715, 378] width 96 height 17
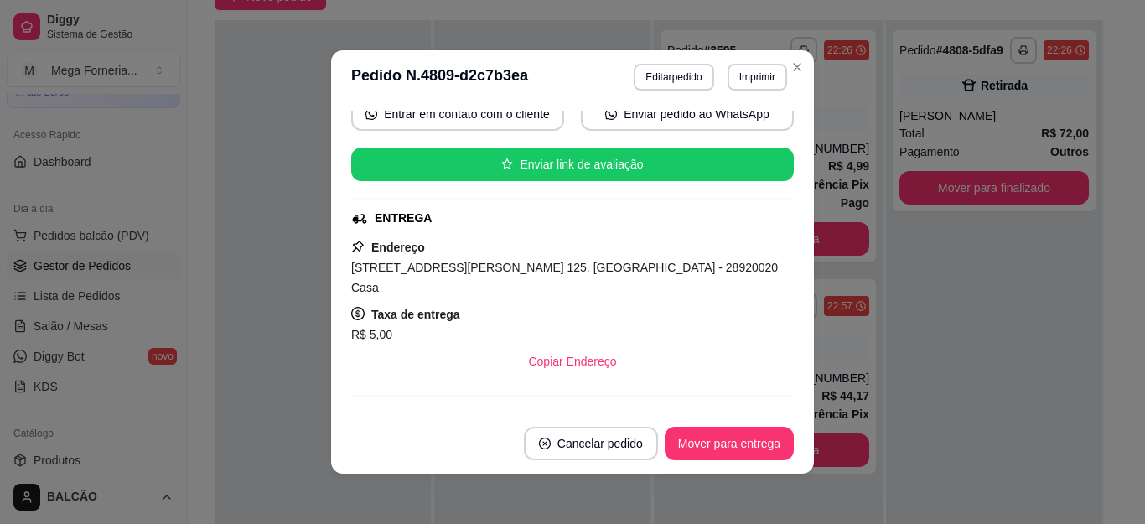
scroll to position [419, 0]
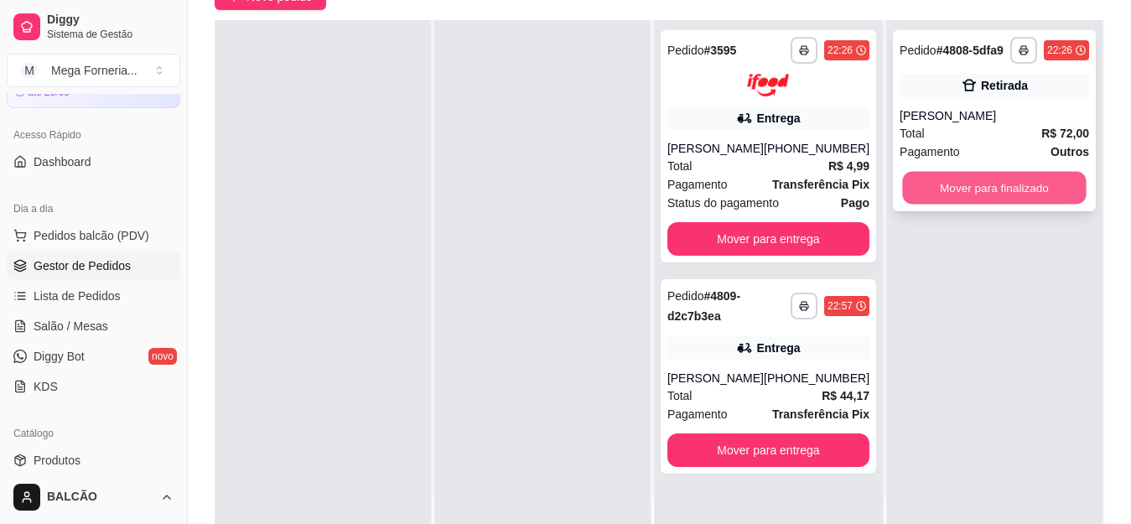
click at [1045, 182] on button "Mover para finalizado" at bounding box center [994, 188] width 184 height 33
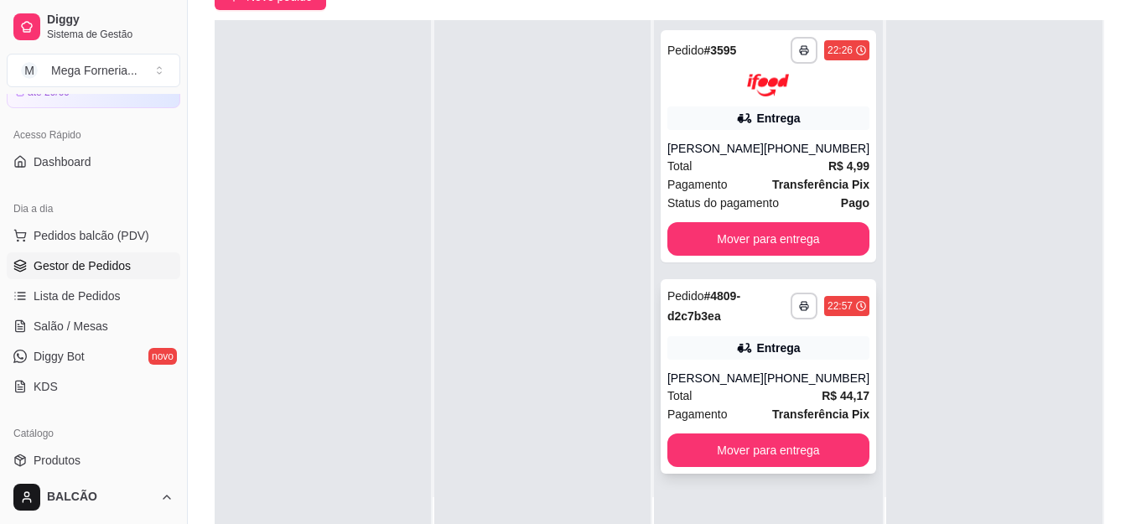
click at [721, 407] on span "Pagamento" at bounding box center [697, 414] width 60 height 18
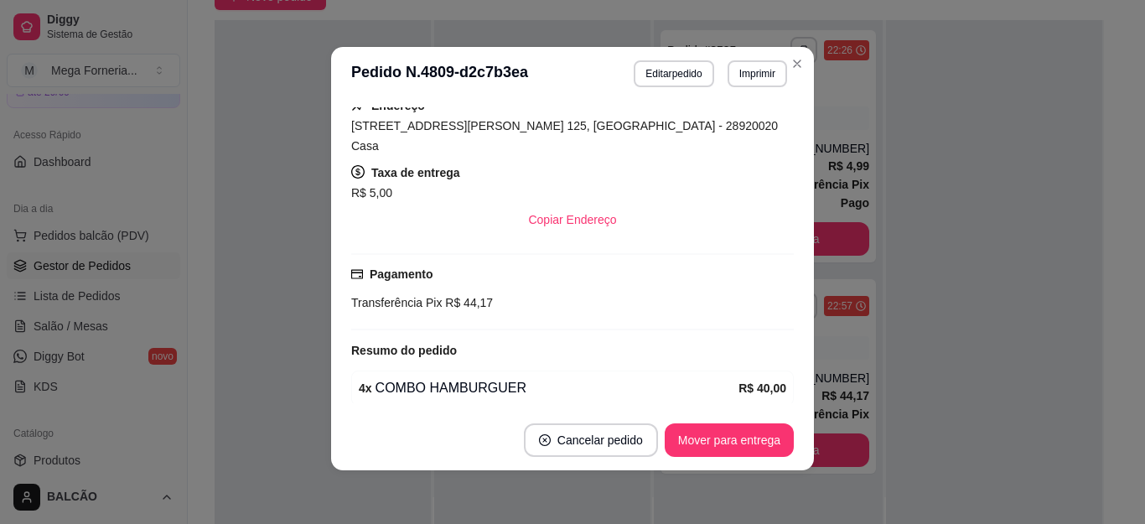
scroll to position [391, 0]
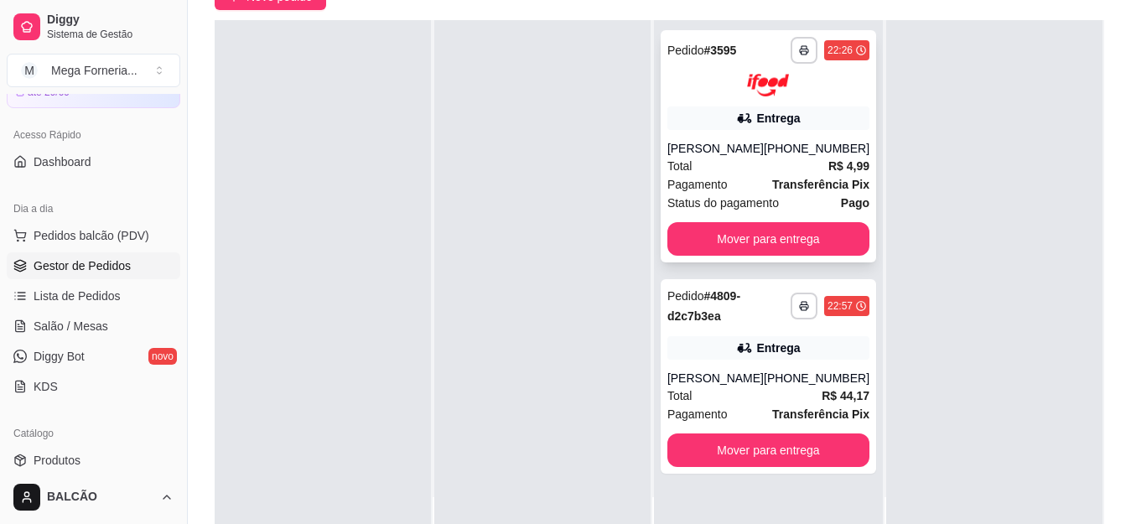
click at [750, 156] on div "[PERSON_NAME]" at bounding box center [715, 148] width 96 height 17
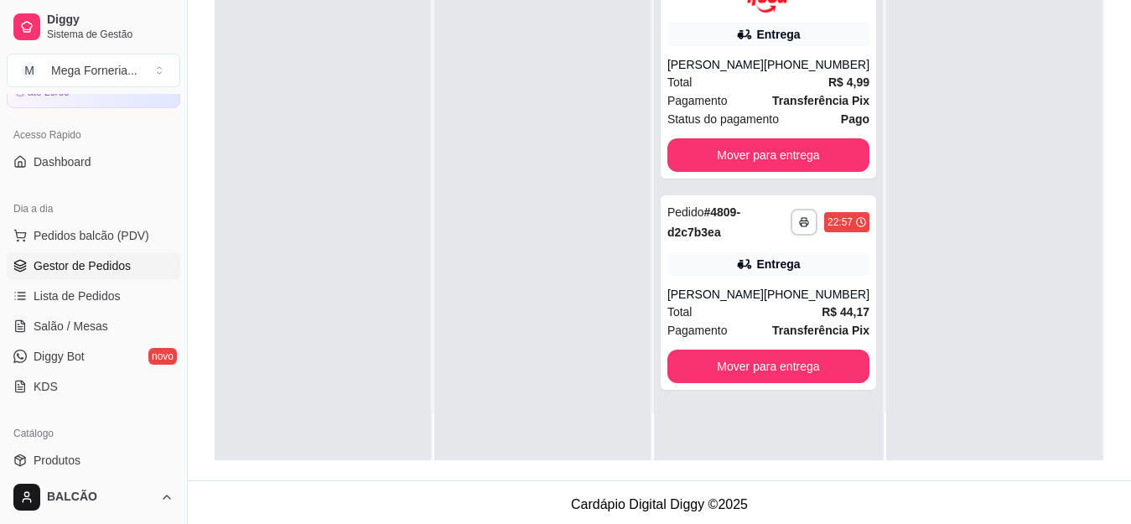
scroll to position [168, 0]
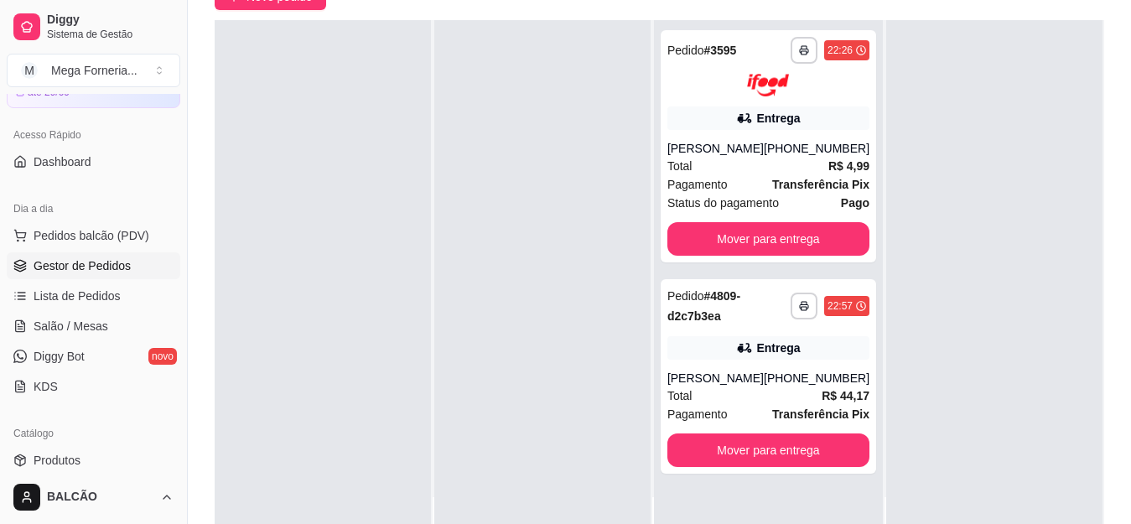
drag, startPoint x: 1108, startPoint y: 291, endPoint x: 1103, endPoint y: 229, distance: 62.2
click at [1103, 229] on div "**********" at bounding box center [659, 226] width 943 height 675
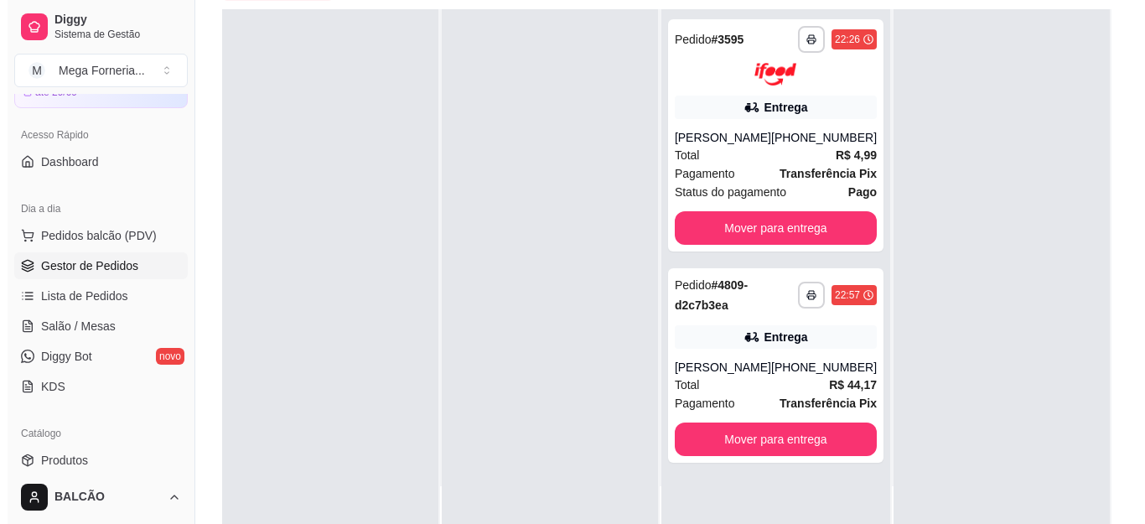
scroll to position [182, 0]
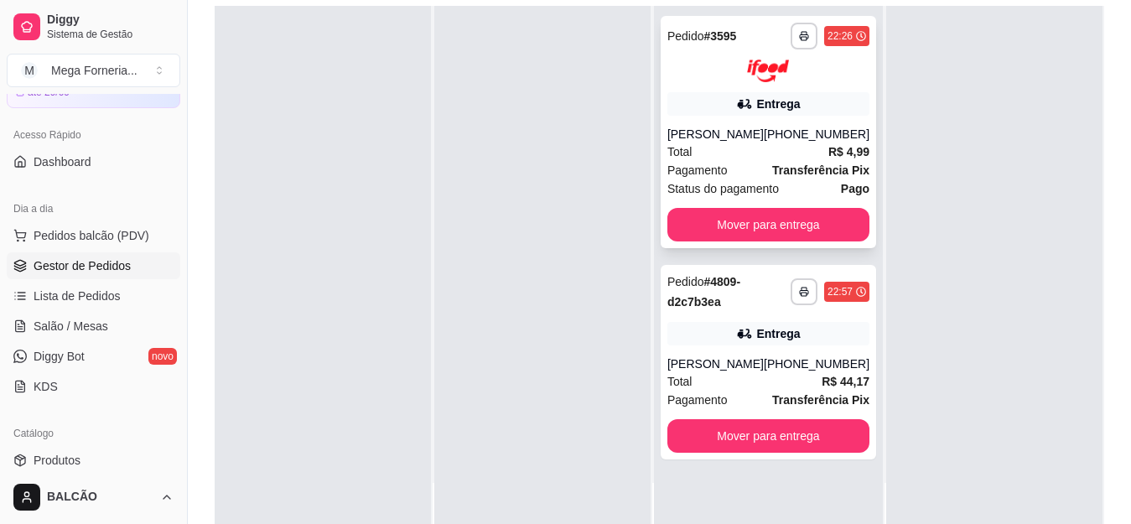
click at [763, 168] on div "Pagamento Transferência Pix" at bounding box center [768, 170] width 202 height 18
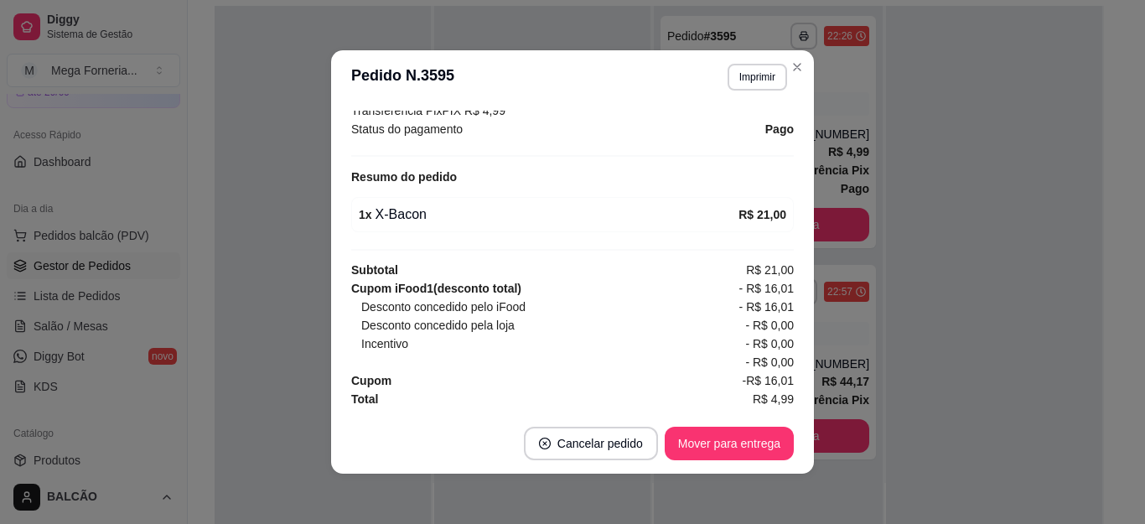
scroll to position [548, 0]
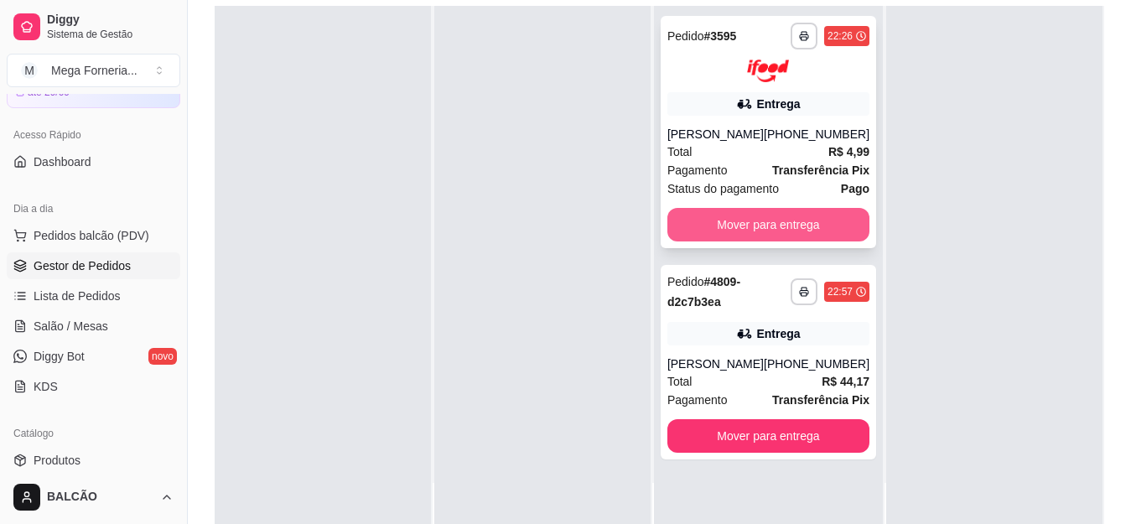
click at [752, 226] on button "Mover para entrega" at bounding box center [768, 225] width 202 height 34
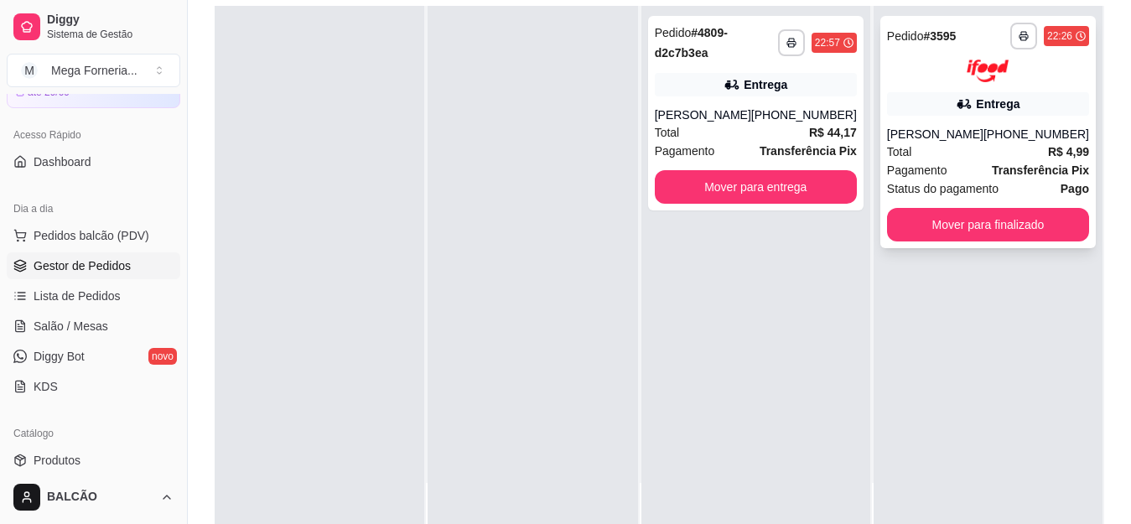
click at [973, 118] on div "**********" at bounding box center [987, 132] width 215 height 232
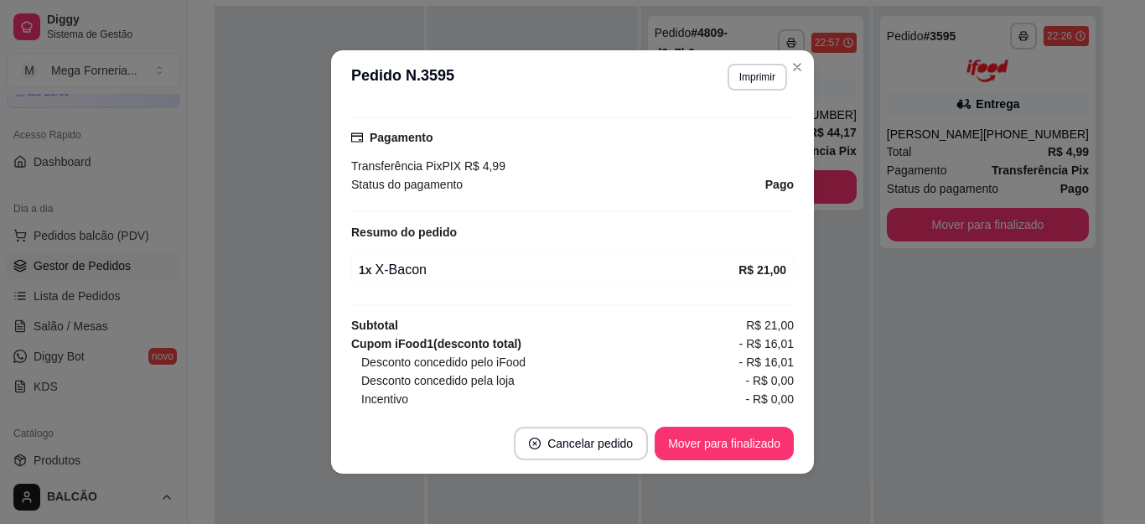
scroll to position [503, 0]
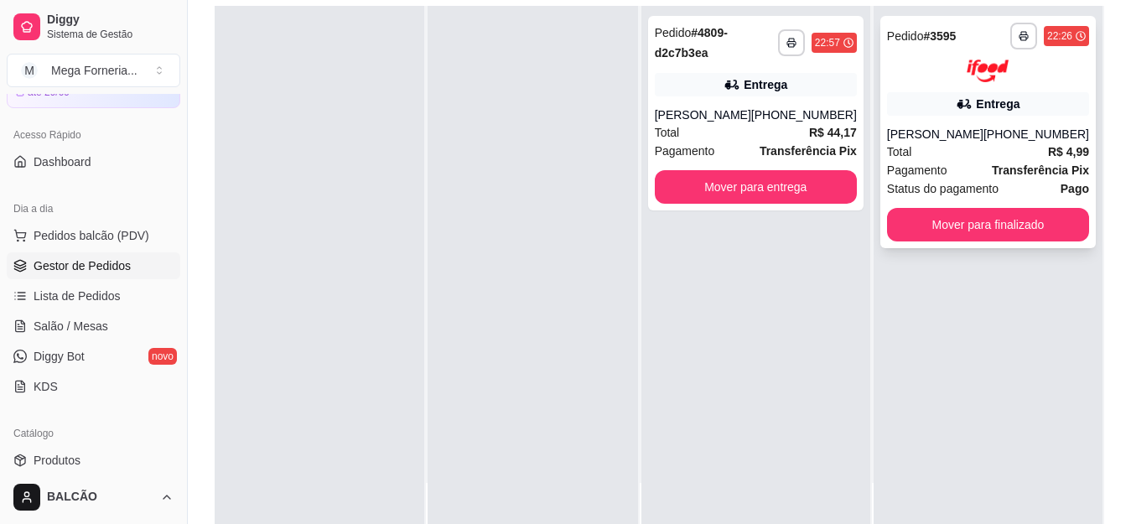
click at [1015, 169] on strong "Transferência Pix" at bounding box center [1040, 169] width 97 height 13
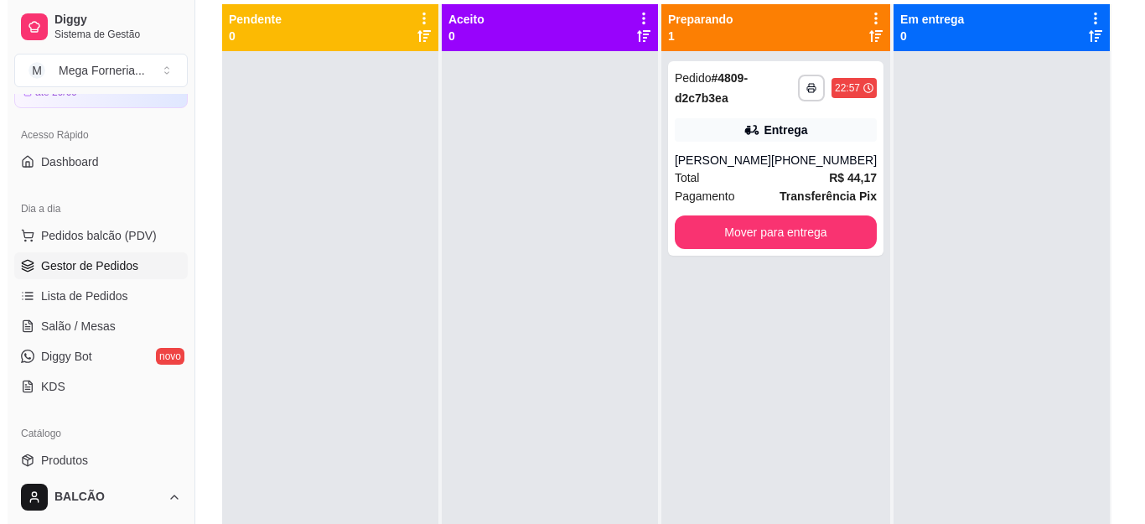
scroll to position [187, 0]
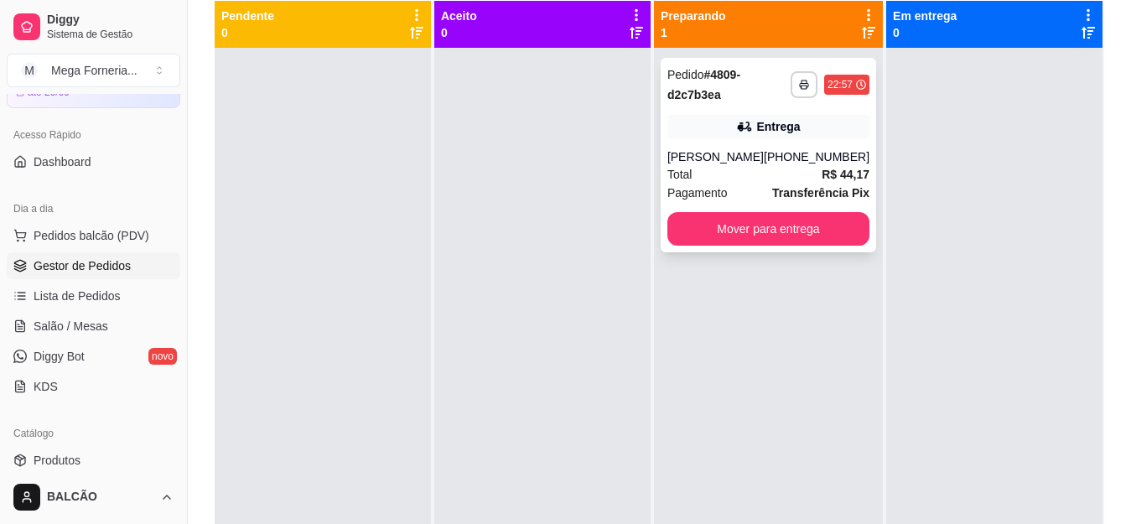
click at [726, 154] on div "[PERSON_NAME]" at bounding box center [715, 156] width 96 height 17
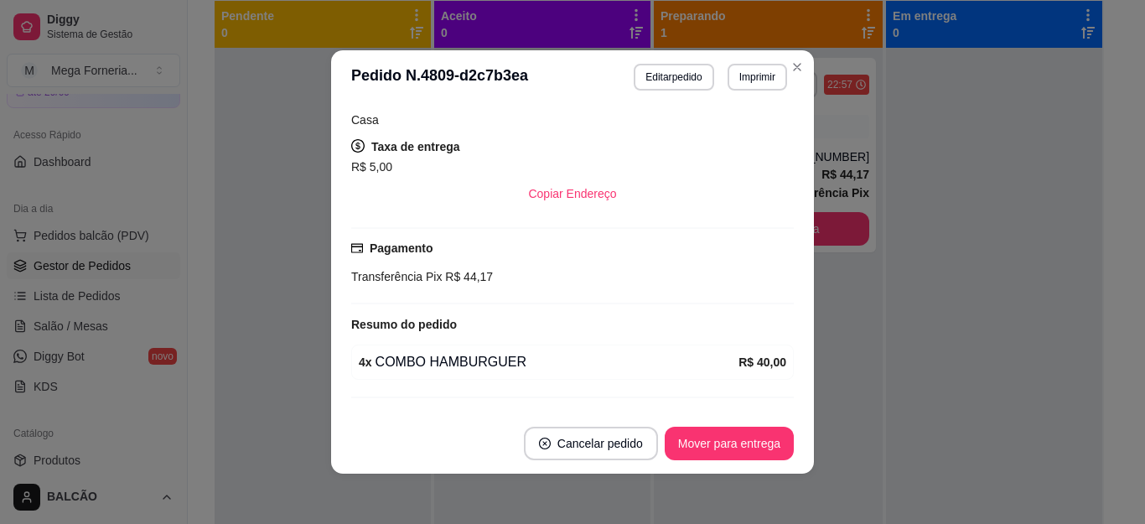
scroll to position [475, 0]
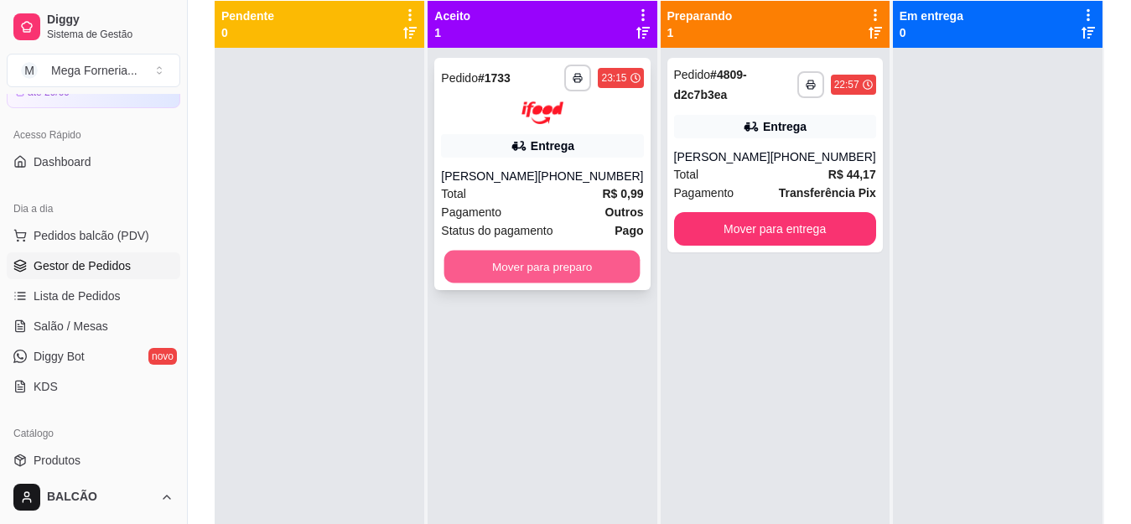
click at [568, 270] on button "Mover para preparo" at bounding box center [542, 266] width 196 height 33
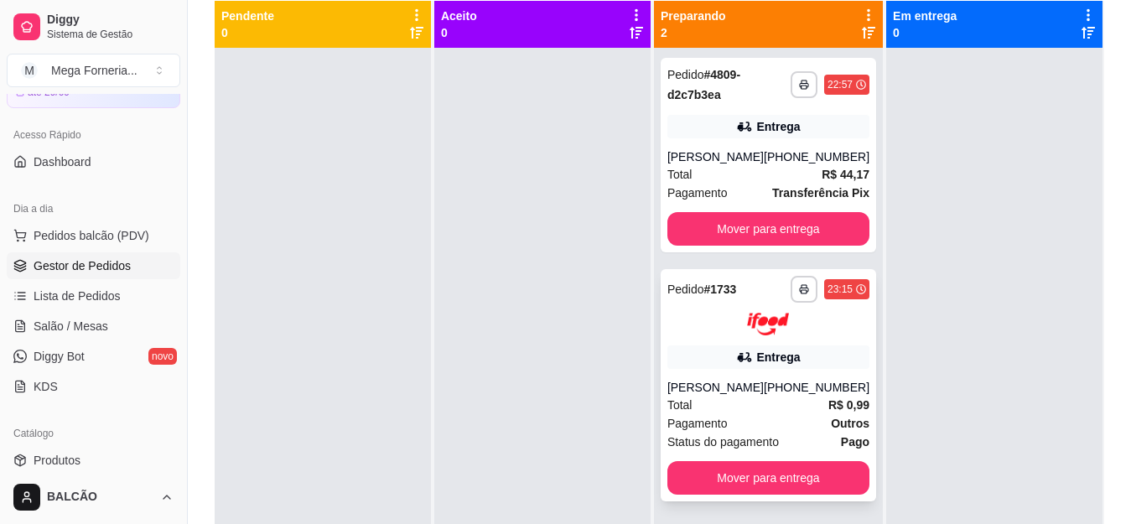
click at [770, 362] on div "Entrega" at bounding box center [778, 357] width 44 height 17
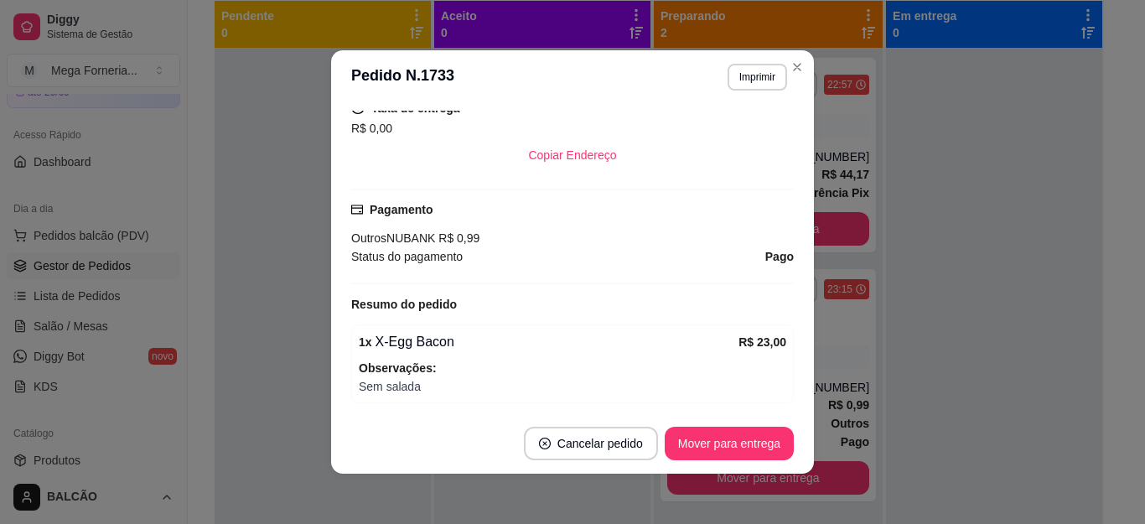
scroll to position [503, 0]
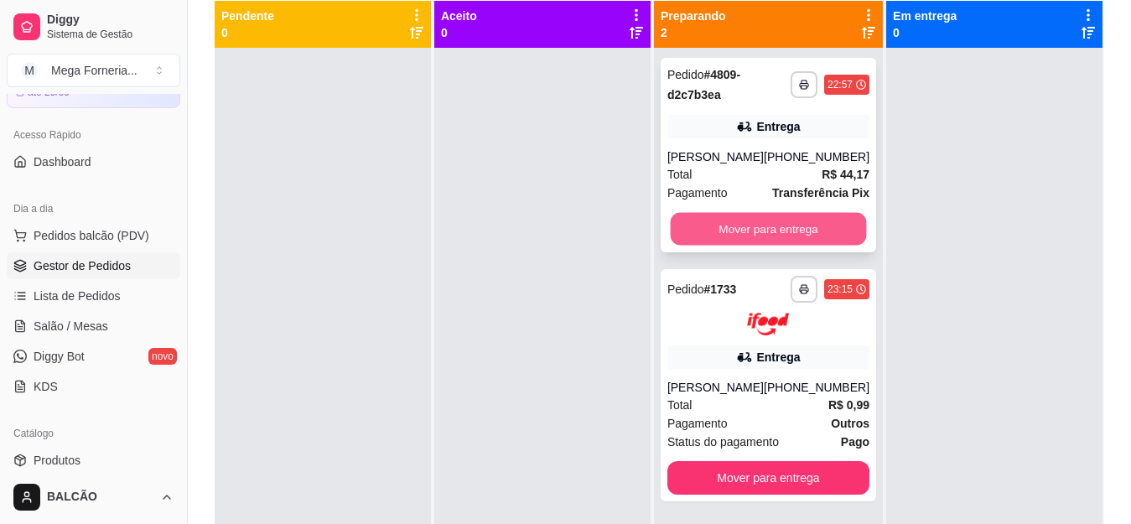
click at [810, 226] on button "Mover para entrega" at bounding box center [768, 229] width 196 height 33
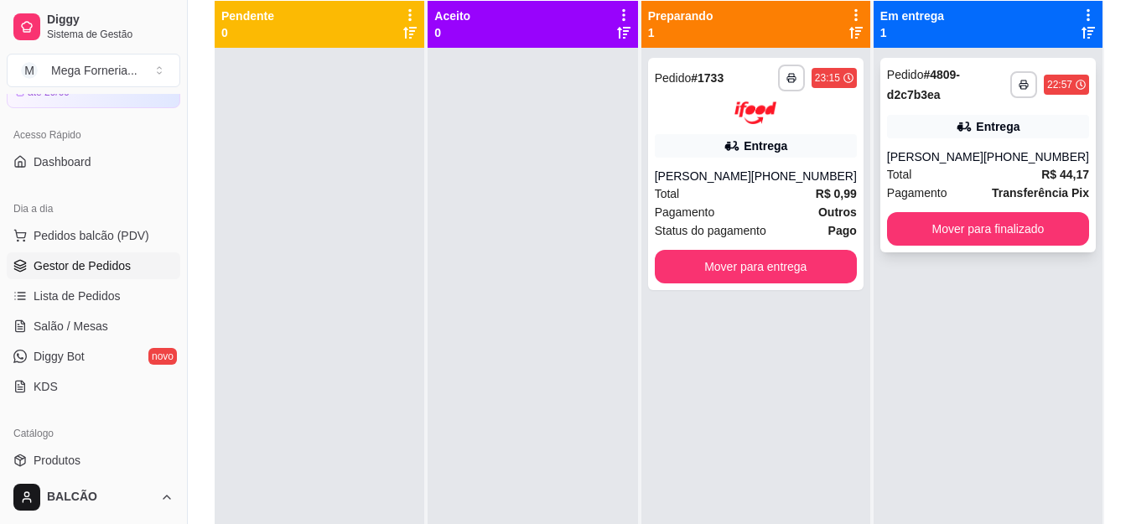
click at [999, 169] on div "Total R$ 44,17" at bounding box center [988, 174] width 202 height 18
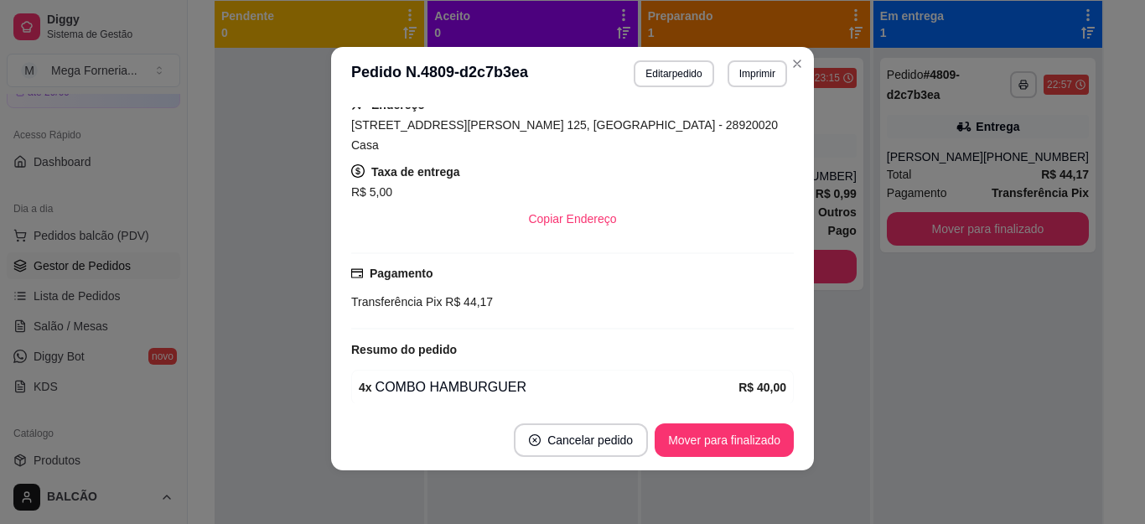
scroll to position [475, 0]
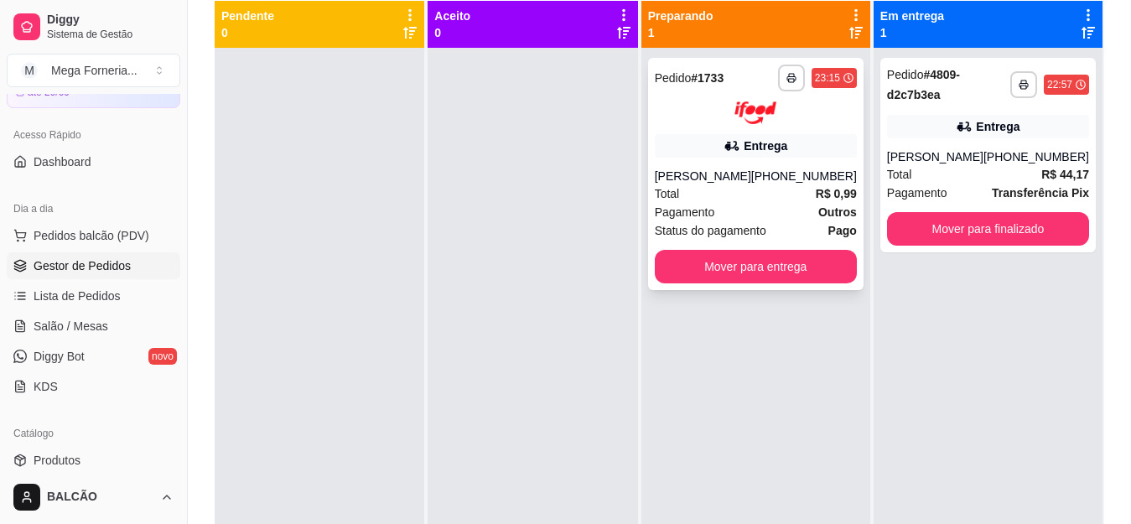
click at [753, 193] on div "Total R$ 0,99" at bounding box center [756, 193] width 202 height 18
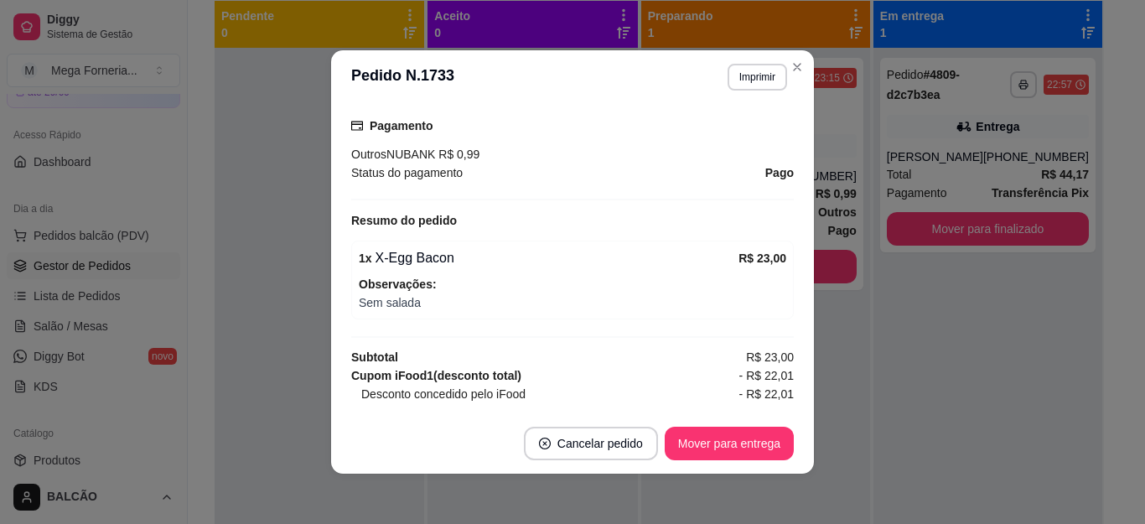
scroll to position [587, 0]
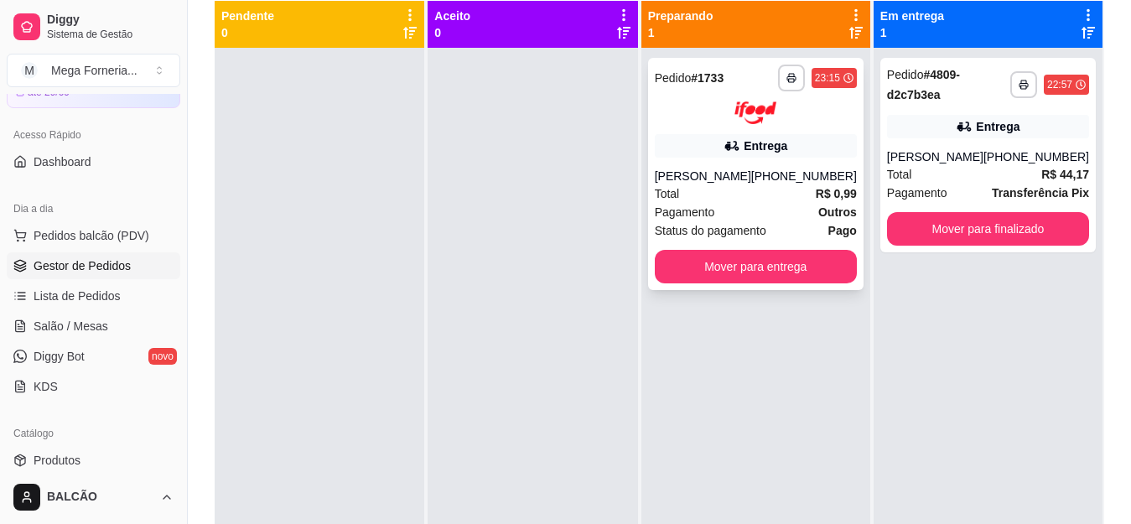
click at [712, 176] on div "[PERSON_NAME]" at bounding box center [703, 176] width 96 height 17
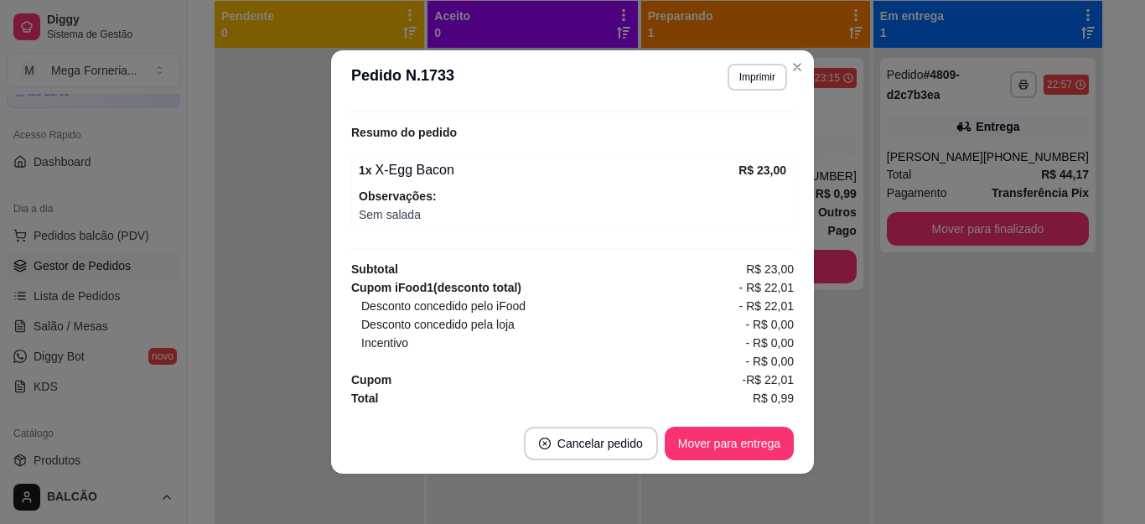
scroll to position [592, 0]
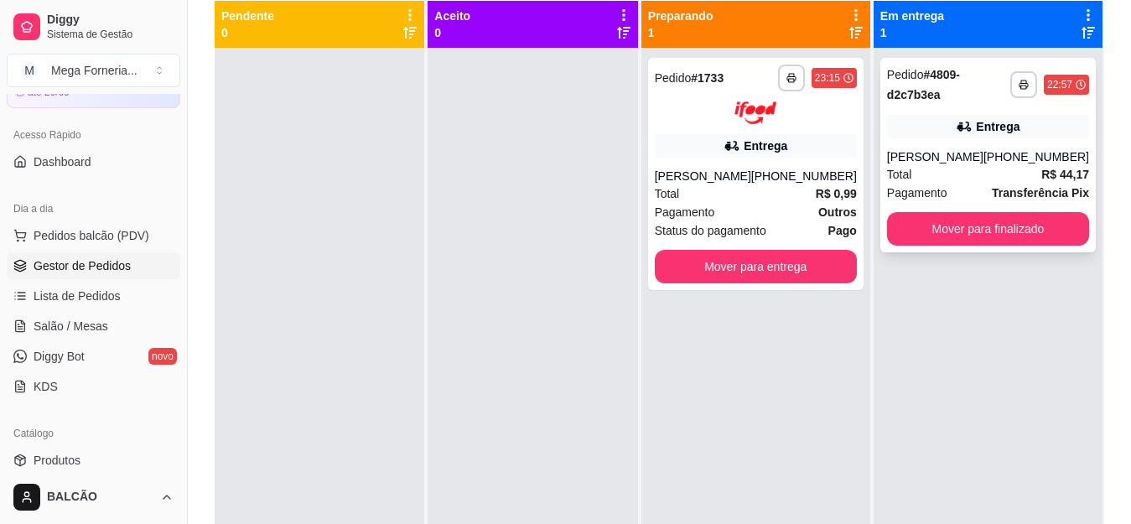
click at [953, 160] on div "[PERSON_NAME]" at bounding box center [935, 156] width 96 height 17
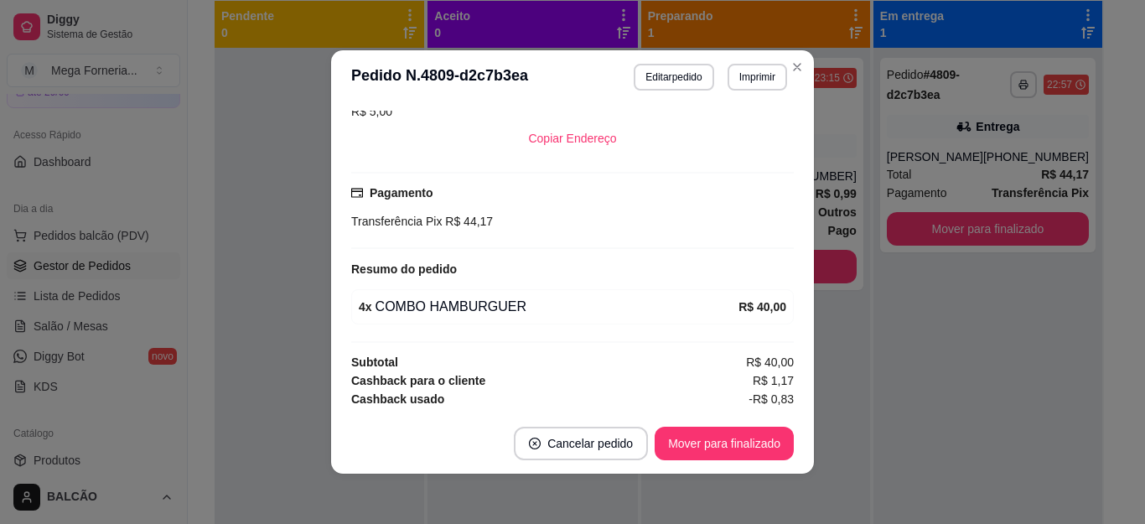
scroll to position [3, 0]
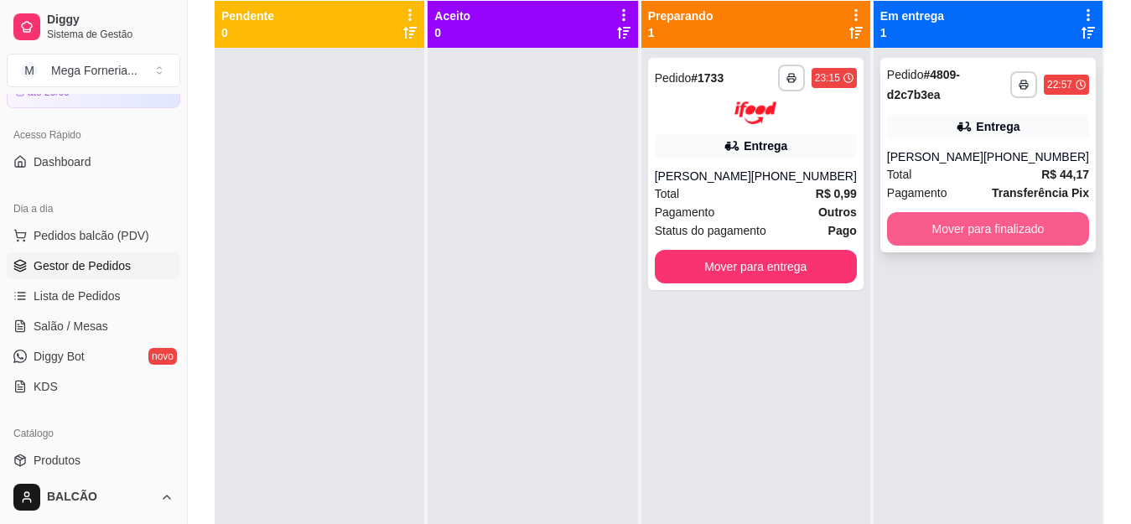
click at [1031, 231] on button "Mover para finalizado" at bounding box center [988, 229] width 202 height 34
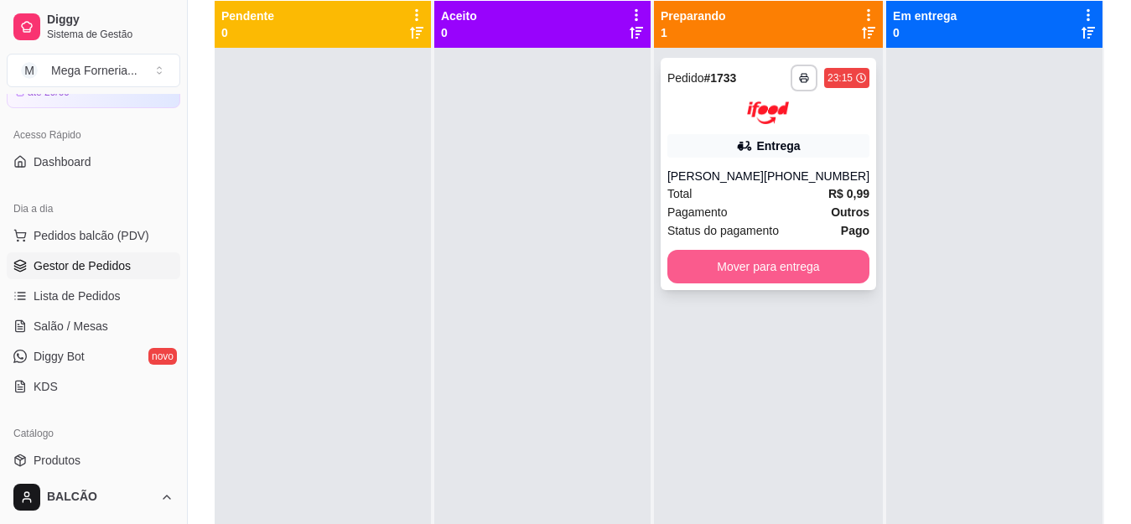
click at [811, 265] on button "Mover para entrega" at bounding box center [768, 267] width 202 height 34
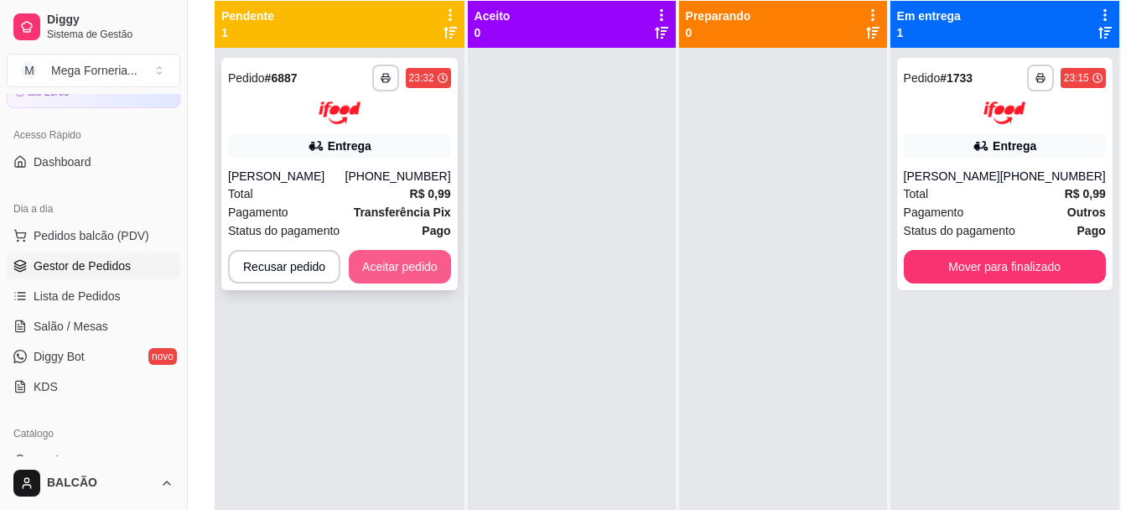
click at [412, 262] on button "Aceitar pedido" at bounding box center [400, 267] width 102 height 34
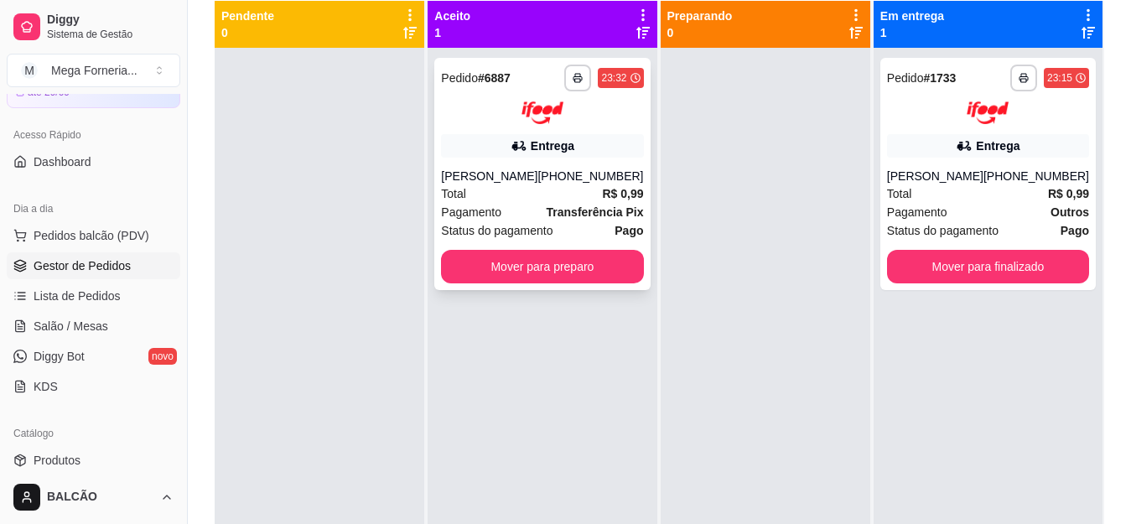
click at [562, 193] on div "Total R$ 0,99" at bounding box center [542, 193] width 202 height 18
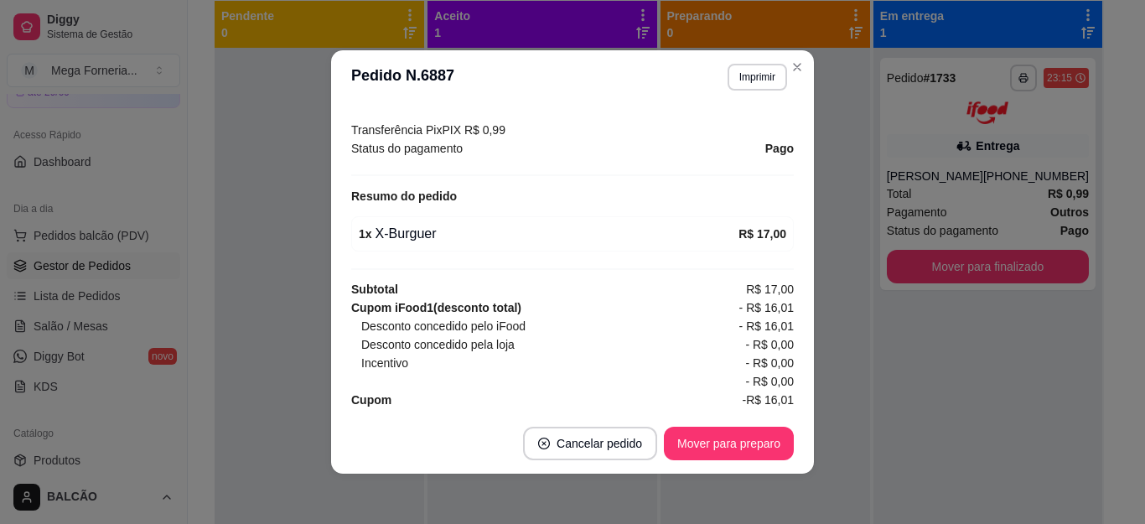
scroll to position [528, 0]
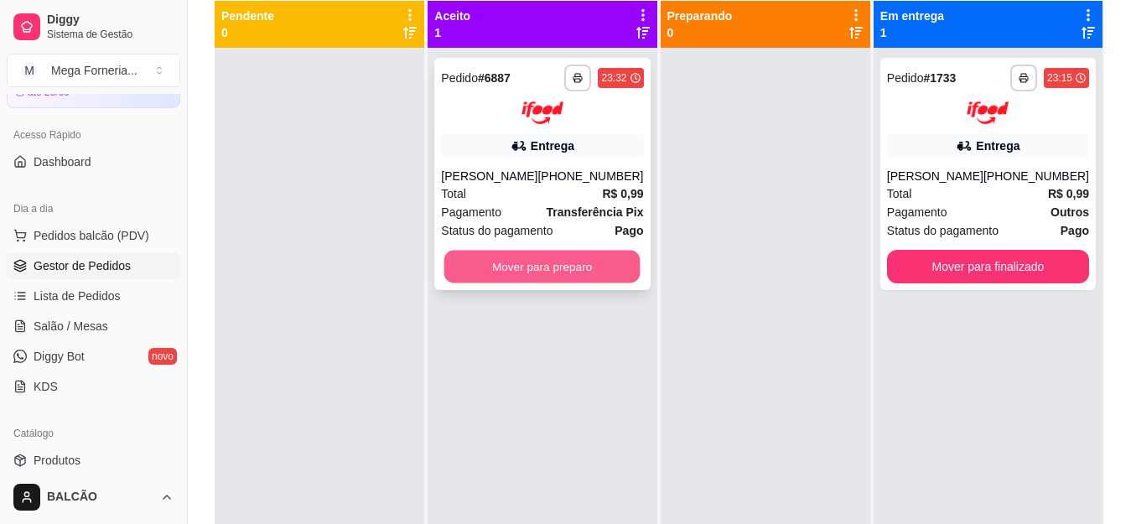
click at [555, 269] on button "Mover para preparo" at bounding box center [542, 266] width 196 height 33
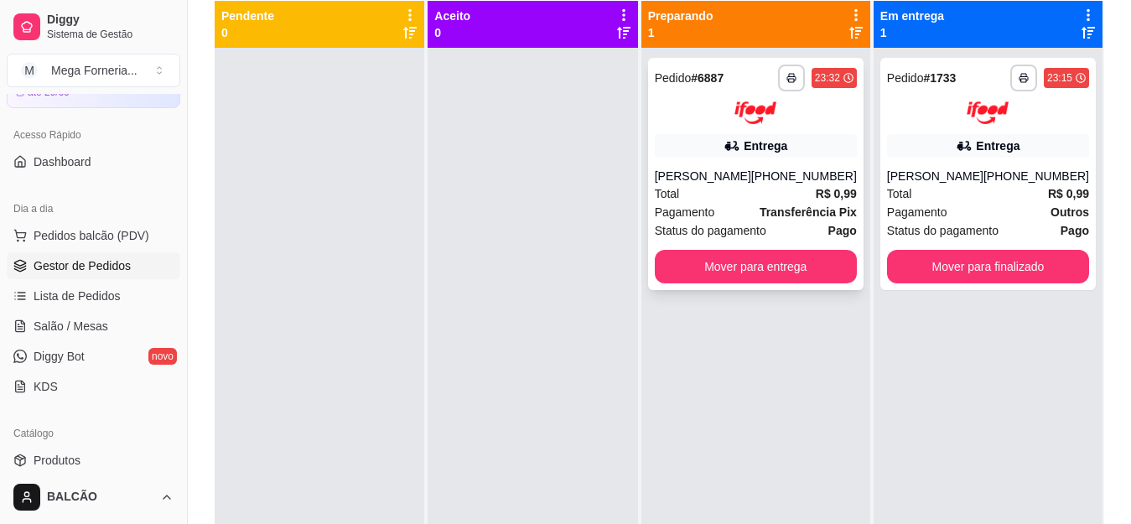
click at [759, 184] on div "Total R$ 0,99" at bounding box center [756, 193] width 202 height 18
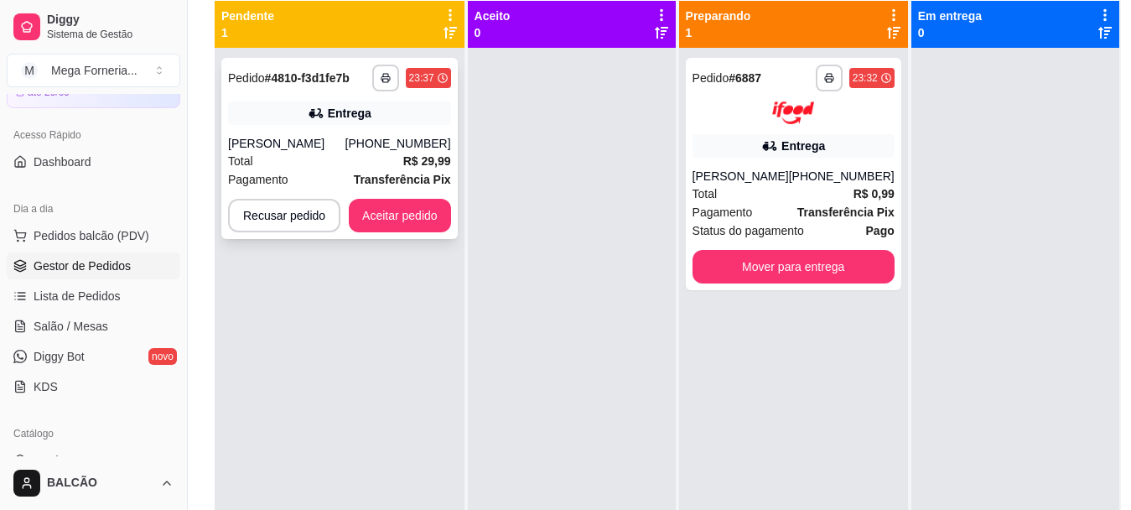
click at [405, 196] on div "**********" at bounding box center [339, 148] width 236 height 181
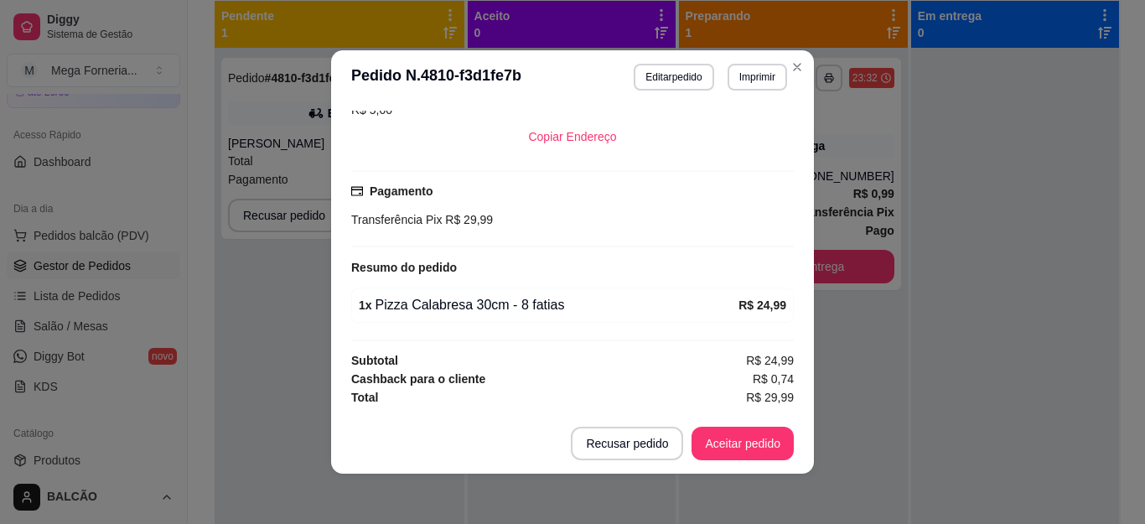
scroll to position [3, 0]
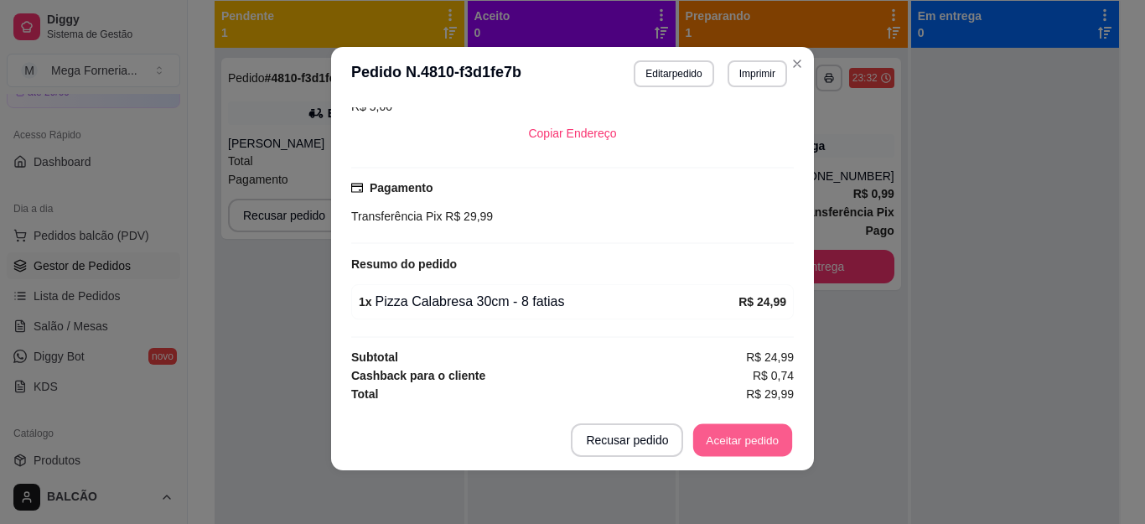
click at [757, 441] on button "Aceitar pedido" at bounding box center [742, 440] width 99 height 33
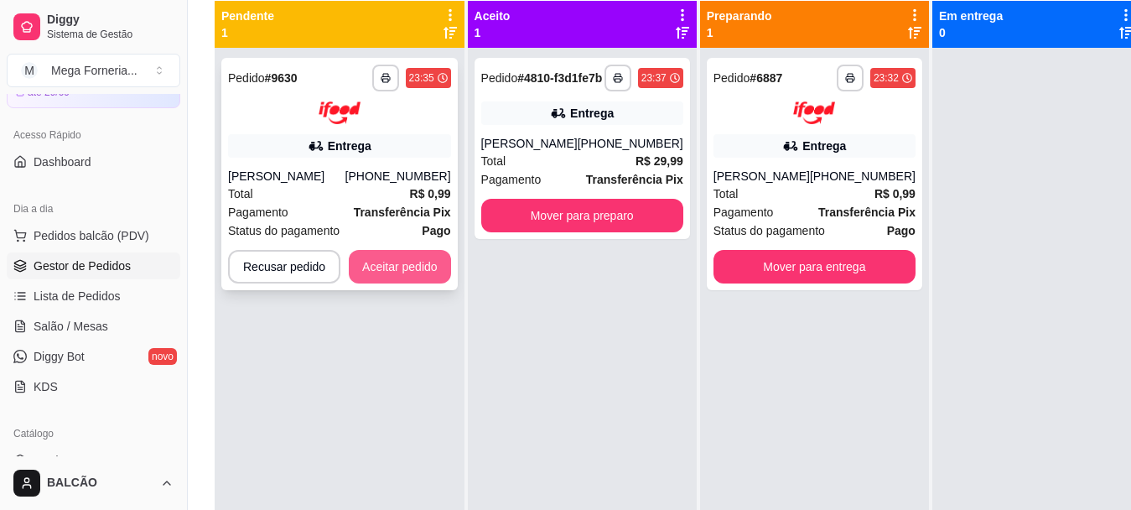
click at [379, 277] on button "Aceitar pedido" at bounding box center [400, 267] width 102 height 34
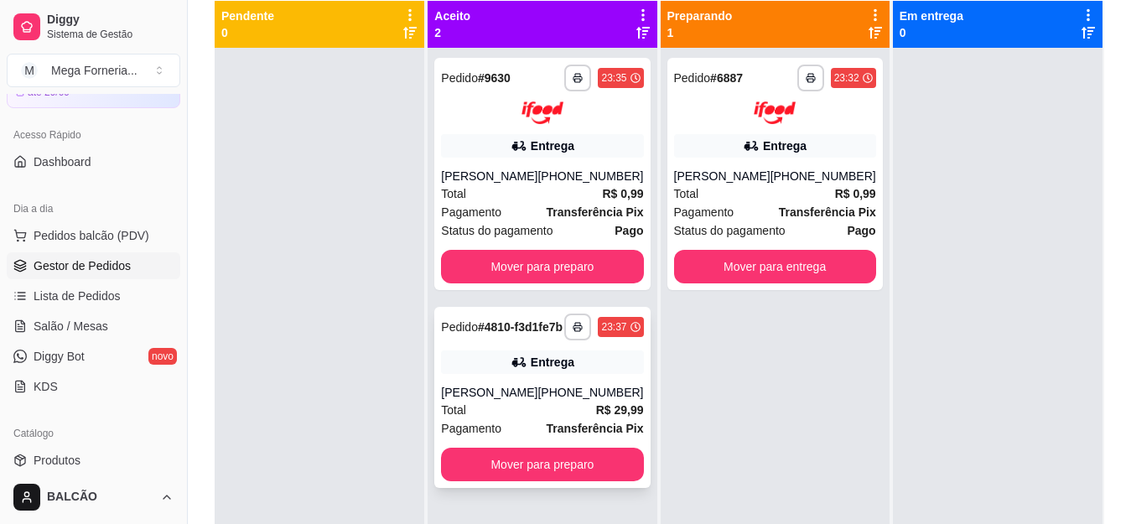
click at [553, 417] on div "Total R$ 29,99" at bounding box center [542, 410] width 202 height 18
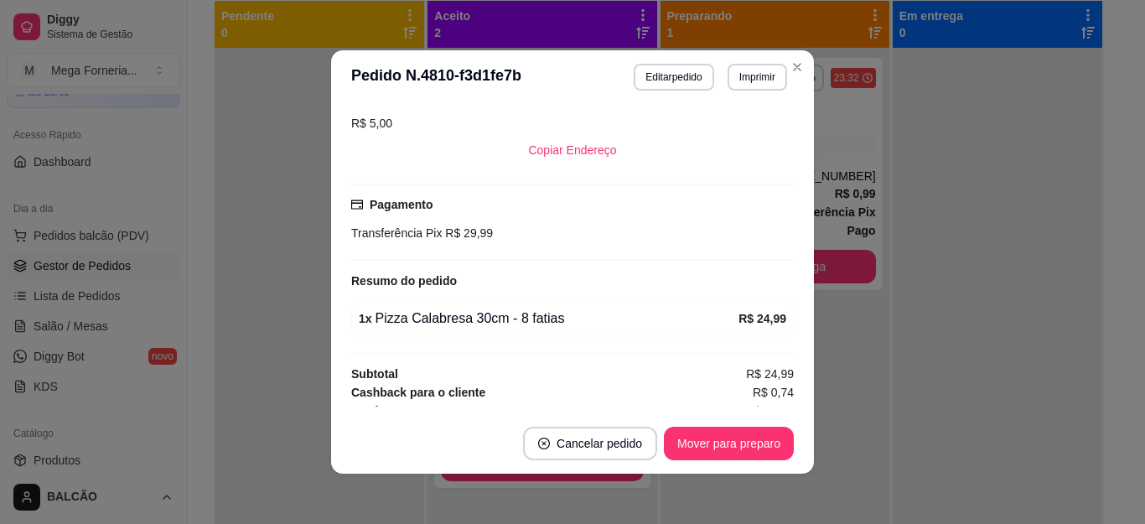
scroll to position [456, 0]
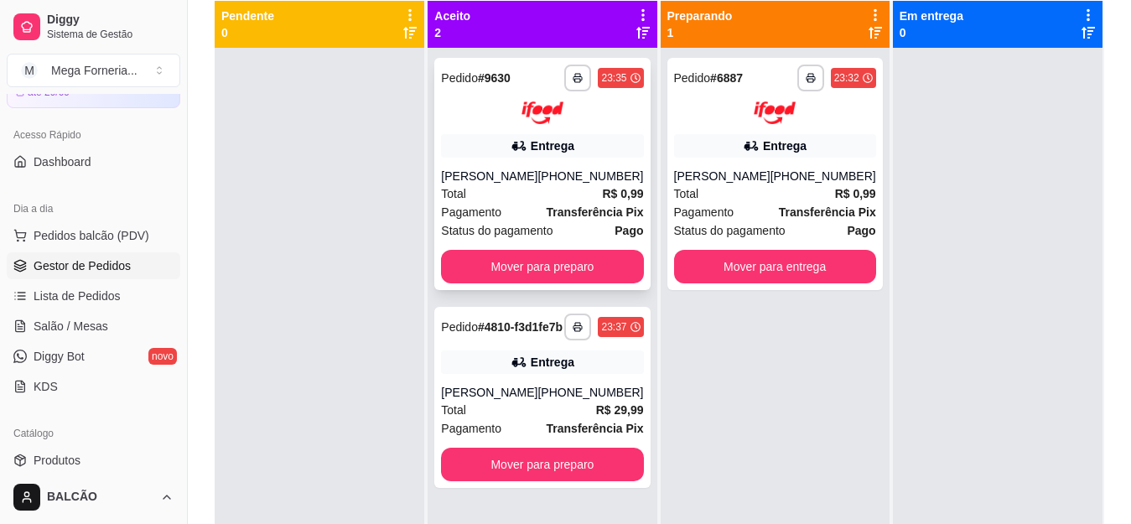
click at [521, 198] on div "Total R$ 0,99" at bounding box center [542, 193] width 202 height 18
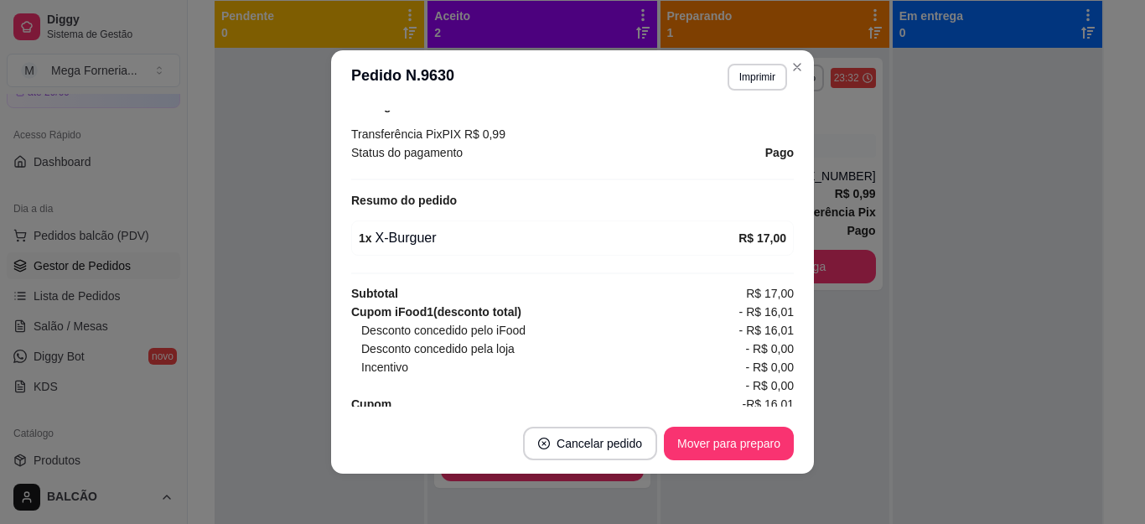
scroll to position [528, 0]
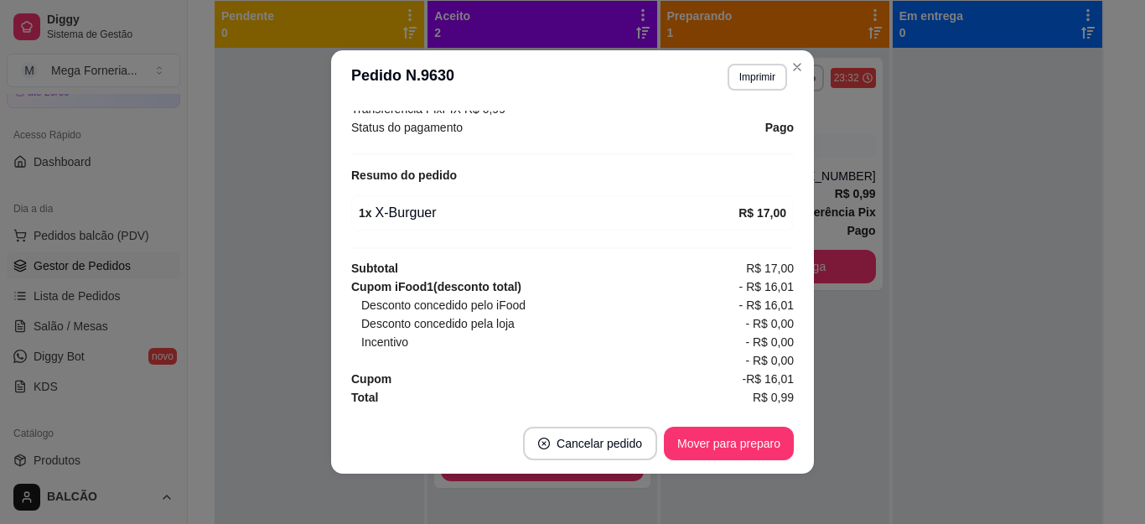
drag, startPoint x: 915, startPoint y: 104, endPoint x: 610, endPoint y: 264, distance: 343.9
click at [610, 264] on div "Subtotal R$ 17,00" at bounding box center [572, 268] width 443 height 18
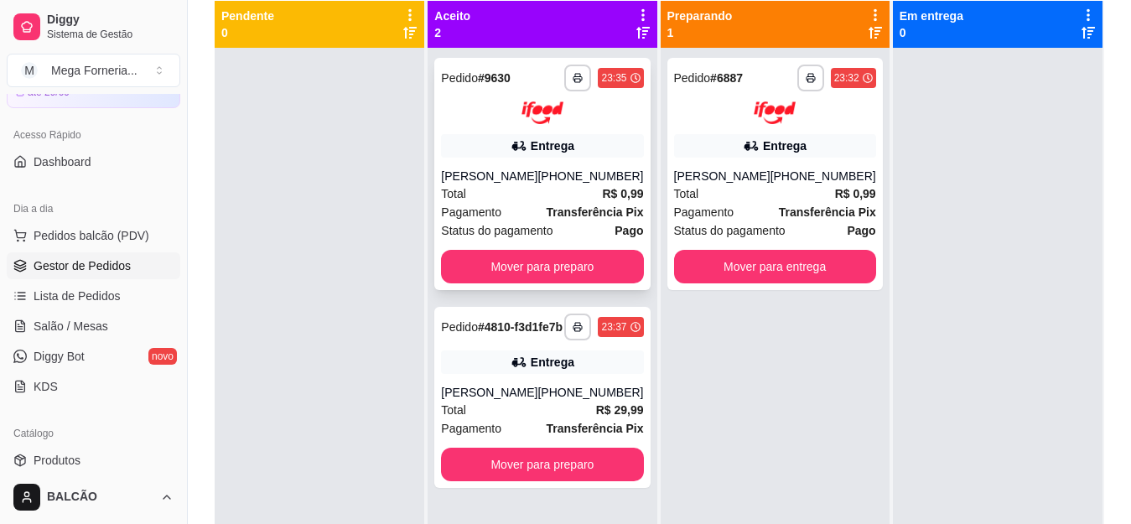
click at [552, 220] on span "Transferência Pix" at bounding box center [595, 212] width 97 height 18
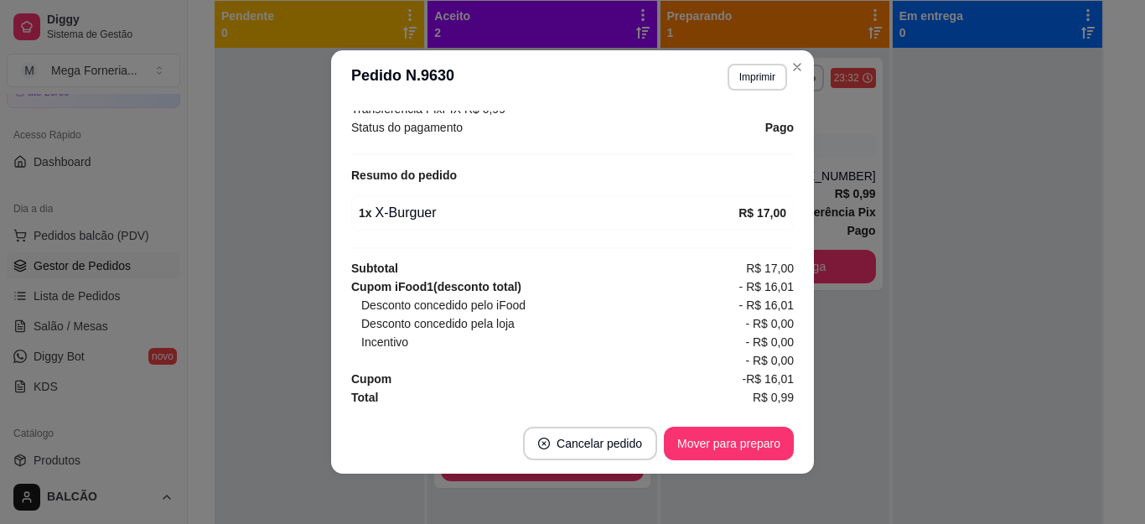
click at [708, 469] on footer "Cancelar pedido Mover para preparo" at bounding box center [572, 443] width 483 height 60
click at [724, 449] on button "Mover para preparo" at bounding box center [729, 444] width 130 height 34
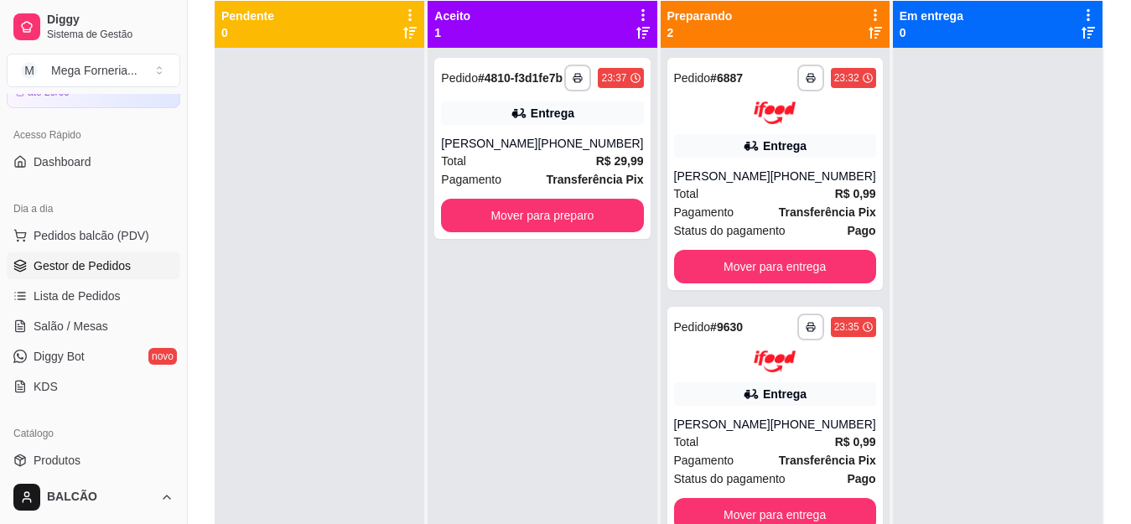
click at [1052, 185] on div at bounding box center [998, 310] width 210 height 524
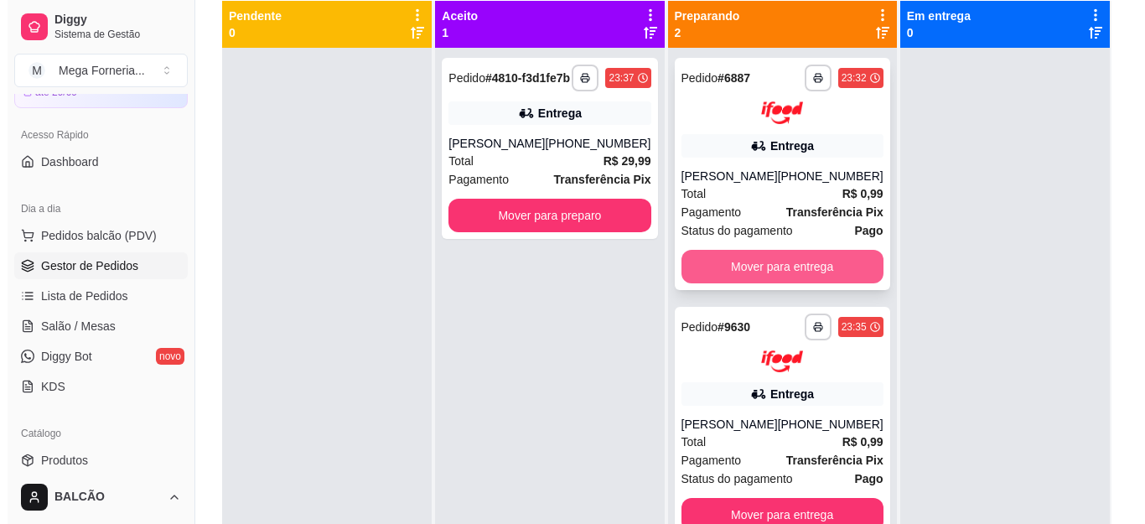
scroll to position [47, 0]
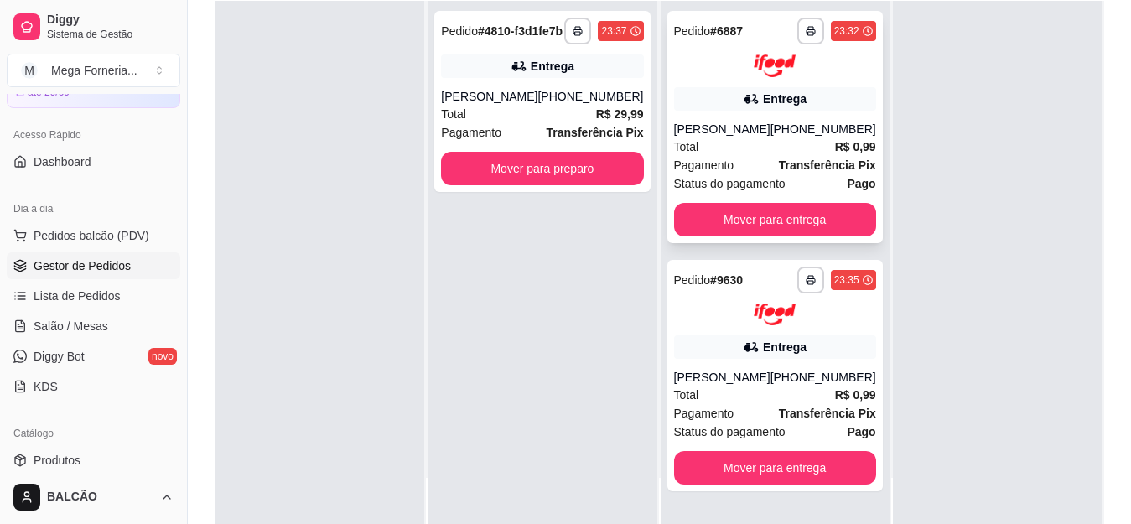
click at [756, 135] on div "[PERSON_NAME]" at bounding box center [722, 129] width 96 height 17
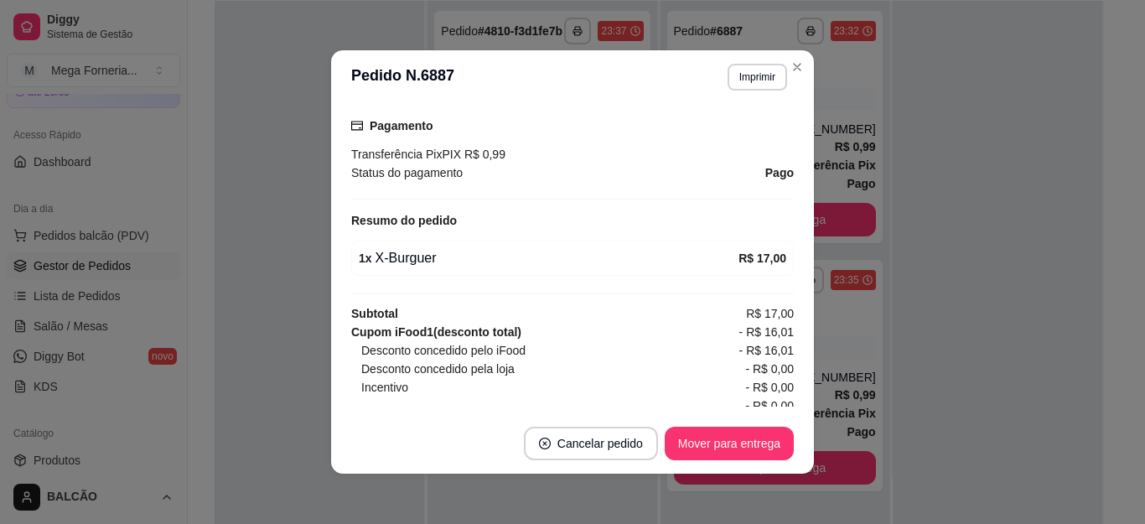
scroll to position [528, 0]
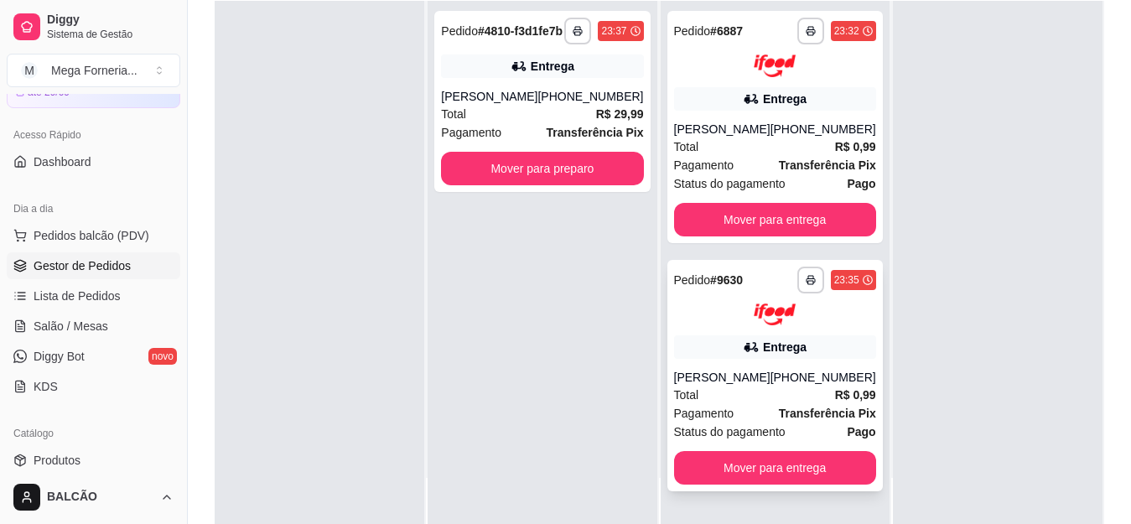
click at [753, 383] on div "[PERSON_NAME]" at bounding box center [722, 377] width 96 height 17
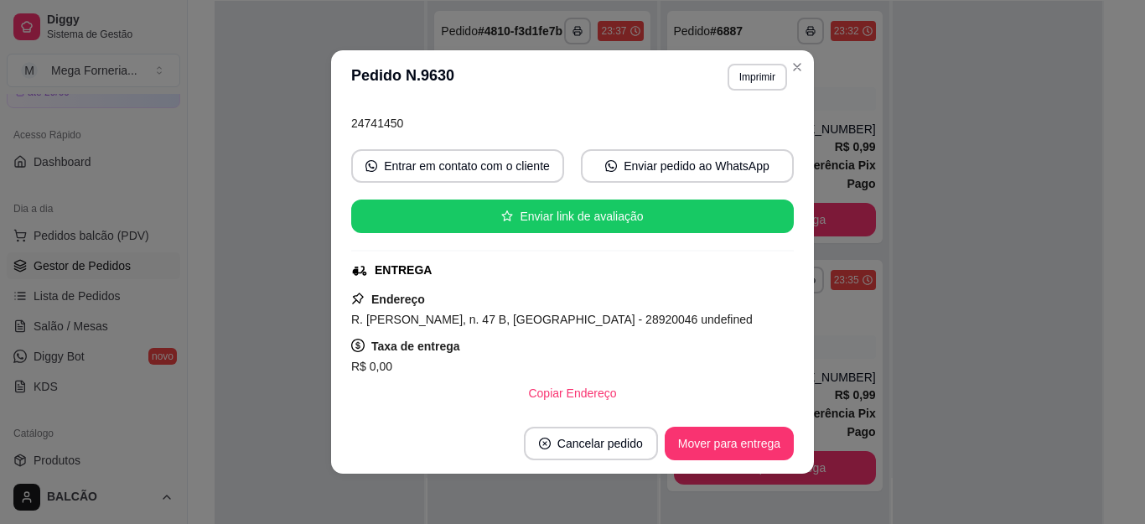
scroll to position [168, 0]
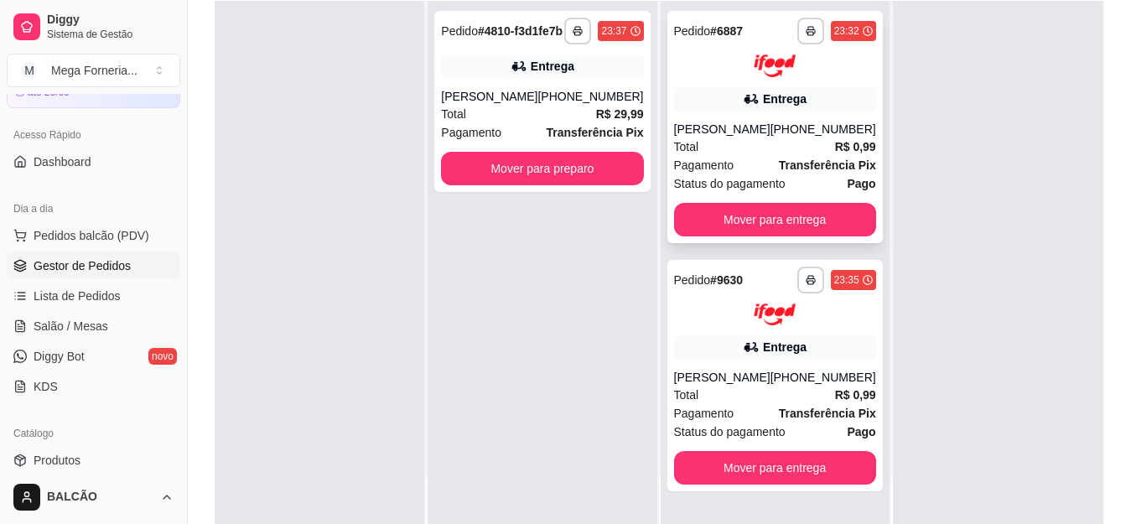
click at [773, 137] on div "[PHONE_NUMBER]" at bounding box center [823, 129] width 106 height 17
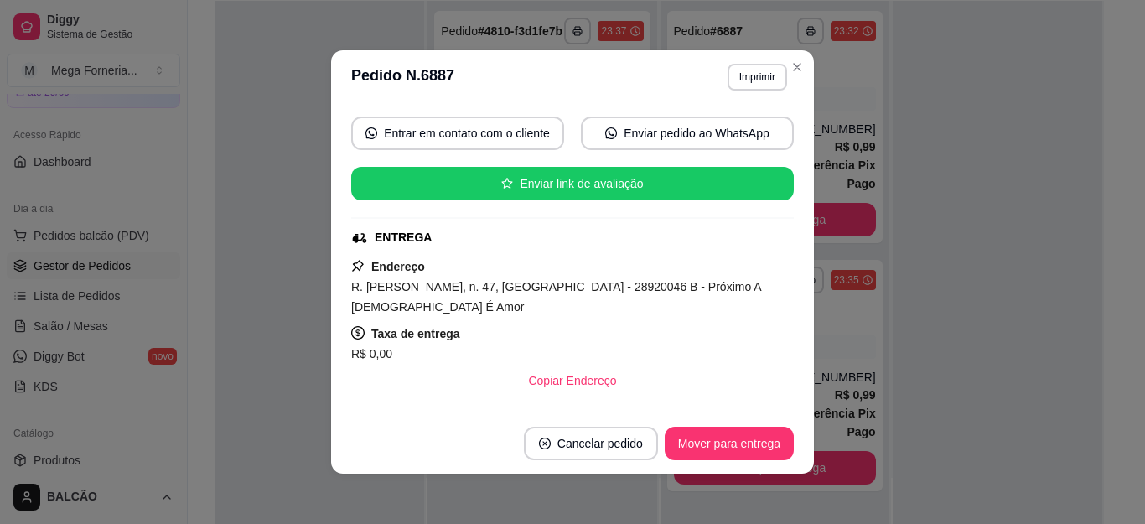
scroll to position [193, 0]
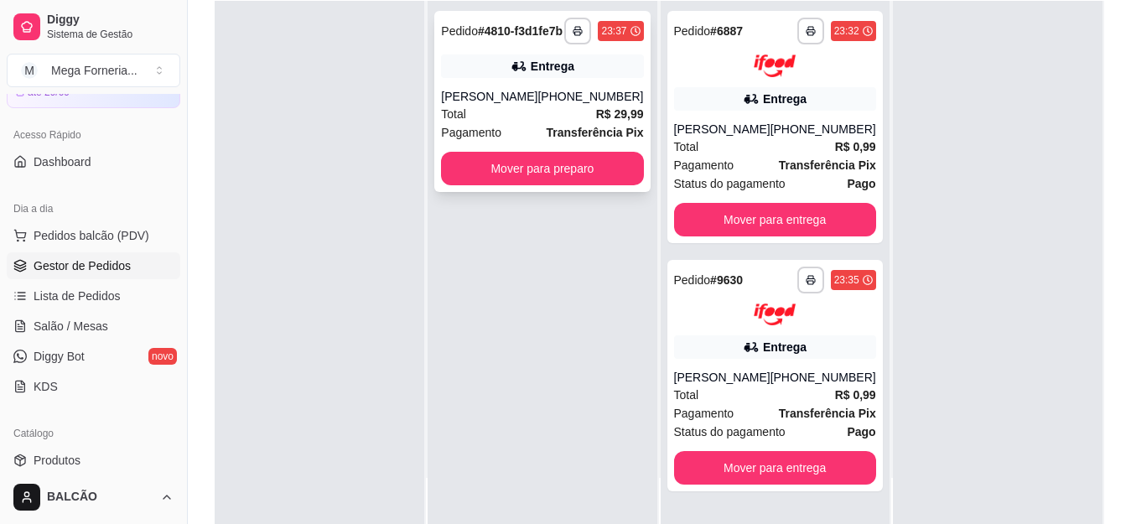
click at [485, 105] on div "[PERSON_NAME]" at bounding box center [489, 96] width 96 height 17
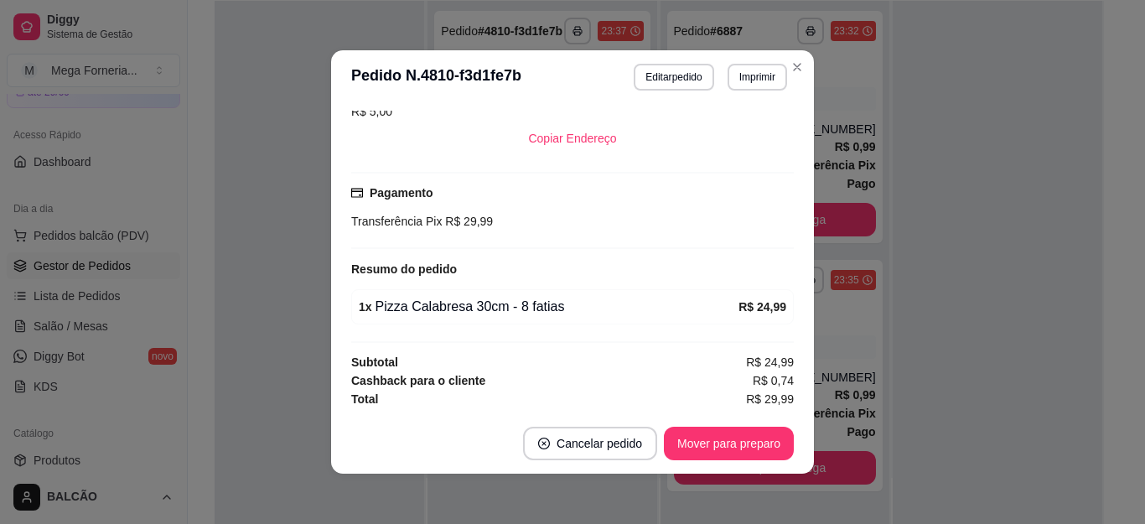
scroll to position [456, 0]
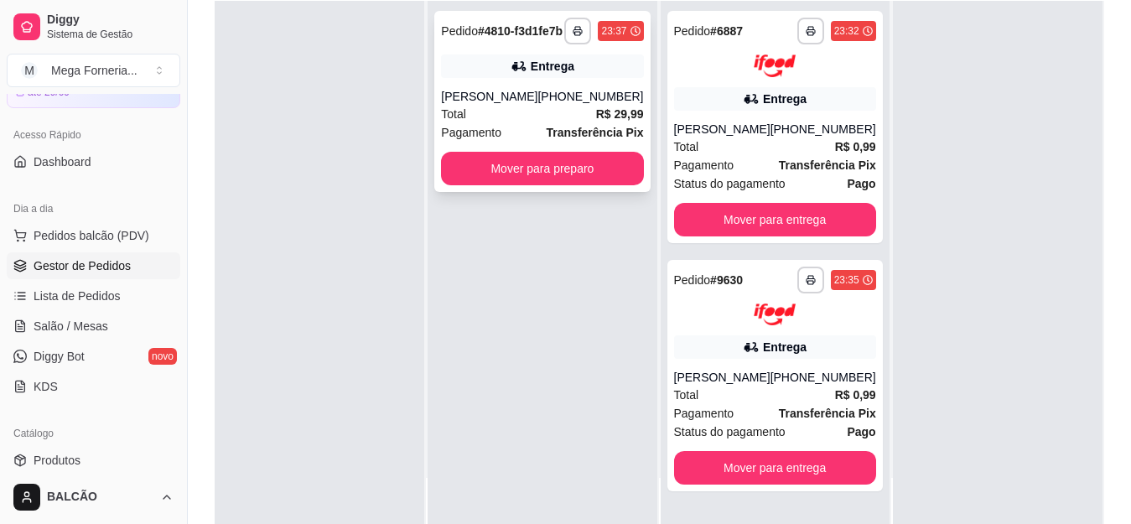
click at [593, 105] on div "[PHONE_NUMBER]" at bounding box center [590, 96] width 106 height 17
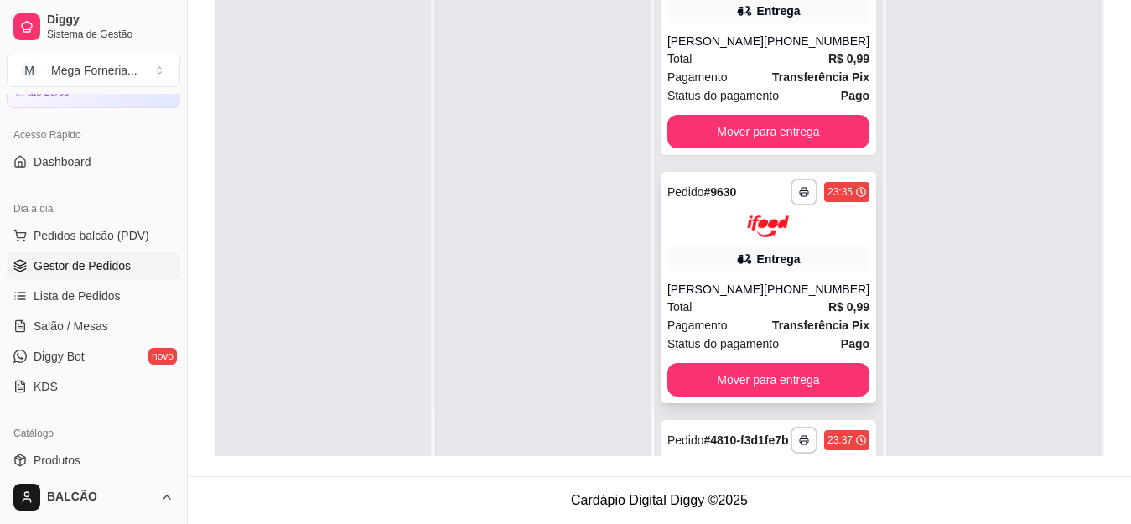
scroll to position [0, 0]
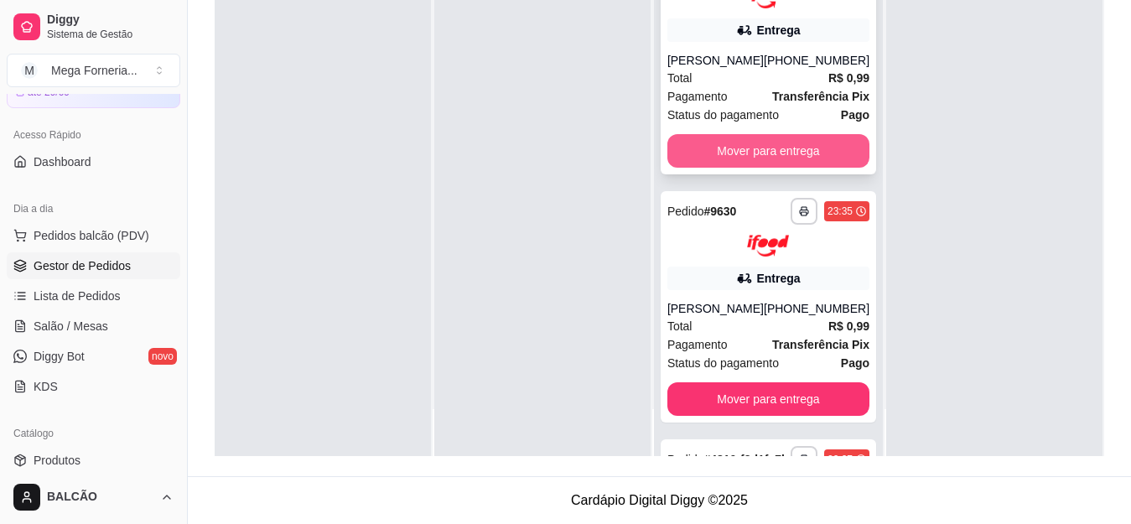
click at [758, 157] on button "Mover para entrega" at bounding box center [768, 151] width 202 height 34
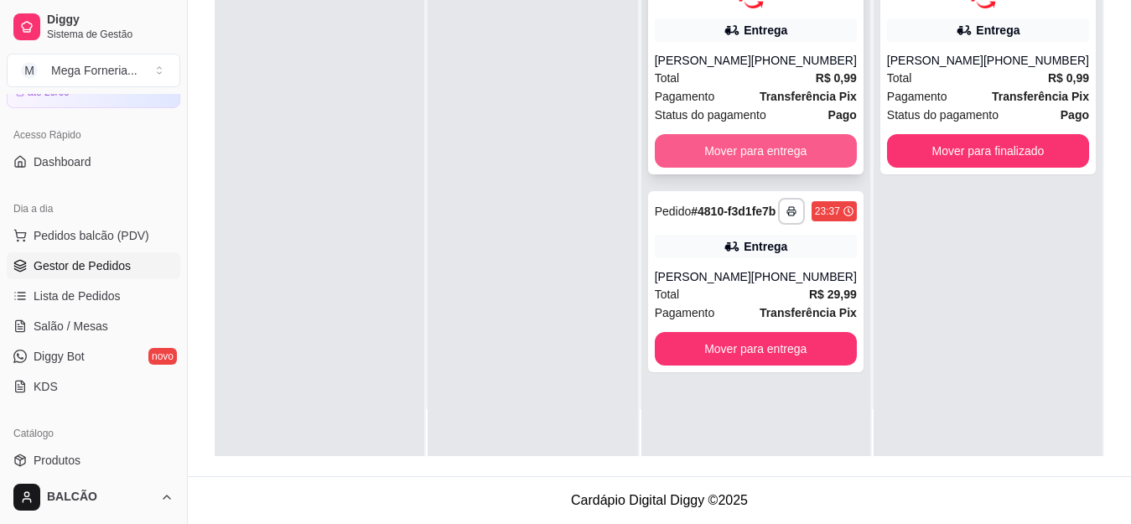
click at [774, 158] on button "Mover para entrega" at bounding box center [756, 151] width 202 height 34
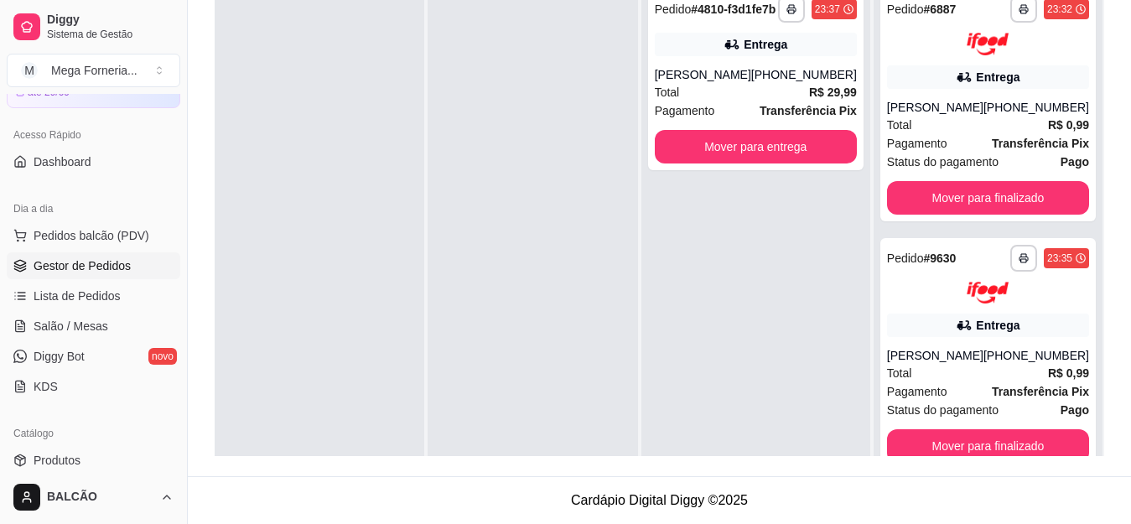
drag, startPoint x: 755, startPoint y: 219, endPoint x: 604, endPoint y: 359, distance: 205.9
click at [604, 359] on div at bounding box center [533, 241] width 210 height 524
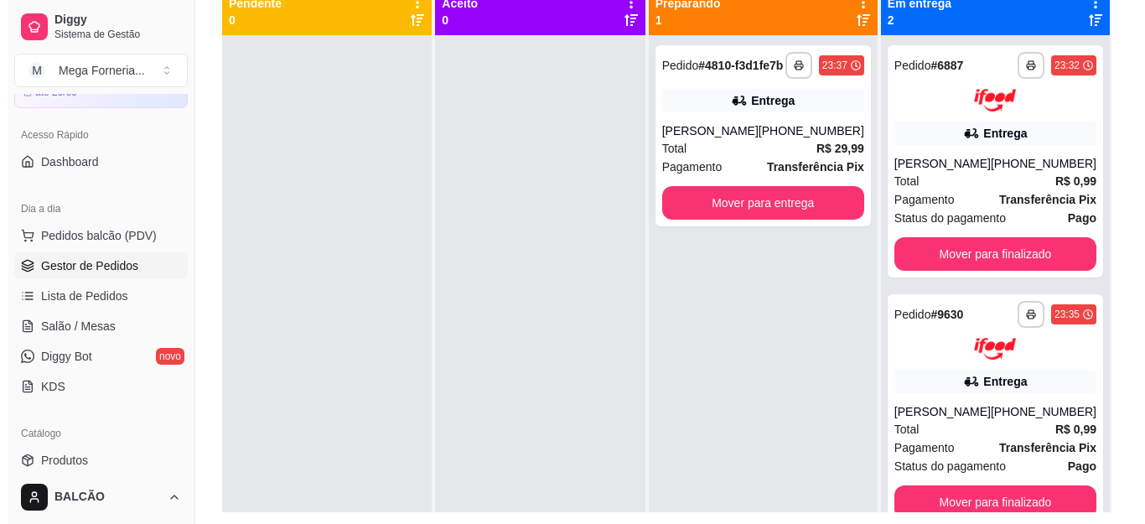
scroll to position [172, 0]
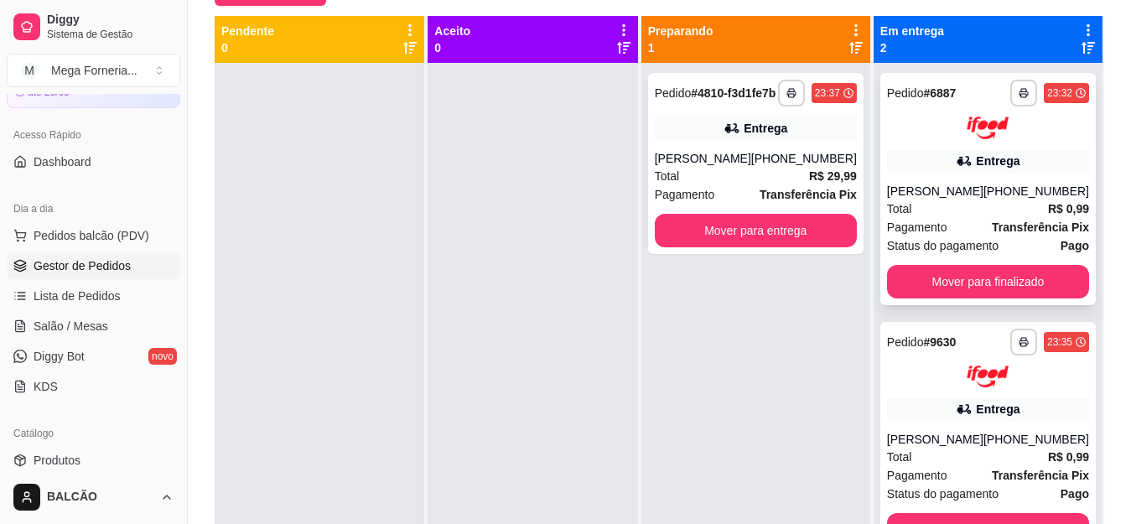
click at [979, 211] on div "Total R$ 0,99" at bounding box center [988, 209] width 202 height 18
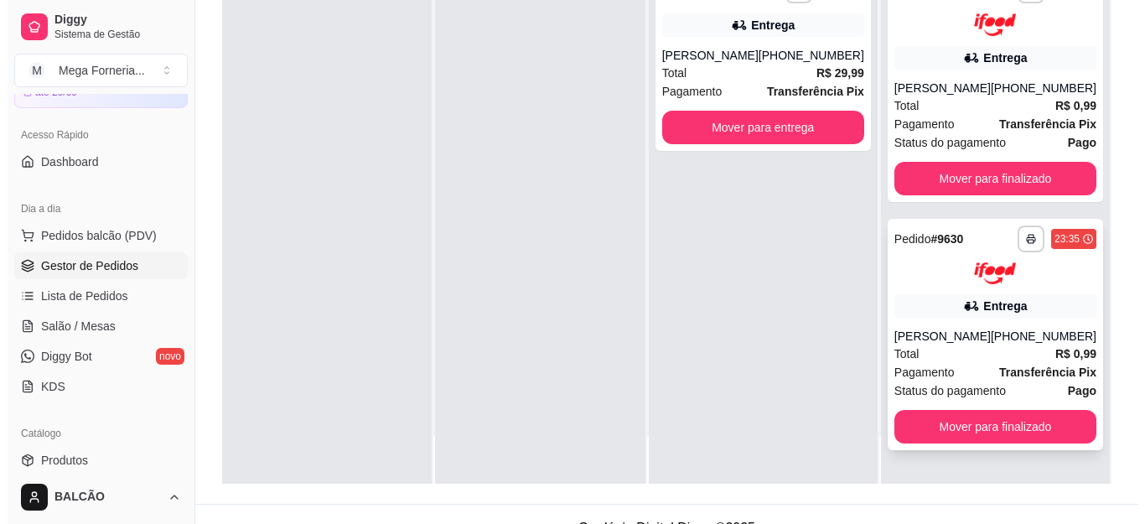
scroll to position [256, 0]
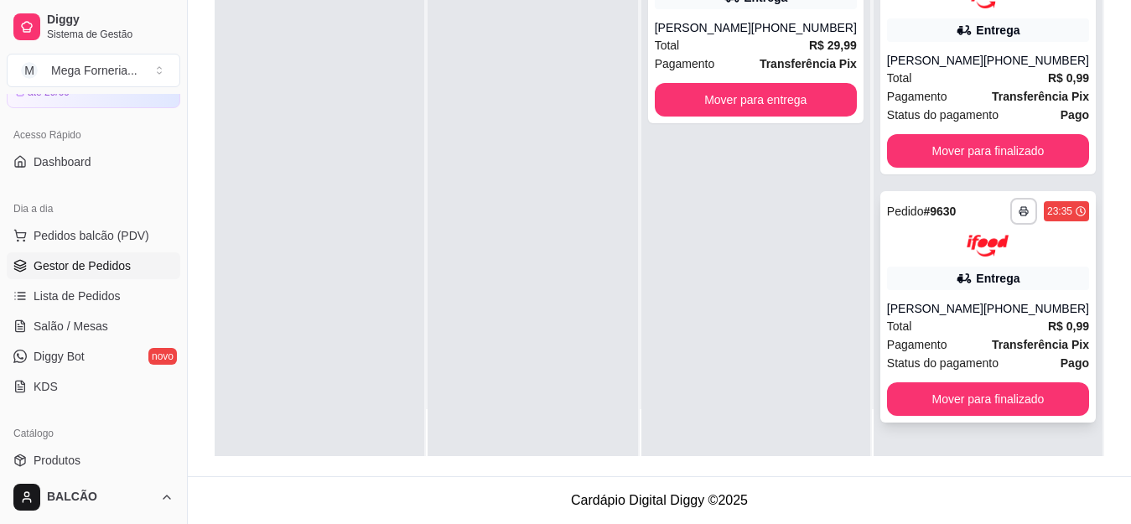
click at [939, 312] on div "[PERSON_NAME]" at bounding box center [935, 308] width 96 height 17
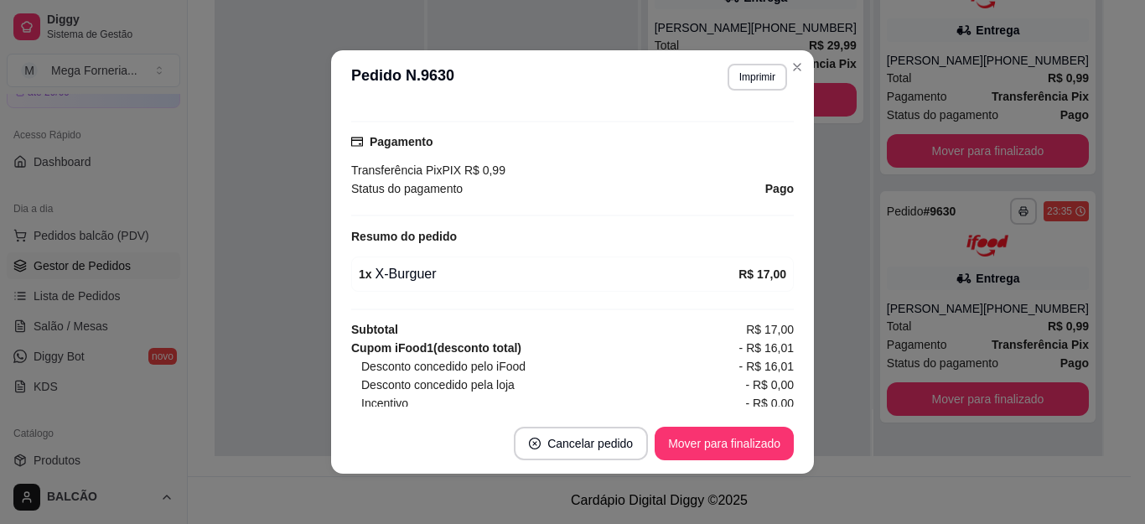
scroll to position [528, 0]
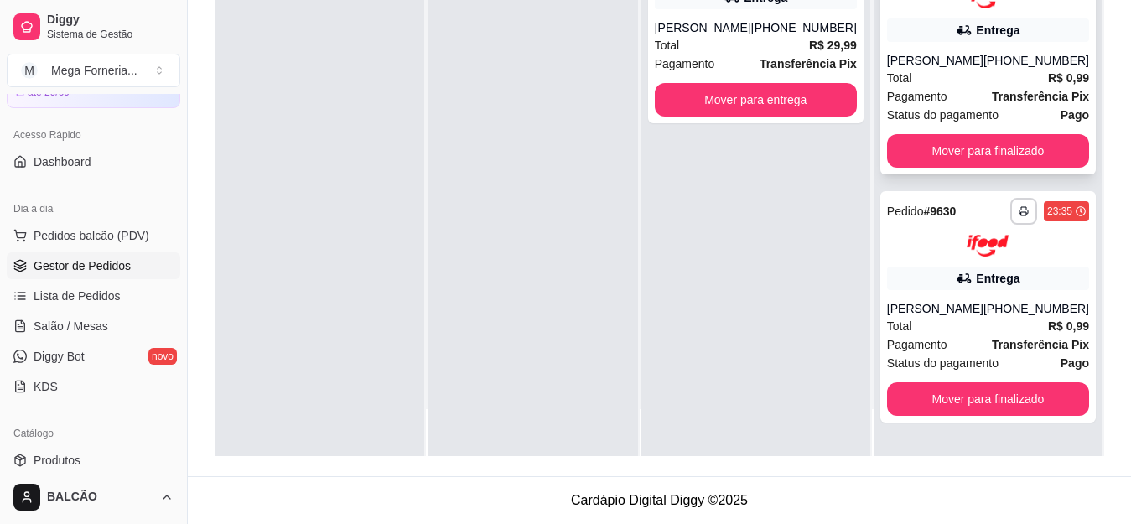
click at [936, 100] on span "Pagamento" at bounding box center [917, 96] width 60 height 18
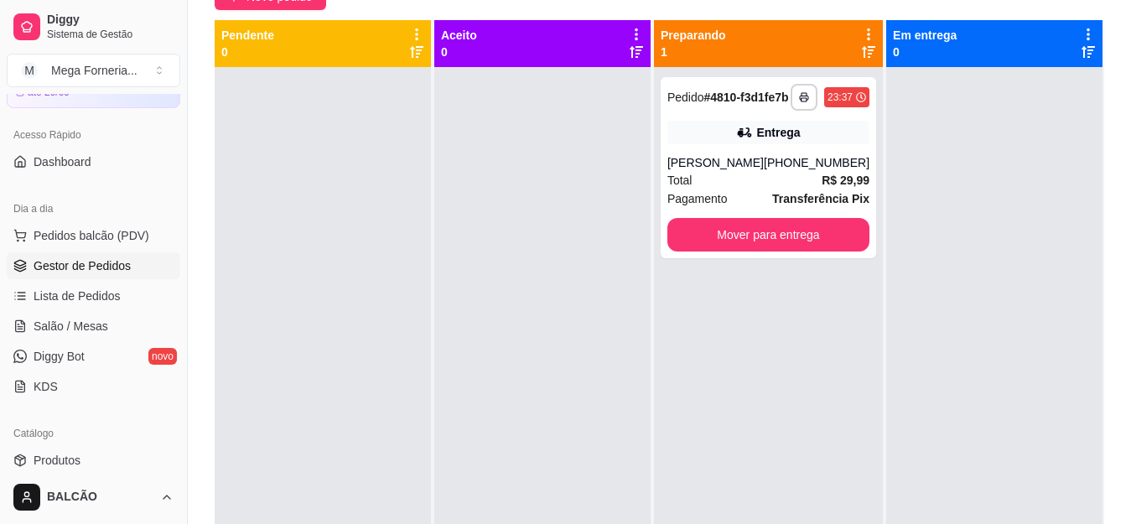
scroll to position [157, 0]
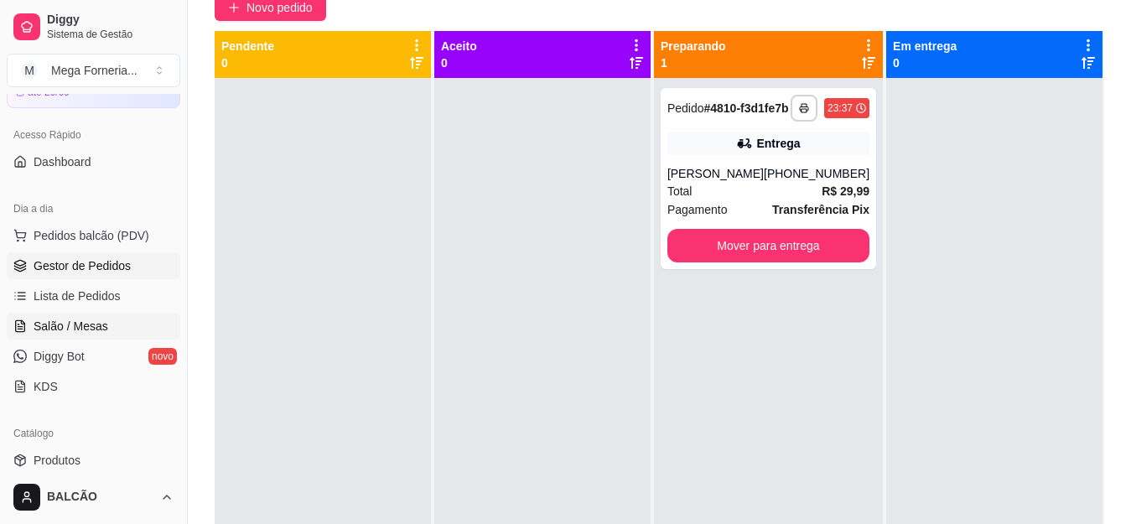
click at [83, 331] on span "Salão / Mesas" at bounding box center [71, 326] width 75 height 17
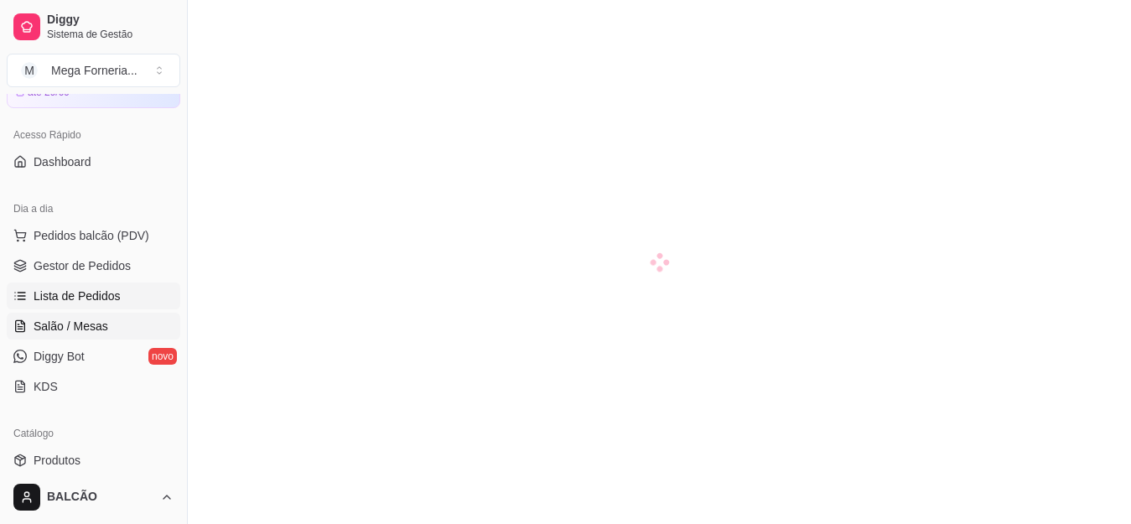
click at [91, 285] on link "Lista de Pedidos" at bounding box center [94, 296] width 174 height 27
click at [122, 218] on div "Dia a dia" at bounding box center [94, 208] width 174 height 27
click at [123, 241] on span "Pedidos balcão (PDV)" at bounding box center [92, 235] width 116 height 17
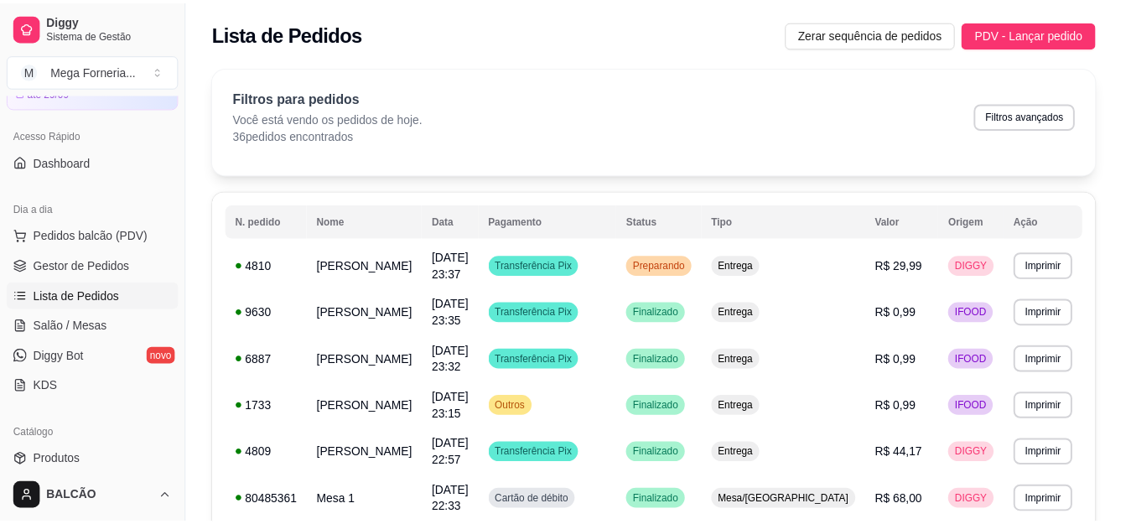
scroll to position [252, 0]
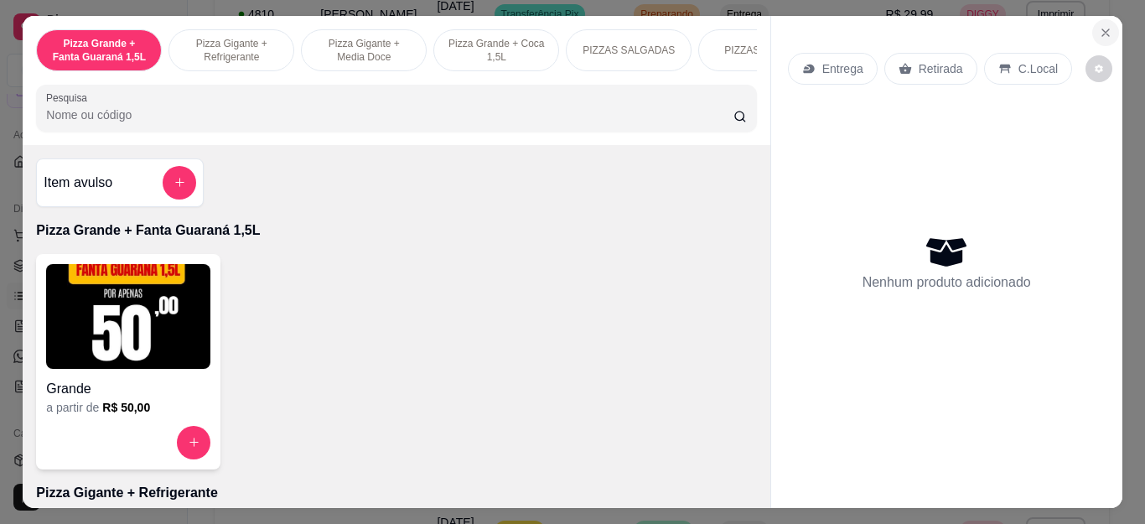
click at [1092, 30] on button "Close" at bounding box center [1105, 32] width 27 height 27
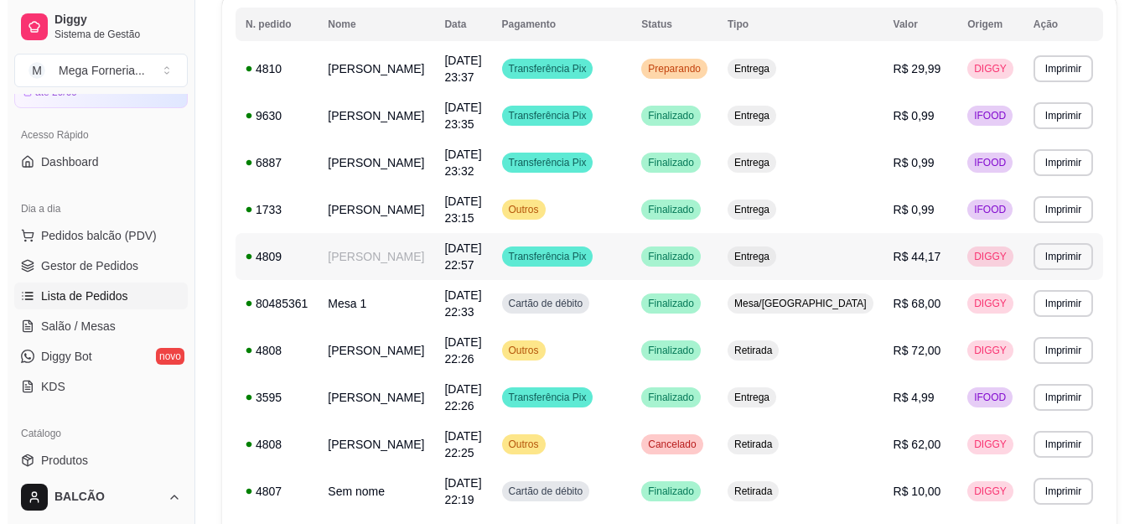
scroll to position [168, 0]
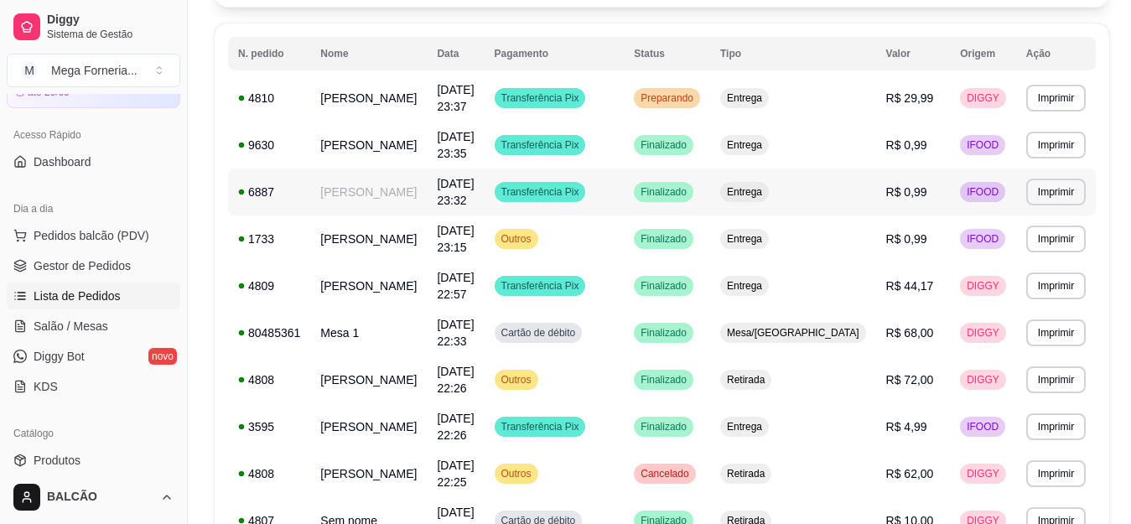
click at [374, 189] on td "[PERSON_NAME]" at bounding box center [368, 192] width 117 height 47
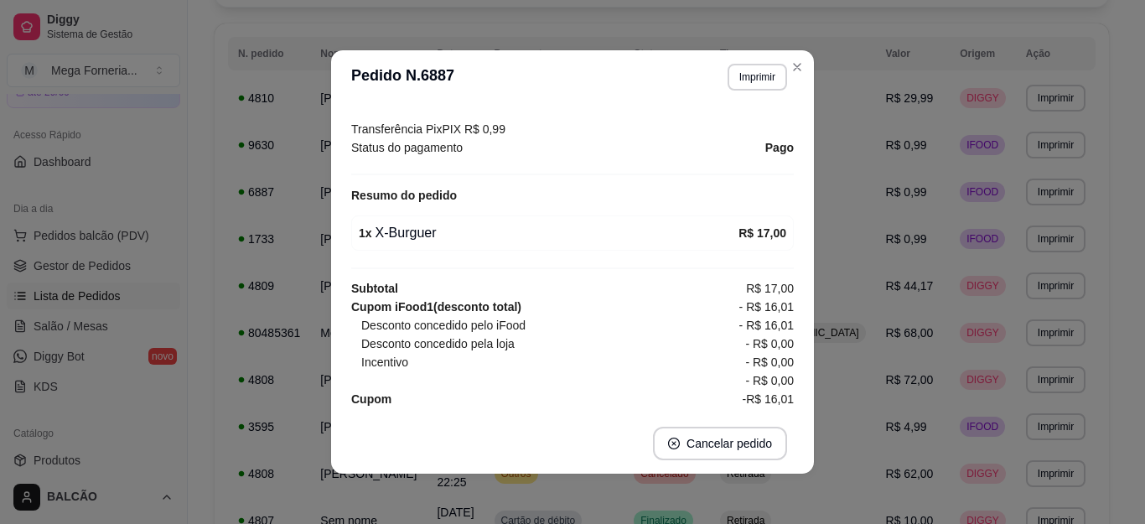
scroll to position [3, 0]
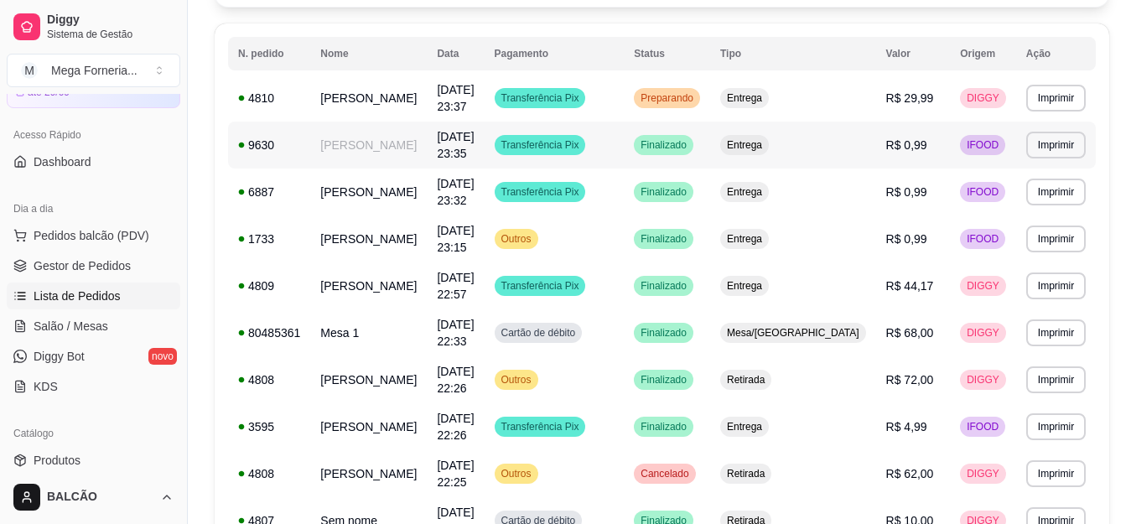
click at [386, 158] on td "[PERSON_NAME]" at bounding box center [368, 145] width 117 height 47
click at [132, 264] on link "Gestor de Pedidos" at bounding box center [94, 265] width 174 height 27
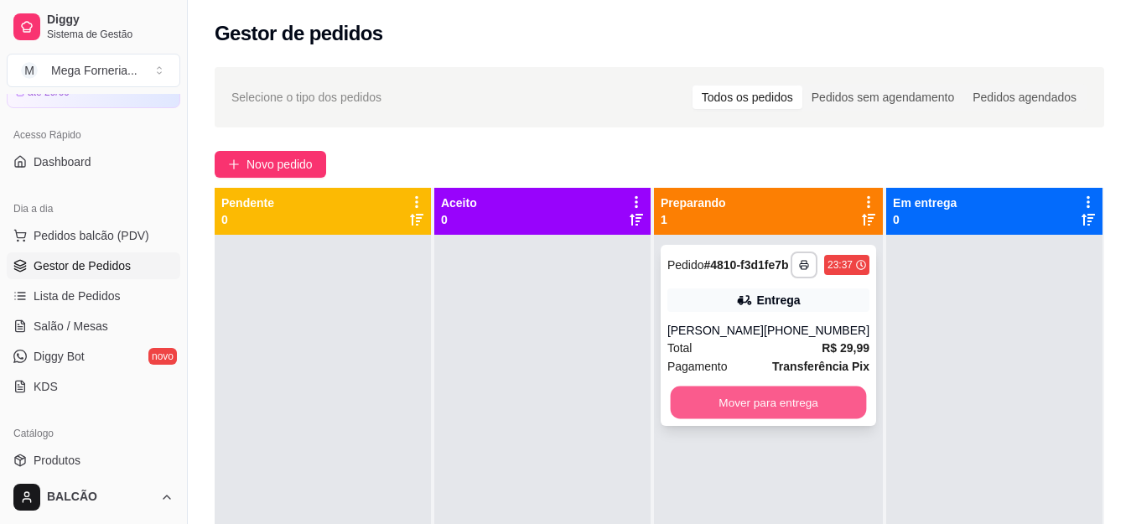
click at [782, 407] on button "Mover para entrega" at bounding box center [768, 402] width 196 height 33
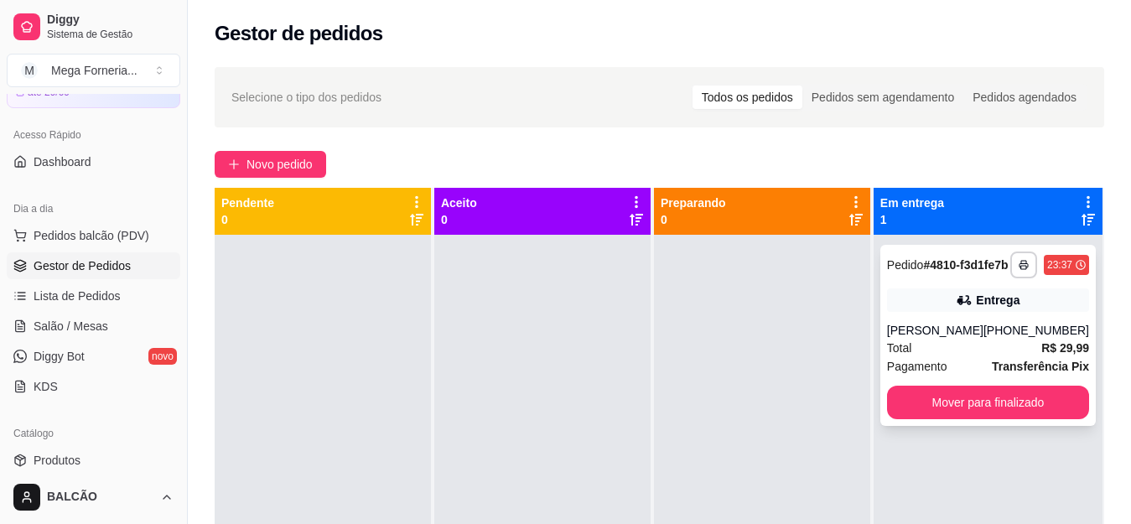
click at [978, 357] on div "Total R$ 29,99" at bounding box center [988, 348] width 202 height 18
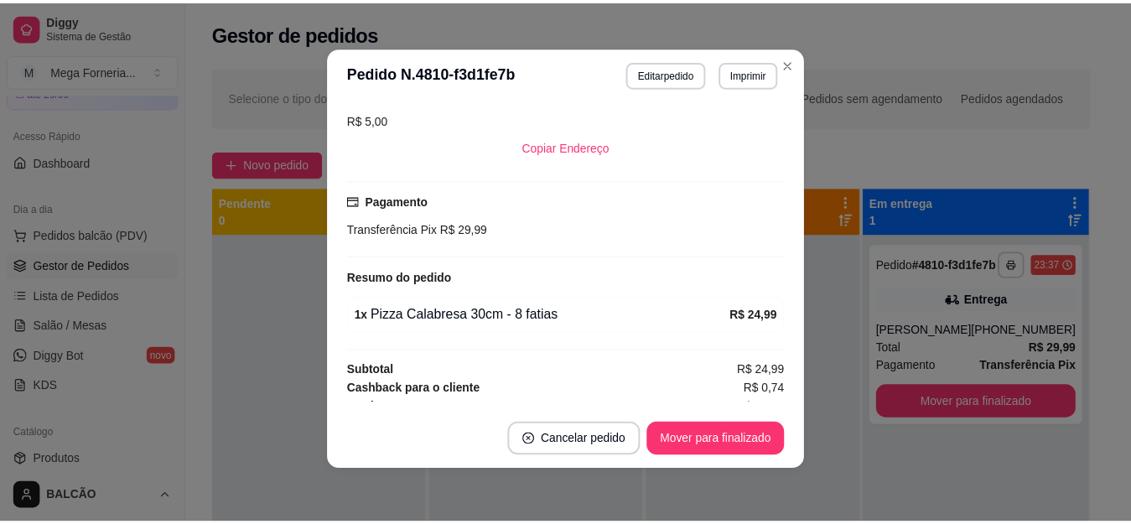
scroll to position [456, 0]
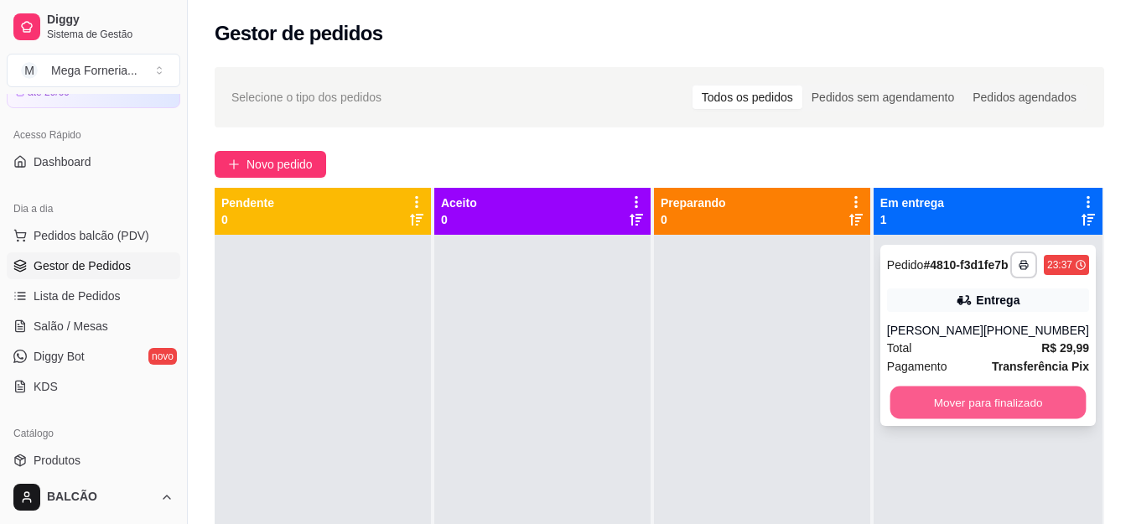
click at [899, 407] on button "Mover para finalizado" at bounding box center [988, 402] width 196 height 33
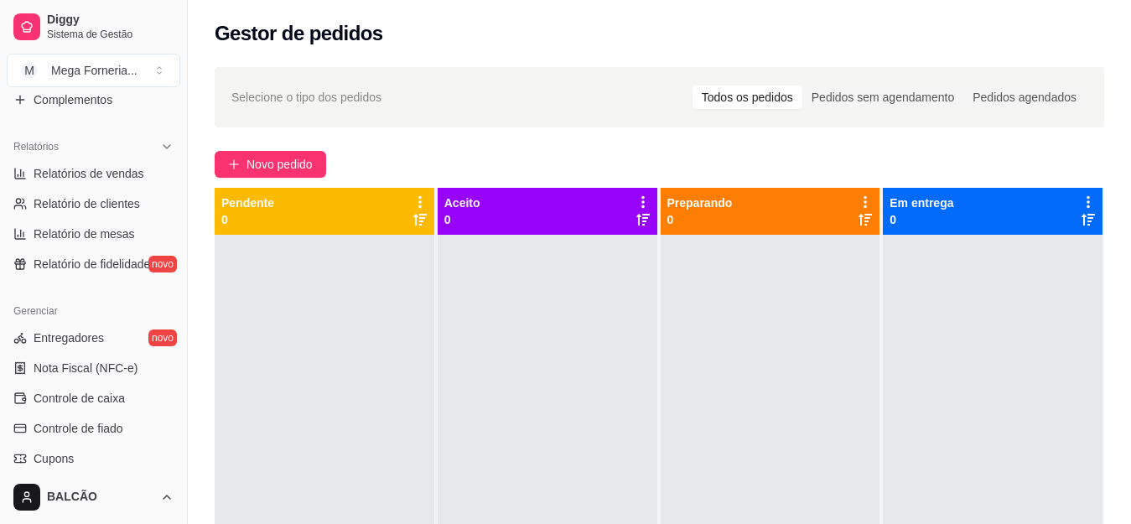
scroll to position [508, 0]
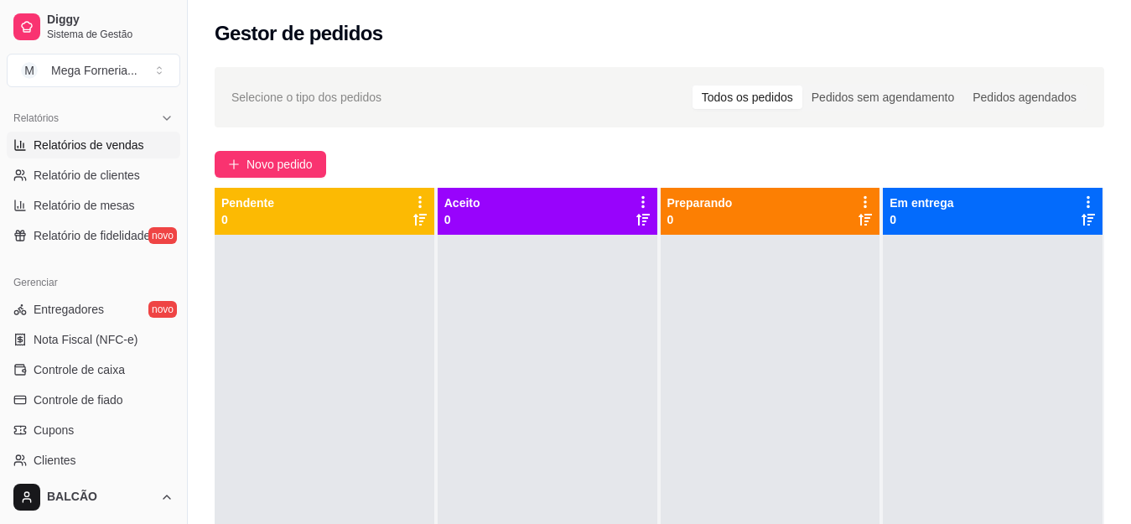
click at [94, 148] on span "Relatórios de vendas" at bounding box center [89, 145] width 111 height 17
select select "ALL"
select select "0"
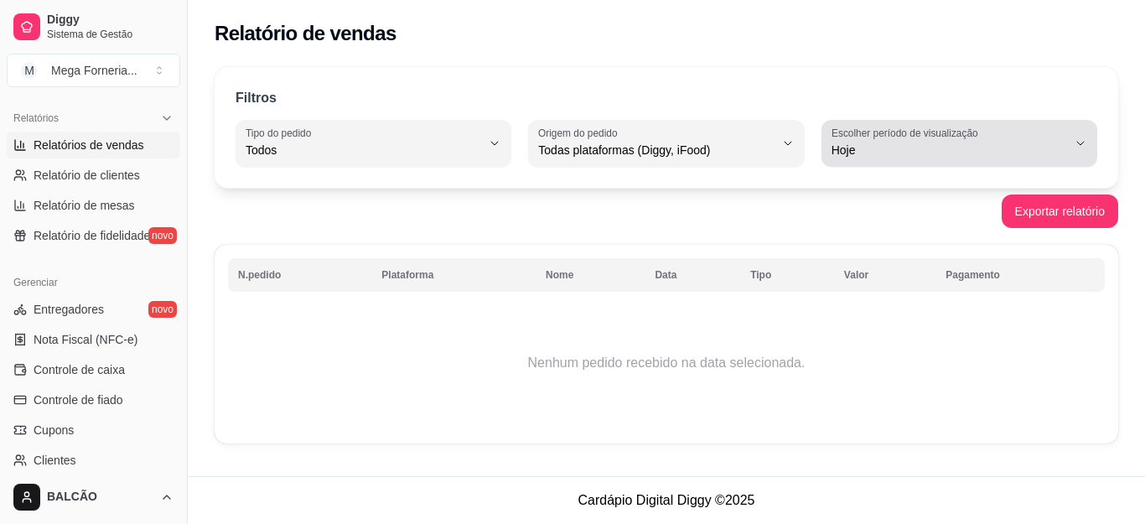
click at [972, 155] on span "Hoje" at bounding box center [950, 150] width 236 height 17
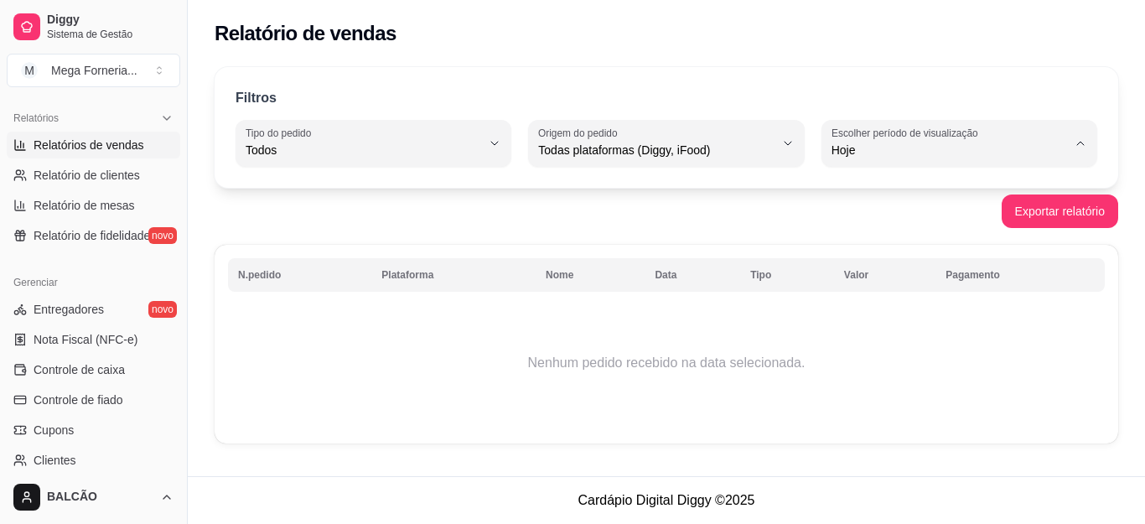
click at [952, 231] on li "Ontem" at bounding box center [959, 218] width 252 height 26
type input "1"
select select "1"
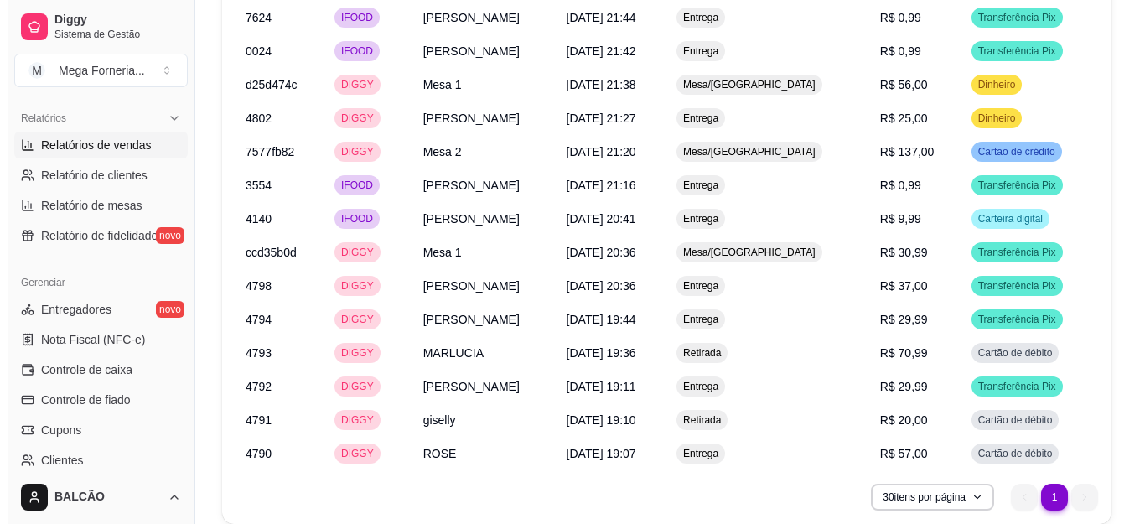
scroll to position [2197, 0]
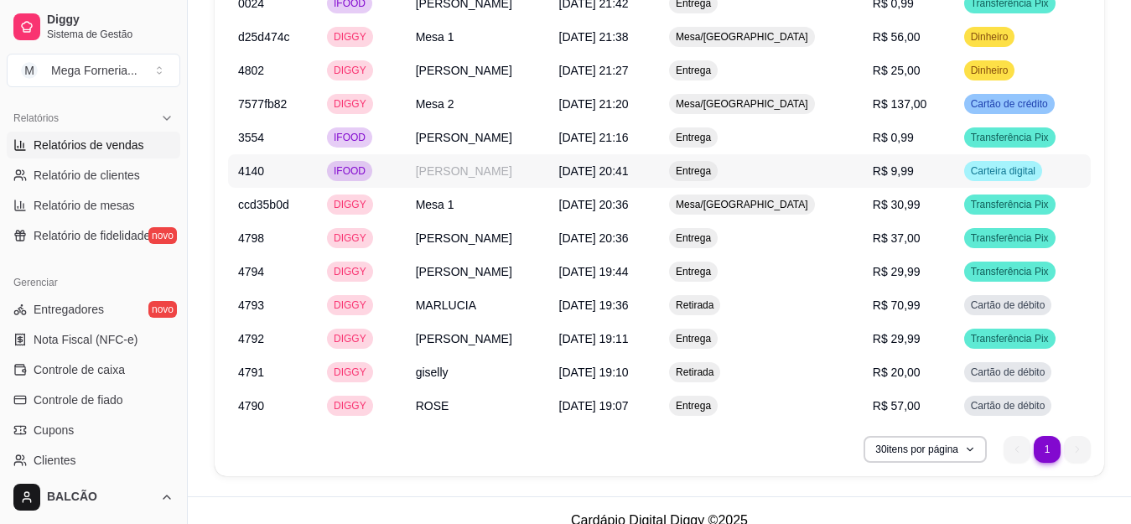
click at [433, 156] on td "[PERSON_NAME]" at bounding box center [477, 171] width 143 height 34
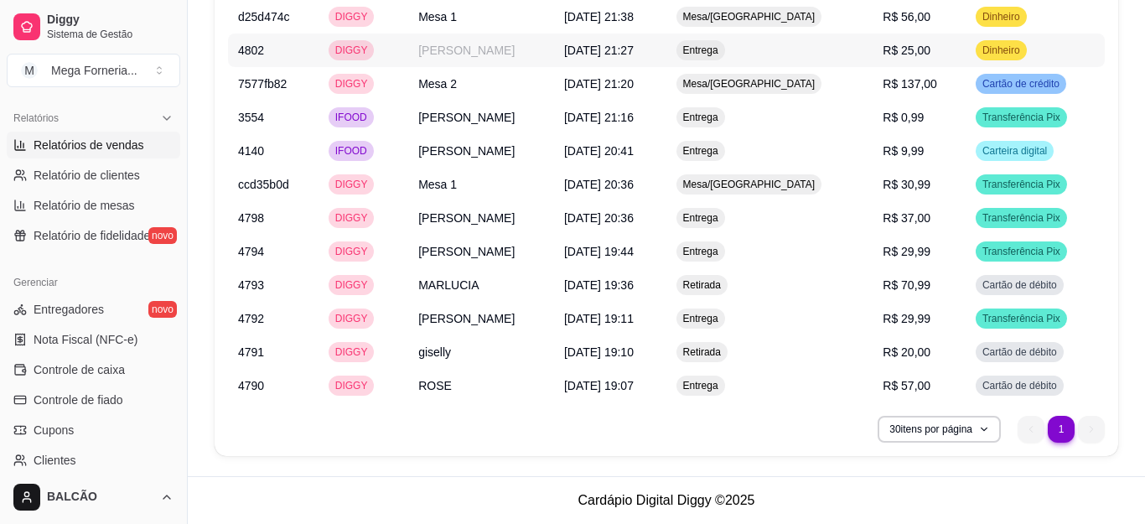
scroll to position [2177, 0]
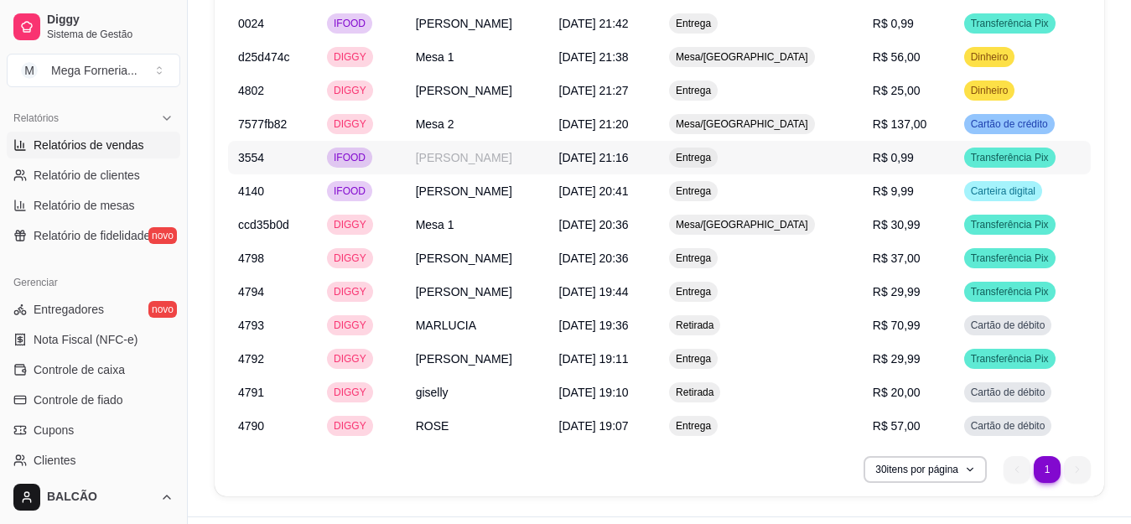
click at [418, 141] on td "[PERSON_NAME]" at bounding box center [477, 158] width 143 height 34
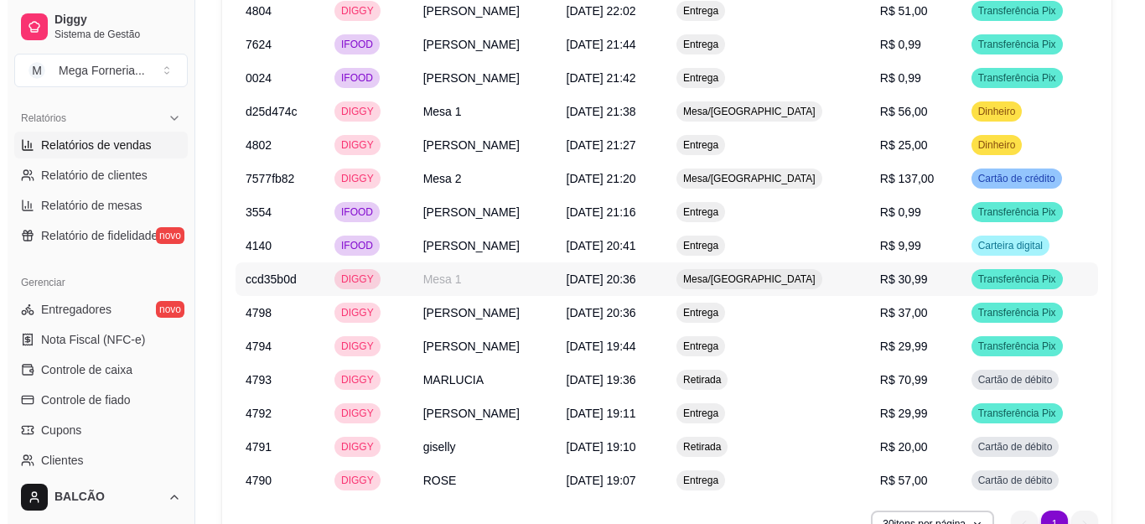
scroll to position [2093, 0]
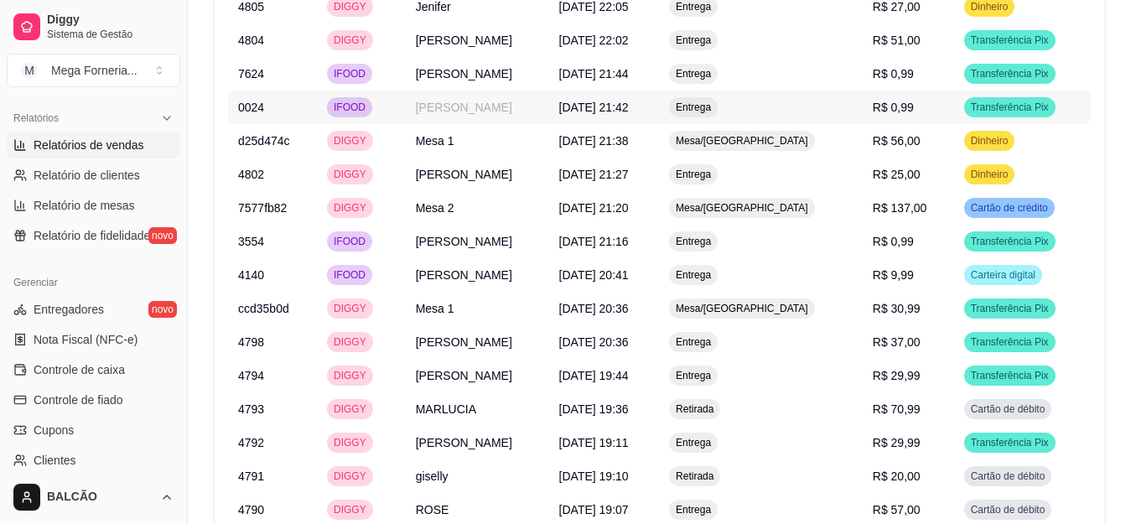
click at [424, 92] on td "[PERSON_NAME]" at bounding box center [477, 108] width 143 height 34
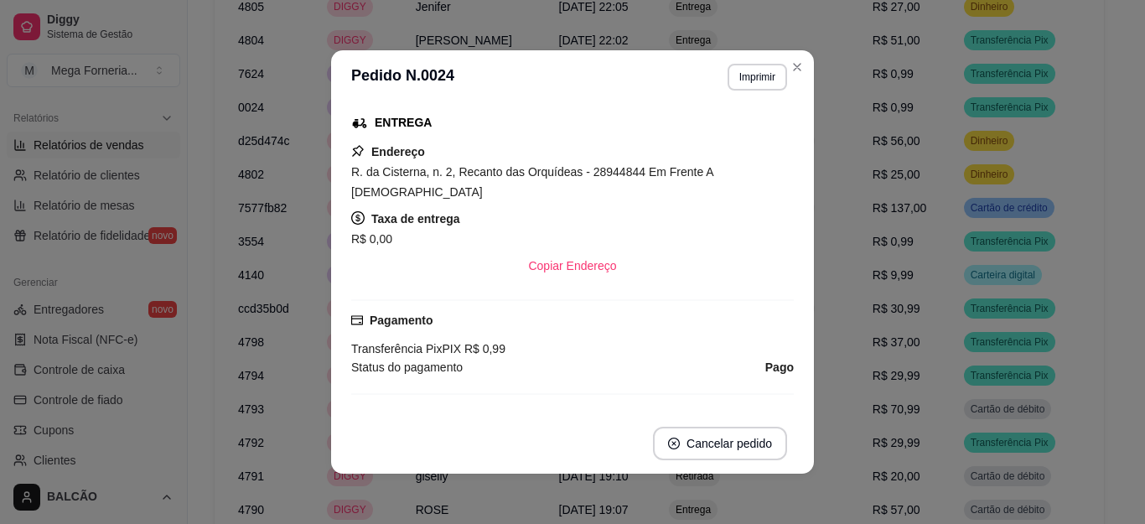
scroll to position [252, 0]
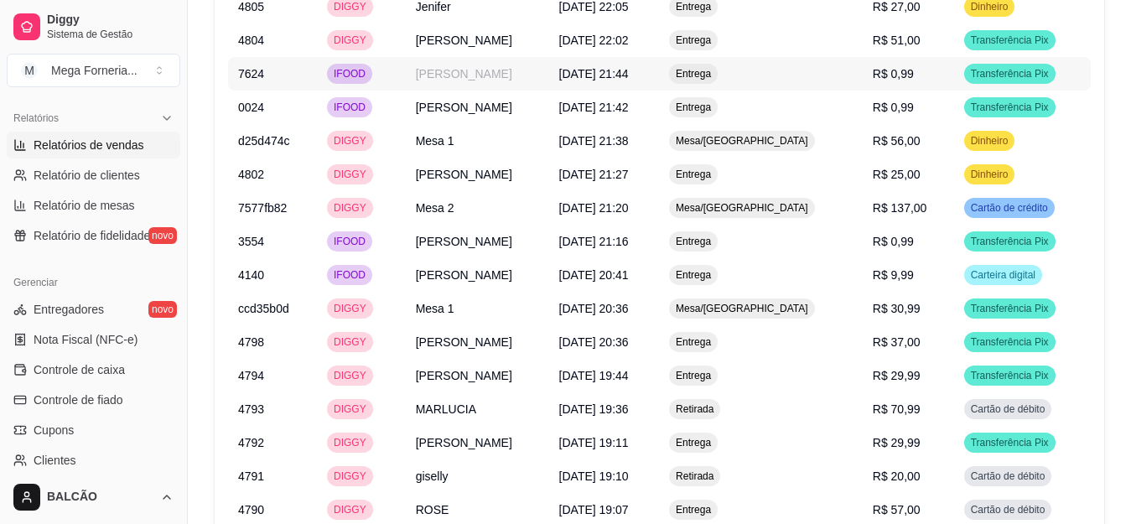
click at [454, 58] on td "[PERSON_NAME]" at bounding box center [477, 74] width 143 height 34
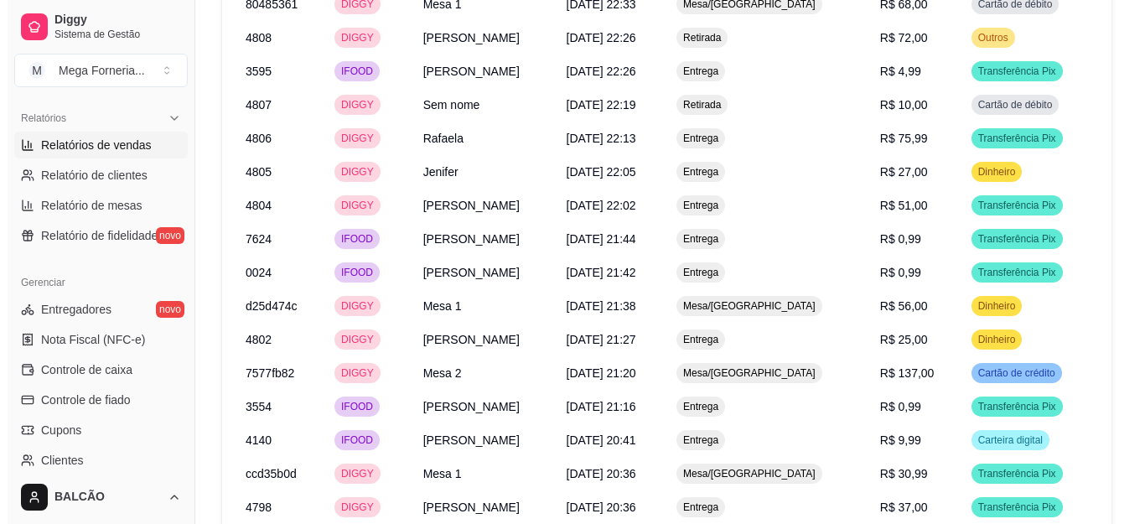
scroll to position [2197, 0]
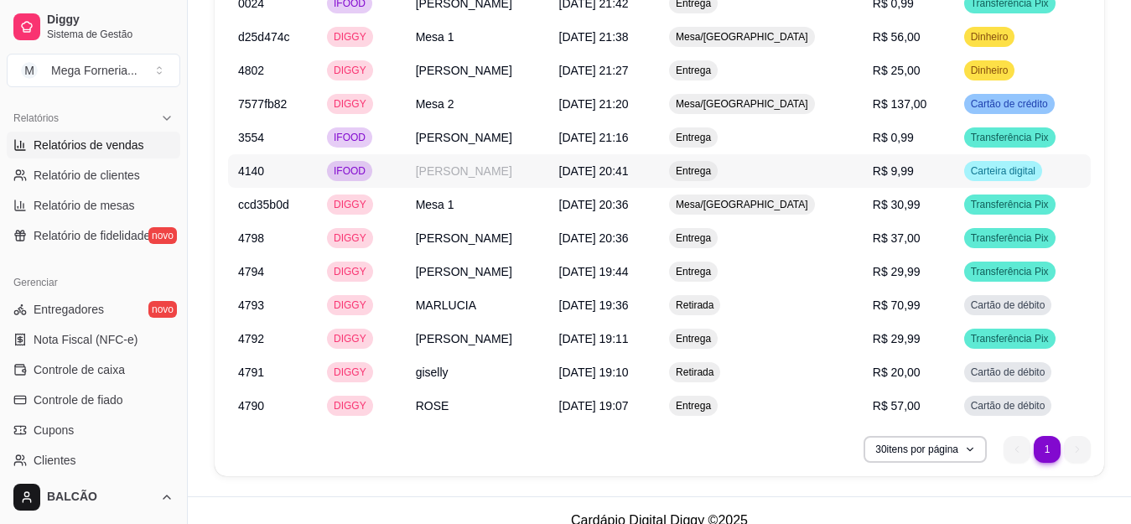
click at [492, 160] on td "[PERSON_NAME]" at bounding box center [477, 171] width 143 height 34
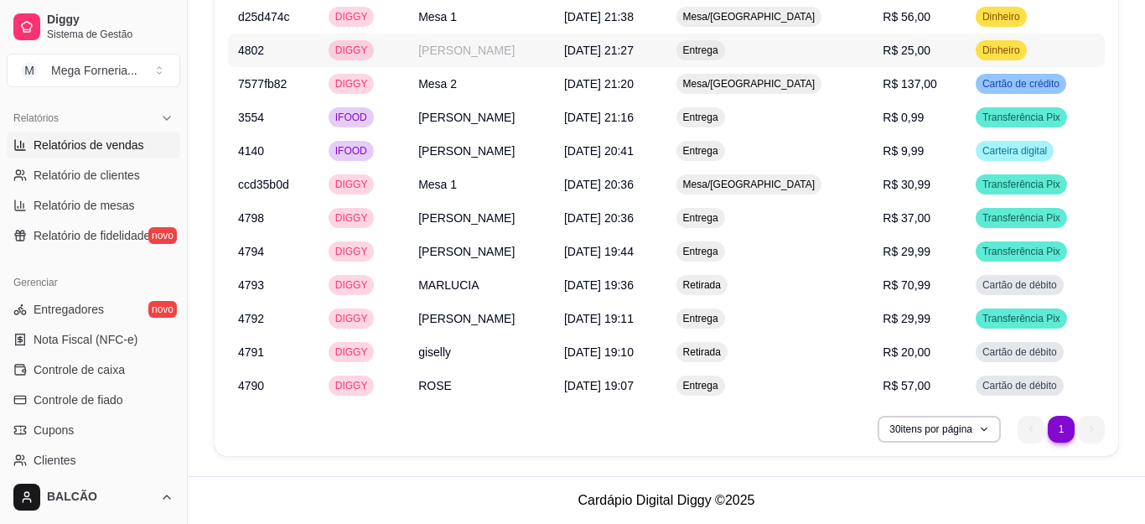
scroll to position [2177, 0]
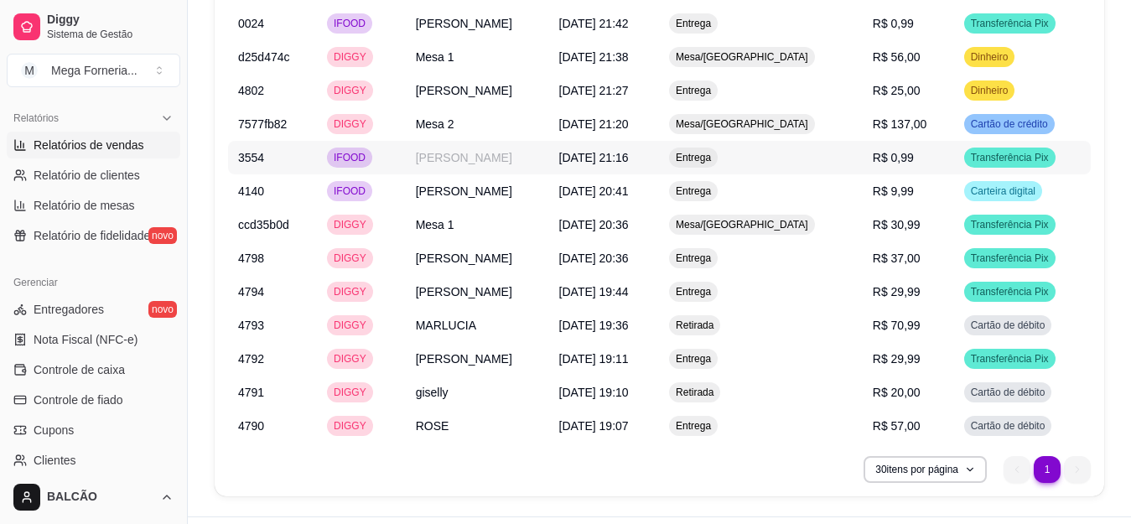
click at [476, 148] on td "[PERSON_NAME]" at bounding box center [477, 158] width 143 height 34
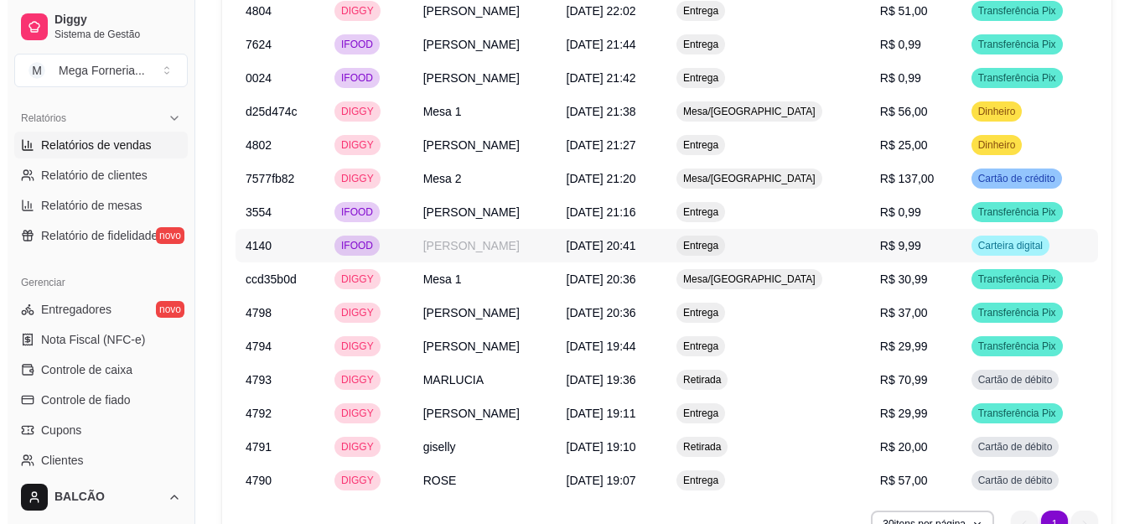
scroll to position [2093, 0]
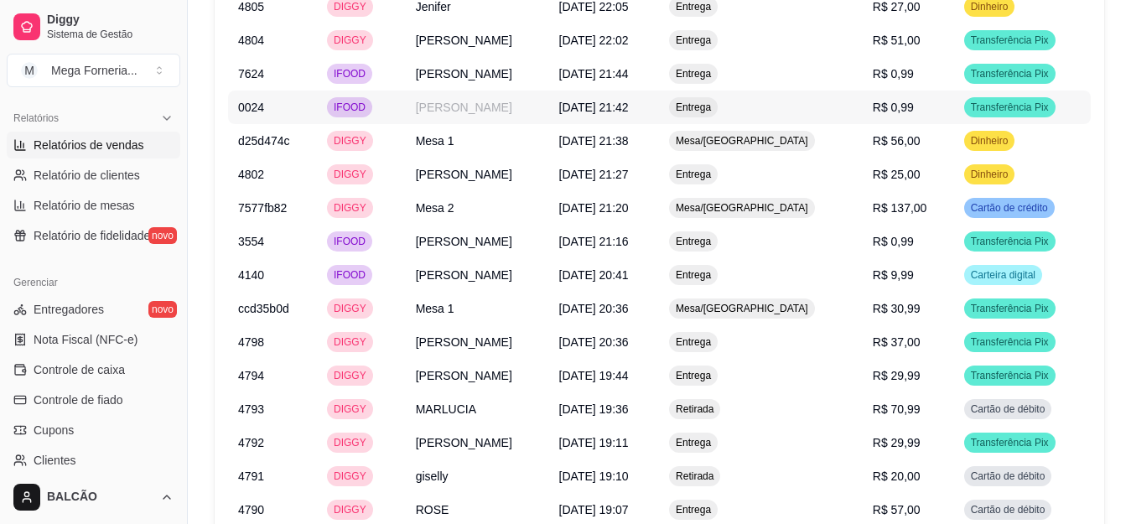
click at [378, 91] on td "IFOOD" at bounding box center [361, 108] width 89 height 34
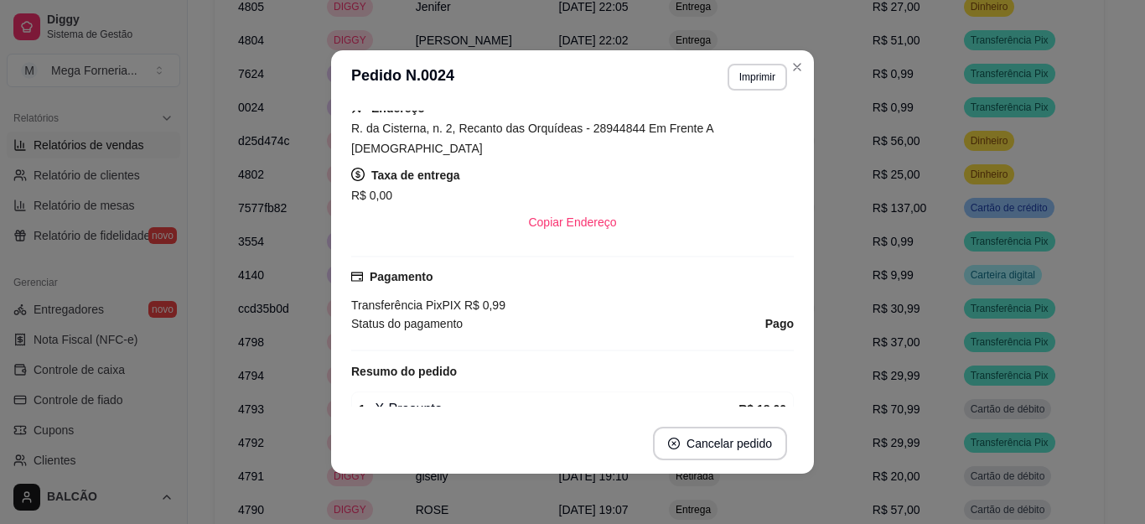
scroll to position [335, 0]
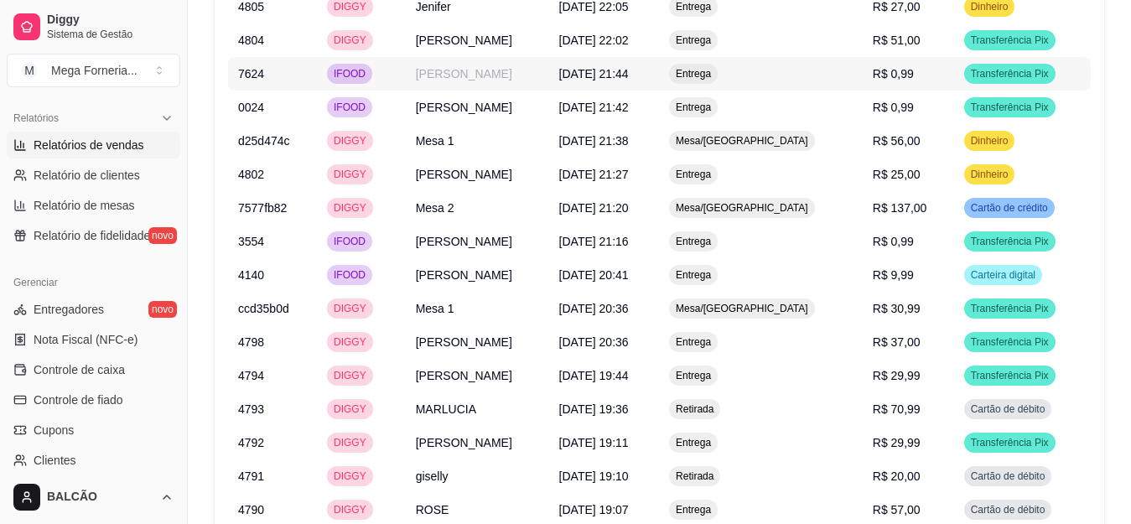
click at [485, 57] on td "[PERSON_NAME]" at bounding box center [477, 74] width 143 height 34
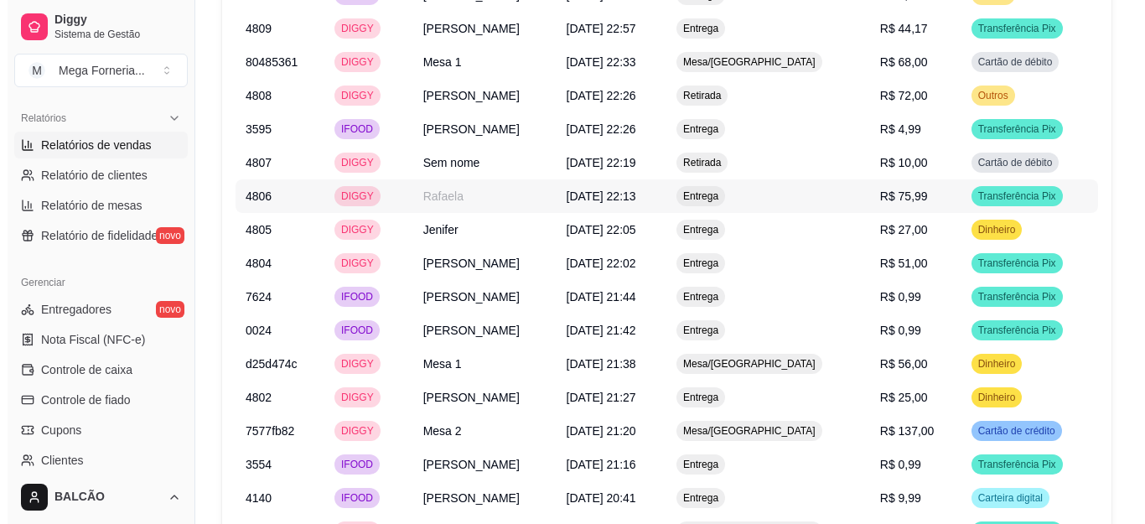
scroll to position [1842, 0]
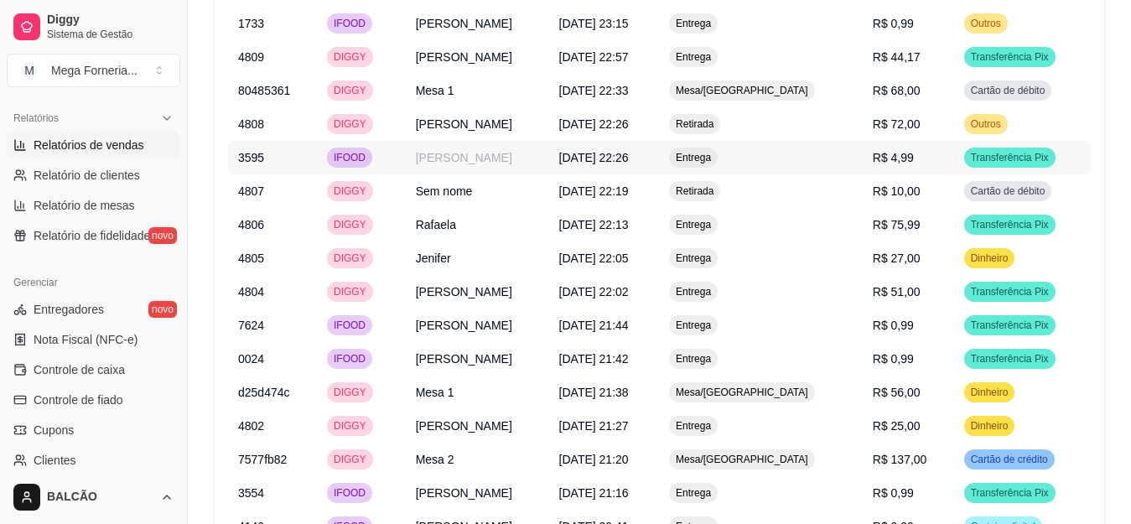
click at [477, 141] on td "[PERSON_NAME]" at bounding box center [477, 158] width 143 height 34
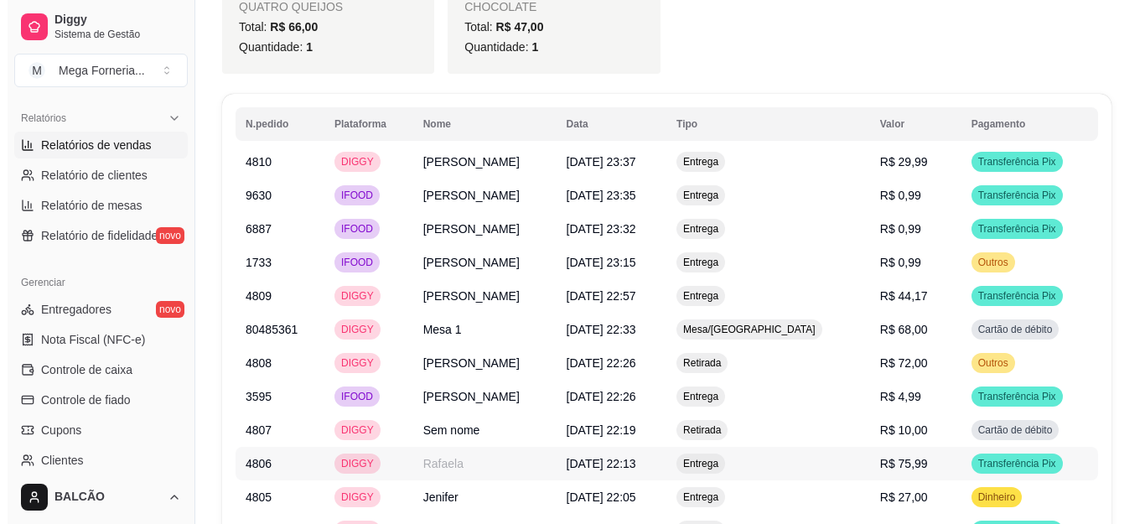
scroll to position [1590, 0]
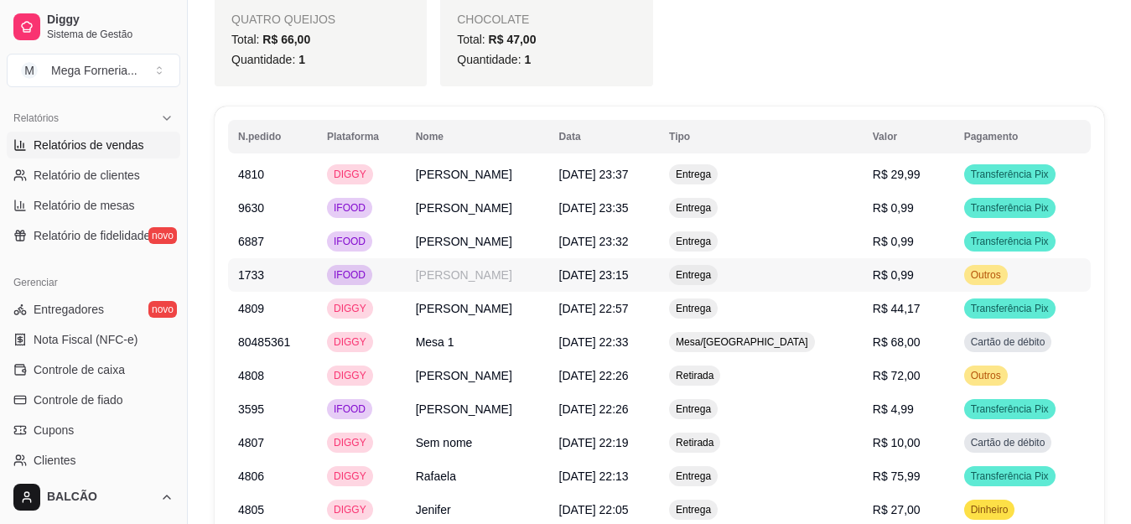
click at [484, 258] on td "[PERSON_NAME]" at bounding box center [477, 275] width 143 height 34
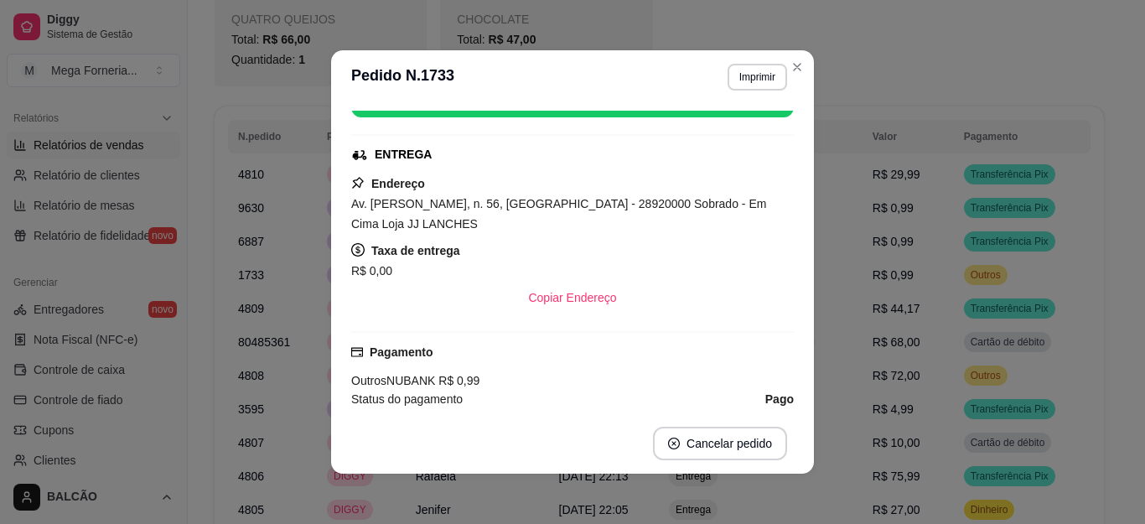
scroll to position [252, 0]
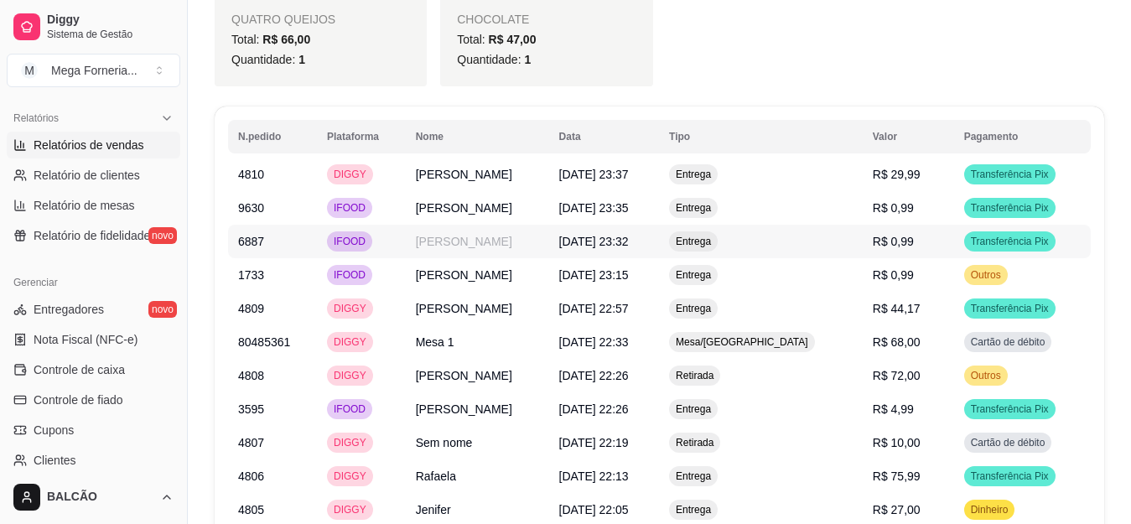
click at [407, 230] on td "[PERSON_NAME]" at bounding box center [477, 242] width 143 height 34
click at [419, 191] on td "[PERSON_NAME]" at bounding box center [477, 208] width 143 height 34
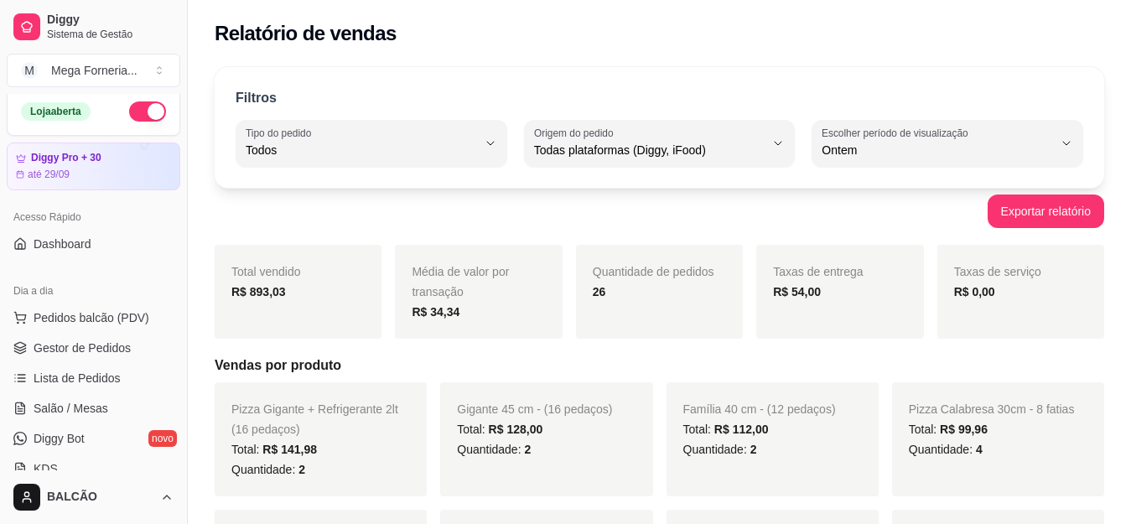
scroll to position [0, 0]
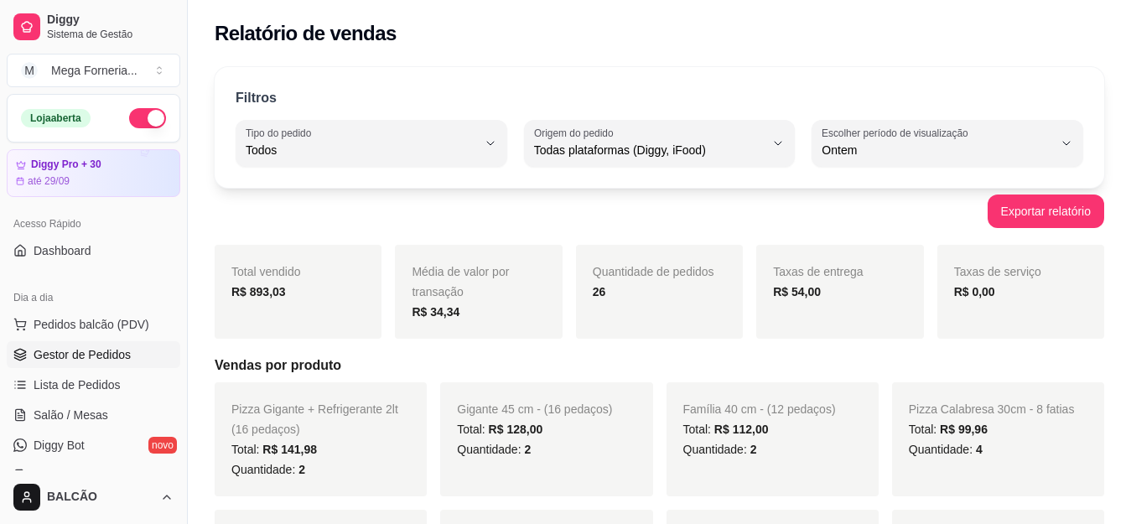
click at [42, 352] on span "Gestor de Pedidos" at bounding box center [82, 354] width 97 height 17
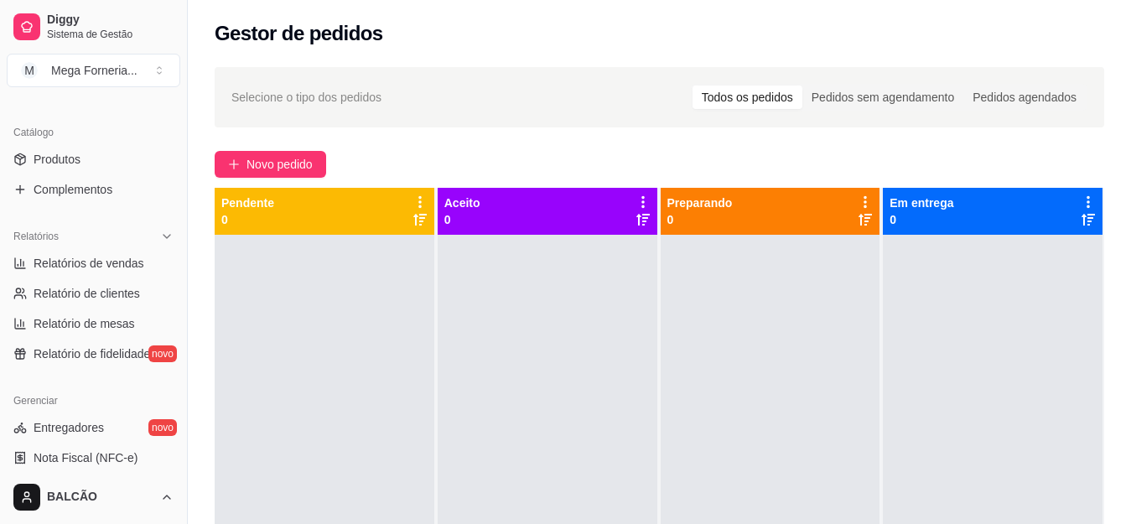
scroll to position [419, 0]
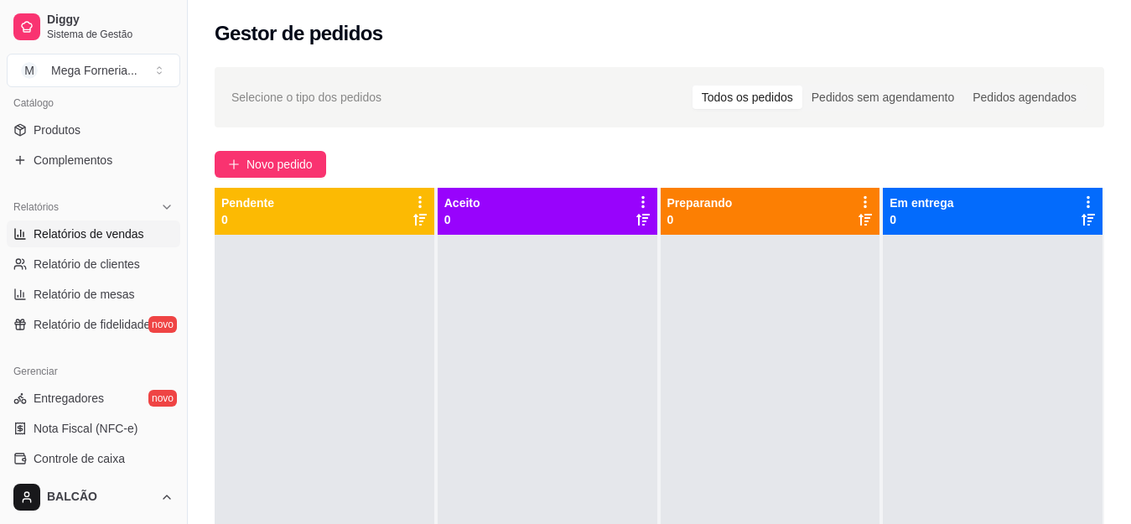
click at [96, 226] on span "Relatórios de vendas" at bounding box center [89, 234] width 111 height 17
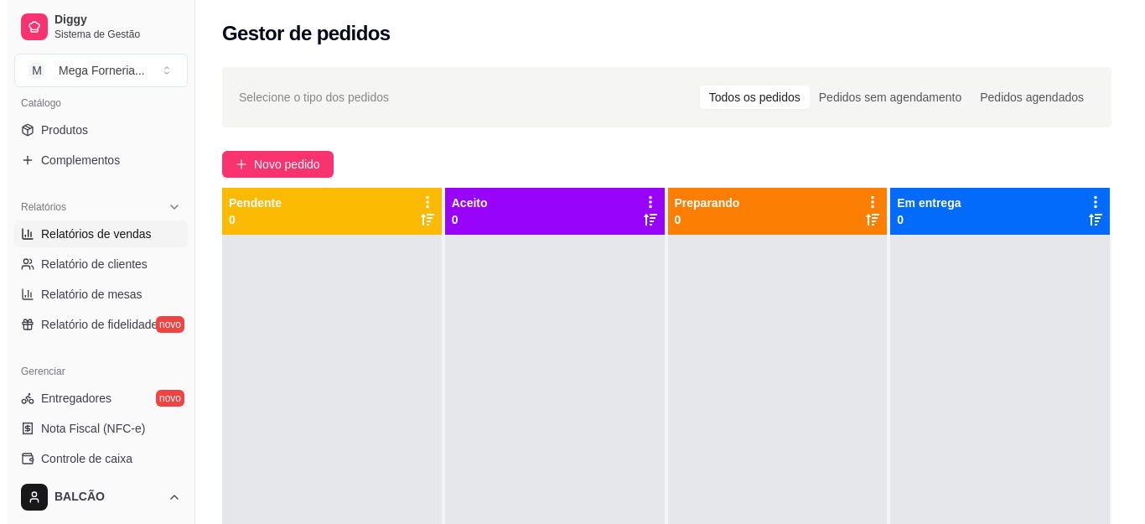
select select "ALL"
select select "0"
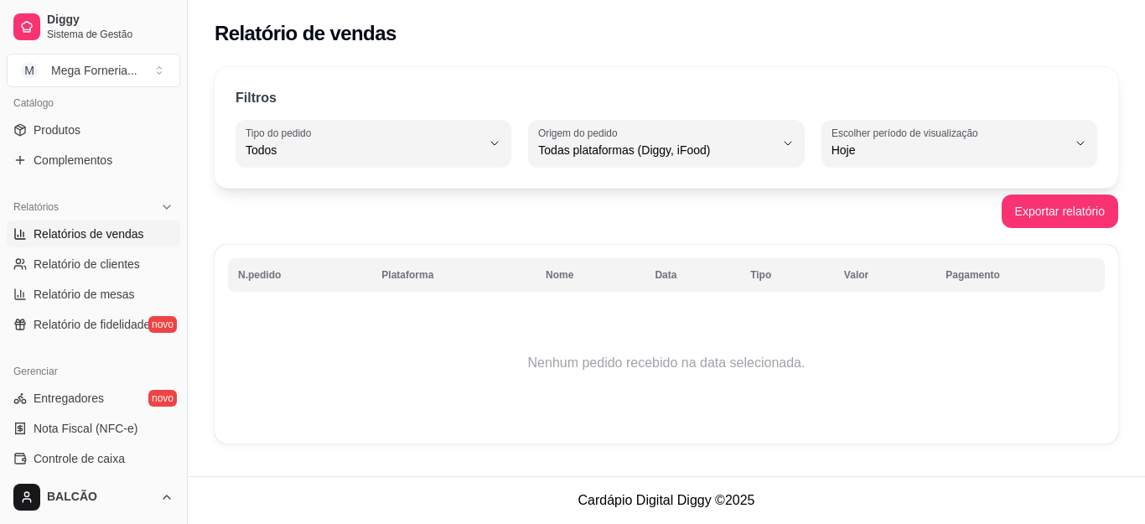
click at [876, 158] on span "Hoje" at bounding box center [950, 150] width 236 height 17
click at [868, 222] on span "Ontem" at bounding box center [951, 218] width 223 height 16
type input "1"
select select "1"
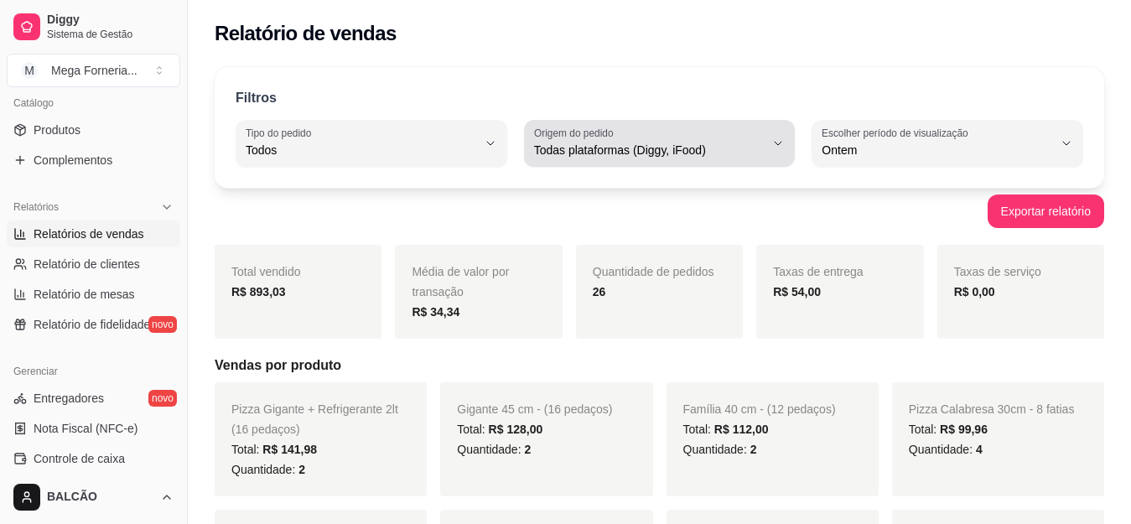
click at [687, 156] on span "Todas plataformas (Diggy, iFood)" at bounding box center [649, 150] width 231 height 17
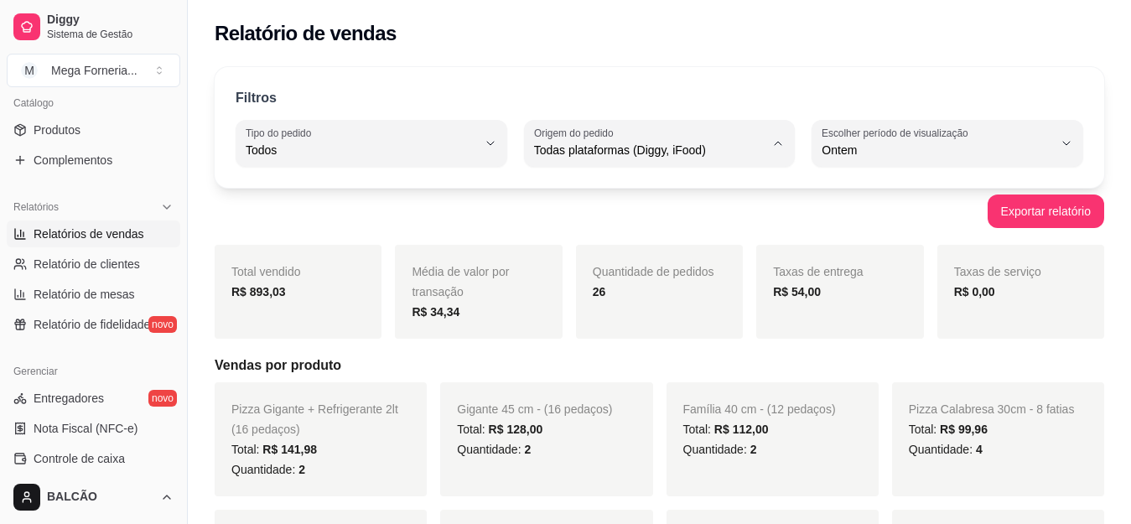
click at [682, 241] on span "iFood" at bounding box center [651, 245] width 219 height 16
type input "IFOOD"
select select "IFOOD"
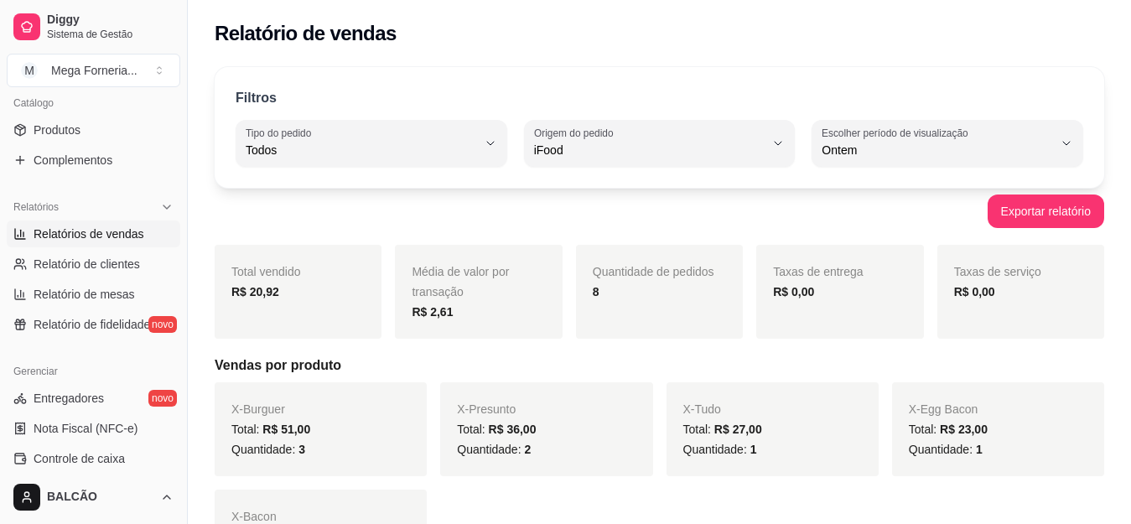
scroll to position [16, 0]
